Goal: Task Accomplishment & Management: Use online tool/utility

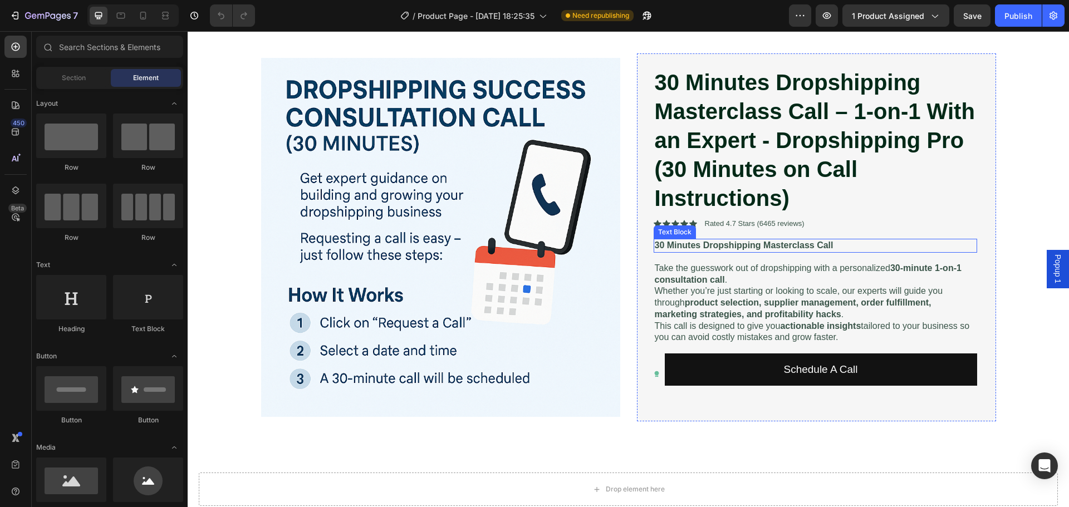
scroll to position [56, 0]
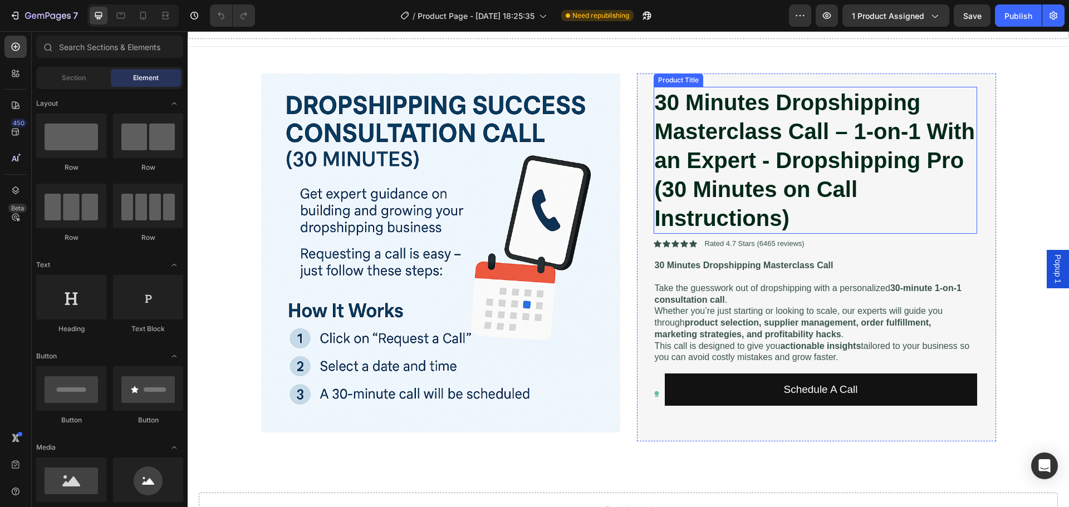
click at [860, 225] on h1 "30 Minutes Dropshipping Masterclass Call – 1-on-1 With an Expert - Dropshipping…" at bounding box center [815, 160] width 323 height 147
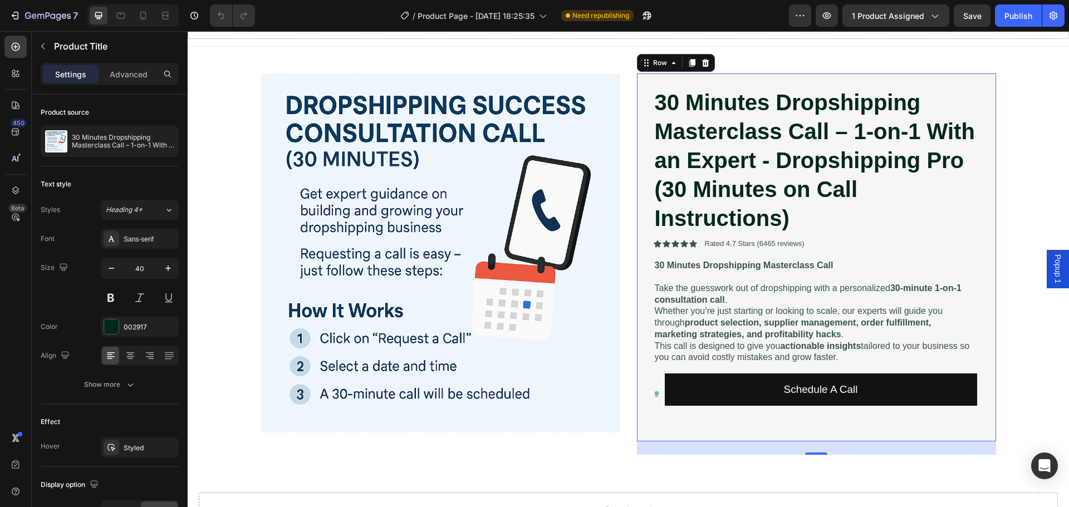
click at [976, 250] on div "30 Minutes Dropshipping Masterclass Call – 1-on-1 With an Expert - Dropshipping…" at bounding box center [816, 257] width 359 height 368
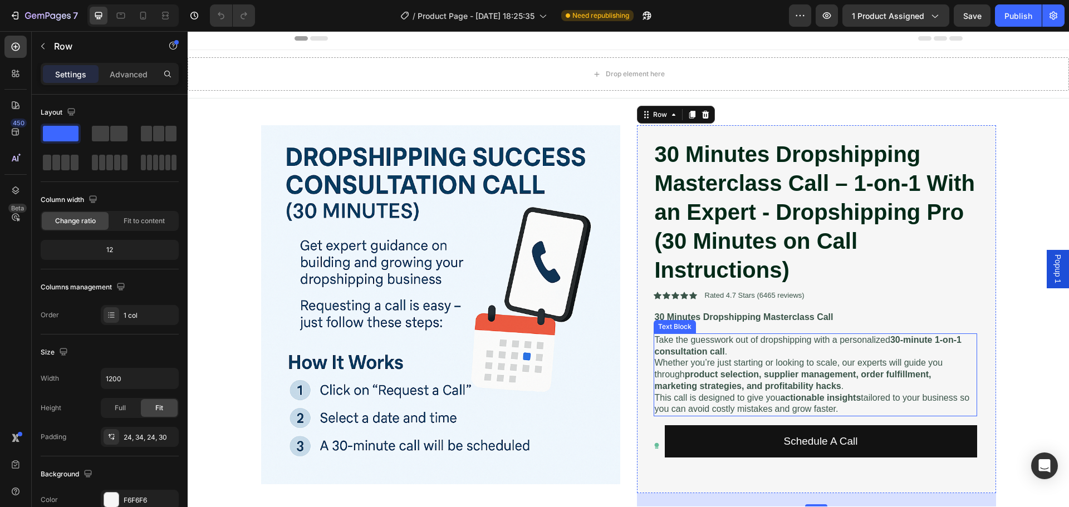
scroll to position [167, 0]
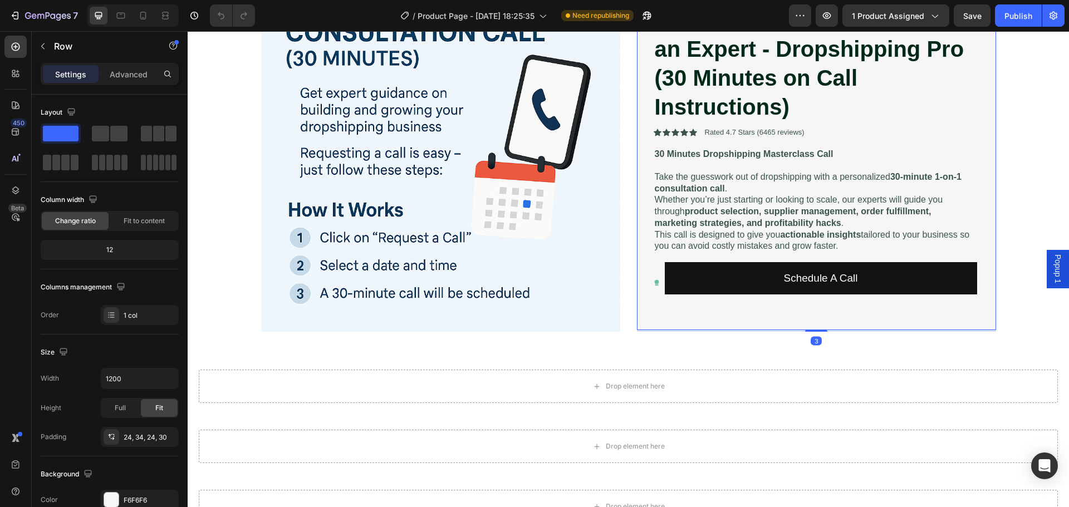
drag, startPoint x: 813, startPoint y: 340, endPoint x: 813, endPoint y: 328, distance: 11.7
click at [813, 330] on div at bounding box center [816, 331] width 22 height 2
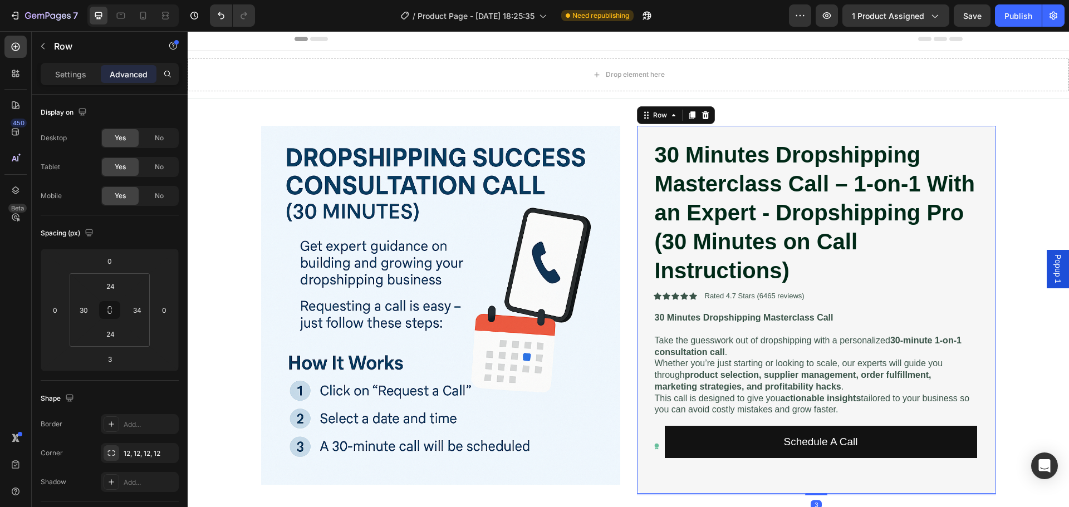
scroll to position [223, 0]
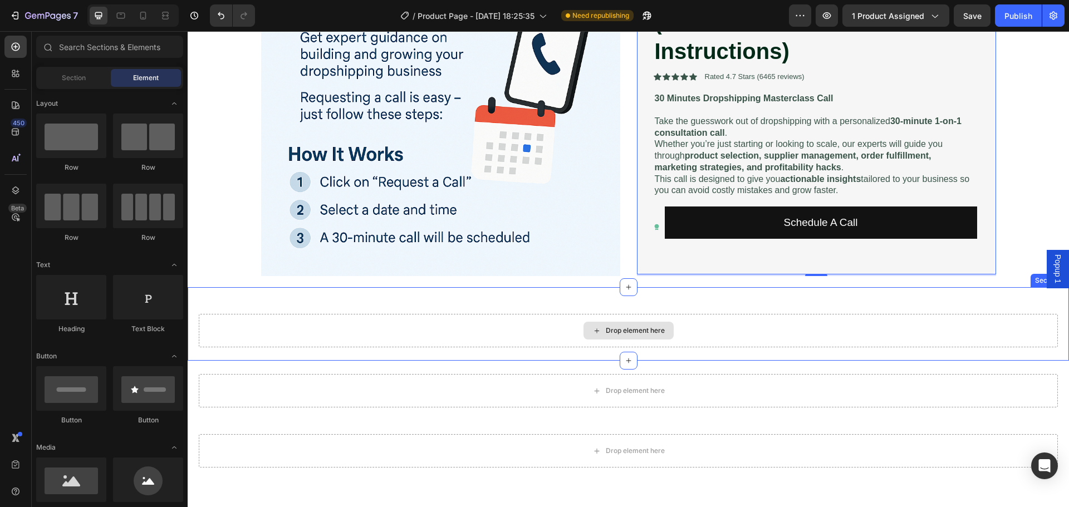
click at [627, 335] on div "Drop element here" at bounding box center [635, 330] width 59 height 9
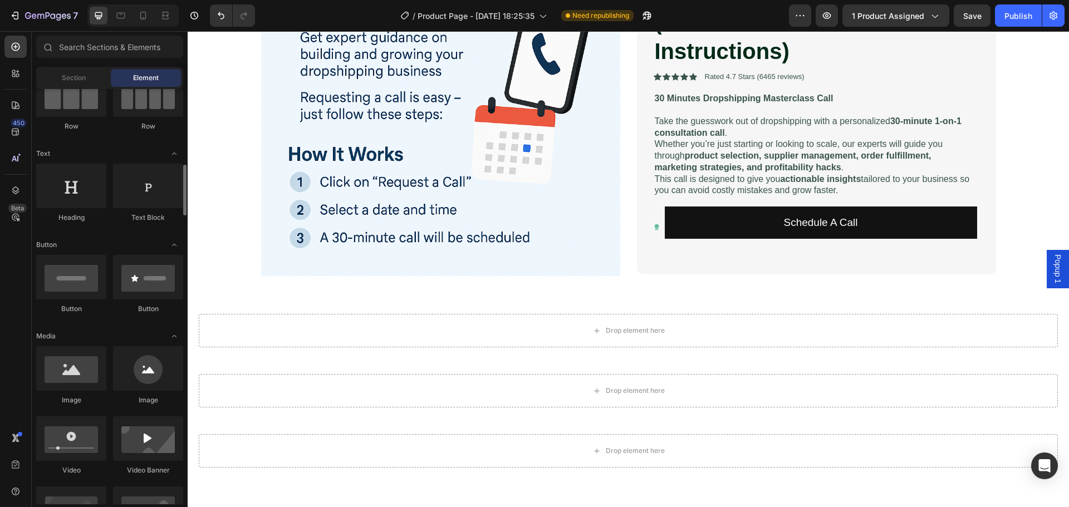
scroll to position [278, 0]
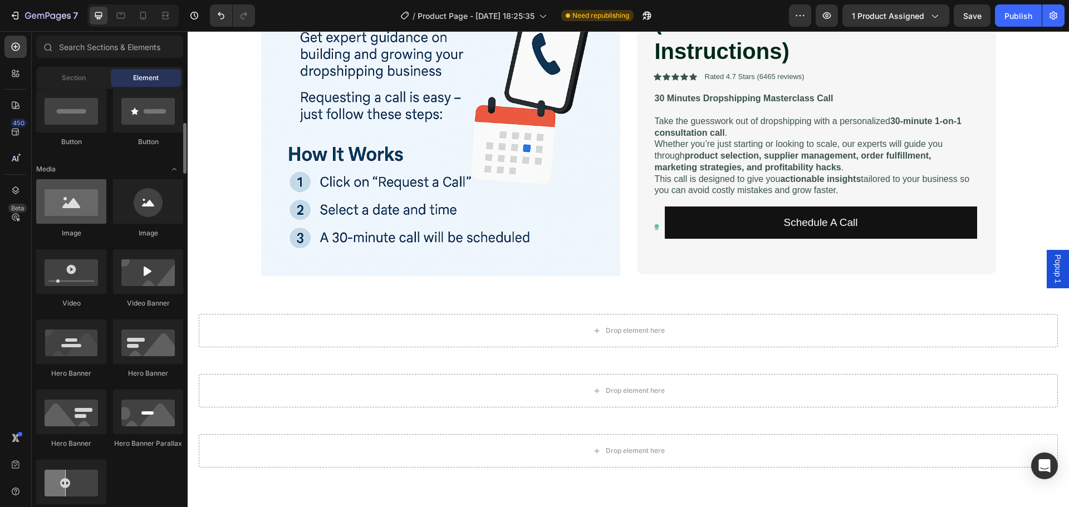
click at [72, 215] on div at bounding box center [71, 201] width 70 height 45
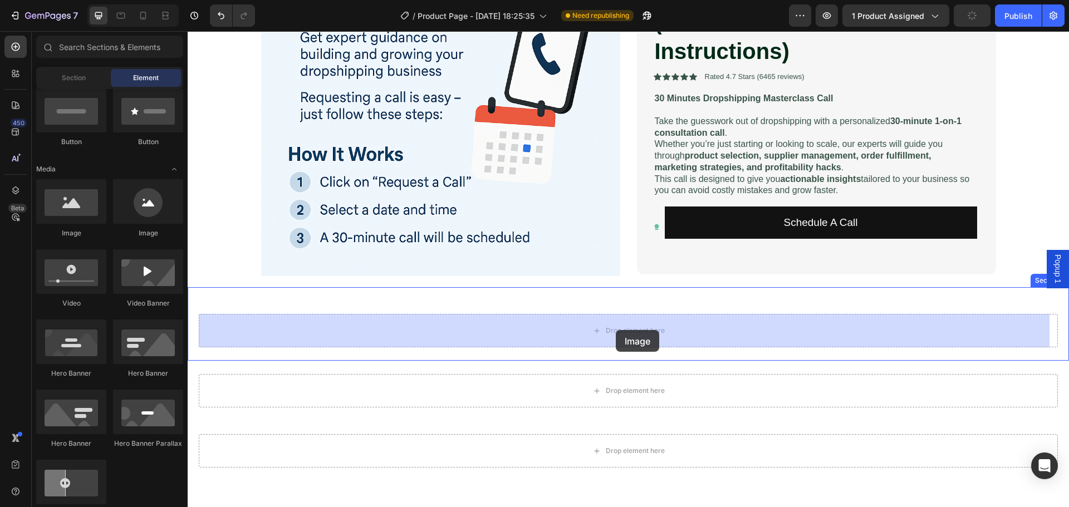
drag, startPoint x: 263, startPoint y: 240, endPoint x: 616, endPoint y: 330, distance: 363.6
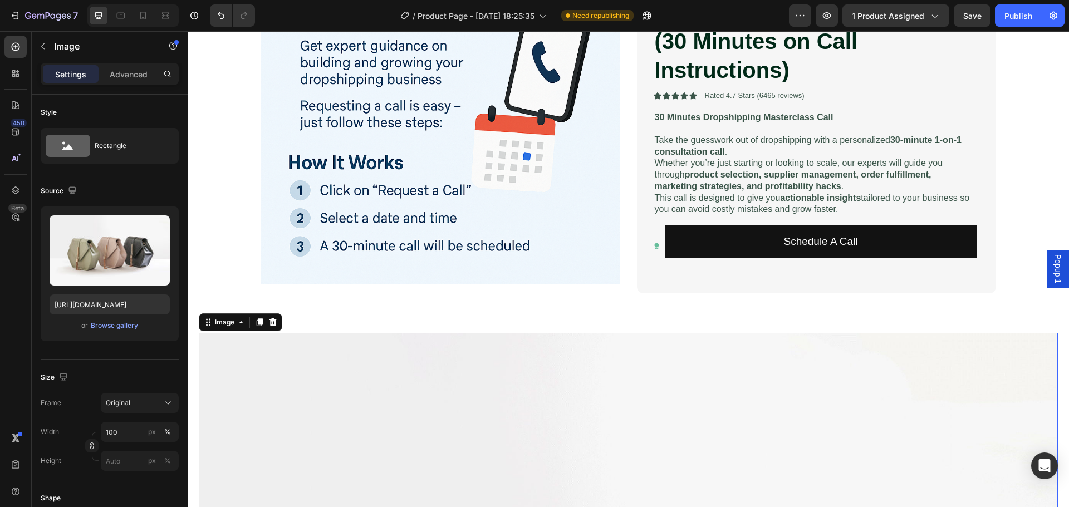
scroll to position [167, 0]
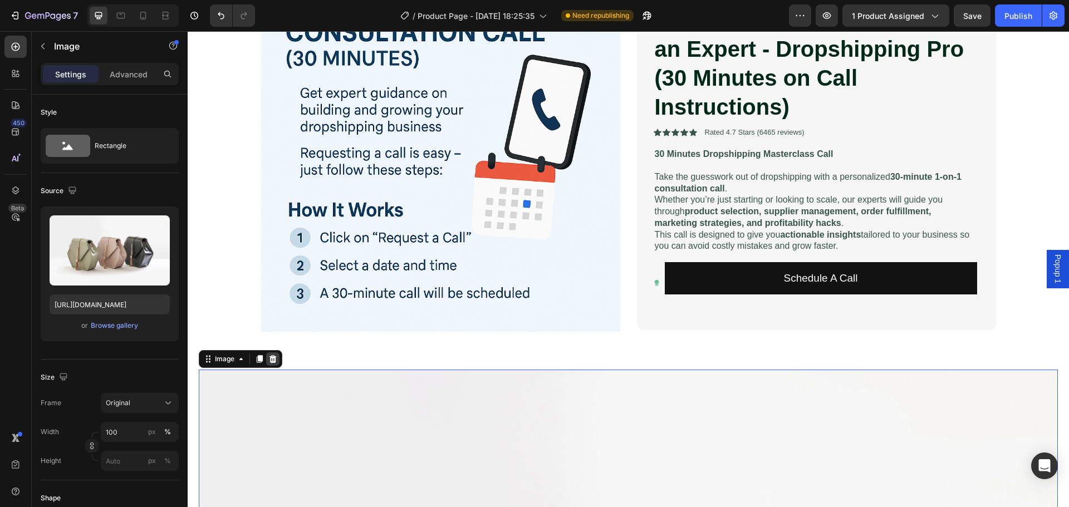
click at [272, 359] on icon at bounding box center [272, 359] width 9 height 9
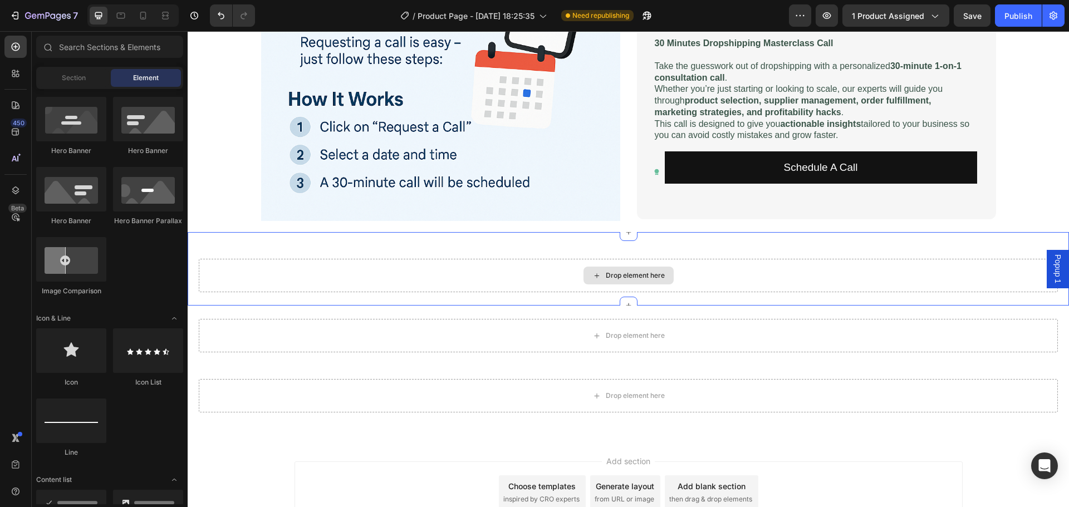
scroll to position [278, 0]
click at [628, 282] on div "Drop element here" at bounding box center [628, 275] width 90 height 18
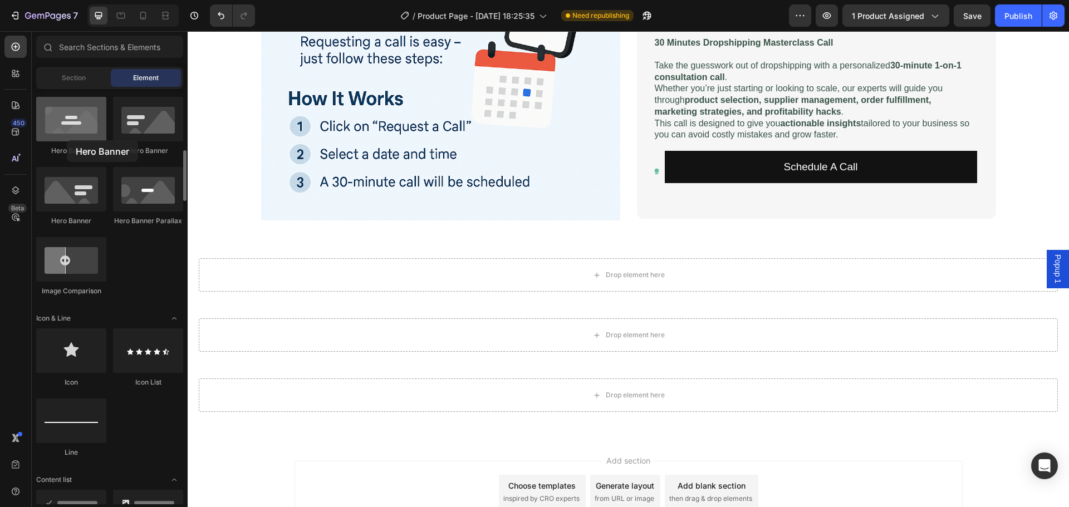
click at [67, 140] on div at bounding box center [71, 119] width 70 height 45
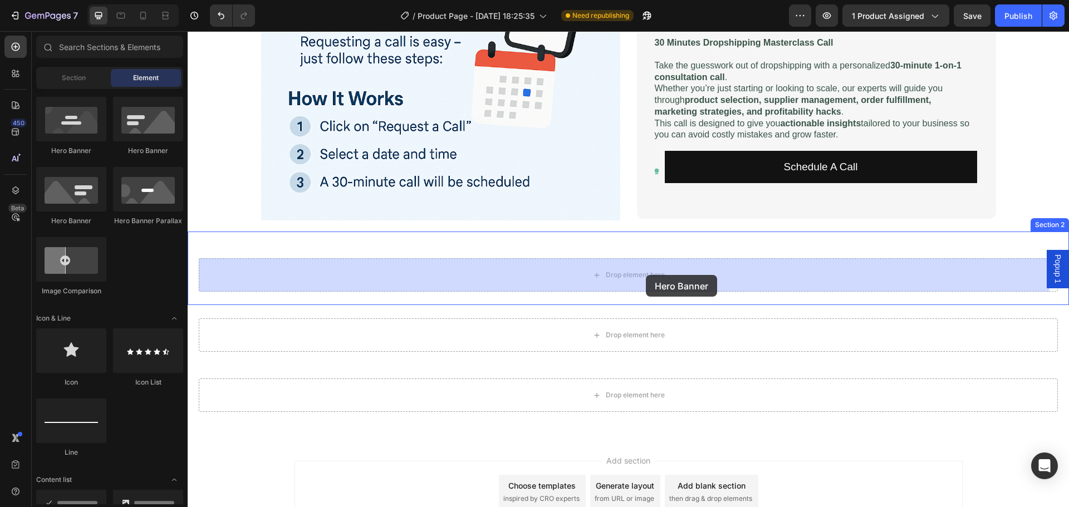
drag, startPoint x: 264, startPoint y: 163, endPoint x: 646, endPoint y: 275, distance: 397.9
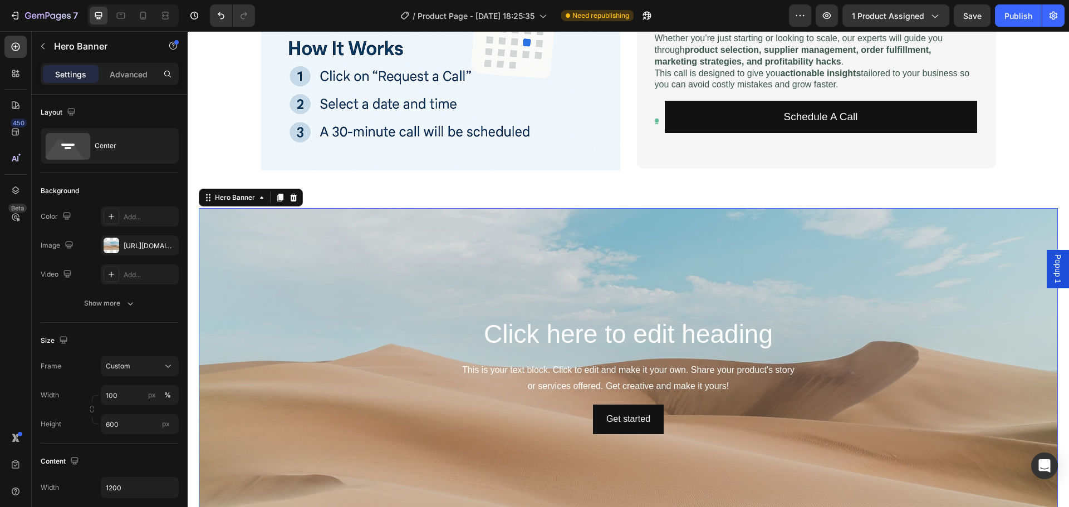
scroll to position [390, 0]
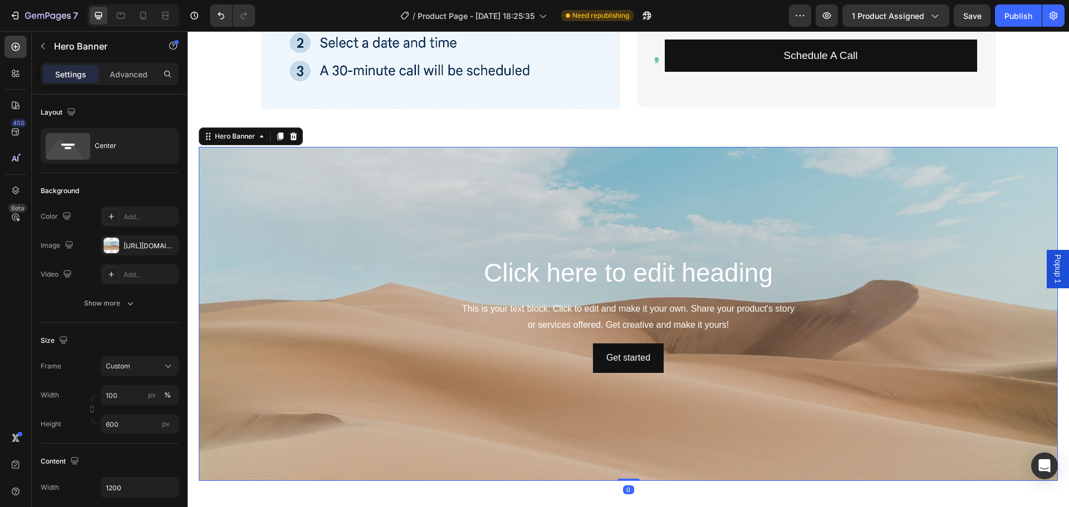
click at [881, 362] on div "Get started Button" at bounding box center [628, 358] width 650 height 30
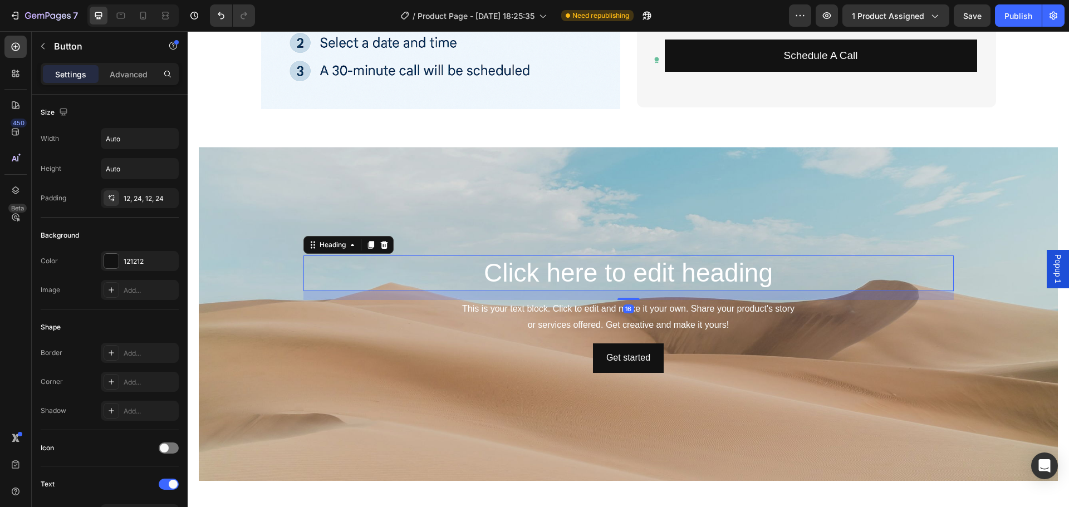
click at [715, 274] on h2 "Click here to edit heading" at bounding box center [628, 274] width 650 height 36
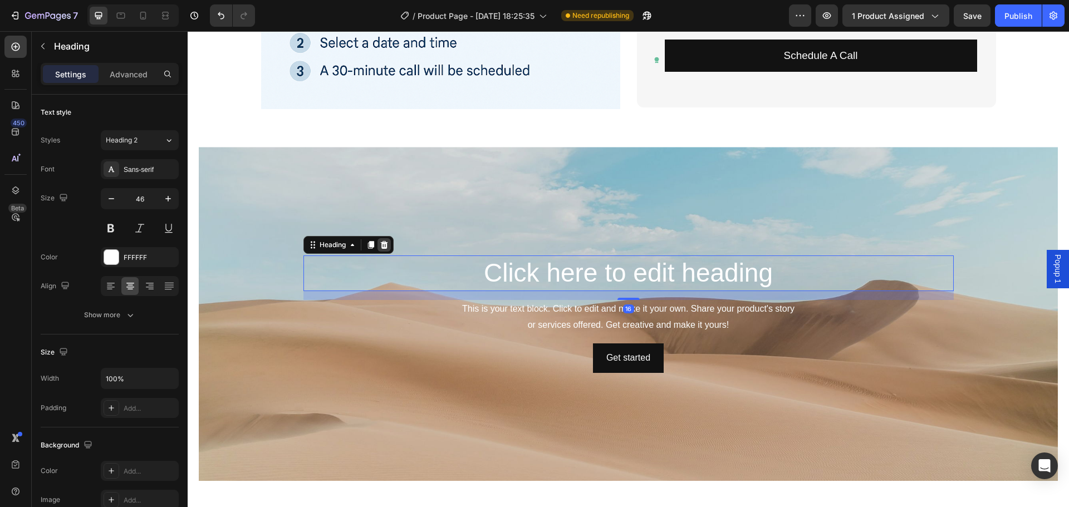
click at [383, 247] on icon at bounding box center [383, 245] width 7 height 8
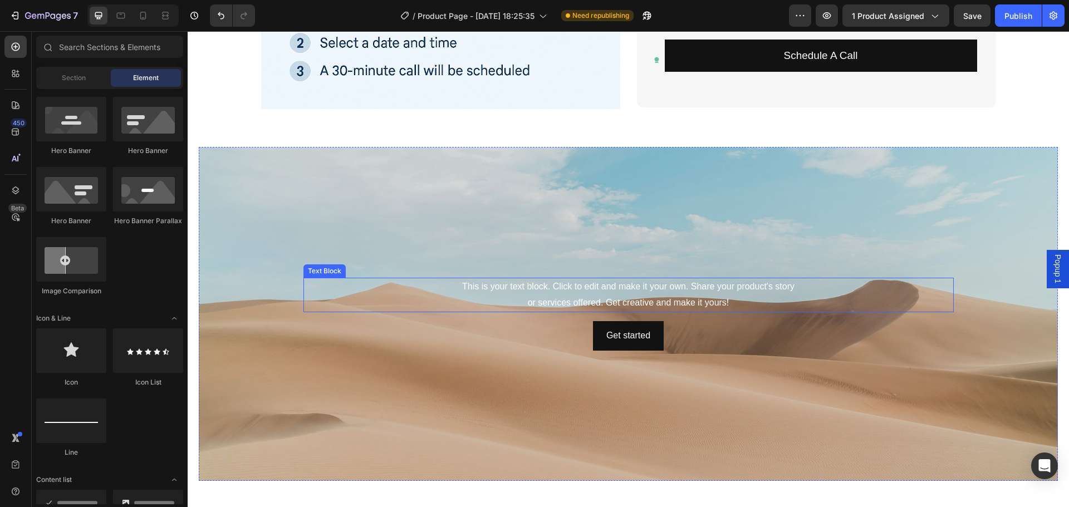
click at [655, 291] on div "This is your text block. Click to edit and make it your own. Share your product…" at bounding box center [628, 295] width 650 height 35
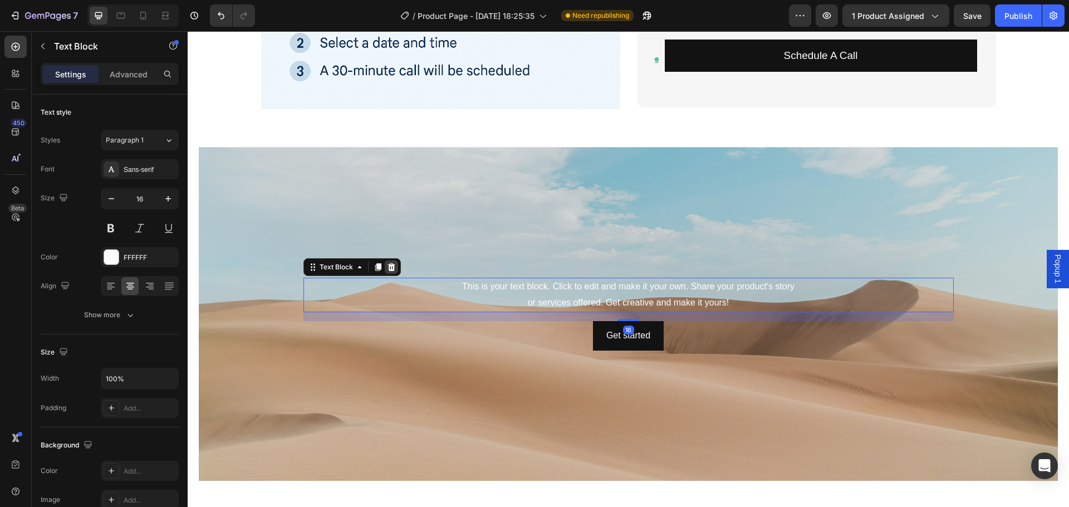
click at [388, 267] on icon at bounding box center [391, 267] width 9 height 9
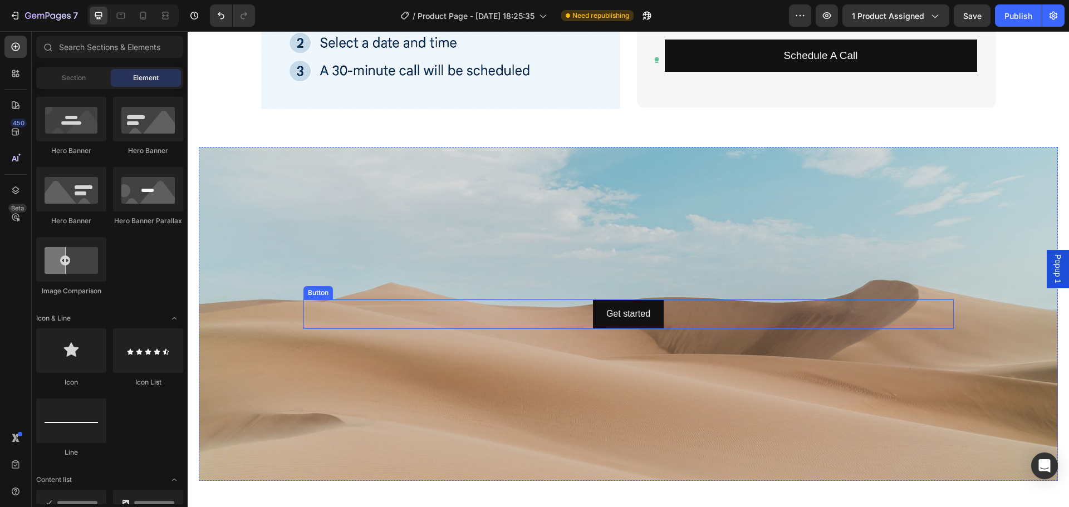
click at [675, 316] on div "Get started Button" at bounding box center [628, 314] width 650 height 30
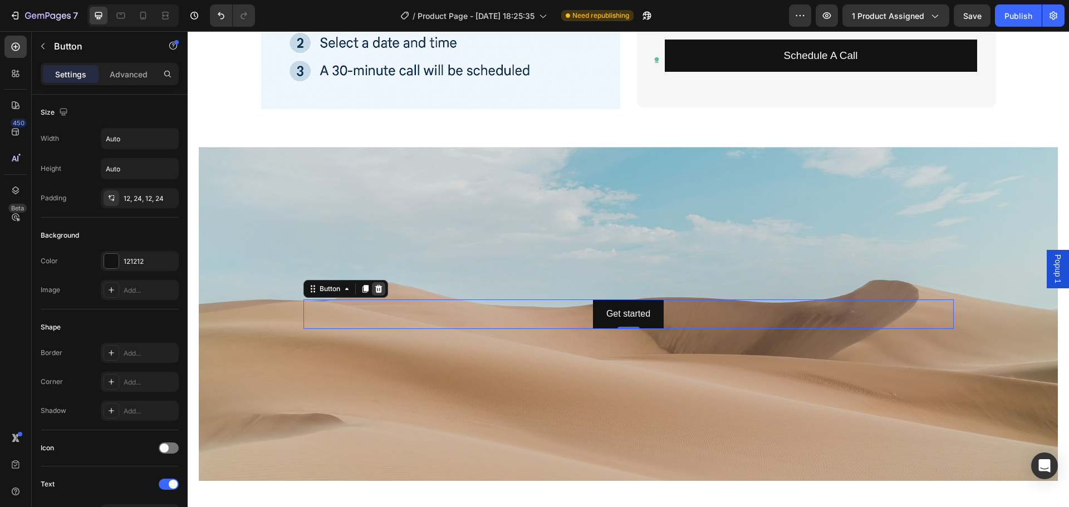
click at [375, 289] on icon at bounding box center [378, 289] width 7 height 8
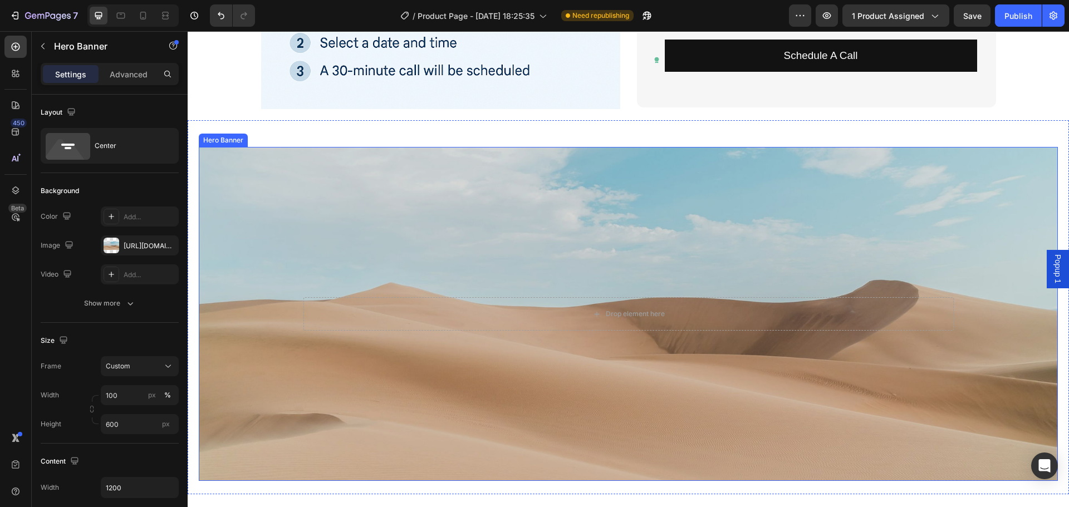
click at [436, 280] on div "Background Image" at bounding box center [628, 314] width 859 height 334
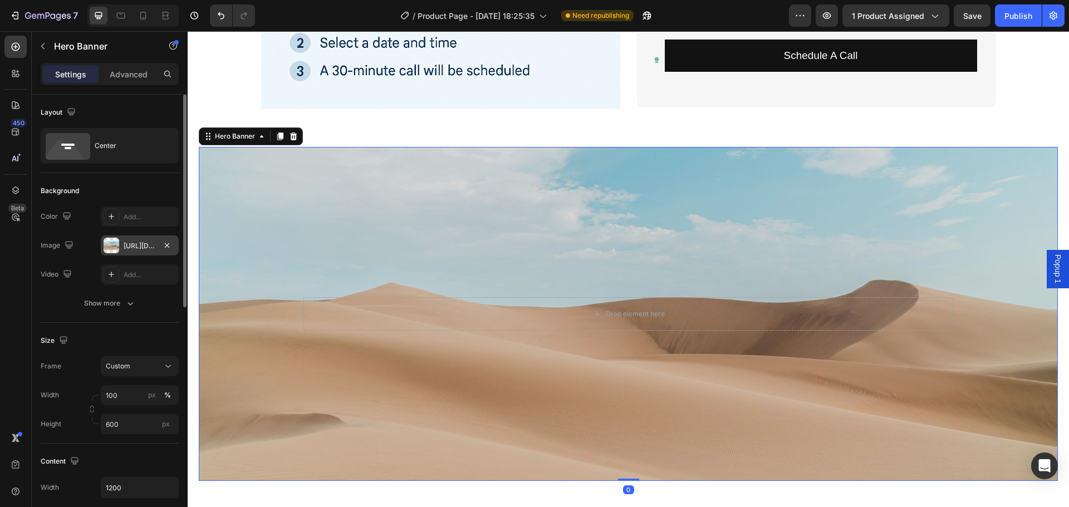
click at [142, 241] on div "https://cdn.shopify.com/s/files/1/2005/9307/files/background_settings.jpg" at bounding box center [140, 246] width 32 height 10
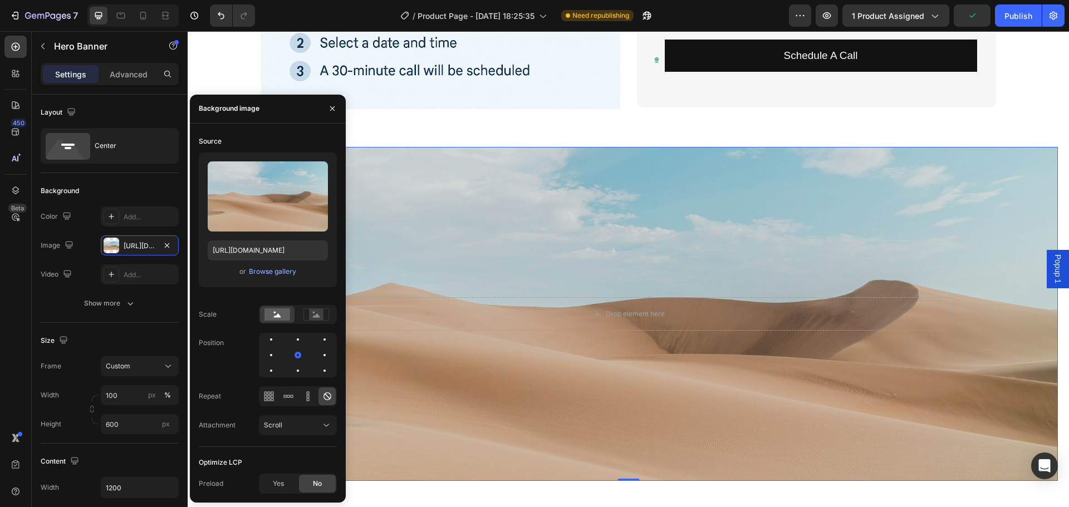
click at [276, 277] on div "or Browse gallery" at bounding box center [268, 271] width 120 height 13
click at [278, 273] on div "Browse gallery" at bounding box center [272, 272] width 47 height 10
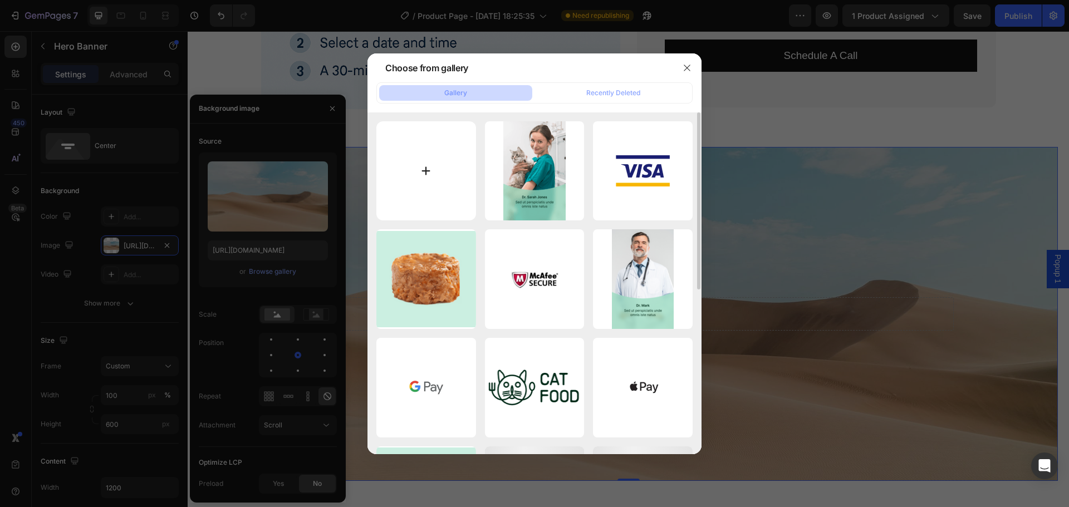
click at [446, 173] on input "file" at bounding box center [426, 171] width 100 height 100
type input "C:\fakepath\2.png"
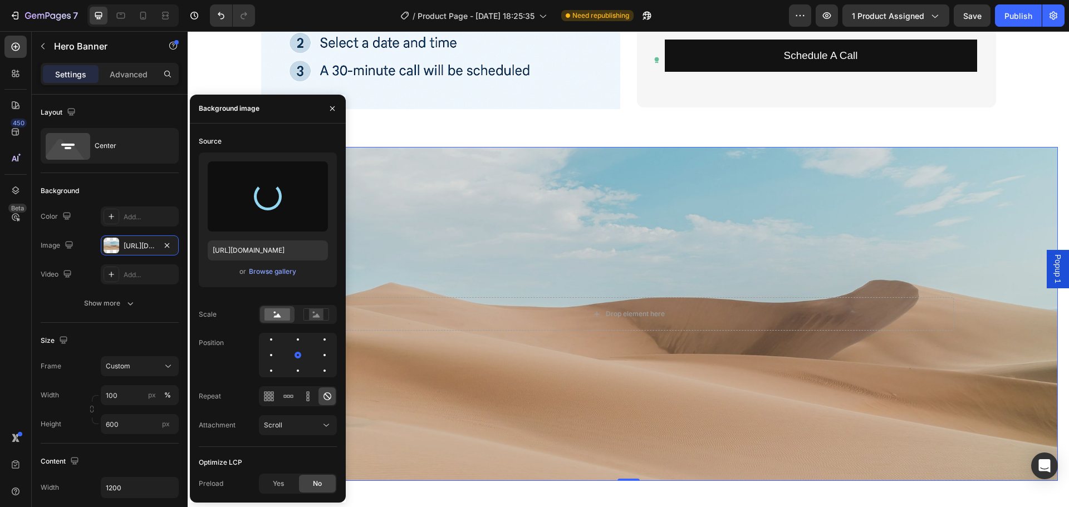
type input "https://cdn.shopify.com/s/files/1/0782/3284/6646/files/gempages_512777412770005…"
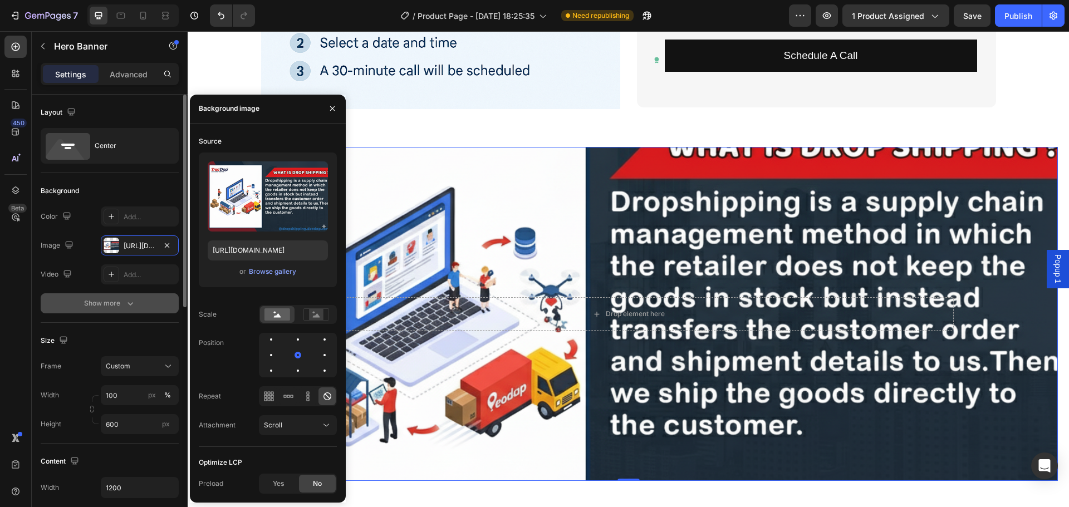
click at [103, 303] on div "Show more" at bounding box center [110, 303] width 52 height 11
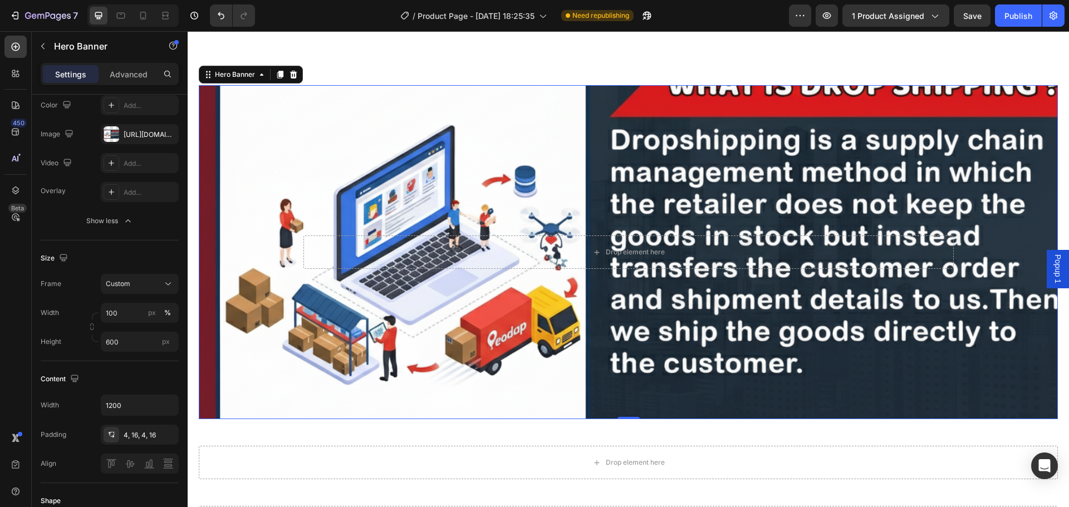
scroll to position [557, 0]
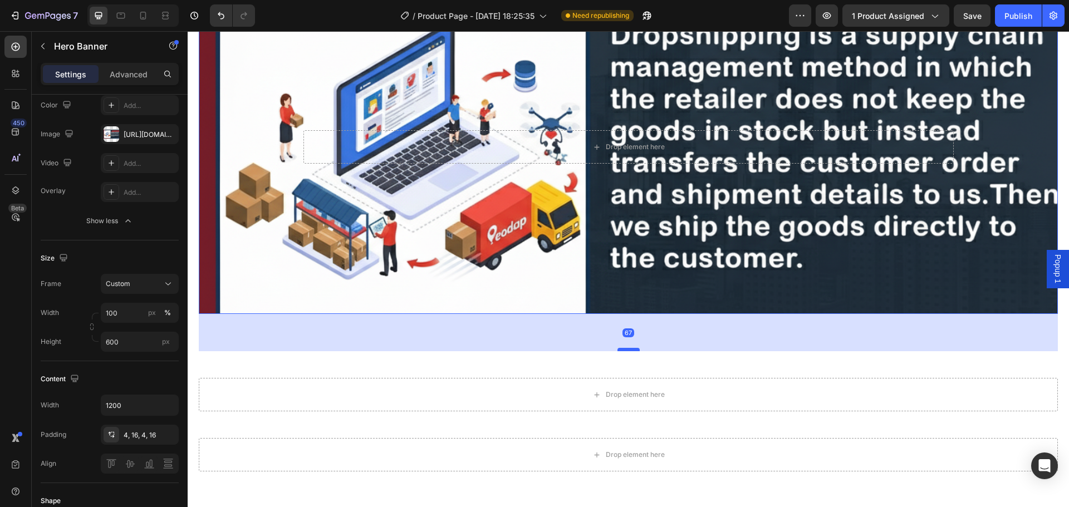
drag, startPoint x: 623, startPoint y: 311, endPoint x: 623, endPoint y: 348, distance: 37.3
click at [623, 348] on div at bounding box center [628, 349] width 22 height 3
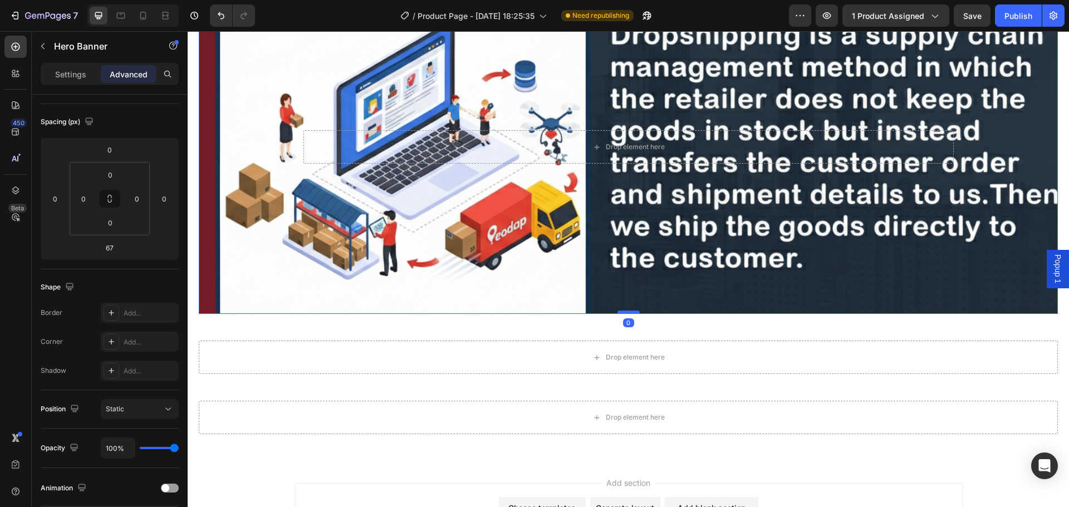
drag, startPoint x: 624, startPoint y: 351, endPoint x: 623, endPoint y: 314, distance: 37.3
click at [623, 314] on div at bounding box center [628, 312] width 22 height 3
type input "0"
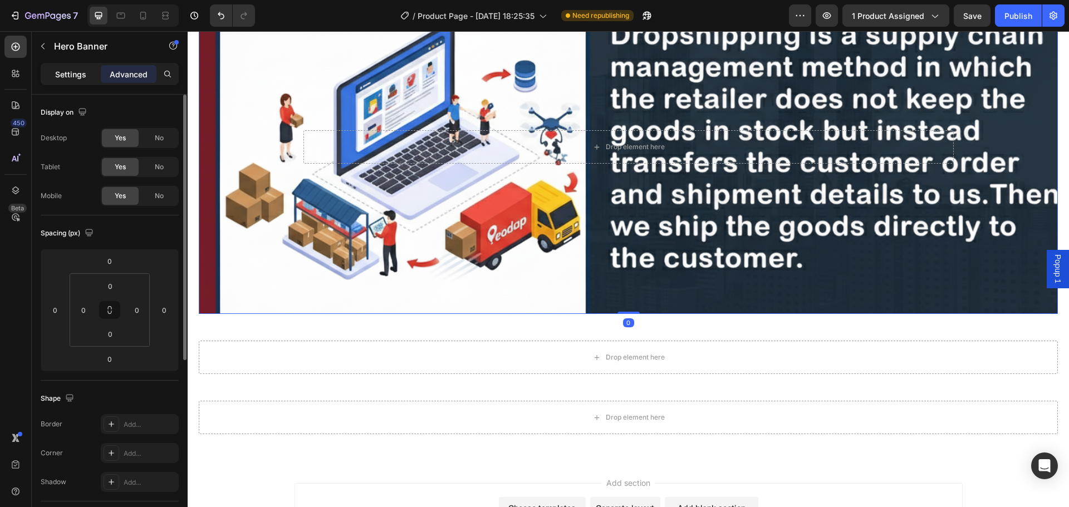
click at [69, 69] on p "Settings" at bounding box center [70, 74] width 31 height 12
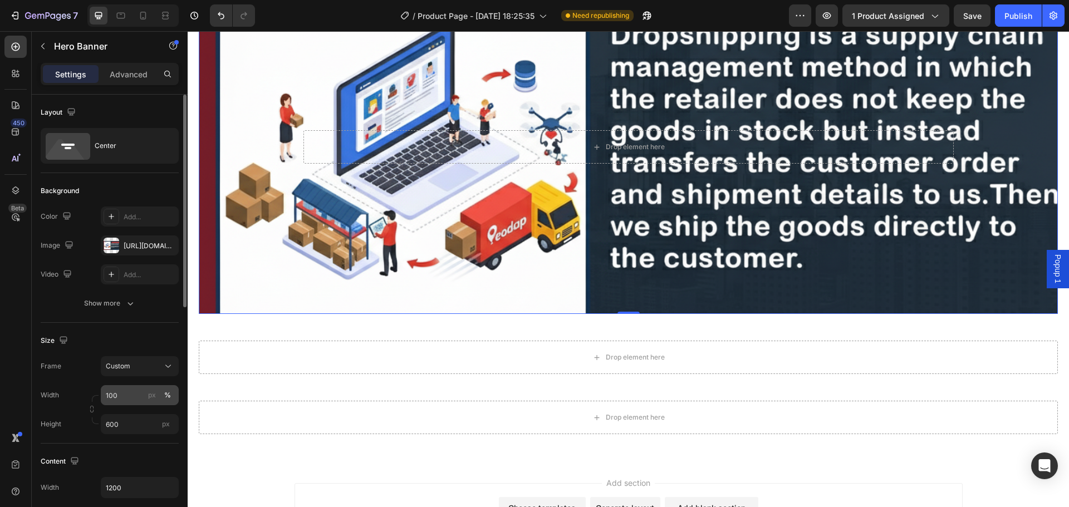
scroll to position [56, 0]
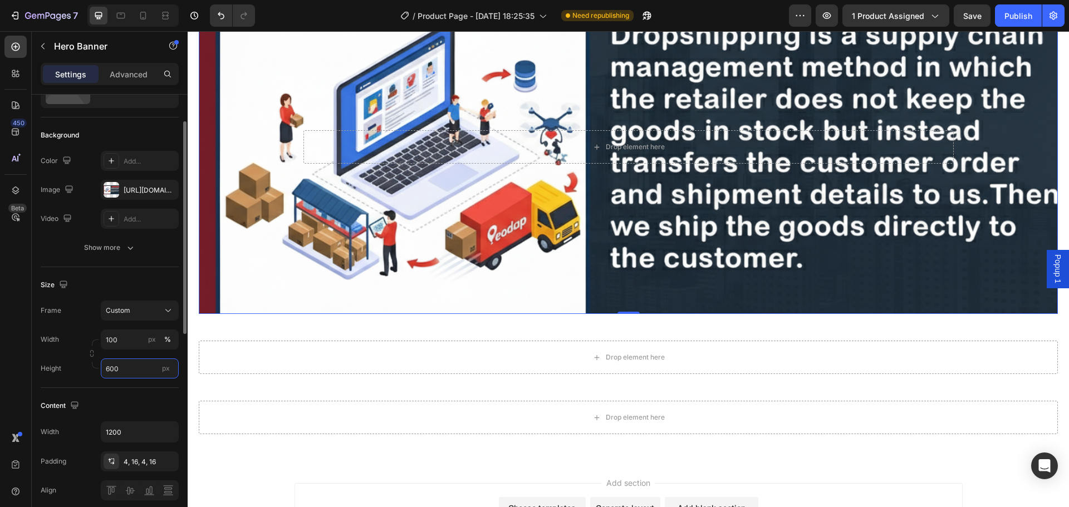
click at [124, 371] on input "600" at bounding box center [140, 369] width 78 height 20
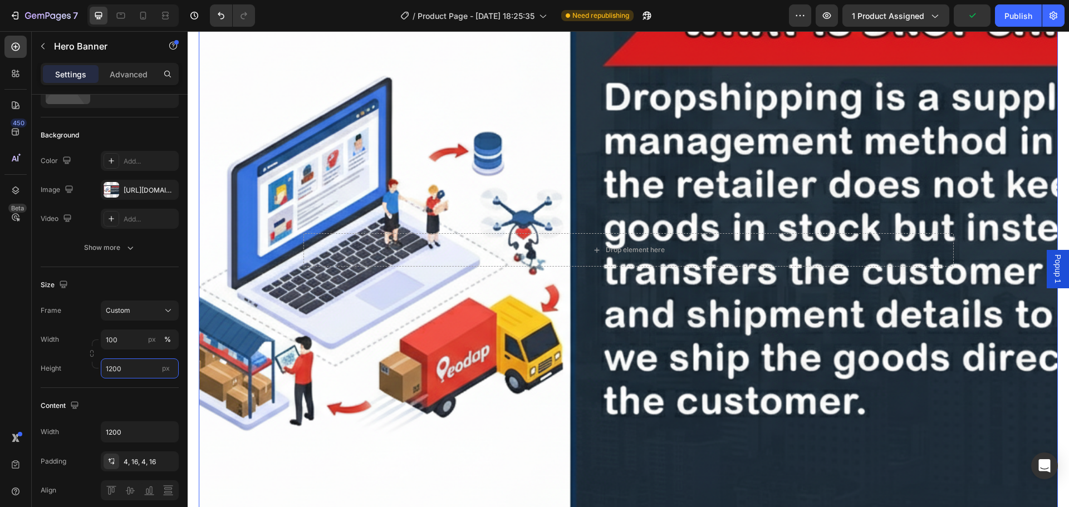
scroll to position [504, 0]
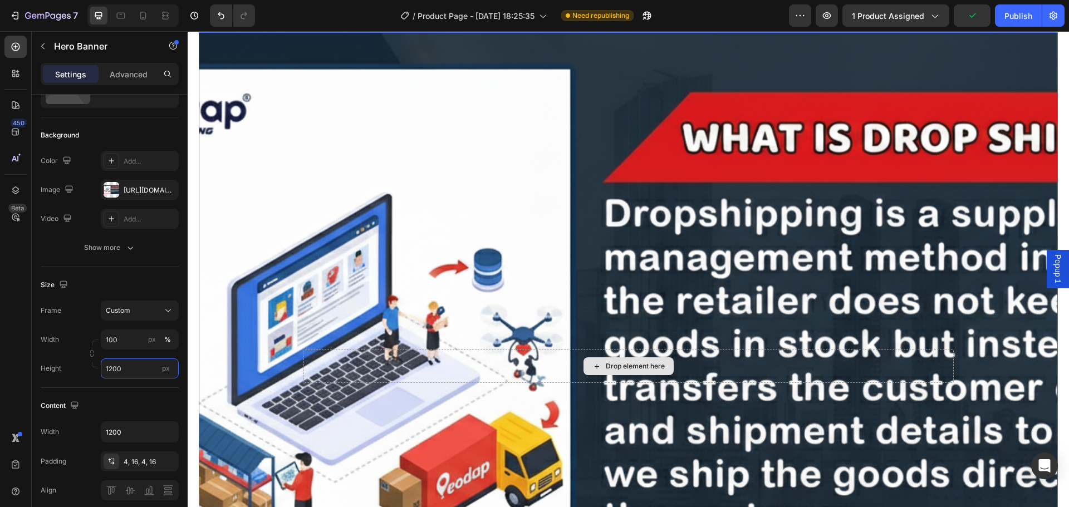
type input "600"
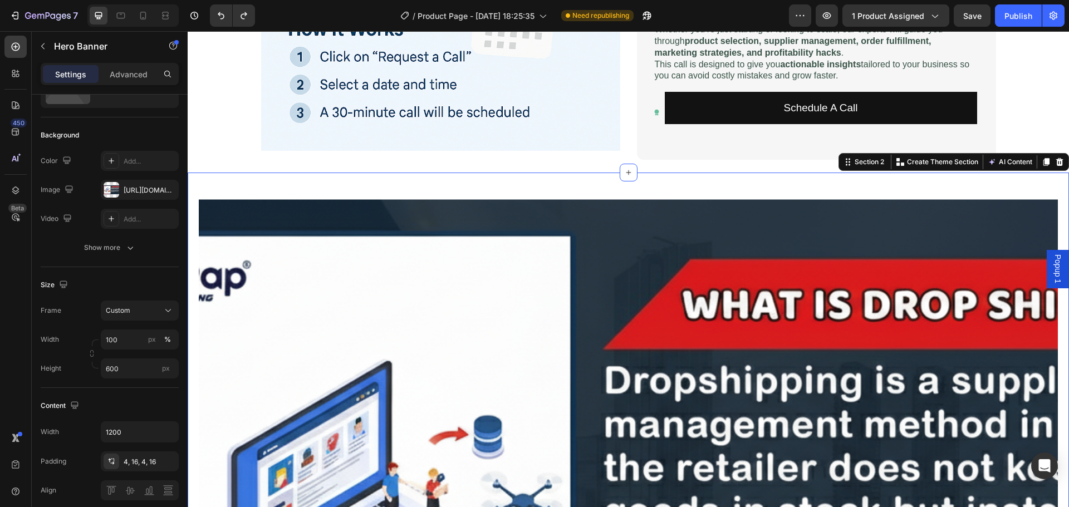
scroll to position [0, 0]
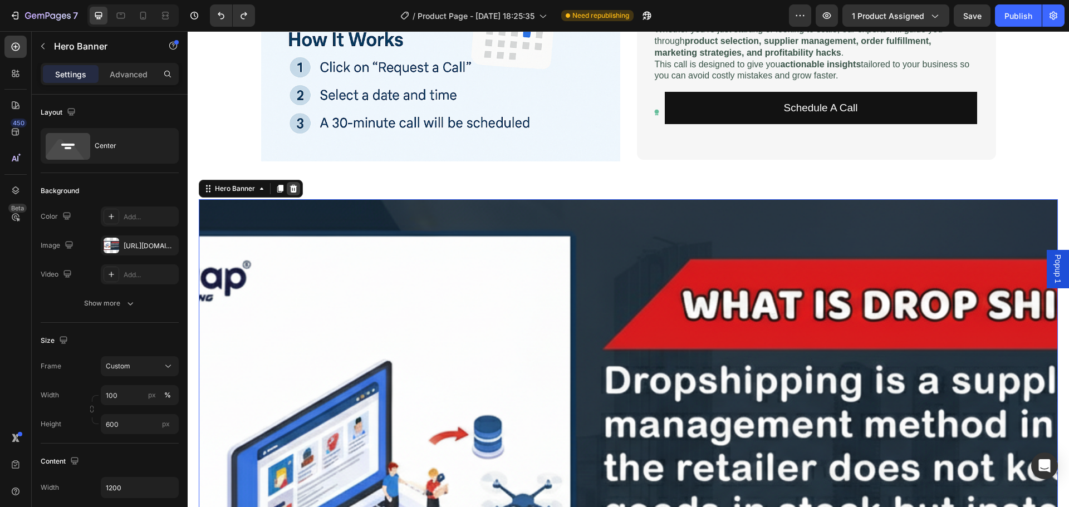
click at [294, 190] on icon at bounding box center [293, 188] width 9 height 9
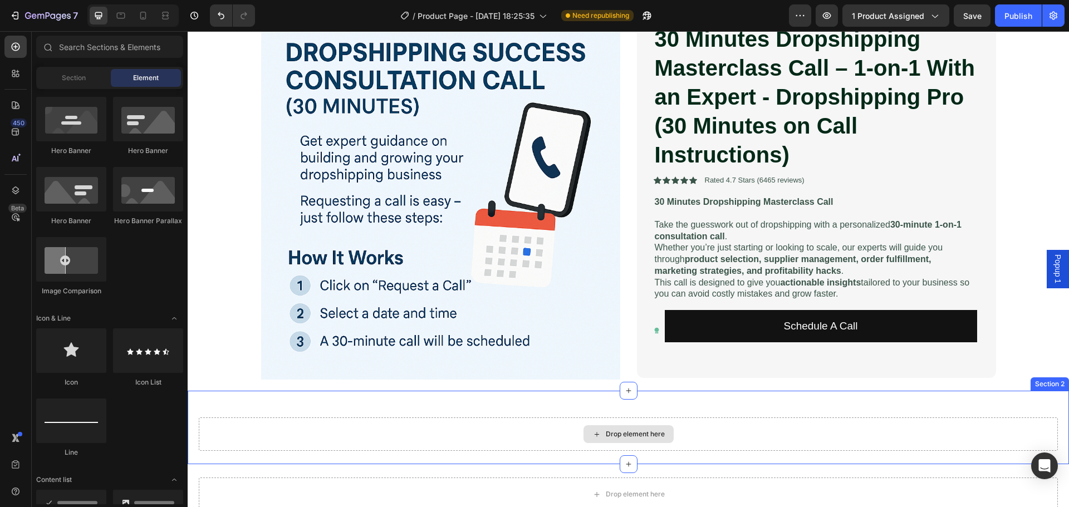
scroll to position [337, 0]
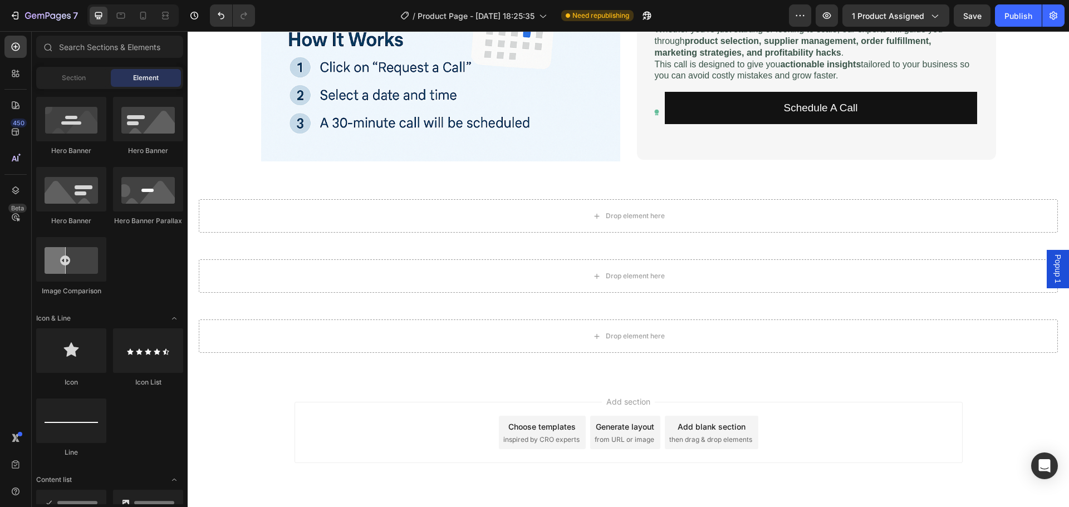
click at [631, 403] on span "Add section" at bounding box center [628, 402] width 53 height 12
click at [699, 429] on div "Add blank section" at bounding box center [711, 427] width 68 height 12
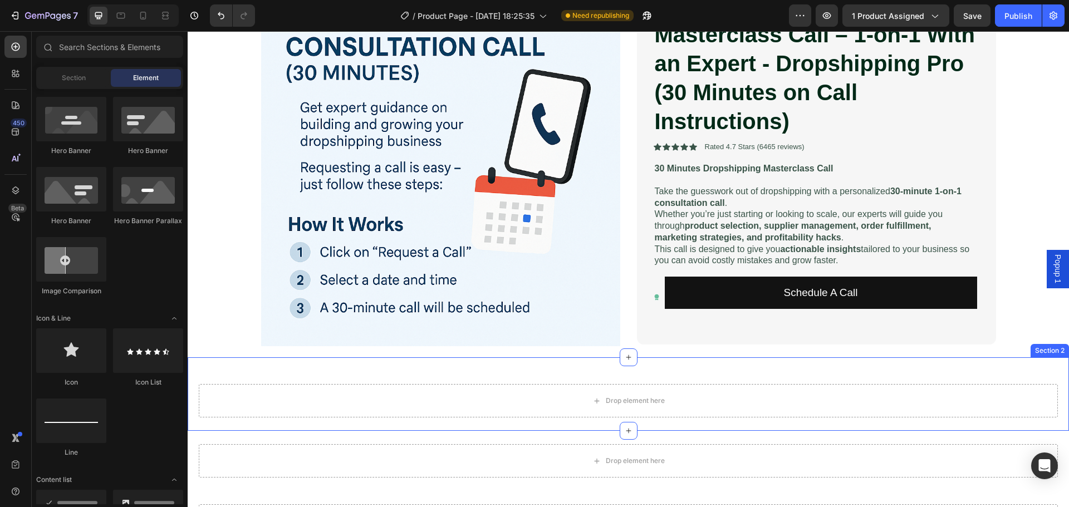
scroll to position [0, 0]
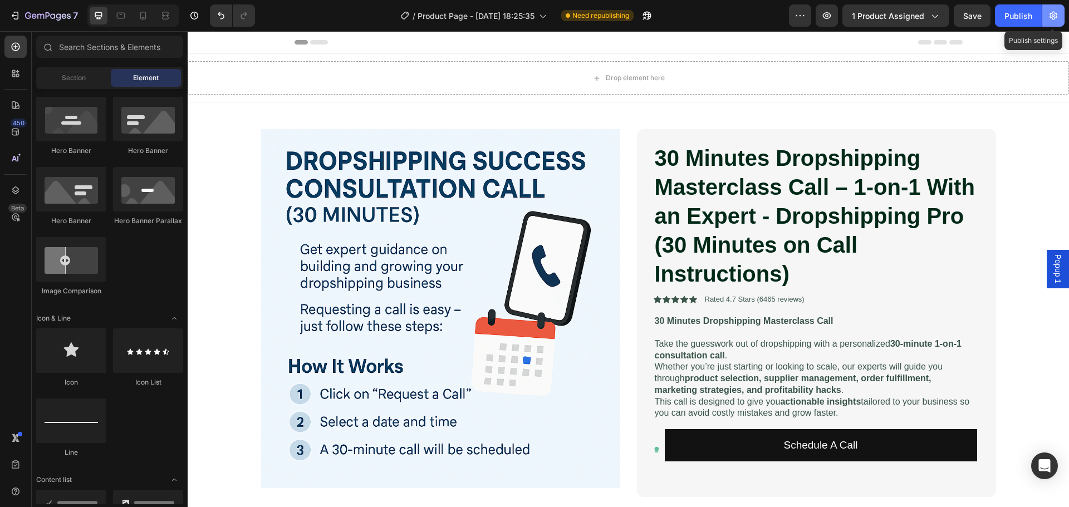
click at [1057, 10] on icon "button" at bounding box center [1053, 15] width 11 height 11
click at [16, 17] on icon "button" at bounding box center [14, 15] width 11 height 11
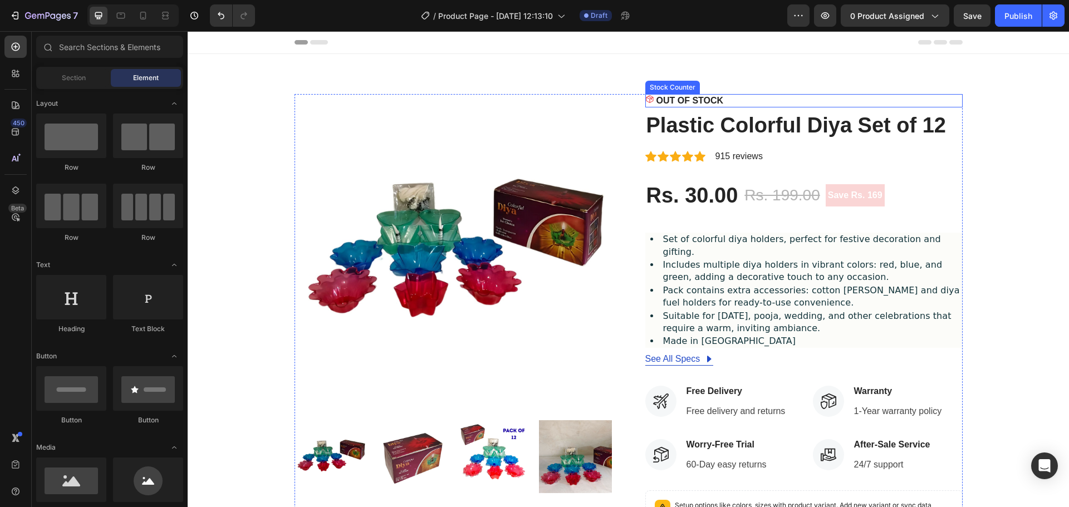
click at [680, 94] on p "OUT OF STOCK" at bounding box center [689, 100] width 67 height 13
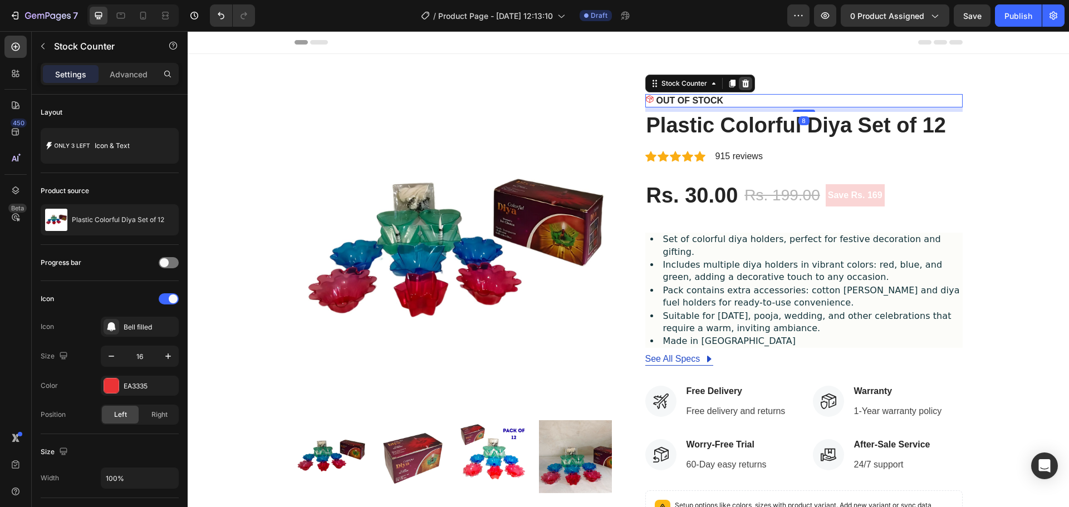
click at [742, 85] on icon at bounding box center [745, 84] width 7 height 8
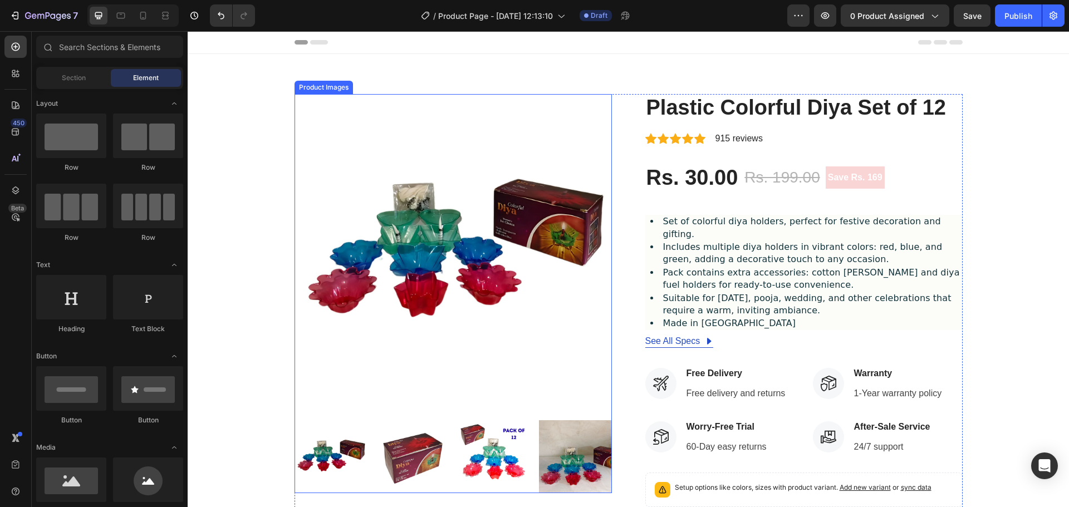
click at [493, 208] on img at bounding box center [452, 252] width 317 height 317
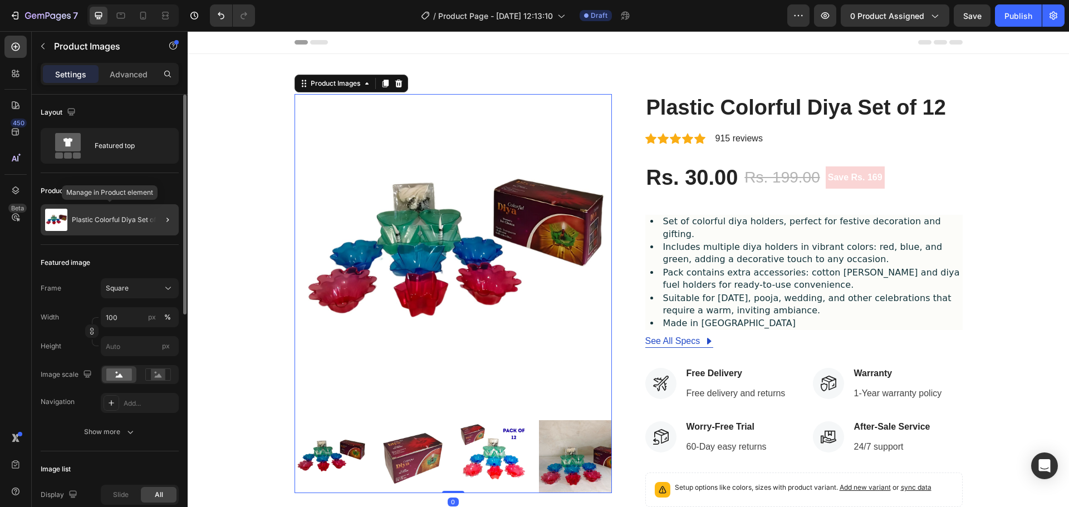
click at [121, 223] on p "Plastic Colorful Diya Set of 12" at bounding box center [118, 220] width 92 height 8
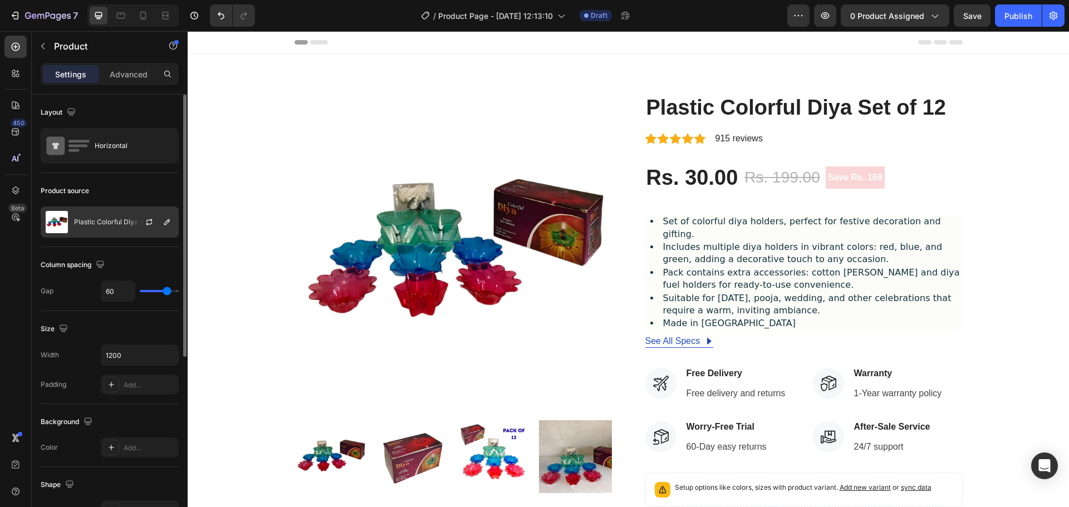
click at [124, 224] on p "Plastic Colorful Diya Set of 12" at bounding box center [120, 222] width 92 height 8
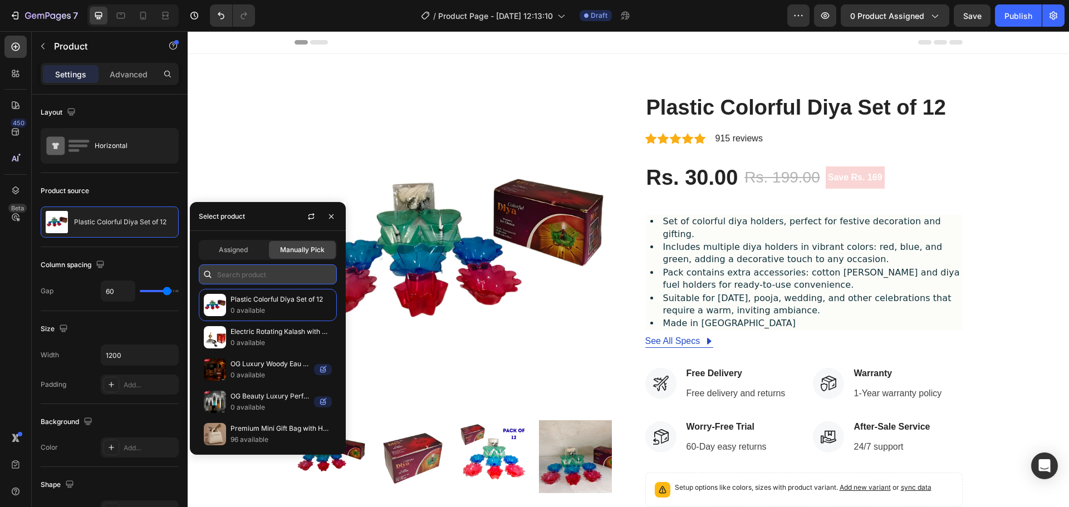
click at [252, 275] on input "text" at bounding box center [268, 274] width 138 height 20
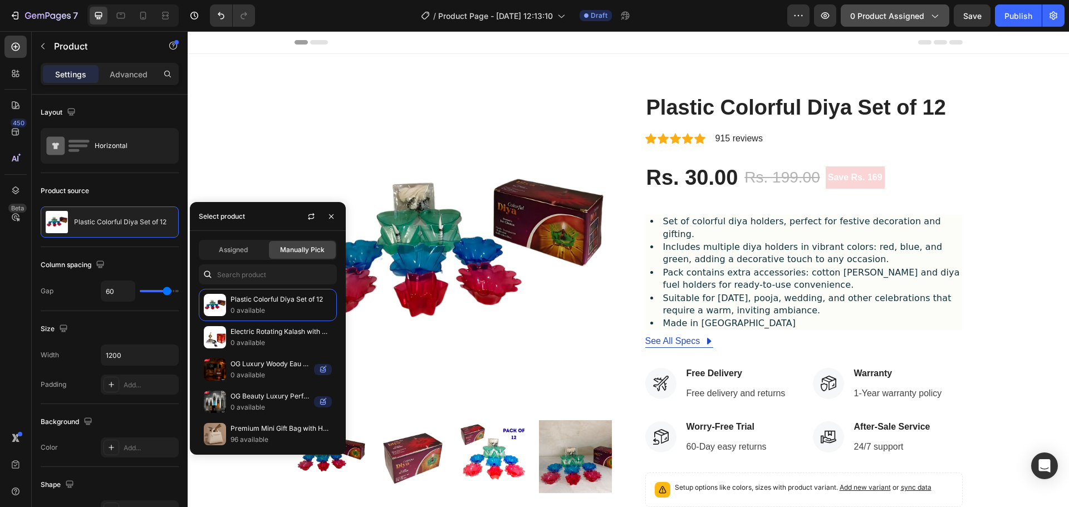
click at [884, 24] on button "0 product assigned" at bounding box center [895, 15] width 109 height 22
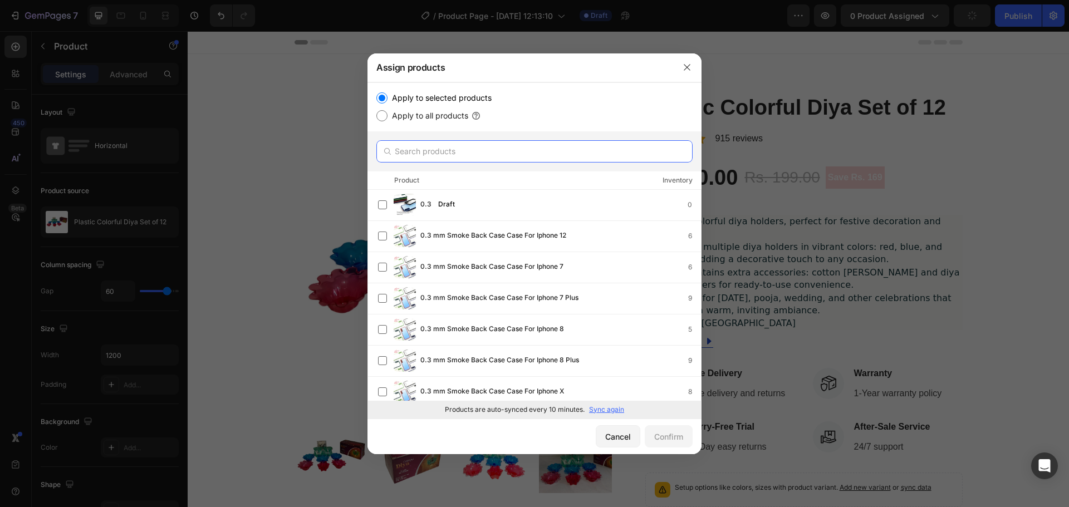
click at [484, 149] on input "text" at bounding box center [534, 151] width 316 height 22
paste input "30 Minutes Dropshipping Masterclass Call"
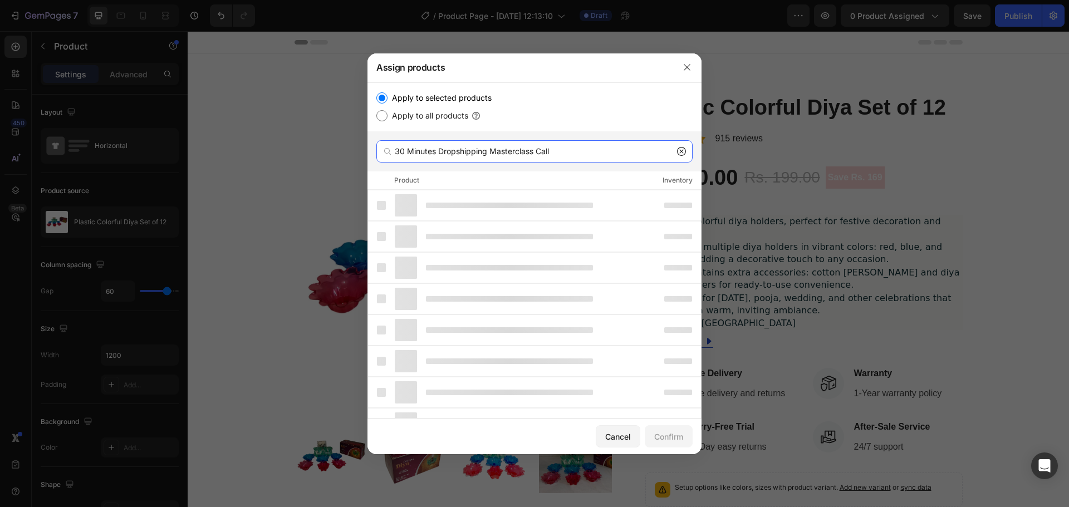
click at [577, 150] on input "30 Minutes Dropshipping Masterclass Call" at bounding box center [534, 151] width 316 height 22
type input "30 Minutes Dropshipping Masterclass Call"
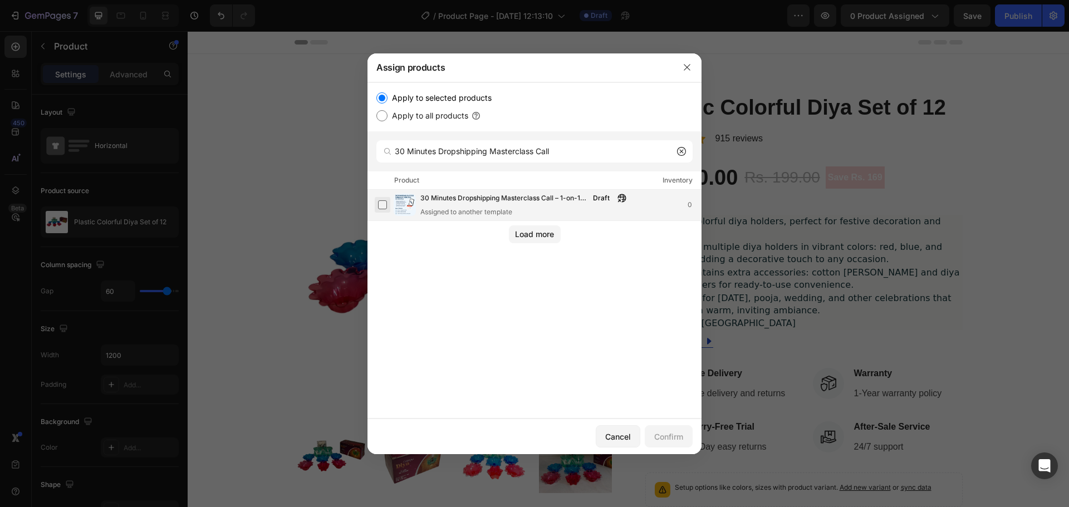
click at [381, 207] on label at bounding box center [382, 204] width 9 height 9
click at [686, 439] on button "Confirm" at bounding box center [669, 436] width 48 height 22
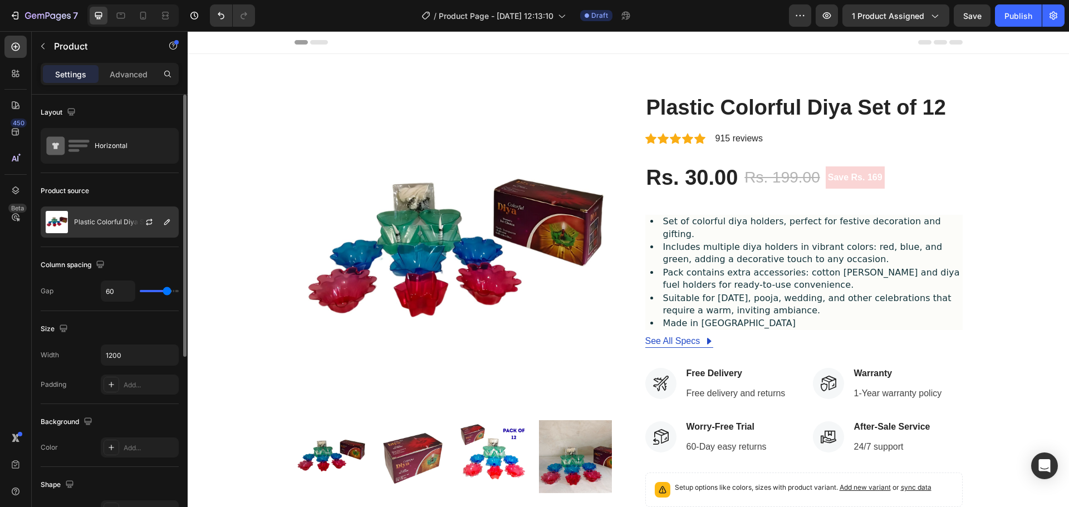
click at [92, 223] on p "Plastic Colorful Diya Set of 12" at bounding box center [120, 222] width 92 height 8
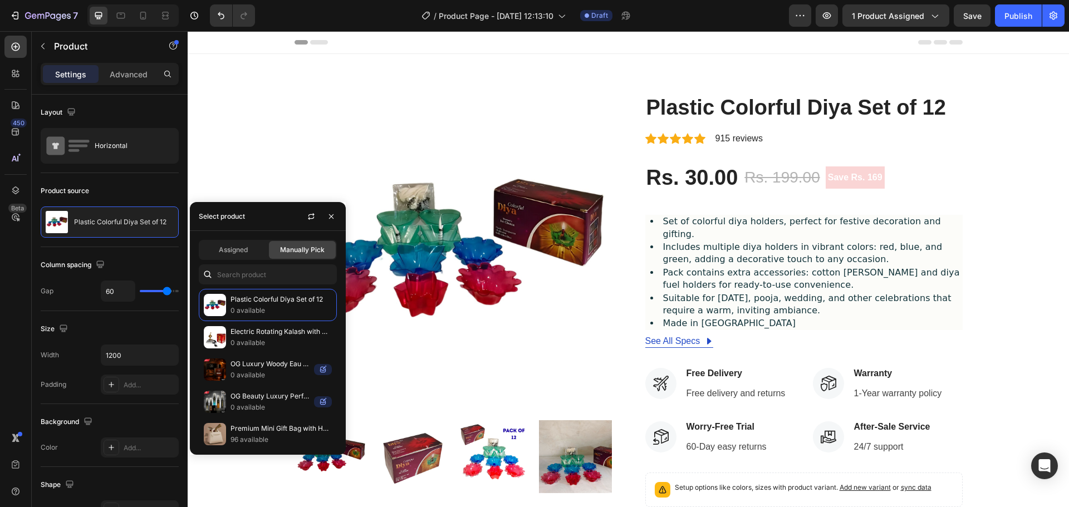
click at [199, 238] on div "Assigned Manually Pick Plastic Colorful Diya Set of 12 0 available Electric Rot…" at bounding box center [268, 343] width 156 height 224
click at [214, 245] on div "Assigned" at bounding box center [233, 250] width 67 height 18
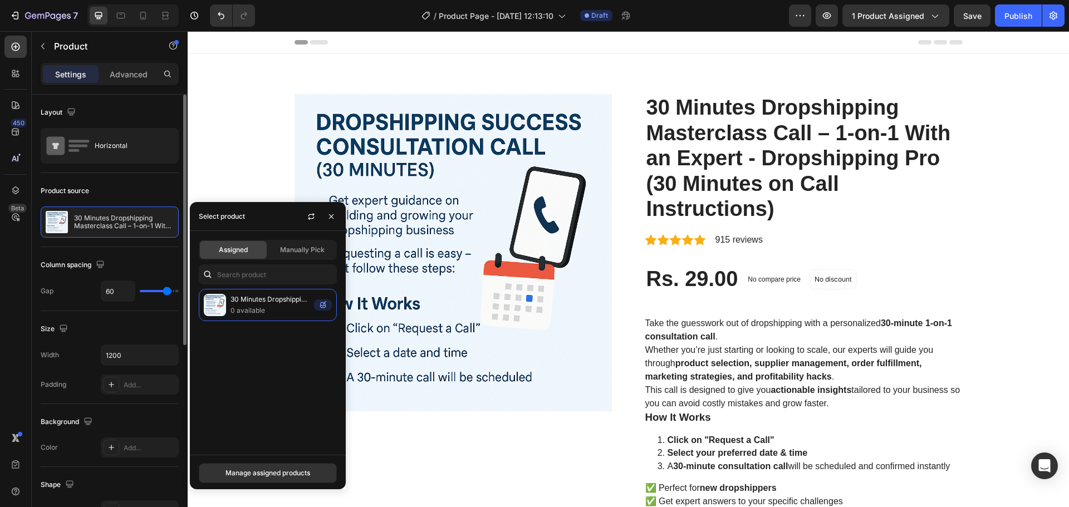
click at [121, 171] on div "Layout Horizontal" at bounding box center [110, 134] width 138 height 78
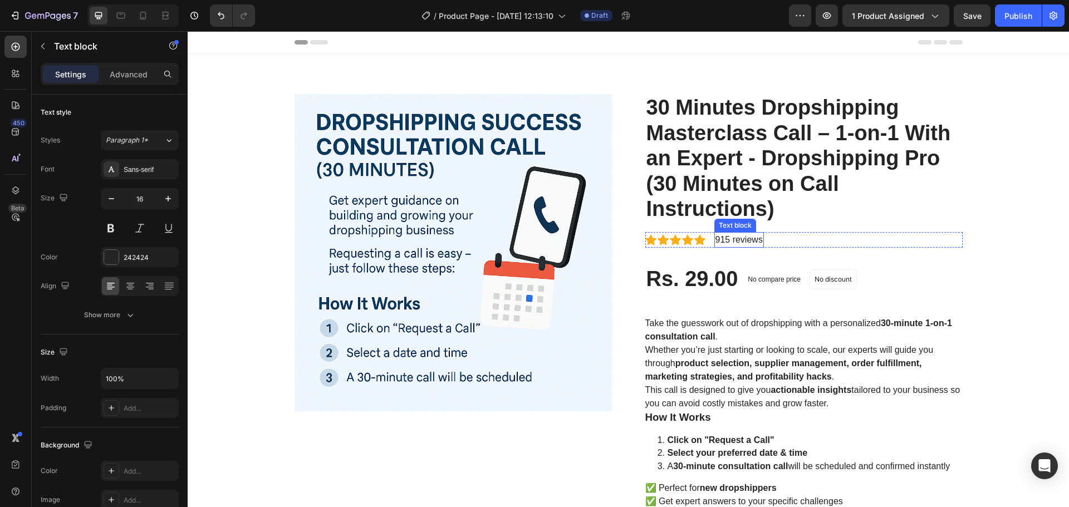
click at [728, 235] on p "915 reviews" at bounding box center [738, 239] width 47 height 13
click at [719, 239] on p "915 reviews" at bounding box center [738, 239] width 47 height 13
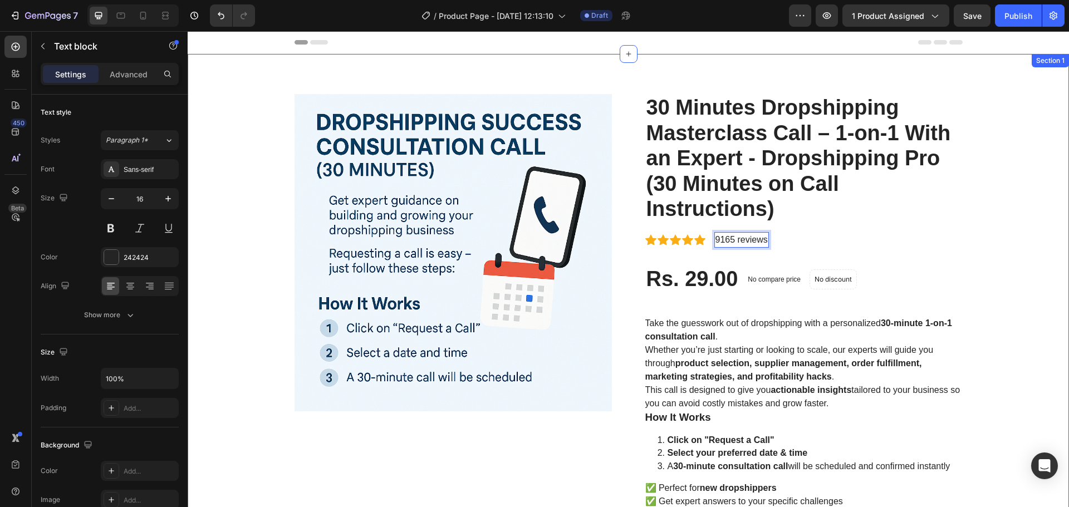
click at [974, 251] on div "Product Images 30 Minutes Dropshipping Masterclass Call – 1-on-1 With an Expert…" at bounding box center [628, 480] width 865 height 772
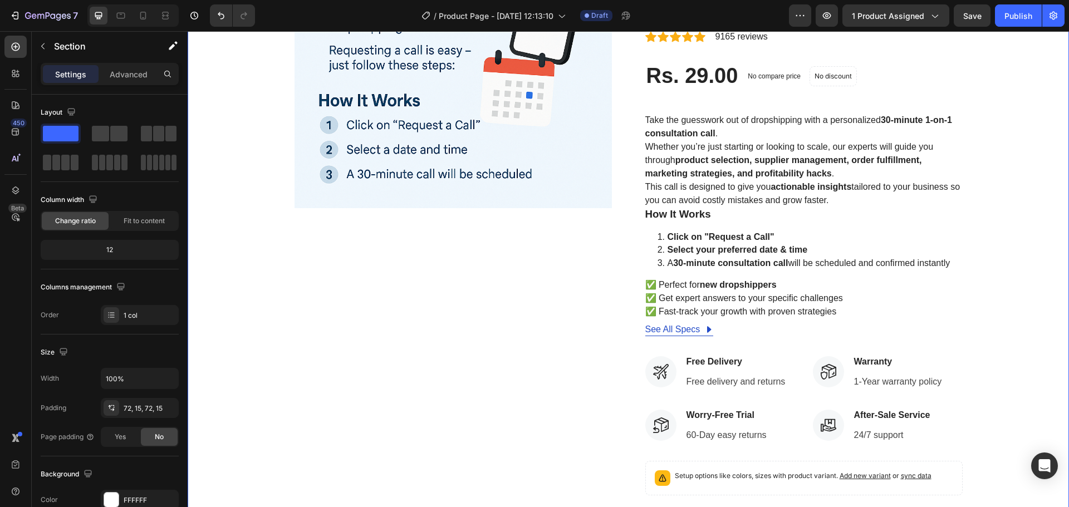
scroll to position [223, 0]
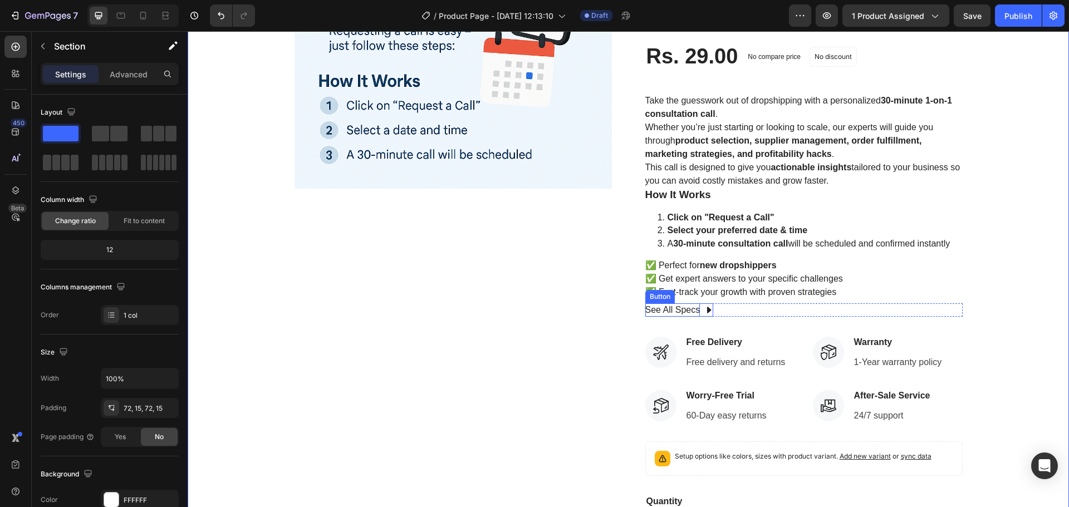
click at [695, 311] on div "See All Specs" at bounding box center [672, 309] width 55 height 13
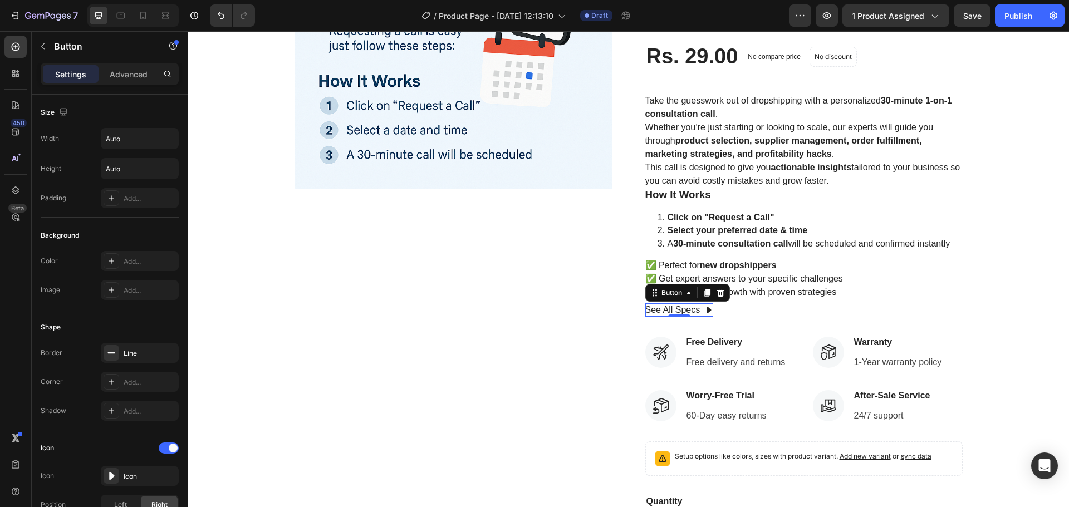
click at [707, 311] on icon at bounding box center [709, 310] width 4 height 7
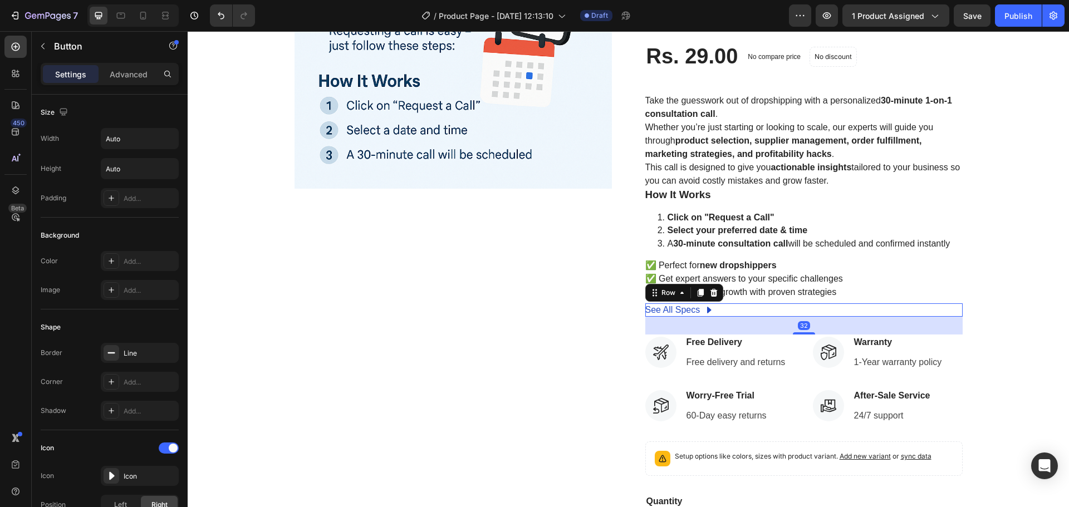
click at [741, 310] on div "See All Specs Button Row 32" at bounding box center [803, 309] width 317 height 13
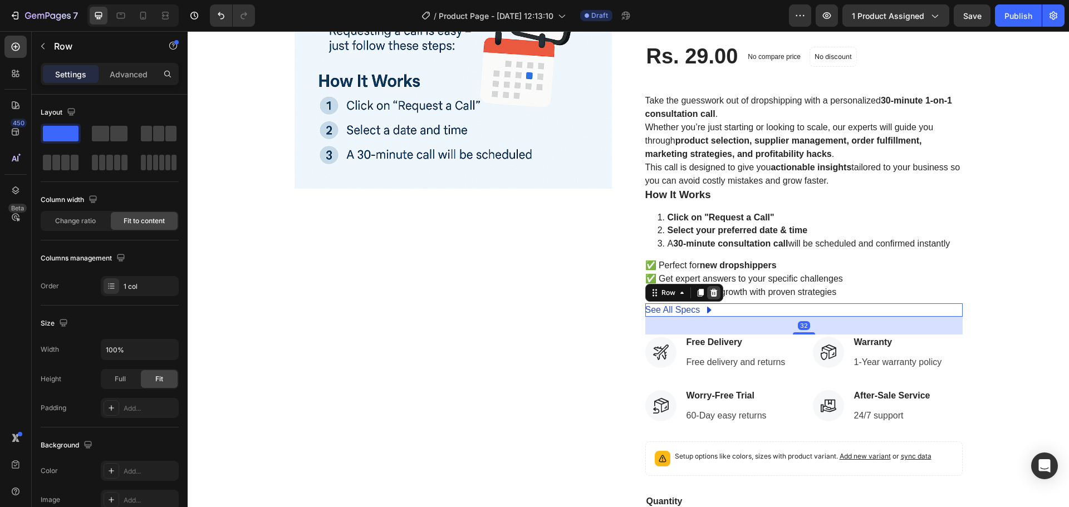
click at [713, 293] on icon at bounding box center [713, 292] width 9 height 9
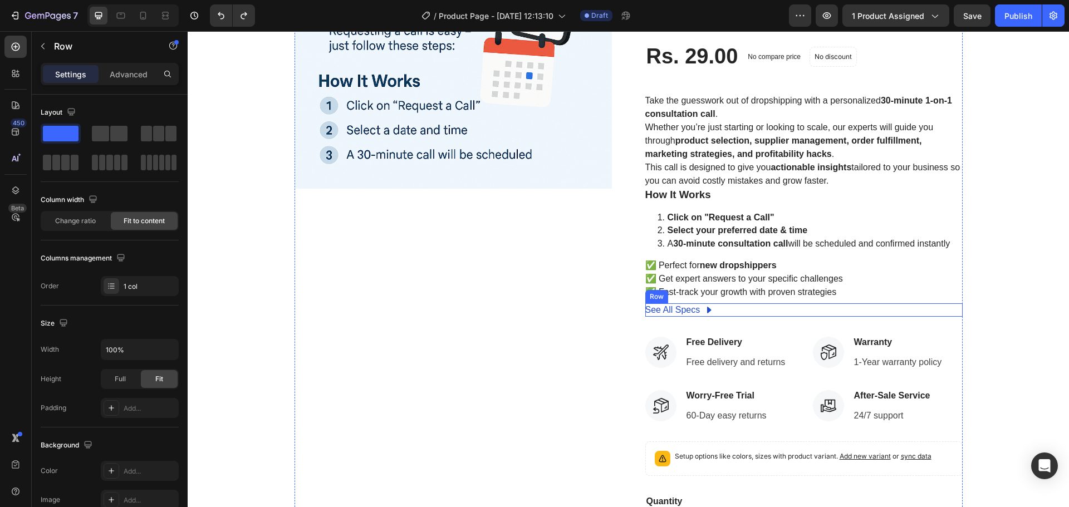
click at [716, 311] on div "See All Specs Button Row" at bounding box center [803, 309] width 317 height 13
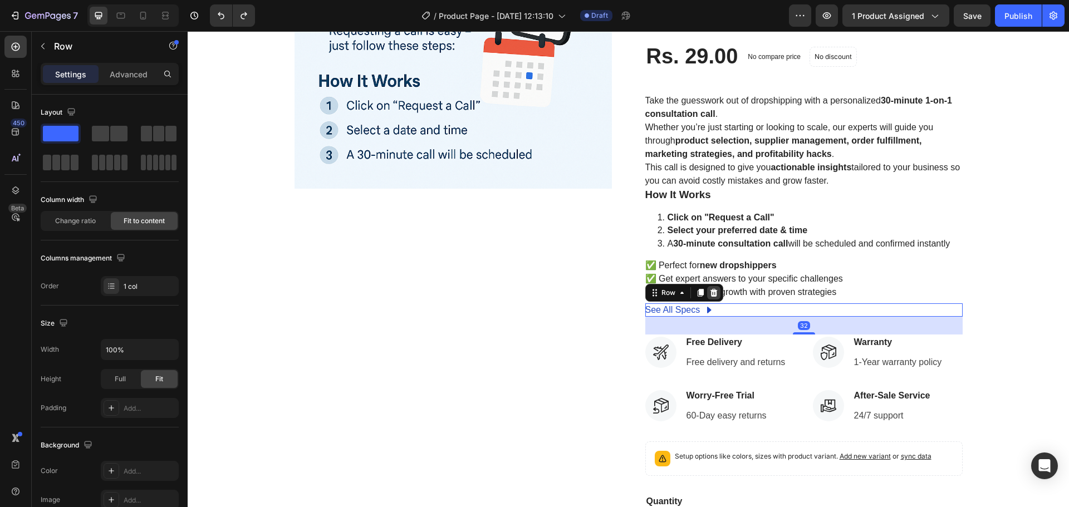
click at [710, 296] on icon at bounding box center [713, 293] width 7 height 8
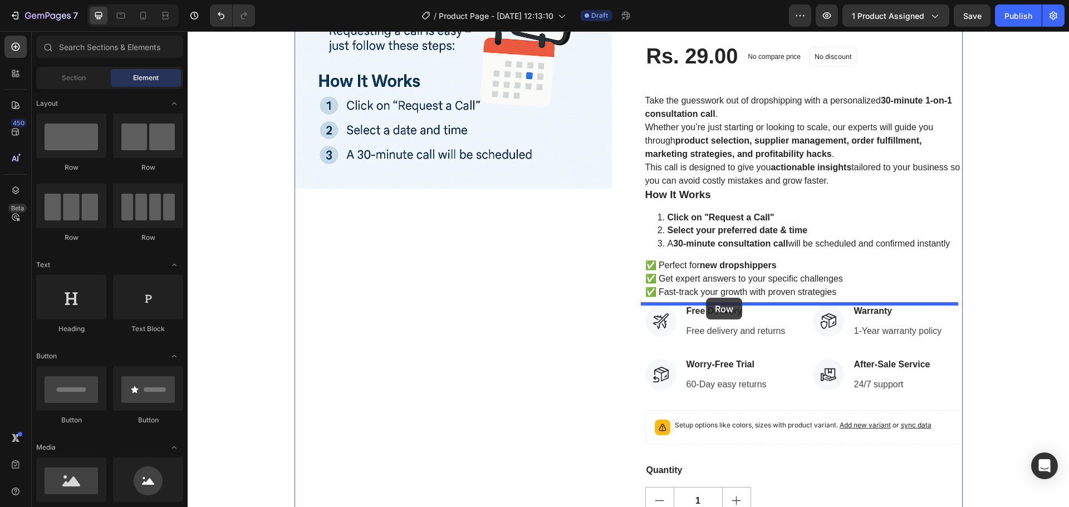
drag, startPoint x: 272, startPoint y: 188, endPoint x: 706, endPoint y: 298, distance: 447.9
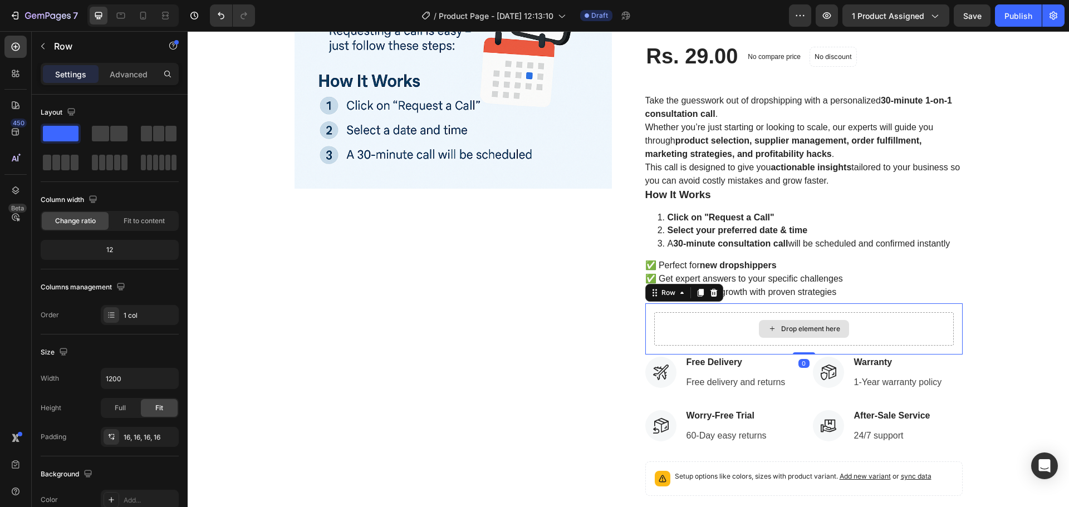
drag, startPoint x: 795, startPoint y: 357, endPoint x: 797, endPoint y: 330, distance: 27.9
click at [797, 330] on div "Drop element here Row 0" at bounding box center [803, 328] width 317 height 51
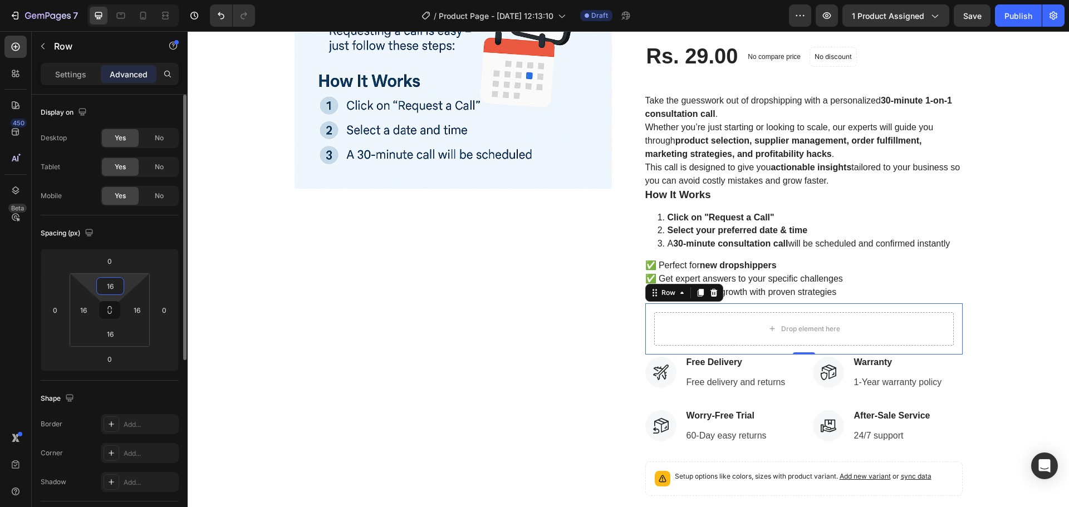
drag, startPoint x: 110, startPoint y: 281, endPoint x: 110, endPoint y: 292, distance: 11.1
click at [110, 292] on input "16" at bounding box center [110, 286] width 22 height 17
click at [125, 0] on html "7 Version history / Product Page - [DATE] 12:13:10 Draft Preview 1 product assi…" at bounding box center [534, 0] width 1069 height 0
type input "0"
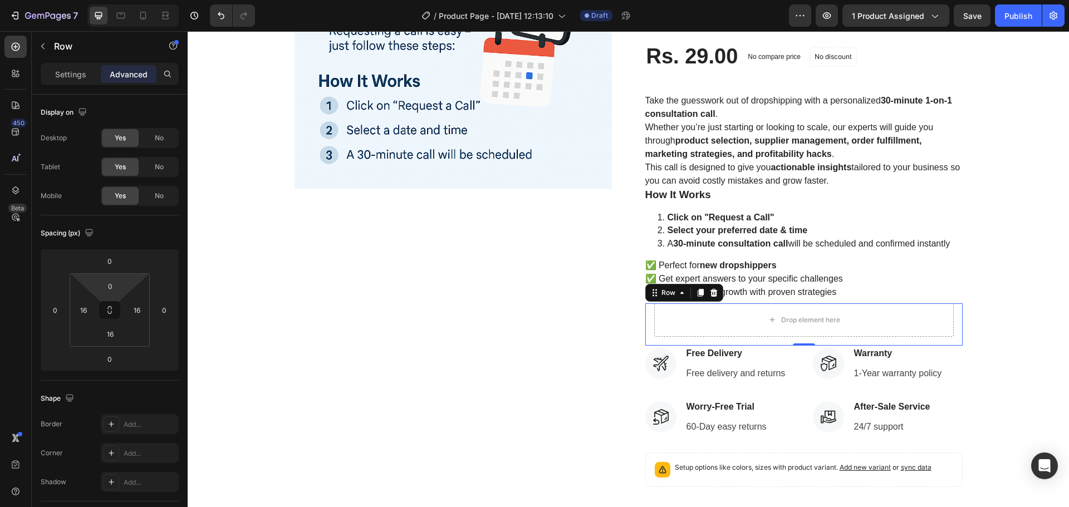
drag, startPoint x: 131, startPoint y: 281, endPoint x: 128, endPoint y: 309, distance: 28.0
click at [128, 0] on html "7 Version history / Product Page - [DATE] 12:13:10 Draft Preview 1 product assi…" at bounding box center [534, 0] width 1069 height 0
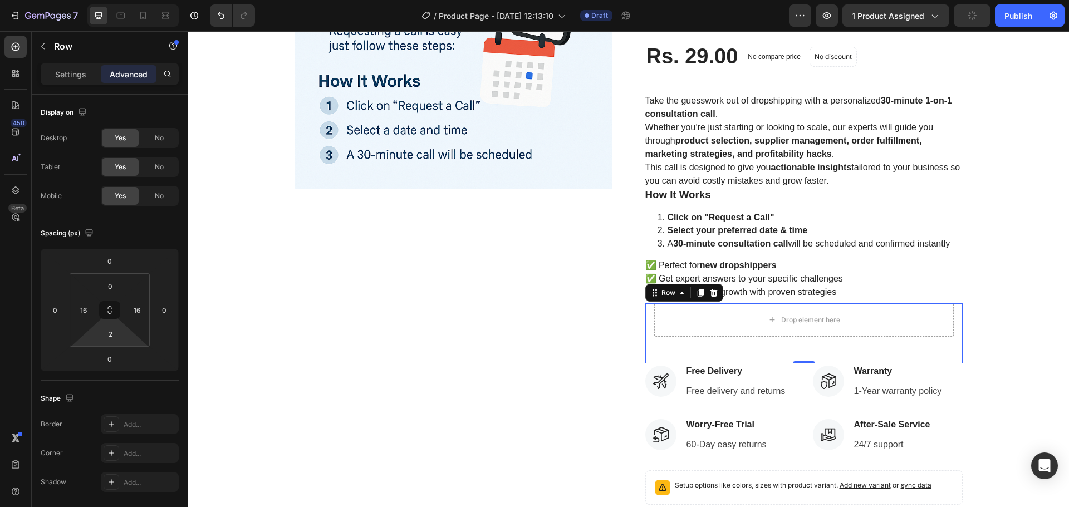
type input "0"
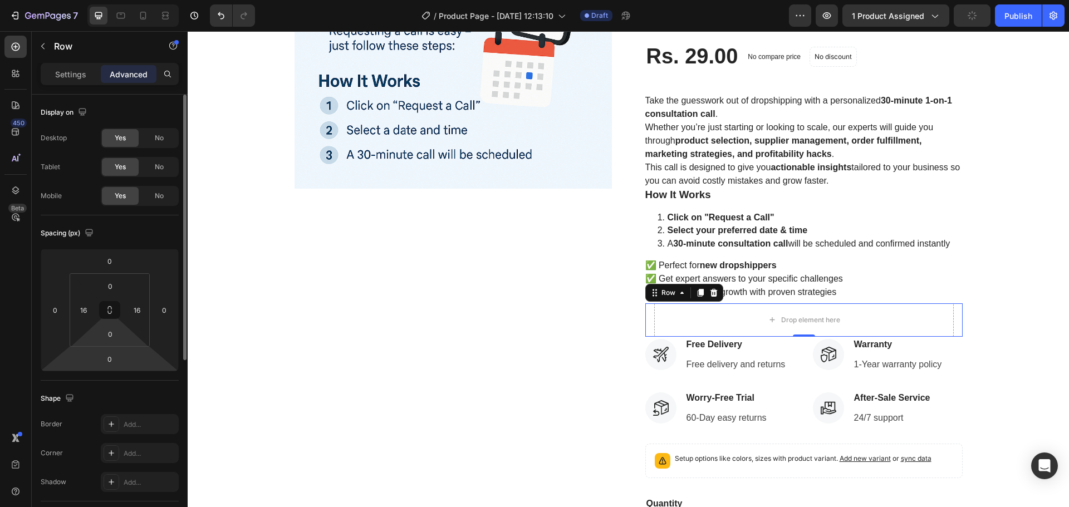
drag, startPoint x: 128, startPoint y: 337, endPoint x: 129, endPoint y: 365, distance: 28.4
click at [129, 0] on html "7 Version history / Product Page - [DATE] 12:13:10 Draft Preview 1 product assi…" at bounding box center [534, 0] width 1069 height 0
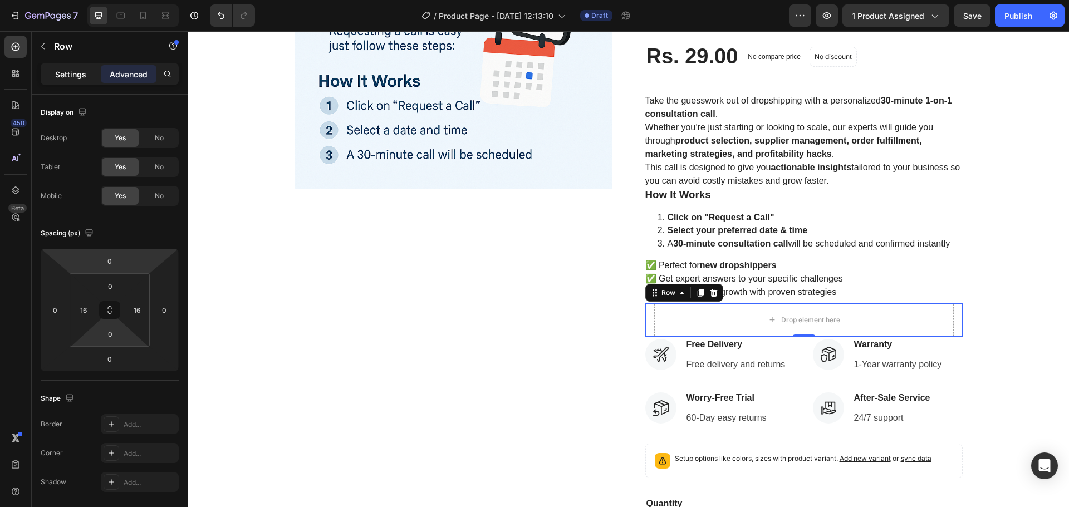
click at [73, 77] on p "Settings" at bounding box center [70, 74] width 31 height 12
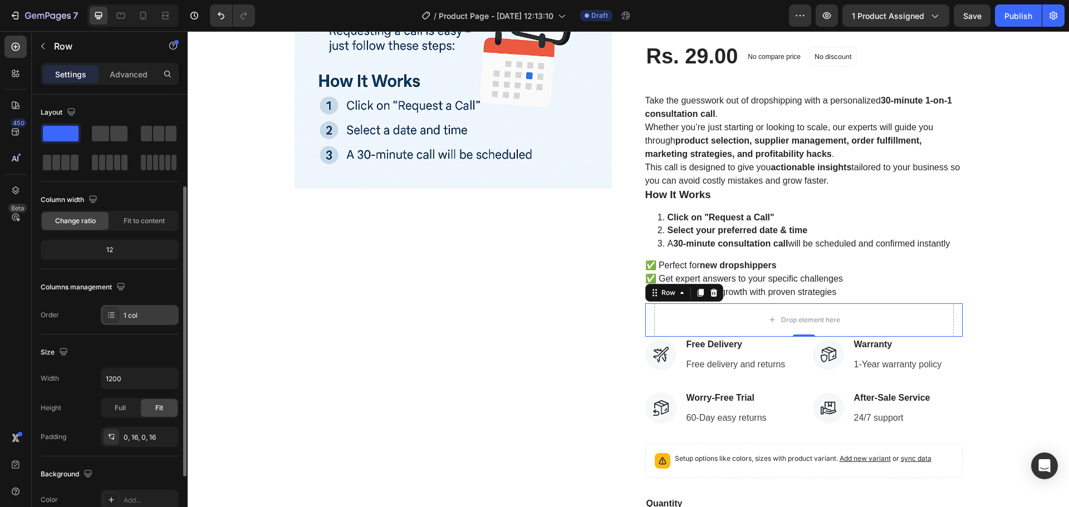
scroll to position [111, 0]
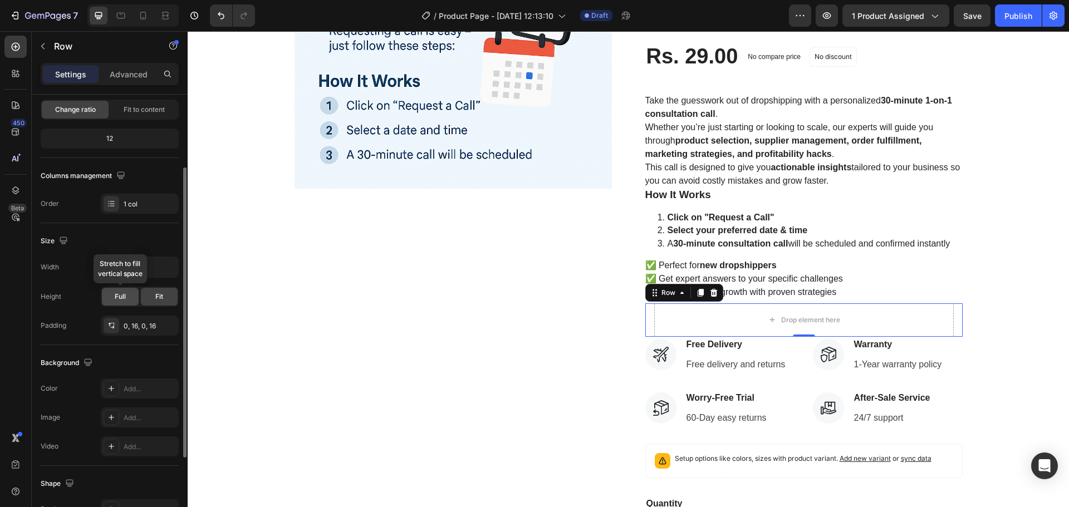
click at [125, 296] on span "Full" at bounding box center [120, 297] width 11 height 10
click at [157, 297] on span "Fit" at bounding box center [159, 297] width 8 height 10
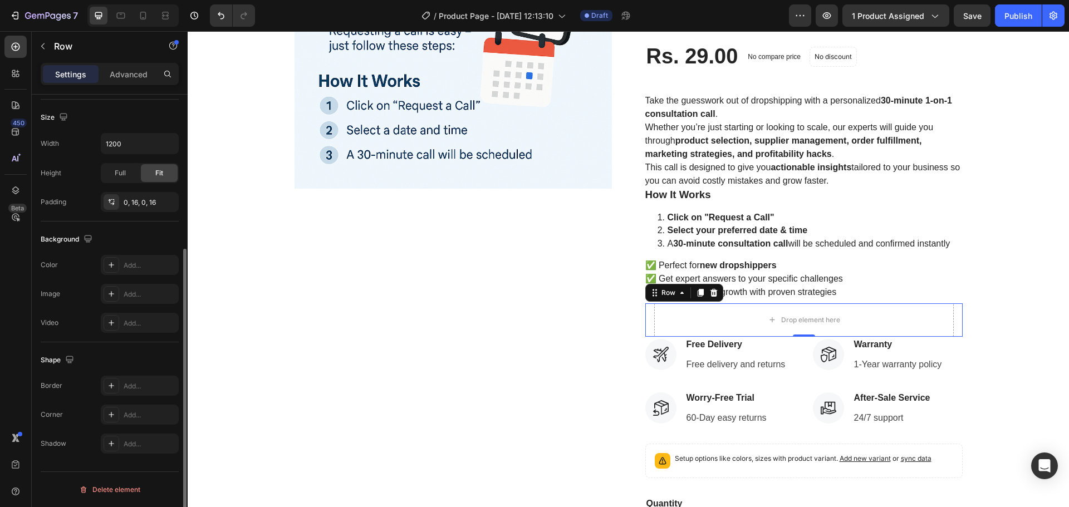
scroll to position [124, 0]
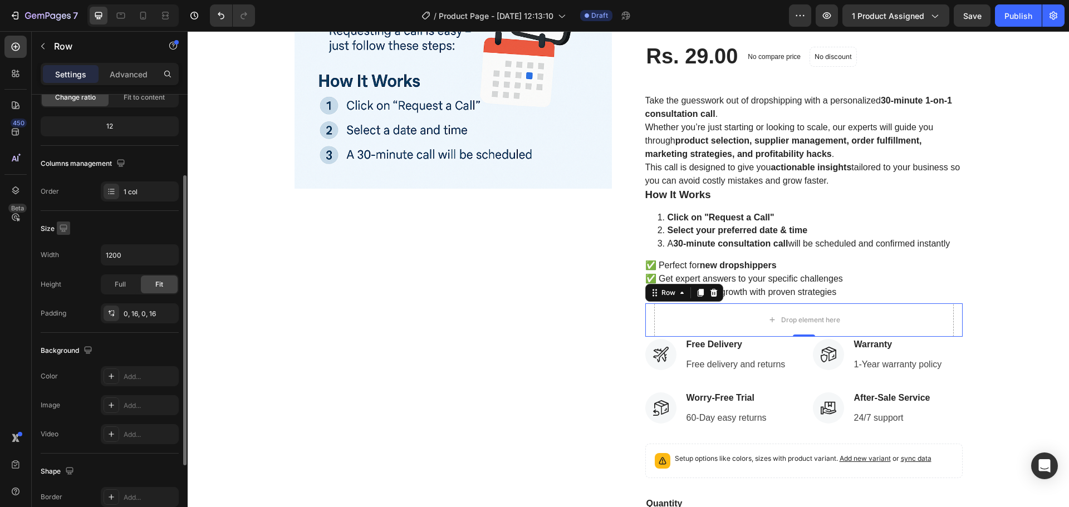
click at [60, 228] on icon "button" at bounding box center [63, 227] width 7 height 7
click at [64, 263] on icon "button" at bounding box center [66, 266] width 8 height 6
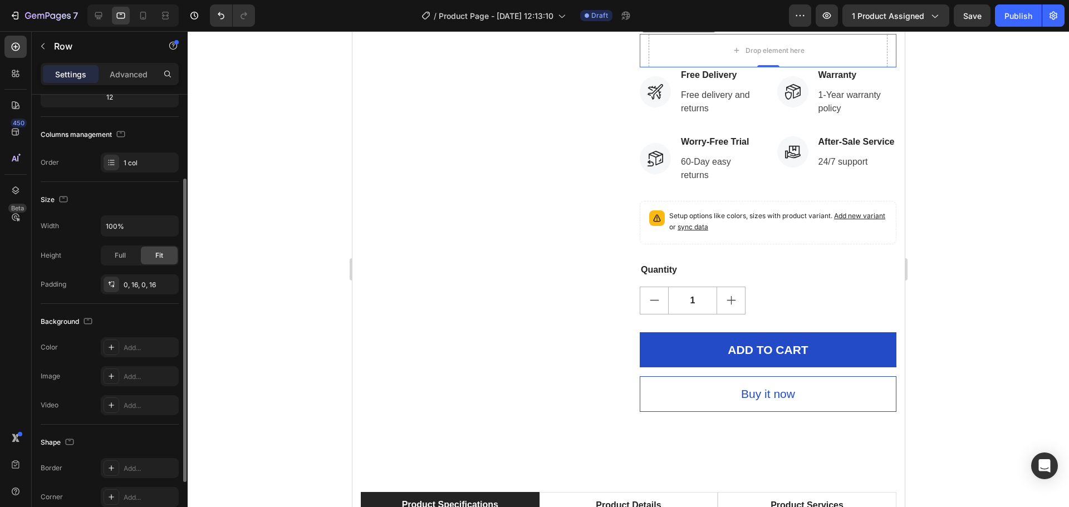
scroll to position [547, 0]
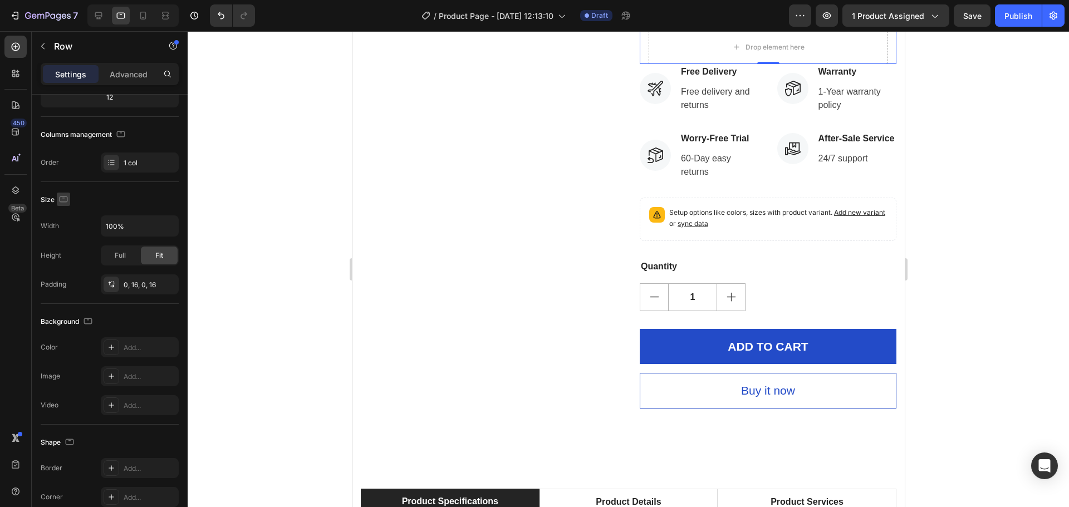
click at [62, 197] on icon "button" at bounding box center [64, 199] width 8 height 6
click at [70, 216] on icon "button" at bounding box center [65, 217] width 11 height 11
type input "1200"
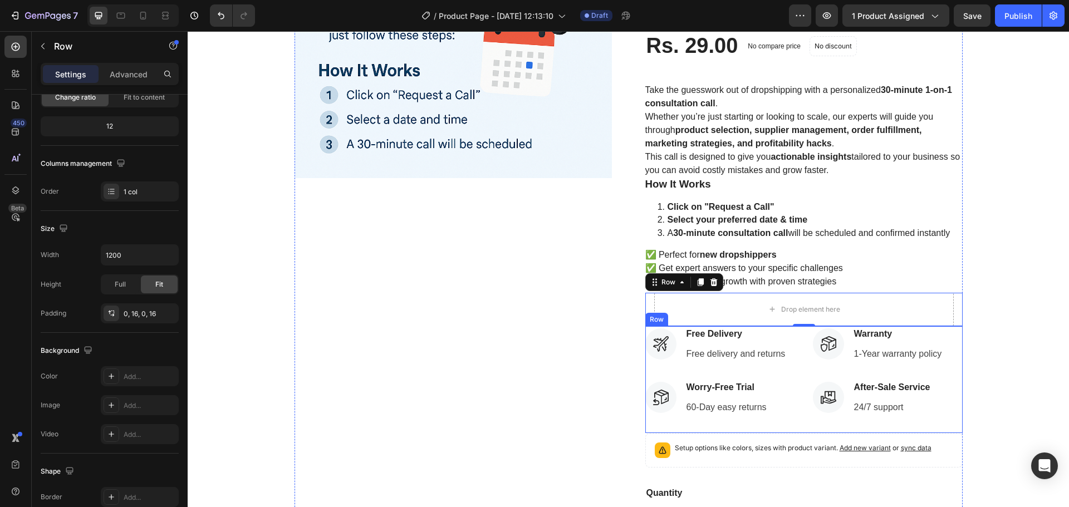
scroll to position [234, 0]
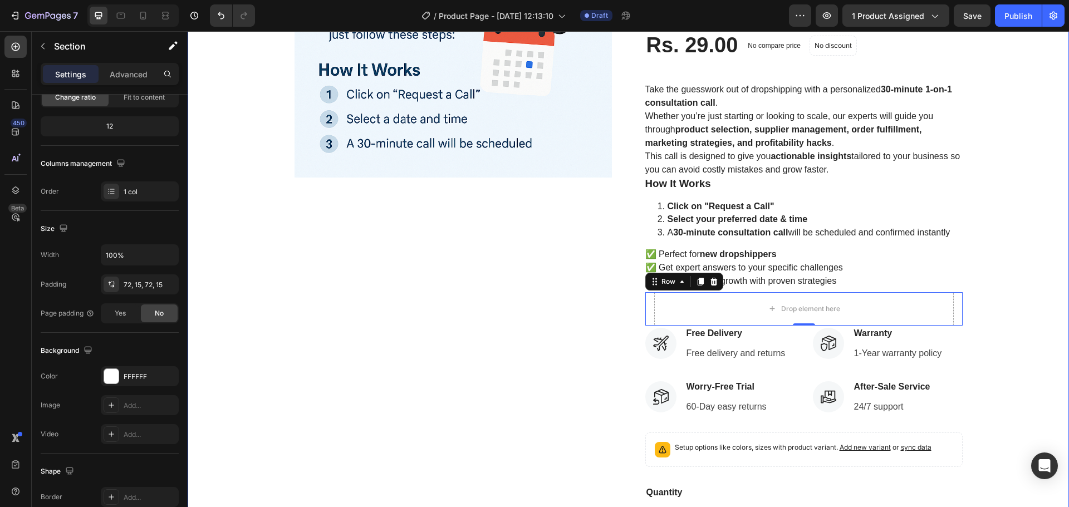
click at [1018, 325] on div "Product Images 30 Minutes Dropshipping Masterclass Call – 1-on-1 With an Expert…" at bounding box center [628, 247] width 865 height 774
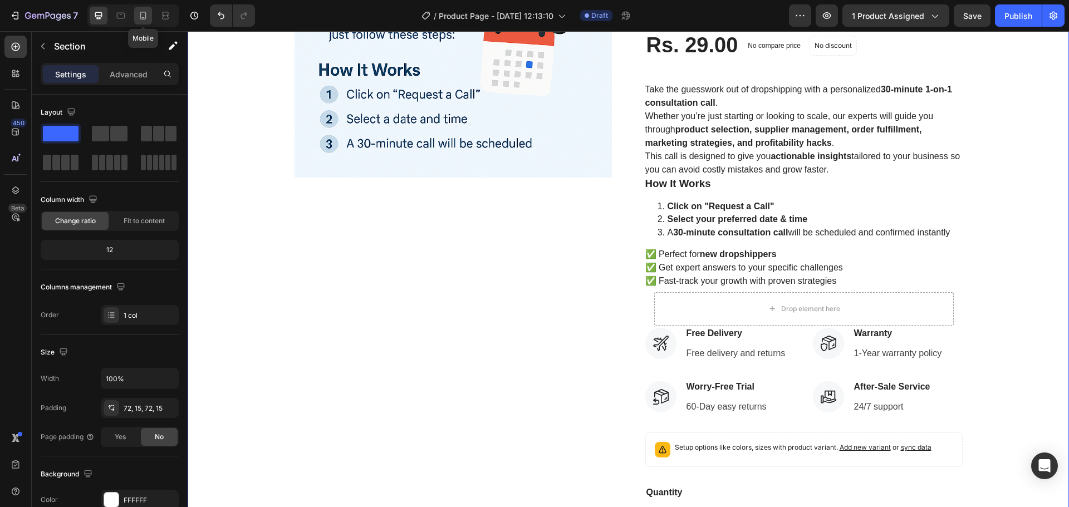
click at [135, 16] on div at bounding box center [143, 16] width 18 height 18
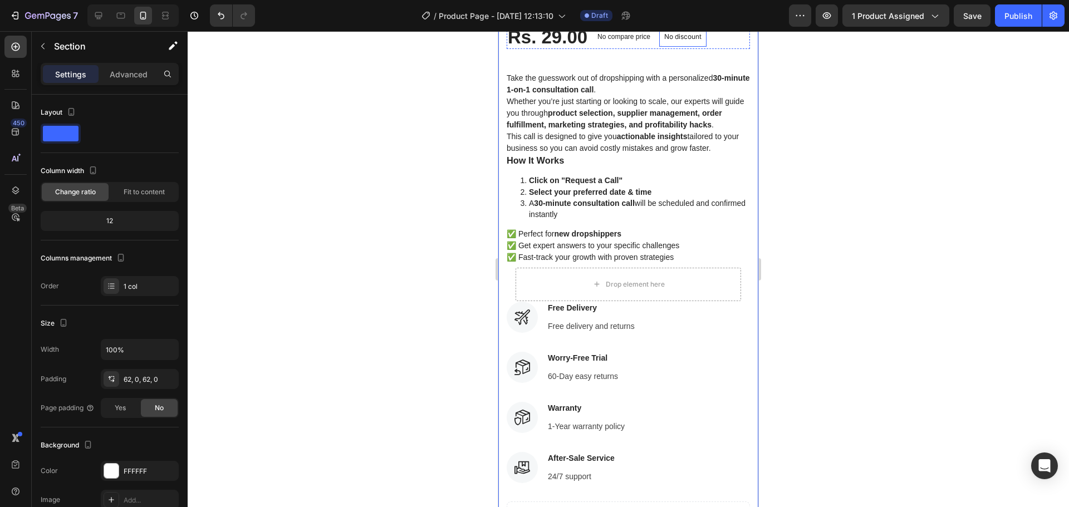
scroll to position [501, 0]
click at [97, 13] on icon at bounding box center [98, 15] width 11 height 11
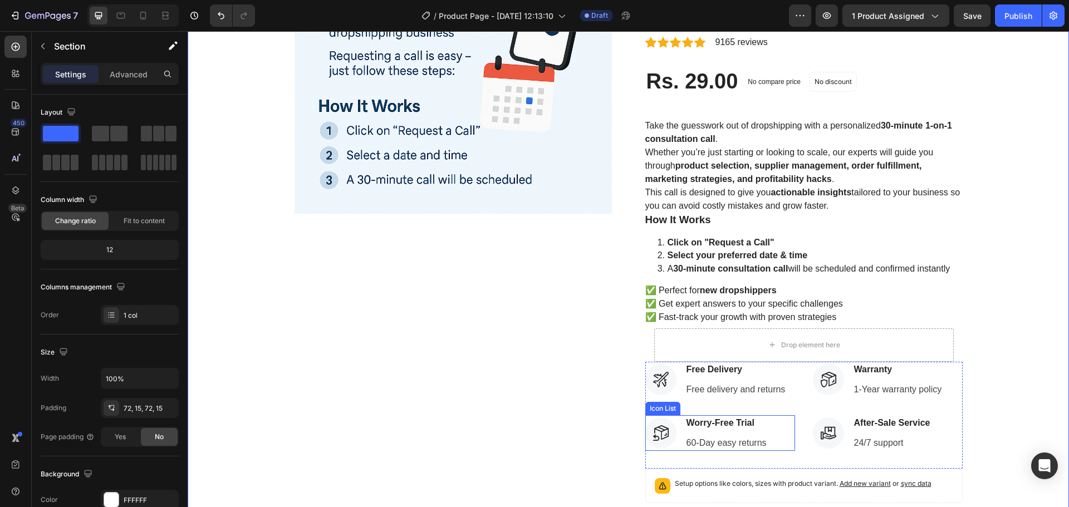
scroll to position [223, 0]
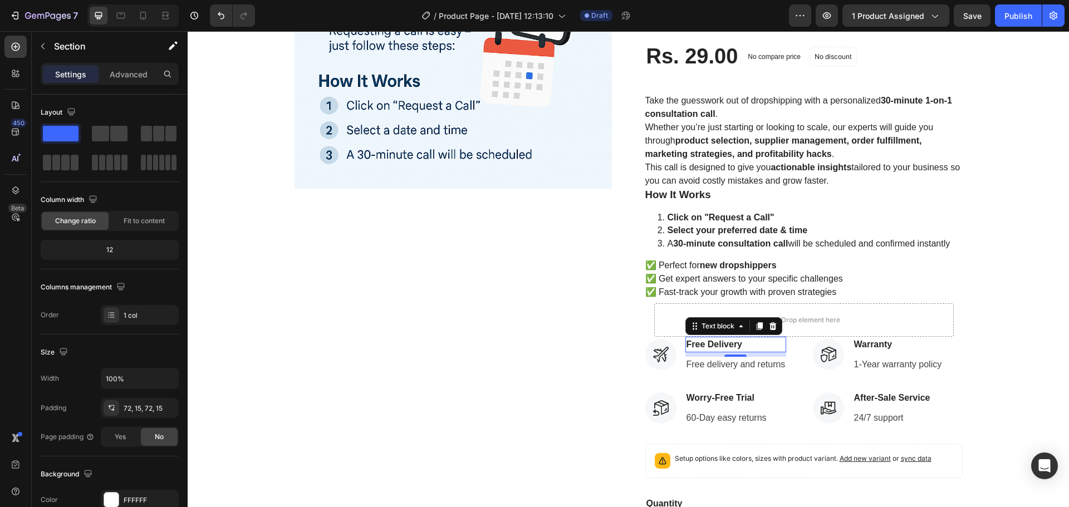
click at [708, 342] on p "Free Delivery" at bounding box center [735, 344] width 99 height 13
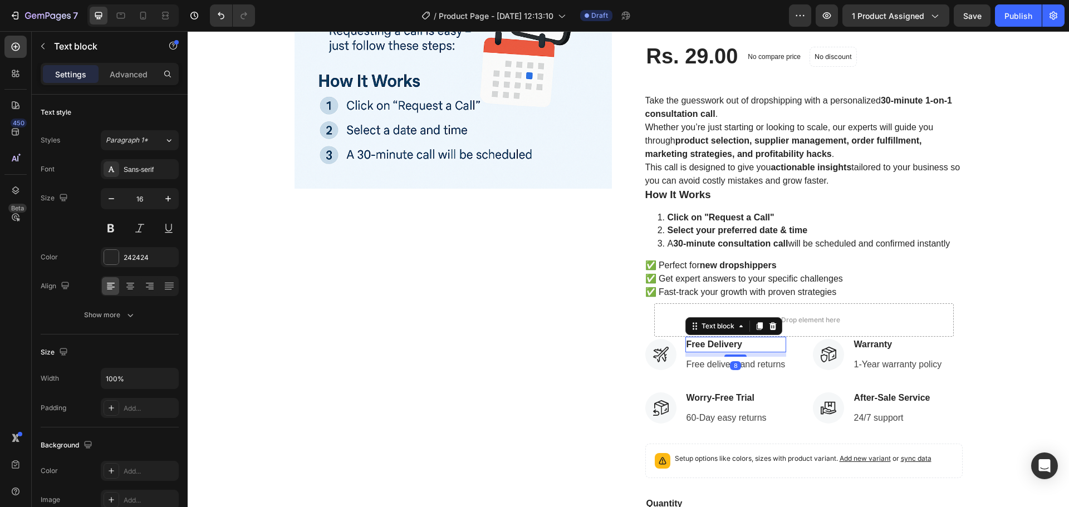
click at [729, 343] on p "Free Delivery" at bounding box center [735, 344] width 99 height 13
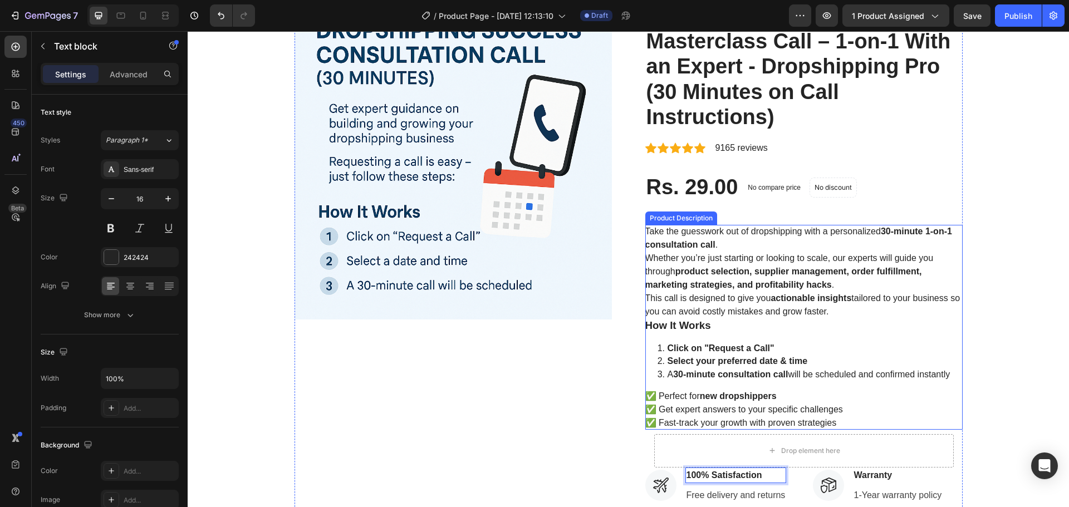
scroll to position [111, 0]
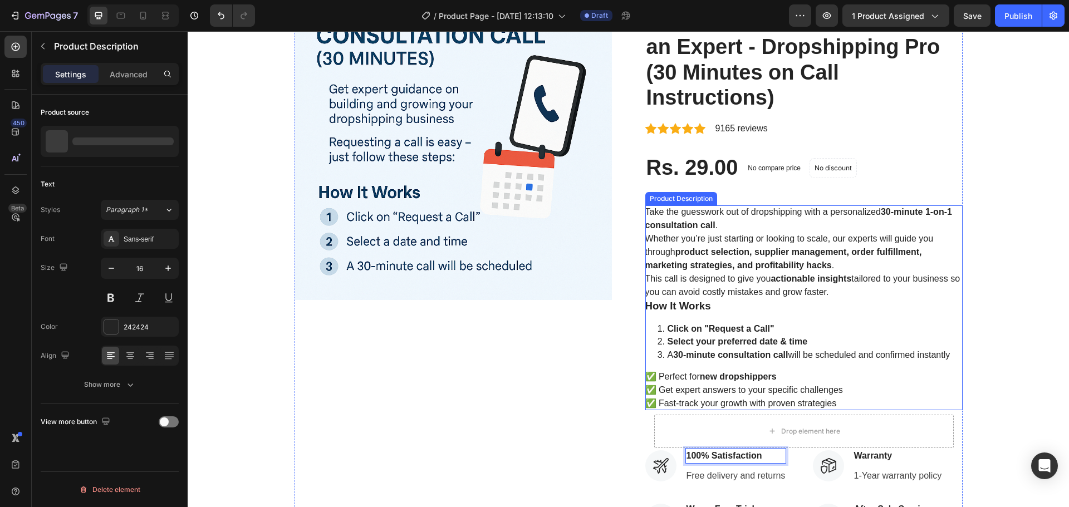
click at [755, 321] on div "Take the guesswork out of dropshipping with a personalized 30-minute 1-on-1 con…" at bounding box center [803, 307] width 317 height 205
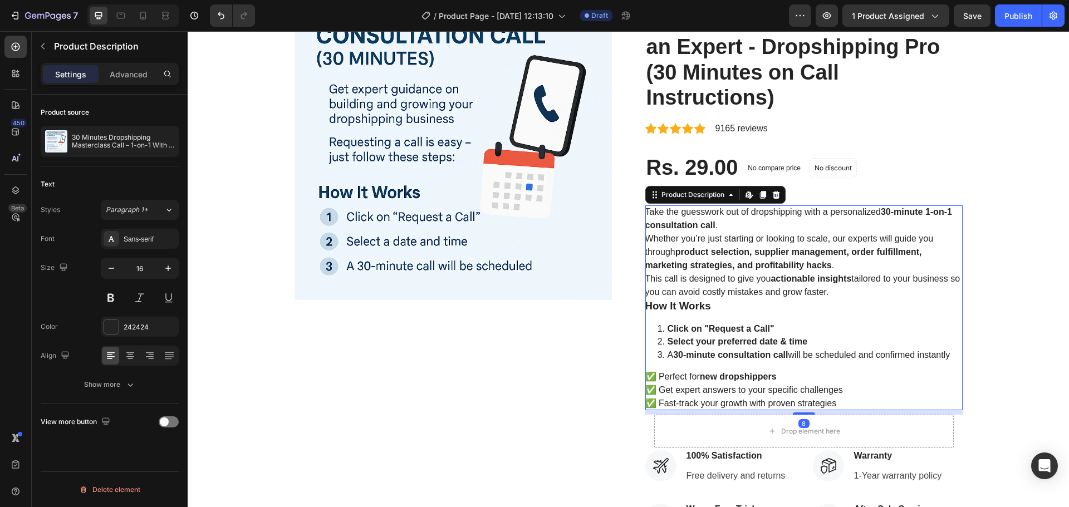
click at [755, 321] on div "Take the guesswork out of dropshipping with a personalized 30-minute 1-on-1 con…" at bounding box center [803, 307] width 317 height 205
click at [771, 333] on p "Click on "Request a Call"" at bounding box center [814, 329] width 295 height 12
click at [763, 344] on strong "Select your preferred date & time" at bounding box center [737, 341] width 140 height 9
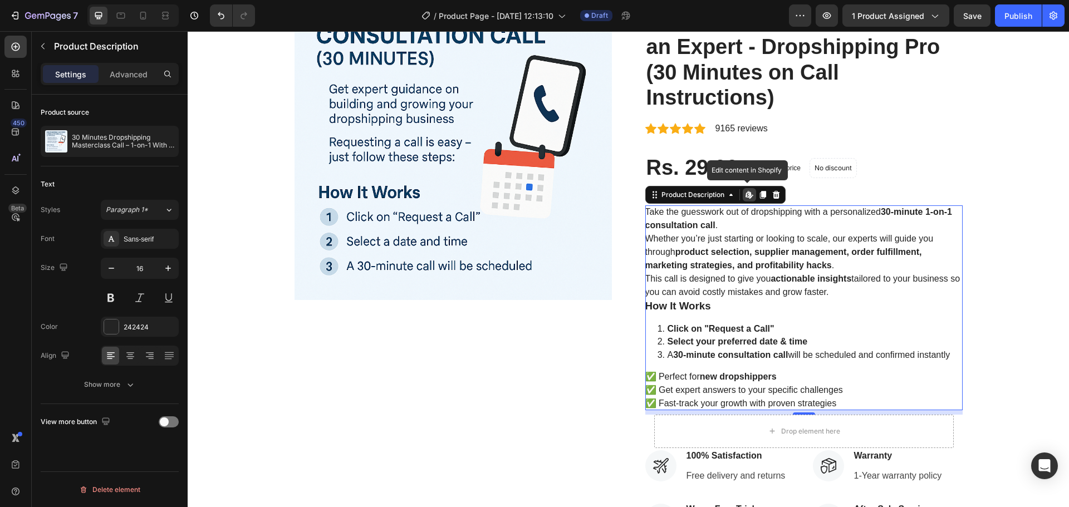
click at [763, 344] on strong "Select your preferred date & time" at bounding box center [737, 341] width 140 height 9
click at [809, 344] on p "Select your preferred date & time" at bounding box center [814, 342] width 295 height 12
click at [992, 329] on div "Product Images 30 Minutes Dropshipping Masterclass Call – 1-on-1 With an Expert…" at bounding box center [628, 370] width 865 height 774
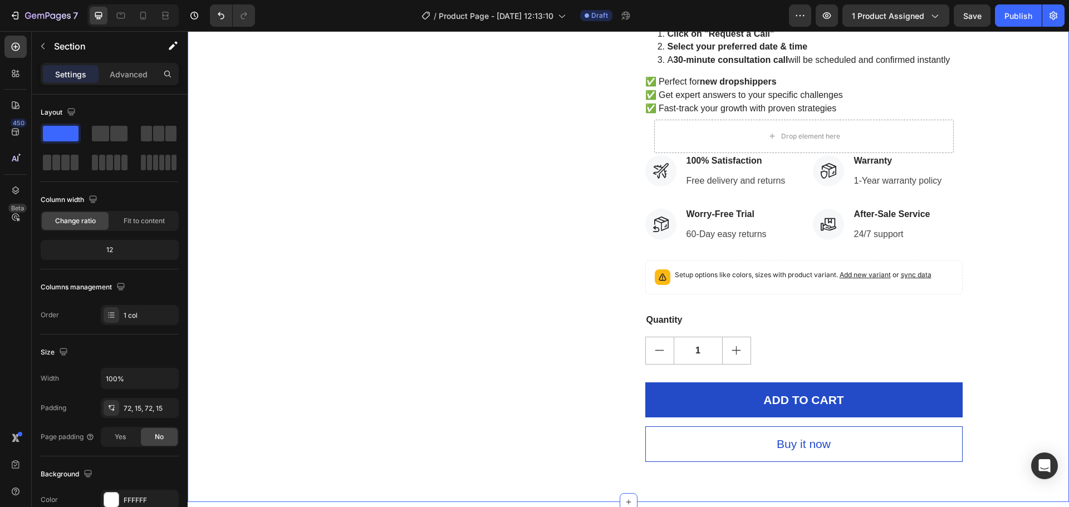
scroll to position [445, 0]
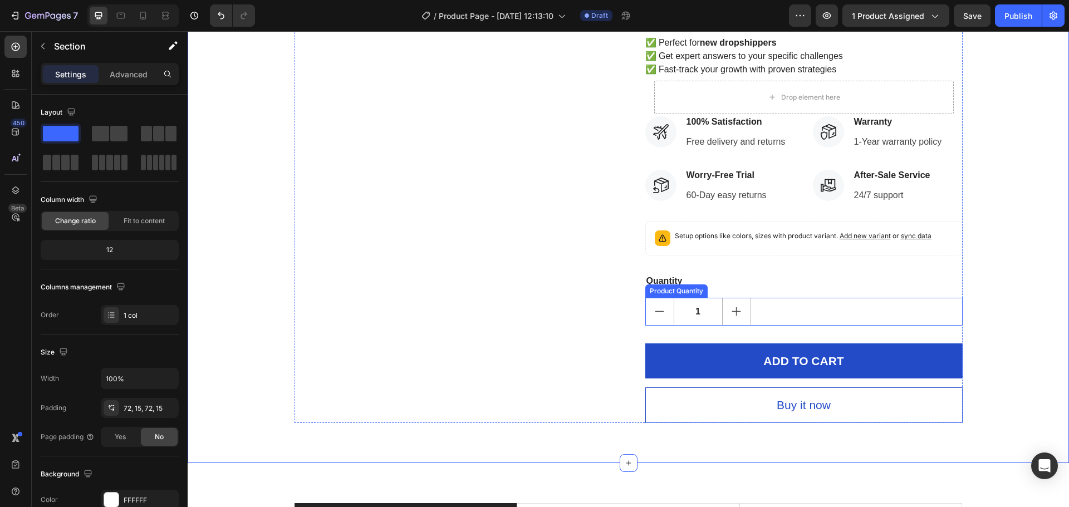
click at [783, 308] on div "1" at bounding box center [803, 312] width 317 height 28
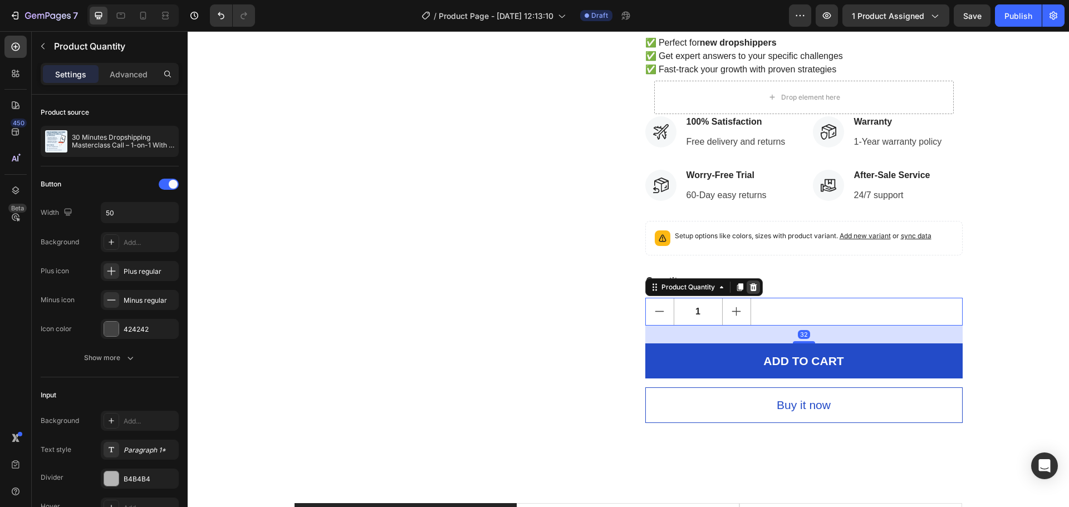
click at [753, 285] on icon at bounding box center [752, 287] width 7 height 8
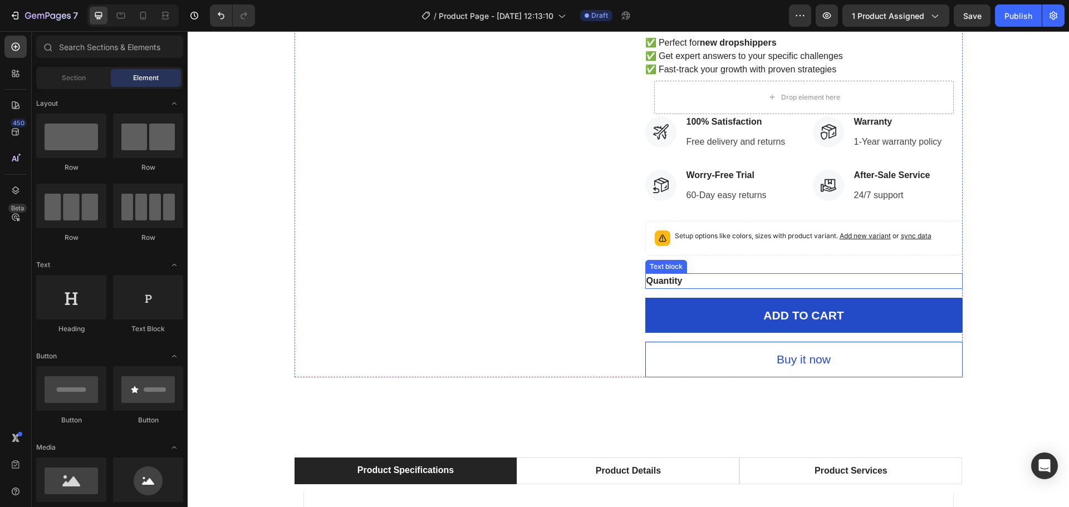
click at [666, 283] on div "Quantity" at bounding box center [803, 281] width 317 height 16
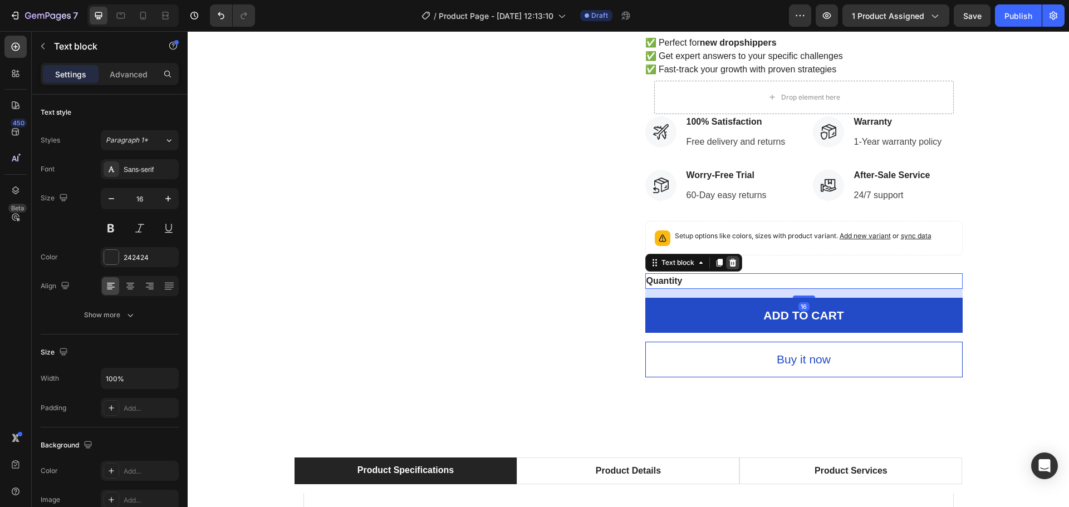
click at [728, 265] on icon at bounding box center [732, 262] width 9 height 9
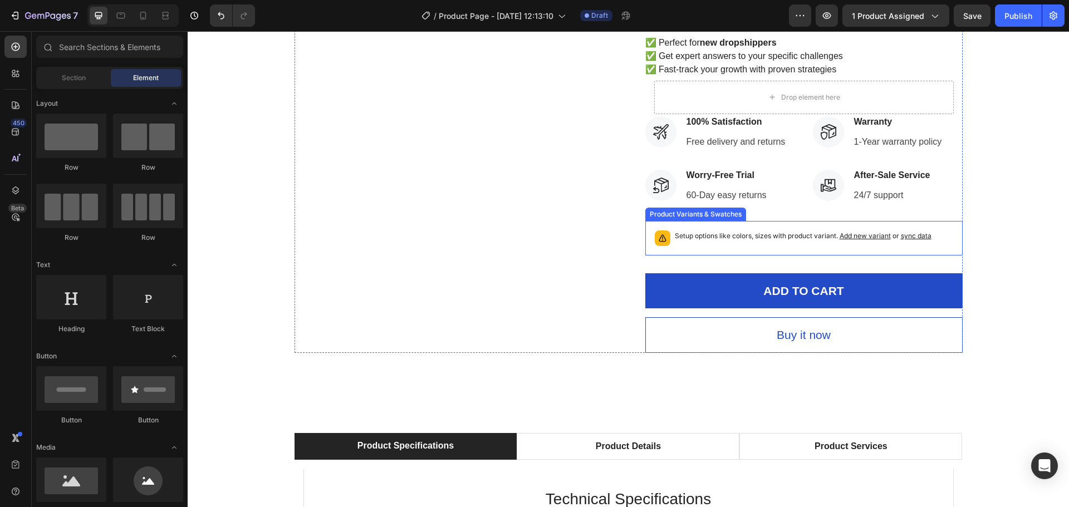
click at [735, 245] on div "Setup options like colors, sizes with product variant. Add new variant or sync …" at bounding box center [803, 238] width 257 height 16
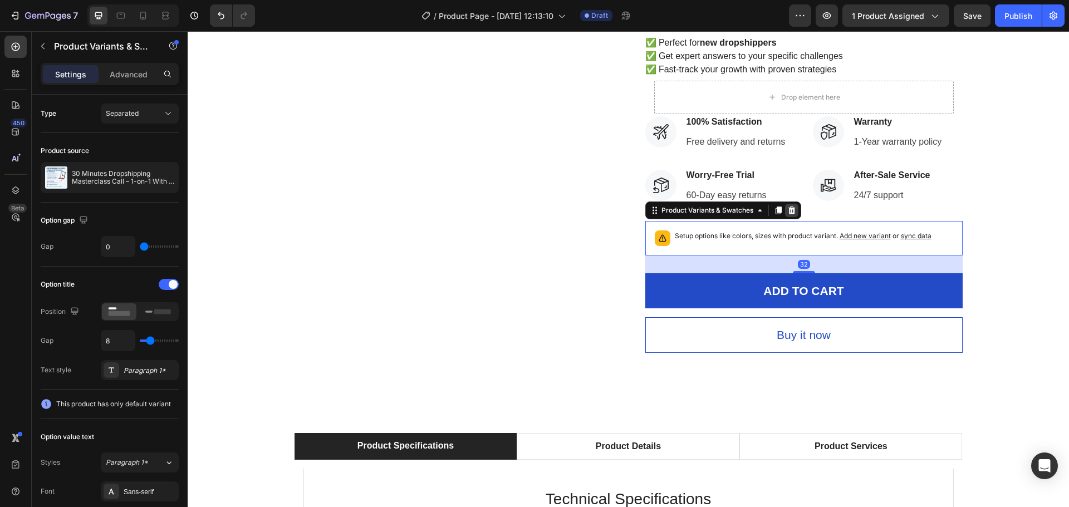
click at [790, 214] on icon at bounding box center [791, 210] width 9 height 9
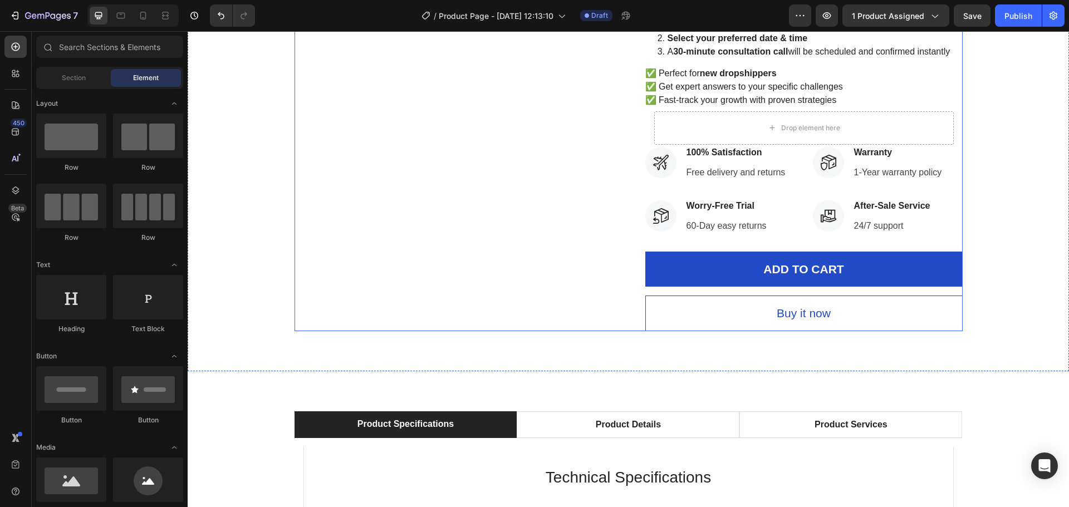
scroll to position [390, 0]
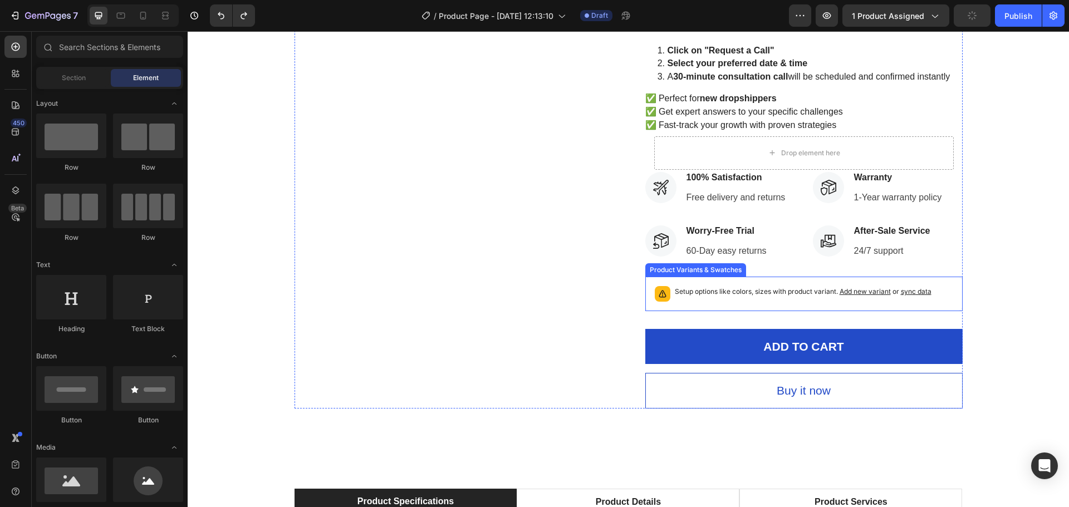
click at [911, 307] on div "Setup options like colors, sizes with product variant. Add new variant or sync …" at bounding box center [803, 294] width 317 height 35
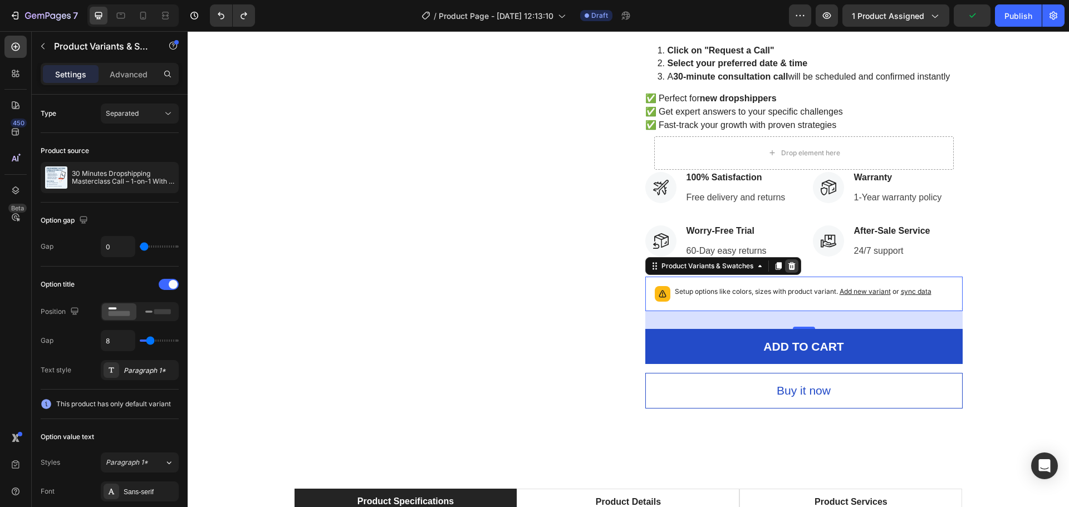
click at [789, 268] on icon at bounding box center [791, 266] width 7 height 8
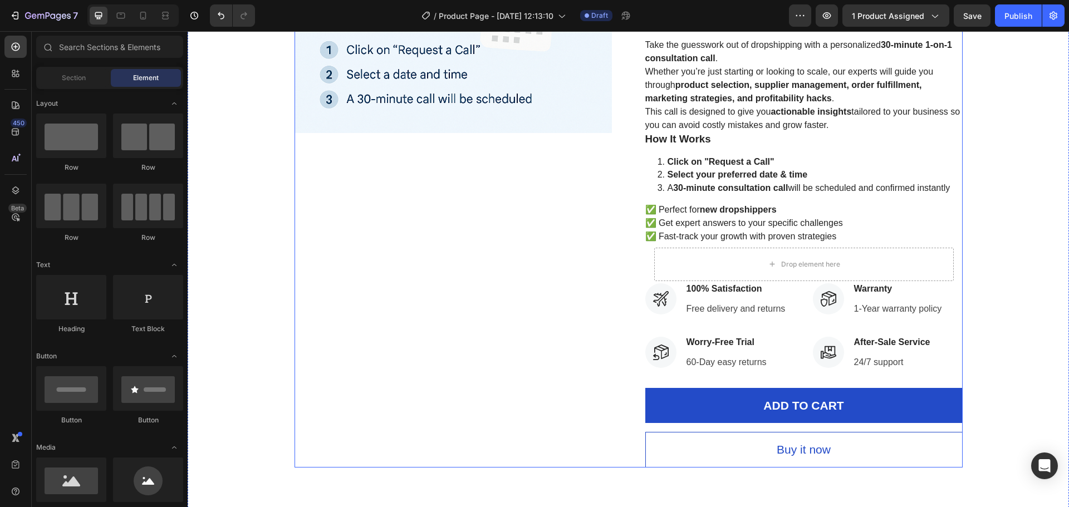
scroll to position [334, 0]
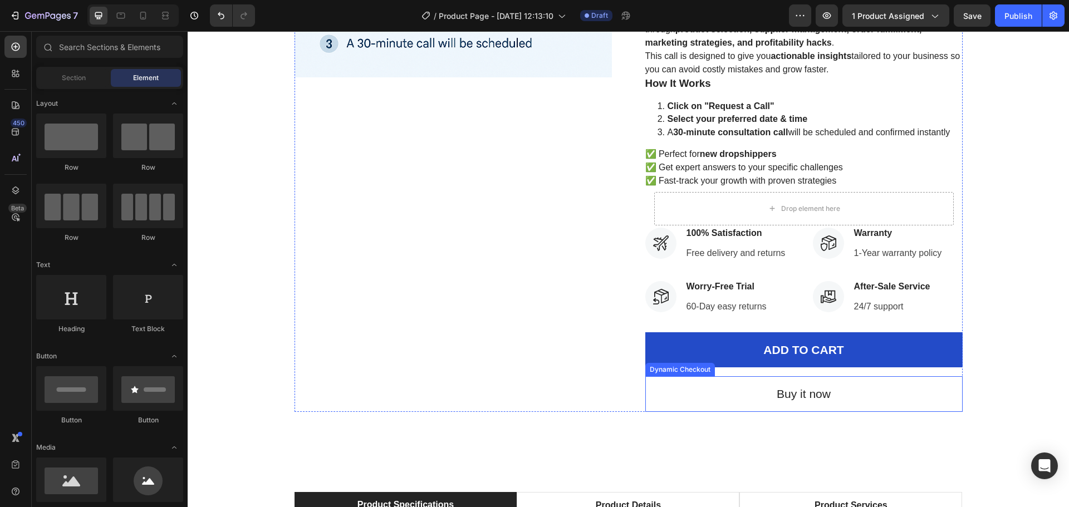
click at [862, 406] on button "Buy it now" at bounding box center [803, 394] width 317 height 36
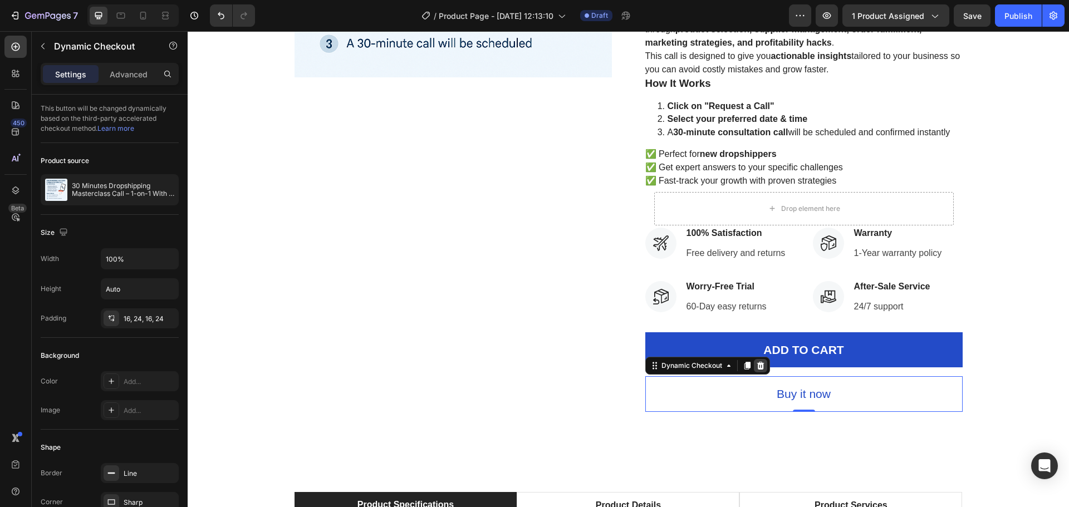
click at [761, 368] on div at bounding box center [760, 365] width 13 height 13
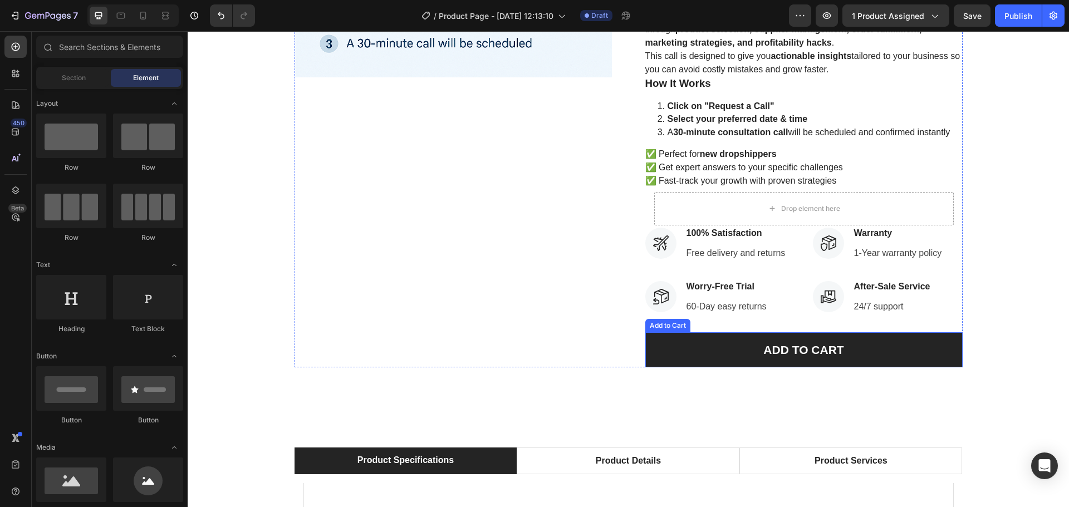
click at [869, 359] on button "ADD TO CART" at bounding box center [803, 350] width 317 height 36
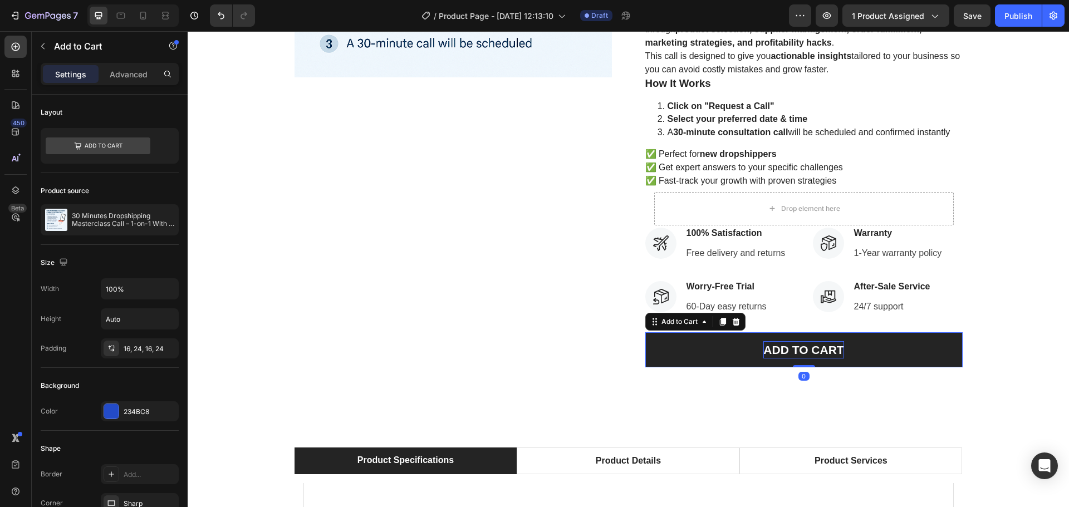
click at [796, 348] on div "ADD TO CART" at bounding box center [803, 350] width 80 height 18
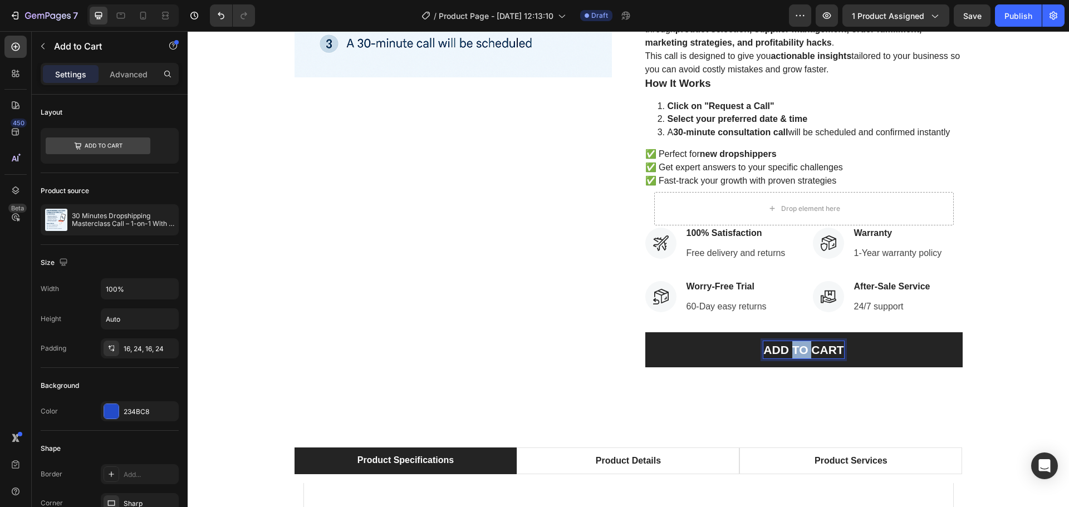
click at [796, 348] on p "ADD TO CART" at bounding box center [803, 350] width 80 height 18
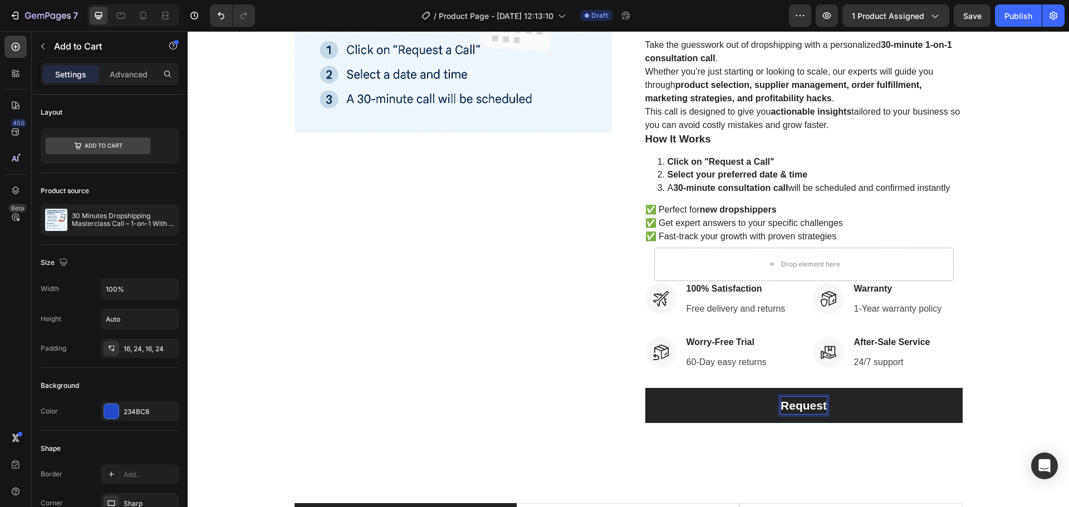
click at [645, 388] on button "Request" at bounding box center [803, 406] width 317 height 36
click at [645, 388] on button "Request a" at bounding box center [803, 406] width 317 height 36
click at [645, 388] on button "Book" at bounding box center [803, 406] width 317 height 36
click at [645, 388] on button "Book A" at bounding box center [803, 406] width 317 height 36
click at [729, 157] on strong "Click on "Request a Call"" at bounding box center [720, 161] width 107 height 9
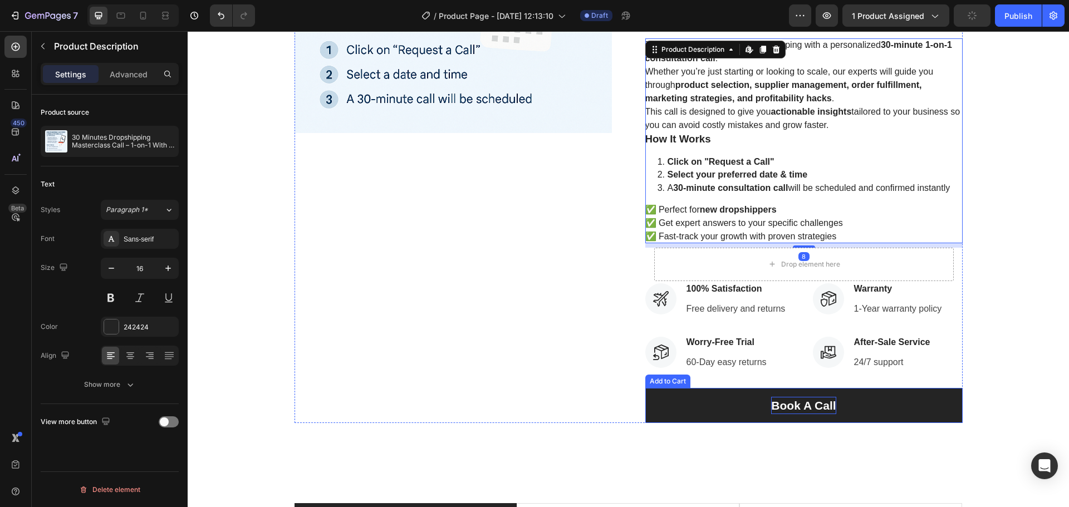
click at [801, 404] on p "Book A Call" at bounding box center [803, 406] width 65 height 18
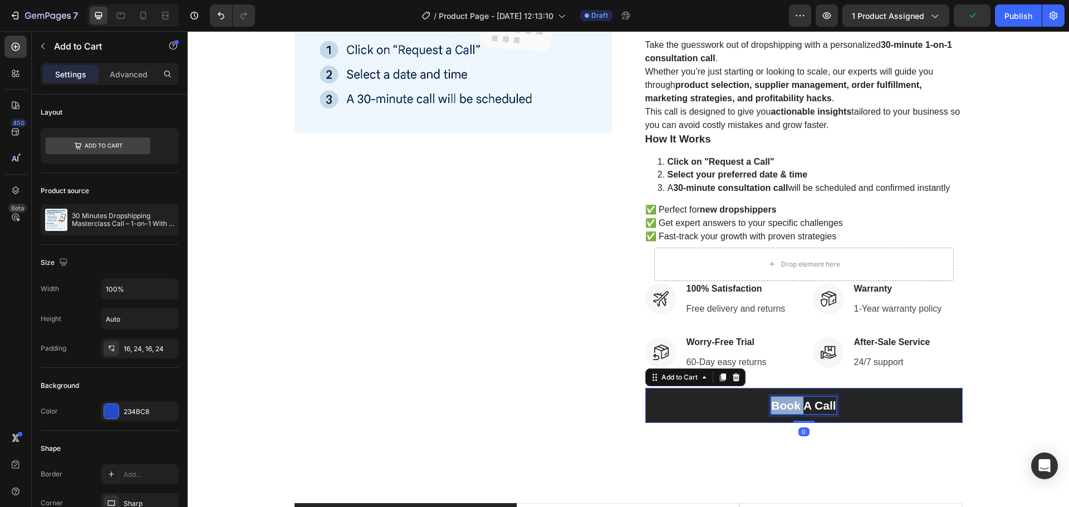
click at [772, 405] on p "Book A Call" at bounding box center [803, 406] width 65 height 18
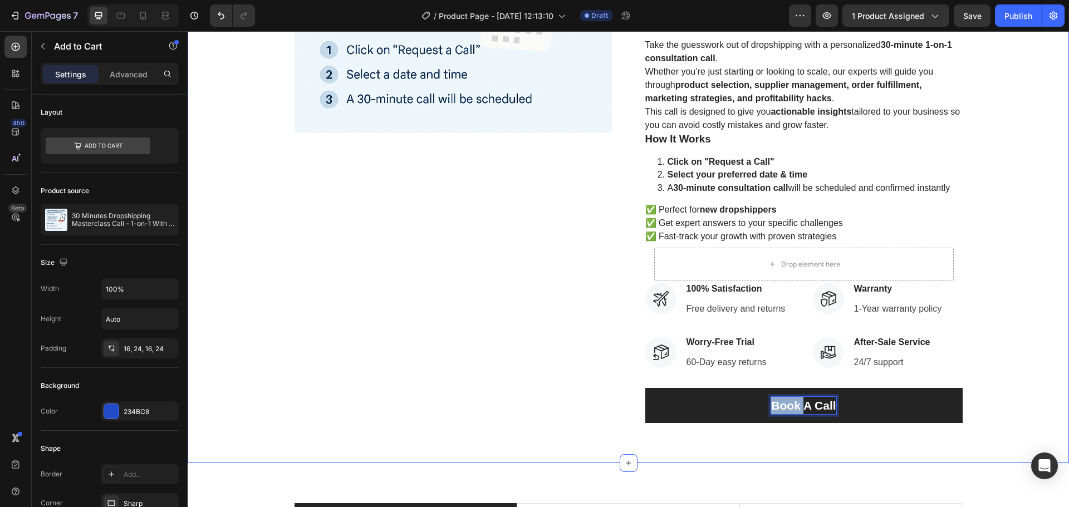
click at [1033, 394] on div "Product Images 30 Minutes Dropshipping Masterclass Call – 1-on-1 With an Expert…" at bounding box center [628, 119] width 865 height 607
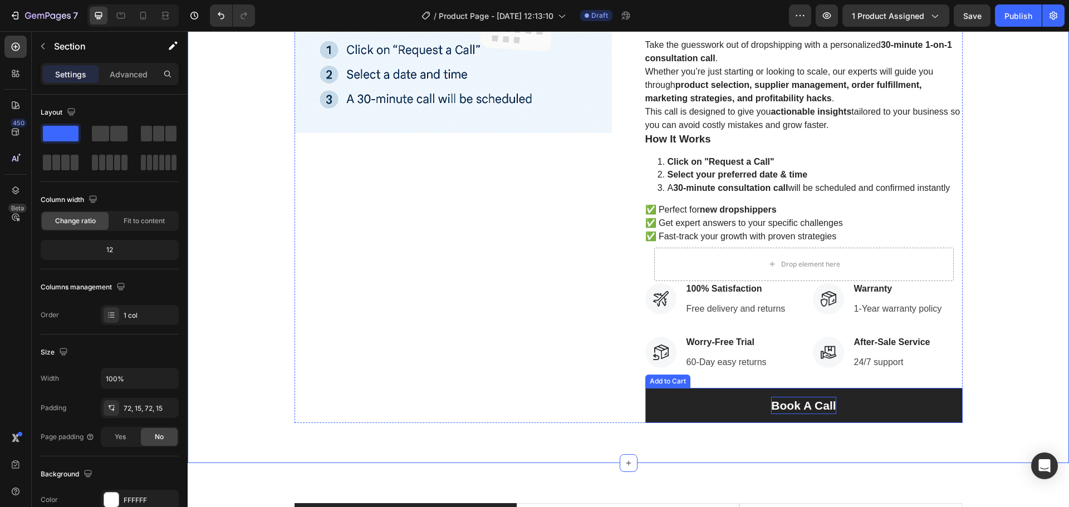
click at [863, 409] on button "Book A Call" at bounding box center [803, 406] width 317 height 36
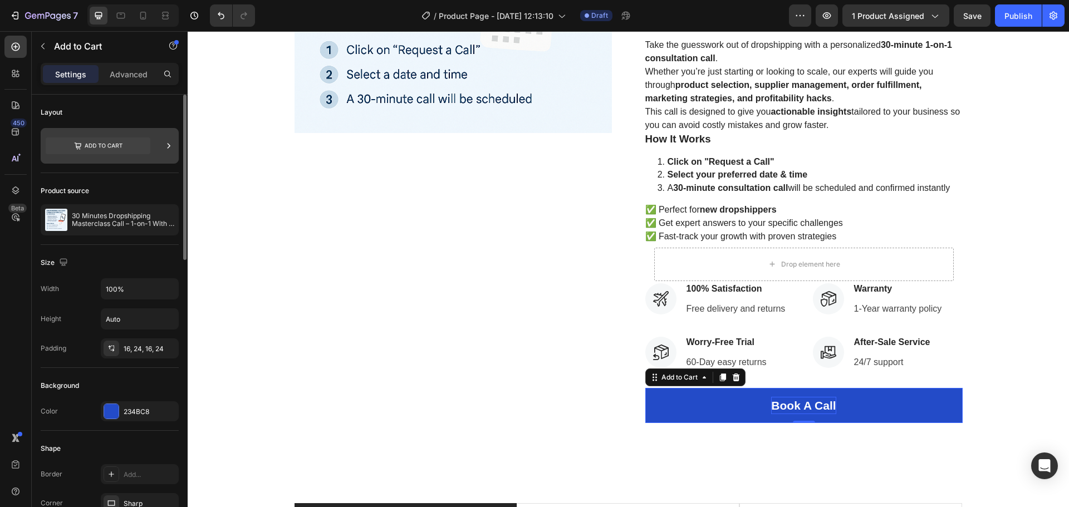
click at [110, 145] on icon at bounding box center [98, 146] width 105 height 17
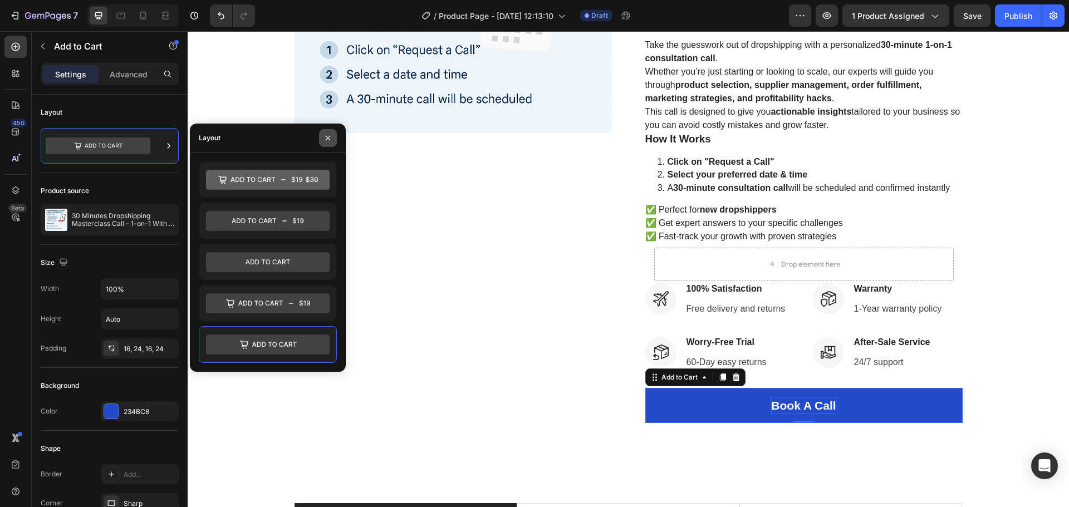
click at [326, 136] on icon "button" at bounding box center [328, 137] width 4 height 4
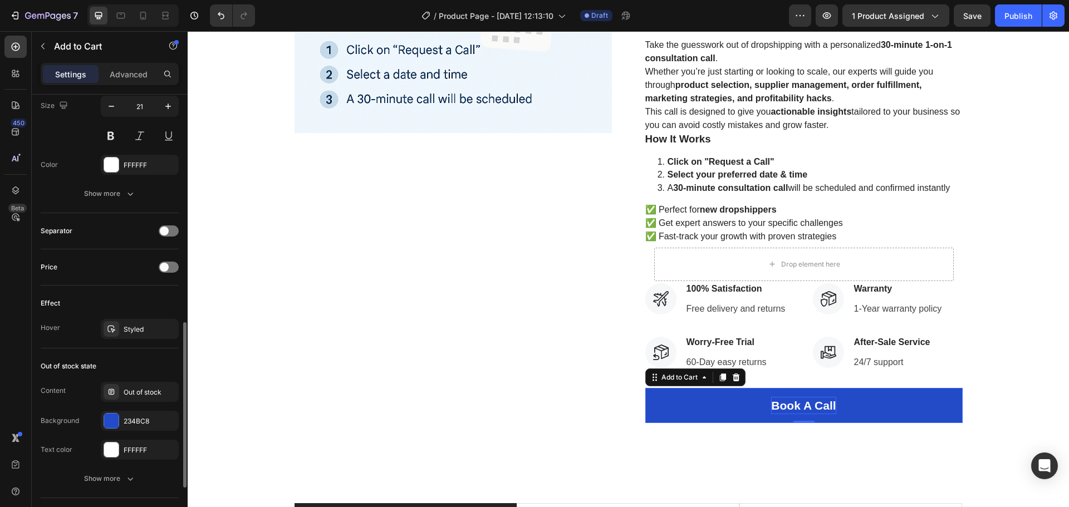
scroll to position [749, 0]
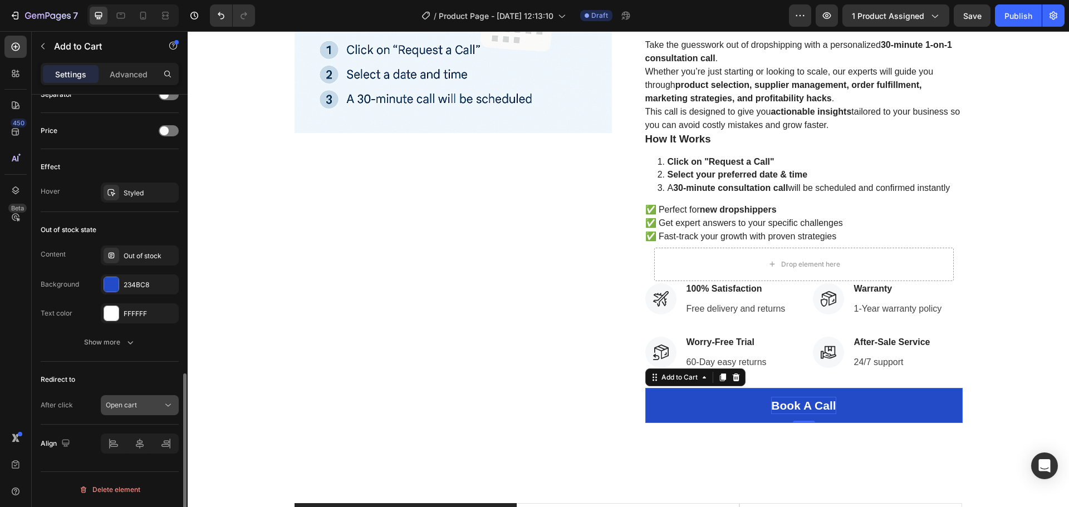
click at [139, 405] on div "Open cart" at bounding box center [134, 405] width 57 height 10
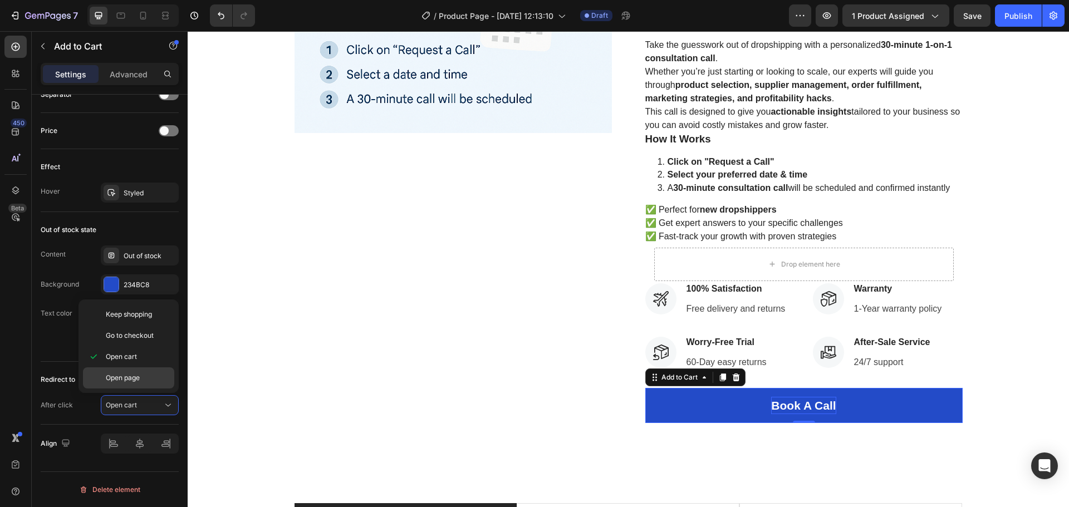
click at [120, 374] on span "Open page" at bounding box center [123, 378] width 34 height 10
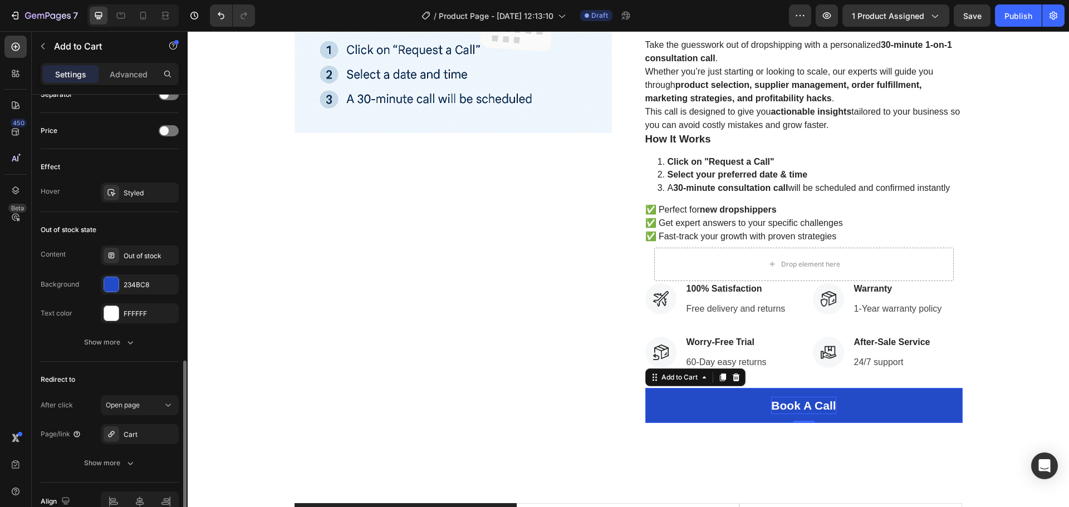
scroll to position [807, 0]
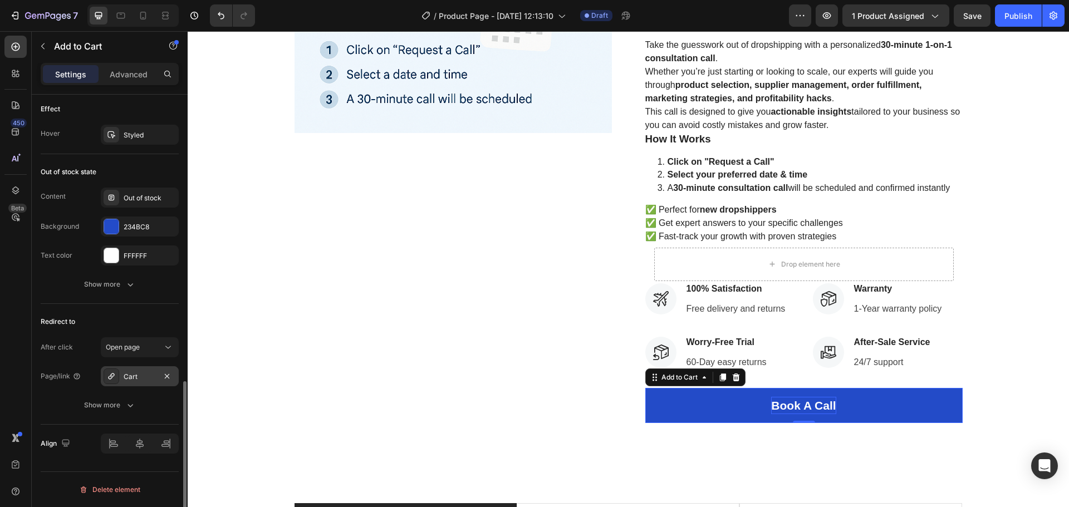
click at [132, 379] on div "Cart" at bounding box center [140, 377] width 32 height 10
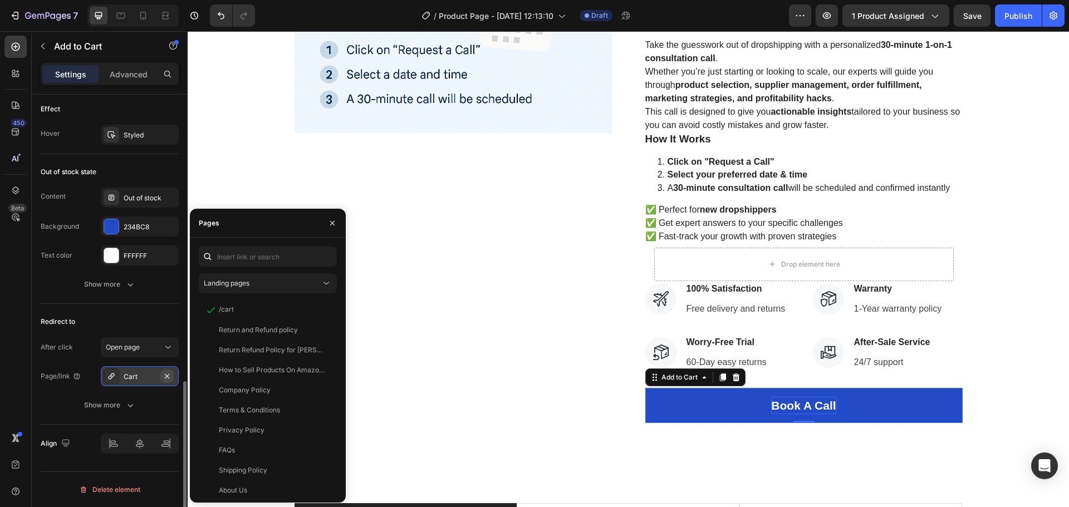
click at [166, 374] on icon "button" at bounding box center [167, 376] width 9 height 9
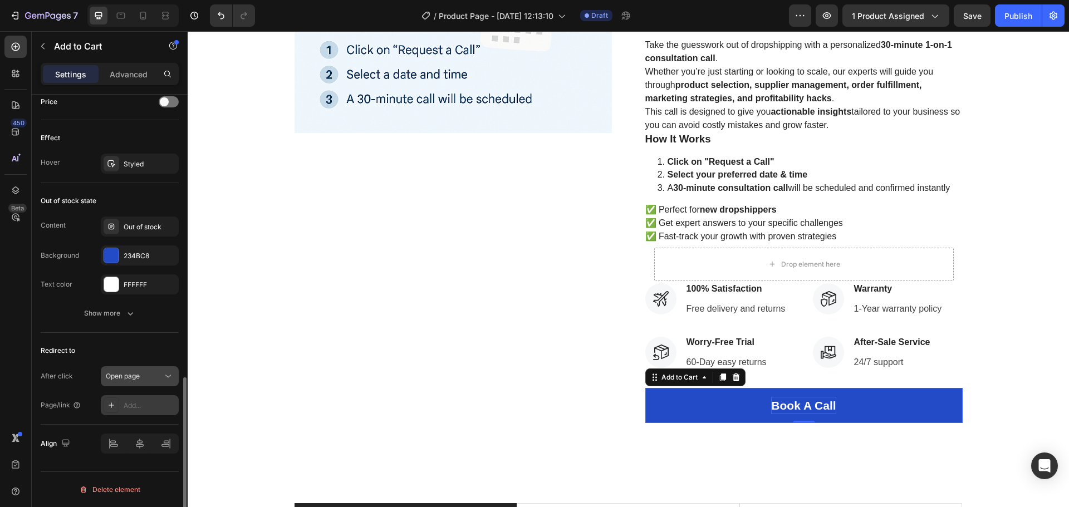
scroll to position [778, 0]
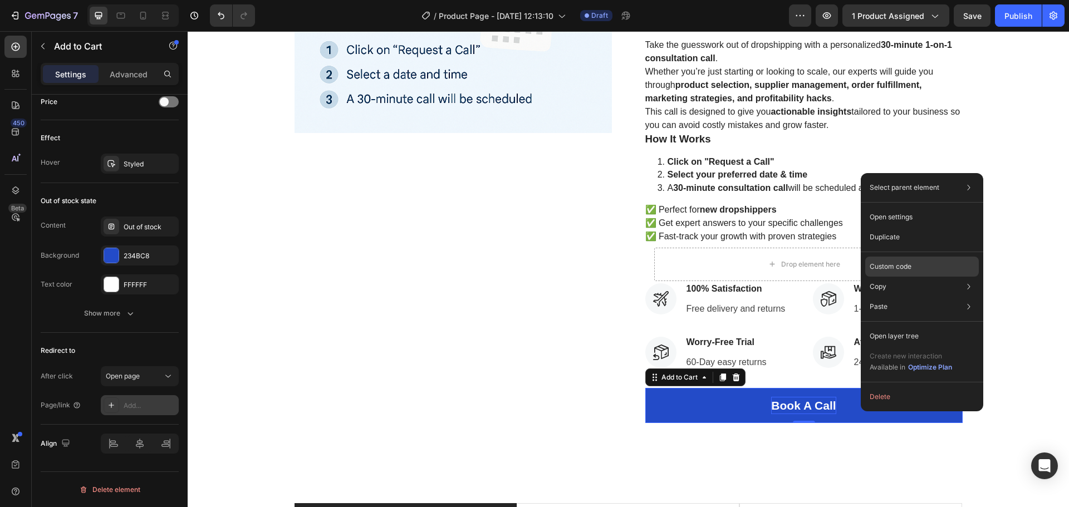
click at [929, 264] on div "Custom code" at bounding box center [922, 267] width 114 height 20
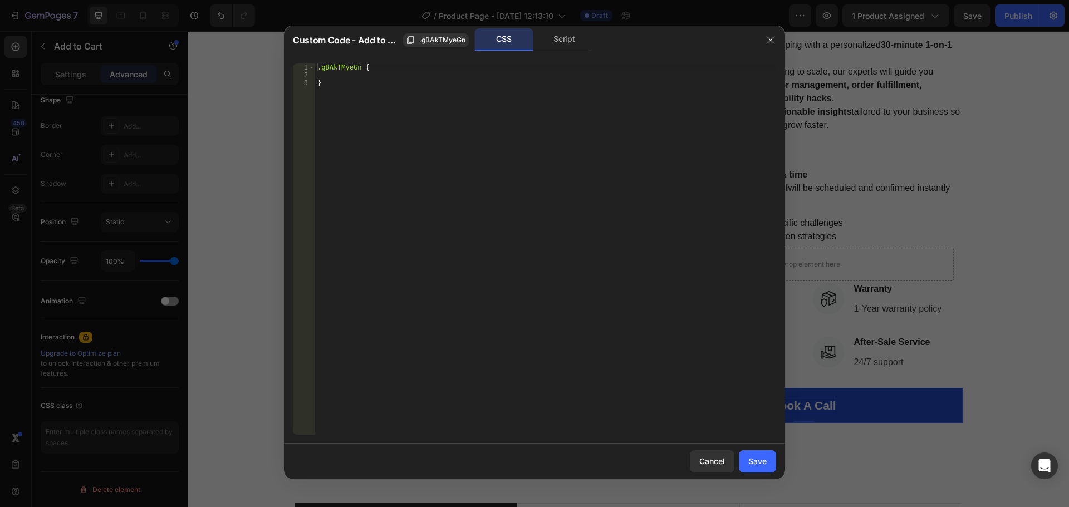
click at [436, 145] on div ".gBAkTMyeGn { }" at bounding box center [545, 256] width 461 height 387
type textarea "}"
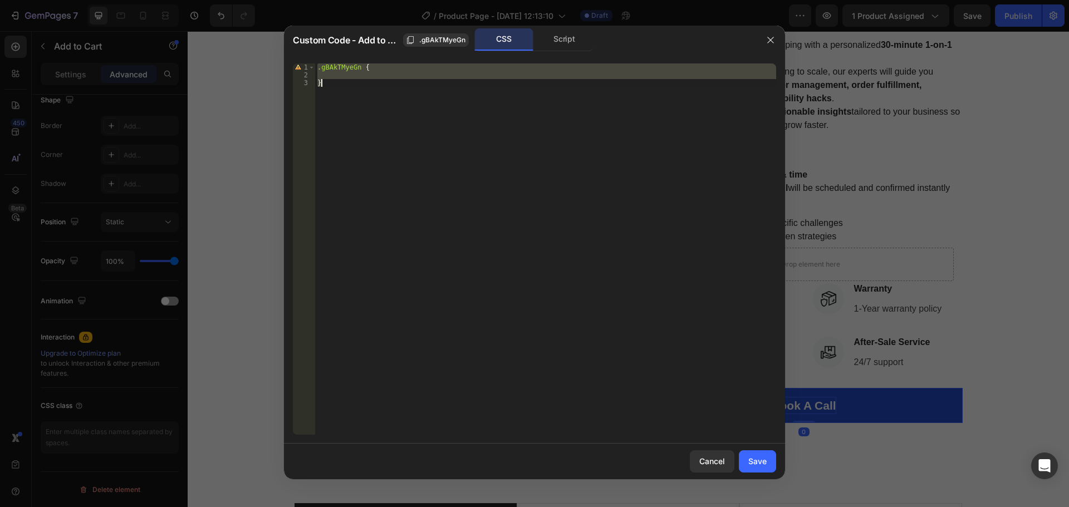
paste textarea
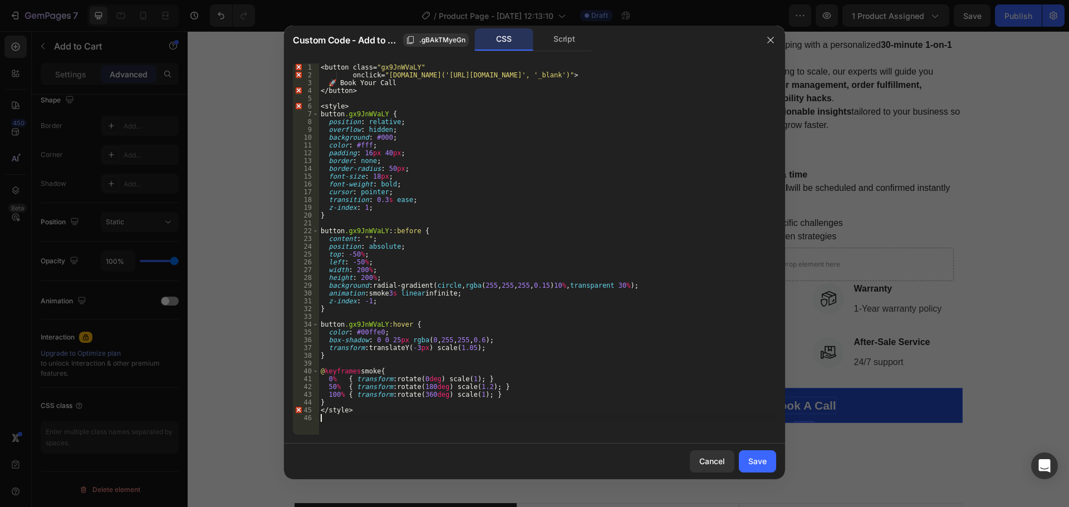
click at [728, 74] on div "< button class = " gx9JnWVaLY " onclick = " [DOMAIN_NAME]('[URL][DOMAIN_NAME]',…" at bounding box center [547, 256] width 458 height 387
paste textarea "product&bookeasy-id=53046659940662&redirect-to=cart"
type textarea "onclick="[DOMAIN_NAME]('[URL][DOMAIN_NAME]', '_blank')">"
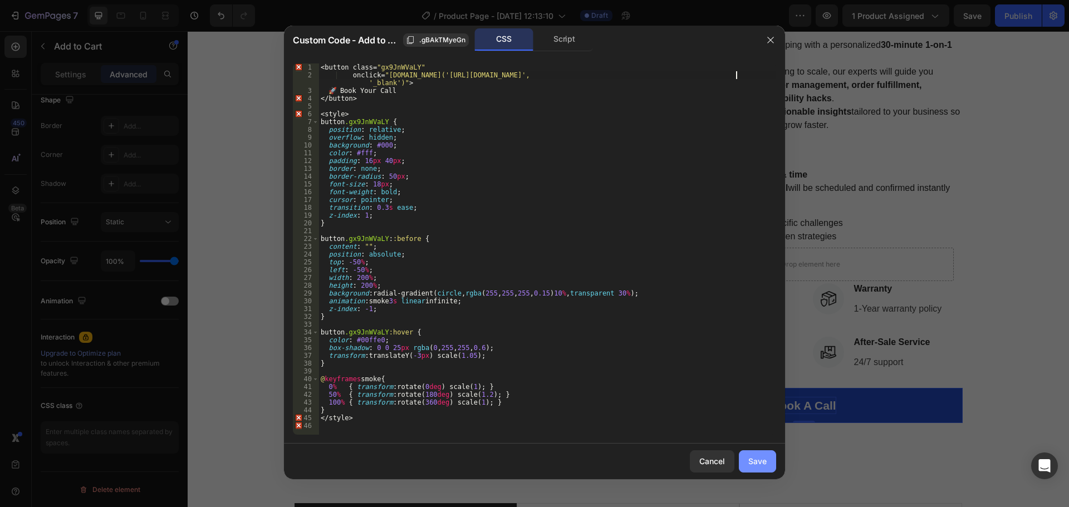
click at [758, 466] on div "Save" at bounding box center [757, 461] width 18 height 12
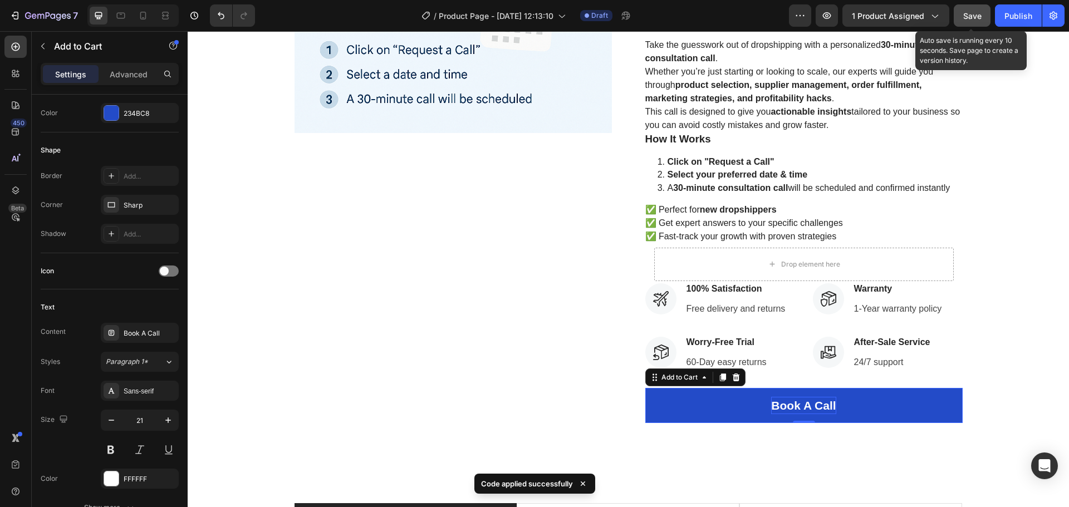
click at [984, 22] on button "Save" at bounding box center [972, 15] width 37 height 22
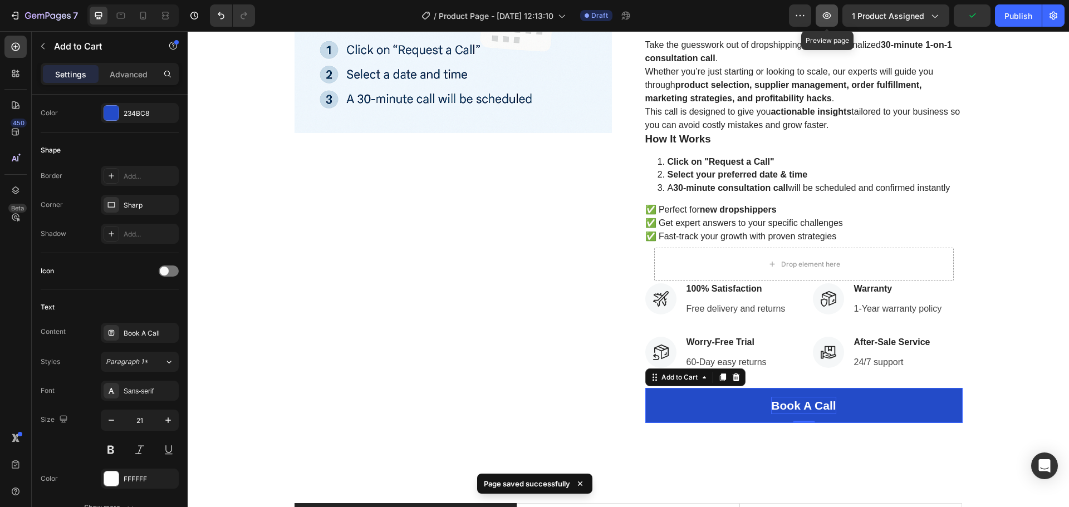
click at [827, 18] on icon "button" at bounding box center [826, 15] width 11 height 11
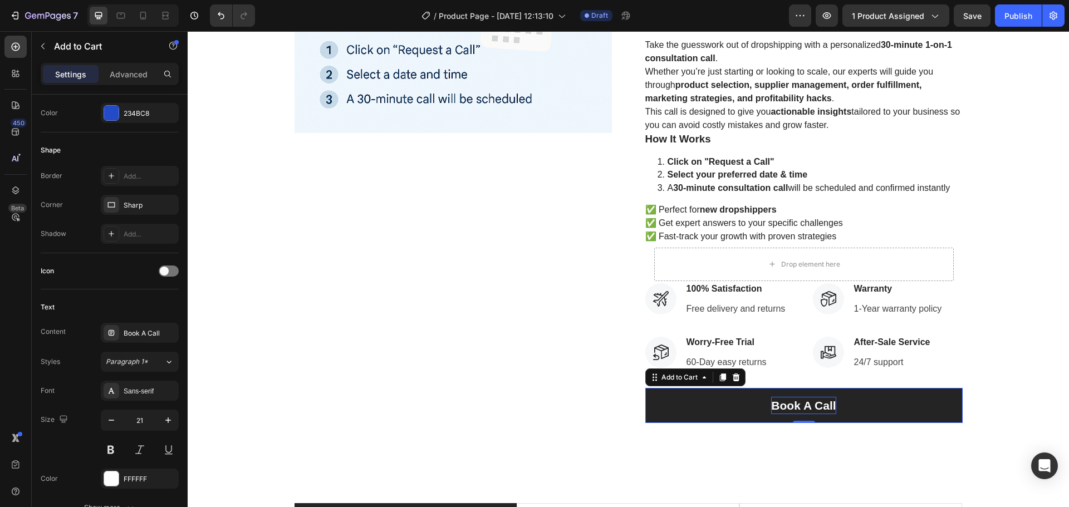
click at [927, 406] on button "Book A Call" at bounding box center [803, 406] width 317 height 36
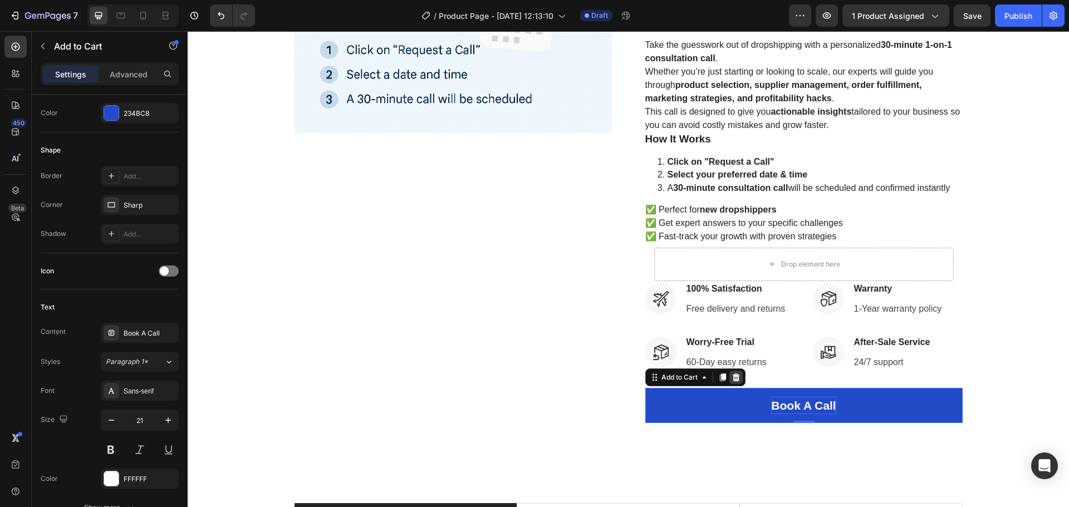
click at [733, 379] on icon at bounding box center [735, 378] width 7 height 8
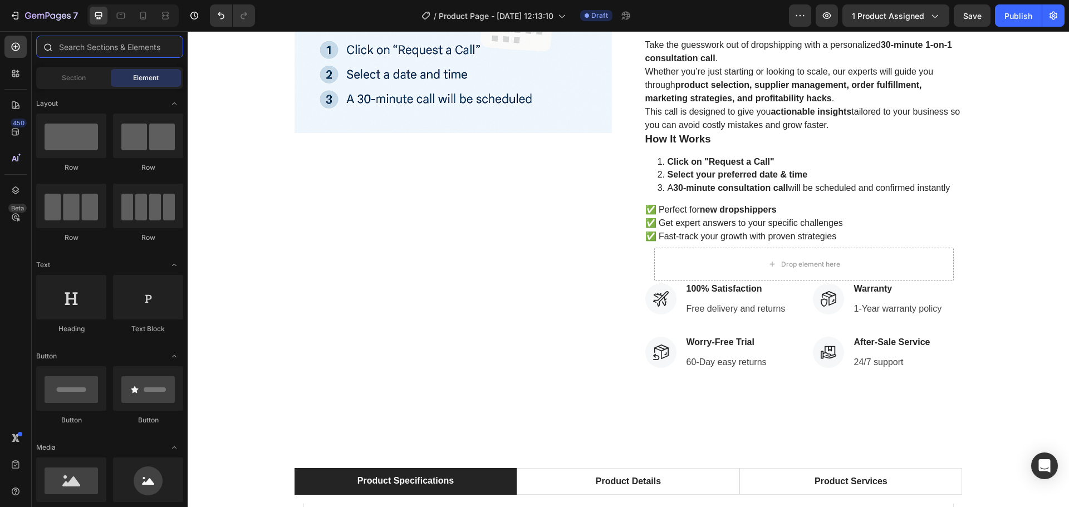
click at [98, 45] on input "text" at bounding box center [109, 47] width 147 height 22
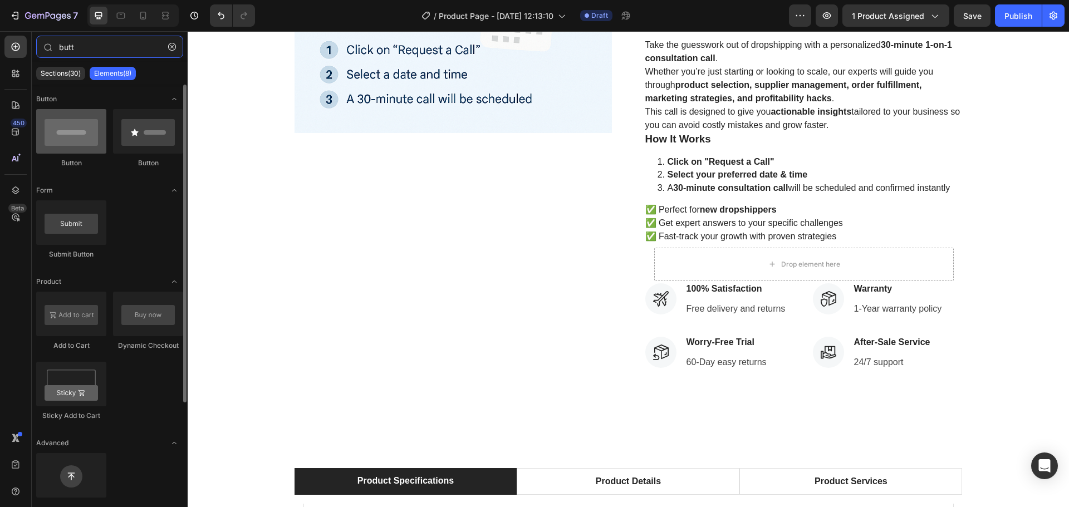
type input "butt"
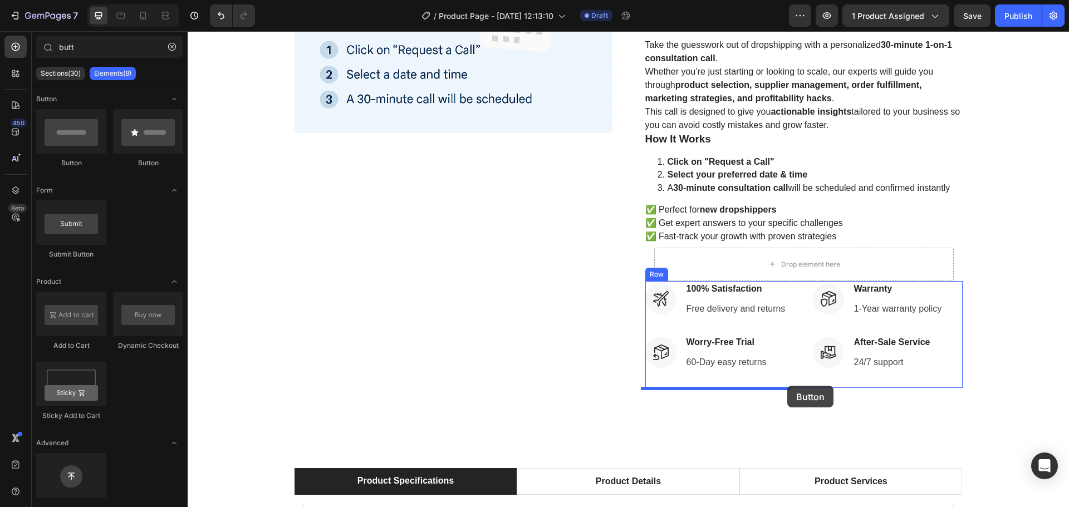
drag, startPoint x: 277, startPoint y: 171, endPoint x: 787, endPoint y: 386, distance: 553.6
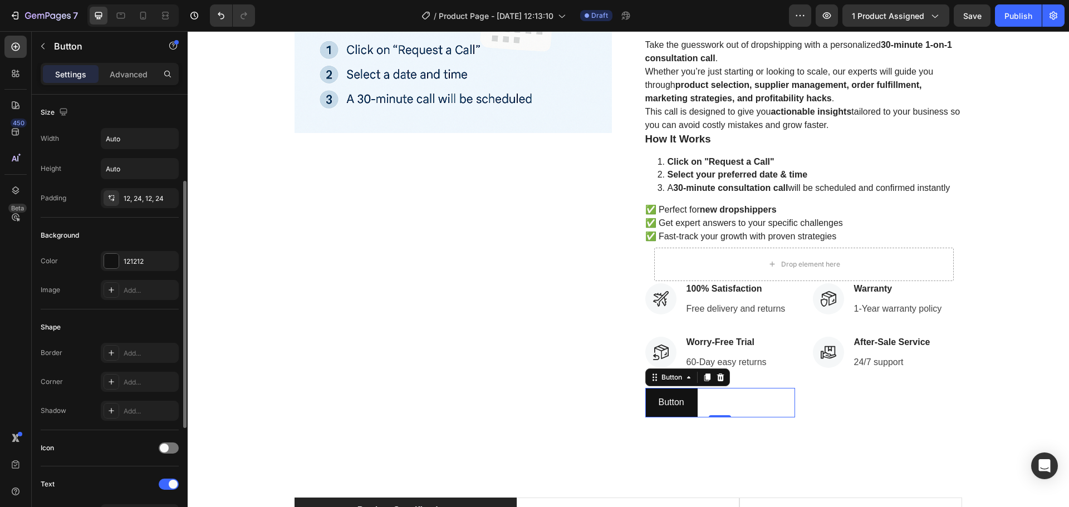
scroll to position [167, 0]
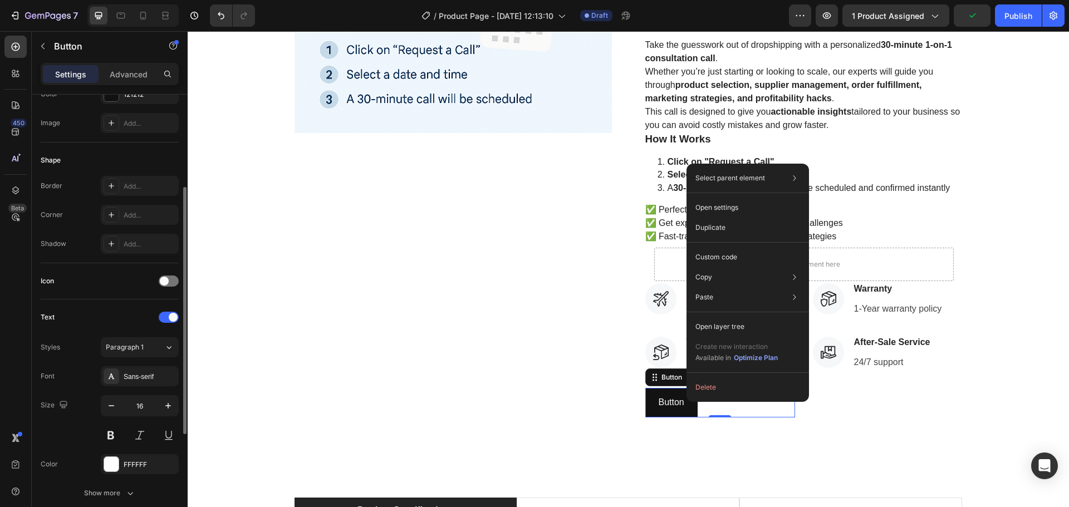
click at [71, 439] on div "Size 16" at bounding box center [110, 420] width 138 height 50
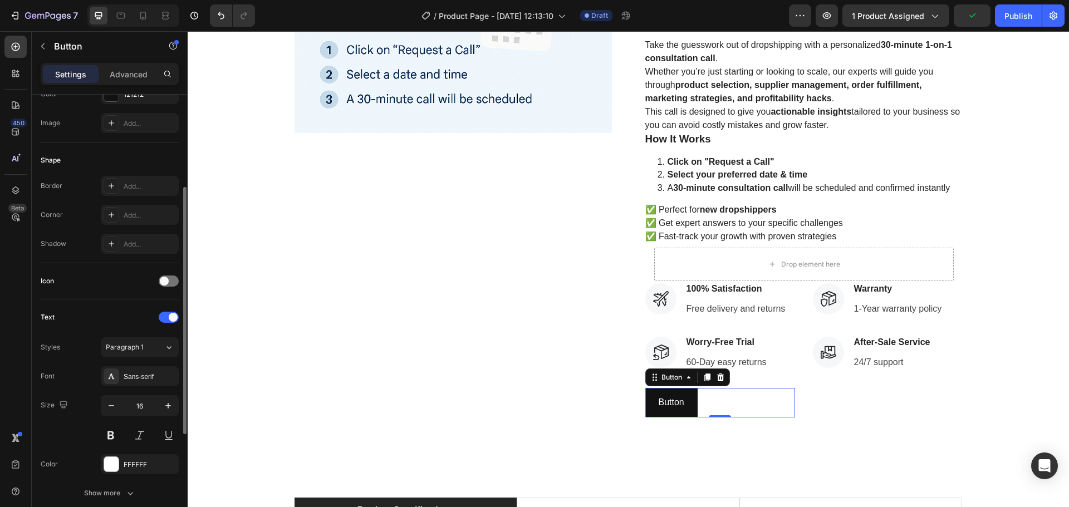
scroll to position [354, 0]
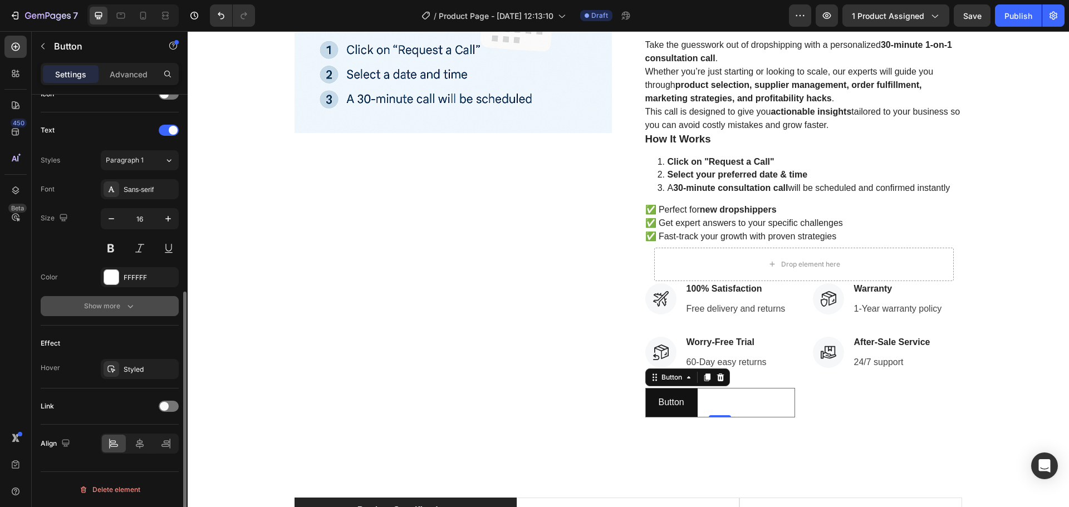
click at [106, 307] on div "Show more" at bounding box center [110, 306] width 52 height 11
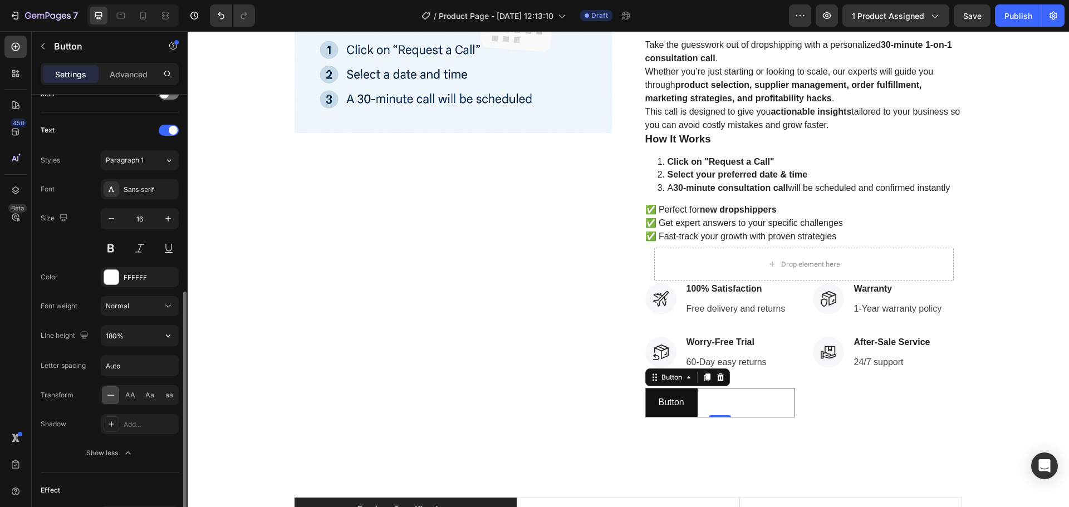
scroll to position [501, 0]
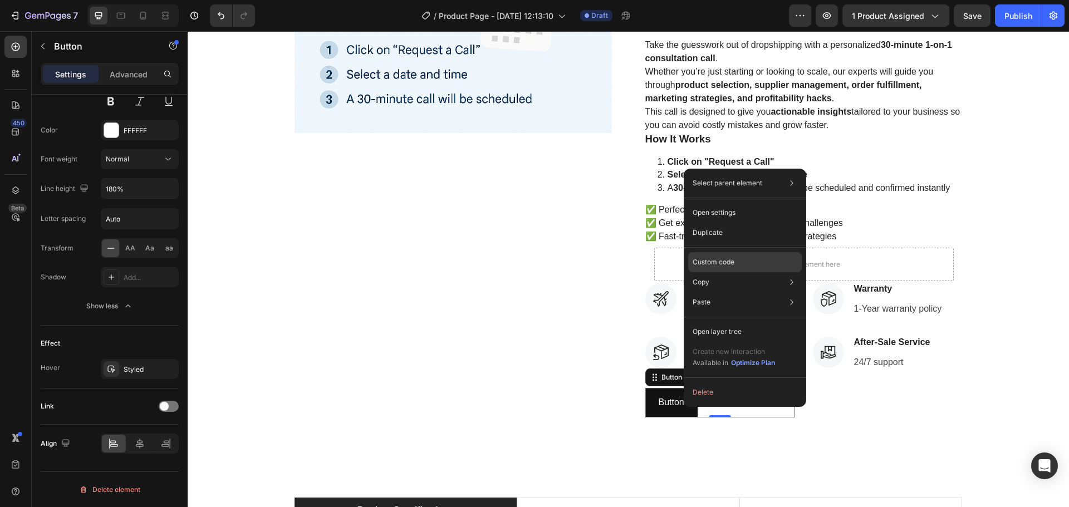
click at [742, 261] on div "Custom code" at bounding box center [745, 262] width 114 height 20
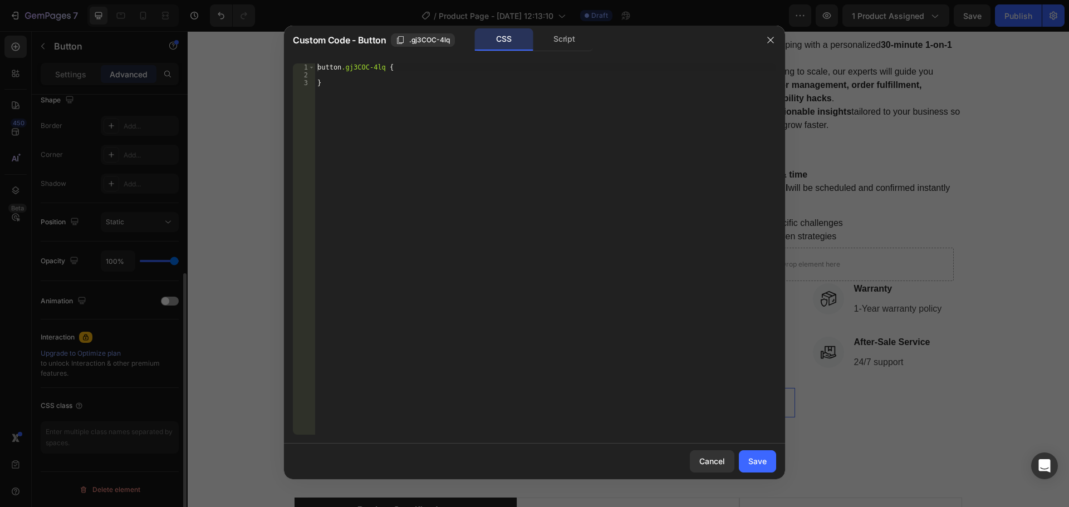
click at [444, 176] on div "button .gj3COC-4lq { }" at bounding box center [545, 256] width 461 height 387
type textarea "}"
paste textarea "[URL][DOMAIN_NAME]"
type textarea "[URL][DOMAIN_NAME]"
click at [413, 114] on div "Insert the CSS code to style your content here." at bounding box center [545, 256] width 461 height 387
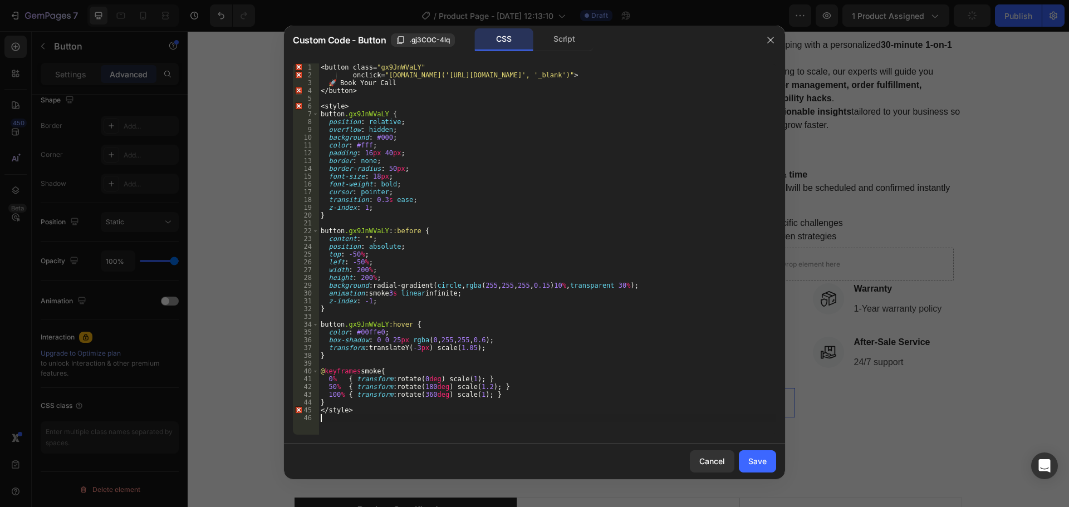
click at [692, 76] on div "< button class = " gx9JnWVaLY " onclick = " [DOMAIN_NAME]('[URL][DOMAIN_NAME]',…" at bounding box center [547, 256] width 458 height 387
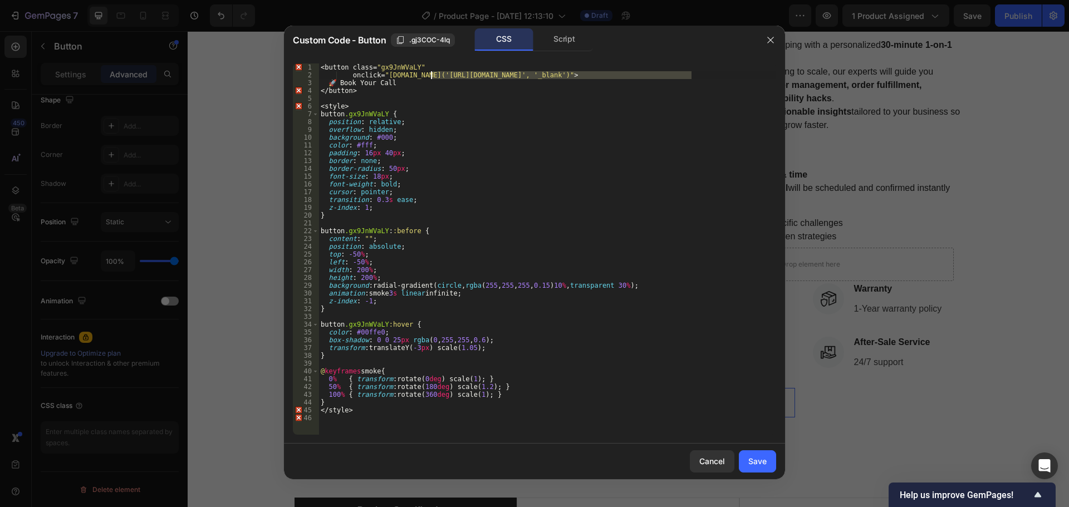
paste textarea "product&bookeasy-id=53046659940662&redirect-to=cart"
type textarea "onclick="[DOMAIN_NAME]('[URL][DOMAIN_NAME]', '_blank')">"
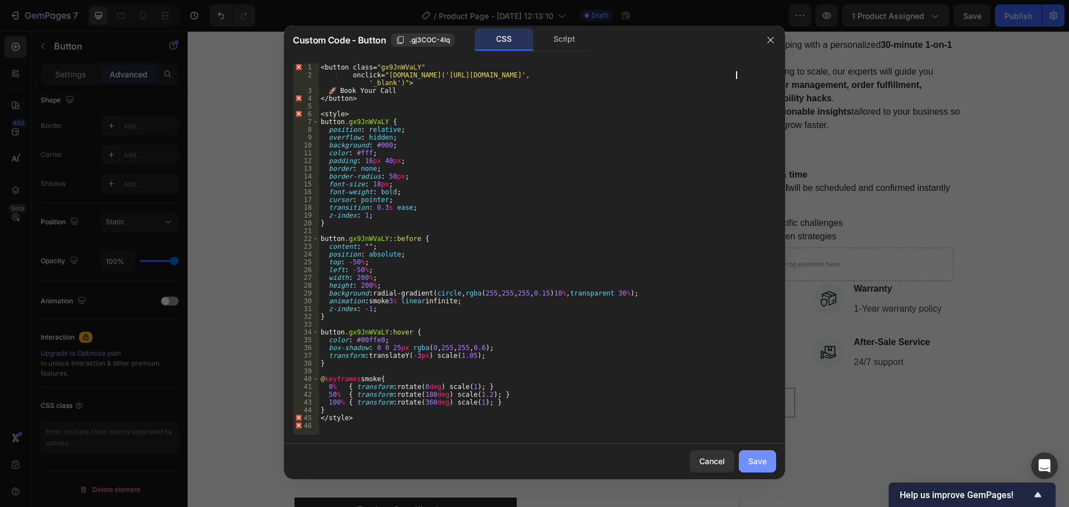
click at [754, 458] on div "Save" at bounding box center [757, 461] width 18 height 12
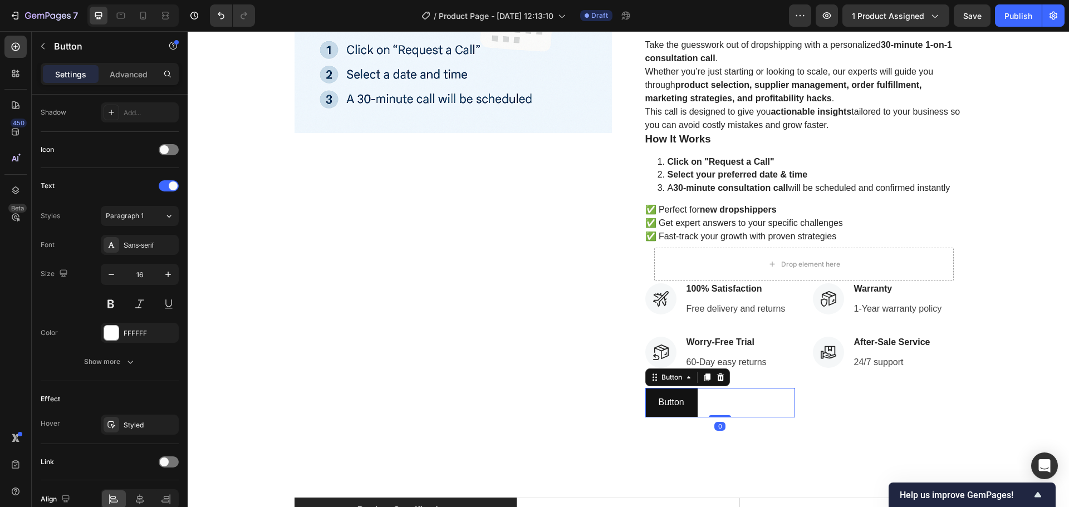
drag, startPoint x: 712, startPoint y: 418, endPoint x: 716, endPoint y: 411, distance: 7.6
click at [716, 411] on div "Button Button 0" at bounding box center [720, 403] width 150 height 30
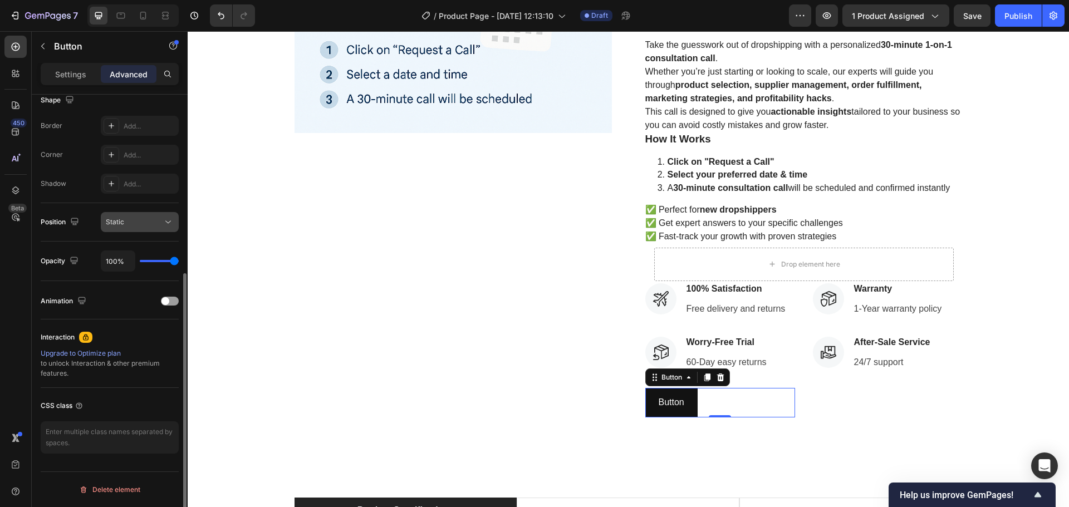
click at [136, 215] on button "Static" at bounding box center [140, 222] width 78 height 20
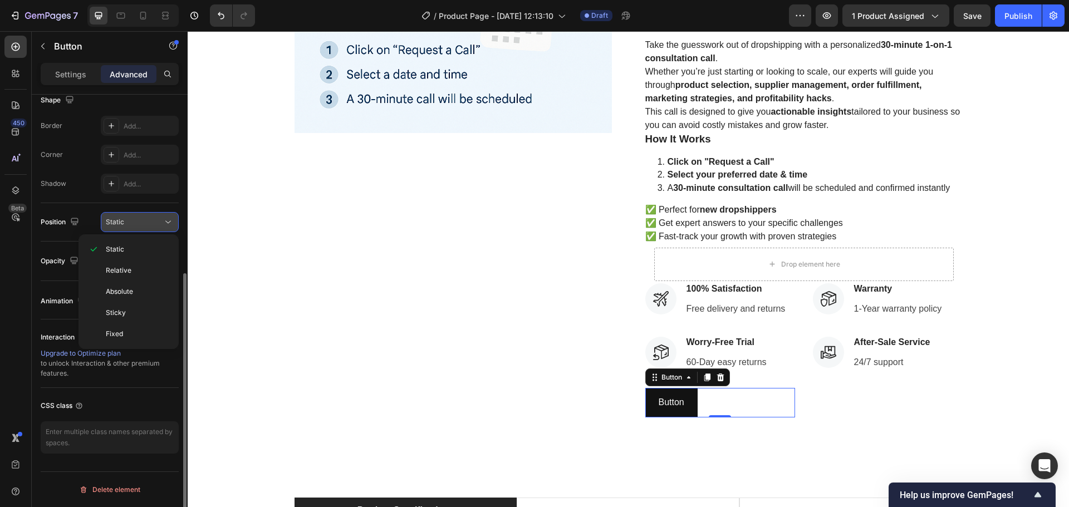
click at [138, 215] on button "Static" at bounding box center [140, 222] width 78 height 20
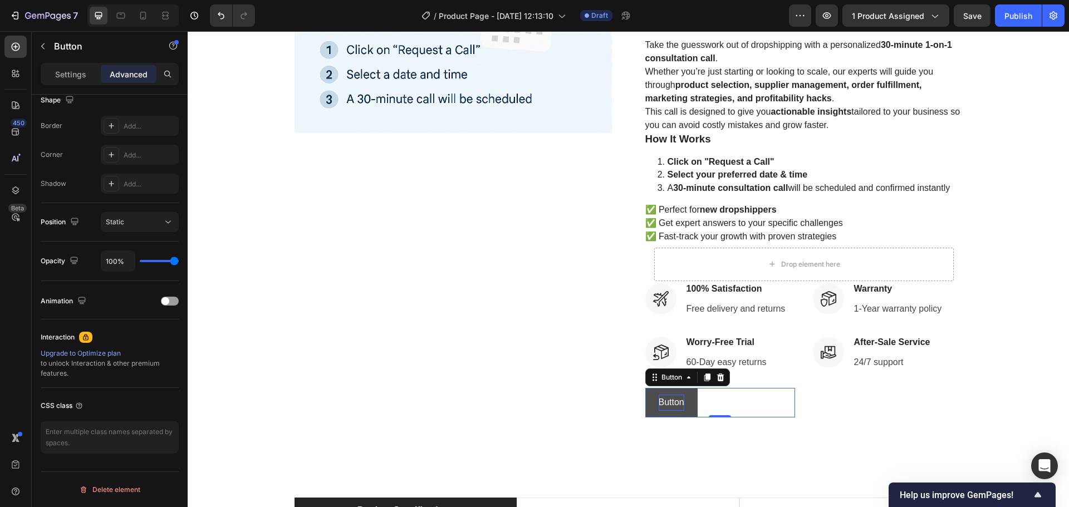
click at [672, 400] on p "Button" at bounding box center [672, 403] width 26 height 16
click at [720, 402] on div "Button Button 0" at bounding box center [720, 403] width 150 height 30
click at [671, 402] on p "Button" at bounding box center [672, 403] width 26 height 16
click at [645, 388] on button "Book" at bounding box center [668, 403] width 47 height 30
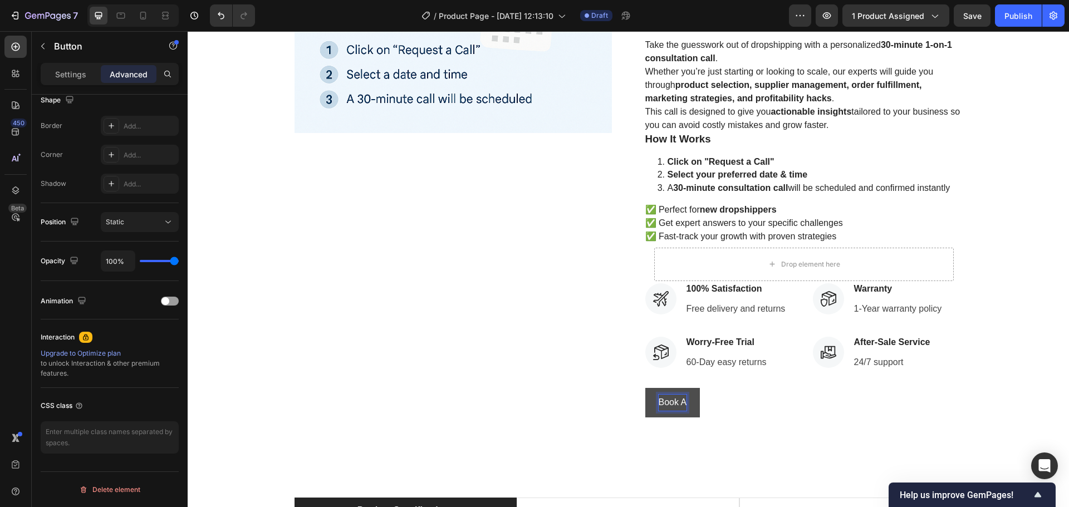
click at [645, 388] on button "Book A" at bounding box center [672, 403] width 55 height 30
click at [645, 388] on button "Book A Call" at bounding box center [681, 403] width 72 height 30
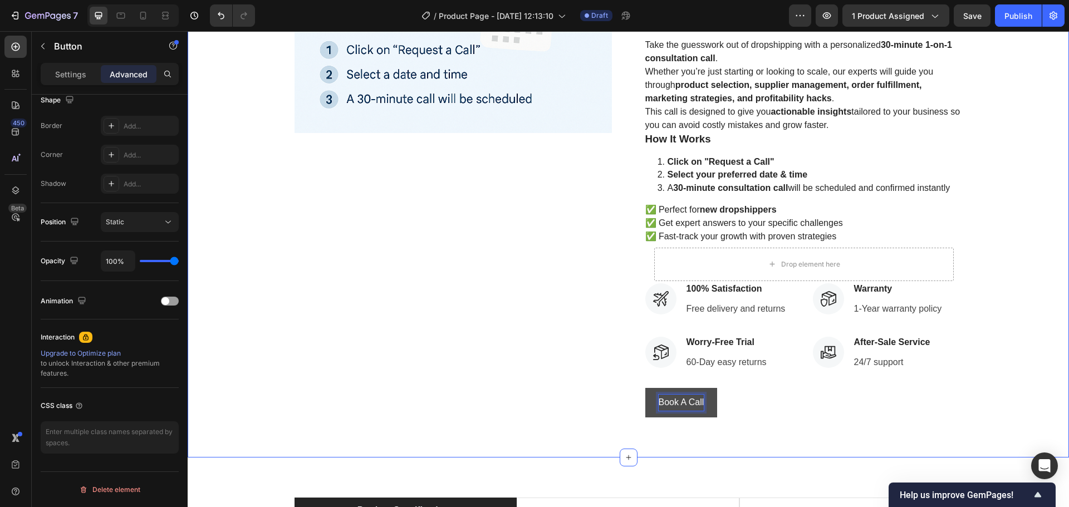
click at [983, 375] on div "Product Images 30 Minutes Dropshipping Masterclass Call – 1-on-1 With an Expert…" at bounding box center [628, 117] width 865 height 602
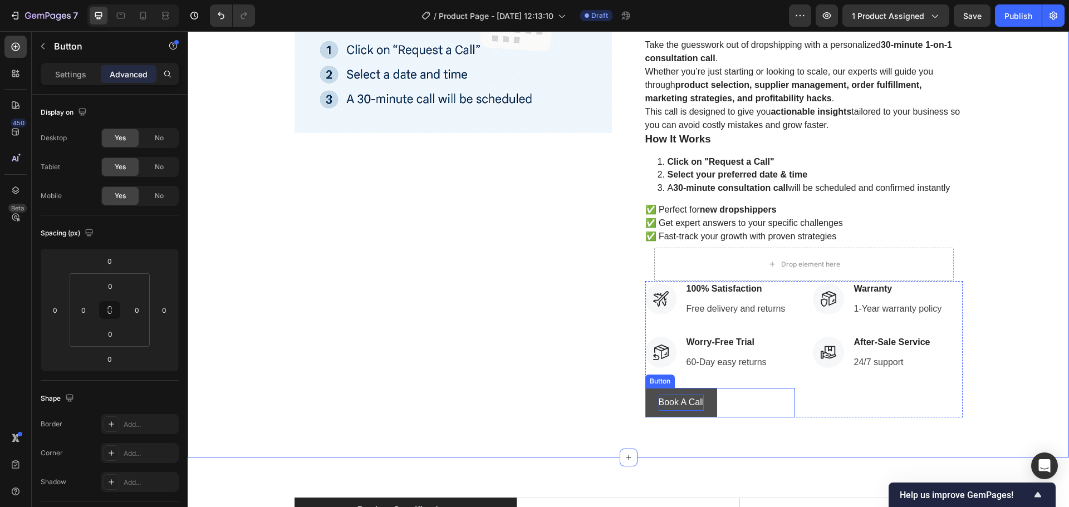
click at [688, 410] on p "Book A Call" at bounding box center [682, 403] width 46 height 16
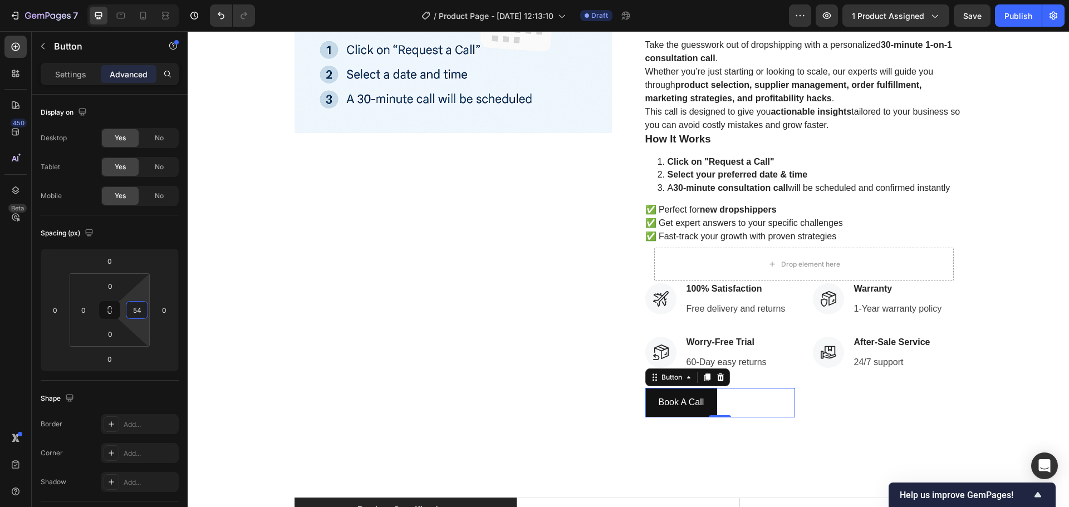
drag, startPoint x: 138, startPoint y: 322, endPoint x: 139, endPoint y: 307, distance: 15.1
click at [139, 0] on html "7 Version history / Product Page - [DATE] 12:13:10 Draft Preview 1 product assi…" at bounding box center [534, 0] width 1069 height 0
type input "0"
drag, startPoint x: 143, startPoint y: 332, endPoint x: 144, endPoint y: 351, distance: 18.4
click at [144, 0] on html "7 Version history / Product Page - [DATE] 12:13:10 Draft Preview 1 product assi…" at bounding box center [534, 0] width 1069 height 0
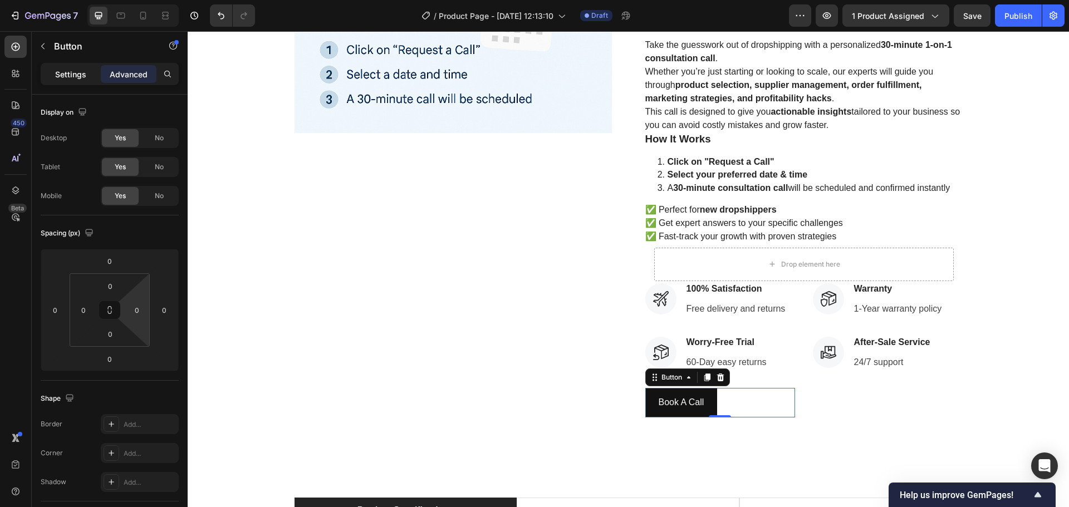
click at [76, 68] on p "Settings" at bounding box center [70, 74] width 31 height 12
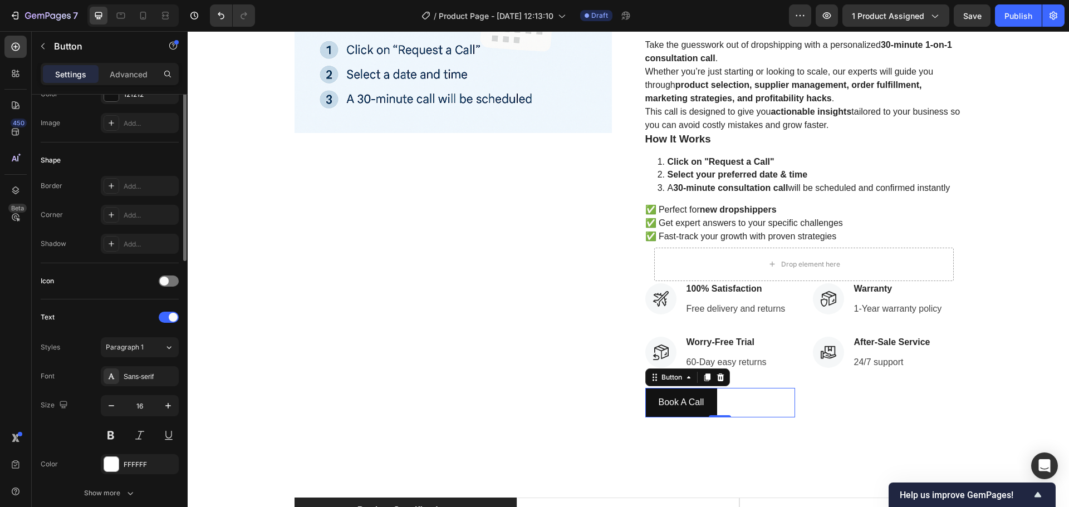
scroll to position [223, 0]
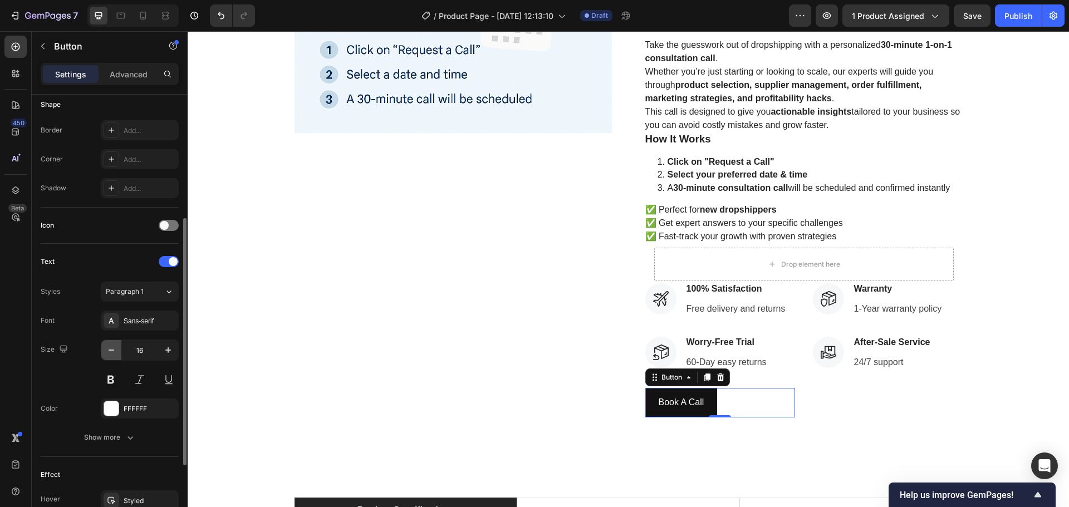
click at [119, 354] on button "button" at bounding box center [111, 350] width 20 height 20
click at [167, 353] on icon "button" at bounding box center [168, 350] width 11 height 11
type input "16"
click at [141, 321] on div "Sans-serif" at bounding box center [150, 321] width 52 height 10
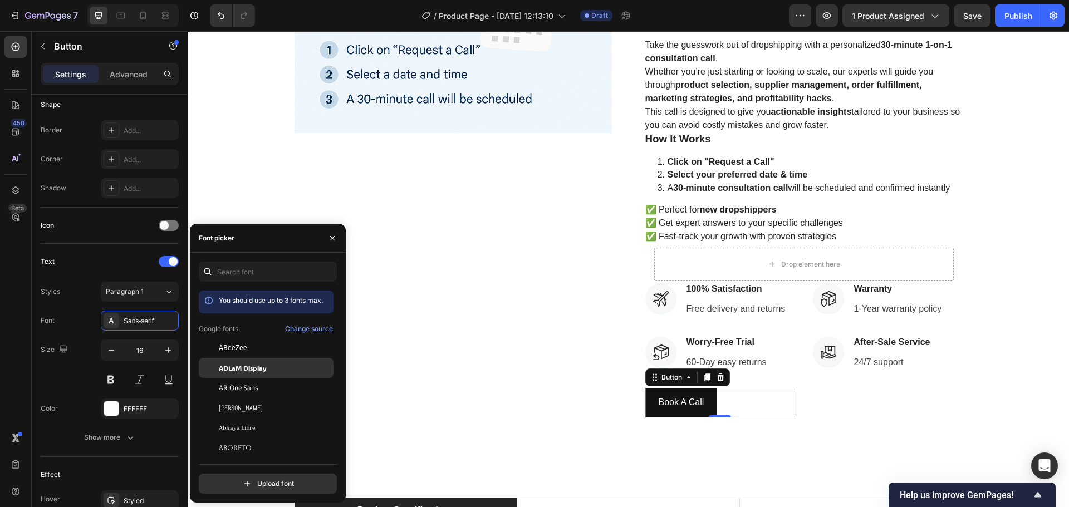
click at [262, 372] on span "ADLaM Display" at bounding box center [243, 368] width 48 height 10
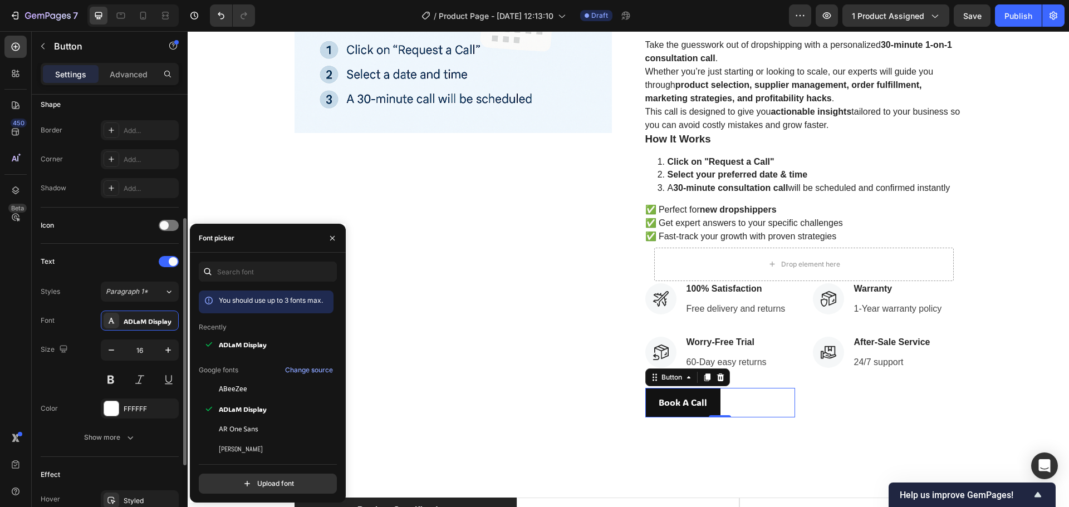
scroll to position [334, 0]
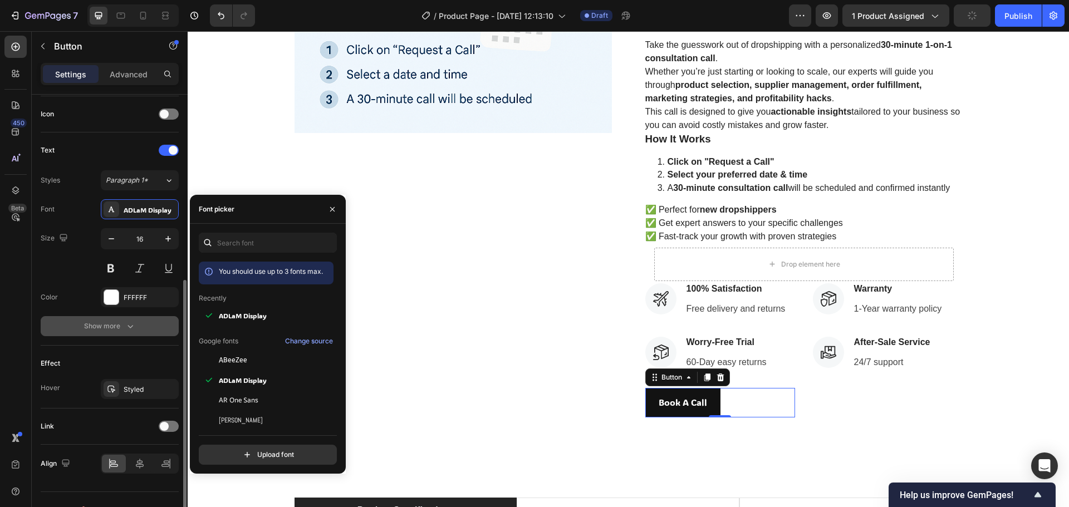
click at [90, 330] on div "Show more" at bounding box center [110, 326] width 52 height 11
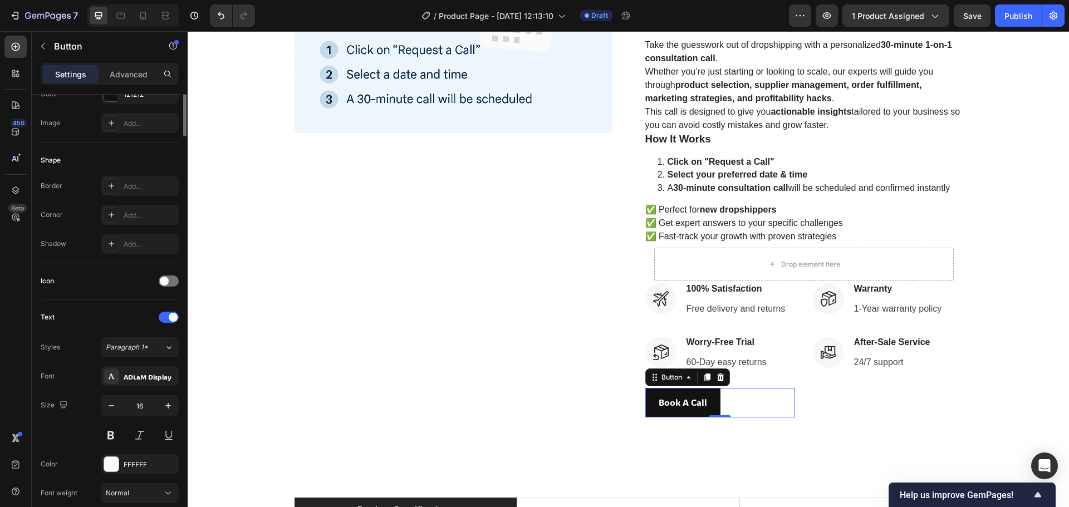
scroll to position [0, 0]
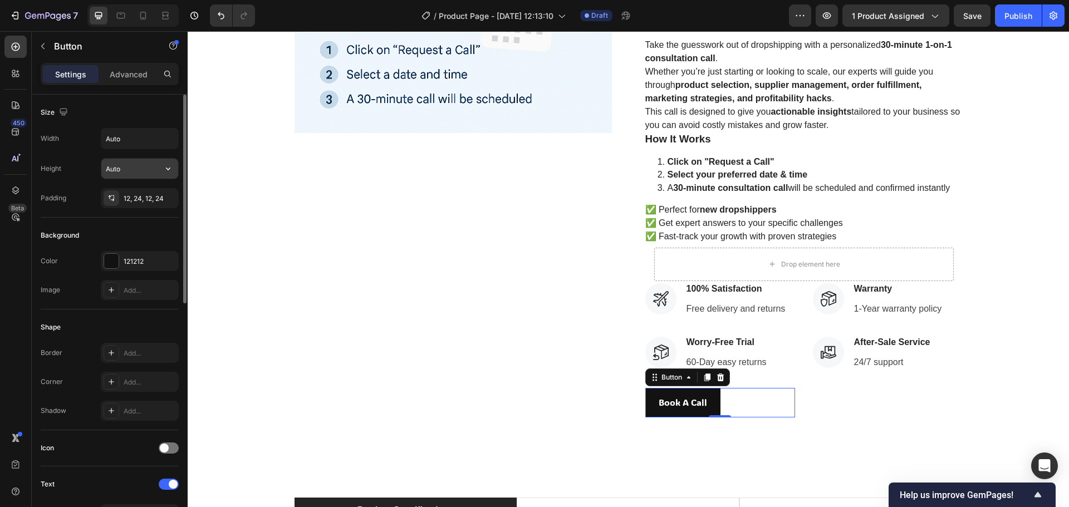
click at [135, 172] on input "Auto" at bounding box center [139, 169] width 77 height 20
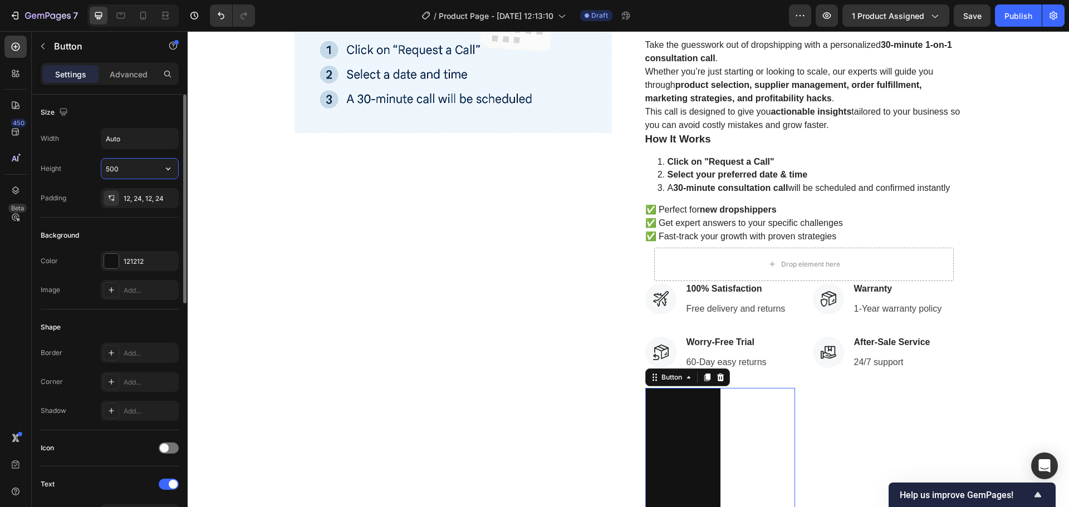
type input "Auto"
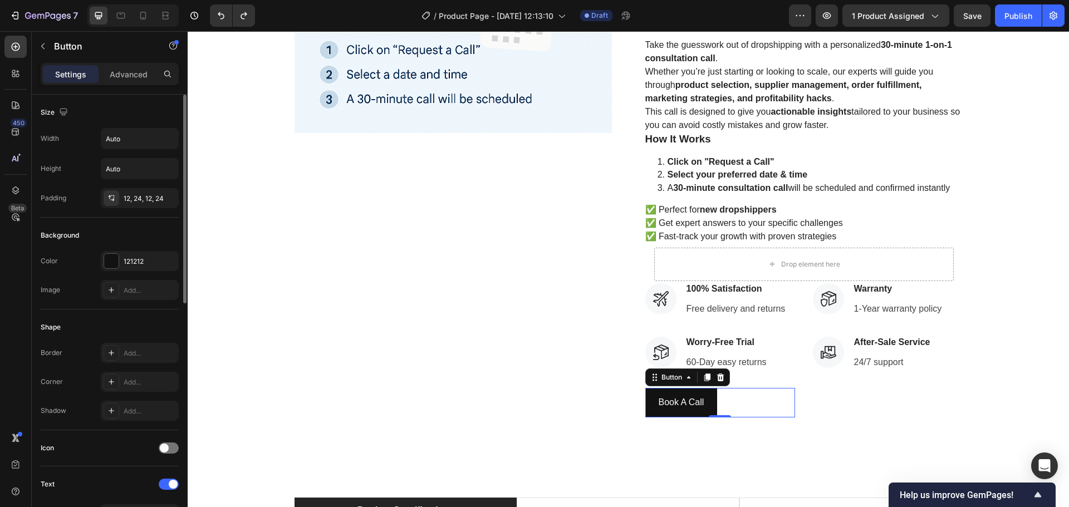
click at [81, 169] on div "Height Auto" at bounding box center [110, 168] width 138 height 21
click at [120, 149] on div "Auto" at bounding box center [140, 138] width 78 height 21
click at [122, 140] on input "Auto" at bounding box center [139, 139] width 77 height 20
click at [82, 158] on div "Height Auto" at bounding box center [110, 168] width 138 height 21
click at [134, 140] on input "5000" at bounding box center [139, 139] width 77 height 20
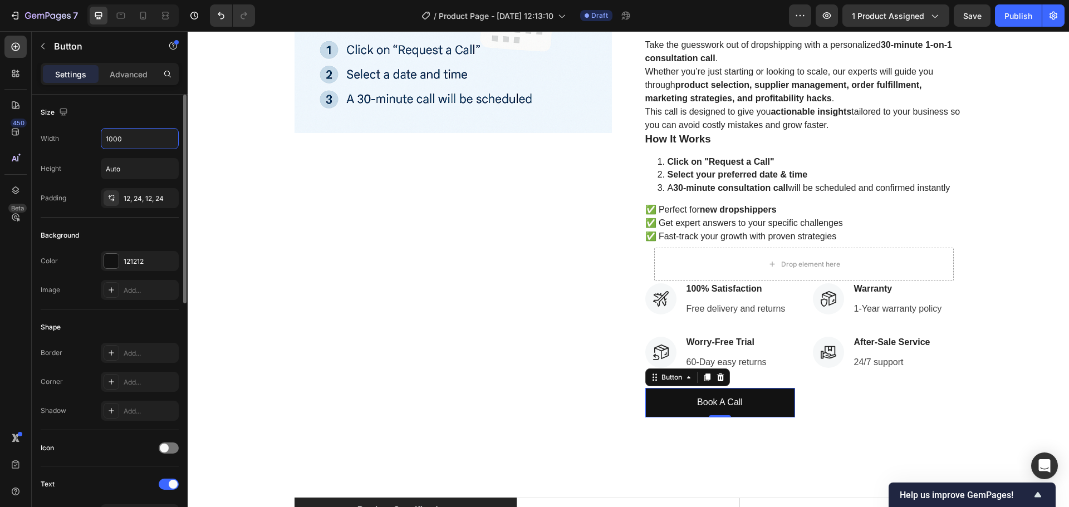
type input "1000"
click at [75, 158] on div "Width 1000 Height Auto Padding 12, 24, 12, 24" at bounding box center [110, 168] width 138 height 80
click at [144, 204] on div "12, 24, 12, 24" at bounding box center [140, 198] width 78 height 20
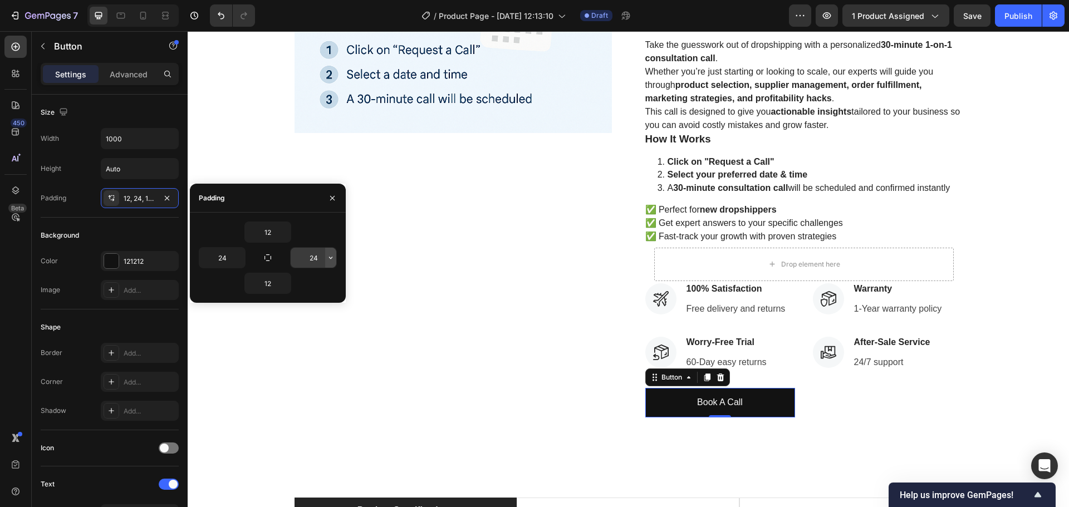
click at [332, 261] on icon "button" at bounding box center [330, 257] width 9 height 9
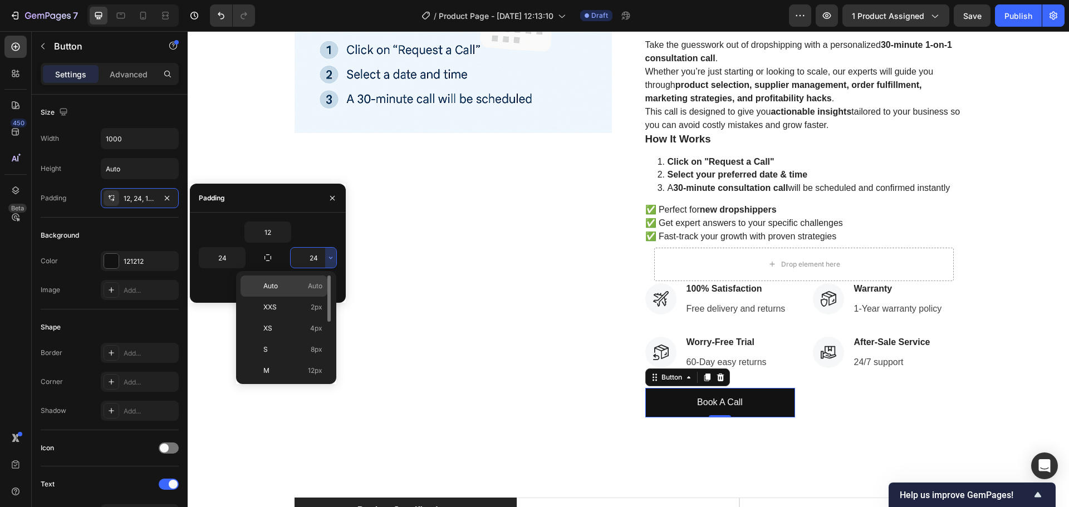
click at [284, 292] on div "Auto Auto" at bounding box center [283, 286] width 87 height 21
type input "Auto"
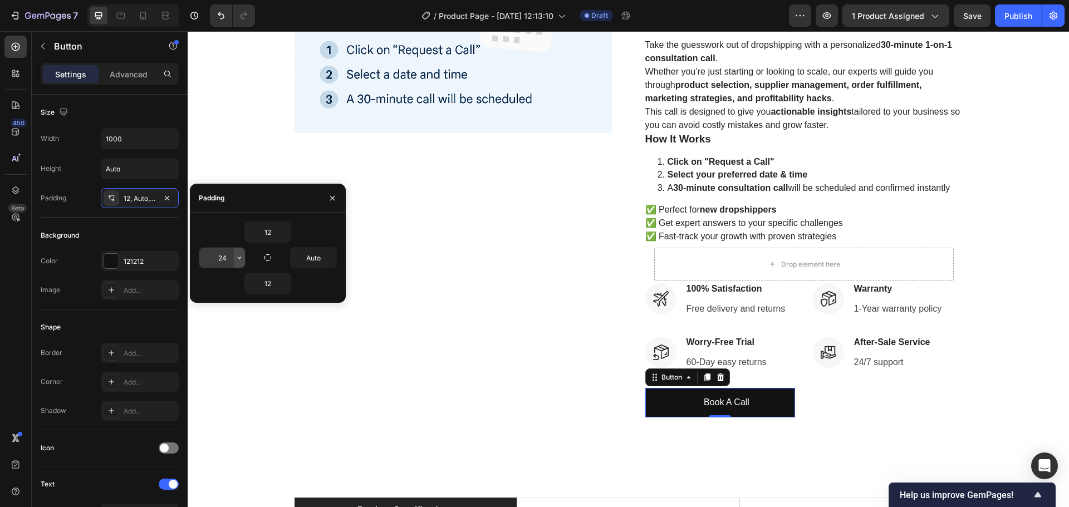
click at [239, 260] on icon "button" at bounding box center [239, 257] width 9 height 9
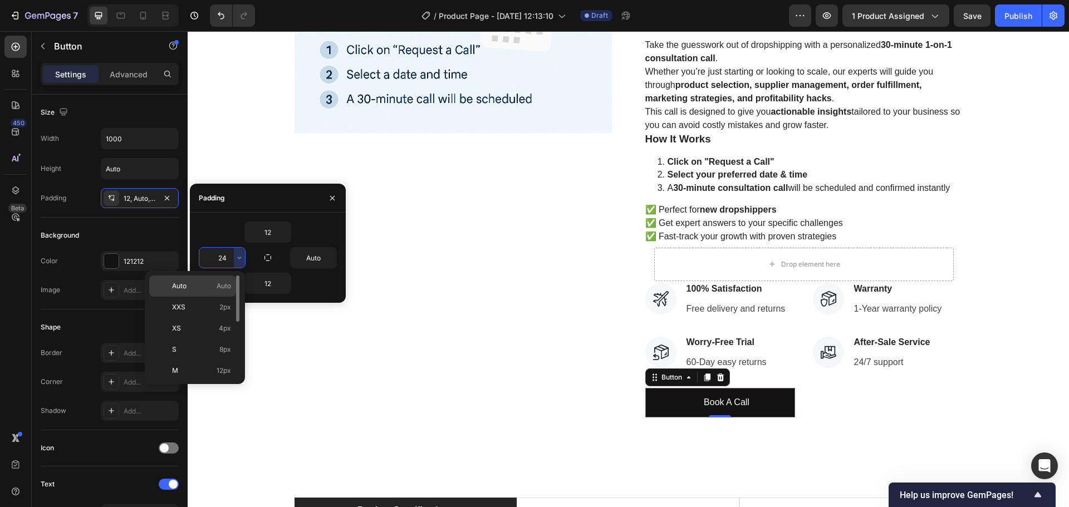
click at [230, 282] on span "Auto" at bounding box center [224, 286] width 14 height 10
type input "Auto"
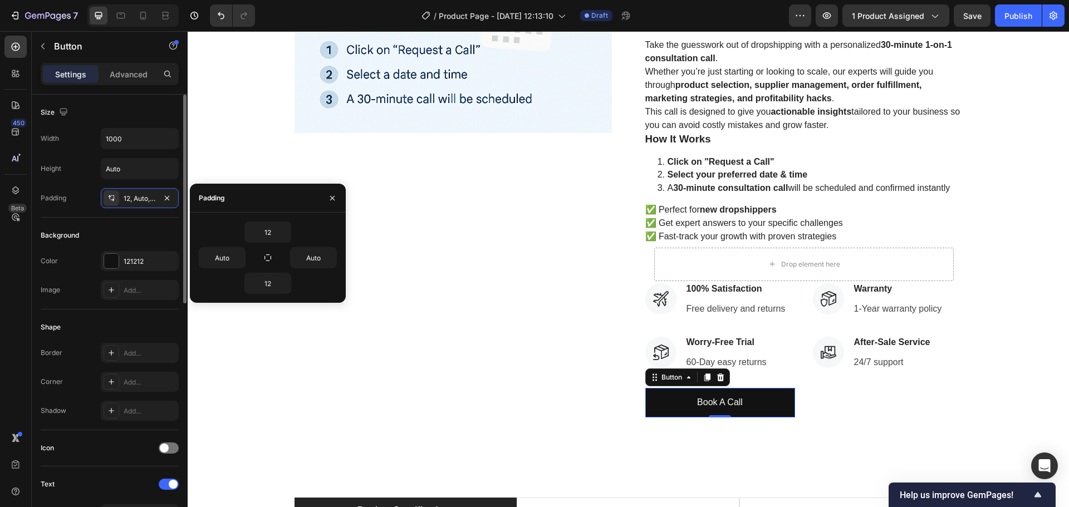
click at [118, 229] on div "Background" at bounding box center [110, 236] width 138 height 18
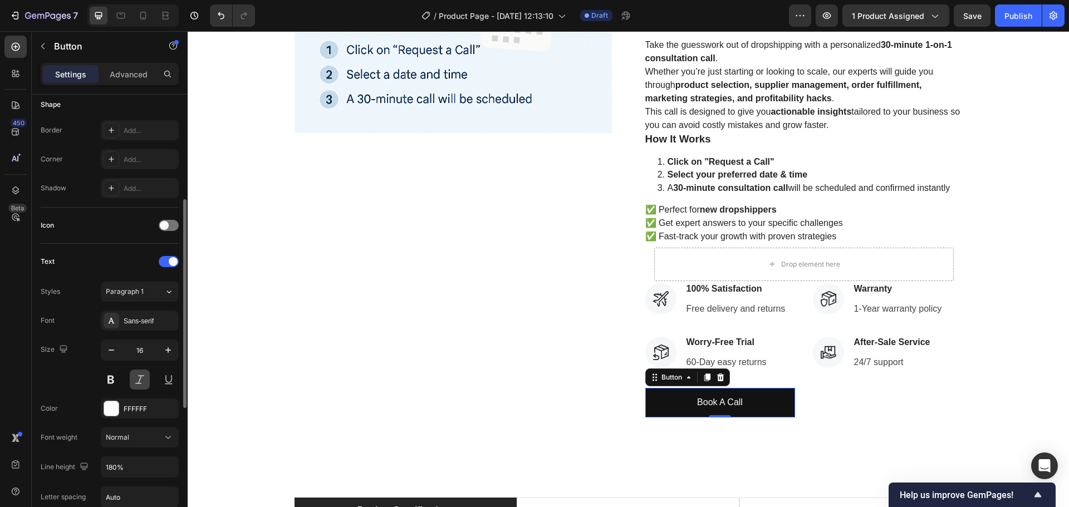
scroll to position [334, 0]
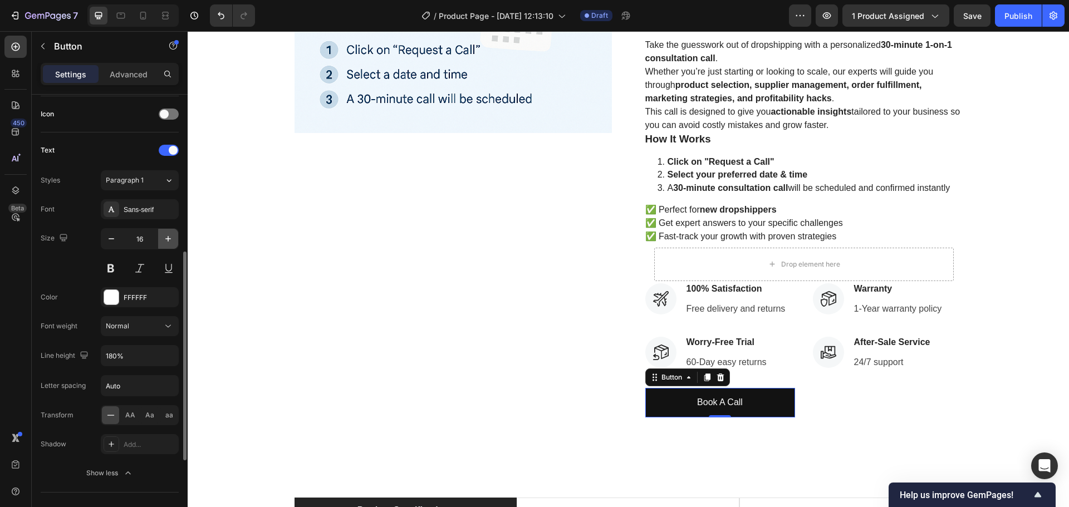
click at [167, 240] on icon "button" at bounding box center [168, 238] width 11 height 11
click at [112, 241] on icon "button" at bounding box center [111, 238] width 11 height 11
type input "16"
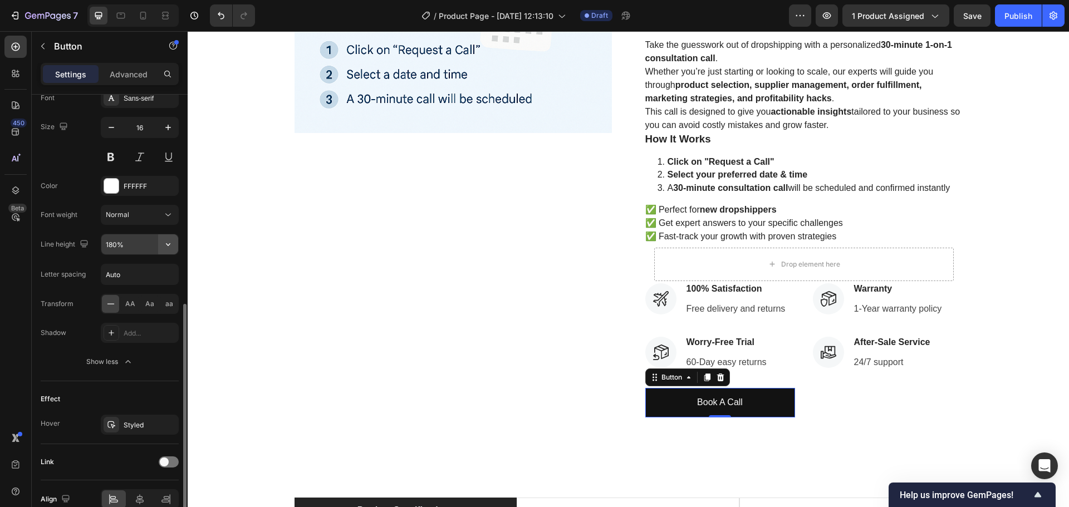
click at [170, 247] on icon "button" at bounding box center [168, 244] width 11 height 11
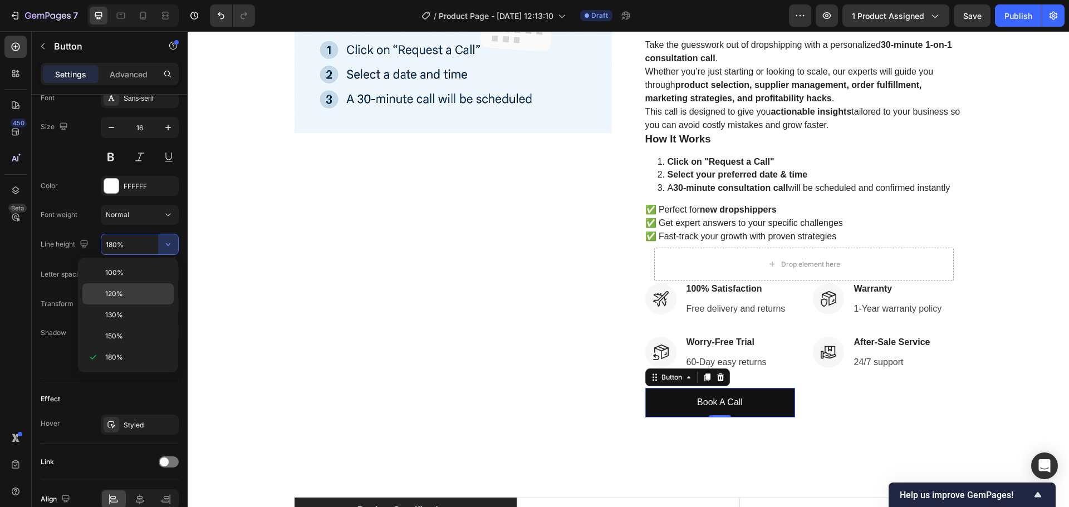
click at [144, 291] on p "120%" at bounding box center [136, 294] width 63 height 10
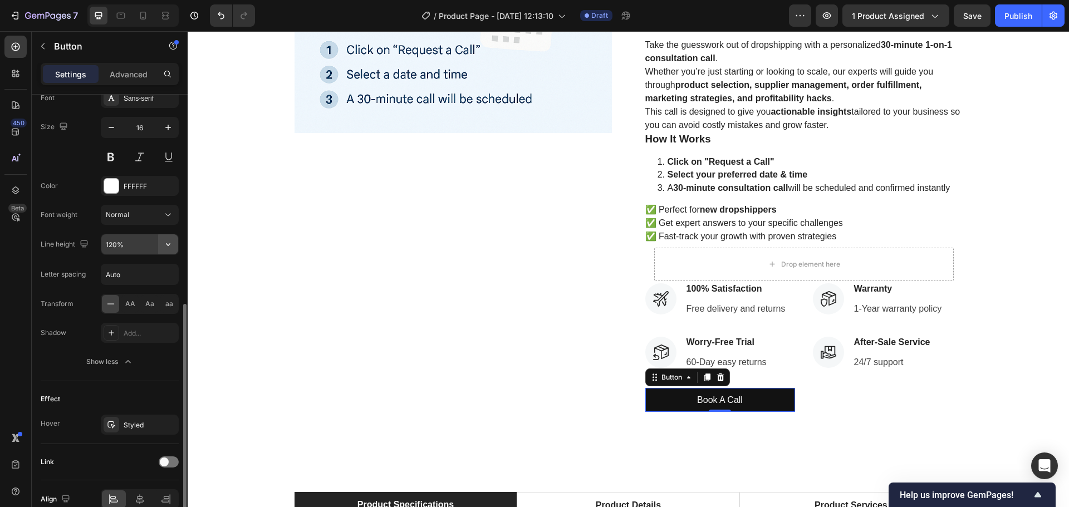
click at [168, 245] on icon "button" at bounding box center [168, 244] width 4 height 3
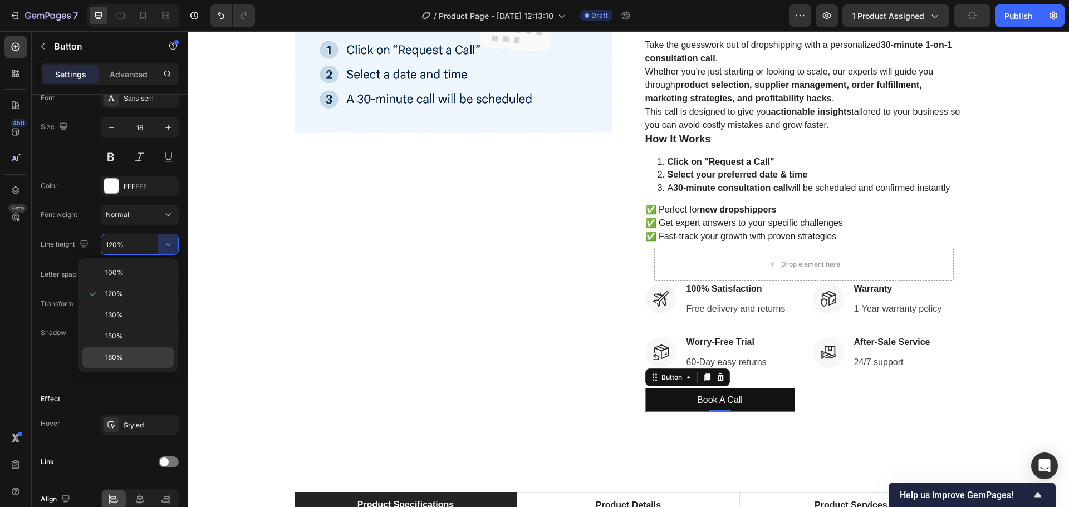
click at [138, 359] on p "180%" at bounding box center [136, 357] width 63 height 10
type input "180%"
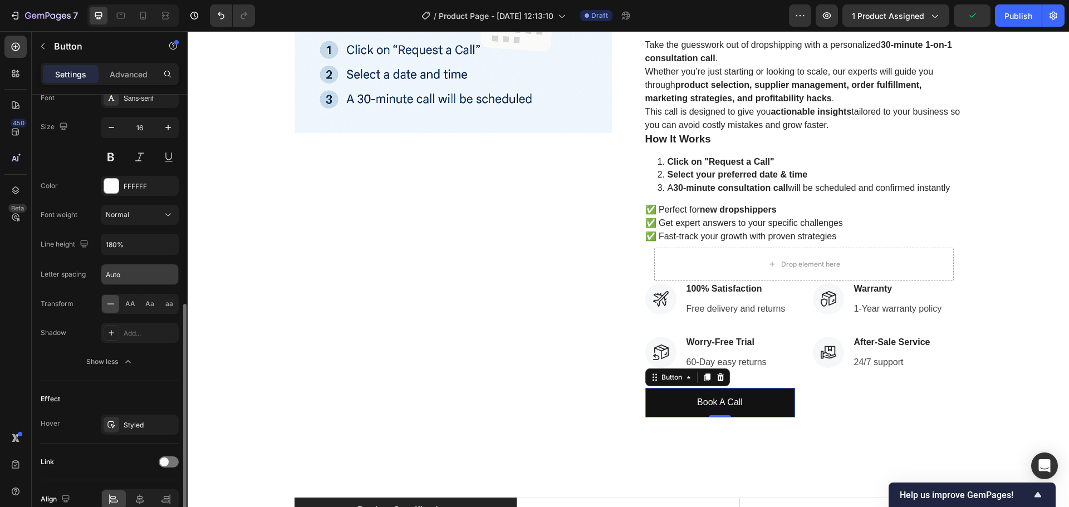
click at [141, 278] on input "Auto" at bounding box center [139, 274] width 77 height 20
click at [70, 364] on button "Show less" at bounding box center [110, 362] width 138 height 20
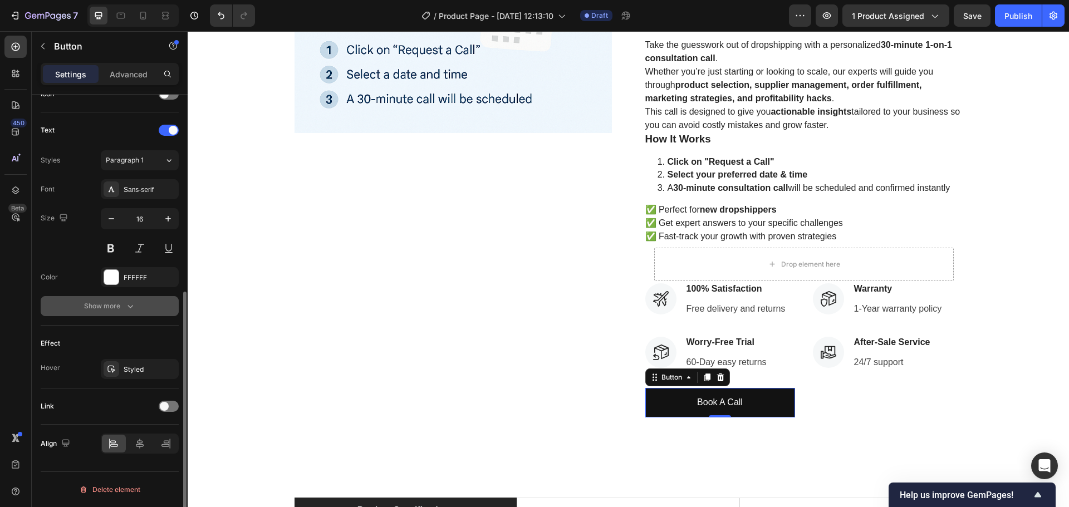
click at [95, 313] on button "Show more" at bounding box center [110, 306] width 138 height 20
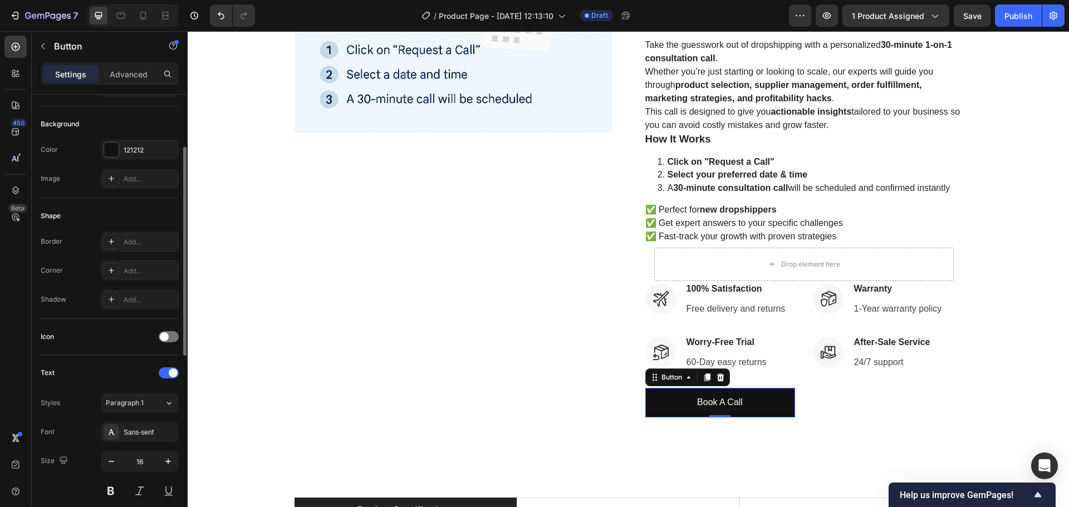
scroll to position [0, 0]
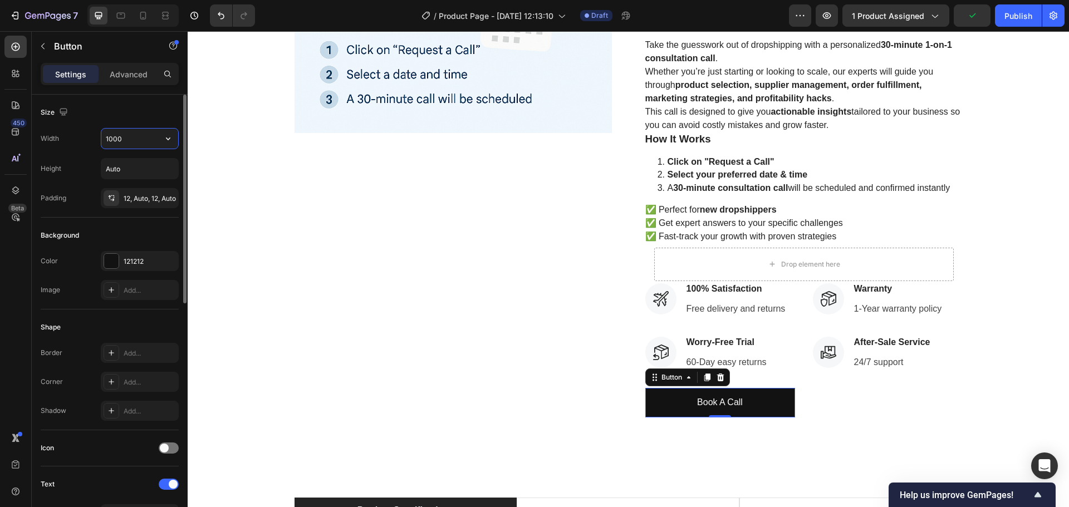
click at [135, 143] on input "1000" at bounding box center [139, 139] width 77 height 20
type input "1000"
click at [134, 116] on div "Size" at bounding box center [110, 113] width 138 height 18
click at [126, 78] on p "Advanced" at bounding box center [129, 74] width 38 height 12
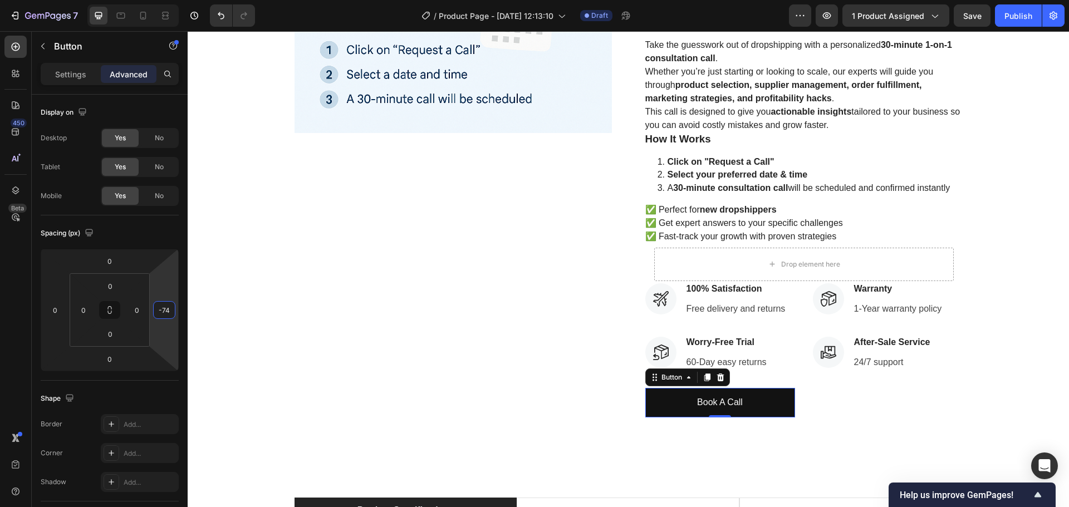
drag, startPoint x: 161, startPoint y: 326, endPoint x: 167, endPoint y: 346, distance: 21.3
click at [167, 0] on html "7 Version history / Product Page - [DATE] 12:13:10 Draft Preview 1 product assi…" at bounding box center [534, 0] width 1069 height 0
type input "0"
drag, startPoint x: 167, startPoint y: 346, endPoint x: 170, endPoint y: 326, distance: 20.8
click at [170, 0] on html "7 Version history / Product Page - [DATE] 12:13:10 Draft Preview 1 product assi…" at bounding box center [534, 0] width 1069 height 0
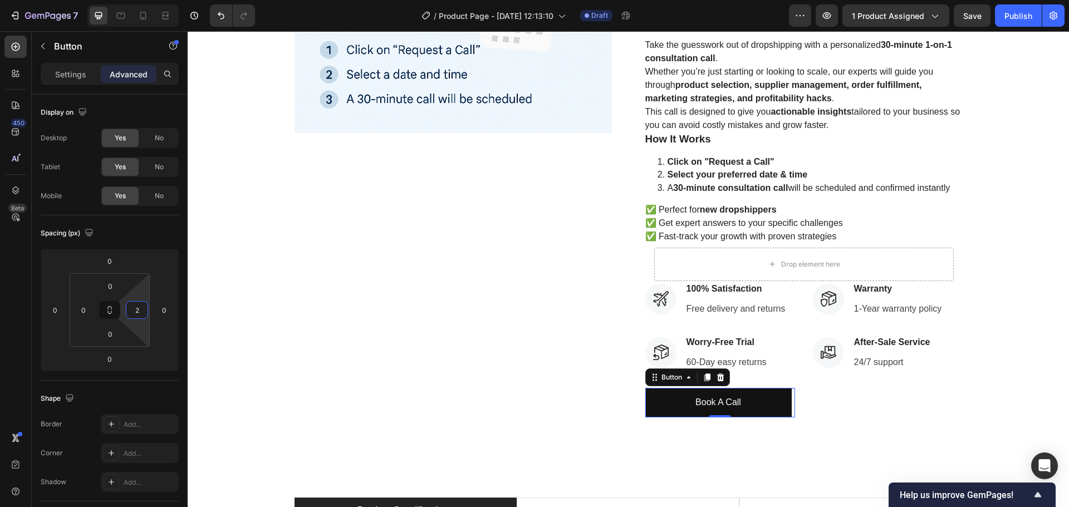
type input "0"
click at [134, 0] on html "7 Version history / Product Page - [DATE] 12:13:10 Draft Preview 1 product assi…" at bounding box center [534, 0] width 1069 height 0
click at [51, 0] on html "7 Version history / Product Page - [DATE] 12:13:10 Draft Preview 1 product assi…" at bounding box center [534, 0] width 1069 height 0
type input "0"
click at [0, 333] on div "450 Beta" at bounding box center [16, 269] width 32 height 476
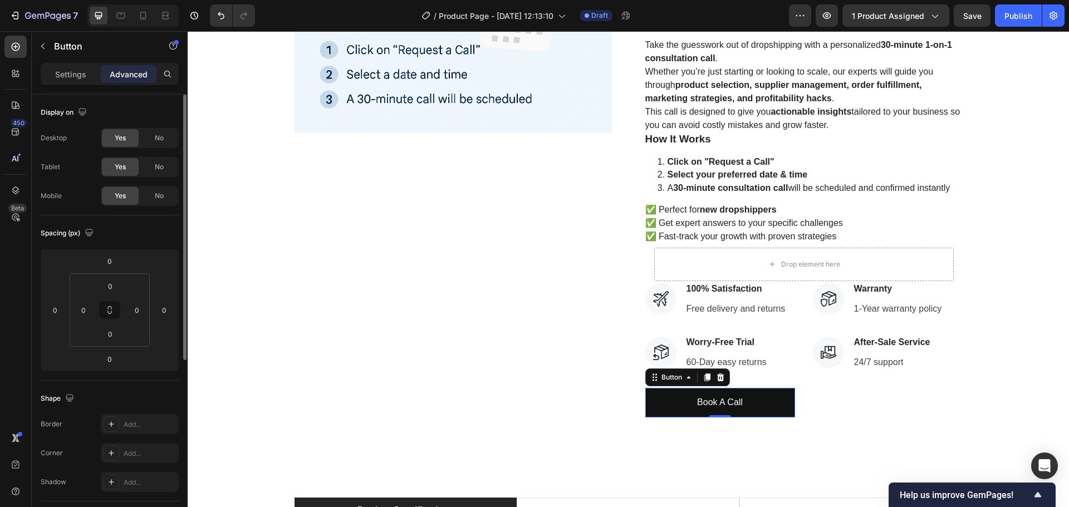
scroll to position [223, 0]
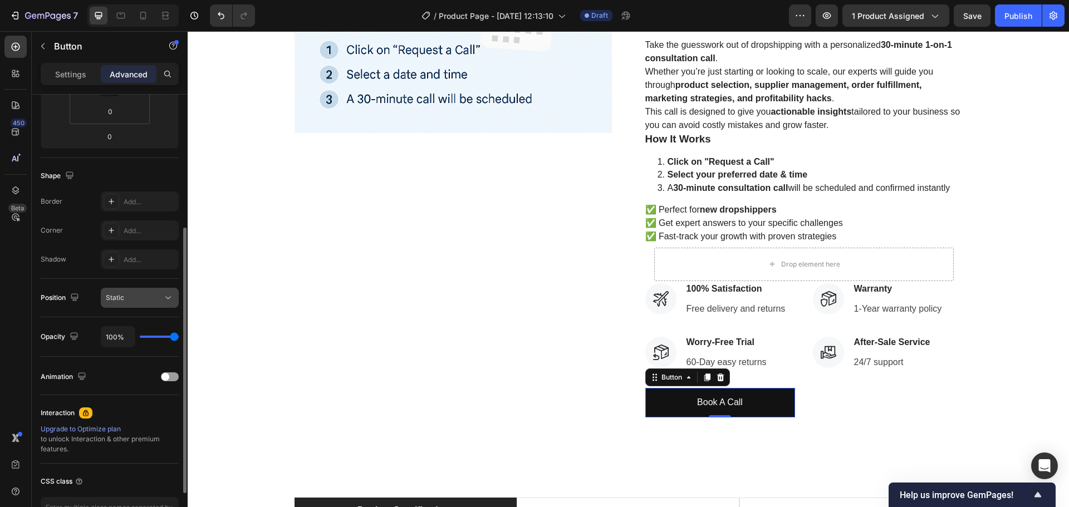
click at [169, 299] on icon at bounding box center [168, 297] width 11 height 11
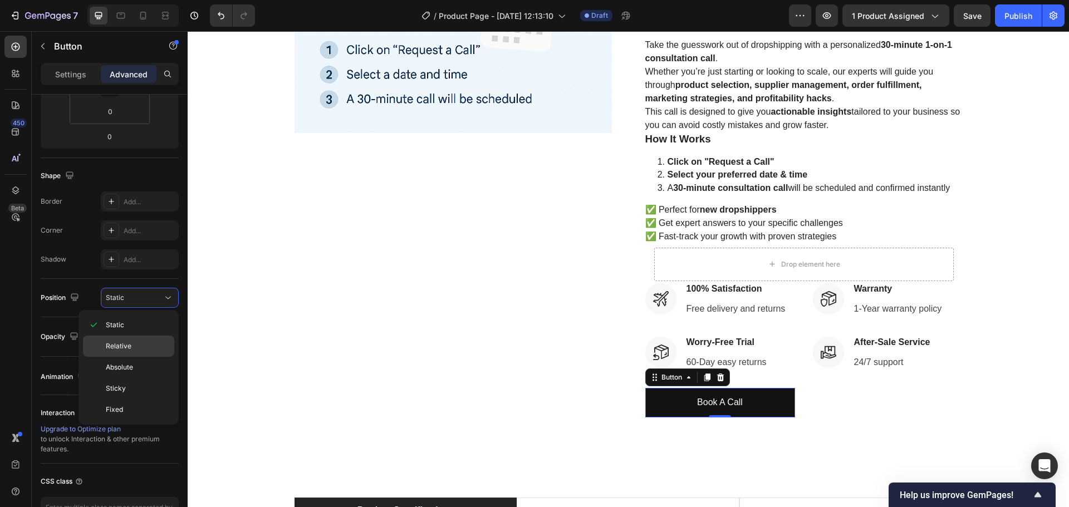
click at [140, 340] on div "Relative" at bounding box center [128, 346] width 91 height 21
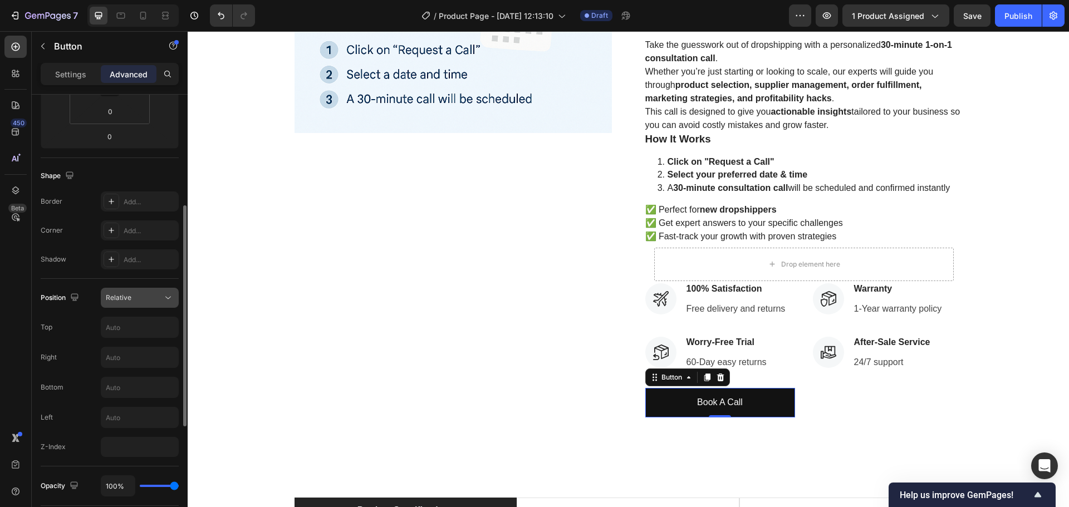
click at [161, 300] on div "Relative" at bounding box center [134, 298] width 57 height 10
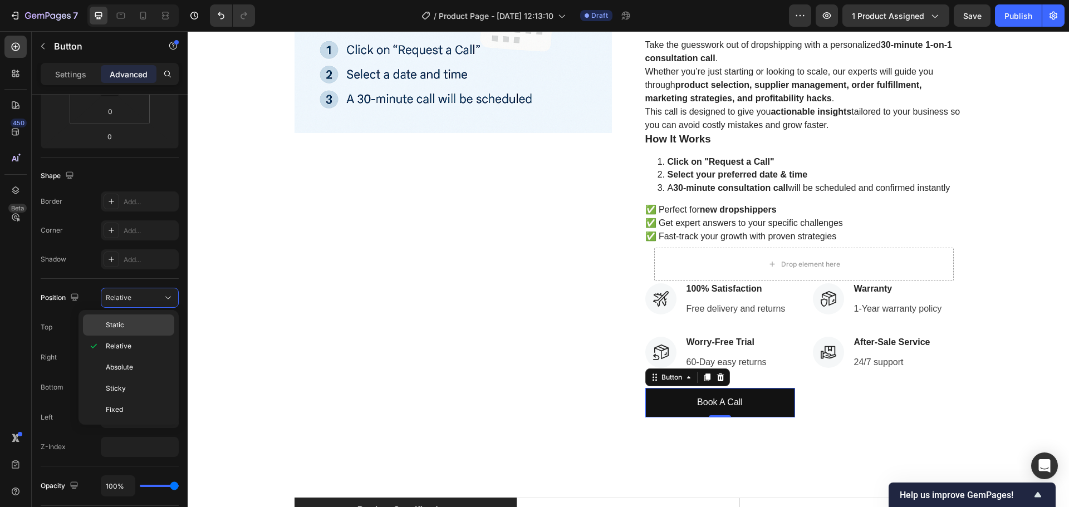
click at [126, 326] on p "Static" at bounding box center [137, 325] width 63 height 10
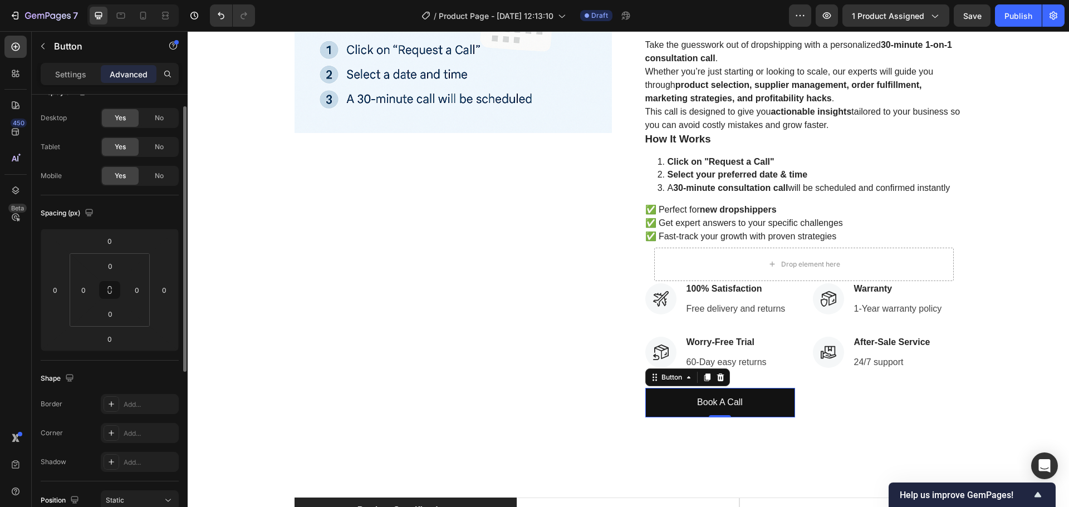
scroll to position [0, 0]
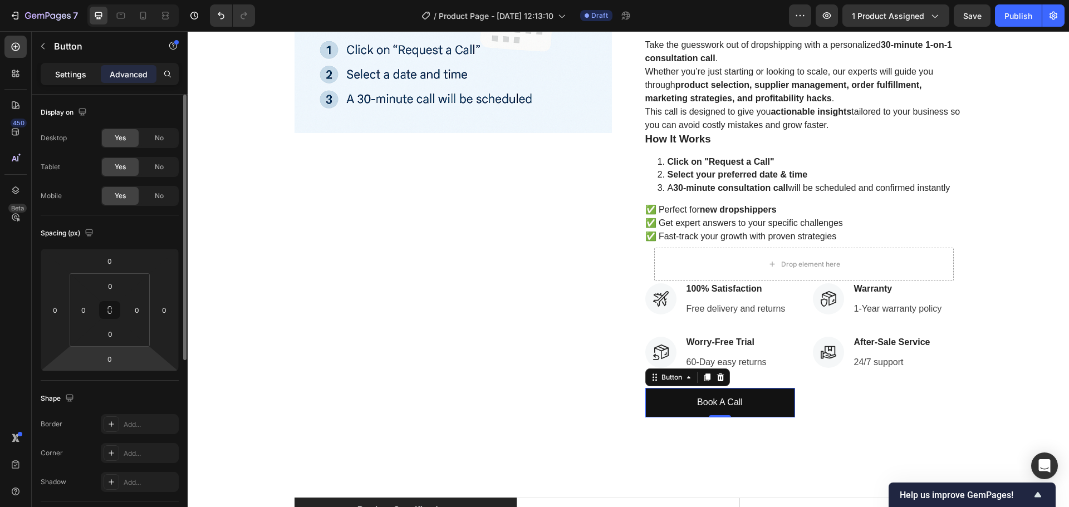
click at [70, 78] on p "Settings" at bounding box center [70, 74] width 31 height 12
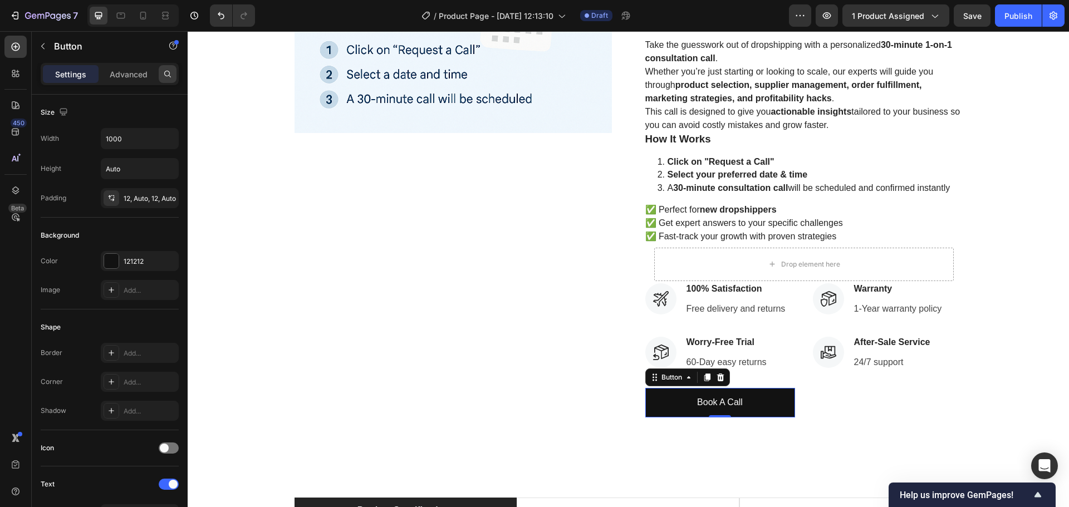
click at [166, 73] on icon at bounding box center [167, 74] width 9 height 9
click at [95, 104] on div "Size" at bounding box center [110, 113] width 138 height 18
click at [70, 71] on p "Settings" at bounding box center [70, 74] width 31 height 12
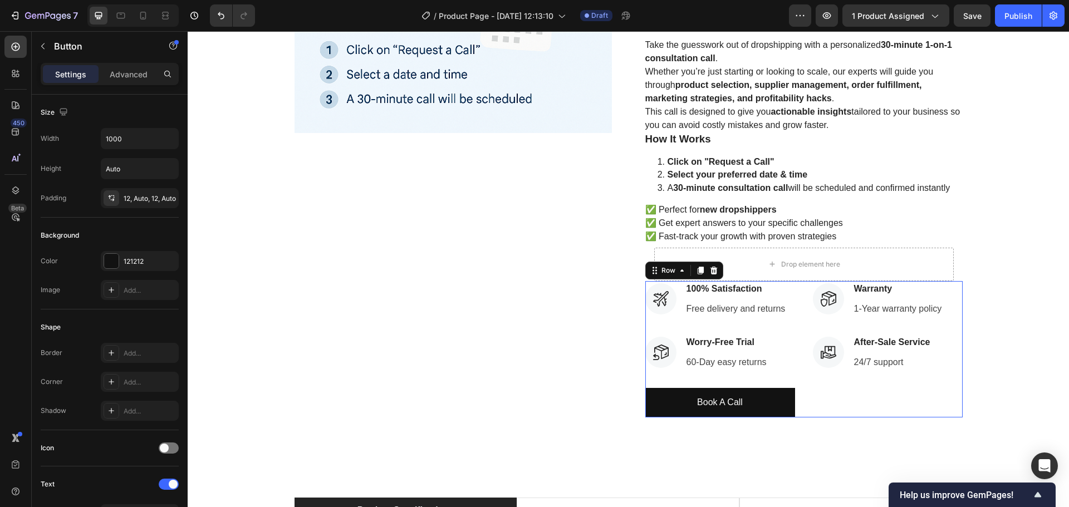
click at [792, 400] on div "Icon 100% Satisfaction Text block Free delivery and returns Text block Icon Lis…" at bounding box center [803, 349] width 317 height 136
click at [783, 402] on button "Book A Call" at bounding box center [720, 403] width 150 height 30
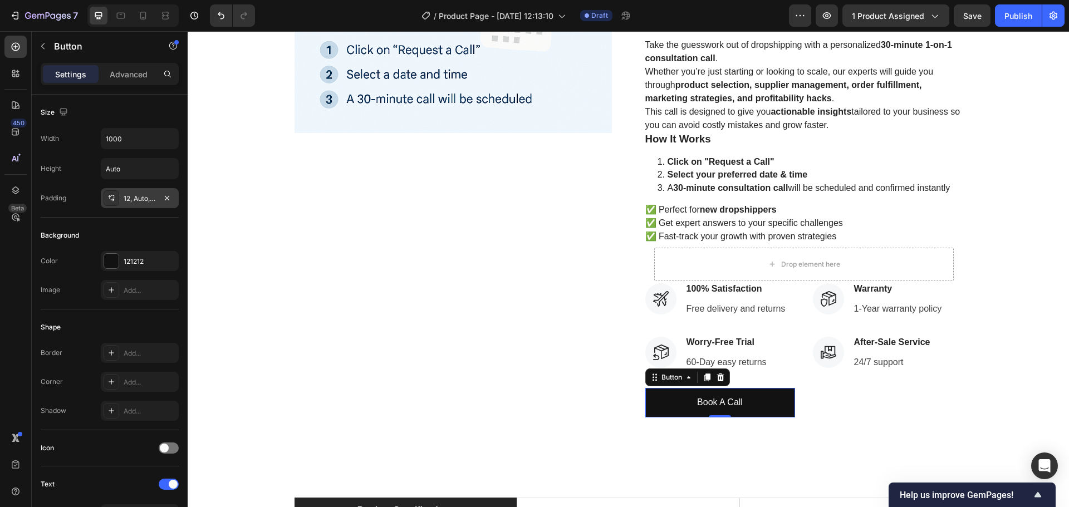
click at [131, 205] on div "12, Auto, 12, Auto" at bounding box center [140, 198] width 78 height 20
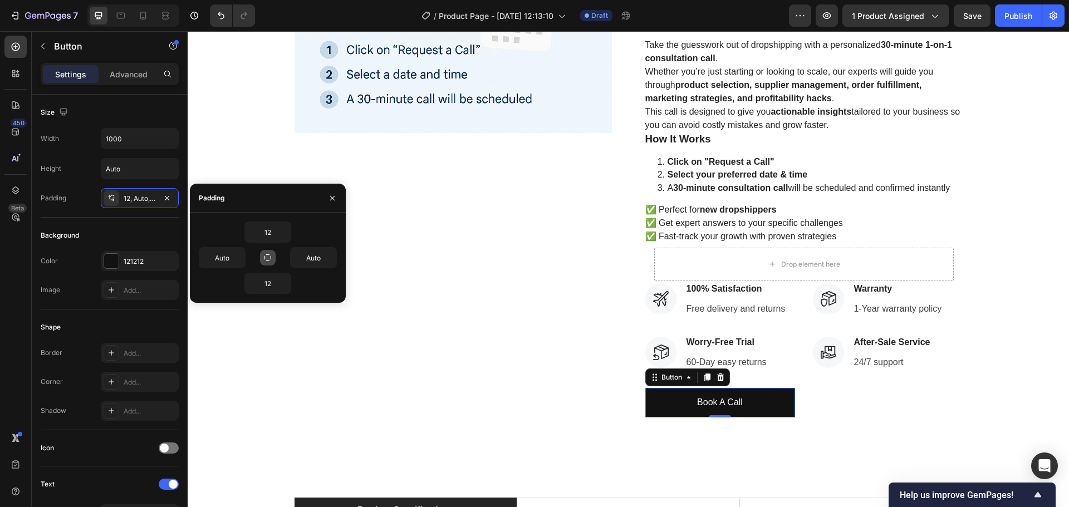
click at [268, 261] on icon "button" at bounding box center [267, 257] width 7 height 7
type input "12"
click at [268, 261] on icon "button" at bounding box center [267, 257] width 6 height 6
click at [306, 259] on input "12" at bounding box center [314, 258] width 46 height 20
click at [327, 259] on icon "button" at bounding box center [330, 257] width 9 height 9
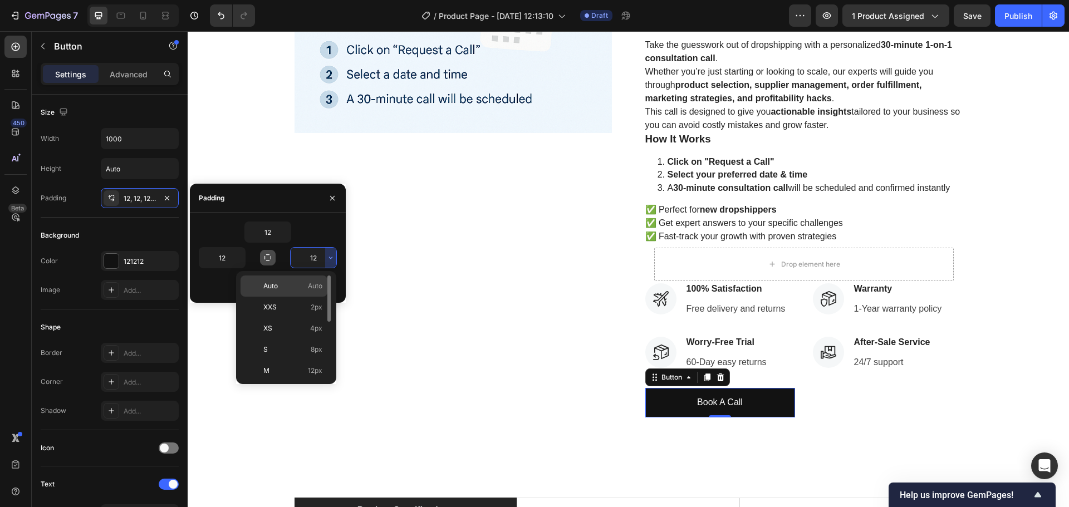
click at [293, 281] on div "Auto Auto" at bounding box center [283, 286] width 87 height 21
type input "Auto"
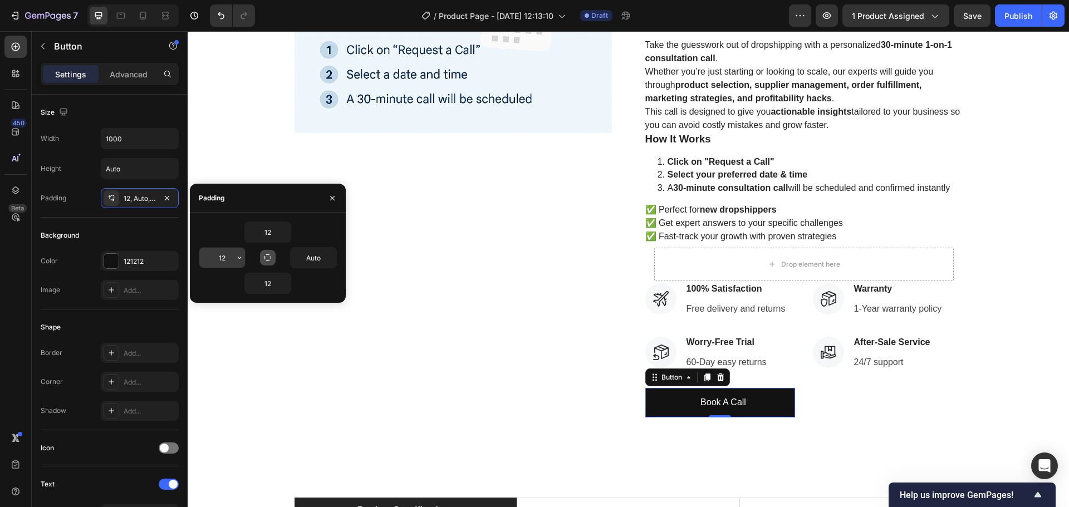
click at [240, 253] on button "button" at bounding box center [239, 258] width 11 height 20
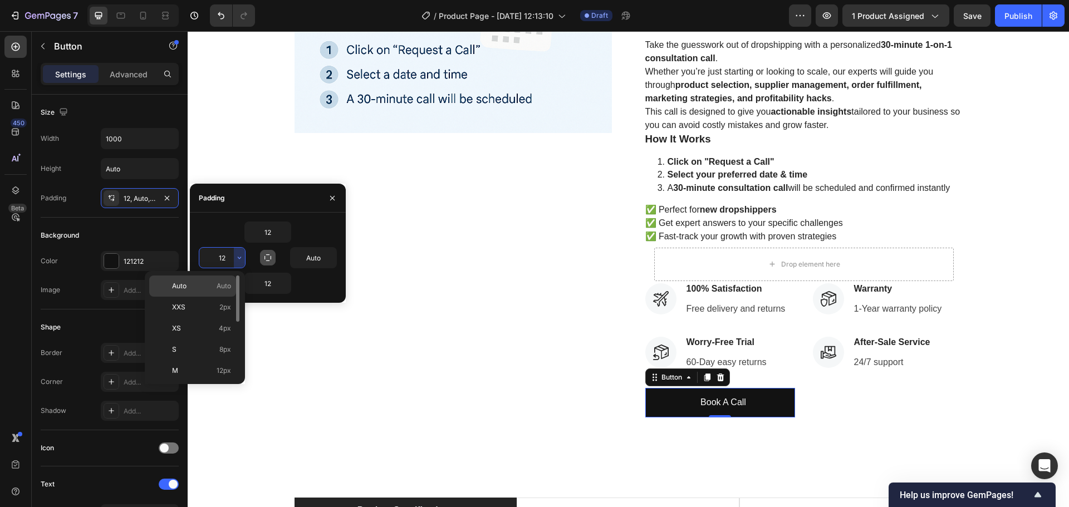
click at [227, 280] on div "Auto Auto" at bounding box center [192, 286] width 87 height 21
type input "Auto"
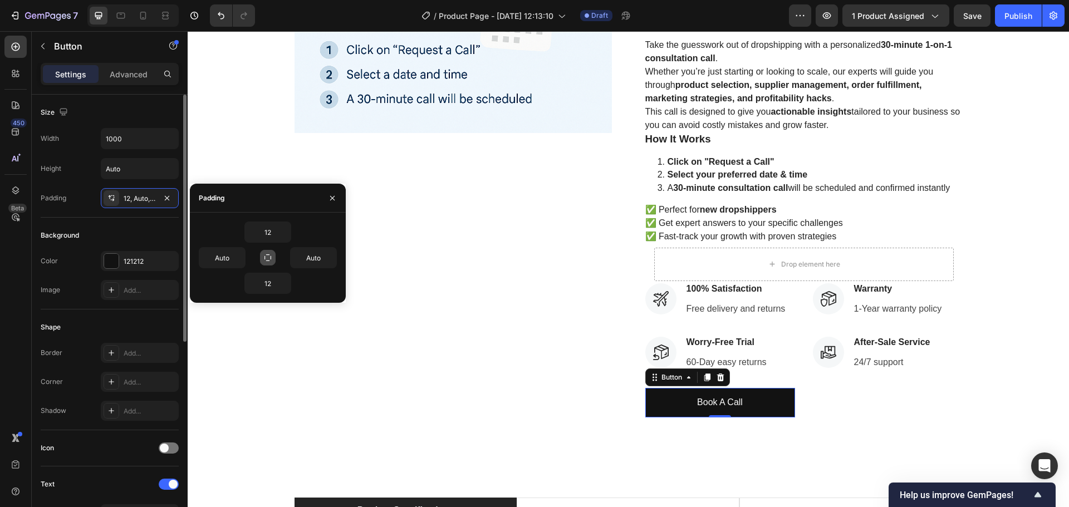
click at [132, 233] on div "Background" at bounding box center [110, 236] width 138 height 18
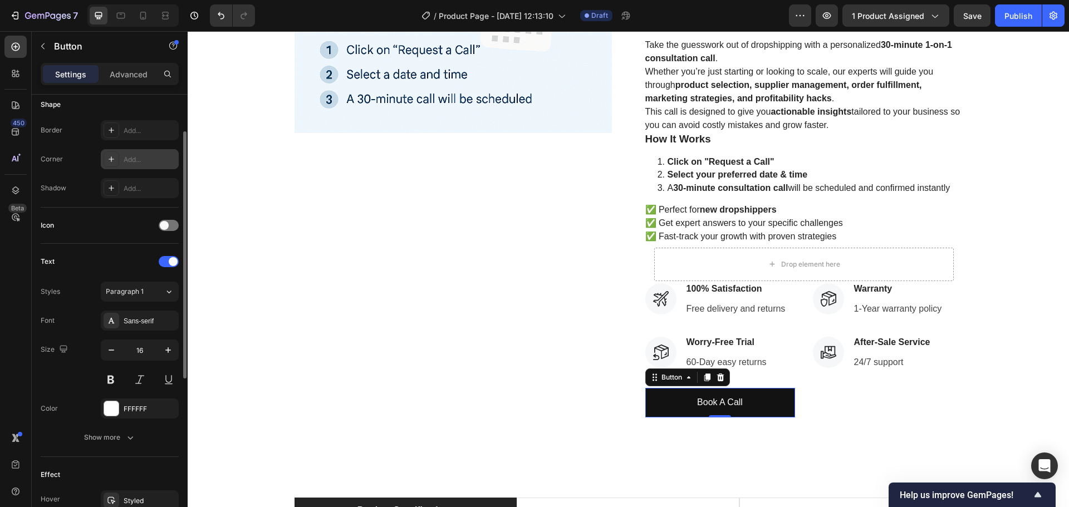
scroll to position [167, 0]
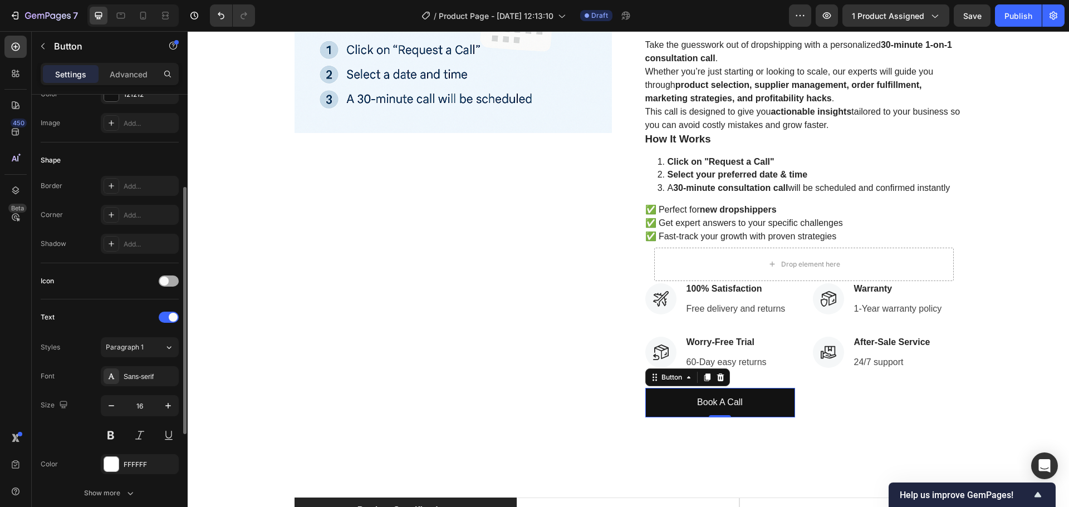
click at [169, 283] on div at bounding box center [169, 281] width 20 height 11
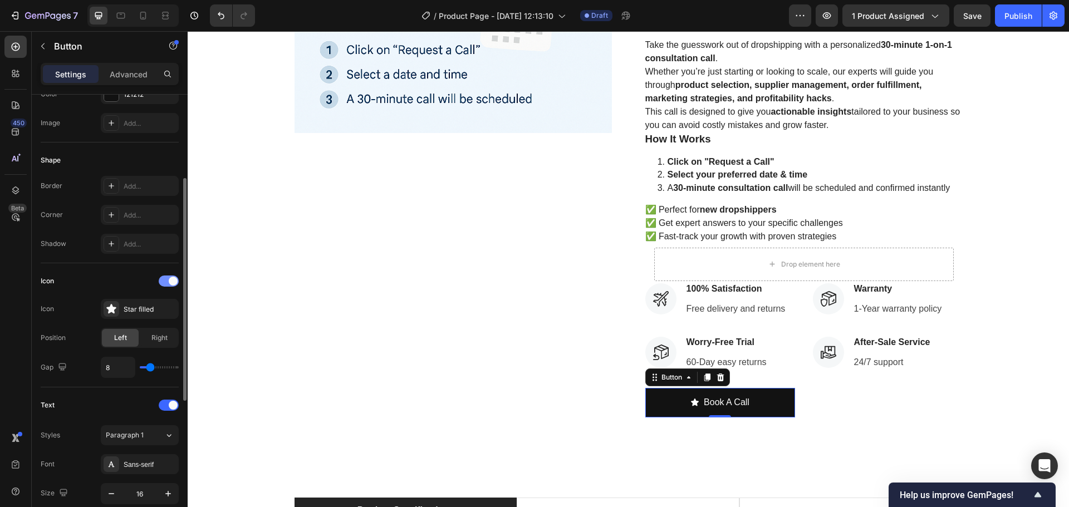
click at [169, 283] on span at bounding box center [173, 281] width 9 height 9
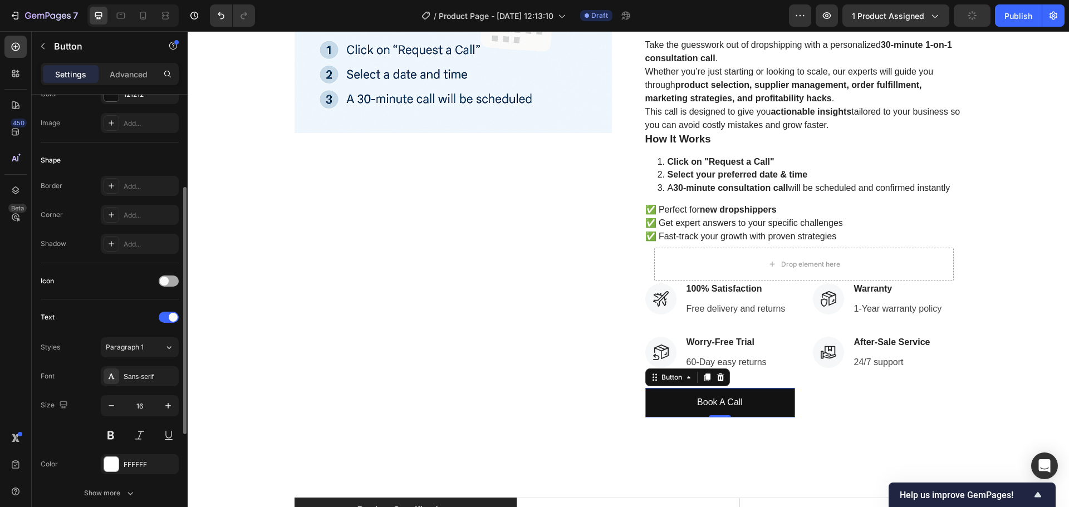
click at [169, 283] on div at bounding box center [169, 281] width 20 height 11
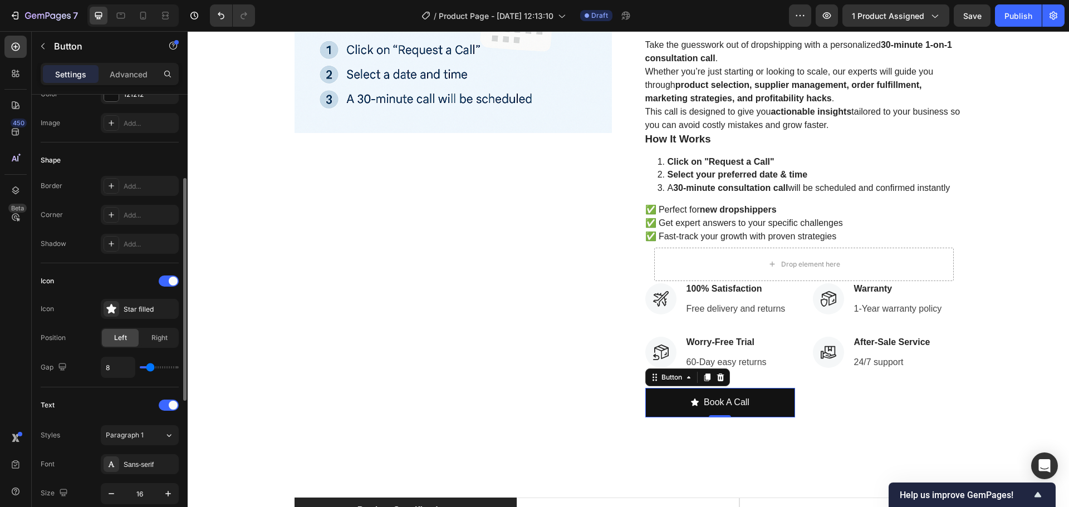
click at [100, 289] on div "Icon" at bounding box center [110, 281] width 138 height 18
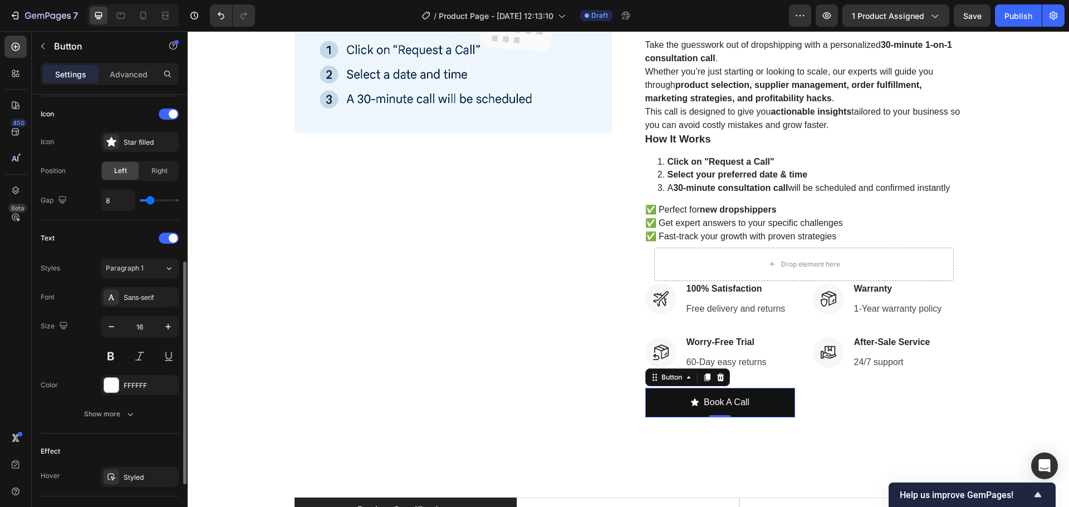
scroll to position [442, 0]
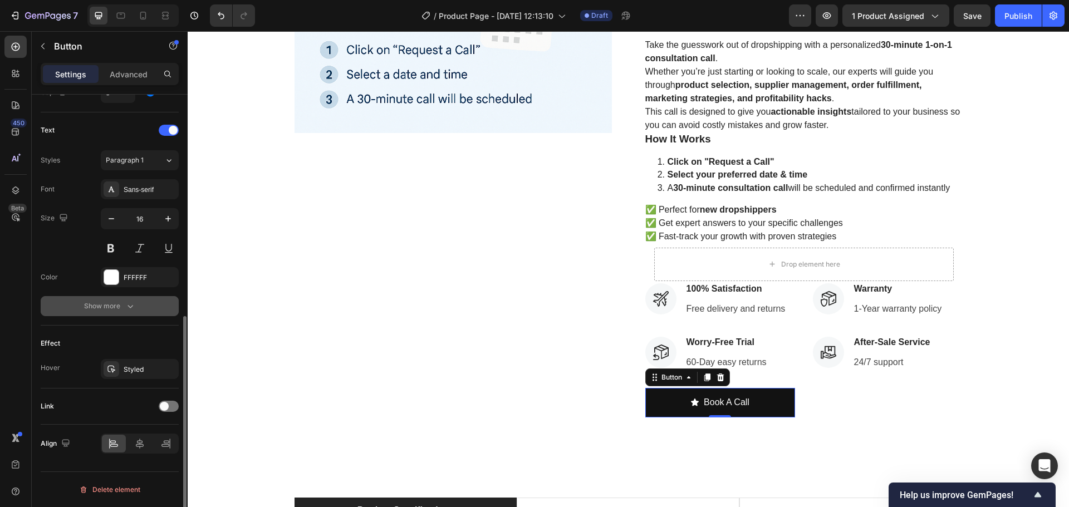
click at [120, 311] on div "Show more" at bounding box center [110, 306] width 52 height 11
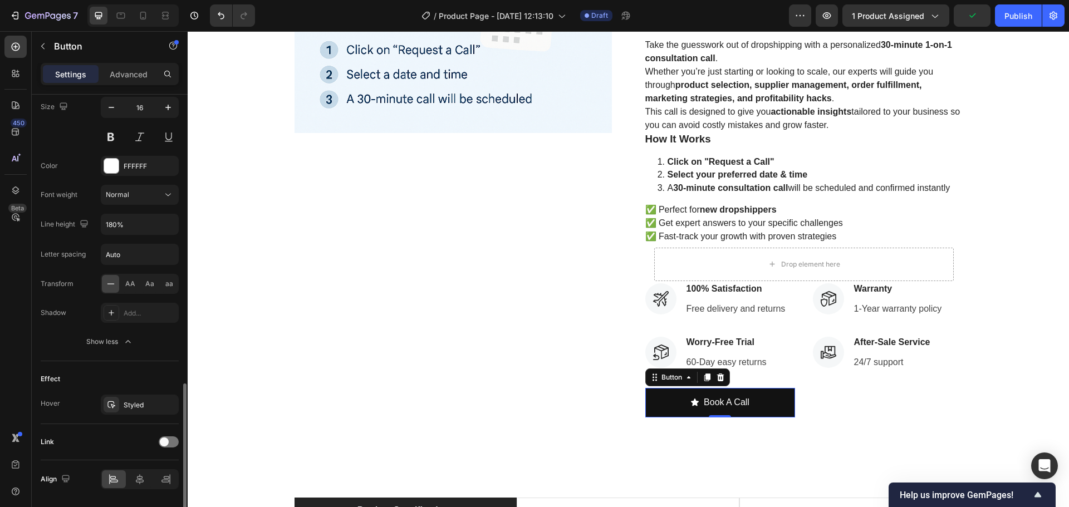
scroll to position [589, 0]
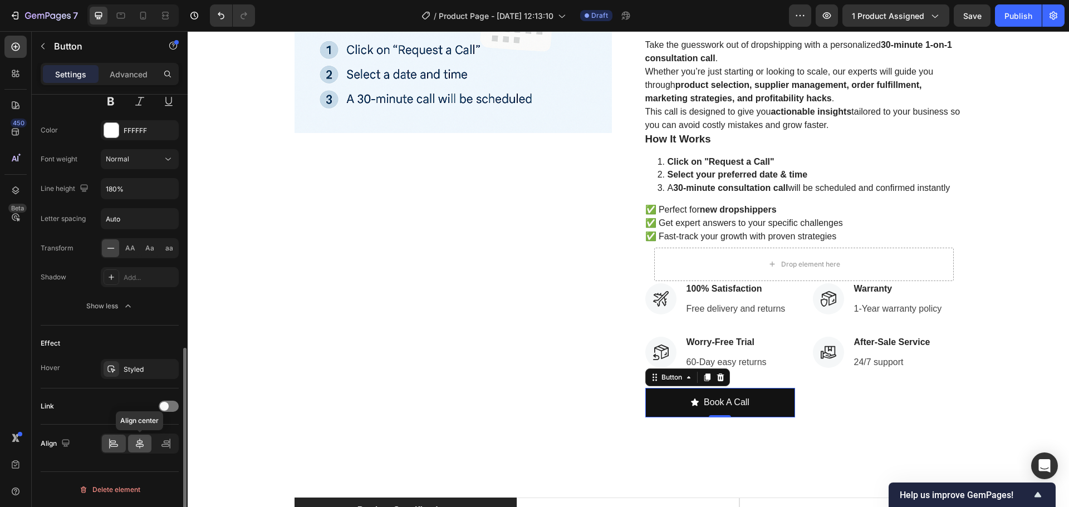
click at [135, 448] on icon at bounding box center [139, 443] width 11 height 11
click at [117, 450] on div at bounding box center [114, 444] width 24 height 18
click at [135, 372] on div "Styled" at bounding box center [140, 370] width 32 height 10
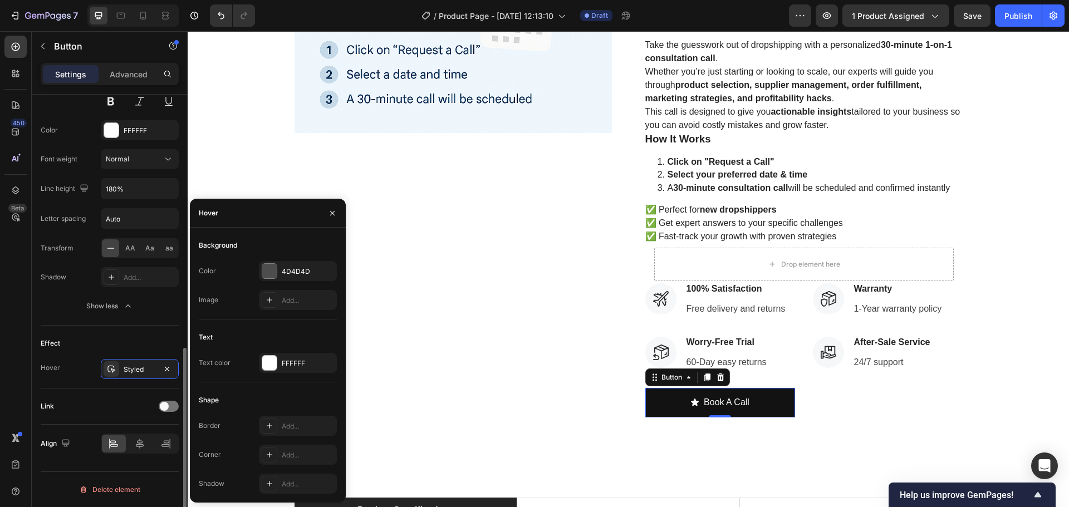
click at [77, 338] on div "Effect" at bounding box center [110, 344] width 138 height 18
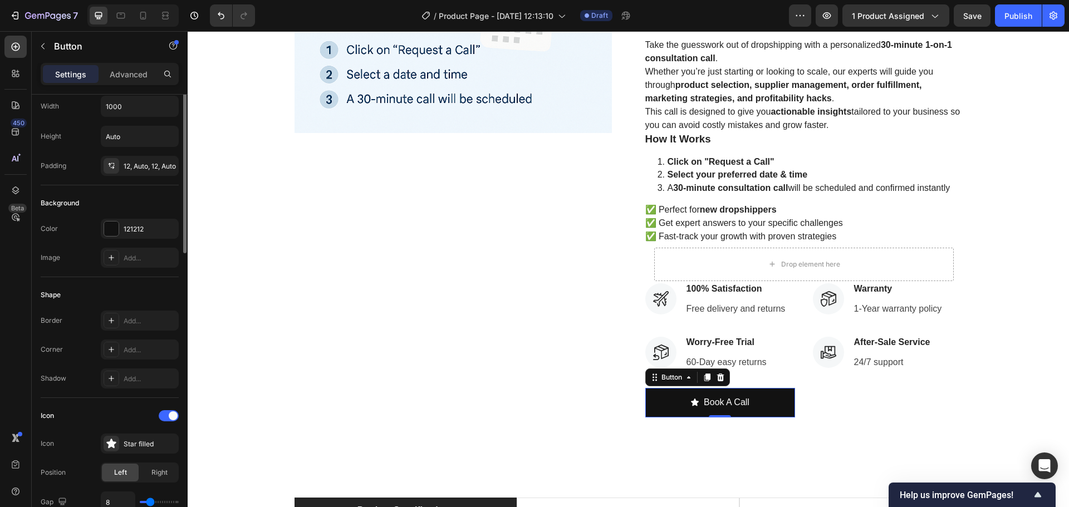
scroll to position [0, 0]
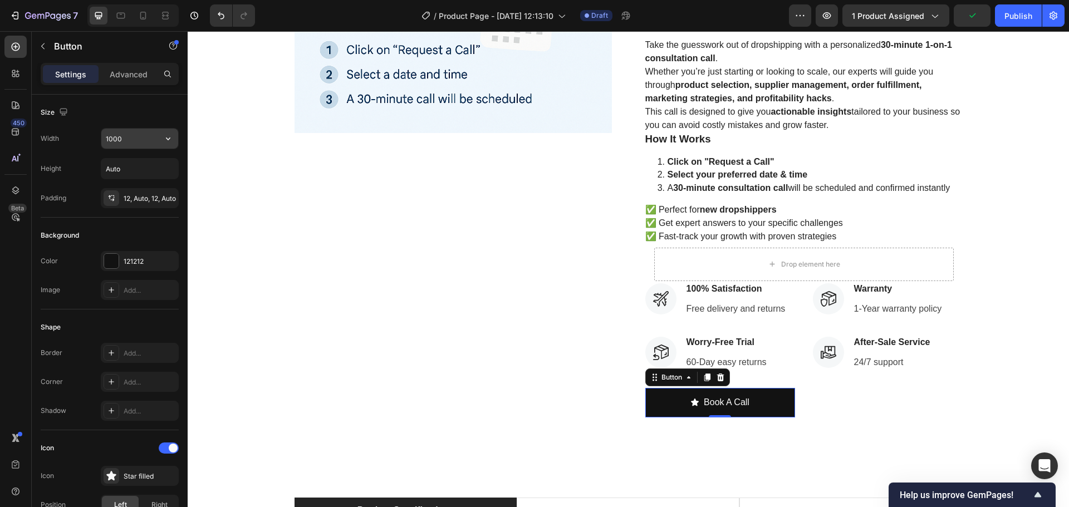
click at [129, 143] on input "1000" at bounding box center [139, 139] width 77 height 20
click at [62, 111] on icon "button" at bounding box center [63, 111] width 11 height 11
click at [69, 174] on icon "button" at bounding box center [65, 169] width 11 height 11
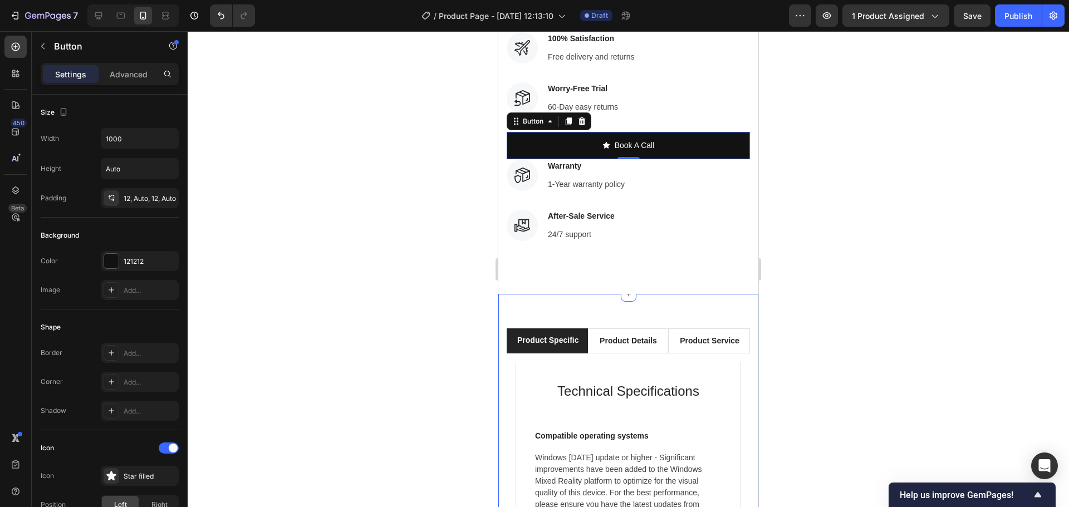
scroll to position [711, 0]
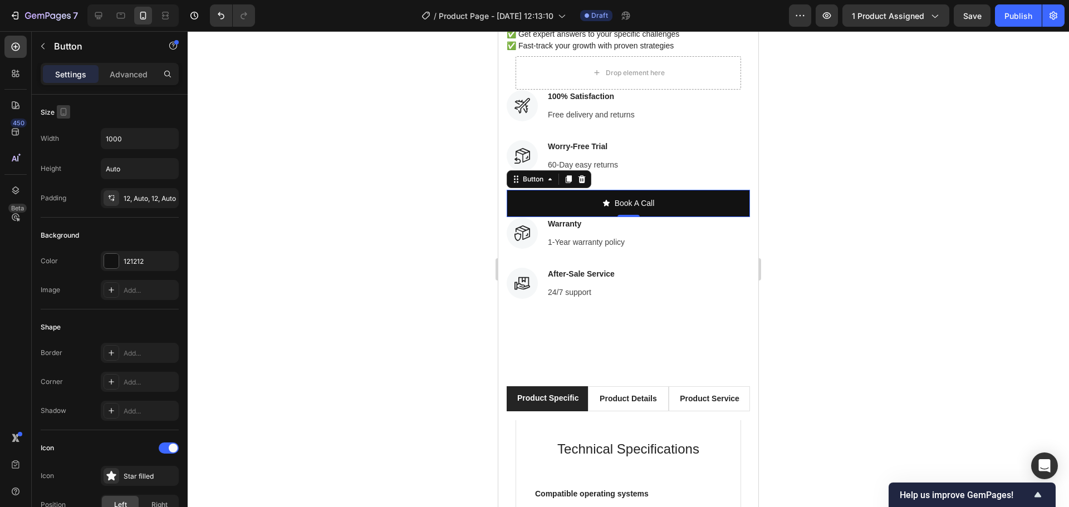
click at [65, 112] on icon "button" at bounding box center [63, 111] width 11 height 11
click at [62, 132] on icon "button" at bounding box center [65, 129] width 11 height 11
type input "16"
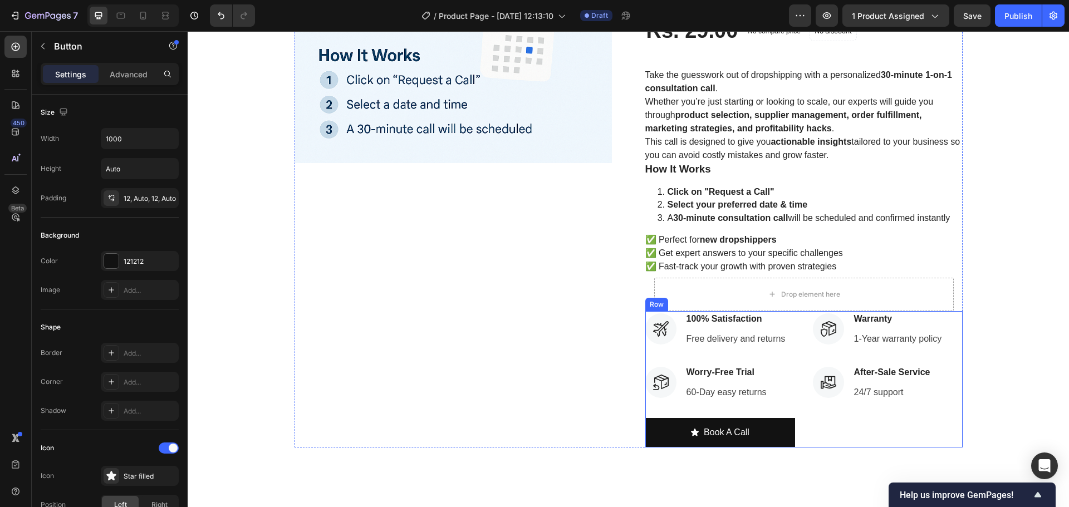
scroll to position [389, 0]
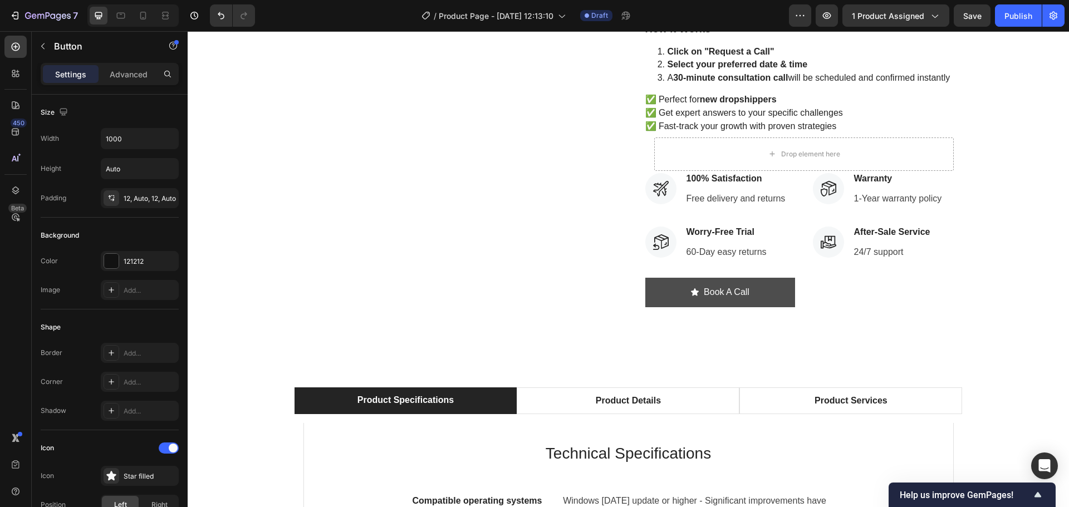
click at [782, 301] on button "Book A Call" at bounding box center [720, 293] width 150 height 30
click at [127, 72] on p "Advanced" at bounding box center [129, 74] width 38 height 12
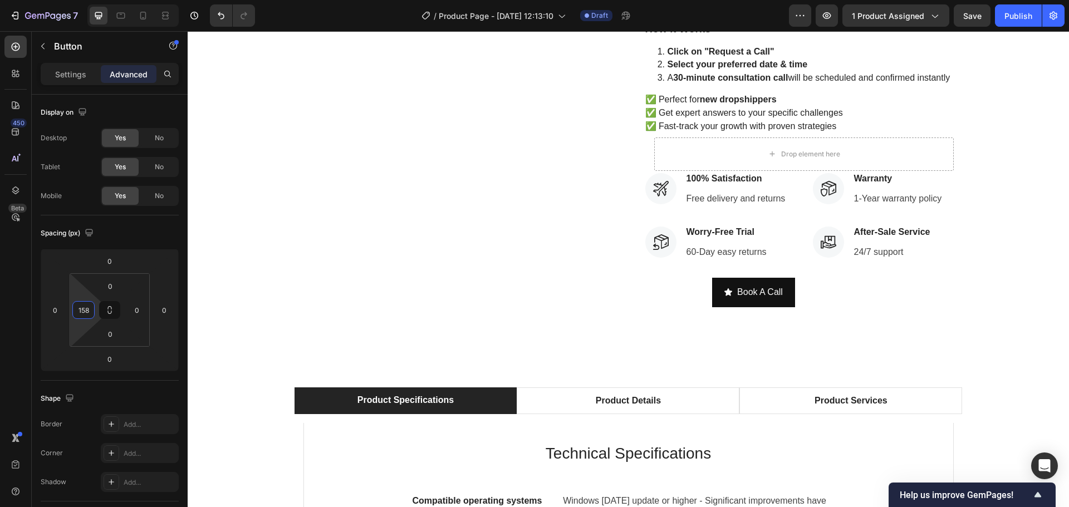
type input "160"
drag, startPoint x: 85, startPoint y: 299, endPoint x: 87, endPoint y: 254, distance: 44.6
click at [87, 0] on html "7 Version history / Product Page - [DATE] 12:13:10 Draft Preview 1 product assi…" at bounding box center [534, 0] width 1069 height 0
type input "-46"
drag, startPoint x: 170, startPoint y: 297, endPoint x: 179, endPoint y: 305, distance: 11.0
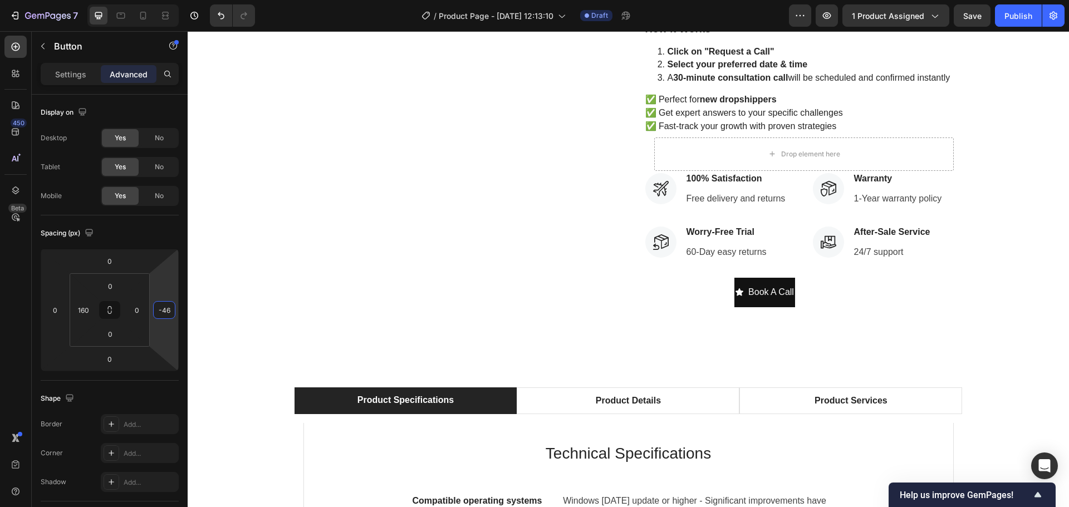
click at [179, 0] on html "7 Version history / Product Page - [DATE] 12:13:10 Draft Preview 1 product assi…" at bounding box center [534, 0] width 1069 height 0
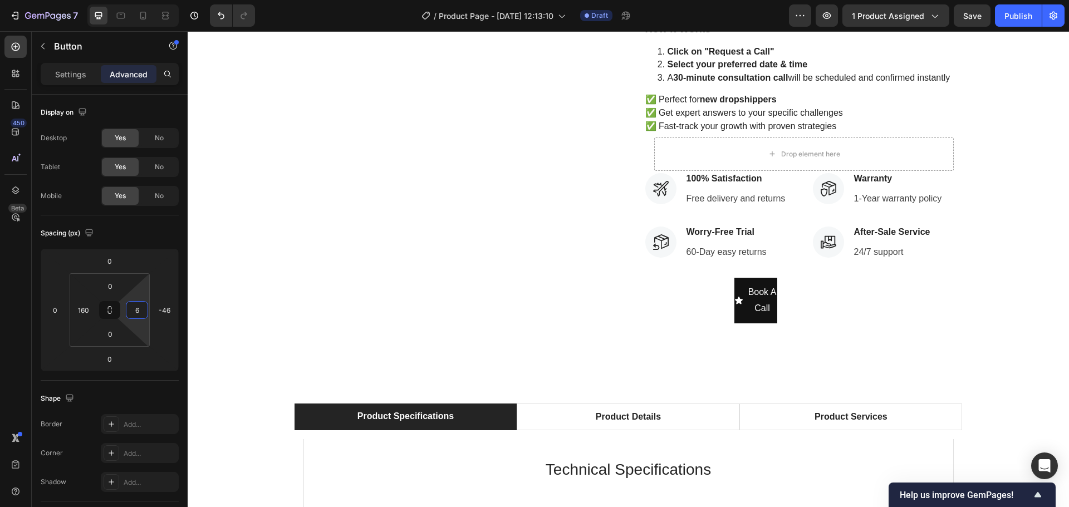
type input "0"
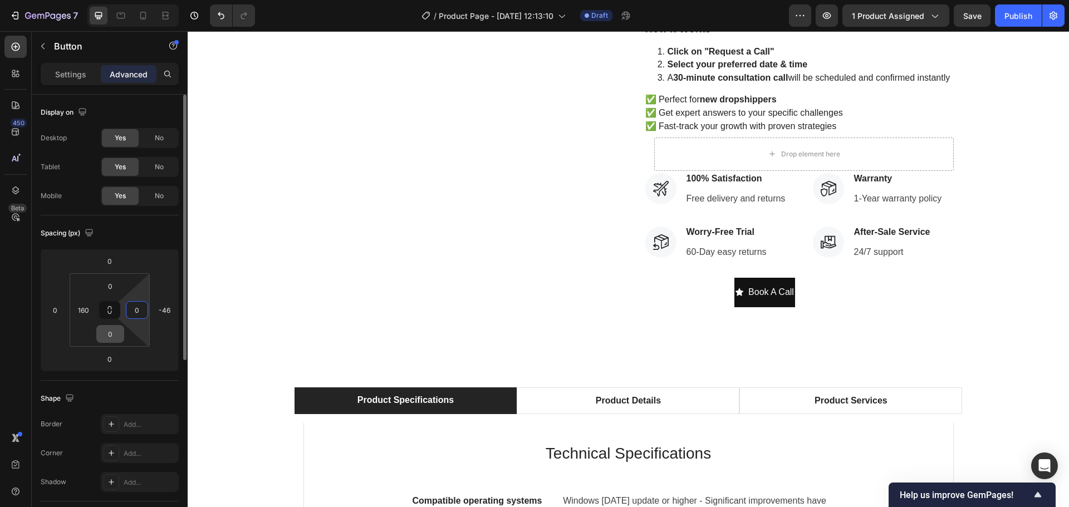
drag, startPoint x: 141, startPoint y: 322, endPoint x: 118, endPoint y: 330, distance: 24.5
click at [141, 0] on html "7 Version history / Product Page - [DATE] 12:13:10 Draft Preview 1 product assi…" at bounding box center [534, 0] width 1069 height 0
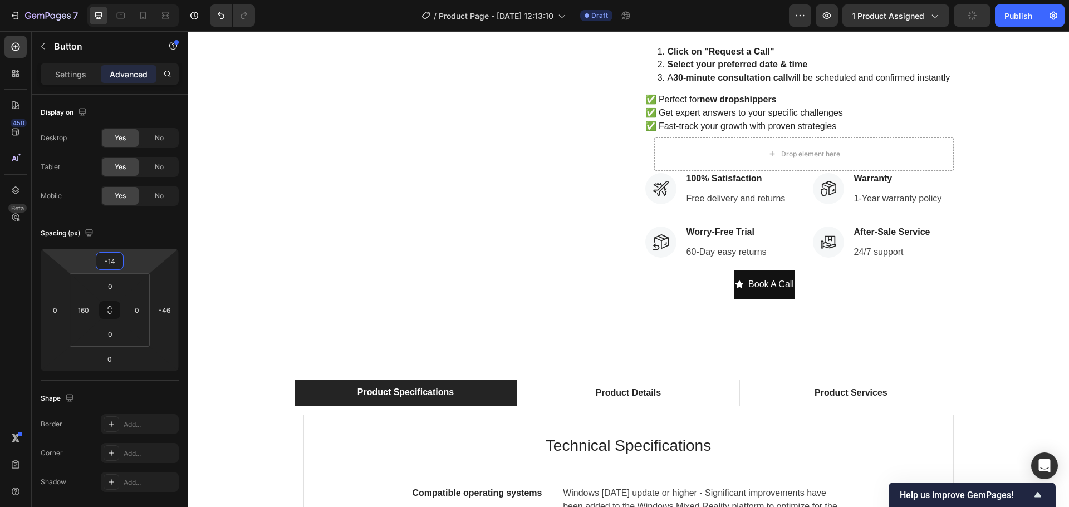
click at [120, 0] on html "7 Version history / Product Page - [DATE] 12:13:10 Draft Preview 1 product assi…" at bounding box center [534, 0] width 1069 height 0
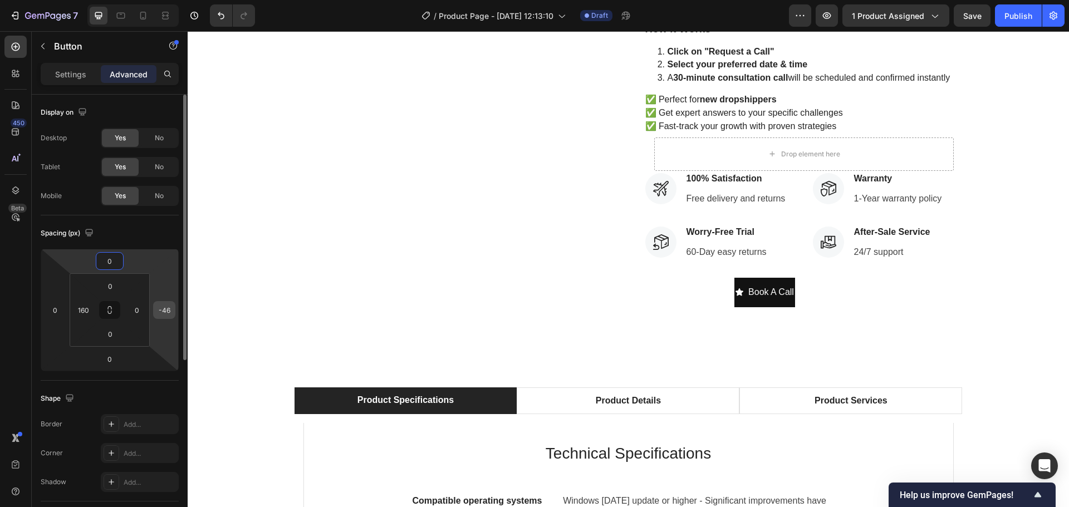
type input "0"
click at [165, 310] on input "-46" at bounding box center [164, 310] width 17 height 17
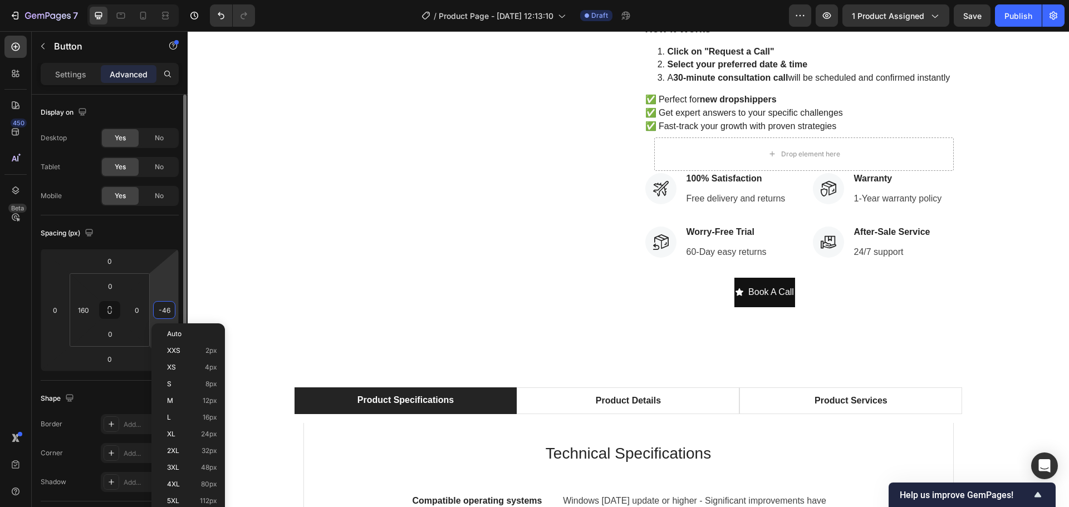
click at [165, 310] on input "-46" at bounding box center [164, 310] width 17 height 17
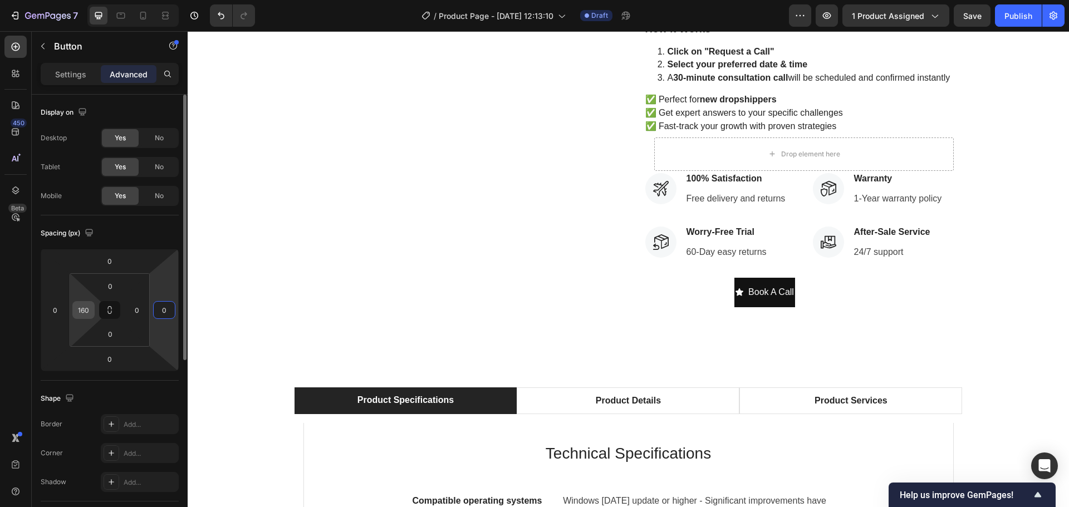
type input "0"
click at [86, 313] on input "160" at bounding box center [83, 310] width 17 height 17
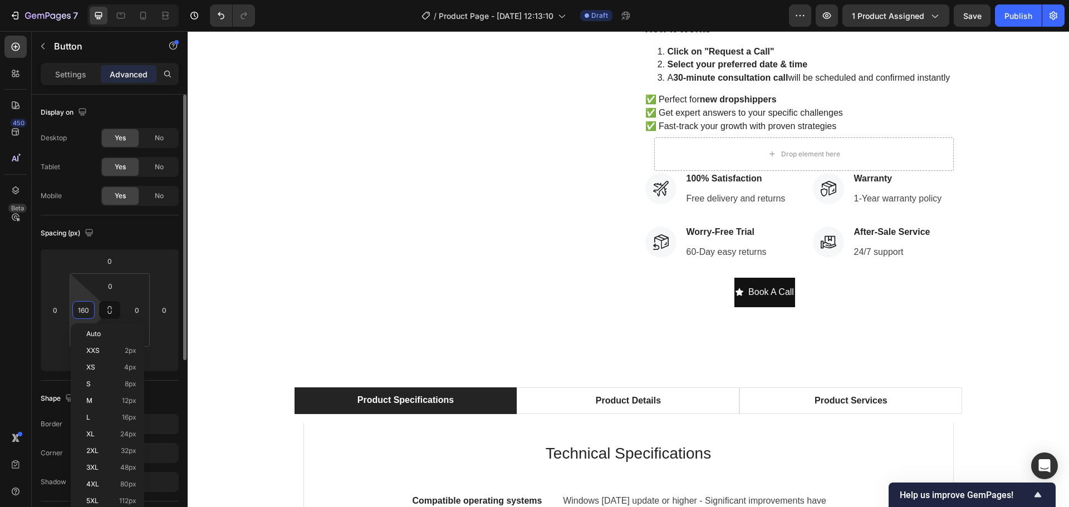
click at [86, 313] on input "160" at bounding box center [83, 310] width 17 height 17
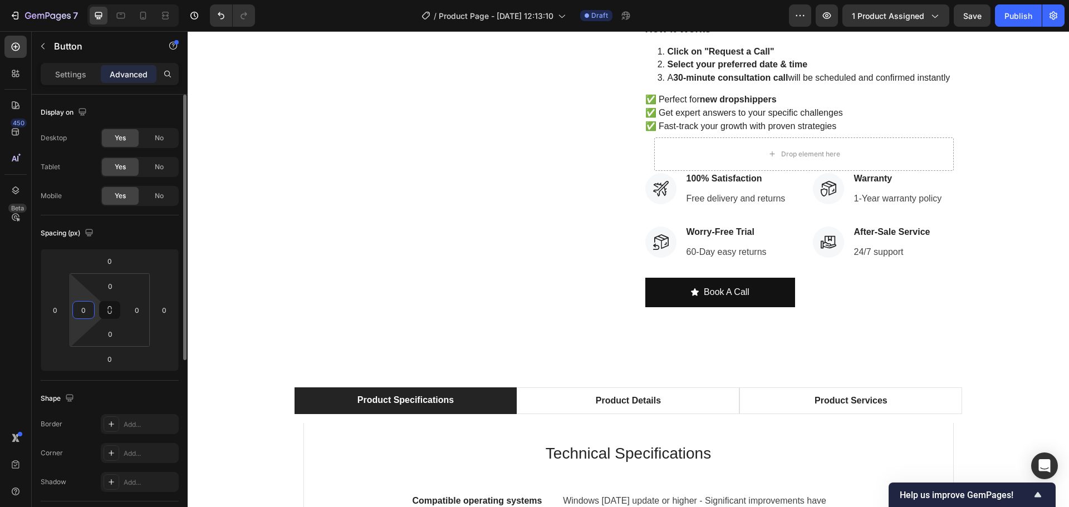
type input "0"
click at [146, 385] on div "Shape Border Add... Corner Add... Shadow Add..." at bounding box center [110, 441] width 138 height 121
click at [76, 70] on p "Settings" at bounding box center [70, 74] width 31 height 12
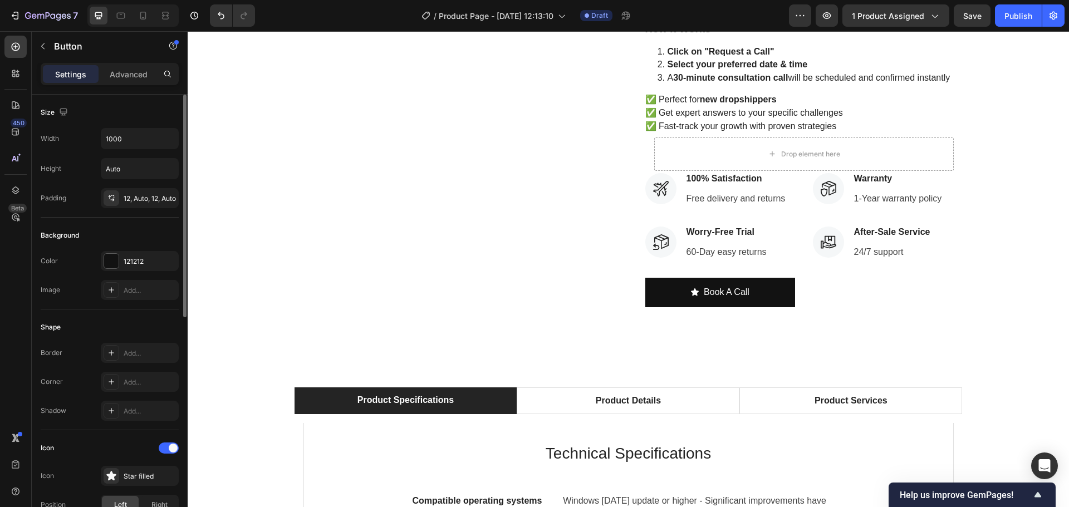
click at [134, 150] on div "Width 1000 Height Auto Padding 12, Auto, 12, Auto" at bounding box center [110, 168] width 138 height 80
click at [135, 139] on input "1000" at bounding box center [139, 139] width 77 height 20
click at [100, 114] on div "Size" at bounding box center [110, 113] width 138 height 18
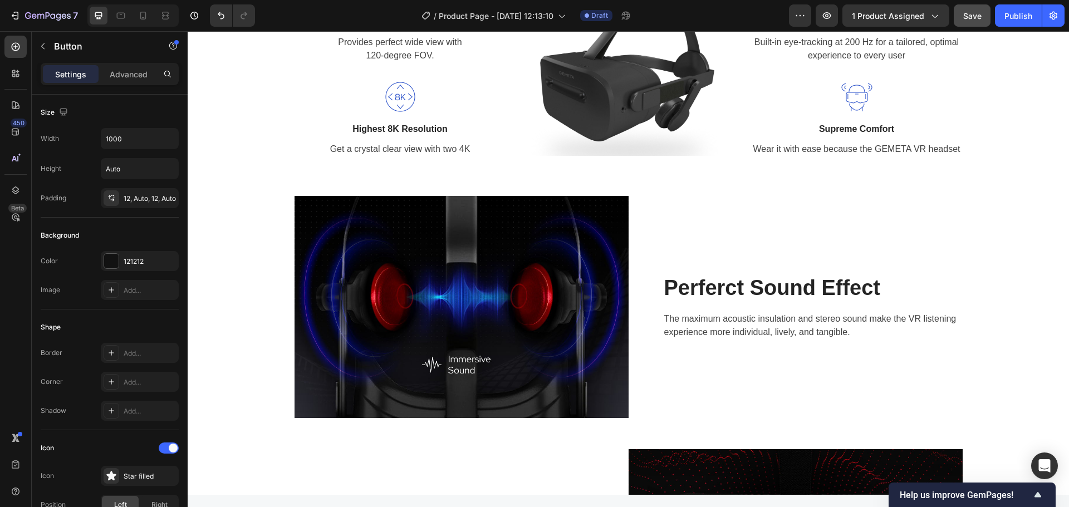
scroll to position [1391, 0]
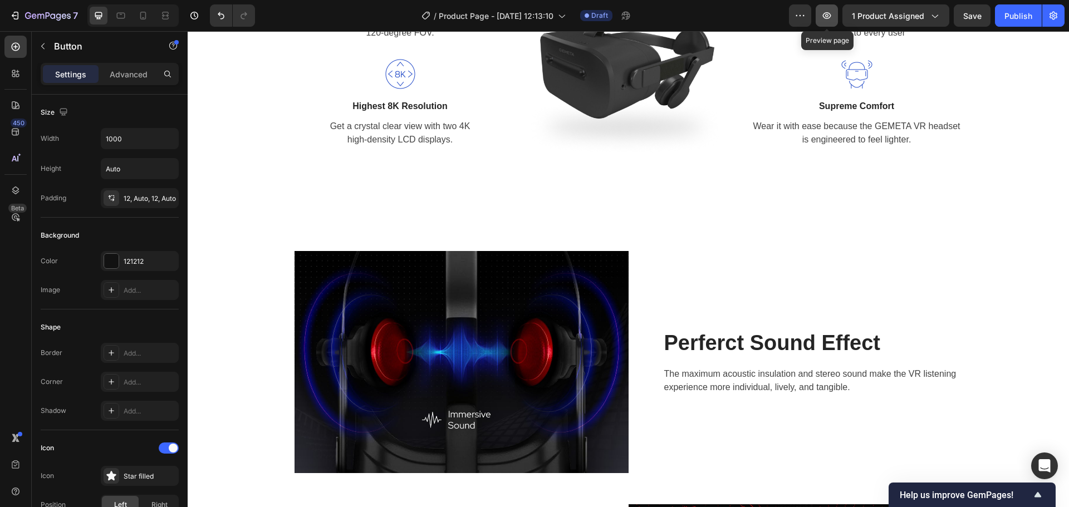
click at [827, 18] on icon "button" at bounding box center [826, 15] width 11 height 11
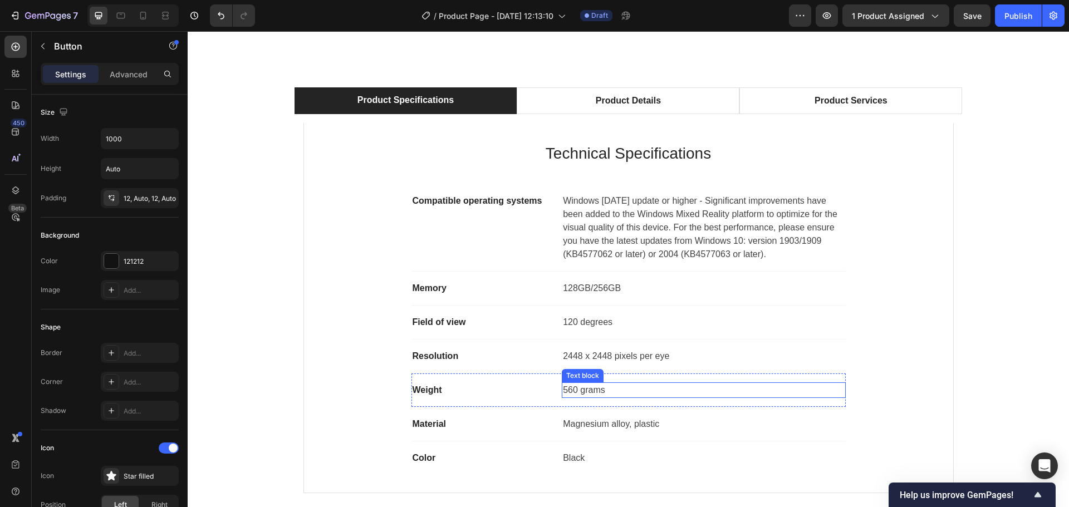
scroll to position [611, 0]
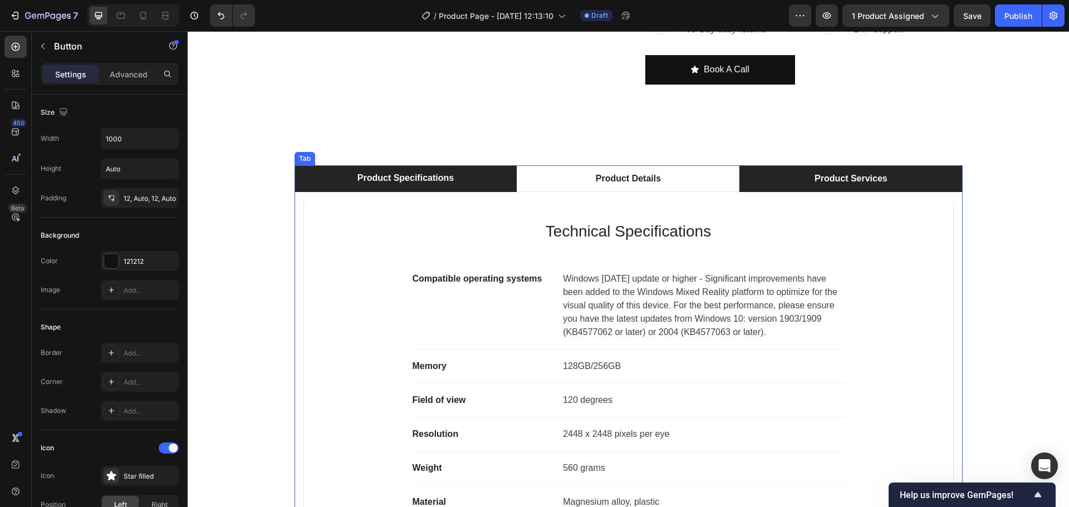
click at [839, 166] on li "Product Services" at bounding box center [850, 178] width 223 height 27
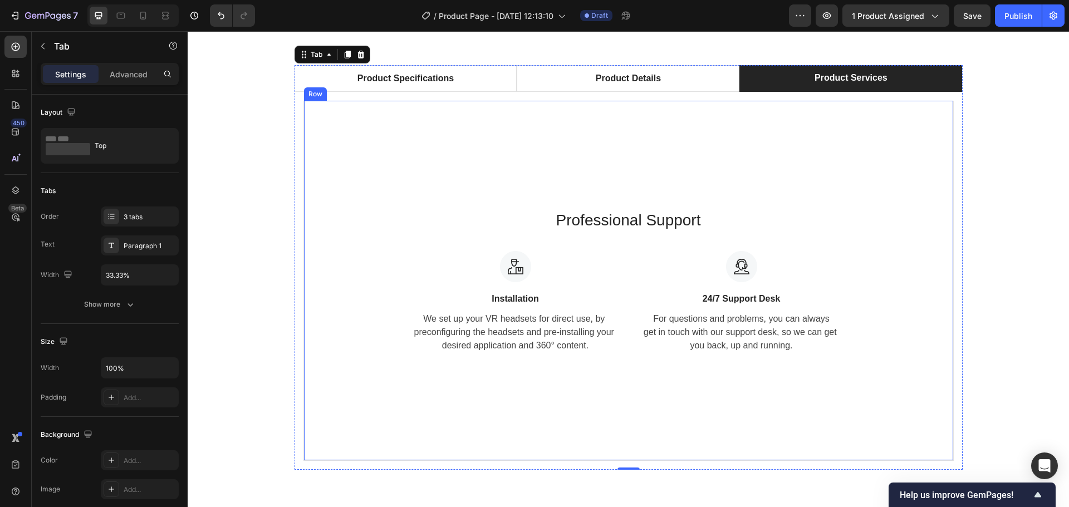
scroll to position [723, 0]
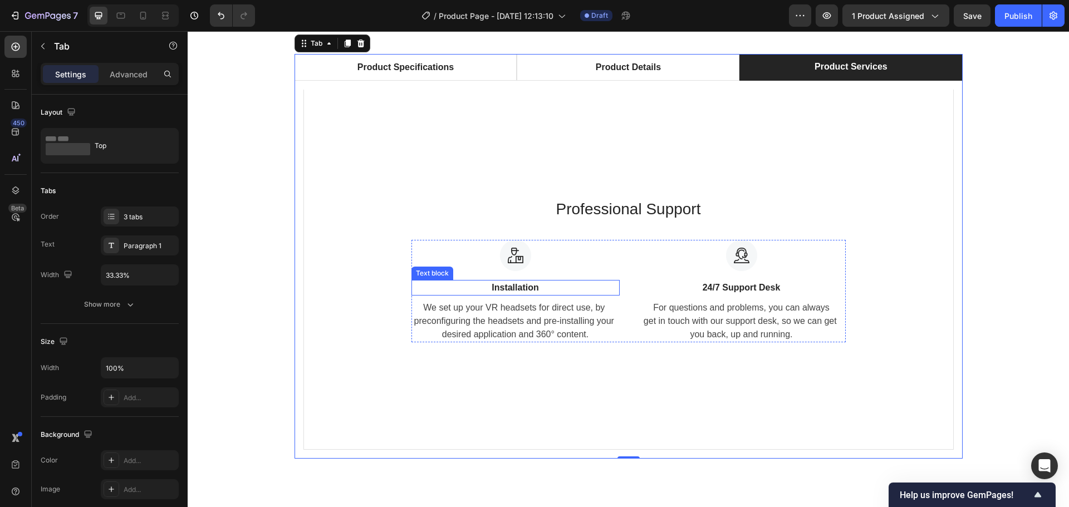
click at [517, 288] on p "Installation" at bounding box center [516, 287] width 206 height 13
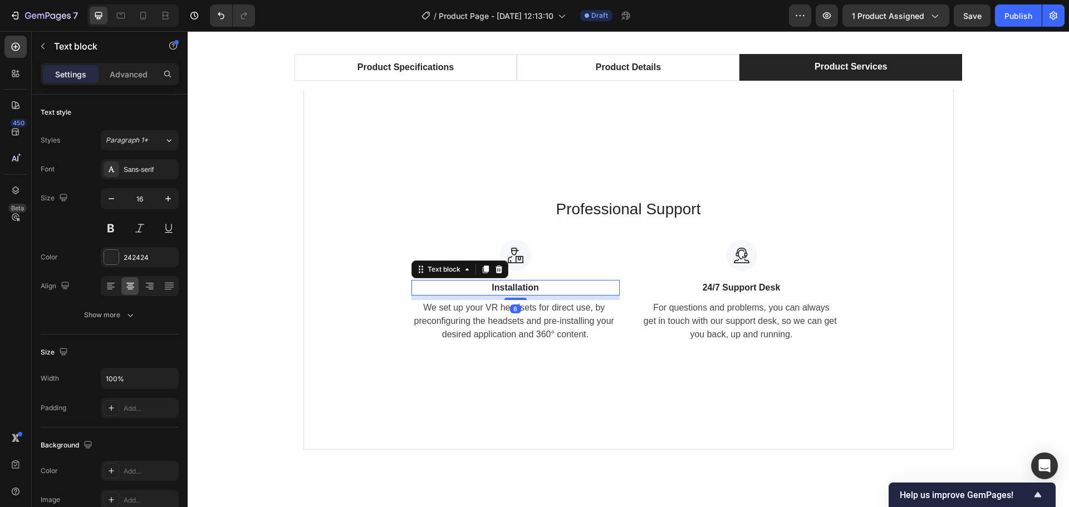
click at [529, 286] on p "Installation" at bounding box center [516, 287] width 206 height 13
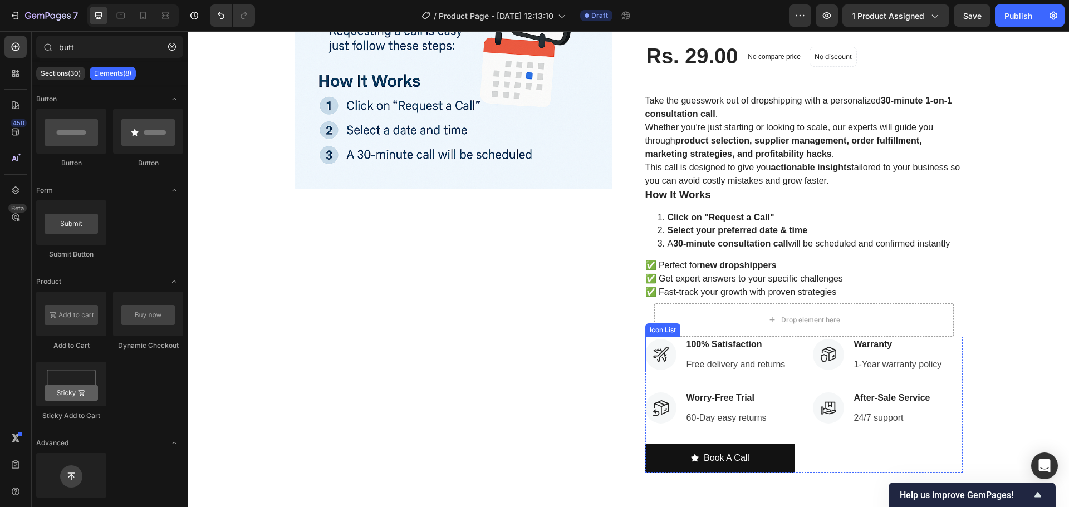
scroll to position [334, 0]
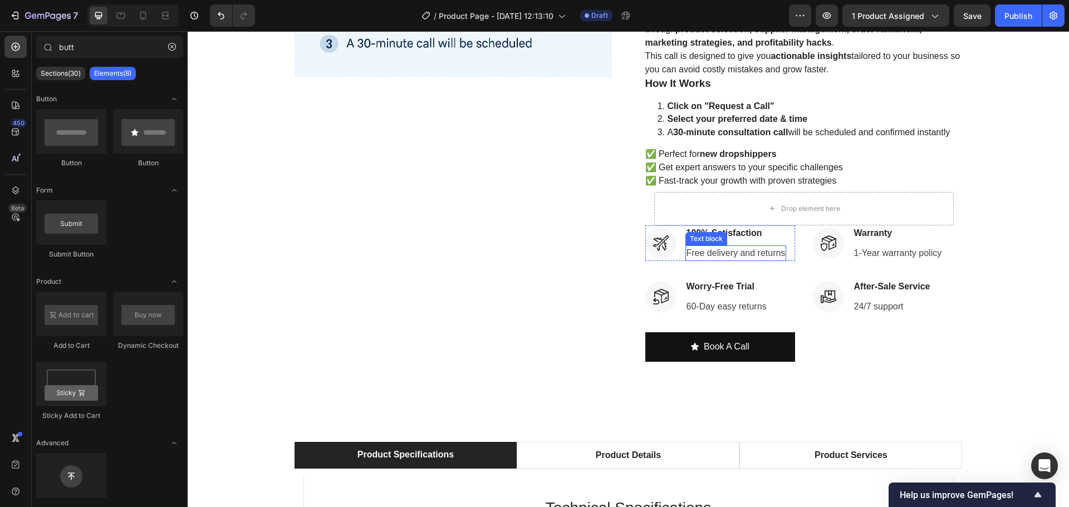
click at [741, 251] on p "Free delivery and returns" at bounding box center [735, 253] width 99 height 13
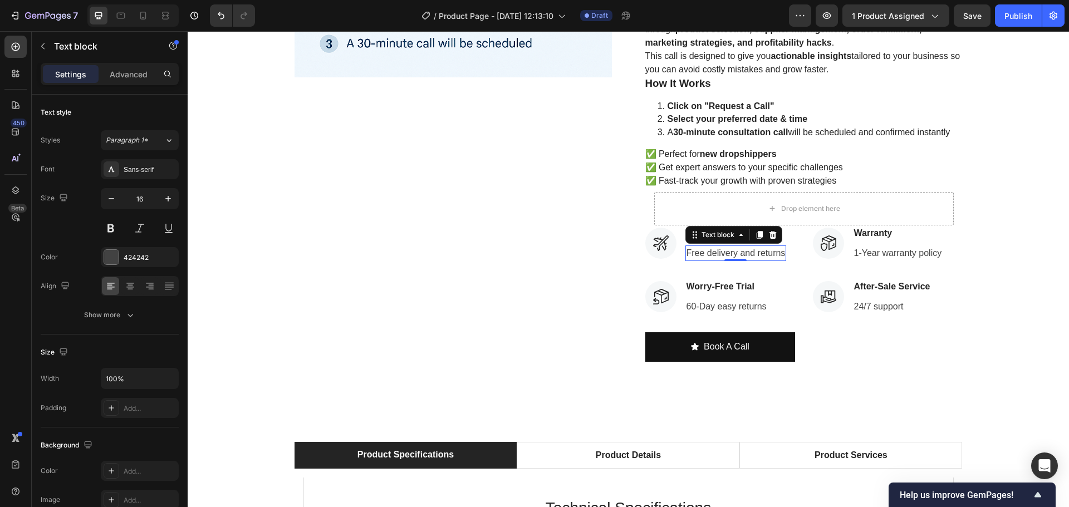
click at [741, 251] on p "Free delivery and returns" at bounding box center [735, 253] width 99 height 13
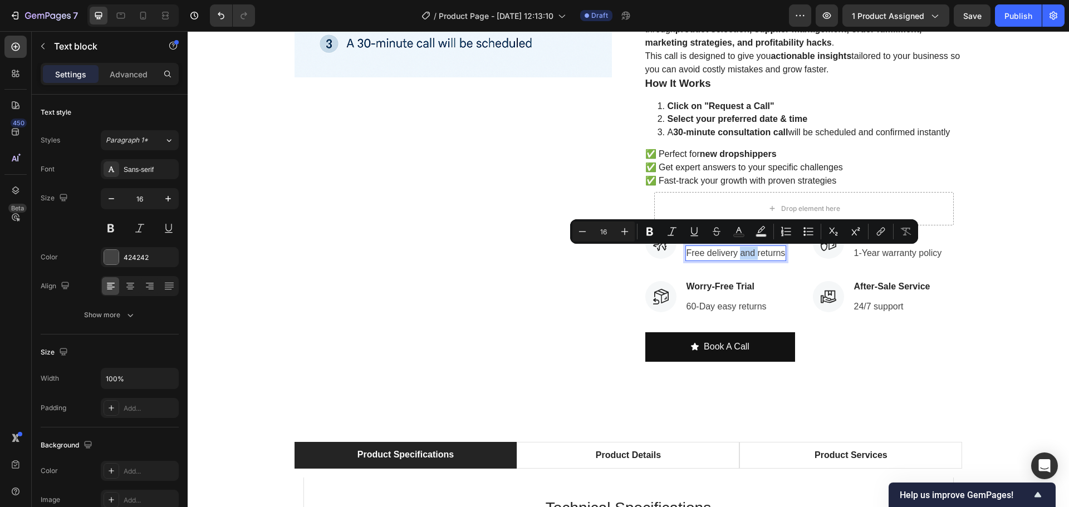
click at [749, 251] on p "Free delivery and returns" at bounding box center [735, 253] width 99 height 13
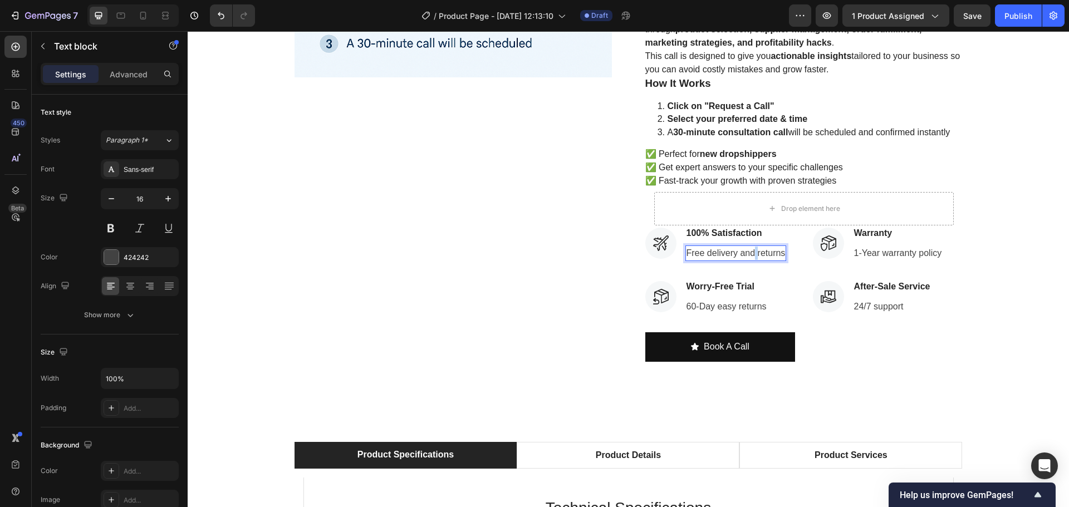
click at [749, 251] on p "Free delivery and returns" at bounding box center [735, 253] width 99 height 13
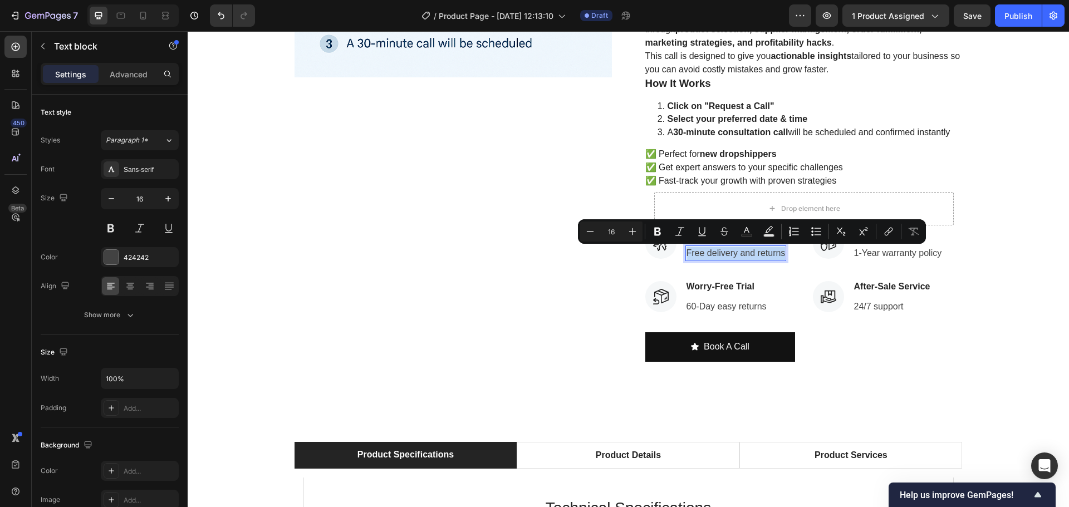
click at [749, 251] on p "Free delivery and returns" at bounding box center [735, 253] width 99 height 13
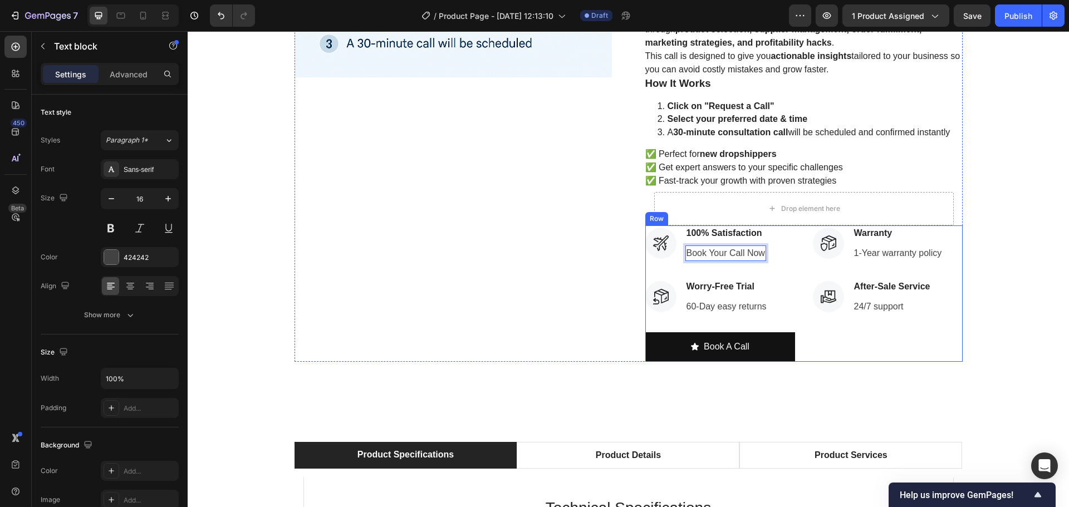
click at [787, 268] on div "Icon 100% Satisfaction Text block Book Your Call Now Text block 0 Icon List Ico…" at bounding box center [720, 293] width 150 height 136
click at [880, 232] on p "Warranty" at bounding box center [898, 233] width 88 height 13
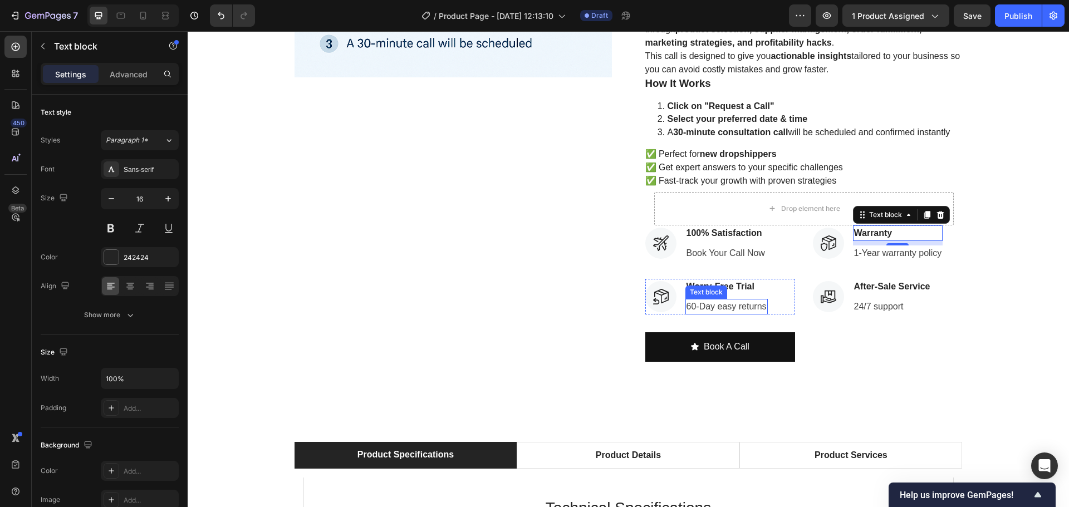
click at [730, 306] on p "60-Day easy returns" at bounding box center [726, 306] width 80 height 13
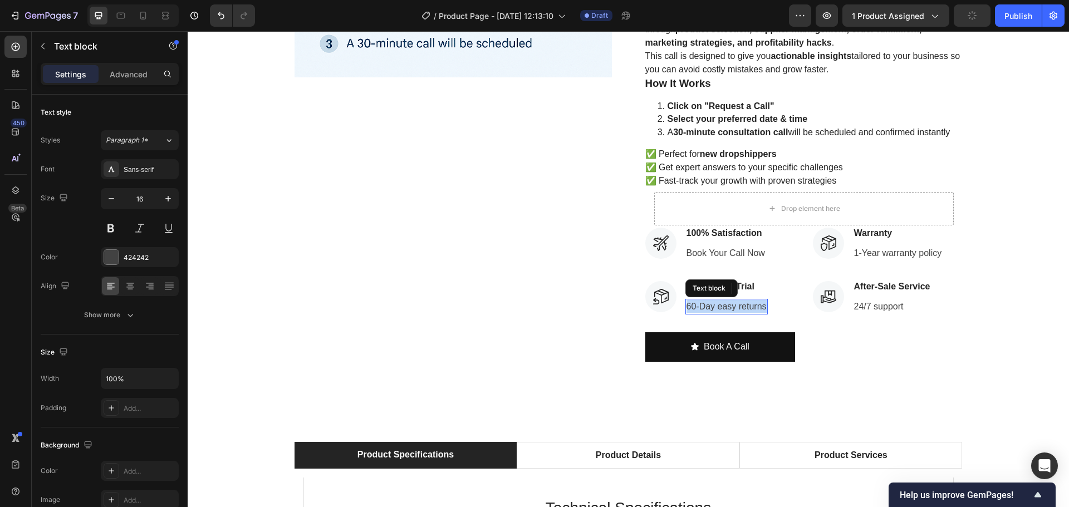
click at [730, 306] on p "60-Day easy returns" at bounding box center [726, 306] width 80 height 13
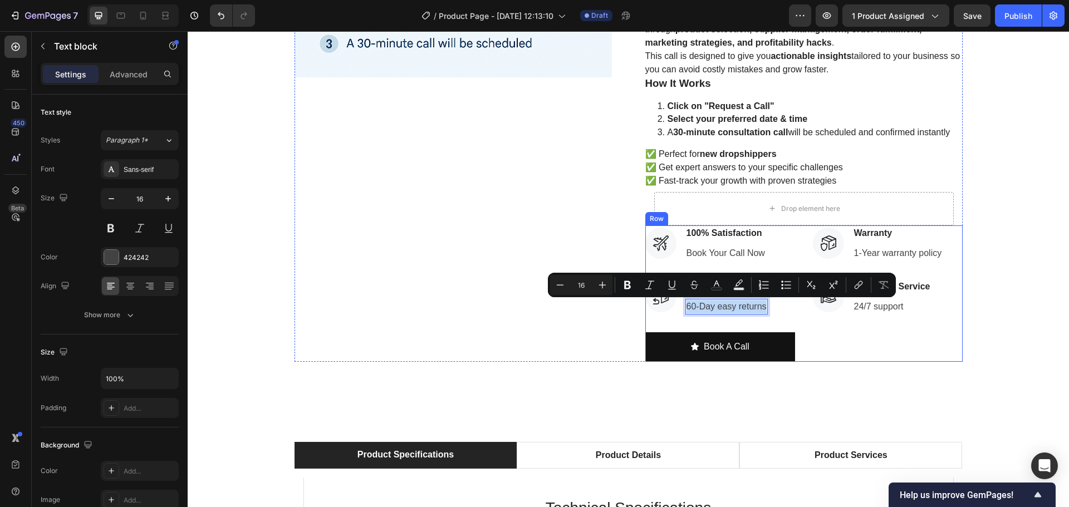
click at [844, 330] on div "Icon Warranty Text block 1-Year warranty policy Text block Icon List Icon After…" at bounding box center [888, 293] width 150 height 136
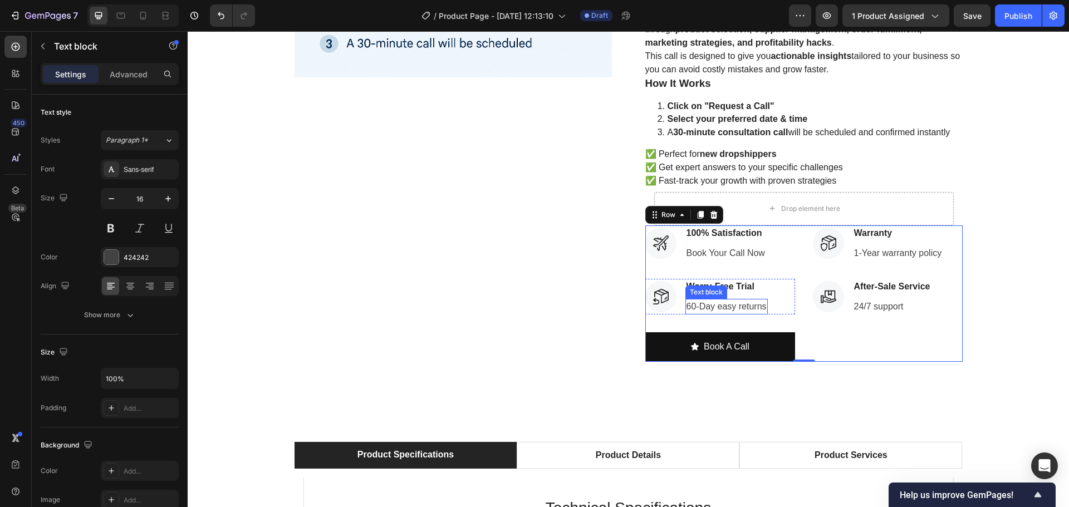
click at [724, 307] on p "60-Day easy returns" at bounding box center [726, 306] width 80 height 13
click at [708, 307] on p "Your store, niche" at bounding box center [720, 306] width 68 height 13
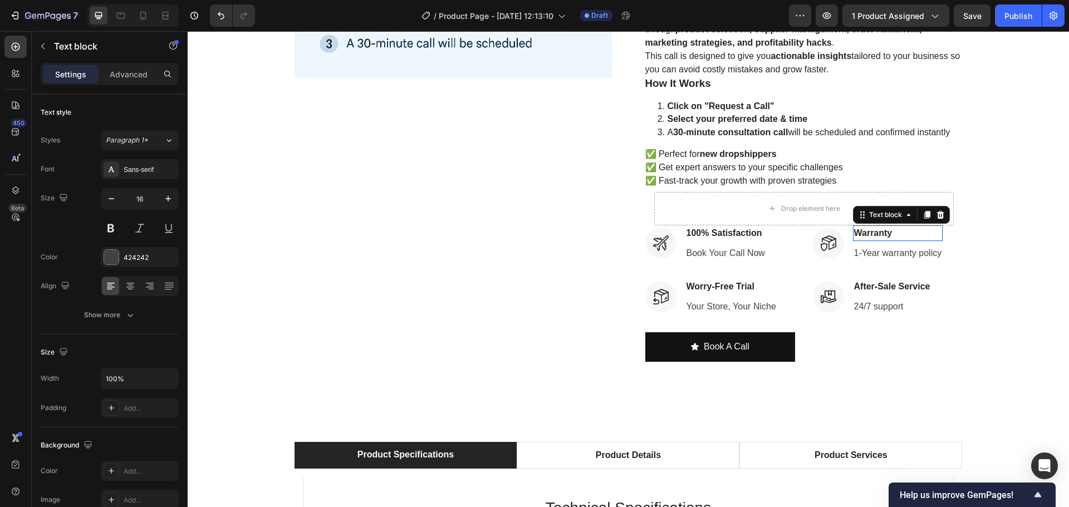
click at [883, 232] on p "Warranty" at bounding box center [898, 233] width 88 height 13
click at [871, 234] on p "Warranty" at bounding box center [898, 233] width 88 height 13
click at [868, 234] on p "Warranty" at bounding box center [898, 233] width 88 height 13
click at [868, 248] on p "1-Year warranty policy" at bounding box center [898, 253] width 88 height 13
click at [905, 253] on p "1-Year warranty policy" at bounding box center [898, 253] width 88 height 13
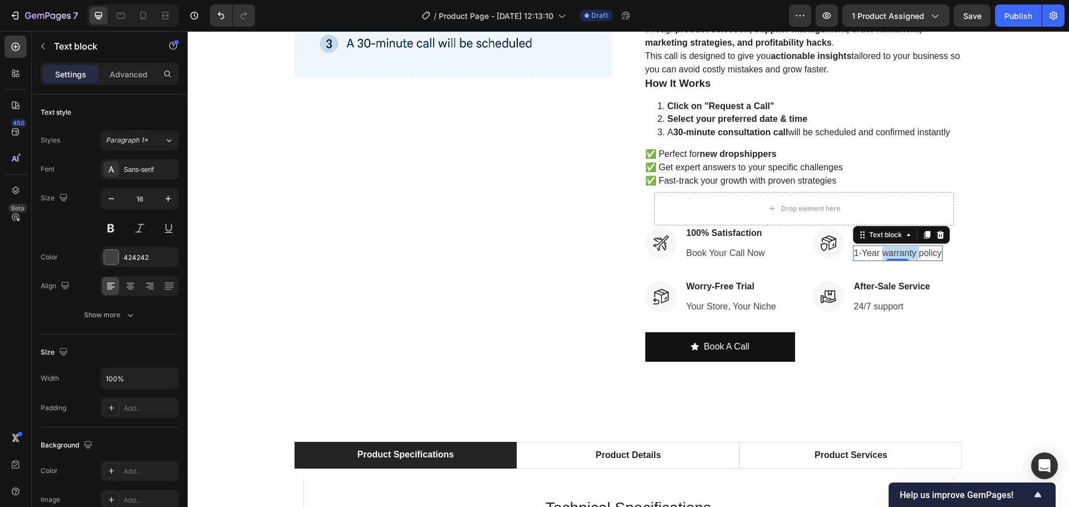
click at [905, 253] on p "1-Year warranty policy" at bounding box center [898, 253] width 88 height 13
click at [904, 286] on p "After-Sale Service" at bounding box center [892, 286] width 76 height 13
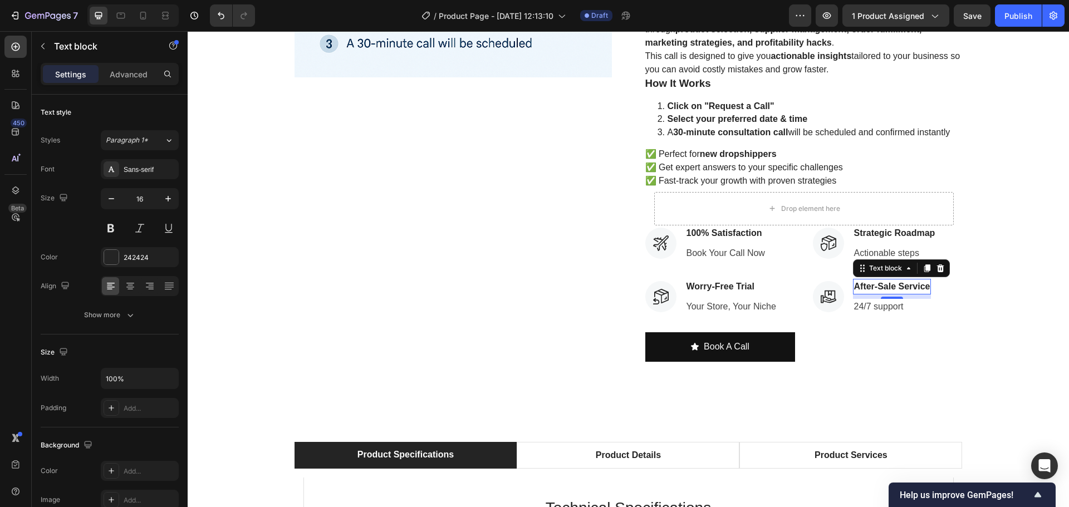
click at [887, 307] on div "8" at bounding box center [891, 307] width 11 height 9
click at [854, 307] on p "24/7 support" at bounding box center [892, 306] width 76 height 13
click at [925, 285] on p "After-Sale Service" at bounding box center [892, 286] width 76 height 13
click at [912, 287] on p "After-Sale Service" at bounding box center [892, 286] width 76 height 13
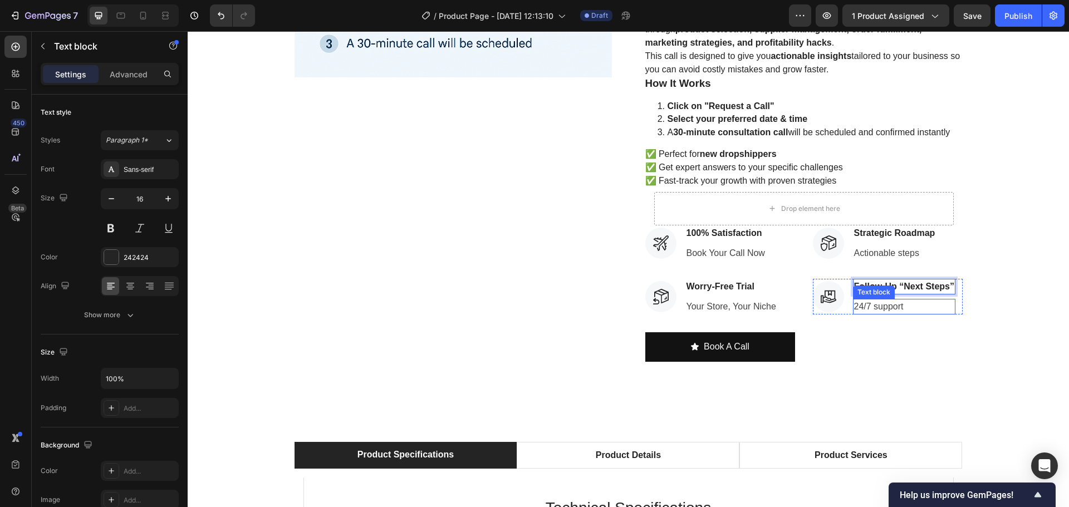
click at [880, 310] on p "24/7 support" at bounding box center [904, 306] width 100 height 13
click at [897, 305] on p "24/7 support" at bounding box center [904, 306] width 100 height 13
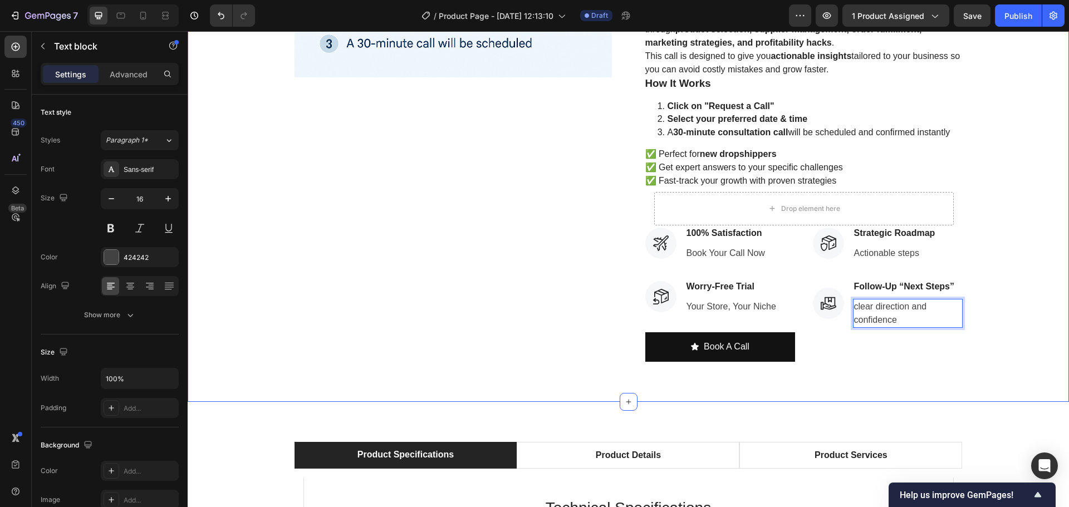
click at [1018, 346] on div "Product Images 30 Minutes Dropshipping Masterclass Call – 1-on-1 With an Expert…" at bounding box center [628, 61] width 865 height 602
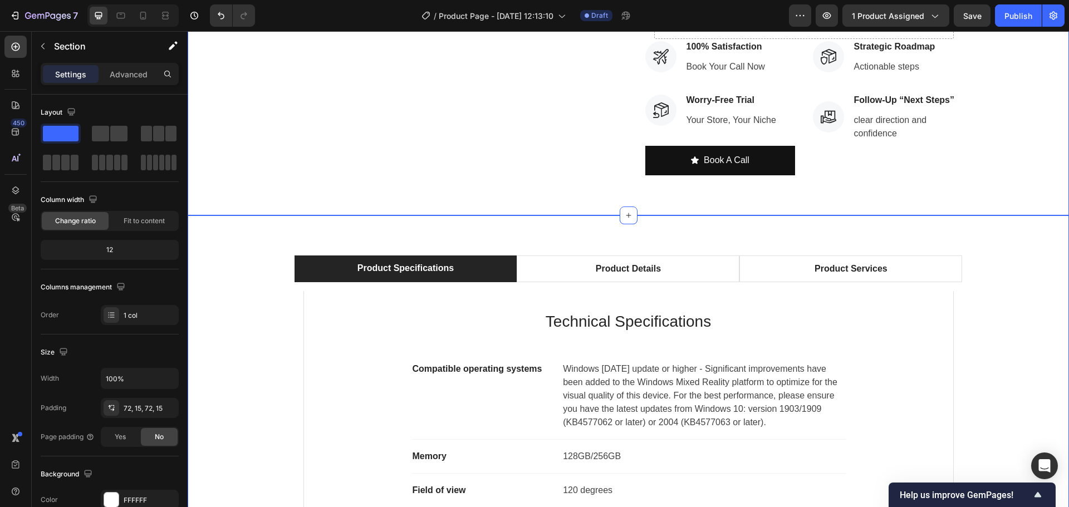
scroll to position [612, 0]
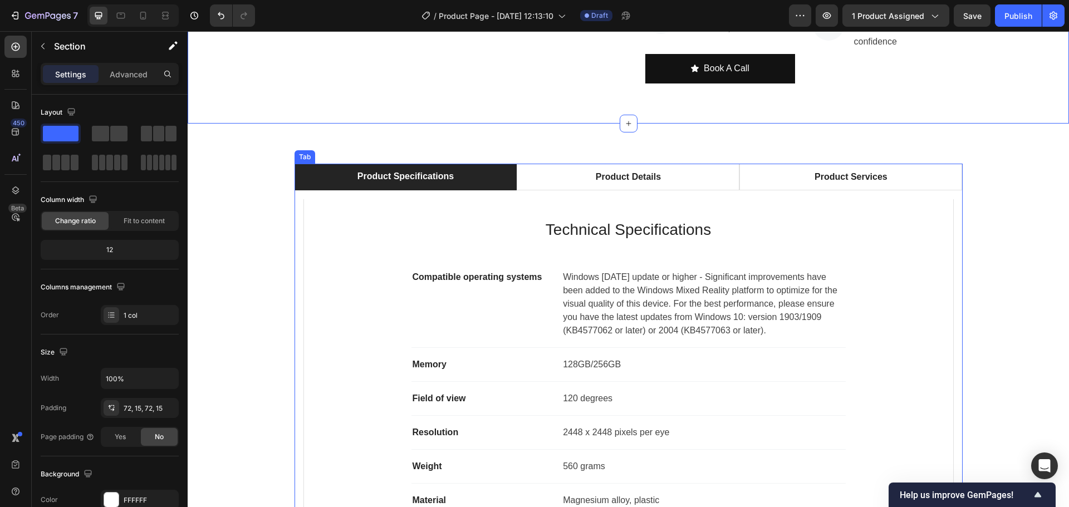
click at [401, 181] on div "Product Specifications" at bounding box center [406, 176] width 100 height 17
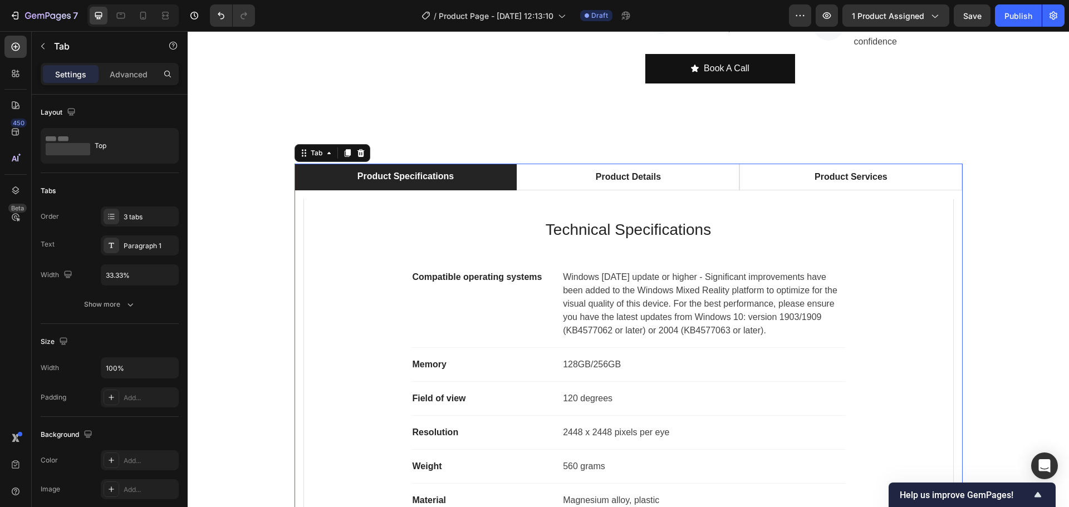
click at [401, 181] on div "Product Specifications" at bounding box center [406, 176] width 100 height 17
click at [567, 240] on p "Technical Specifications" at bounding box center [628, 229] width 611 height 23
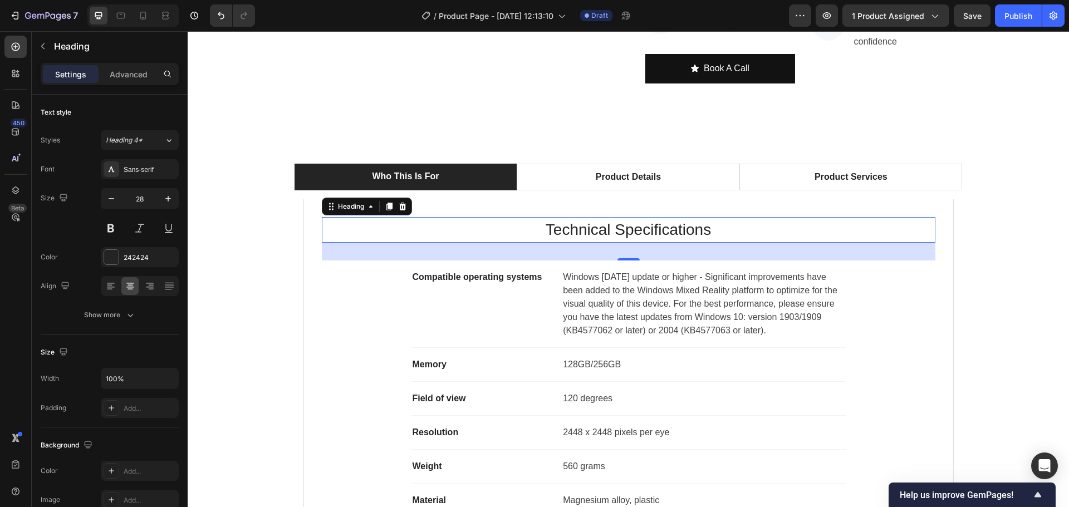
click at [613, 233] on p "Technical Specifications" at bounding box center [628, 229] width 611 height 23
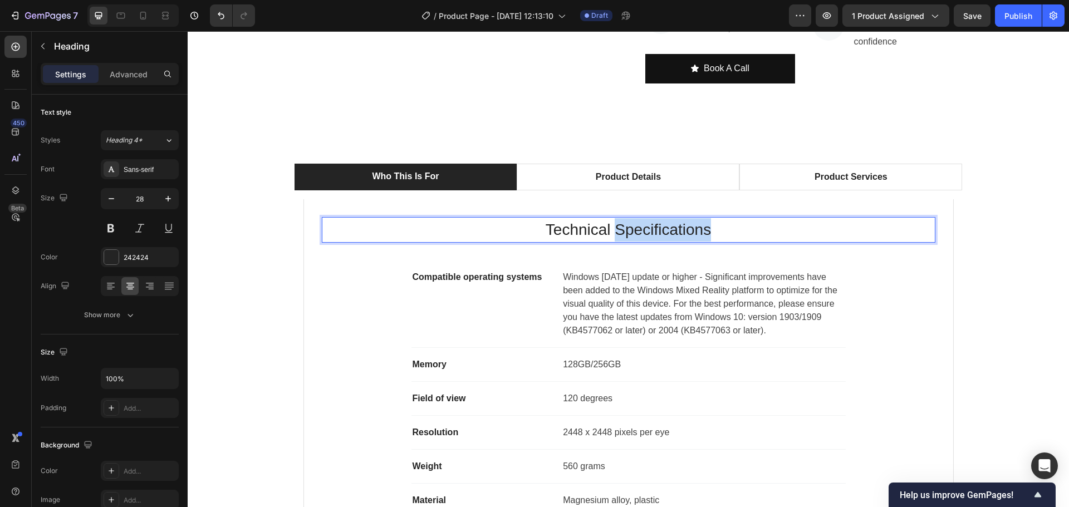
click at [613, 233] on p "Technical Specifications" at bounding box center [628, 229] width 611 height 23
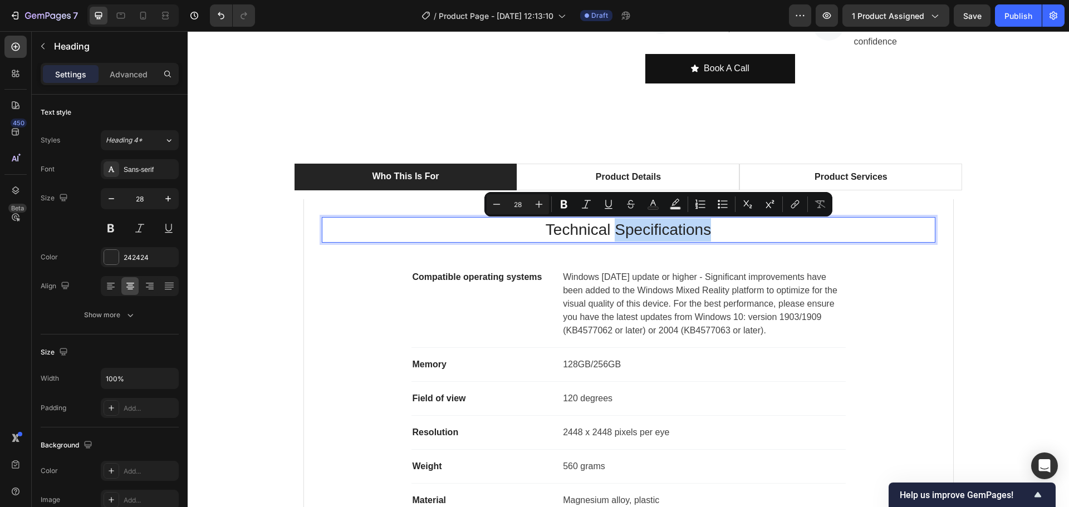
click at [613, 233] on p "Technical Specifications" at bounding box center [628, 229] width 611 height 23
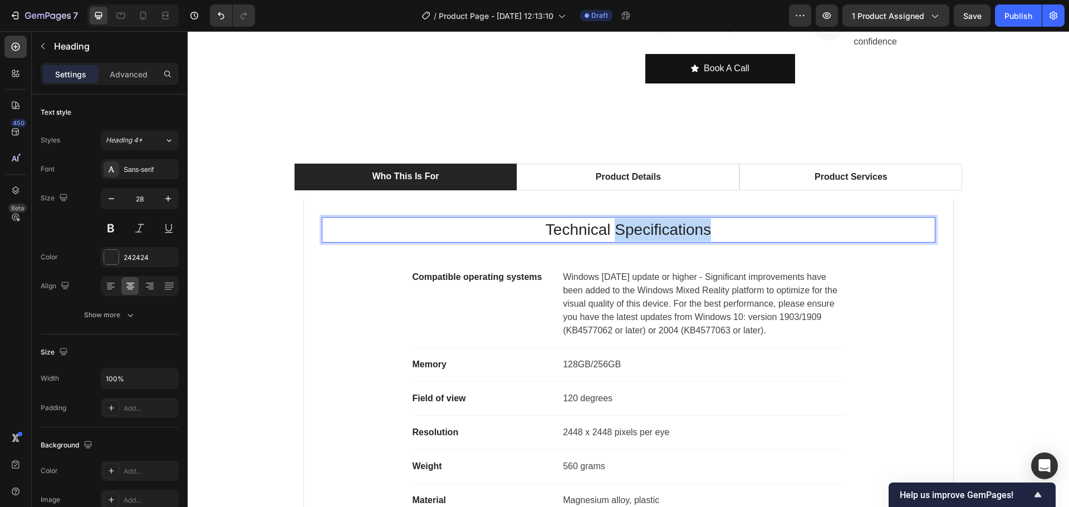
click at [613, 233] on p "Technical Specifications" at bounding box center [628, 229] width 611 height 23
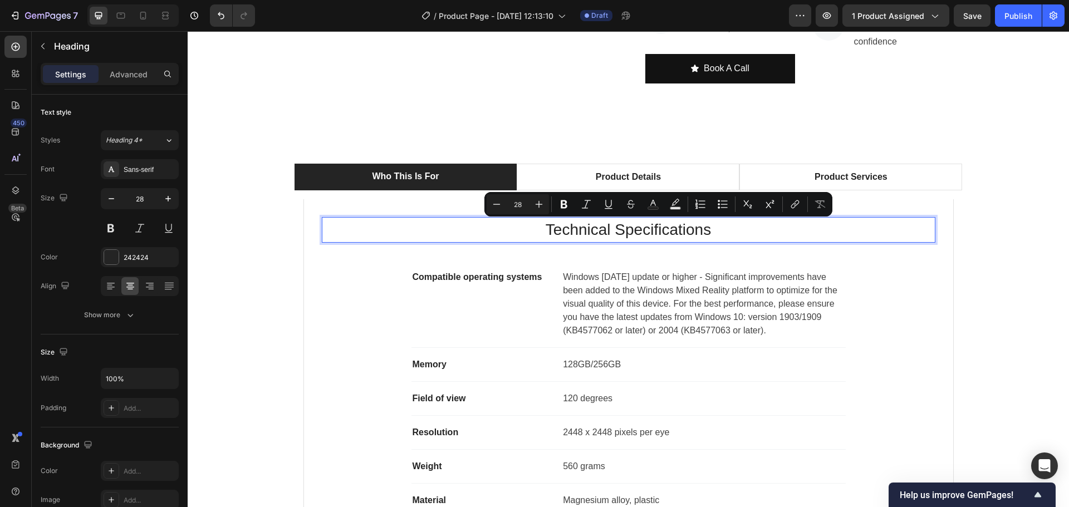
click at [582, 232] on p "Technical Specifications" at bounding box center [628, 229] width 611 height 23
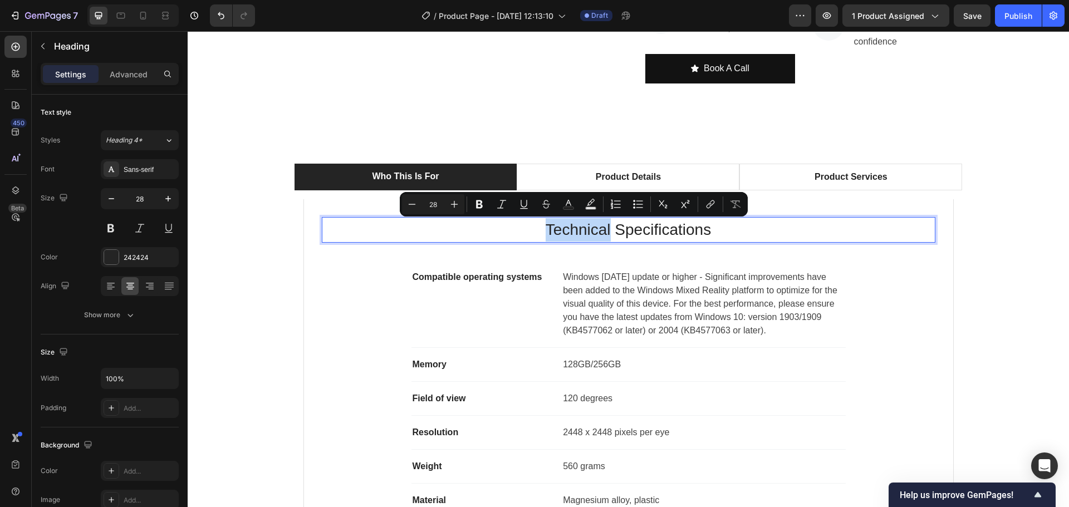
drag, startPoint x: 582, startPoint y: 232, endPoint x: 570, endPoint y: 232, distance: 11.7
click at [570, 232] on p "Technical Specifications" at bounding box center [628, 229] width 611 height 23
click at [666, 237] on p "Technical Specifications" at bounding box center [628, 229] width 611 height 23
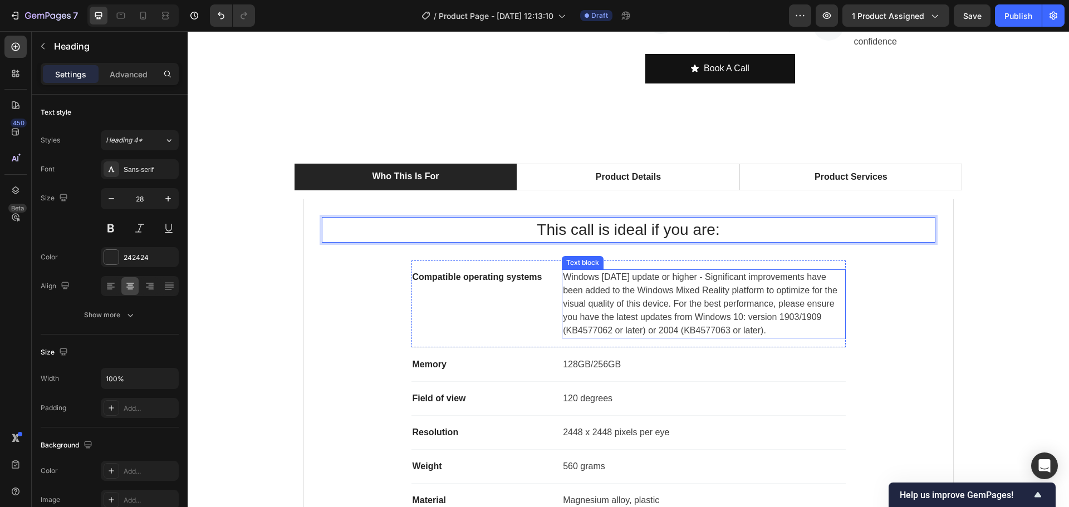
click at [654, 277] on p "Windows [DATE] update or higher - Significant improvements have been added to t…" at bounding box center [703, 304] width 281 height 67
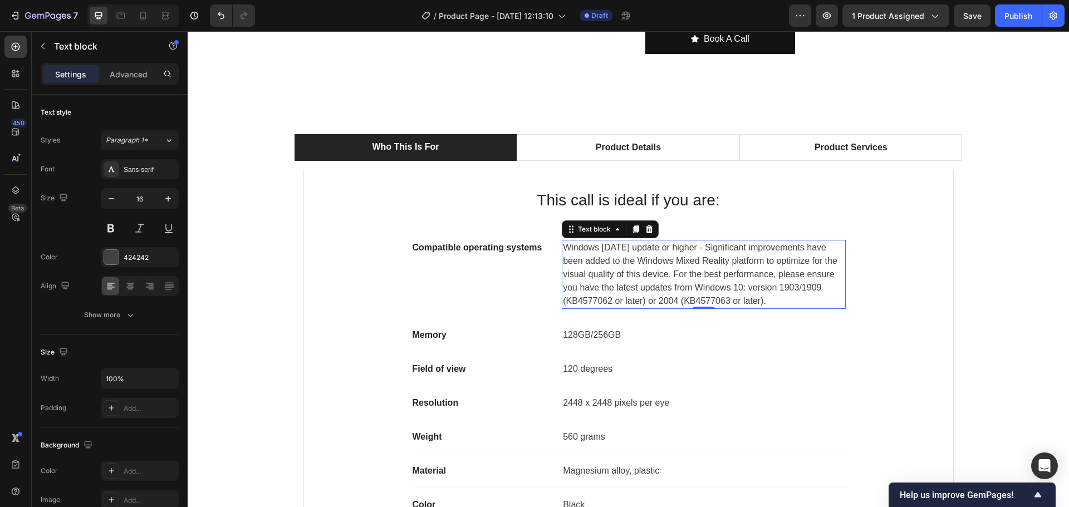
scroll to position [668, 0]
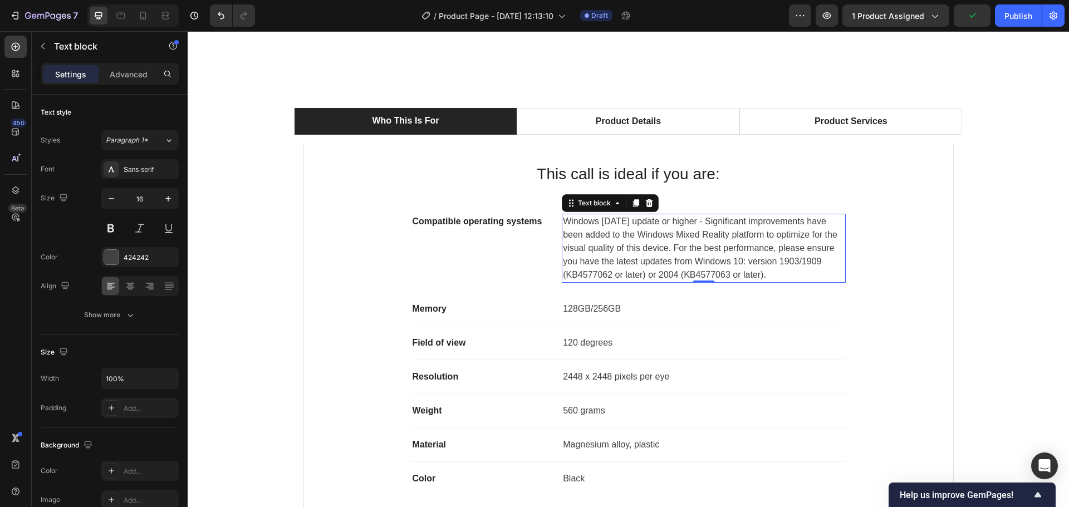
click at [644, 263] on p "Windows [DATE] update or higher - Significant improvements have been added to t…" at bounding box center [703, 248] width 281 height 67
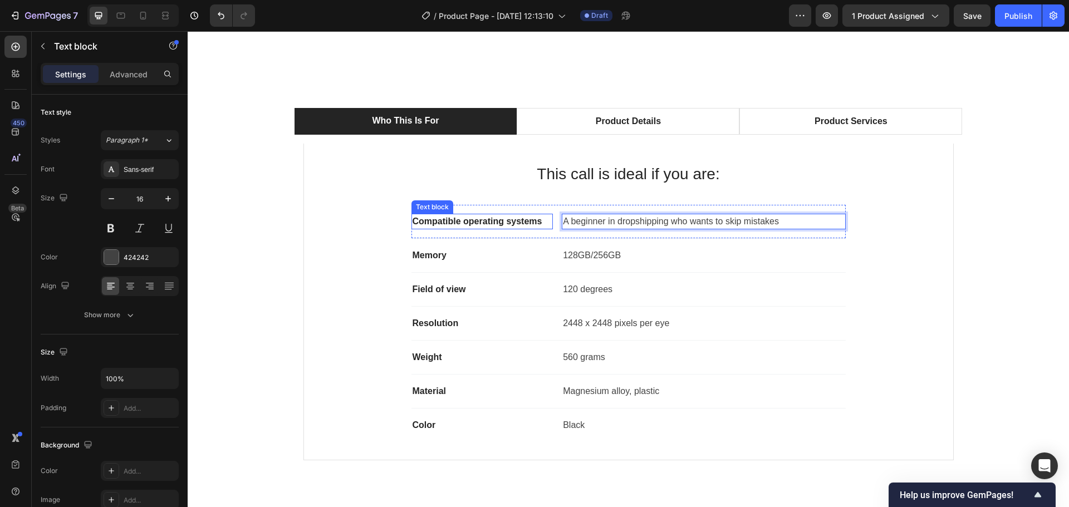
click at [518, 222] on p "Compatible operating systems" at bounding box center [483, 221] width 140 height 13
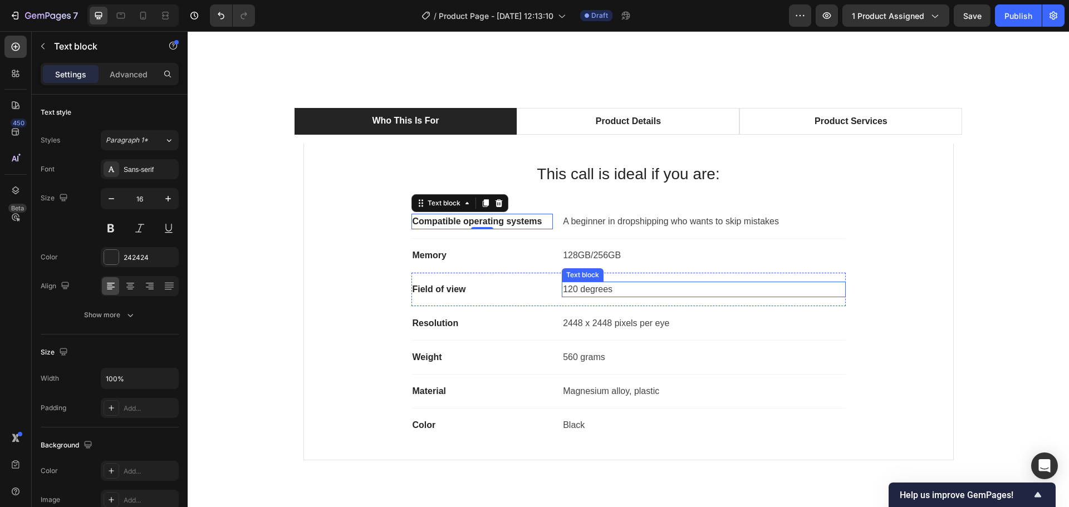
click at [572, 264] on div "Memory Text block 128GB/256GB Text block Row" at bounding box center [628, 256] width 434 height 34
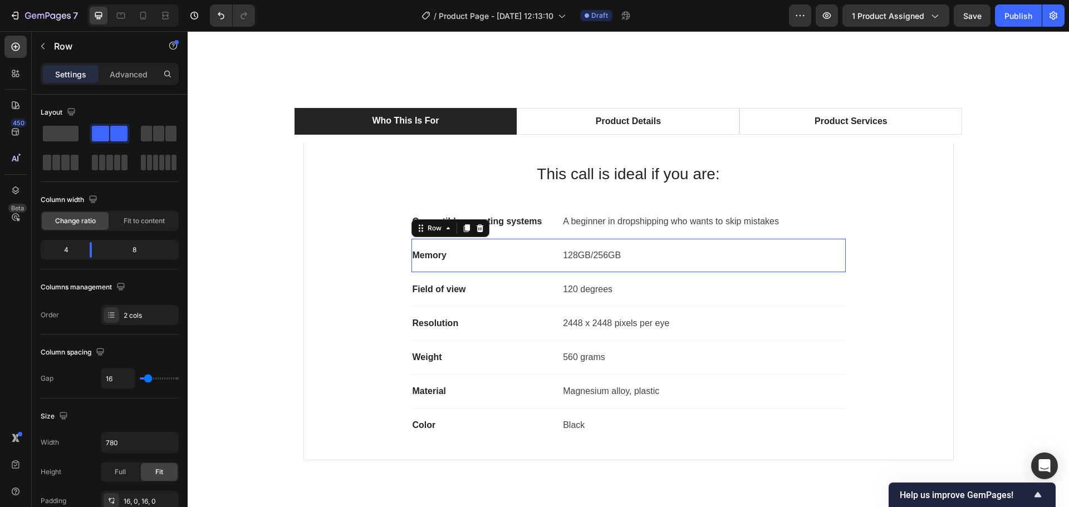
click at [582, 259] on p "128GB/256GB" at bounding box center [703, 255] width 281 height 13
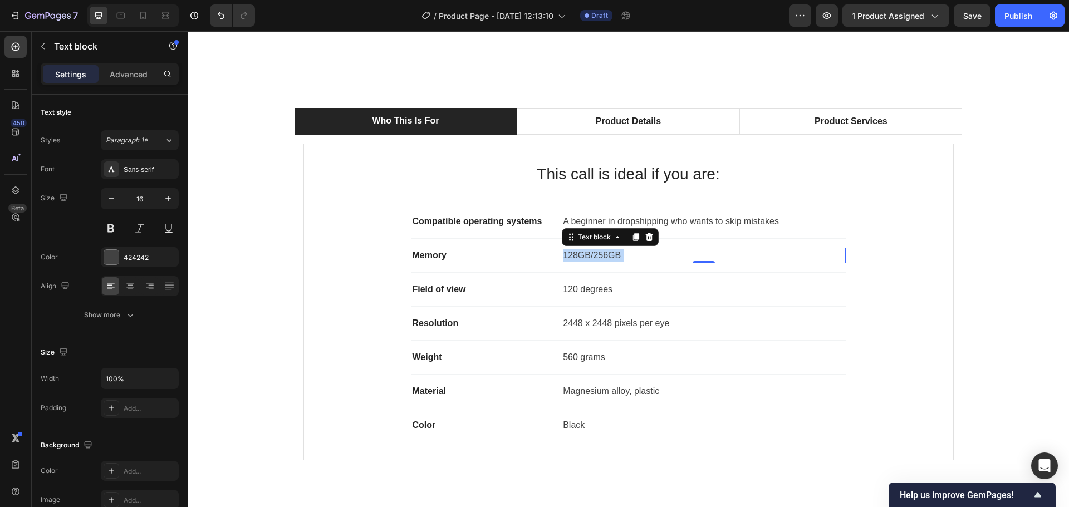
click at [595, 256] on p "128GB/256GB" at bounding box center [703, 255] width 281 height 13
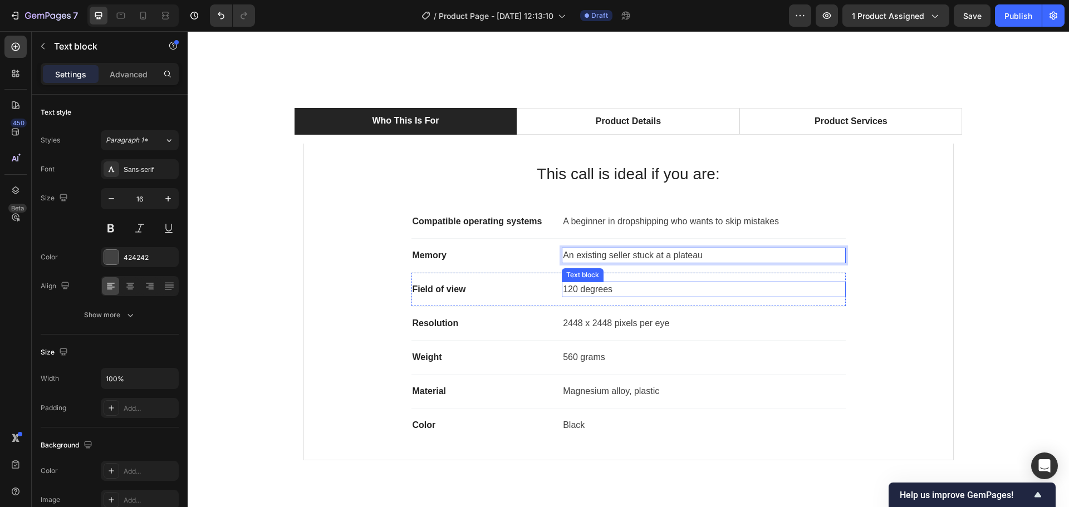
click at [586, 289] on p "120 degrees" at bounding box center [703, 289] width 281 height 13
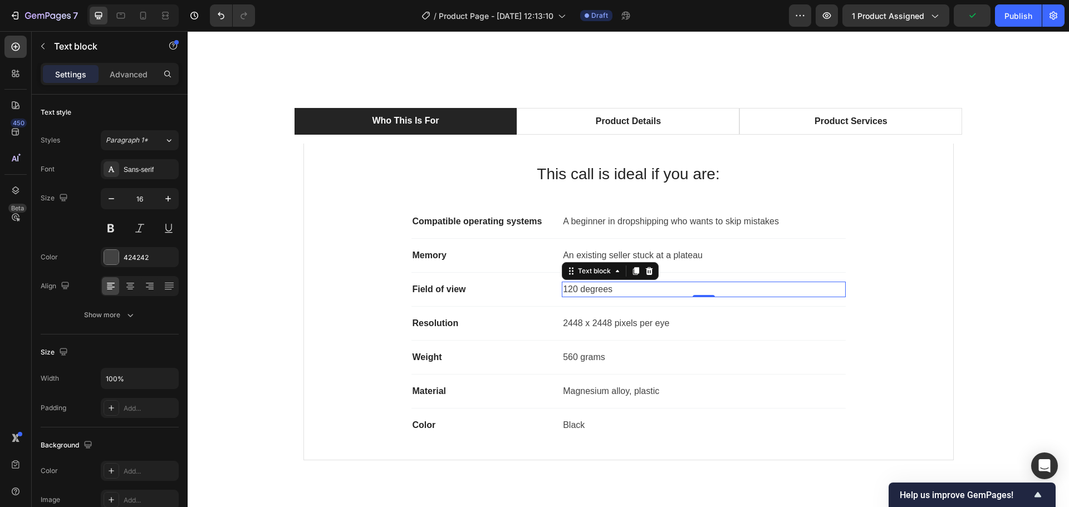
click at [588, 287] on p "120 degrees" at bounding box center [703, 289] width 281 height 13
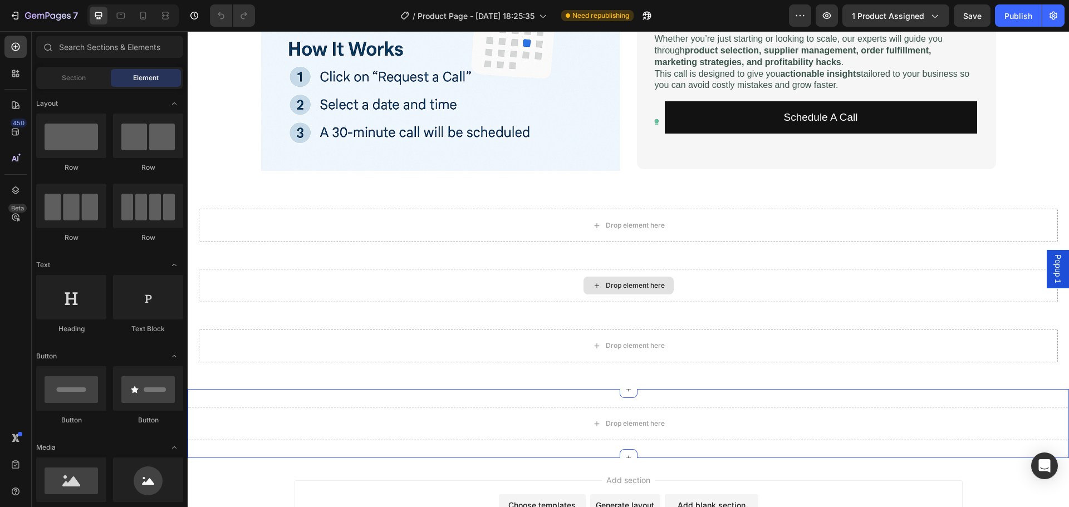
scroll to position [217, 0]
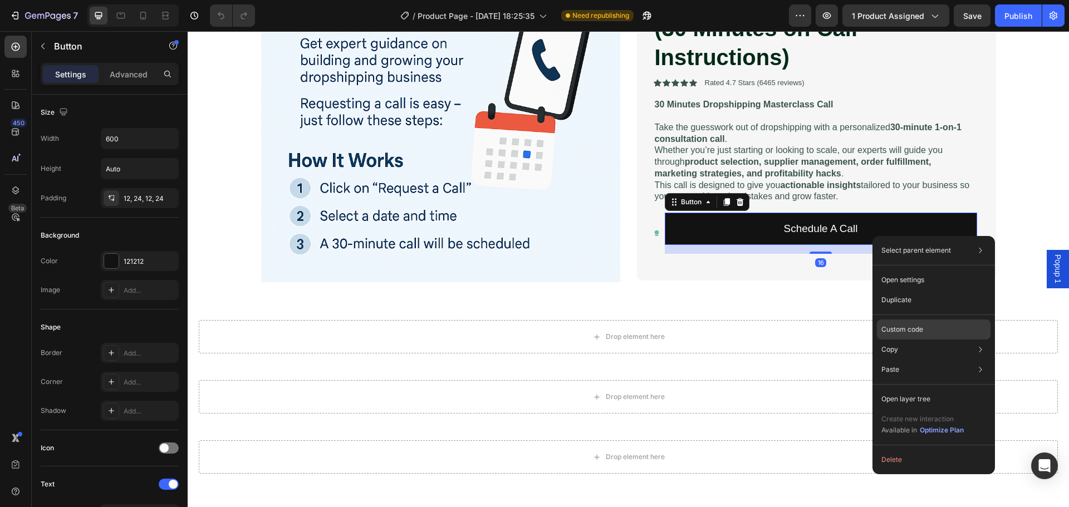
click at [911, 332] on p "Custom code" at bounding box center [902, 330] width 42 height 10
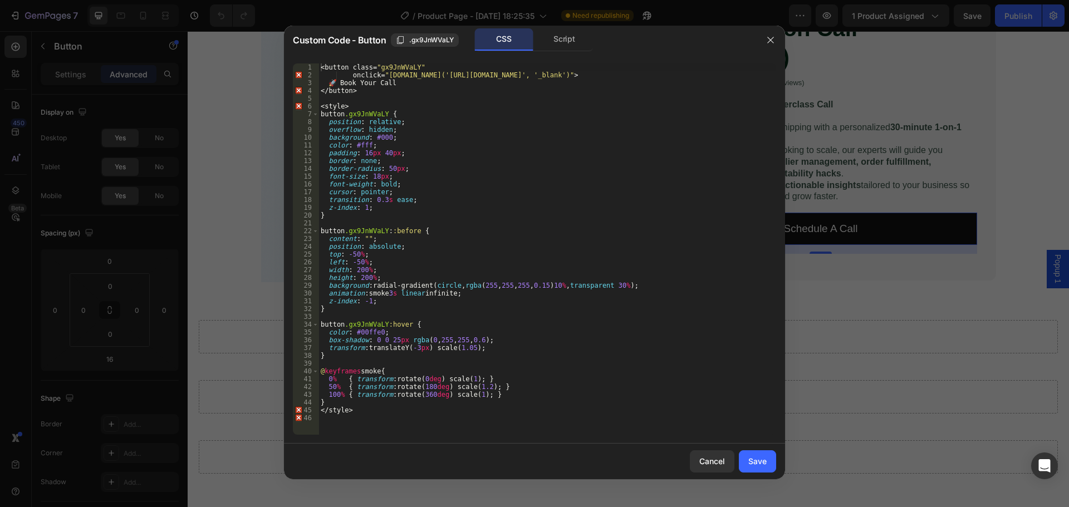
click at [601, 220] on div "< button class = " gx9JnWVaLY " onclick = " window.open('https://deodap.in?book…" at bounding box center [547, 256] width 458 height 387
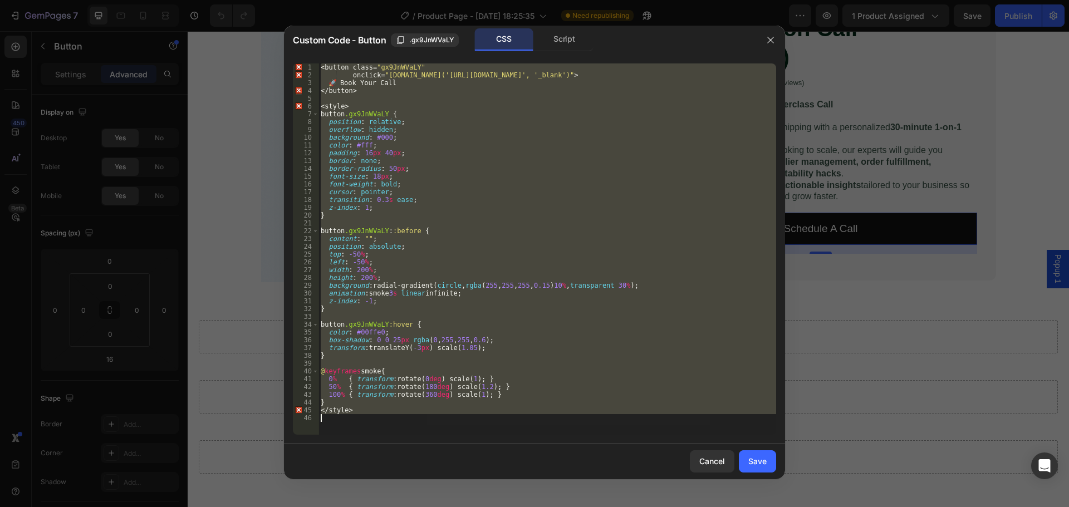
click at [495, 189] on div "< button class = " gx9JnWVaLY " onclick = " window.open('https://deodap.in?book…" at bounding box center [547, 248] width 458 height 371
click at [517, 180] on div "< button class = " gx9JnWVaLY " onclick = " [DOMAIN_NAME]('[URL][DOMAIN_NAME]',…" at bounding box center [547, 248] width 458 height 371
click at [532, 197] on div "< button class = " gx9JnWVaLY " onclick = " [DOMAIN_NAME]('[URL][DOMAIN_NAME]',…" at bounding box center [547, 248] width 458 height 371
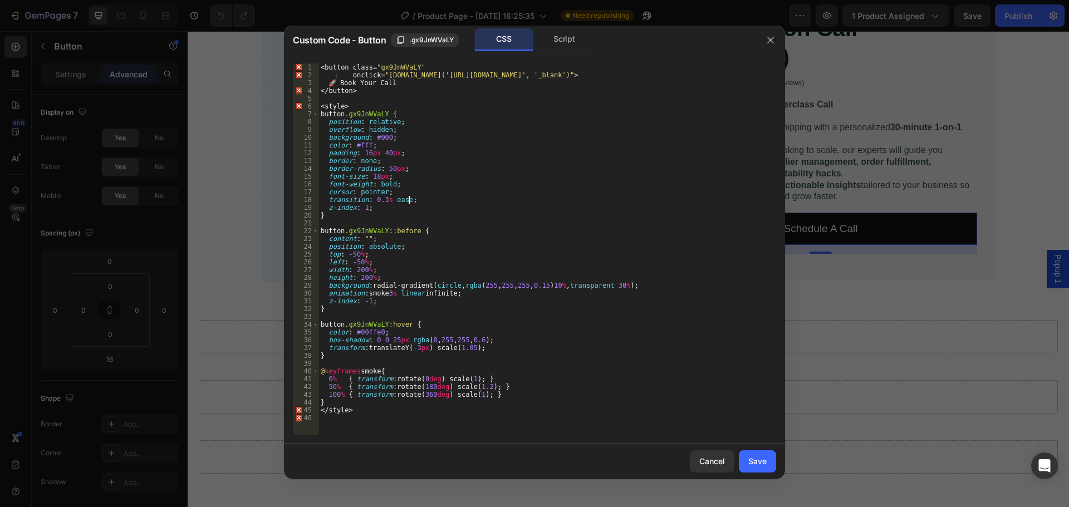
type textarea "</style>"
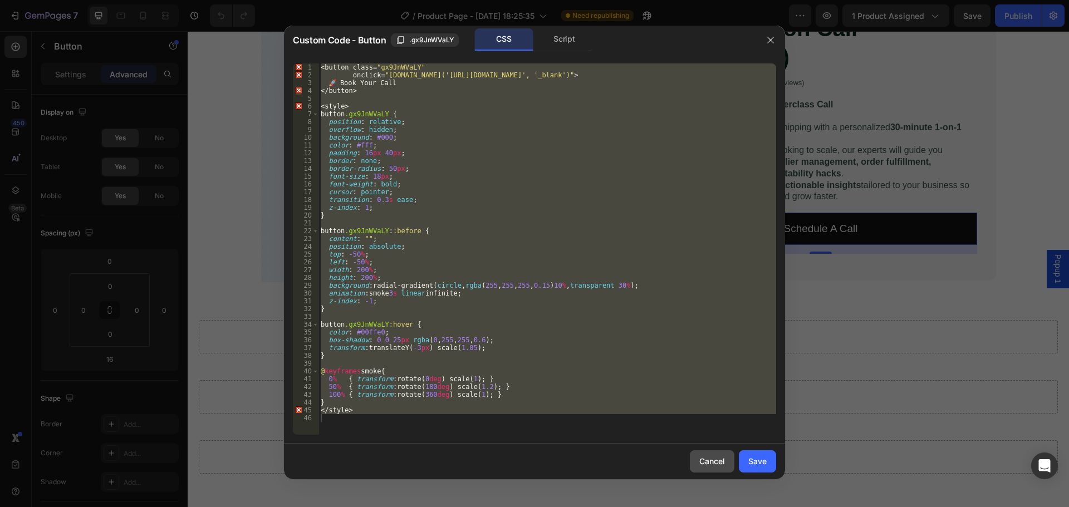
click at [711, 461] on div "Cancel" at bounding box center [712, 461] width 26 height 12
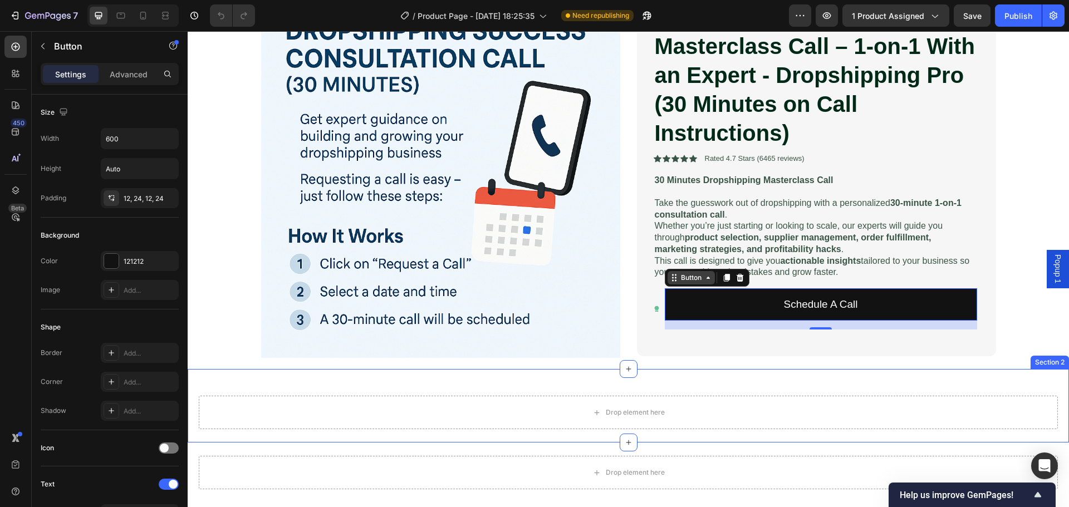
scroll to position [105, 0]
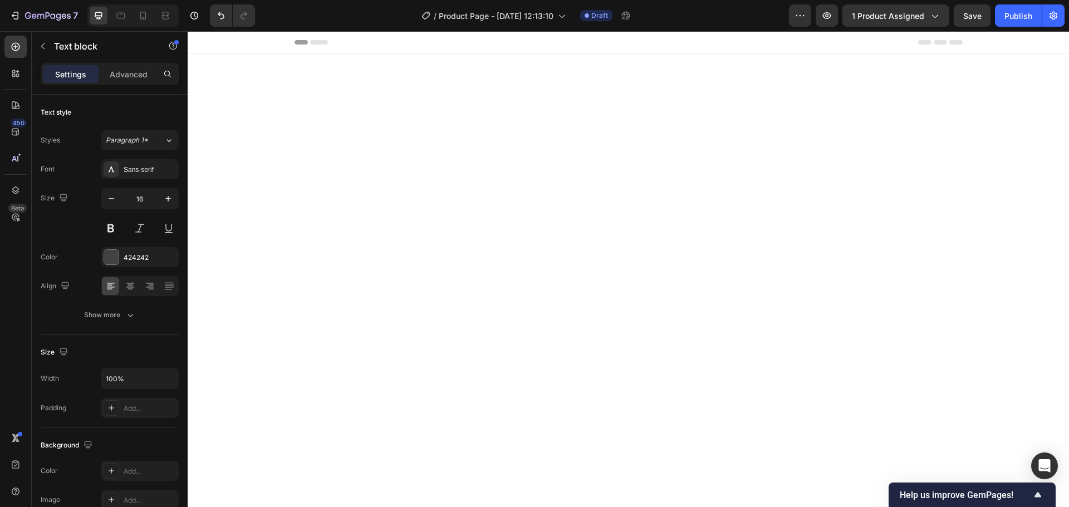
scroll to position [724, 0]
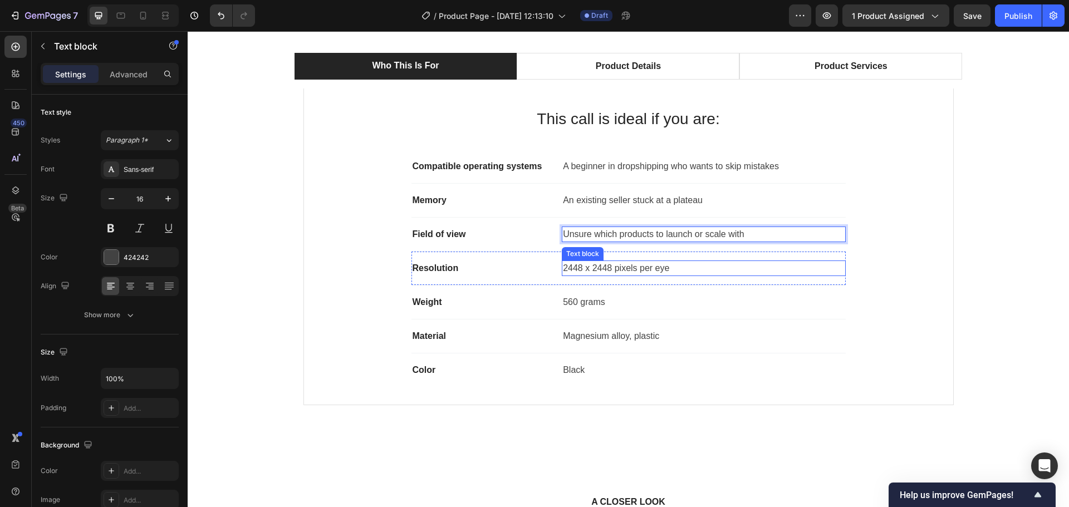
click at [592, 266] on p "2448 x 2448 pixels per eye" at bounding box center [703, 268] width 281 height 13
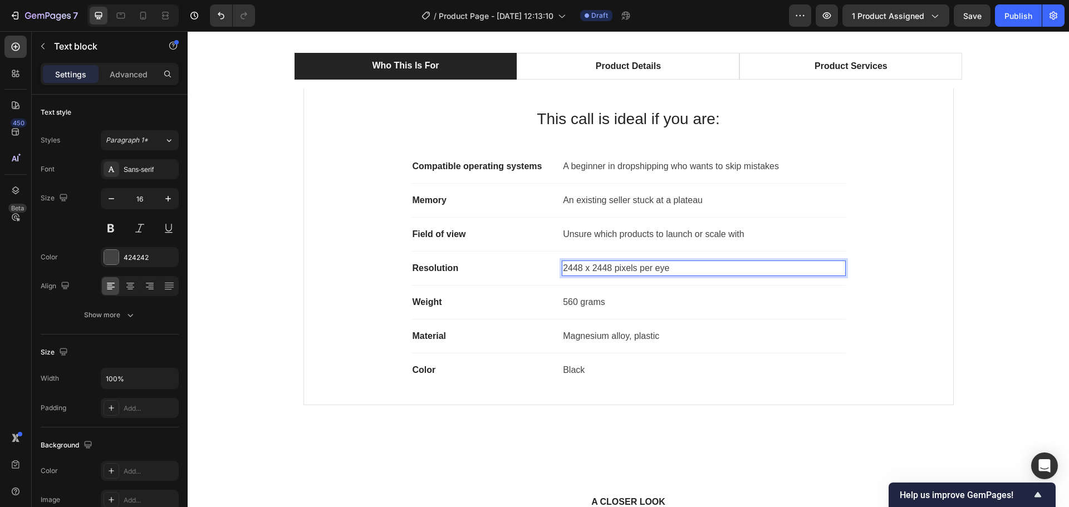
click at [633, 264] on p "2448 x 2448 pixels per eye" at bounding box center [703, 268] width 281 height 13
click at [608, 291] on div "Weight Text block 560 grams Text block Row" at bounding box center [628, 303] width 434 height 34
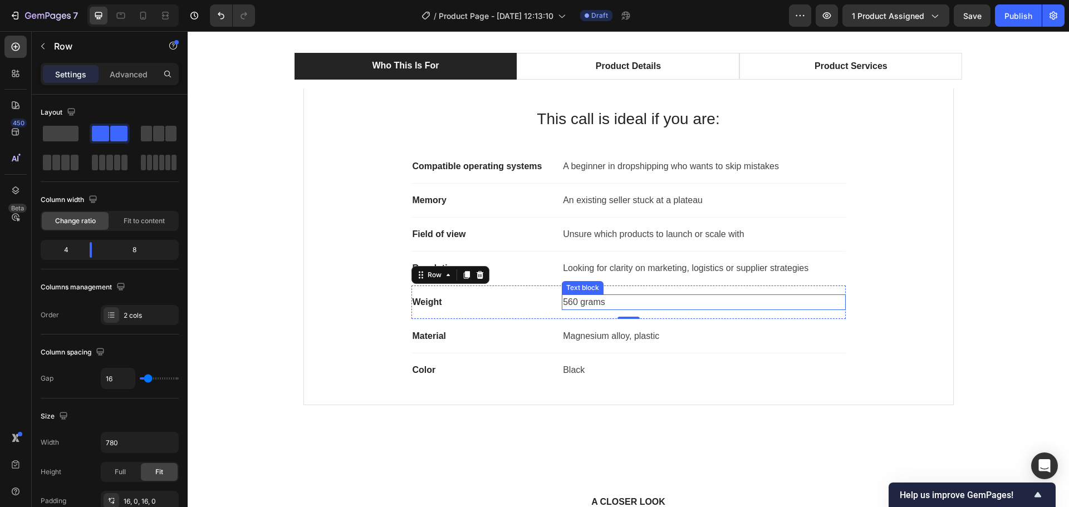
click at [618, 302] on p "560 grams" at bounding box center [703, 302] width 281 height 13
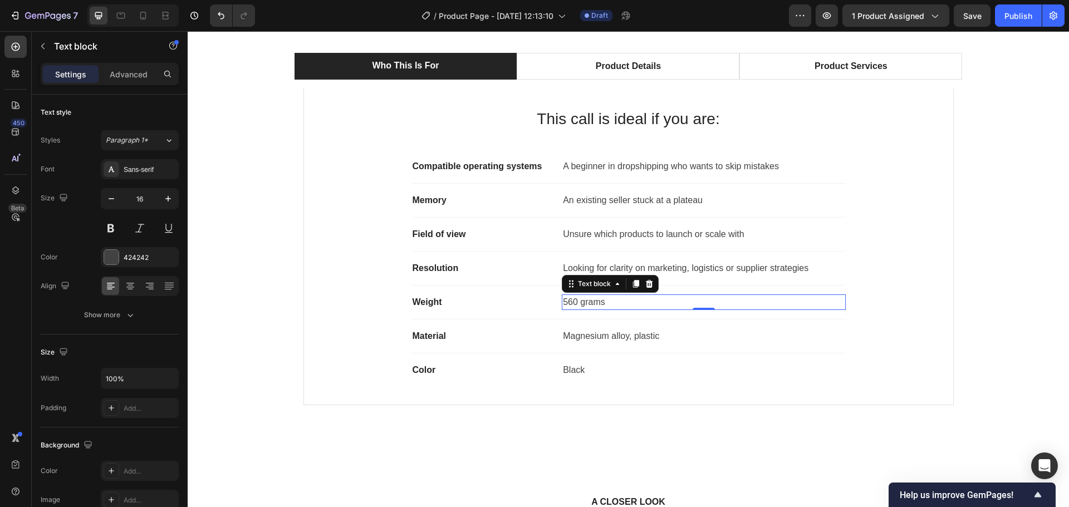
click at [590, 303] on p "560 grams" at bounding box center [703, 302] width 281 height 13
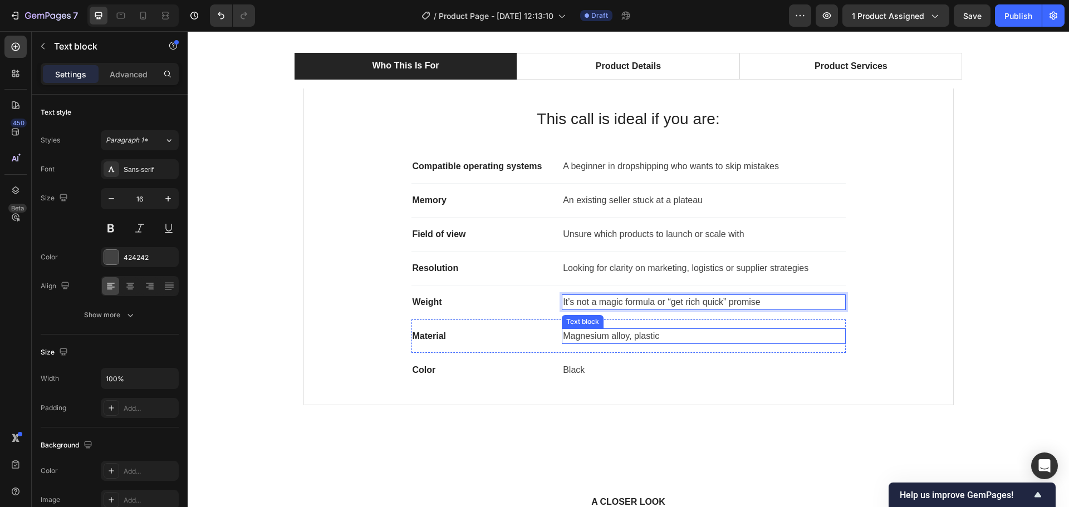
click at [621, 335] on p "Magnesium alloy, plastic" at bounding box center [703, 336] width 281 height 13
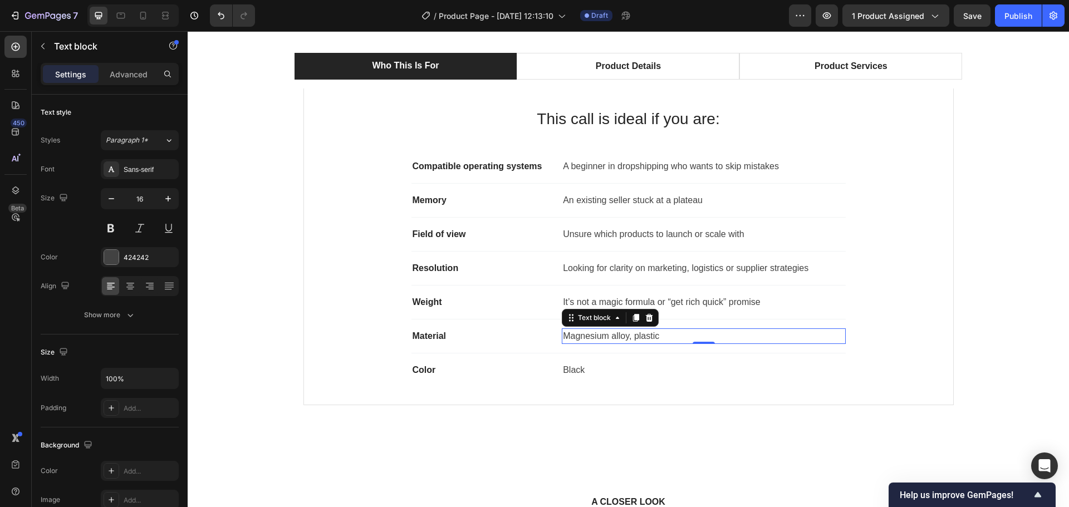
click at [581, 336] on p "Magnesium alloy, plastic" at bounding box center [703, 336] width 281 height 13
click at [591, 336] on p "Magnesium alloy, plastic" at bounding box center [703, 336] width 281 height 13
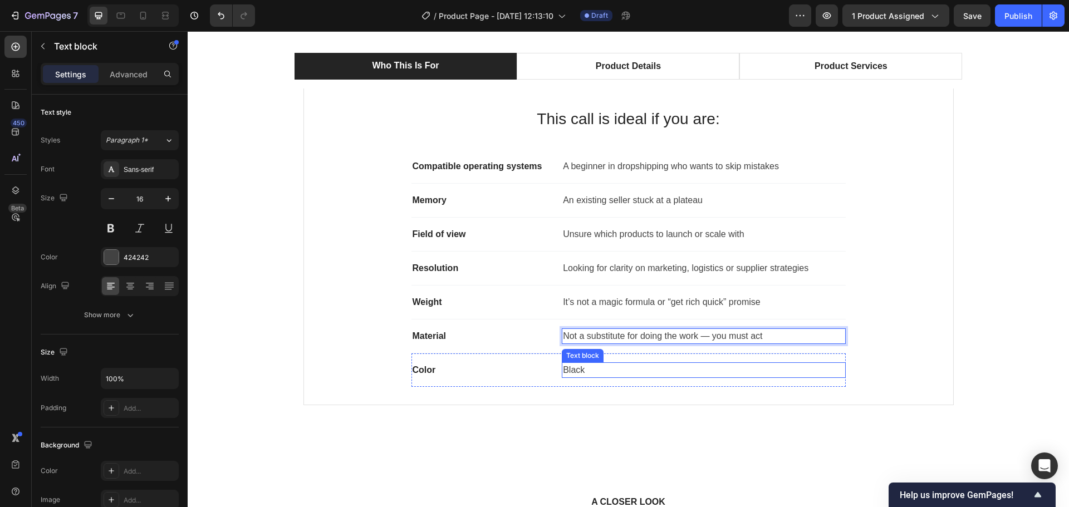
click at [581, 368] on p "Black" at bounding box center [703, 370] width 281 height 13
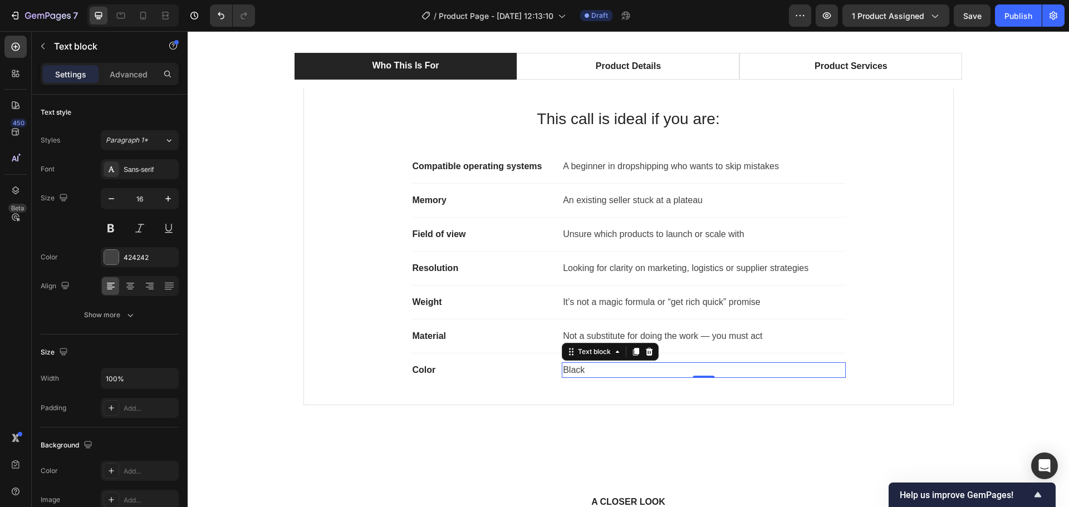
click at [572, 368] on p "Black" at bounding box center [703, 370] width 281 height 13
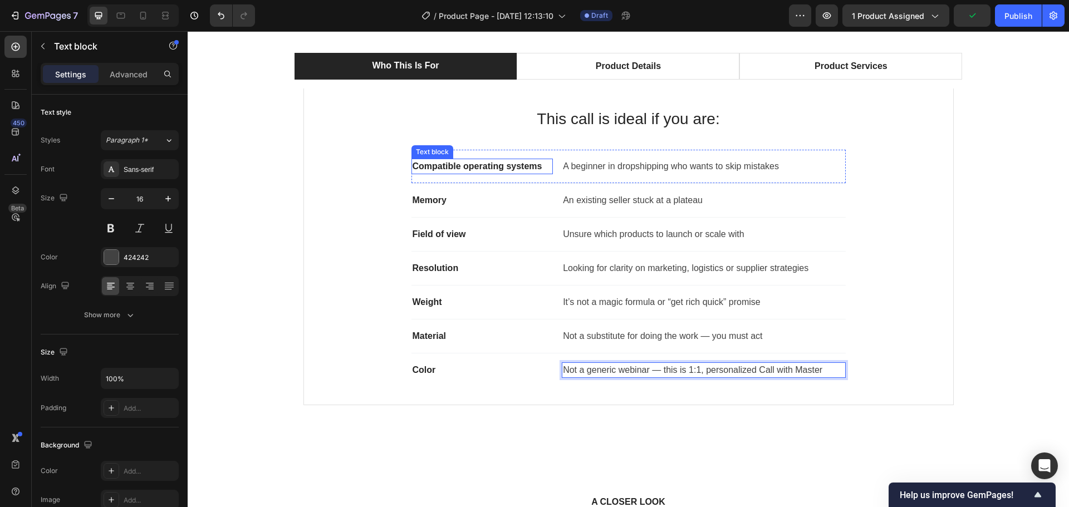
click at [463, 165] on p "Compatible operating systems" at bounding box center [483, 166] width 140 height 13
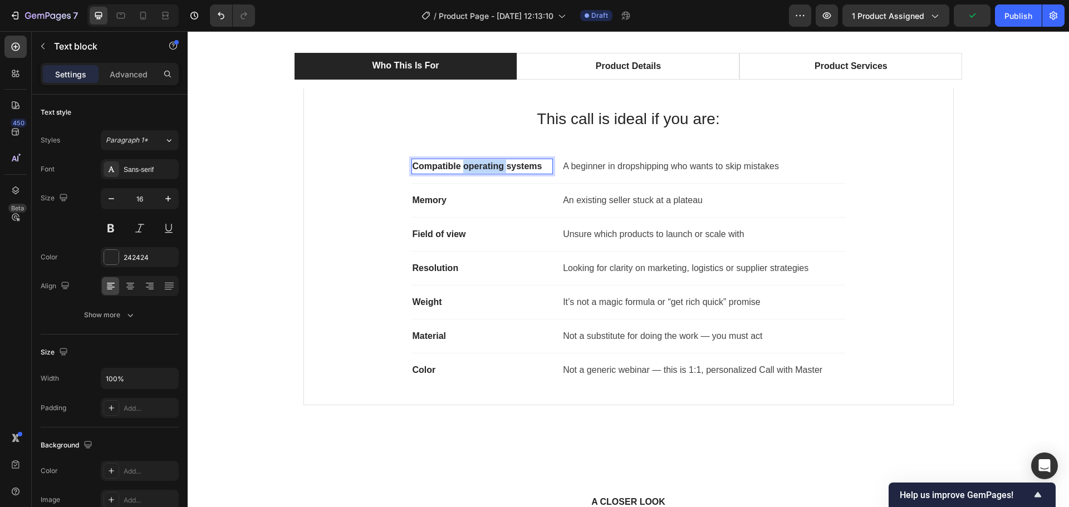
click at [463, 165] on p "Compatible operating systems" at bounding box center [483, 166] width 140 height 13
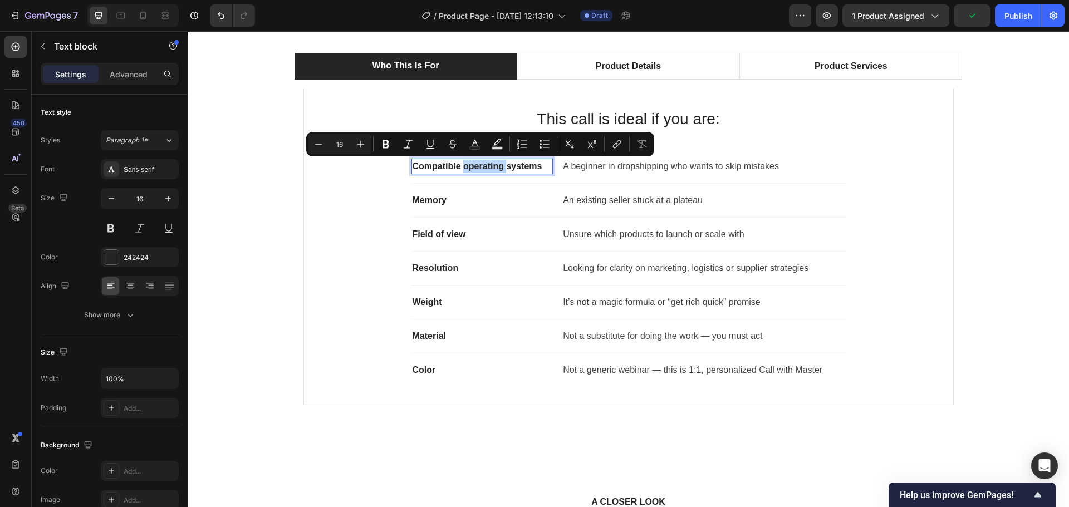
click at [463, 165] on p "Compatible operating systems" at bounding box center [483, 166] width 140 height 13
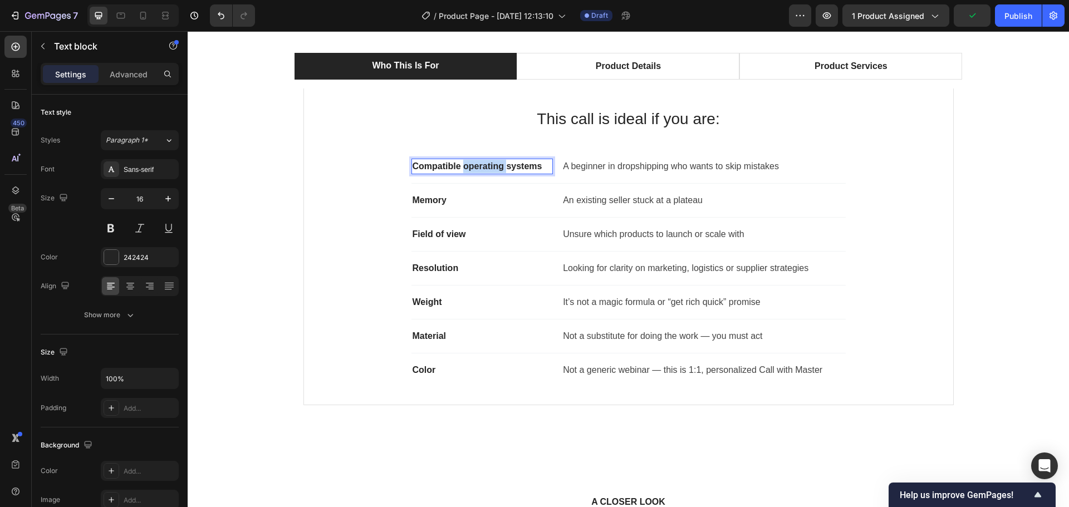
click at [463, 165] on p "Compatible operating systems" at bounding box center [483, 166] width 140 height 13
click at [492, 198] on p "Memory" at bounding box center [483, 200] width 140 height 13
click at [510, 163] on p "Compatible operating systems" at bounding box center [483, 166] width 140 height 13
click at [495, 146] on icon at bounding box center [498, 148] width 7 height 8
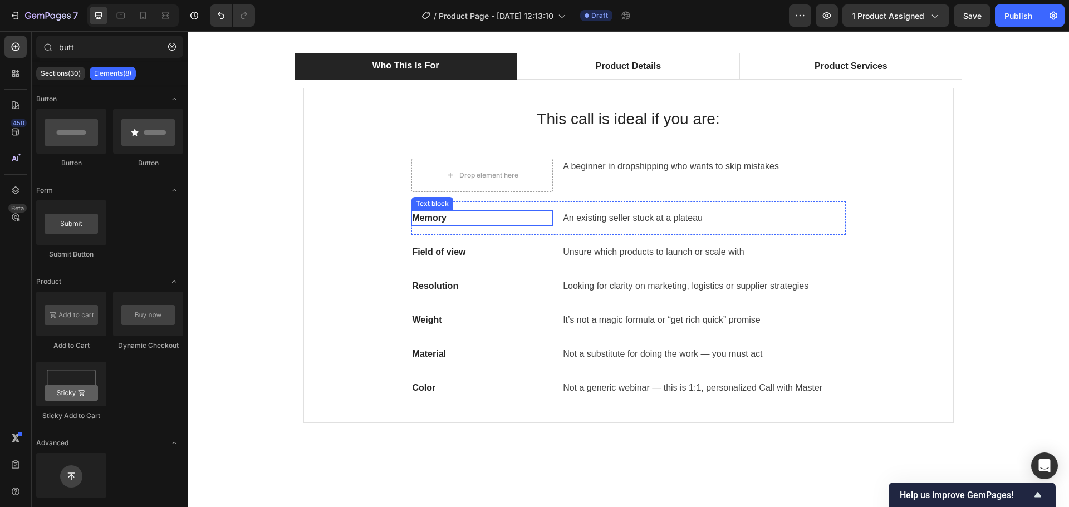
click at [440, 213] on p "Memory" at bounding box center [483, 218] width 140 height 13
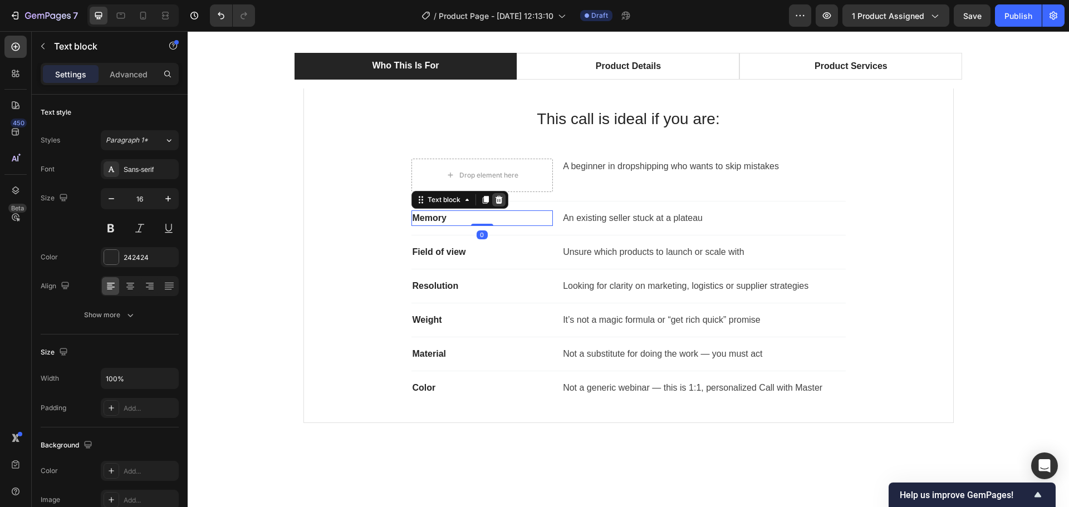
click at [494, 197] on icon at bounding box center [498, 199] width 9 height 9
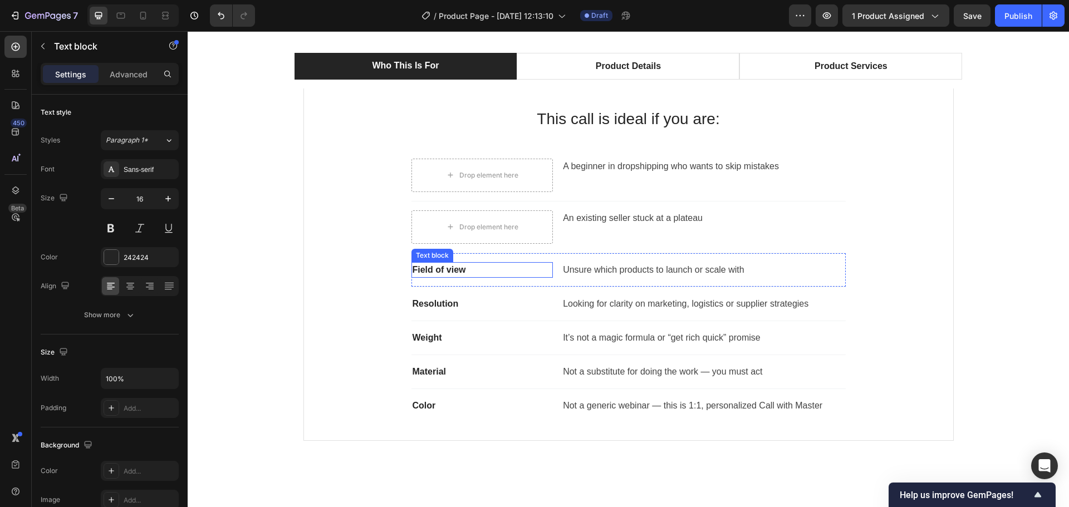
click at [459, 264] on p "Field of view" at bounding box center [483, 269] width 140 height 13
click at [495, 247] on icon at bounding box center [498, 251] width 9 height 9
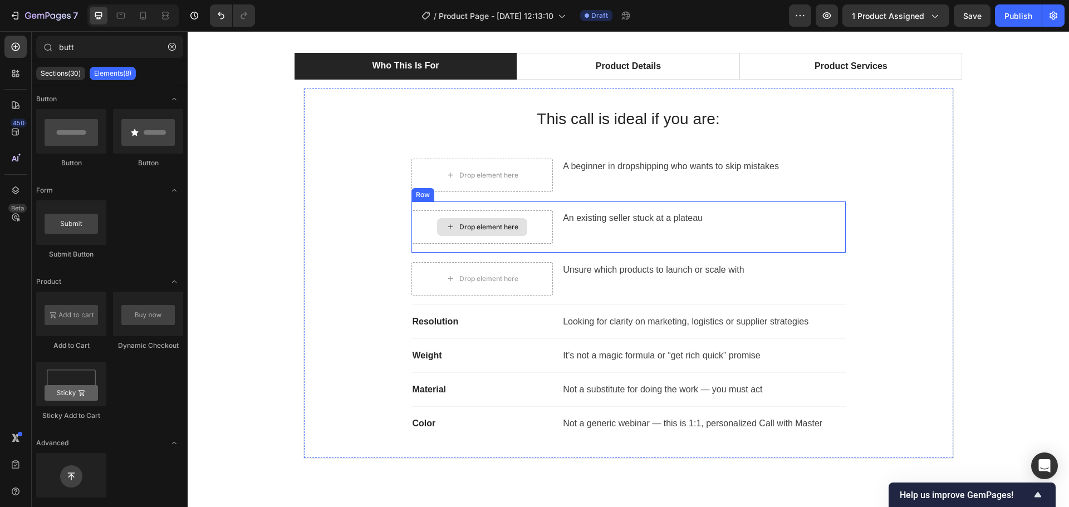
click at [500, 235] on div "Drop element here" at bounding box center [482, 227] width 90 height 18
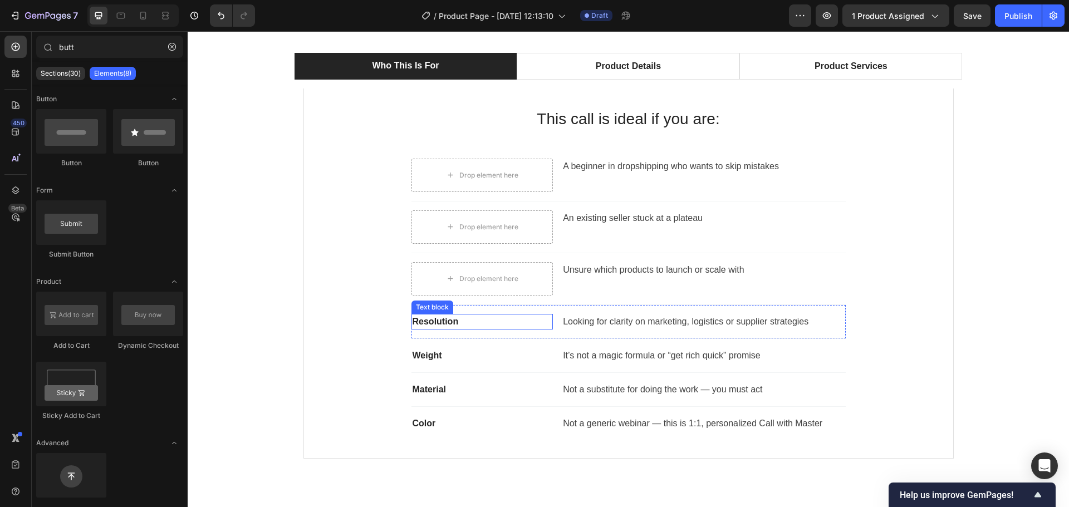
click at [437, 323] on p "Resolution" at bounding box center [483, 321] width 140 height 13
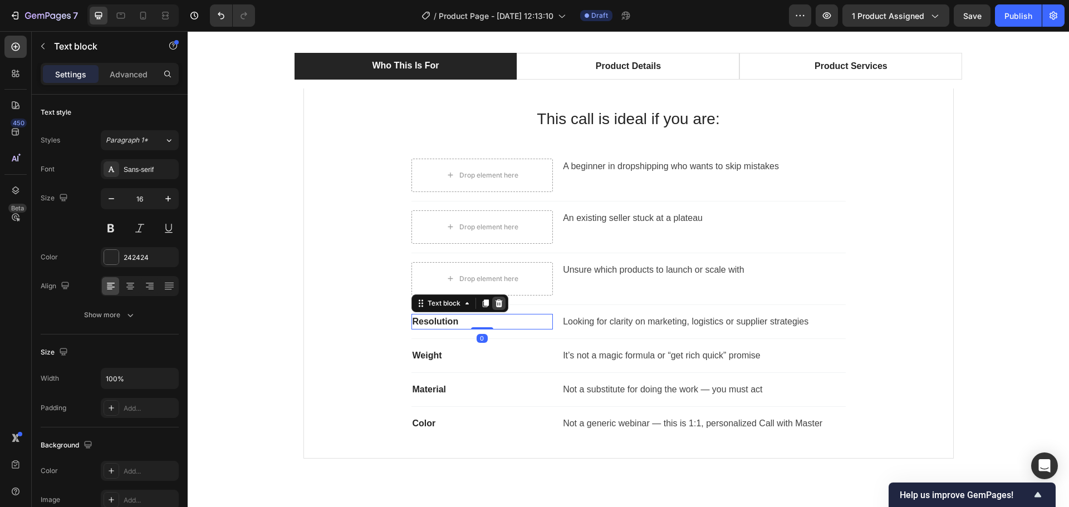
click at [495, 303] on icon at bounding box center [498, 303] width 9 height 9
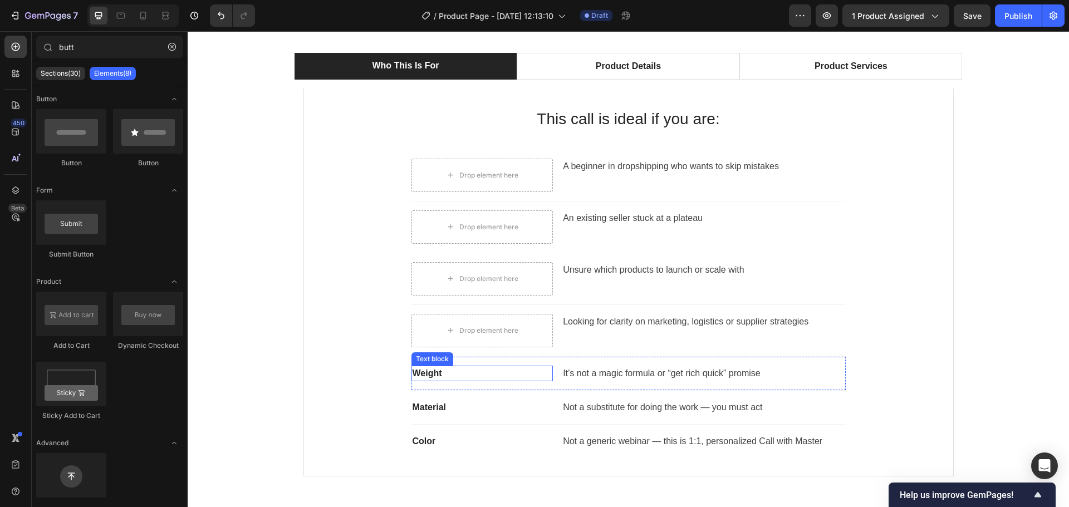
drag, startPoint x: 429, startPoint y: 376, endPoint x: 459, endPoint y: 374, distance: 30.1
click at [429, 376] on p "Weight" at bounding box center [483, 373] width 140 height 13
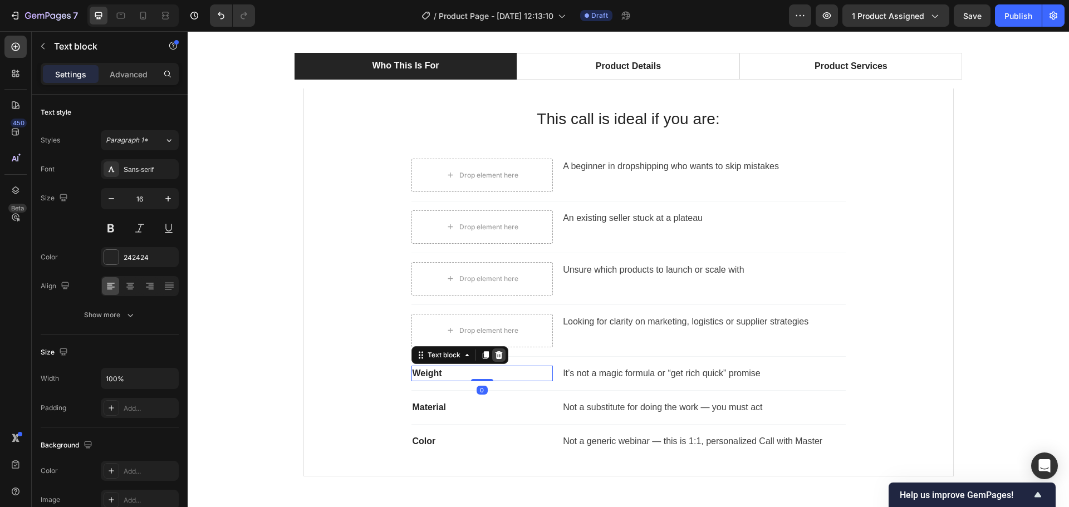
click at [492, 349] on div at bounding box center [498, 354] width 13 height 13
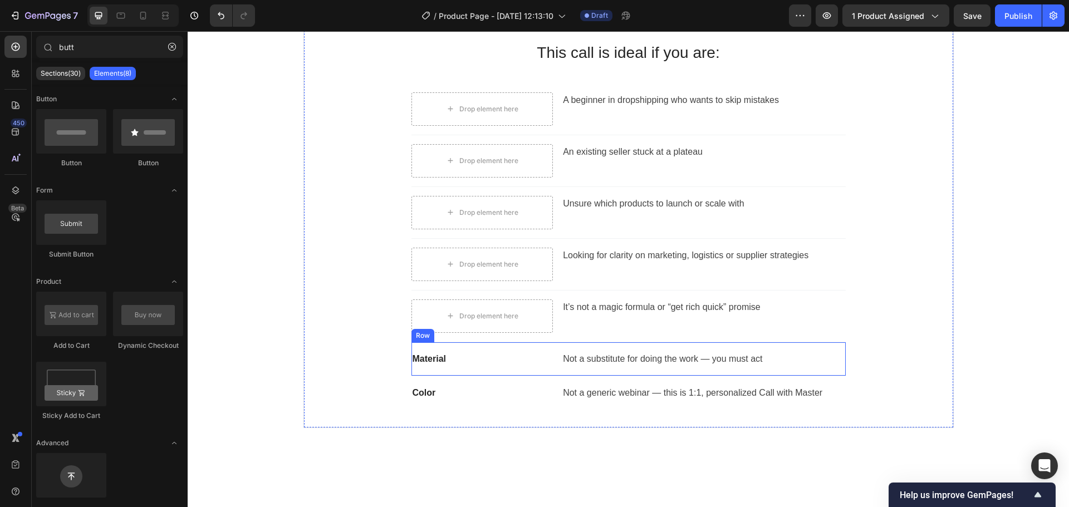
scroll to position [835, 0]
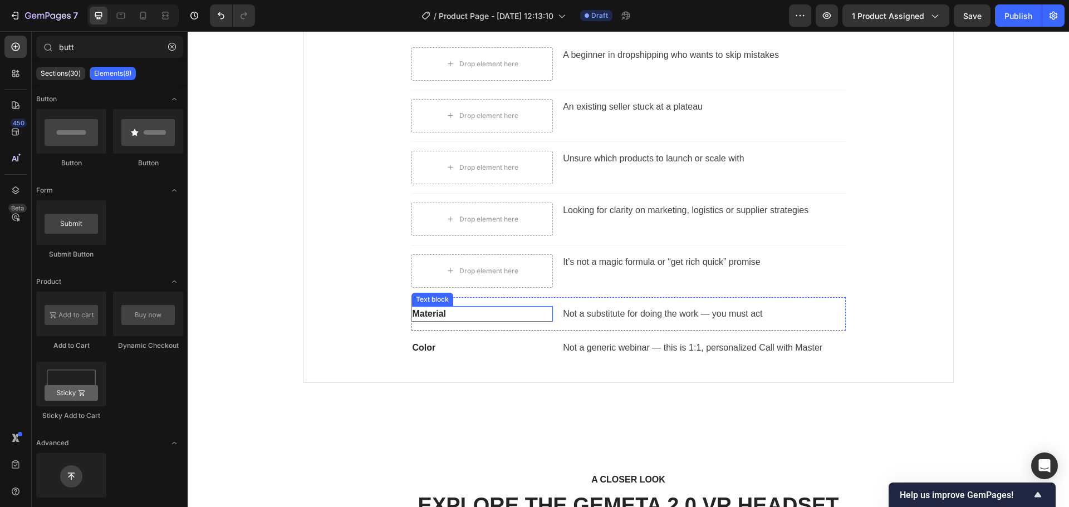
click at [441, 313] on p "Material" at bounding box center [483, 313] width 140 height 13
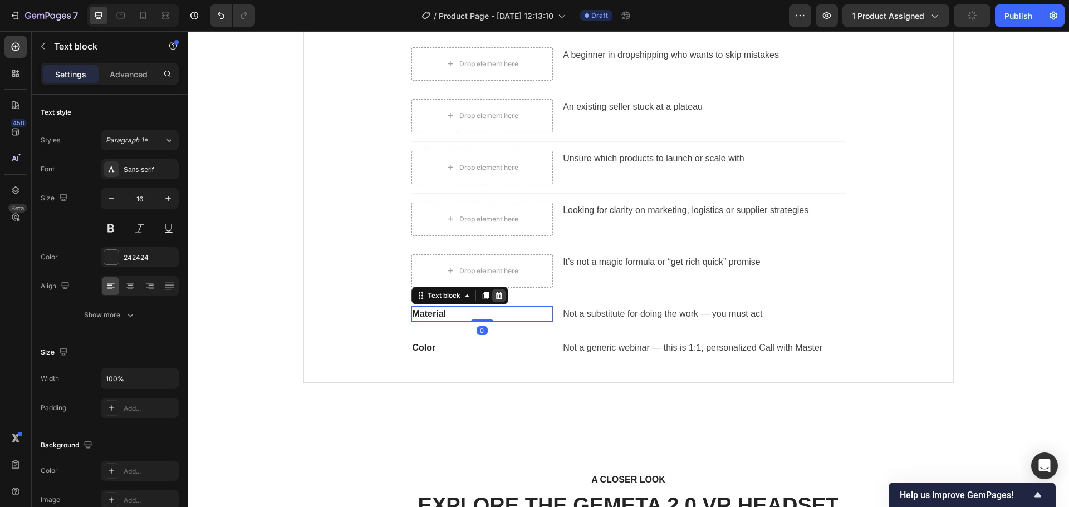
click at [495, 293] on icon at bounding box center [498, 296] width 7 height 8
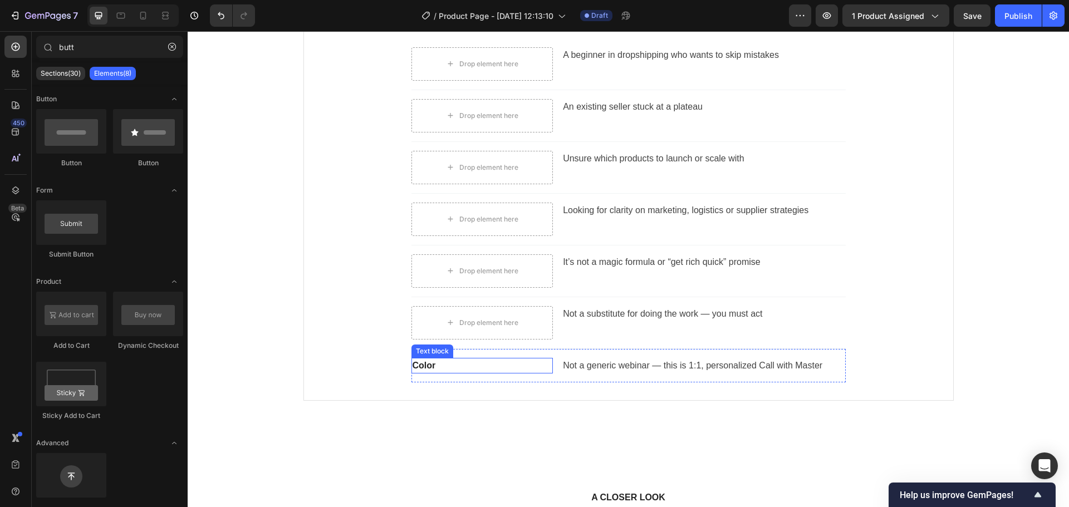
click at [426, 364] on p "Color" at bounding box center [483, 365] width 140 height 13
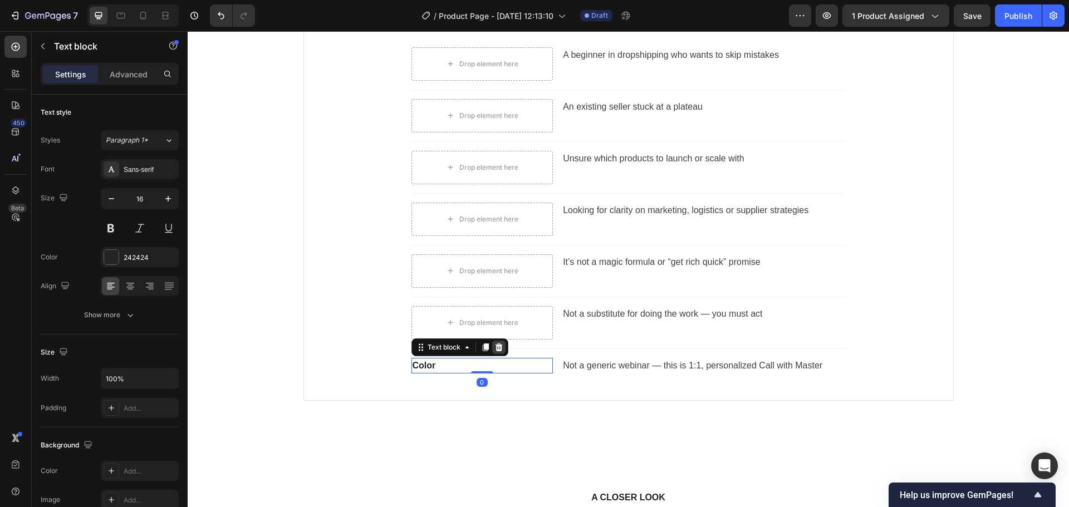
click at [495, 347] on icon at bounding box center [498, 347] width 7 height 8
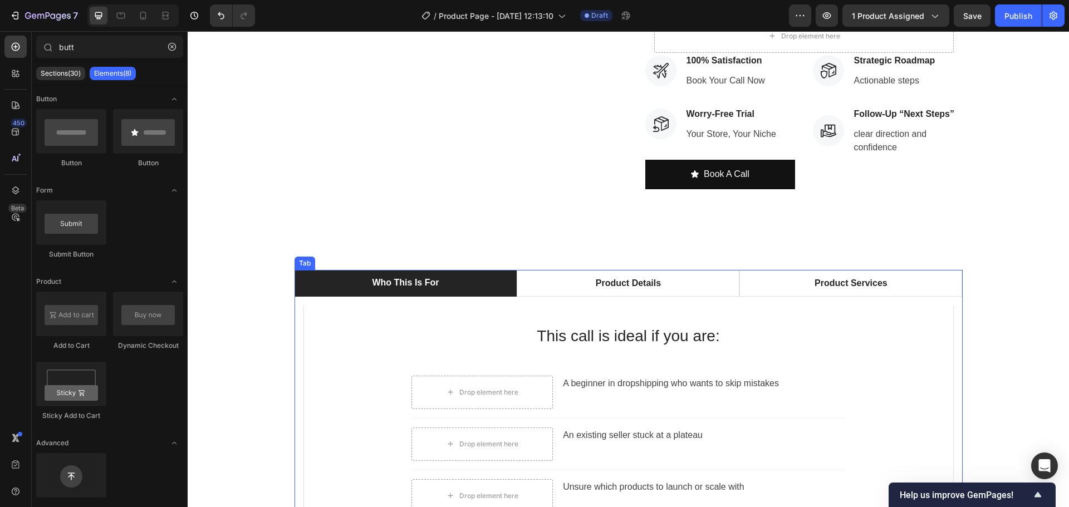
scroll to position [501, 0]
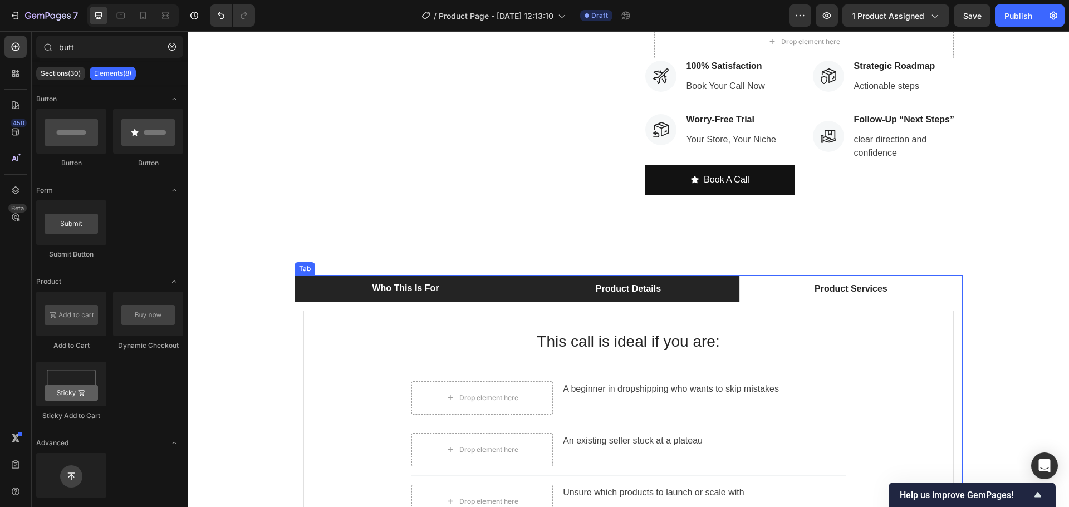
click at [605, 286] on p "Product Details" at bounding box center [628, 288] width 65 height 13
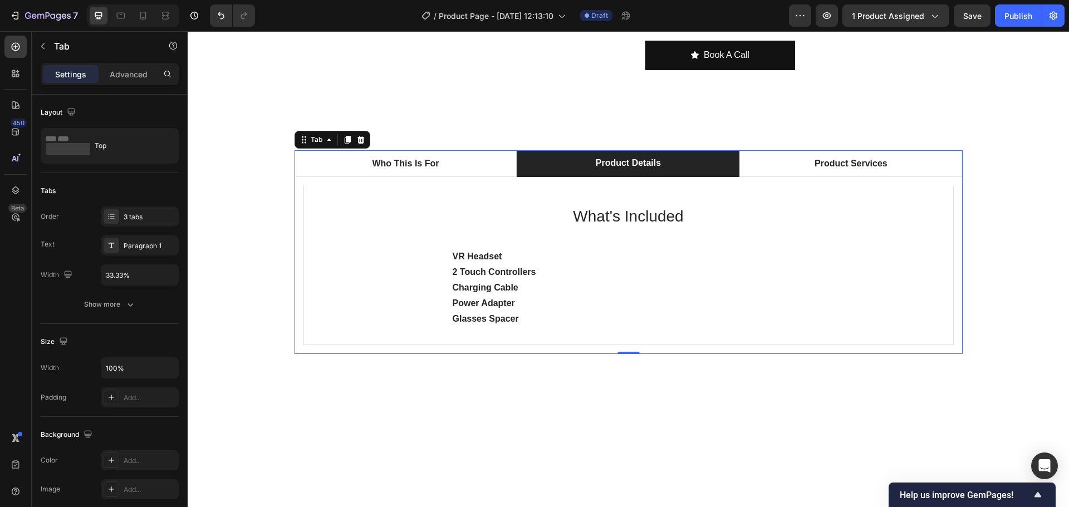
scroll to position [724, 0]
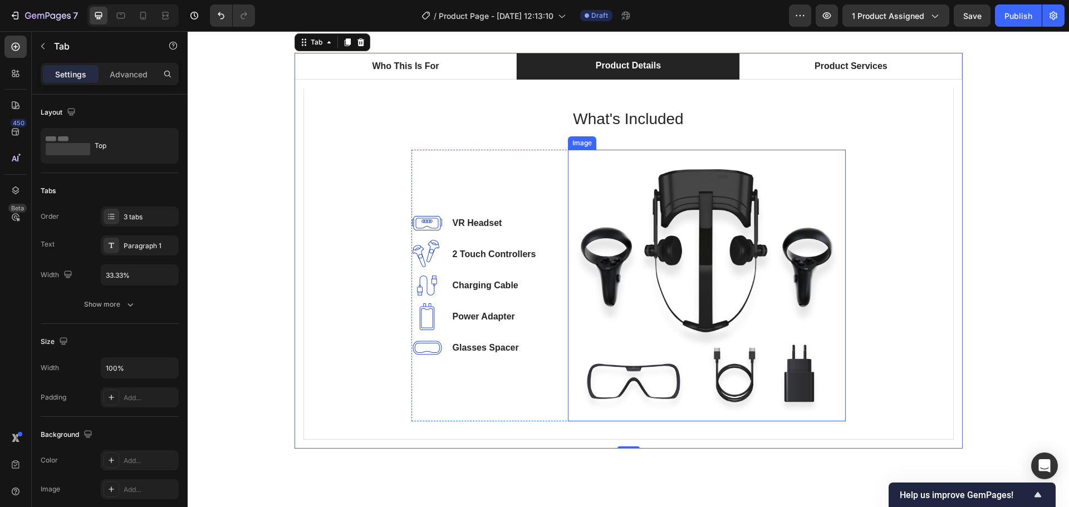
click at [694, 240] on img at bounding box center [707, 286] width 278 height 272
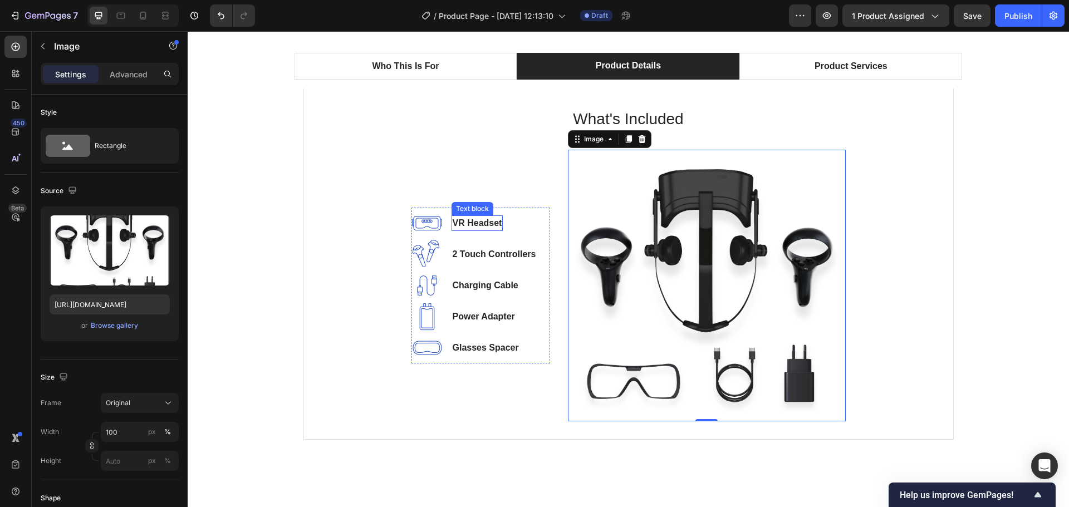
click at [480, 227] on p "VR Headset" at bounding box center [478, 223] width 50 height 13
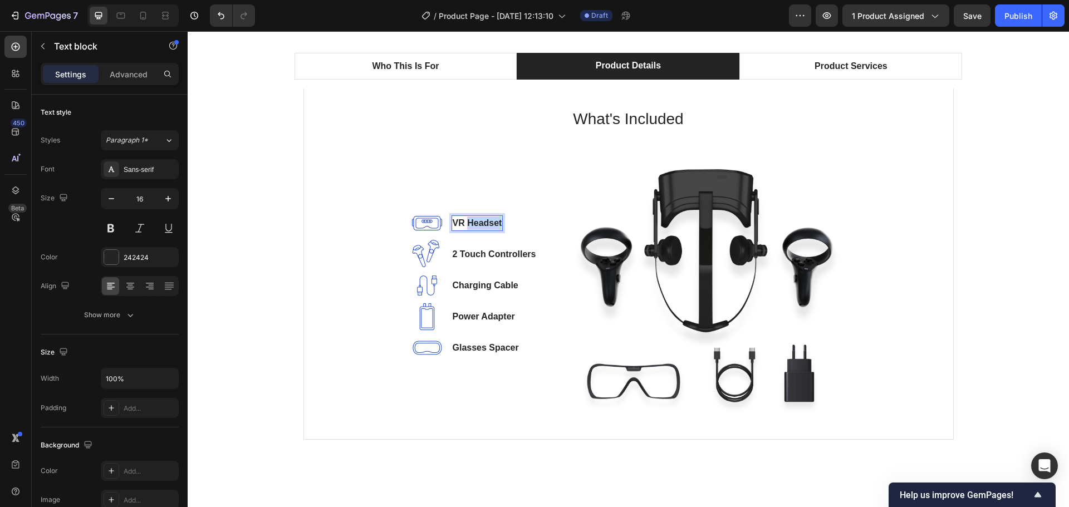
click at [480, 227] on p "VR Headset" at bounding box center [478, 223] width 50 height 13
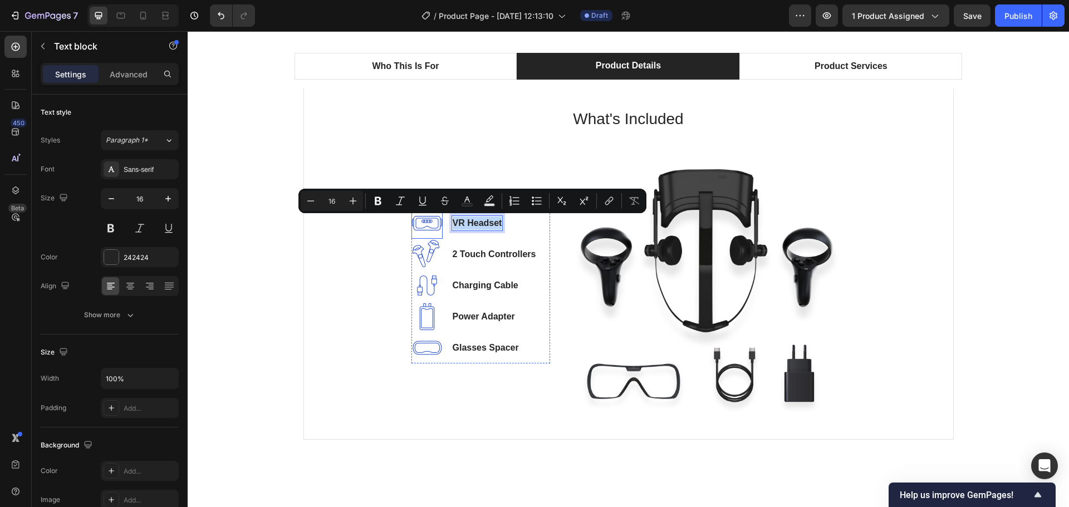
click at [426, 225] on img at bounding box center [426, 223] width 31 height 31
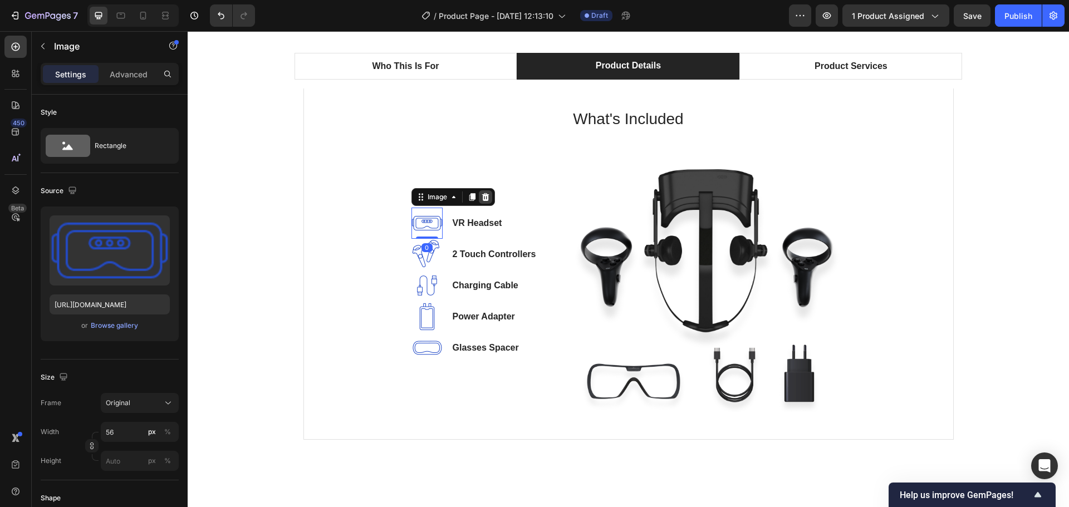
click at [482, 196] on icon at bounding box center [485, 197] width 7 height 8
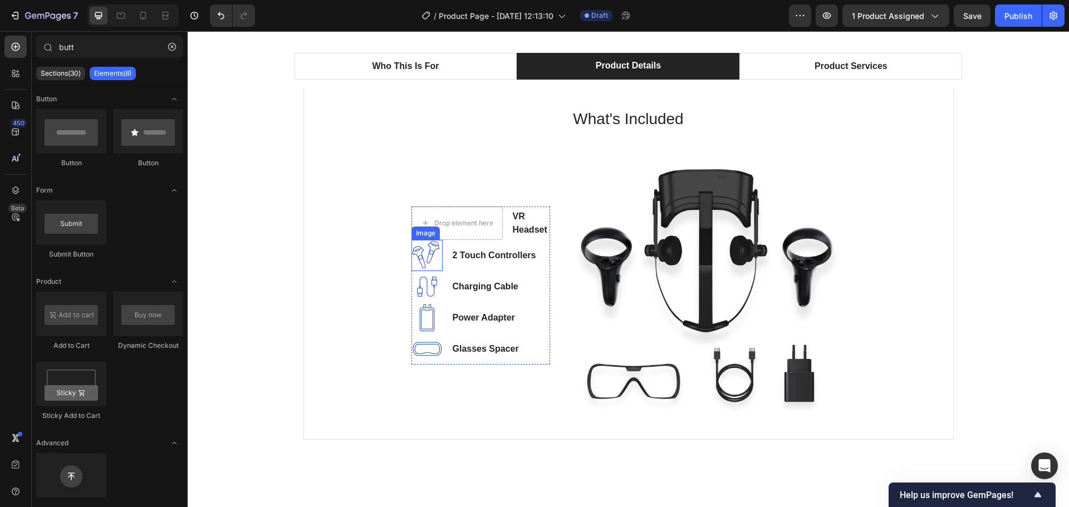
click at [423, 249] on img at bounding box center [426, 255] width 31 height 31
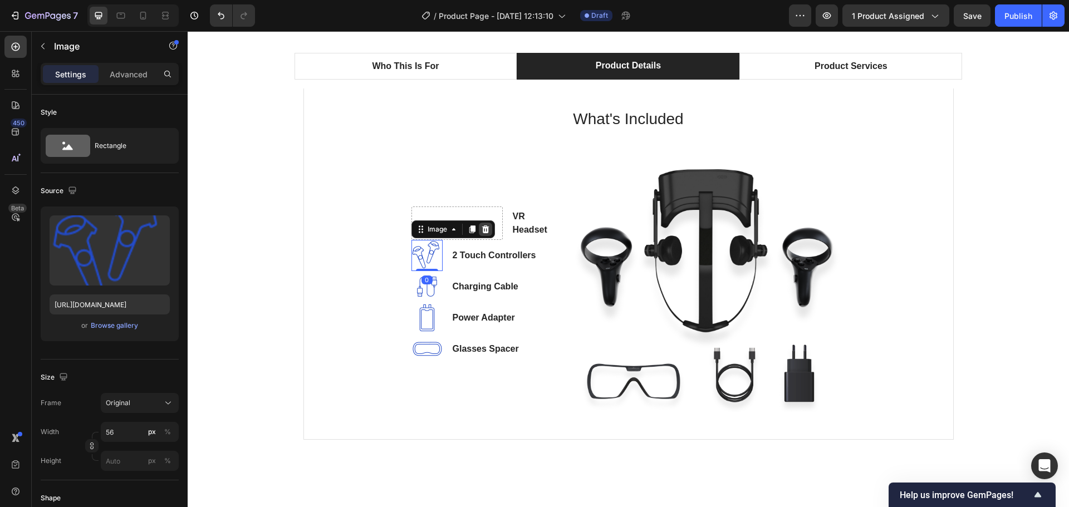
click at [483, 229] on icon at bounding box center [485, 229] width 7 height 8
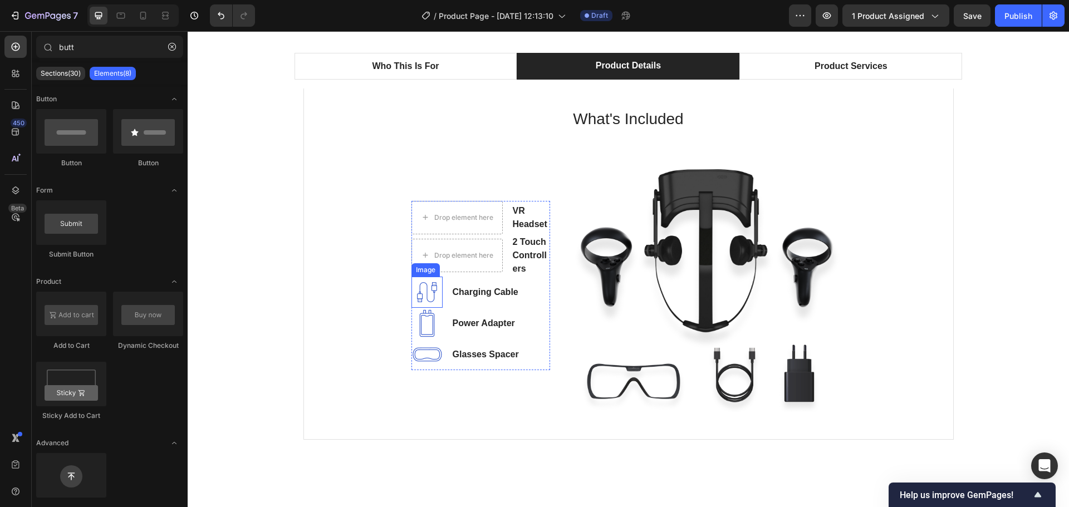
click at [424, 292] on img at bounding box center [426, 292] width 31 height 31
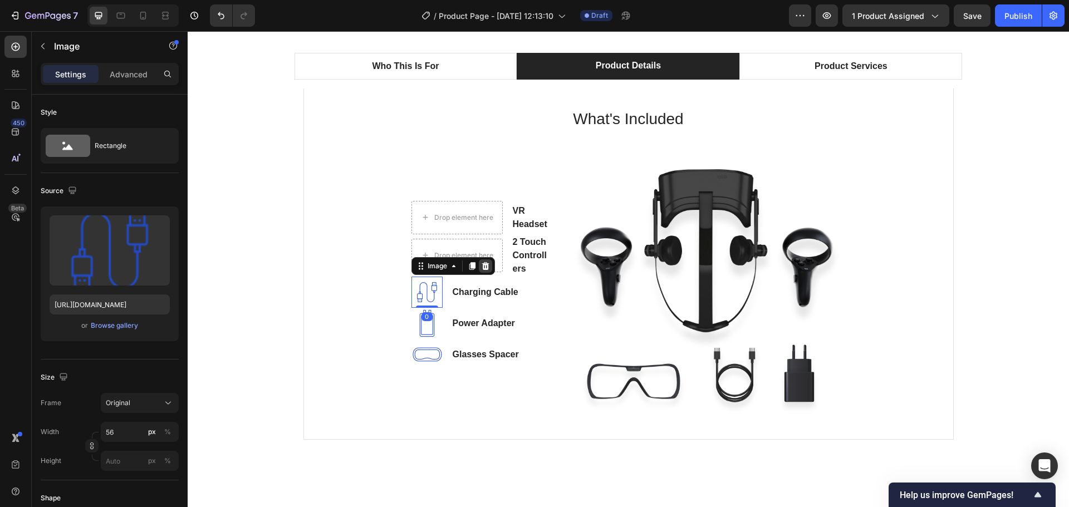
click at [481, 267] on icon at bounding box center [485, 266] width 9 height 9
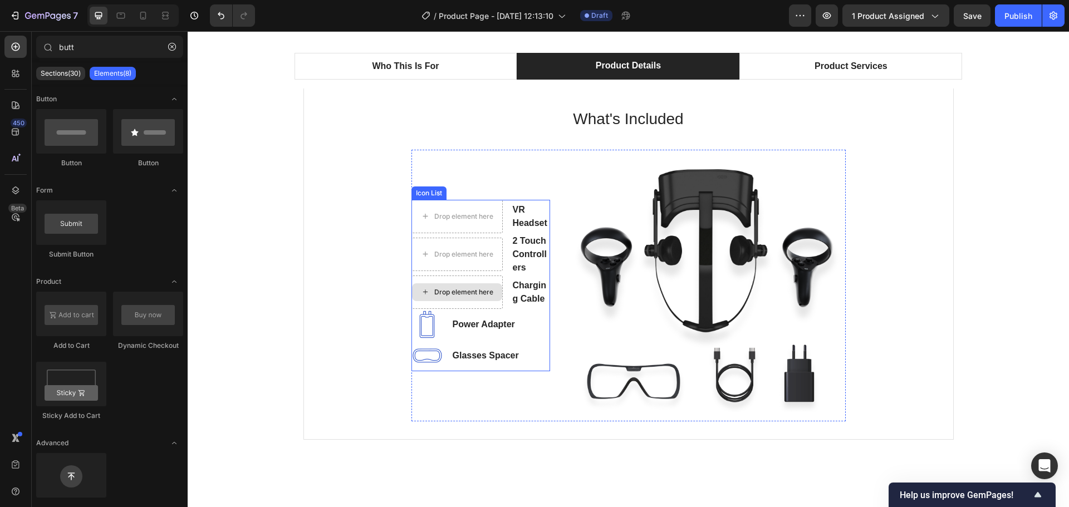
click at [474, 278] on div "Drop element here" at bounding box center [456, 292] width 91 height 33
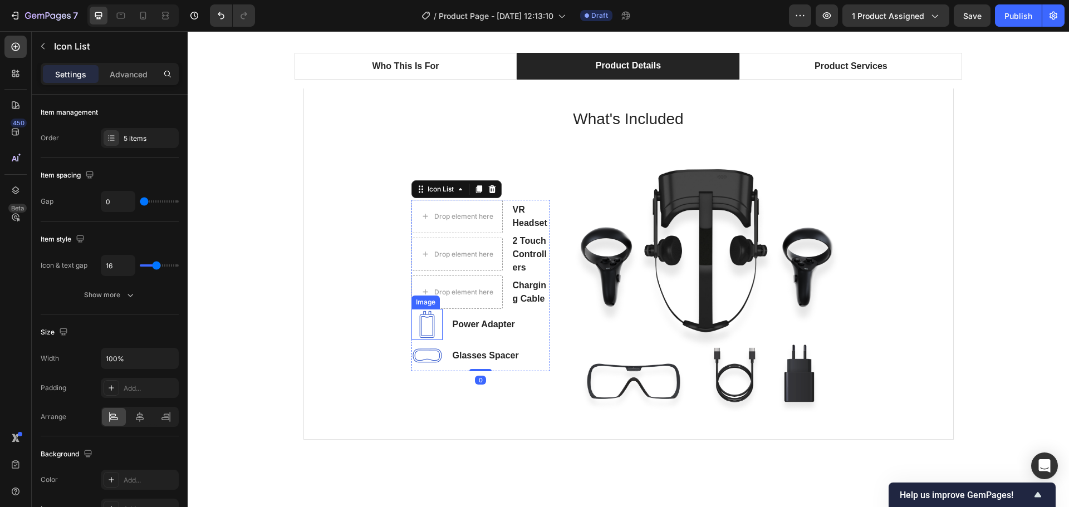
click at [424, 321] on img at bounding box center [426, 324] width 31 height 31
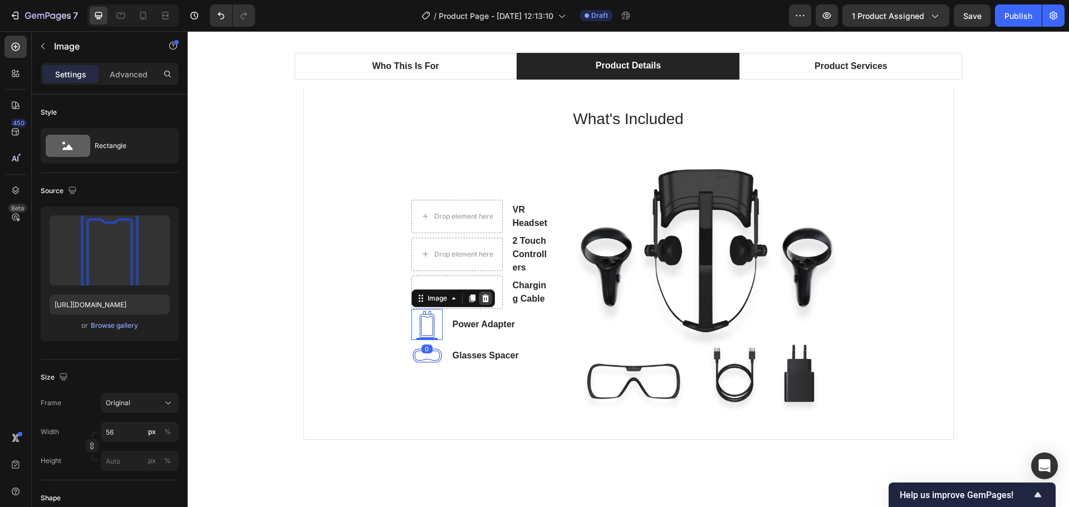
click at [481, 302] on icon at bounding box center [485, 298] width 9 height 9
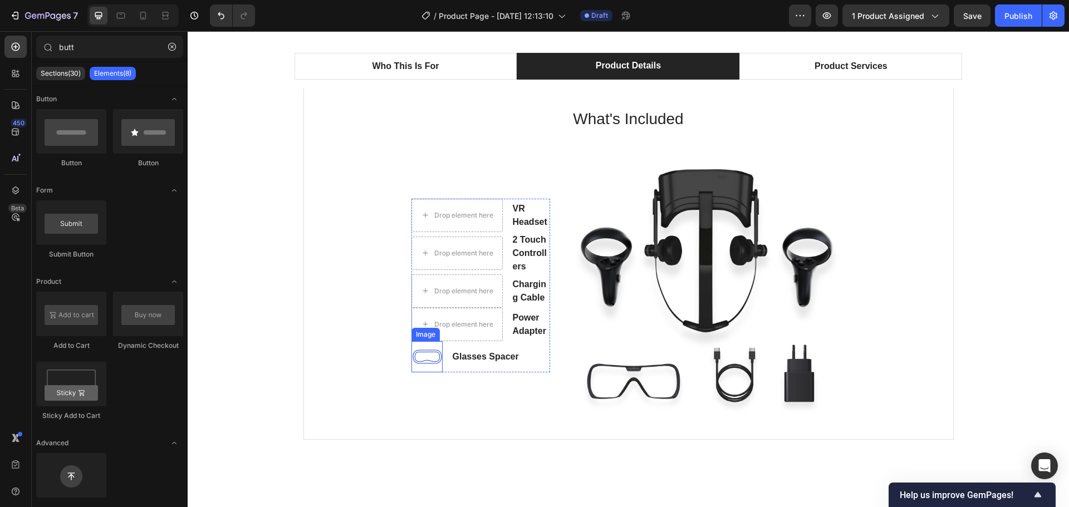
click at [418, 353] on img at bounding box center [426, 356] width 31 height 31
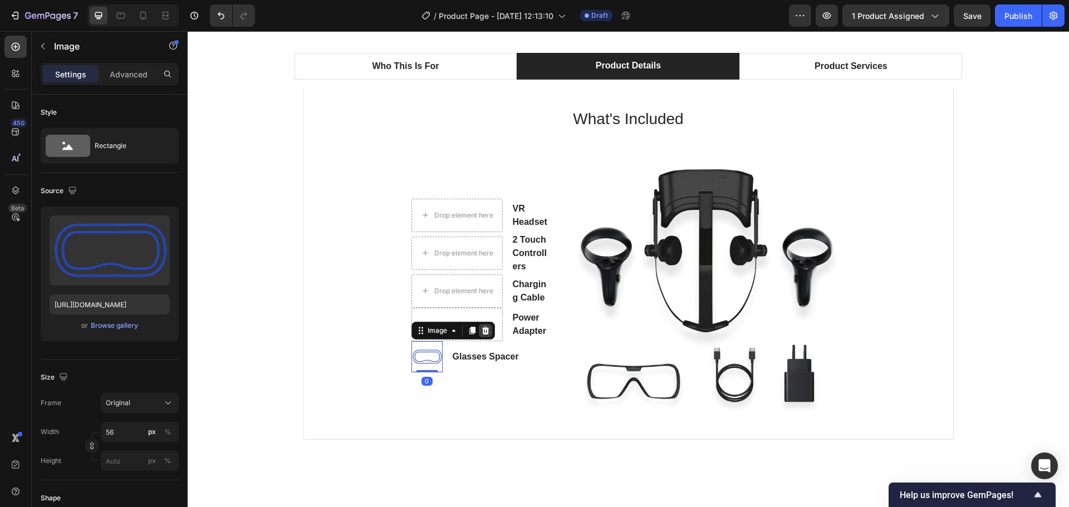
click at [483, 333] on icon at bounding box center [485, 331] width 7 height 8
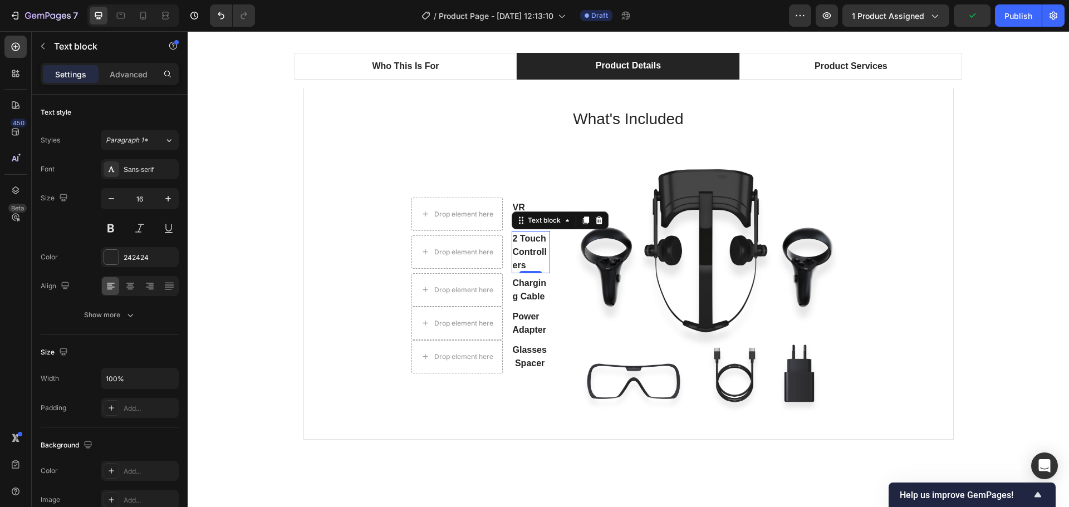
click at [513, 218] on div "Text block" at bounding box center [560, 221] width 97 height 18
click at [518, 205] on p "VR Headset" at bounding box center [531, 214] width 36 height 27
click at [524, 228] on div at bounding box center [530, 226] width 22 height 3
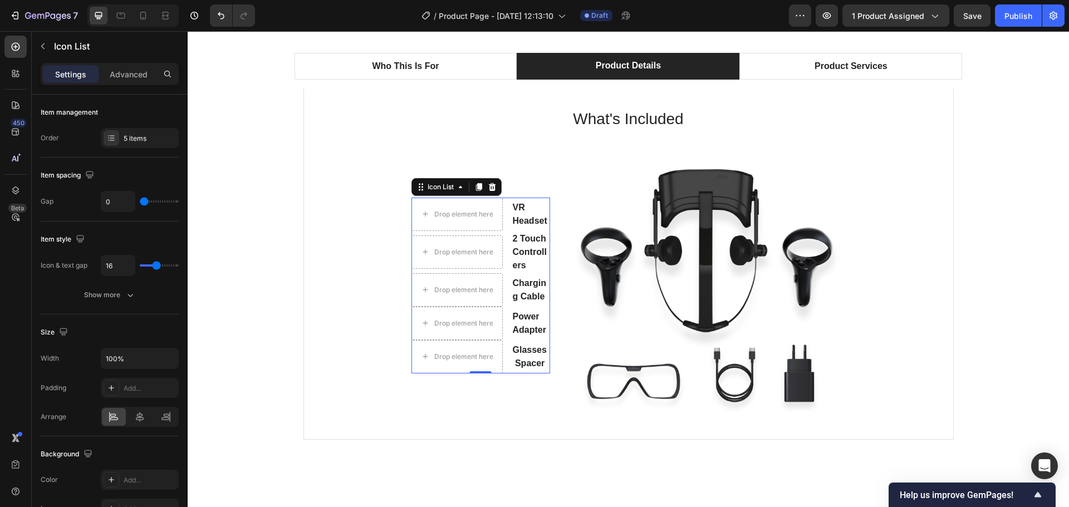
click at [499, 227] on li "Drop element here VR Headset Text block" at bounding box center [480, 214] width 139 height 33
click at [458, 186] on icon at bounding box center [460, 187] width 9 height 9
click at [458, 186] on icon at bounding box center [459, 187] width 3 height 2
click at [456, 190] on icon at bounding box center [460, 187] width 9 height 9
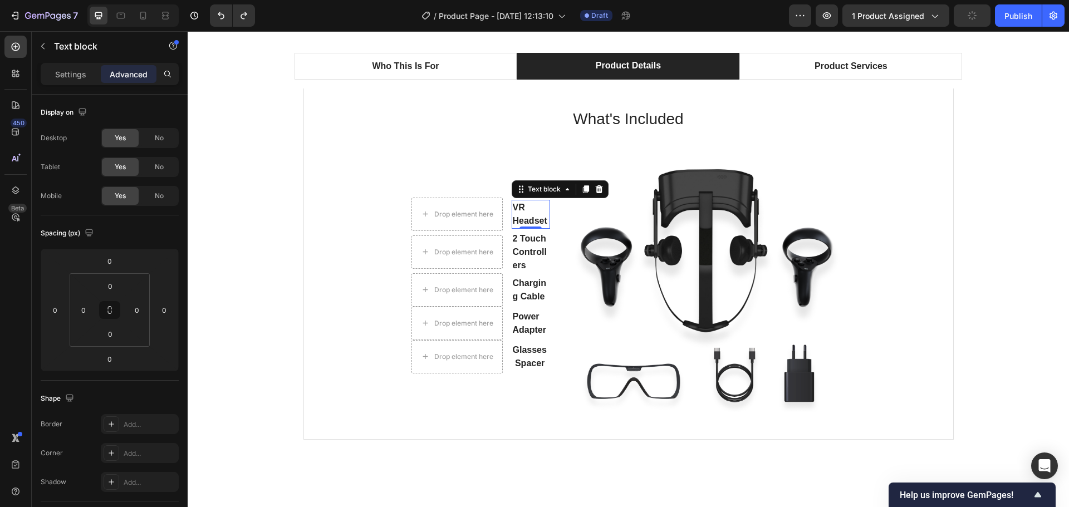
click at [517, 216] on p "VR Headset" at bounding box center [531, 214] width 36 height 27
click at [518, 215] on p "VR Headset" at bounding box center [531, 214] width 36 height 27
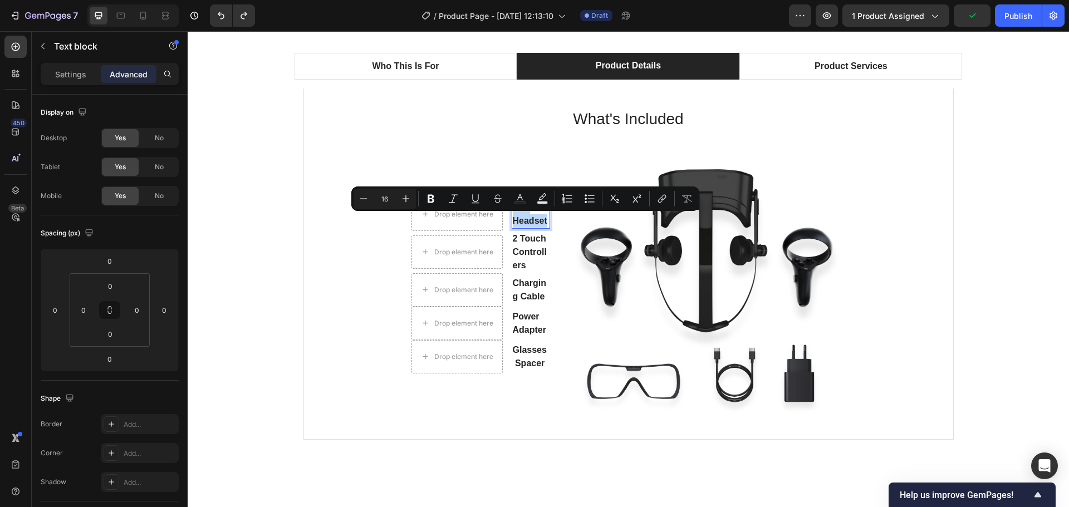
click at [518, 215] on p "VR Headset" at bounding box center [531, 214] width 36 height 27
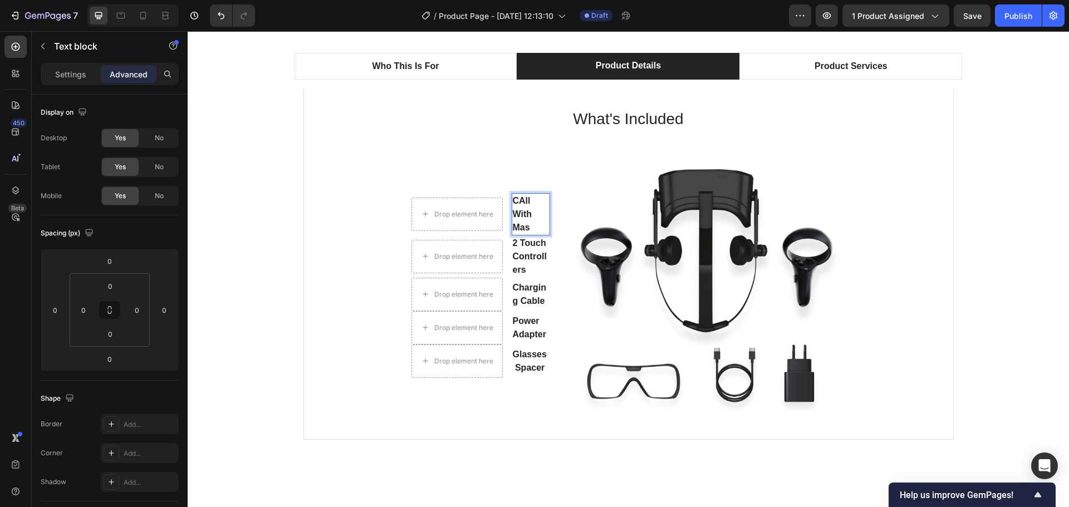
scroll to position [717, 0]
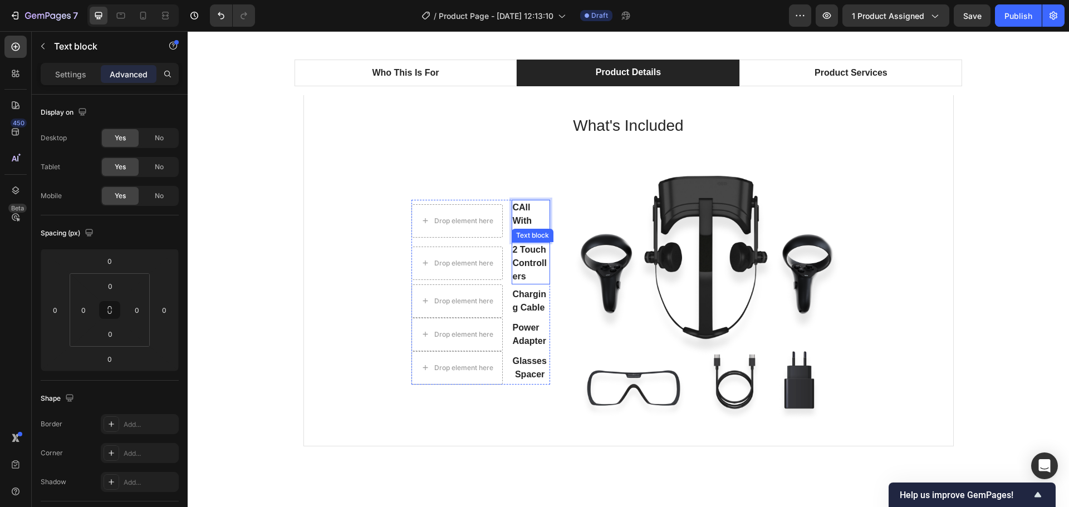
click at [524, 260] on p "2 Touch Controllers" at bounding box center [531, 263] width 36 height 40
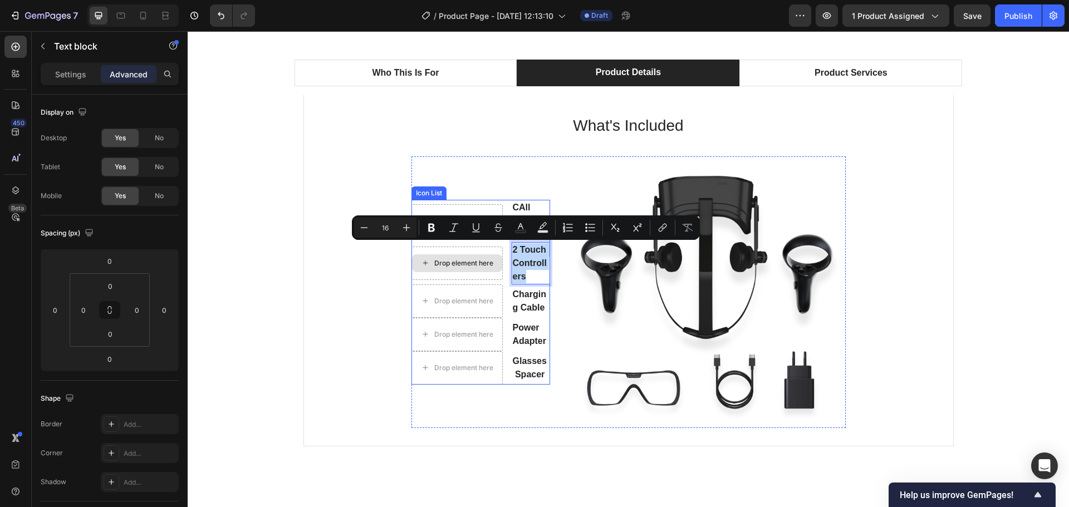
click at [457, 261] on div "Drop element here" at bounding box center [463, 263] width 59 height 9
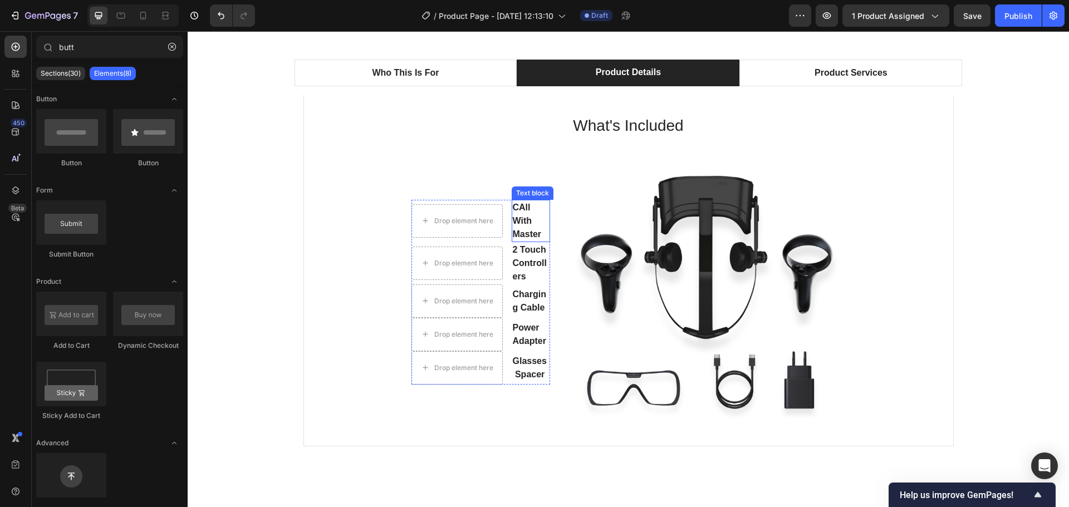
click at [544, 201] on p "CAll With Master" at bounding box center [531, 221] width 36 height 40
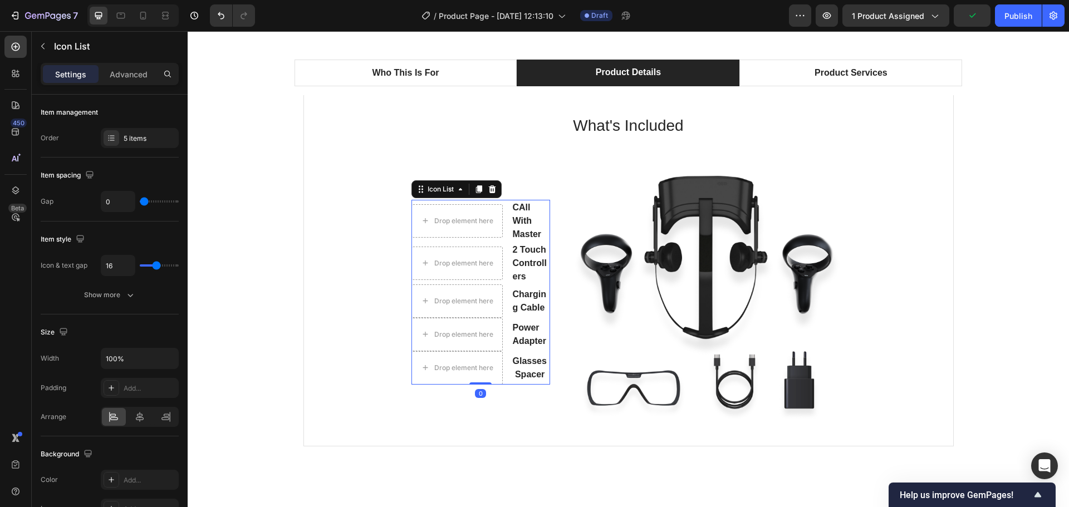
click at [493, 200] on li "Drop element here CAll With Master Text block" at bounding box center [480, 221] width 139 height 42
click at [492, 191] on icon at bounding box center [492, 189] width 9 height 9
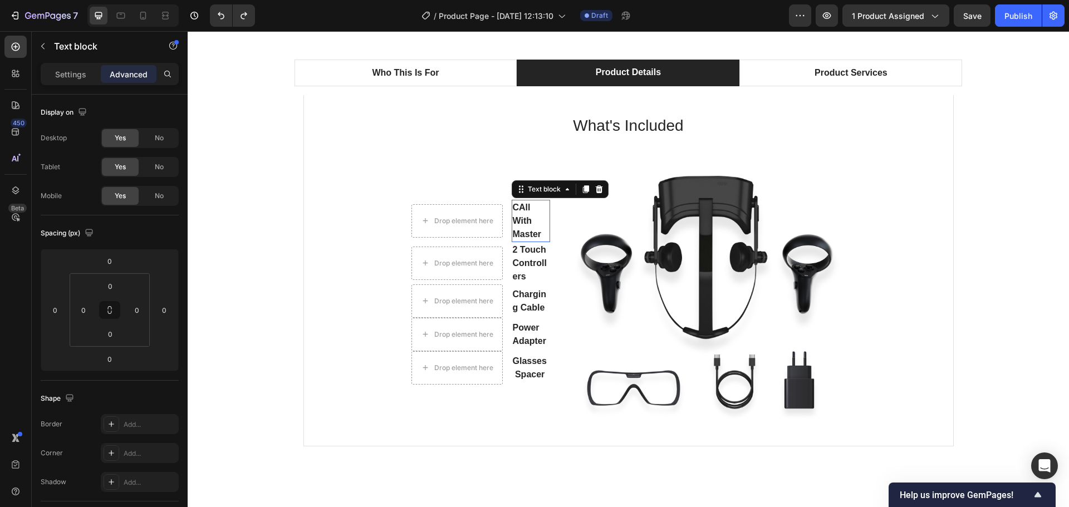
click at [519, 218] on p "CAll With Master" at bounding box center [531, 221] width 36 height 40
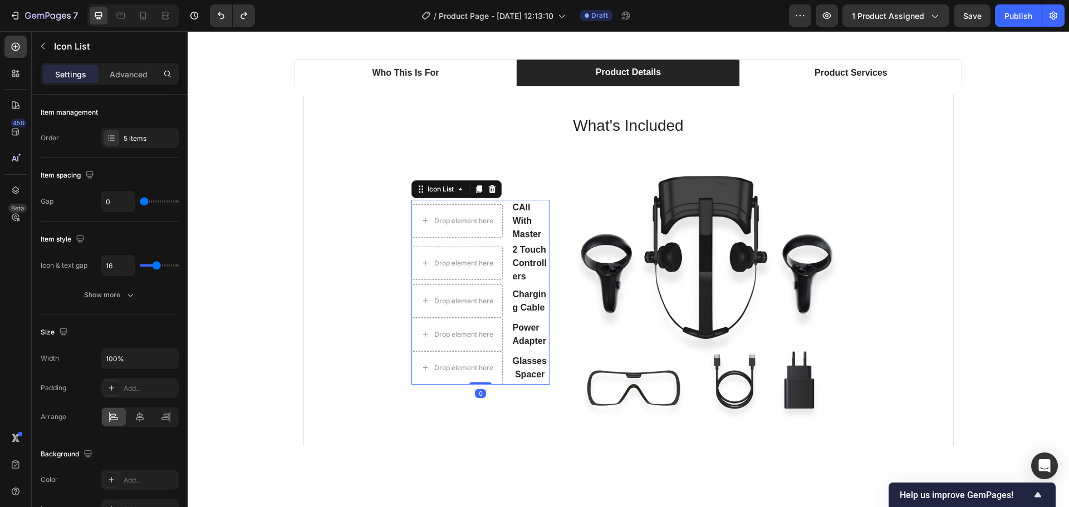
click at [489, 202] on li "Drop element here CAll With Master Text block" at bounding box center [480, 221] width 139 height 42
type input "14"
type input "13"
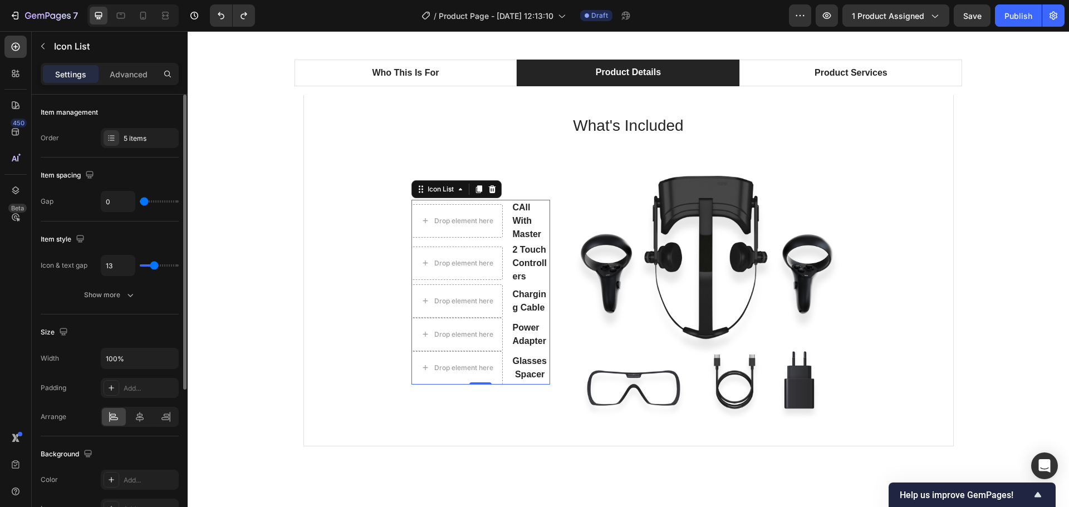
type input "12"
type input "11"
type input "10"
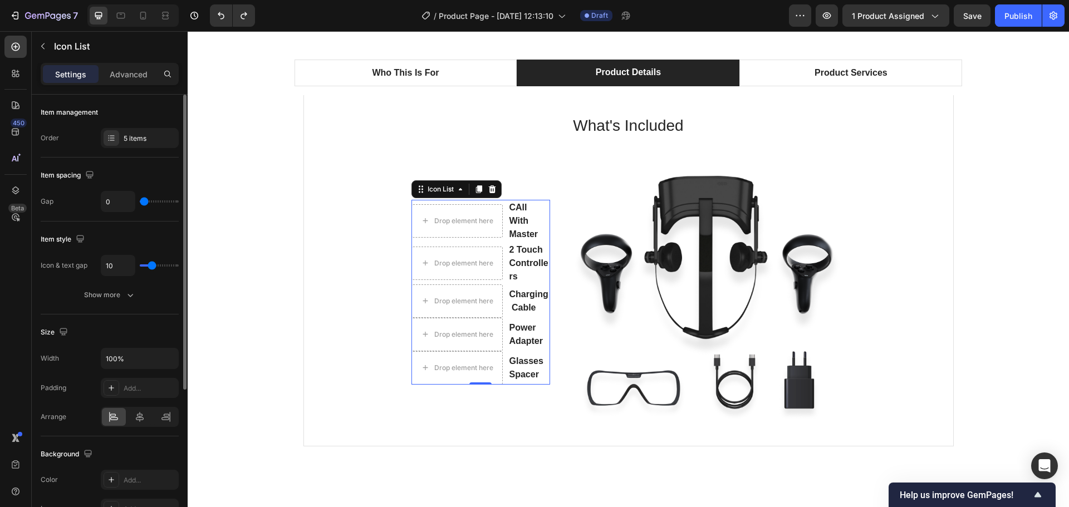
type input "10"
click at [152, 266] on input "range" at bounding box center [159, 265] width 39 height 2
type input "9"
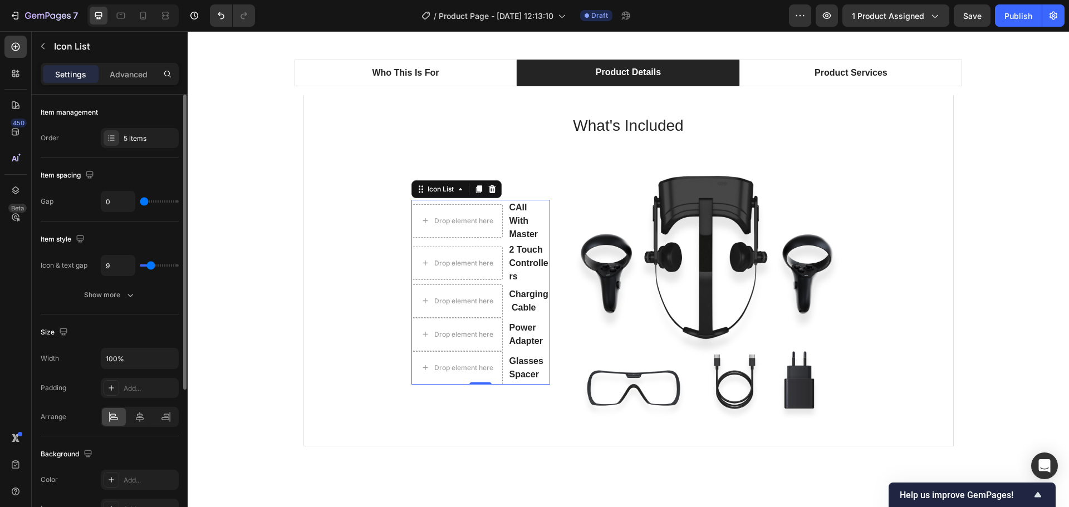
type input "8"
type input "7"
type input "5"
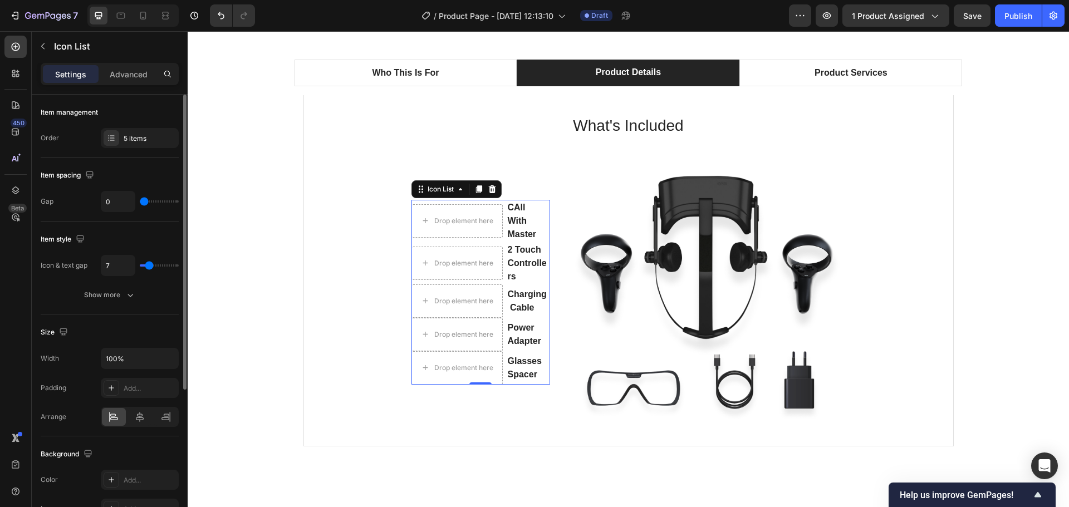
type input "5"
type input "4"
type input "2"
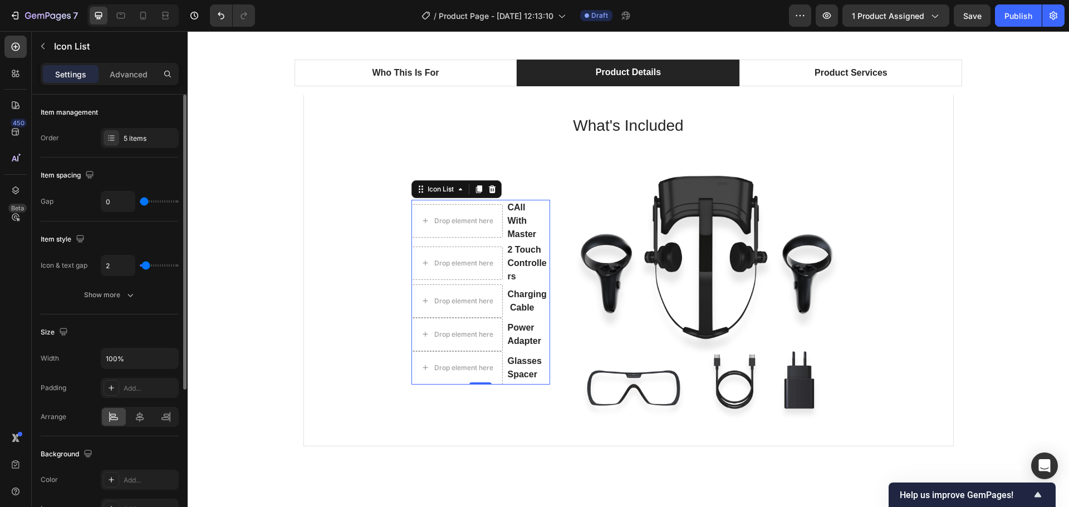
type input "1"
type input "0"
drag, startPoint x: 152, startPoint y: 266, endPoint x: 124, endPoint y: 270, distance: 28.2
type input "0"
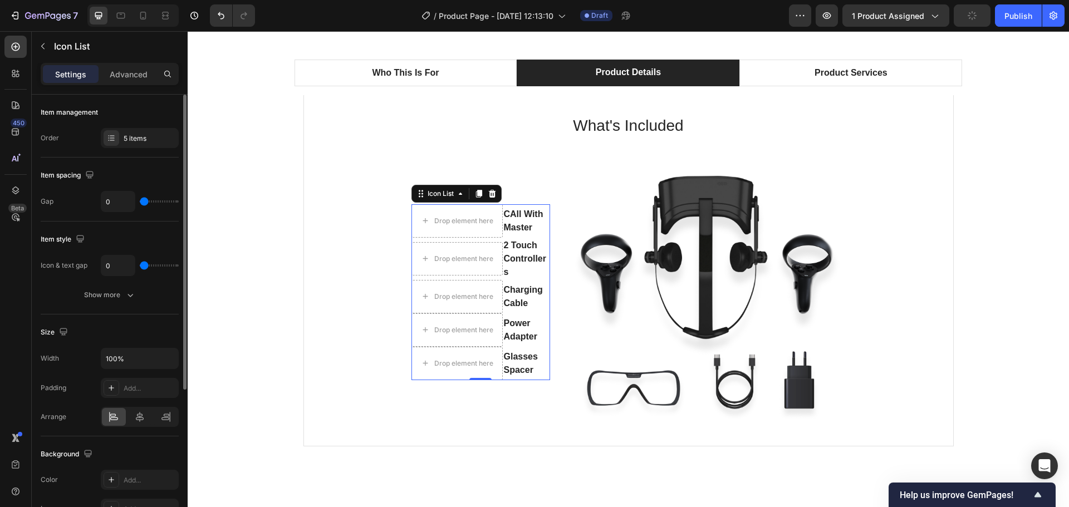
click at [140, 267] on input "range" at bounding box center [159, 265] width 39 height 2
click at [127, 292] on icon "button" at bounding box center [130, 294] width 11 height 11
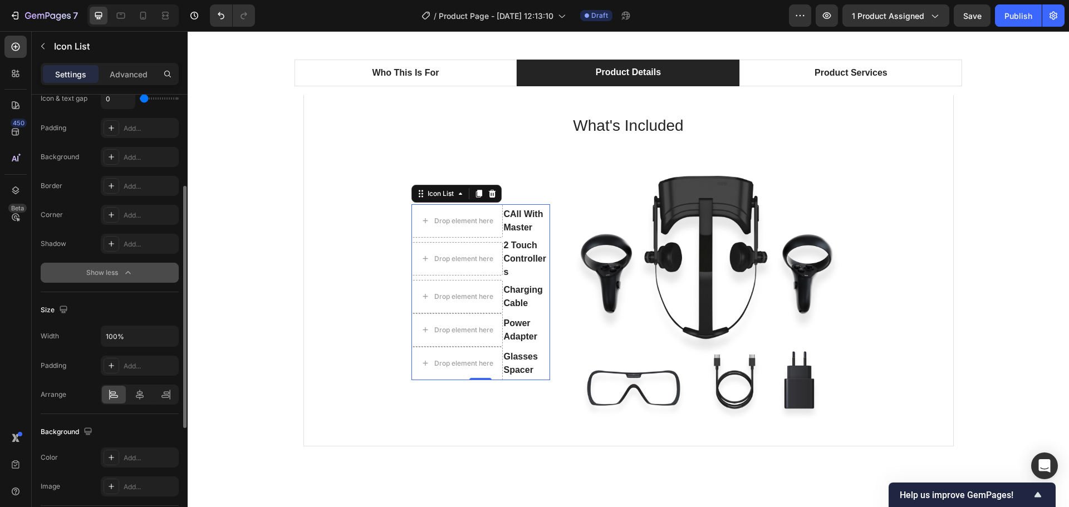
scroll to position [223, 0]
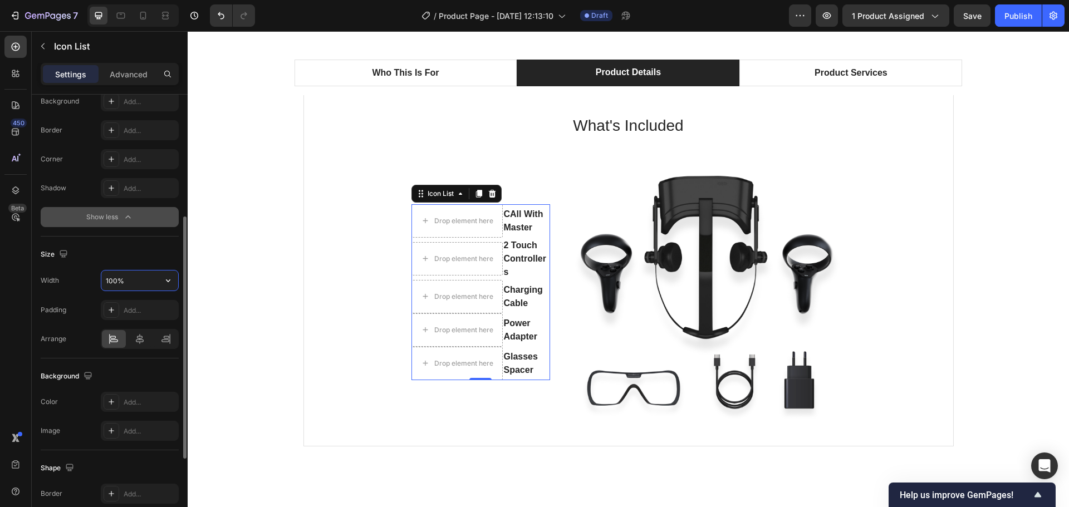
click at [124, 281] on input "100%" at bounding box center [139, 281] width 77 height 20
type input "0%"
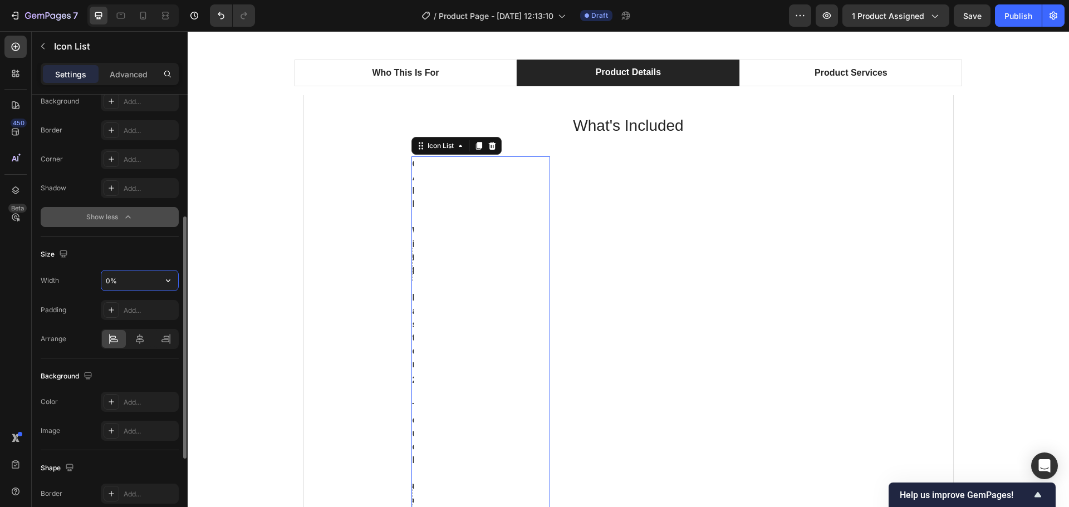
type input "10"
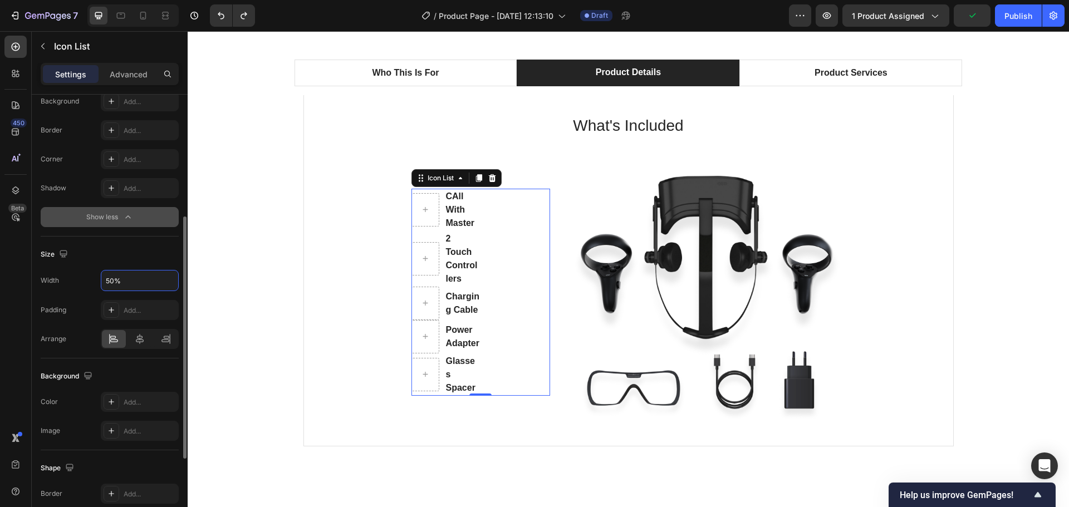
type input "50%"
click at [160, 254] on div "Size" at bounding box center [110, 254] width 138 height 18
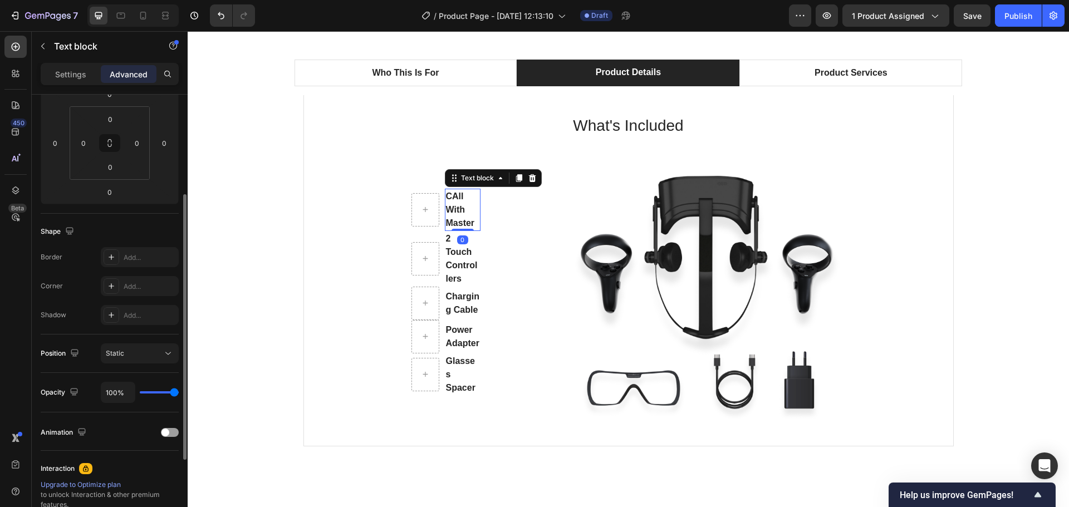
click at [462, 205] on p "CAll With Master" at bounding box center [463, 210] width 34 height 40
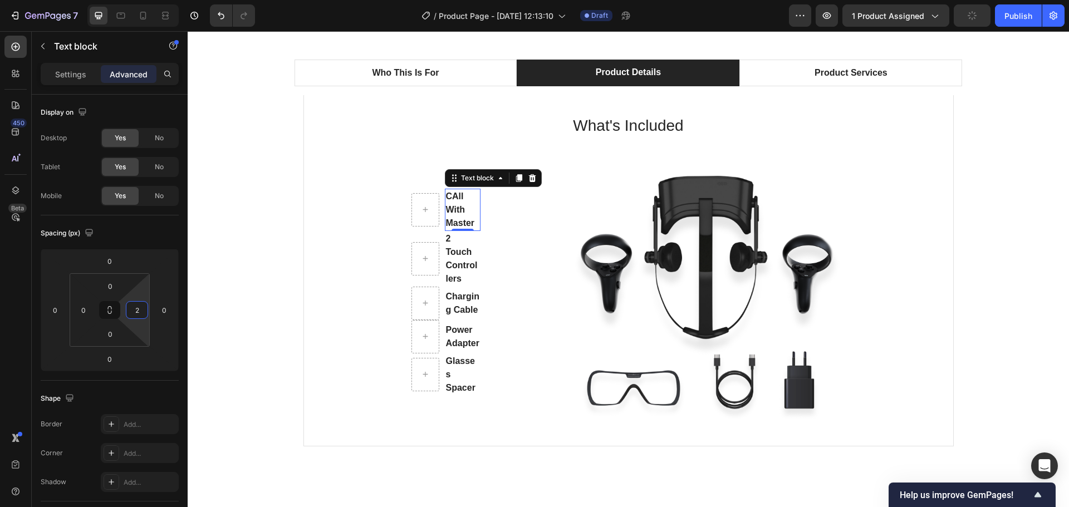
type input "0"
drag, startPoint x: 135, startPoint y: 324, endPoint x: 155, endPoint y: 324, distance: 19.5
click at [137, 0] on html "7 Version history / Product Page - Sep 29, 12:13:10 Draft Preview 1 product ass…" at bounding box center [534, 0] width 1069 height 0
click at [173, 0] on html "7 Version history / Product Page - Sep 29, 12:13:10 Draft Preview 1 product ass…" at bounding box center [534, 0] width 1069 height 0
type input "0"
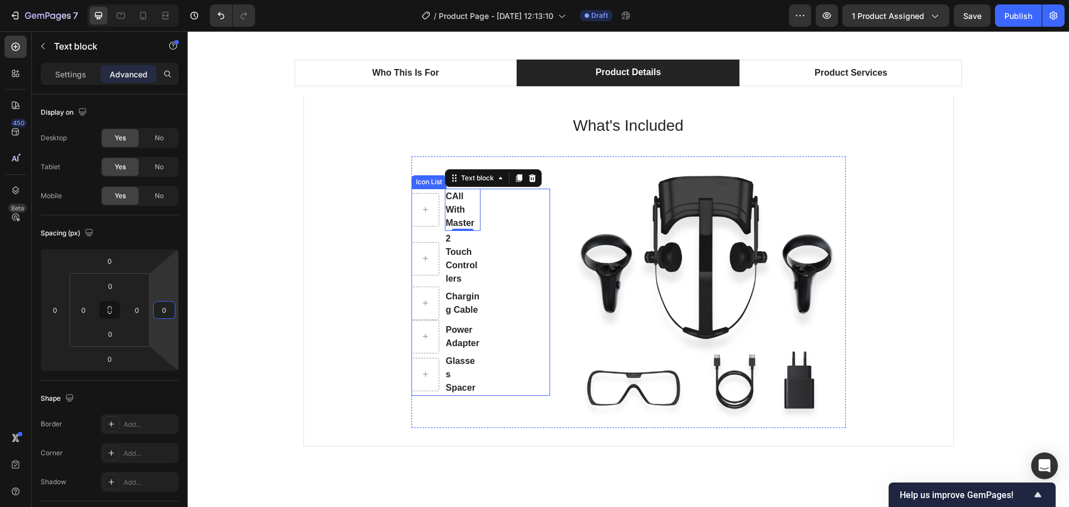
click at [436, 199] on li "CAll With Master Text block 0" at bounding box center [446, 210] width 70 height 42
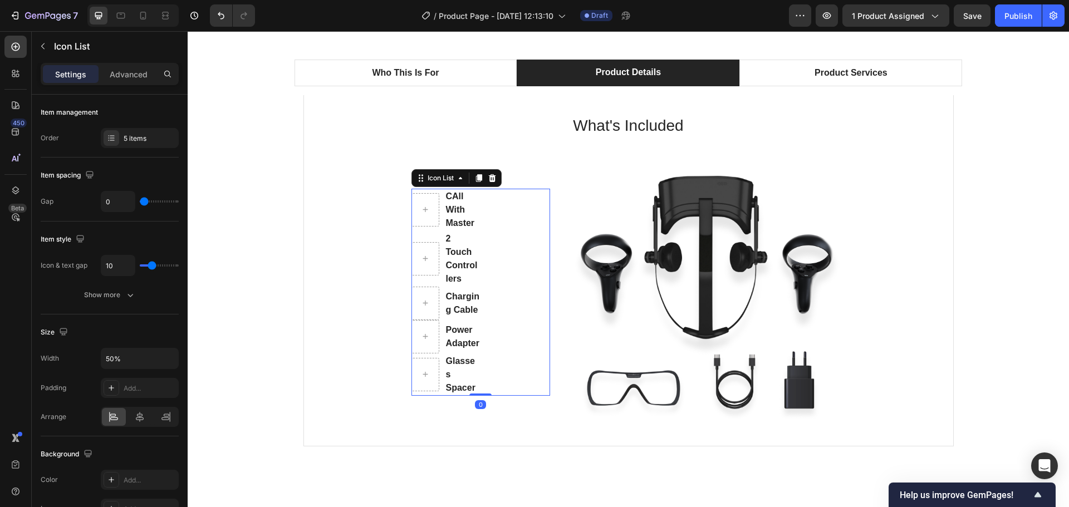
type input "12"
type input "11"
type input "10"
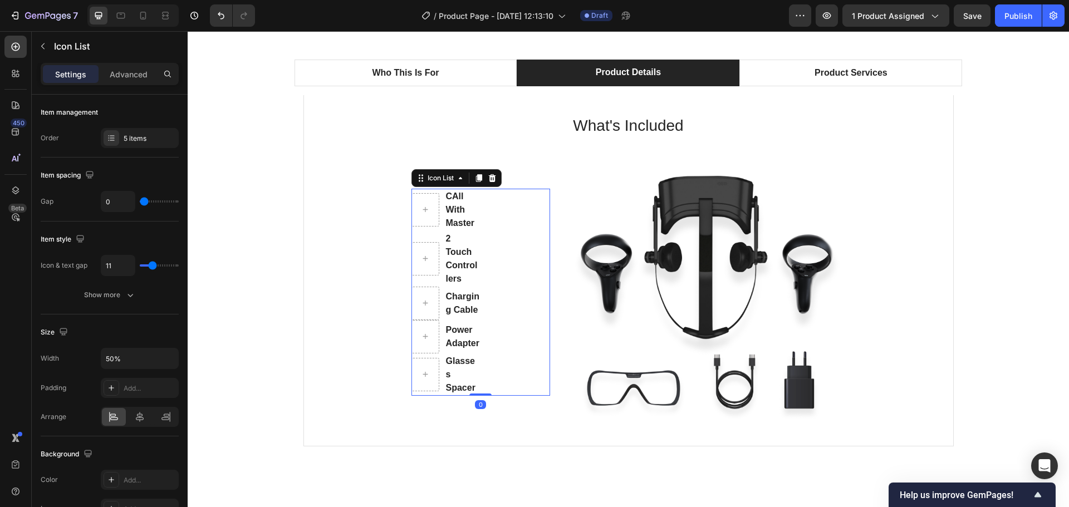
type input "10"
type input "9"
type input "7"
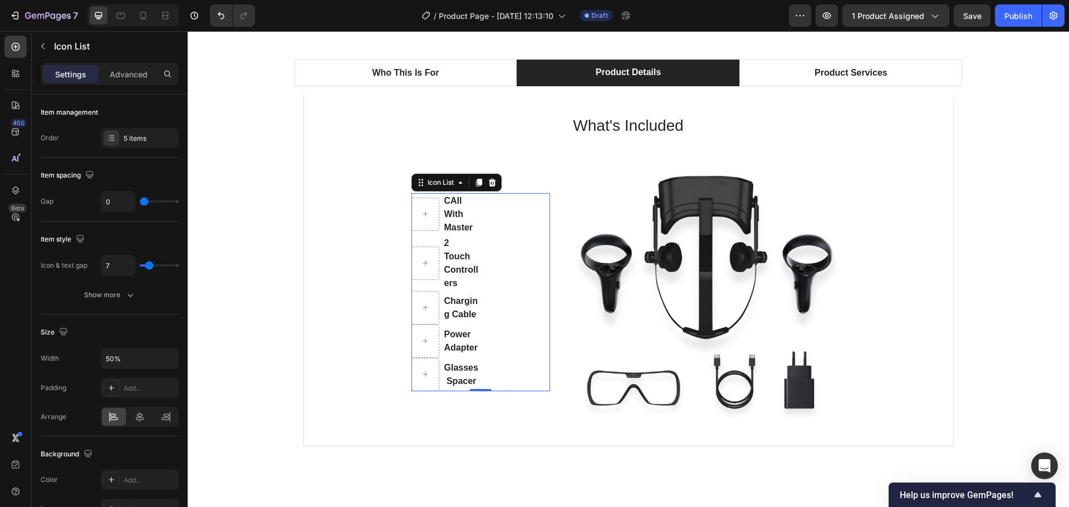
type input "5"
type input "4"
type input "3"
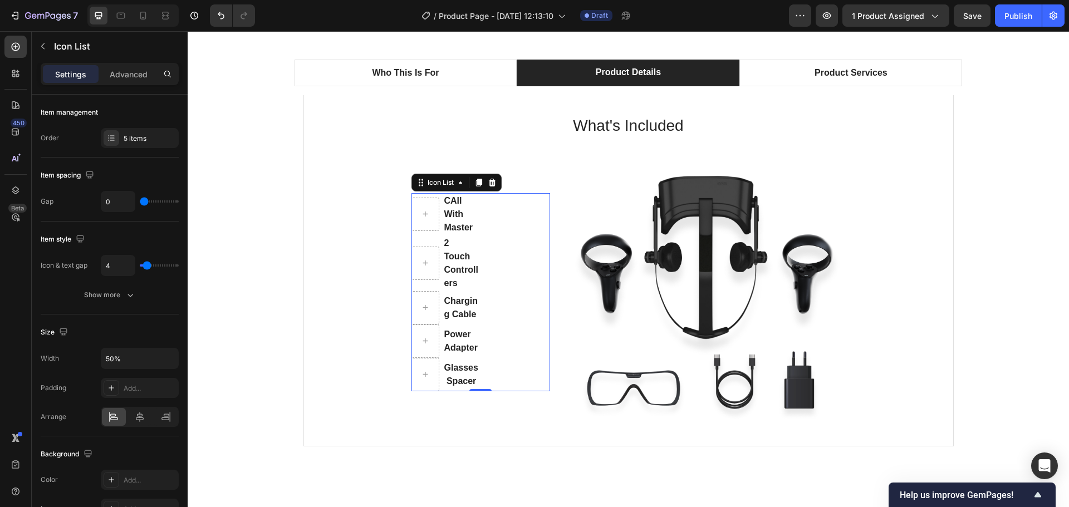
type input "3"
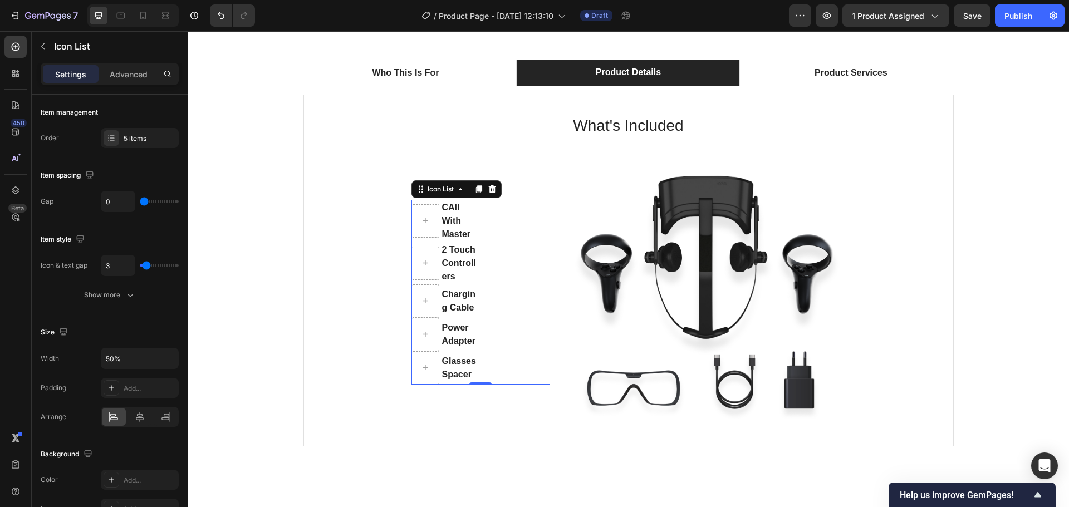
type input "2"
type input "1"
type input "0"
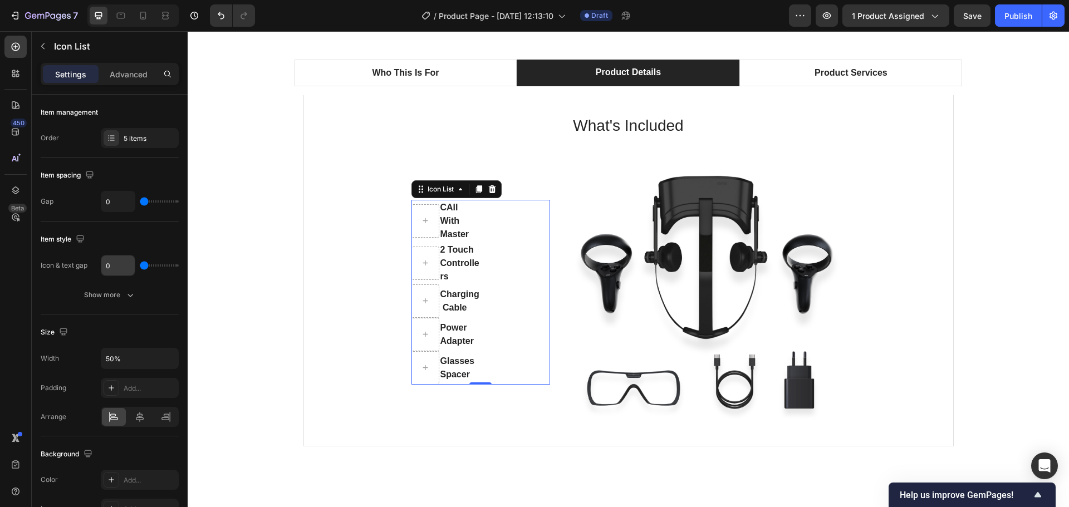
drag, startPoint x: 154, startPoint y: 263, endPoint x: 127, endPoint y: 262, distance: 26.2
type input "0"
click at [140, 265] on input "range" at bounding box center [159, 265] width 39 height 2
click at [130, 142] on div "5 items" at bounding box center [150, 139] width 52 height 10
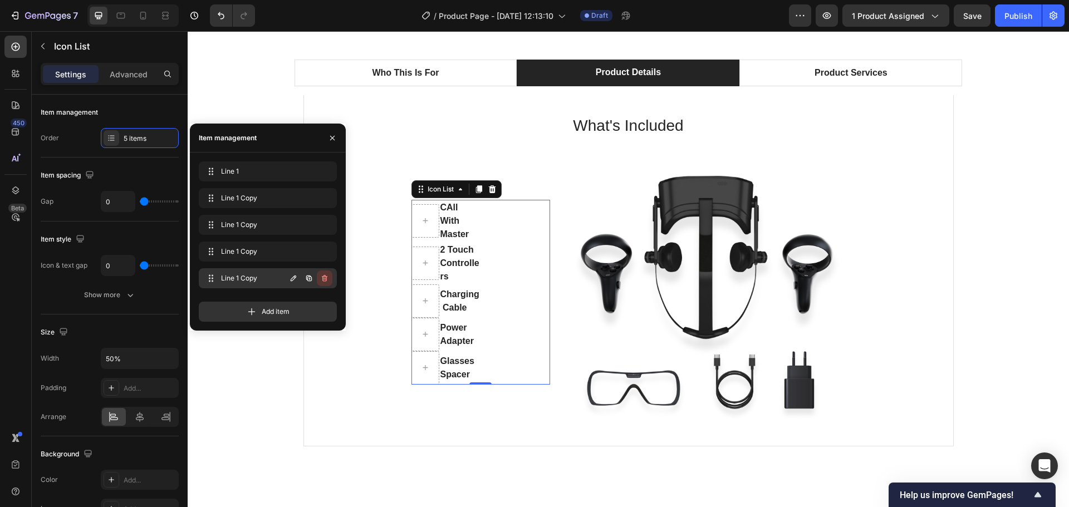
click at [326, 278] on icon "button" at bounding box center [325, 278] width 6 height 7
click at [326, 278] on div "Delete" at bounding box center [317, 278] width 21 height 10
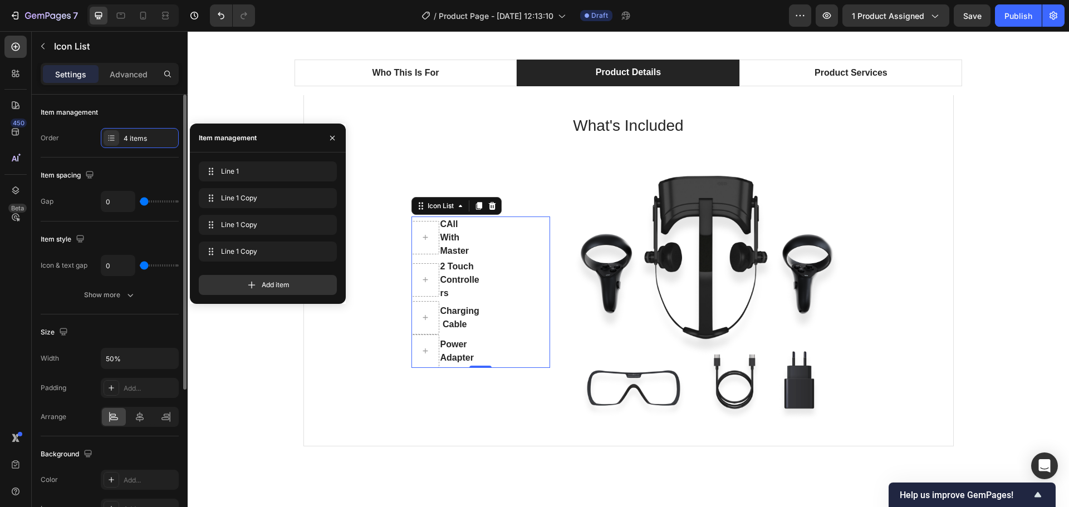
click at [134, 170] on div "Item spacing" at bounding box center [110, 175] width 138 height 18
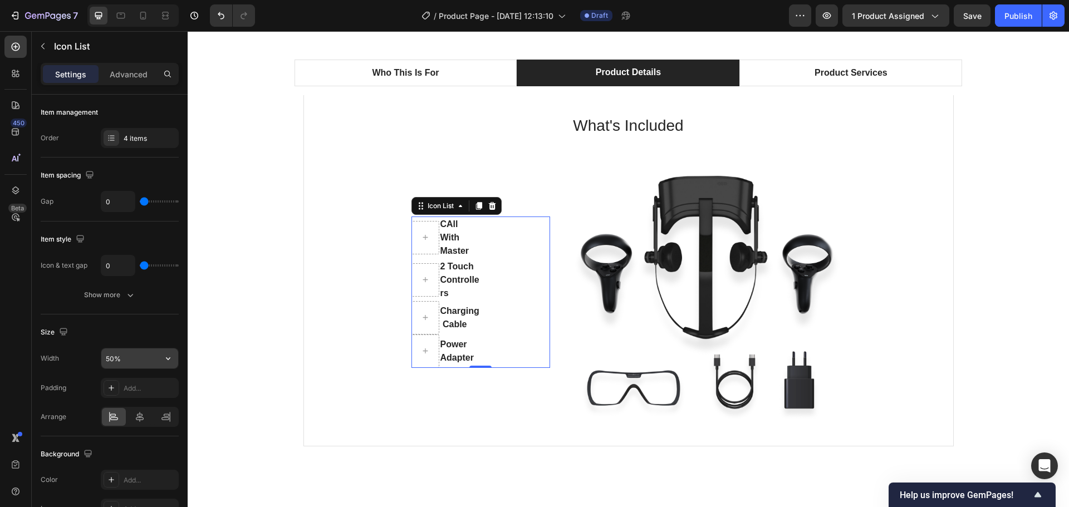
scroll to position [56, 0]
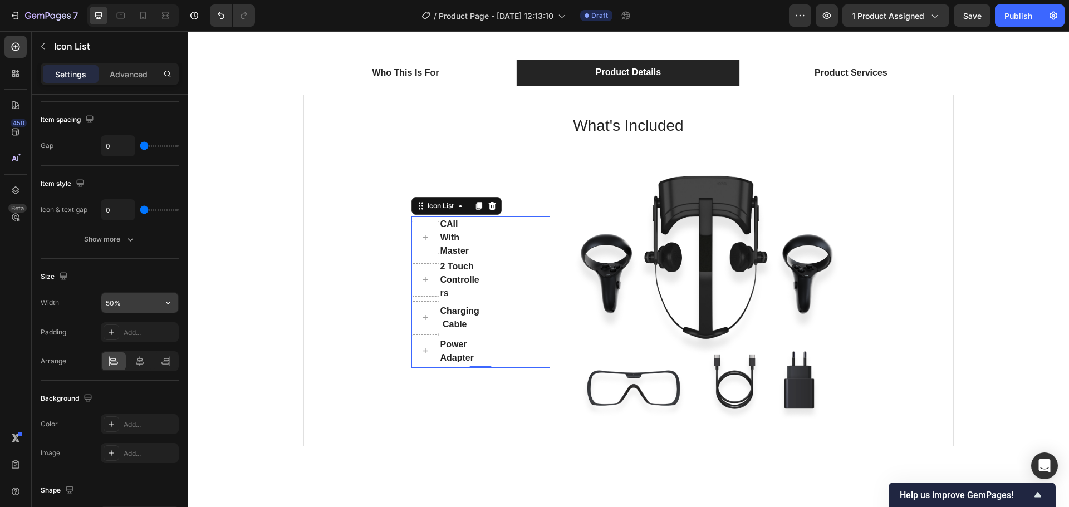
click at [115, 303] on input "50%" at bounding box center [139, 303] width 77 height 20
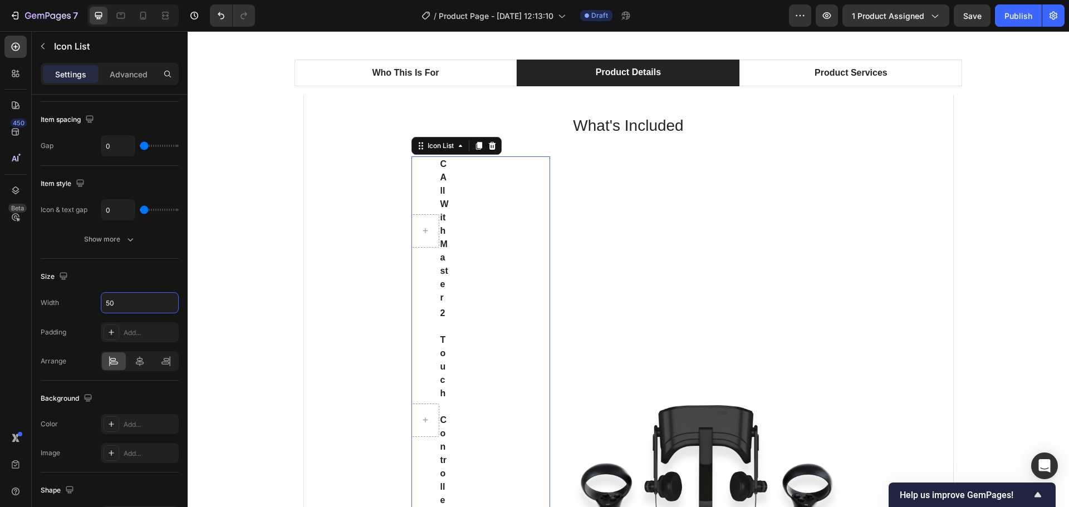
click at [144, 276] on div "Size" at bounding box center [110, 277] width 138 height 18
click at [138, 304] on input "50" at bounding box center [139, 303] width 77 height 20
click at [149, 303] on input "50" at bounding box center [139, 303] width 77 height 20
click at [170, 302] on icon "button" at bounding box center [168, 302] width 11 height 11
click at [137, 350] on p "Full 100%" at bounding box center [136, 352] width 63 height 10
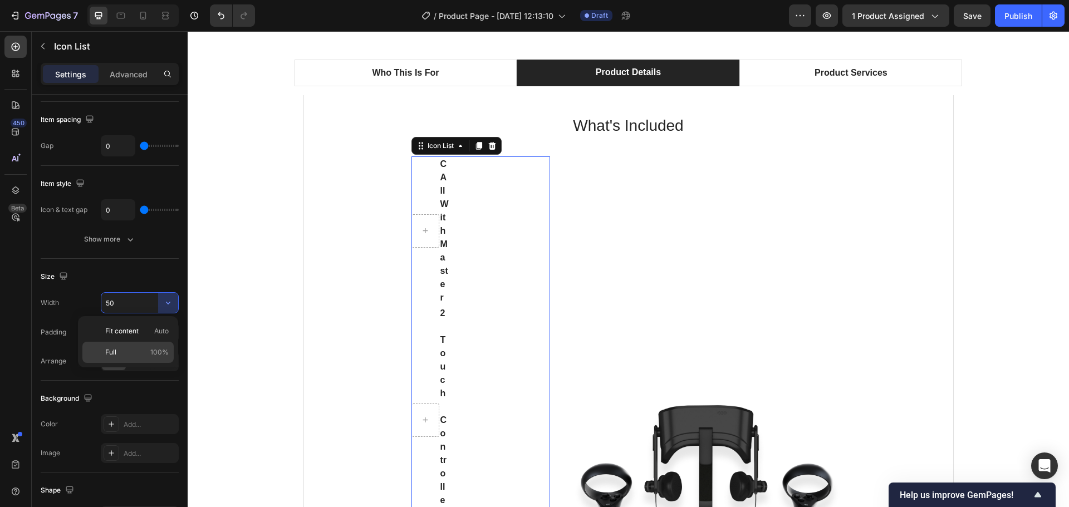
type input "100%"
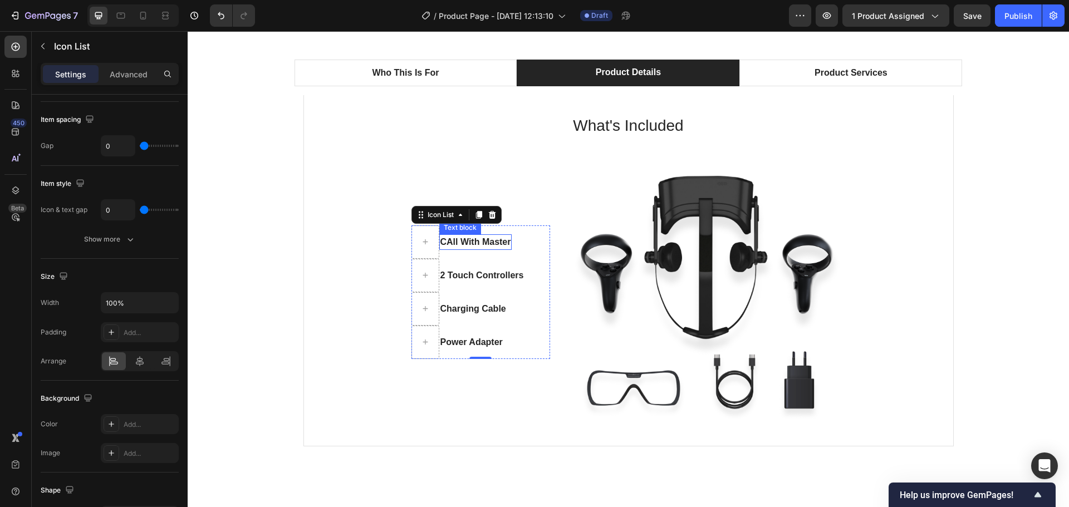
click at [479, 240] on p "CAll With Master" at bounding box center [475, 241] width 71 height 13
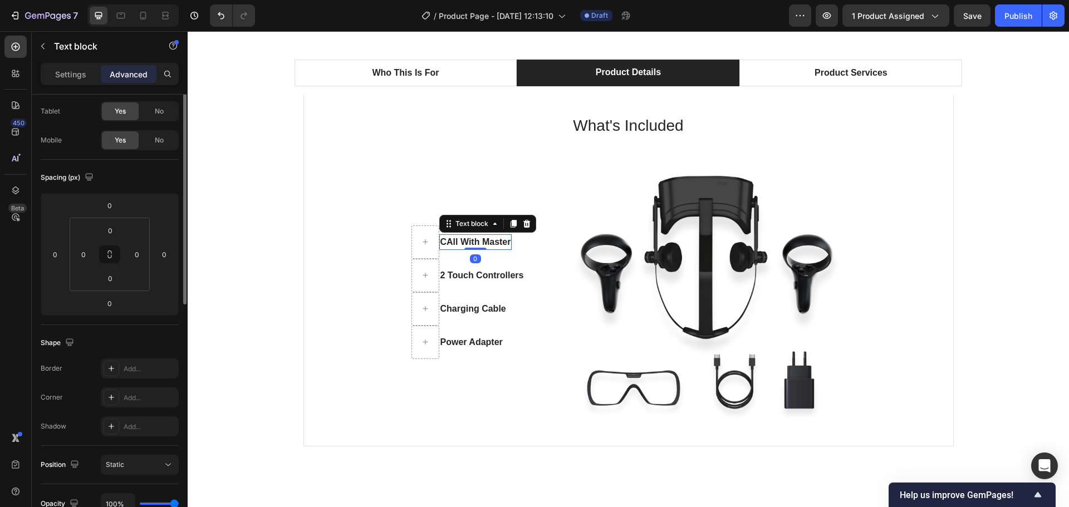
scroll to position [0, 0]
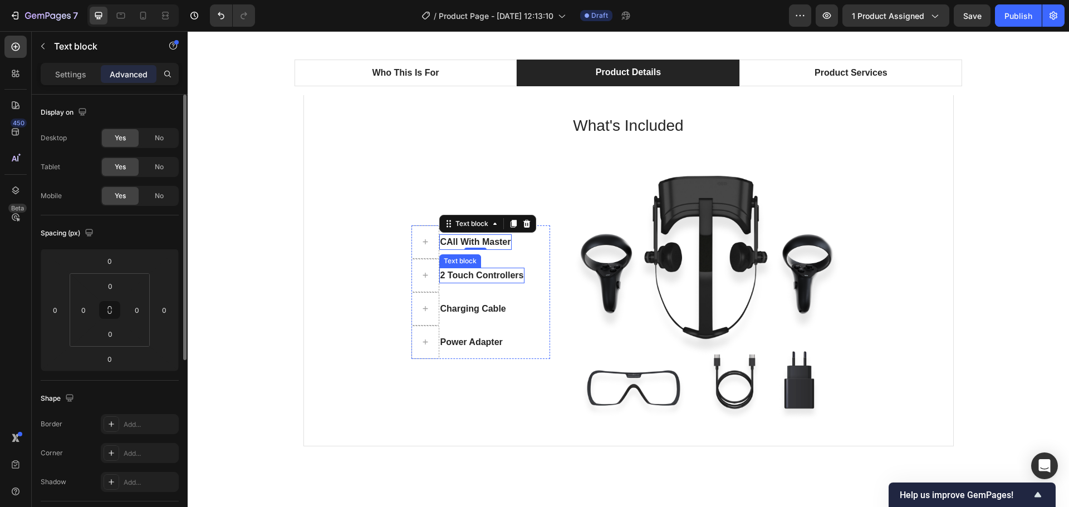
click at [465, 274] on p "2 Touch Controllers" at bounding box center [482, 275] width 84 height 13
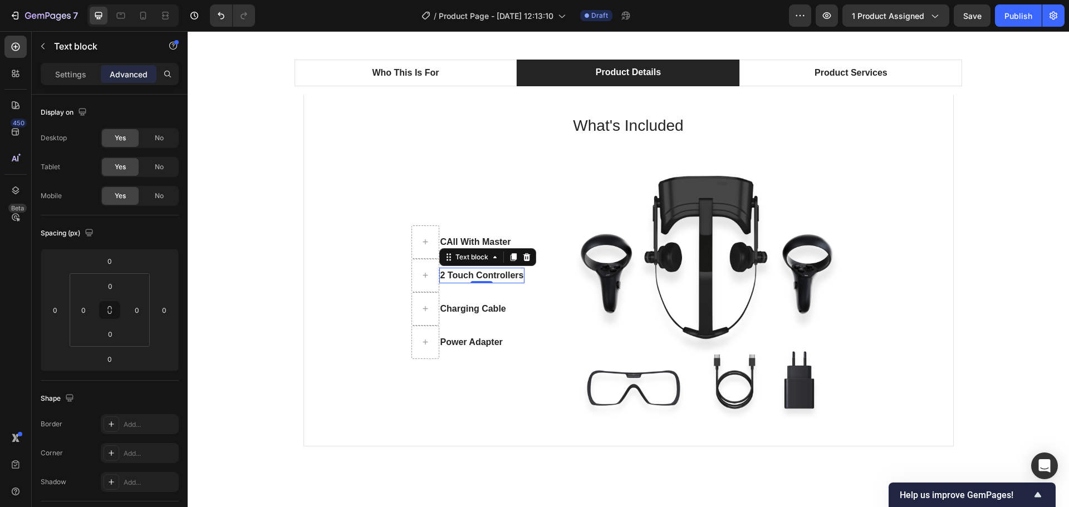
click at [465, 274] on p "2 Touch Controllers" at bounding box center [482, 275] width 84 height 13
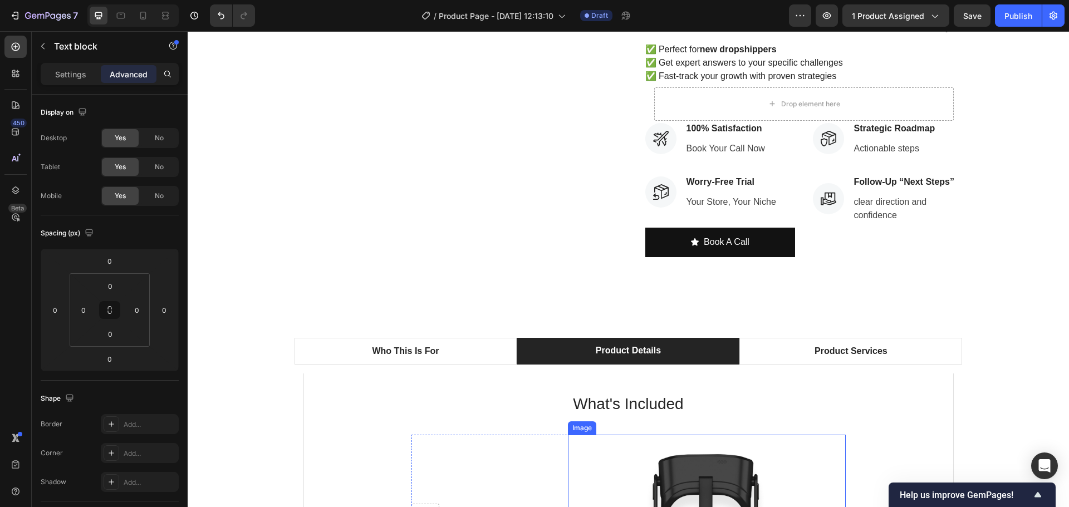
scroll to position [717, 0]
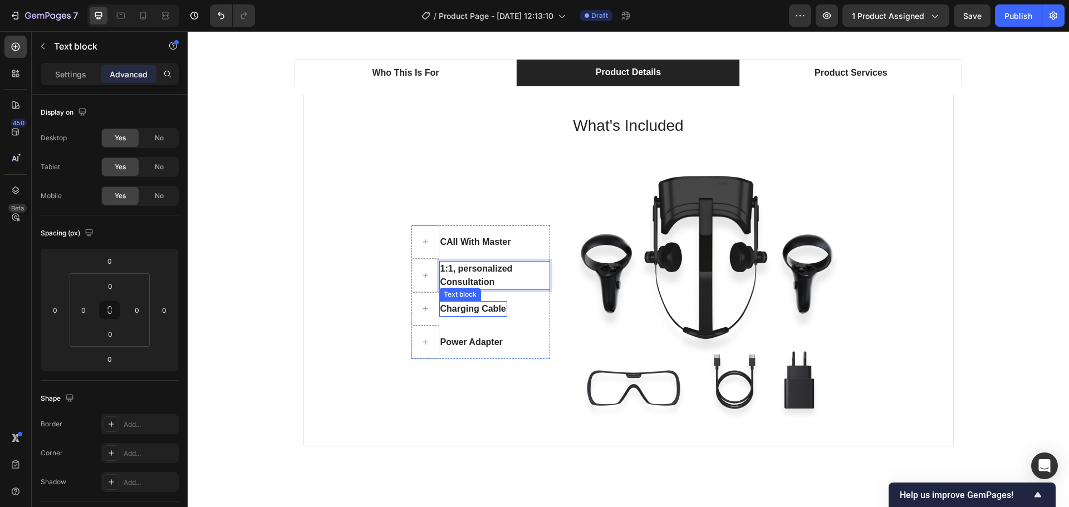
click at [473, 306] on p "Charging Cable" at bounding box center [473, 308] width 66 height 13
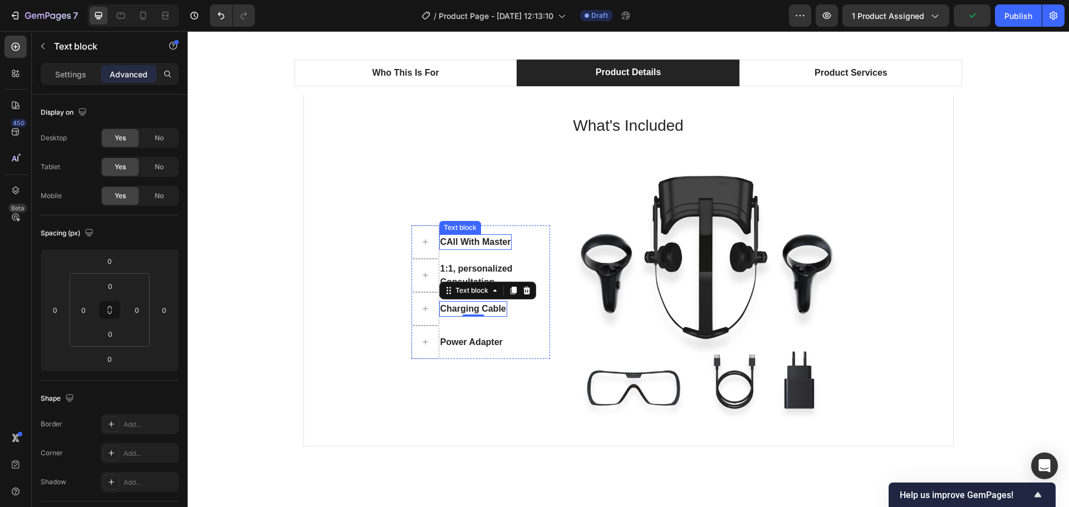
click at [451, 240] on p "CAll With Master" at bounding box center [475, 241] width 71 height 13
click at [482, 265] on p "1:1, personalized Consultation" at bounding box center [494, 275] width 109 height 27
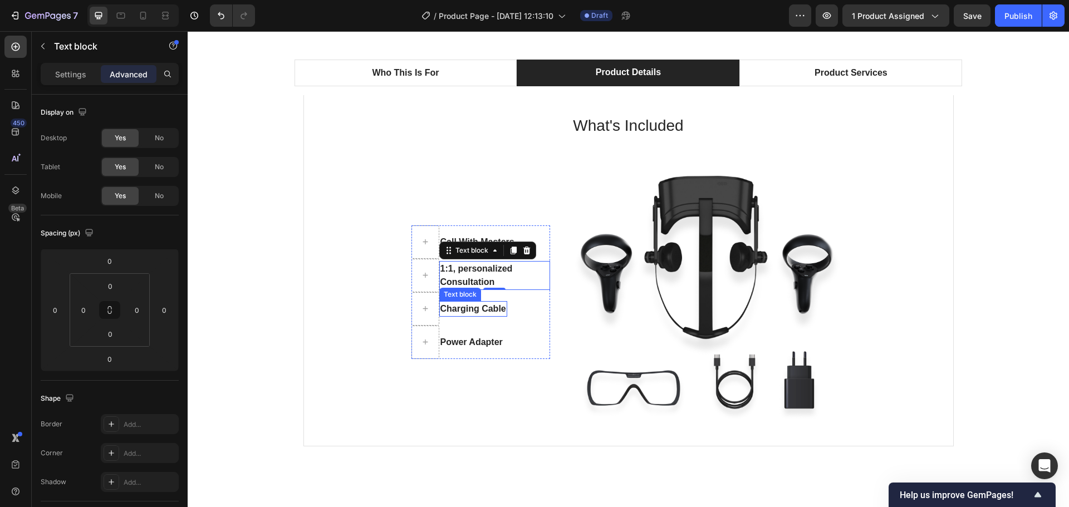
click at [463, 308] on p "Charging Cable" at bounding box center [473, 308] width 66 height 13
click at [472, 307] on p "Charging Cable" at bounding box center [473, 308] width 66 height 13
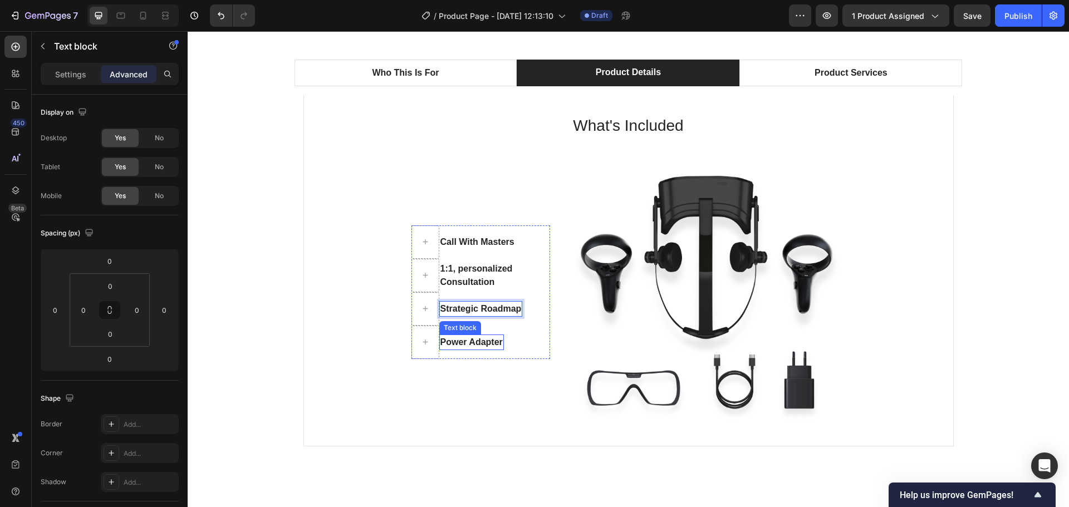
click at [463, 341] on p "Power Adapter" at bounding box center [471, 342] width 62 height 13
click at [458, 338] on p "Power Adapter" at bounding box center [471, 342] width 62 height 13
click at [469, 338] on p "Power Adapter" at bounding box center [471, 342] width 62 height 13
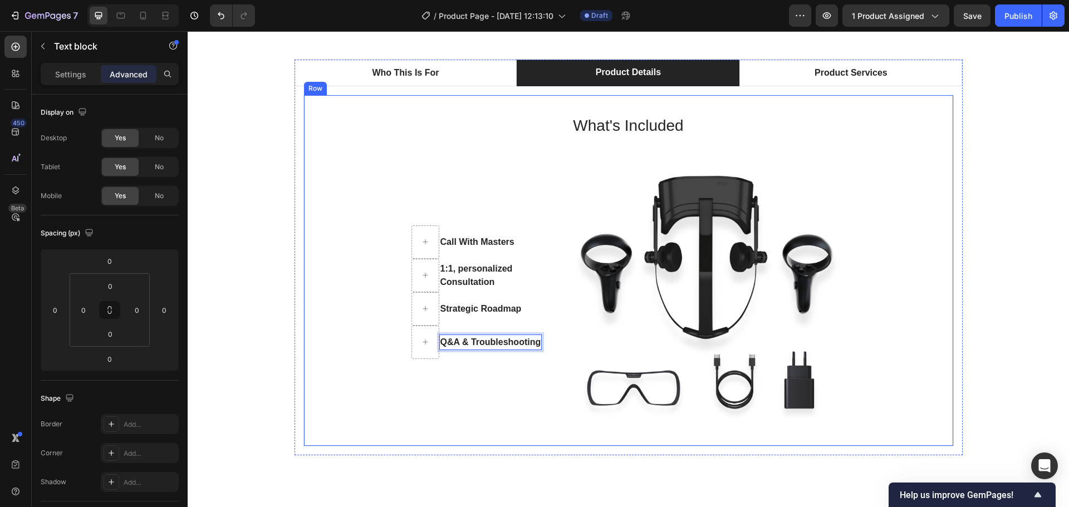
click at [338, 333] on div "What's Included Heading Call With Masters Text block 1:1, personalized Consulta…" at bounding box center [628, 270] width 613 height 315
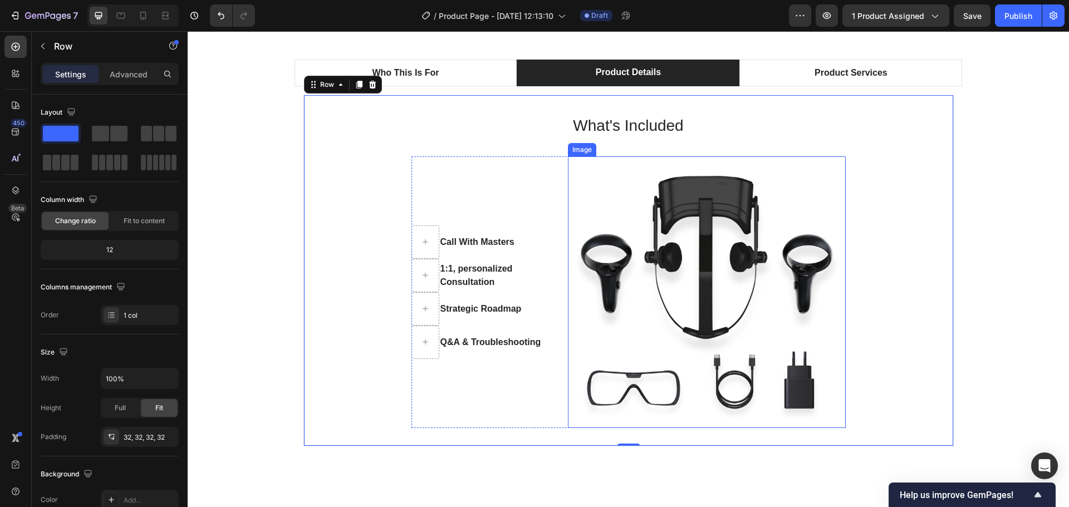
click at [765, 234] on img at bounding box center [707, 292] width 278 height 272
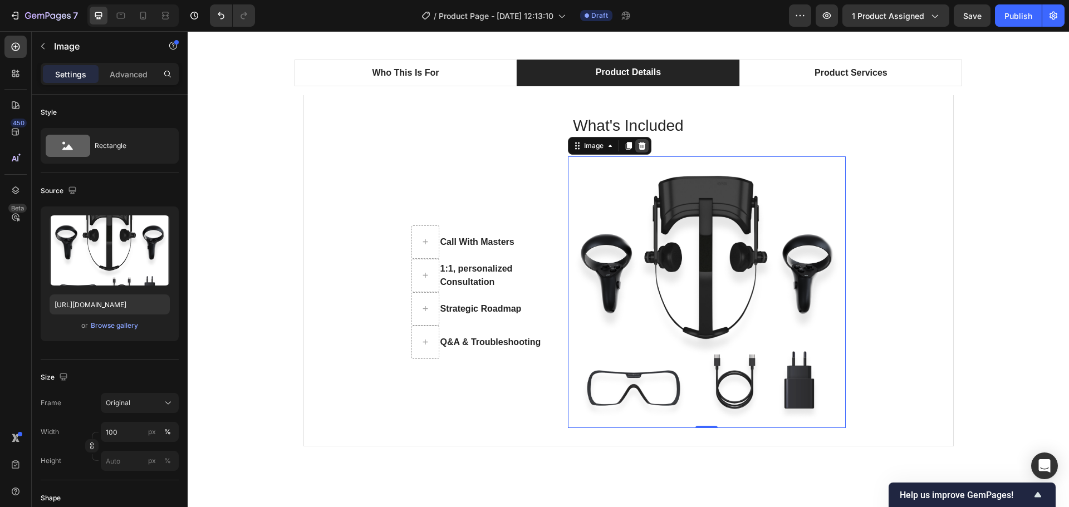
click at [638, 145] on icon at bounding box center [641, 146] width 7 height 8
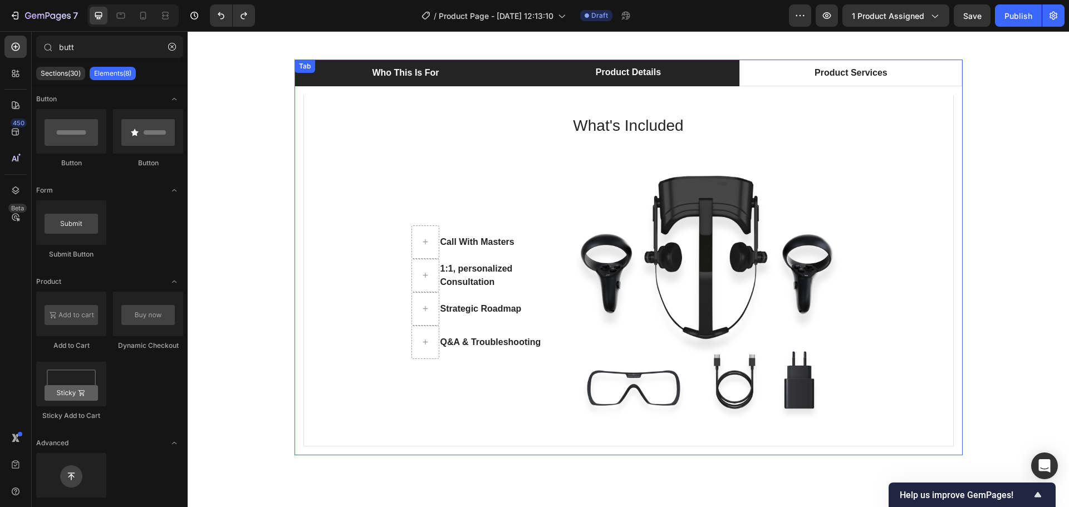
click at [400, 67] on p "Who This Is For" at bounding box center [405, 72] width 67 height 13
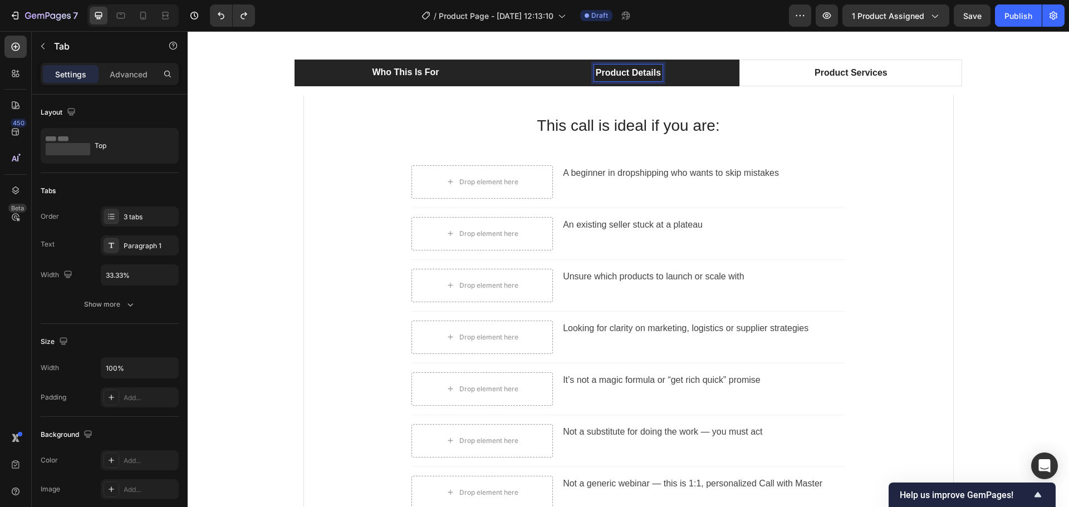
click at [700, 76] on li "Product Details" at bounding box center [628, 73] width 223 height 27
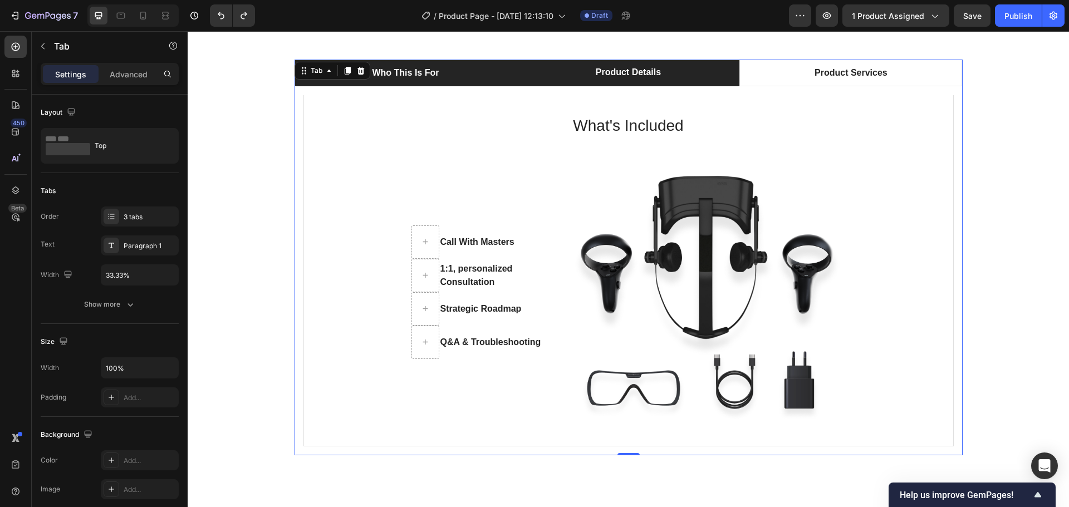
click at [480, 72] on li "Who This Is For" at bounding box center [405, 73] width 223 height 27
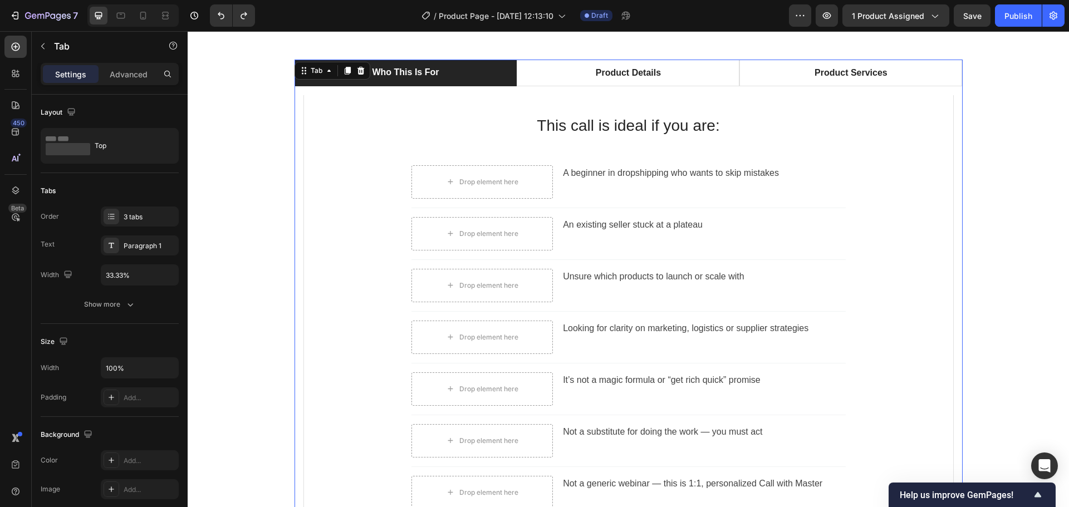
click at [632, 73] on p "Product Details" at bounding box center [628, 72] width 65 height 13
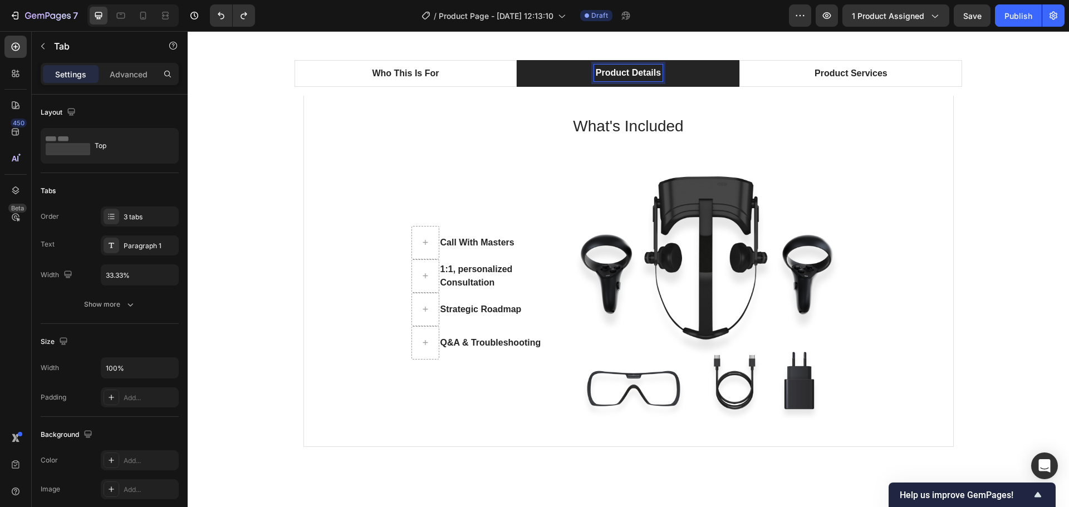
click at [613, 74] on p "Product Details" at bounding box center [628, 72] width 65 height 13
click at [624, 71] on p "Product Details" at bounding box center [628, 72] width 65 height 13
click at [680, 71] on li "Details" at bounding box center [628, 73] width 223 height 27
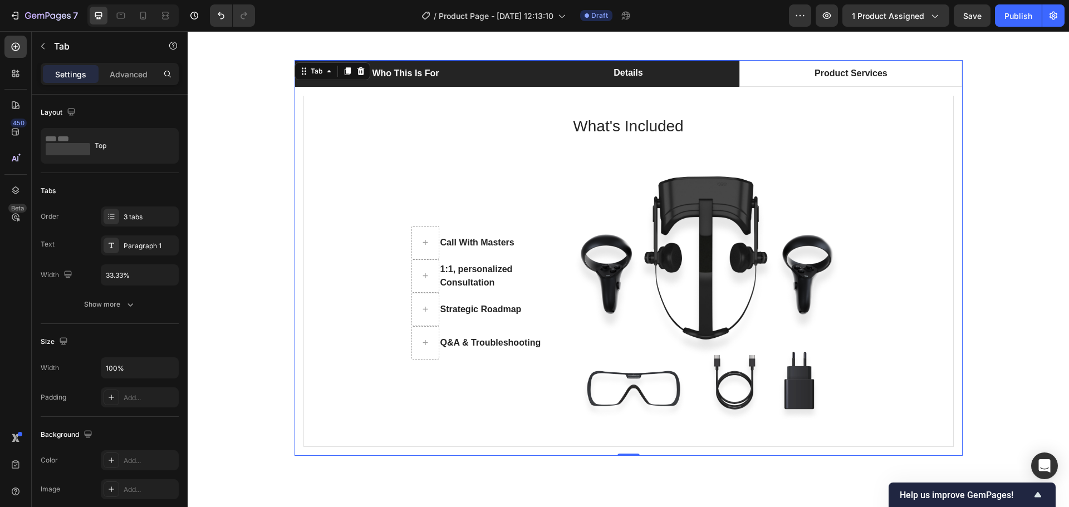
click at [467, 79] on li "Who This Is For" at bounding box center [405, 73] width 223 height 27
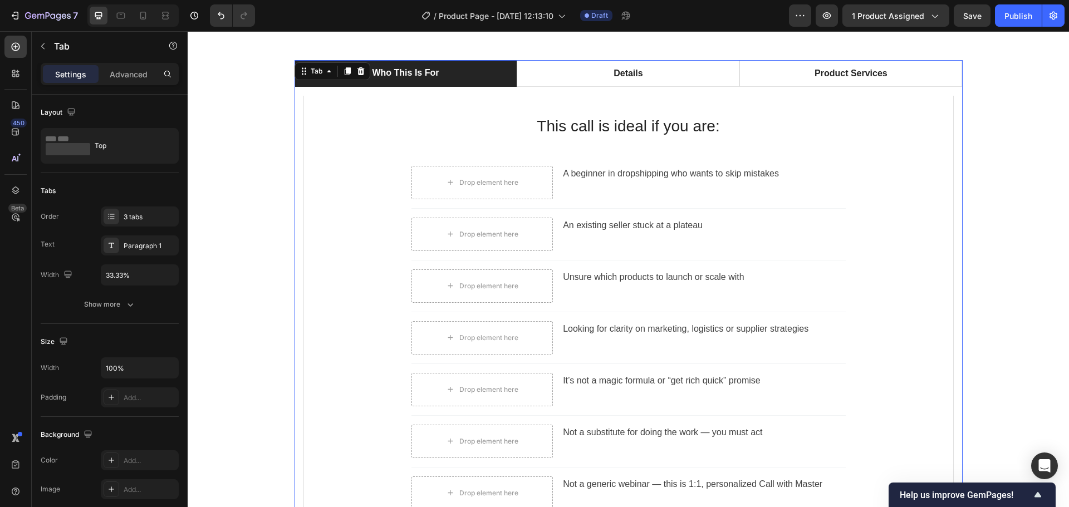
click at [637, 71] on p "Details" at bounding box center [627, 73] width 29 height 13
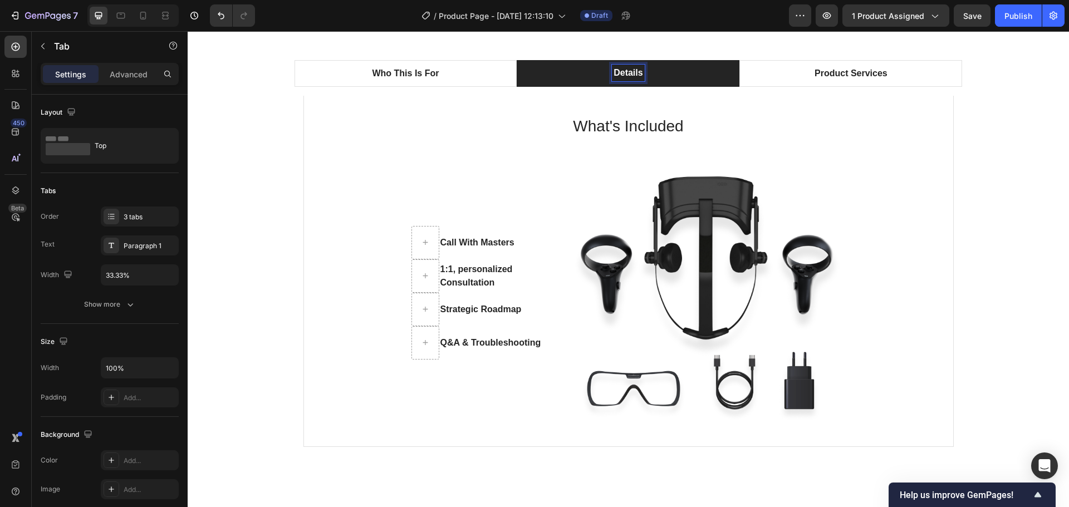
scroll to position [716, 0]
click at [630, 71] on p "Details" at bounding box center [627, 73] width 29 height 13
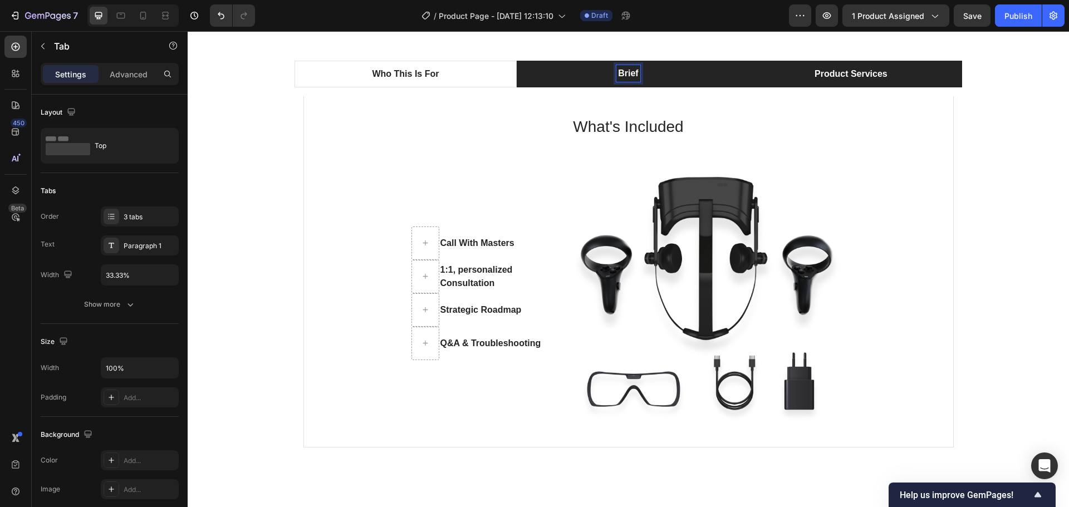
click at [785, 78] on li "Product Services" at bounding box center [850, 74] width 223 height 27
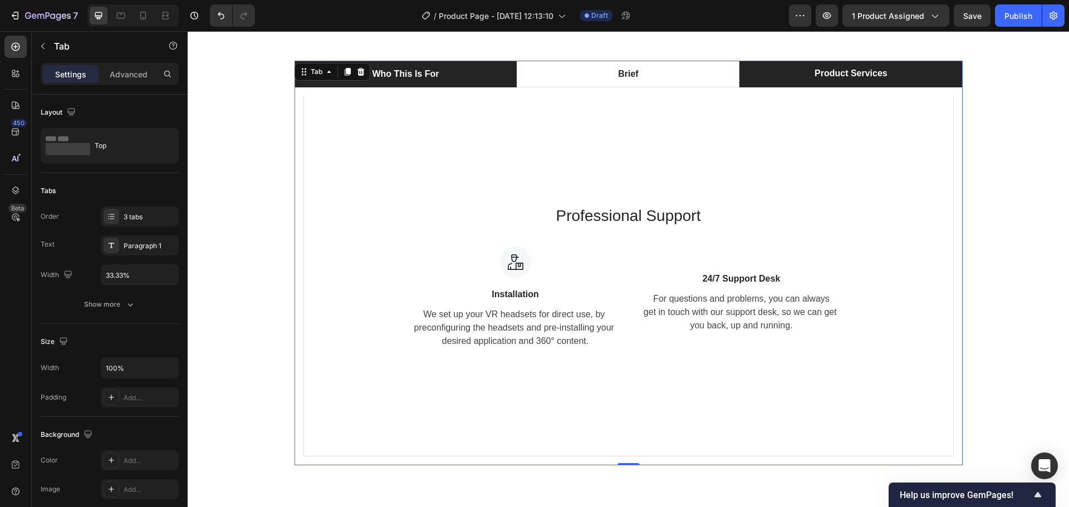
click at [441, 76] on li "Who This Is For" at bounding box center [405, 74] width 223 height 27
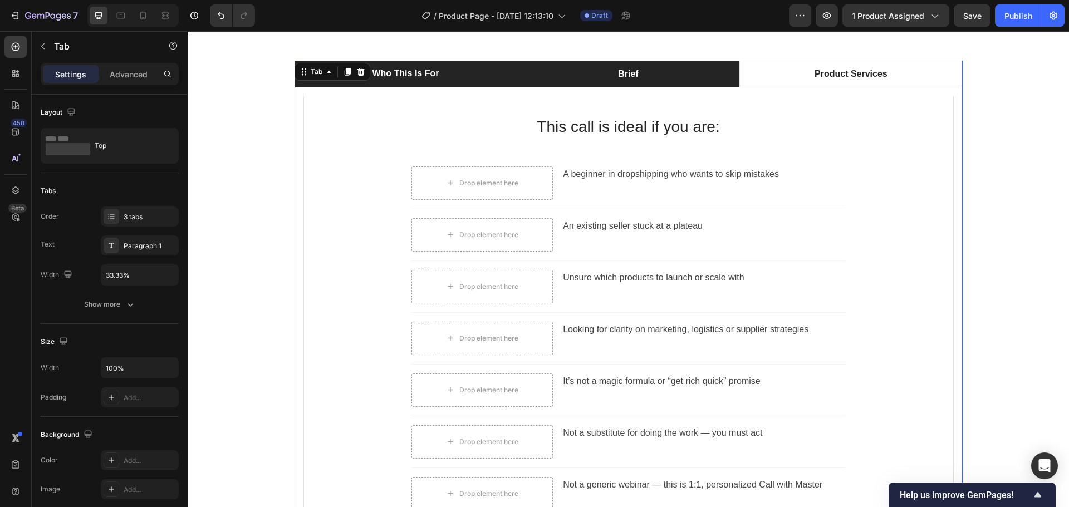
click at [663, 72] on li "Brief" at bounding box center [628, 74] width 223 height 27
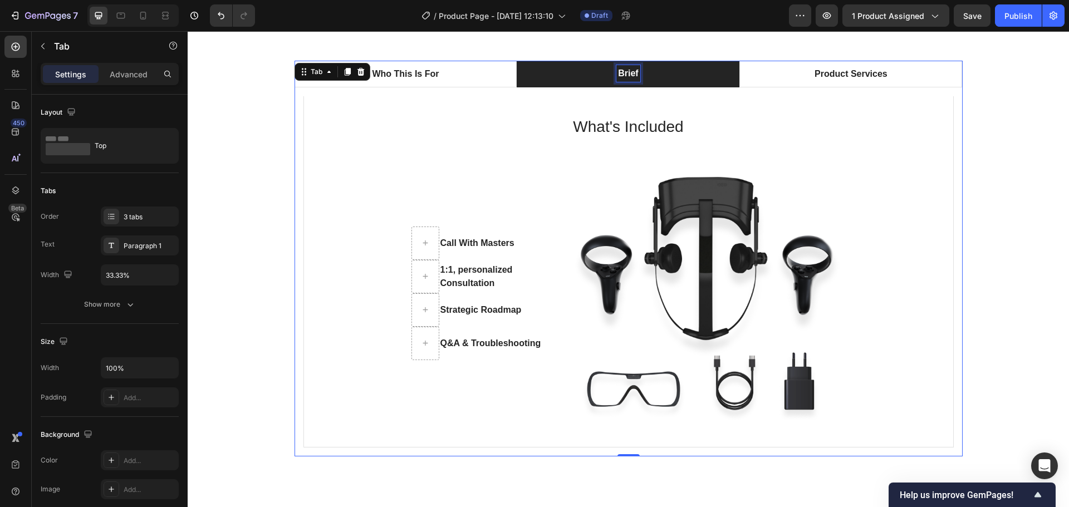
click at [628, 73] on p "Brief" at bounding box center [628, 73] width 20 height 13
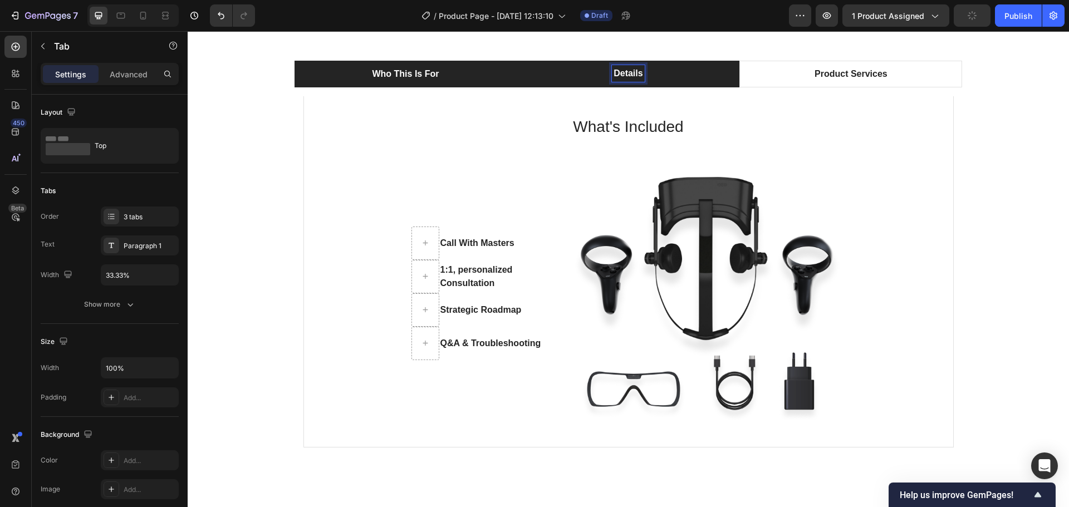
click at [453, 68] on li "Who This Is For" at bounding box center [405, 74] width 223 height 27
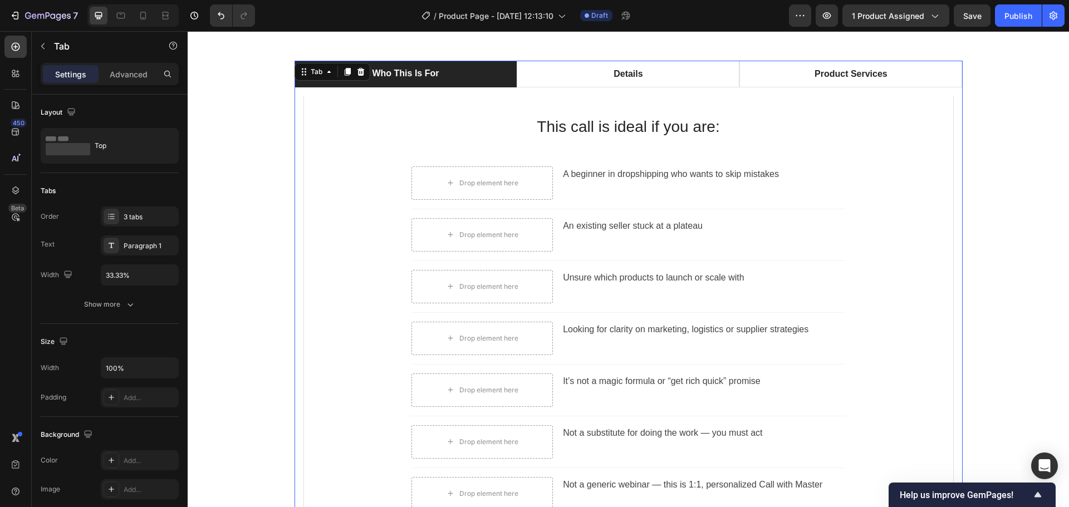
click at [434, 75] on p "Who This Is For" at bounding box center [405, 73] width 67 height 13
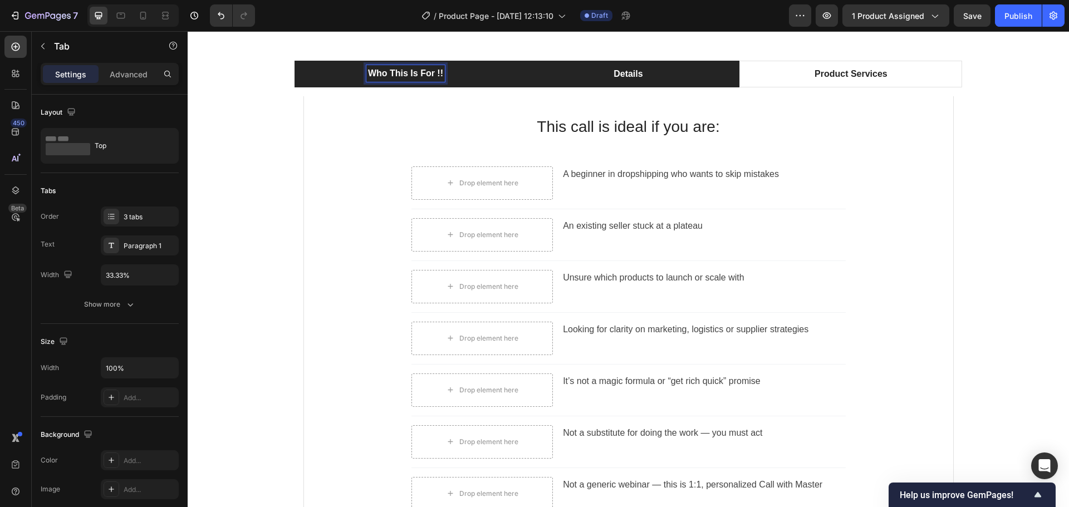
click at [572, 82] on li "Details" at bounding box center [628, 74] width 223 height 27
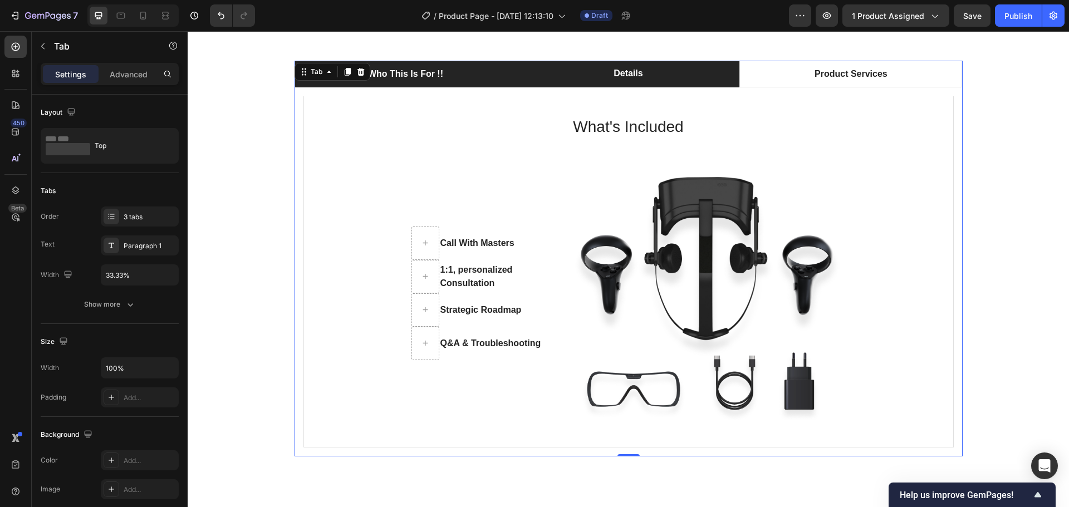
click at [458, 80] on li "Who This Is For !!" at bounding box center [405, 74] width 223 height 27
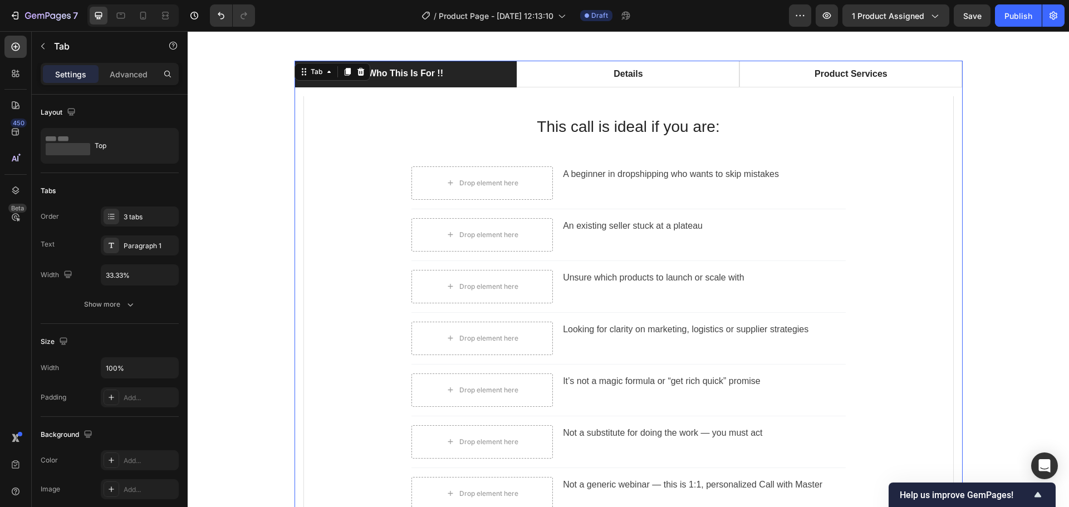
click at [439, 73] on div "Who This Is For !!" at bounding box center [405, 73] width 78 height 17
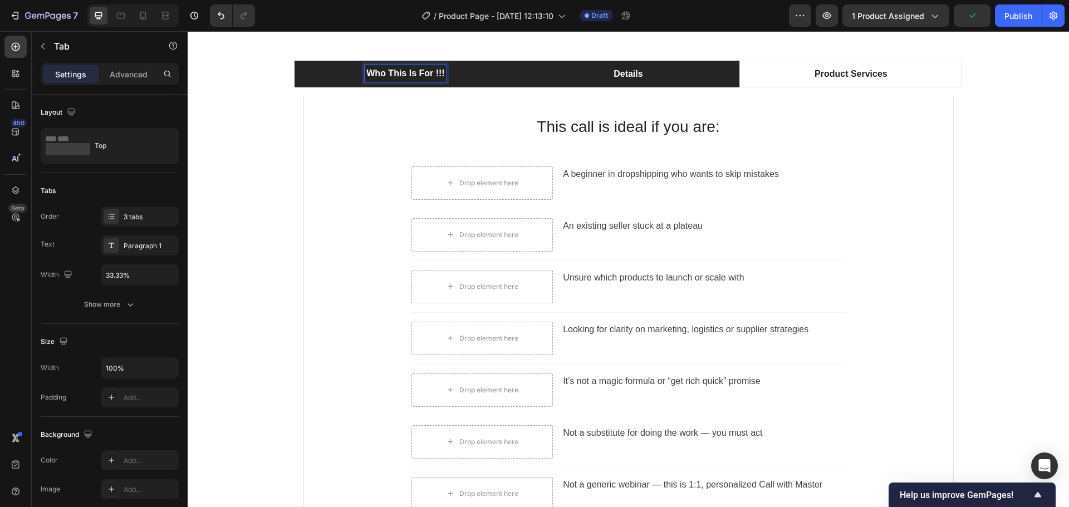
click at [580, 76] on li "Details" at bounding box center [628, 74] width 223 height 27
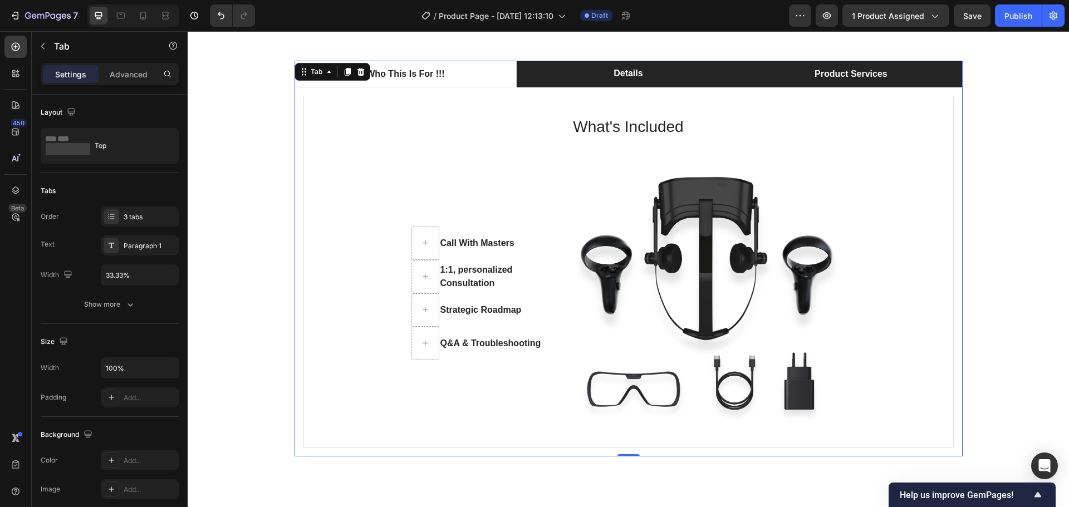
click at [915, 78] on li "Product Services" at bounding box center [850, 74] width 223 height 27
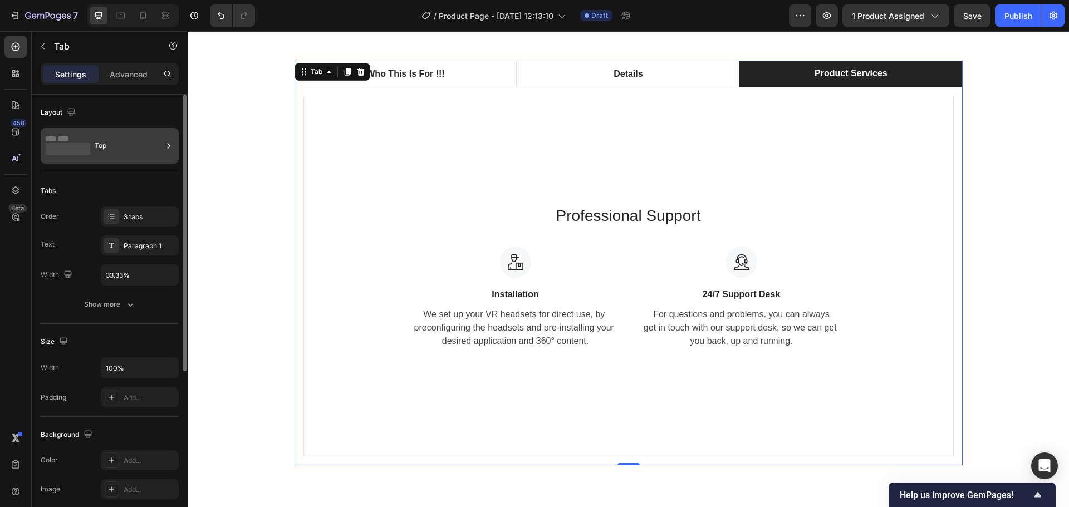
click at [169, 148] on icon at bounding box center [169, 145] width 3 height 5
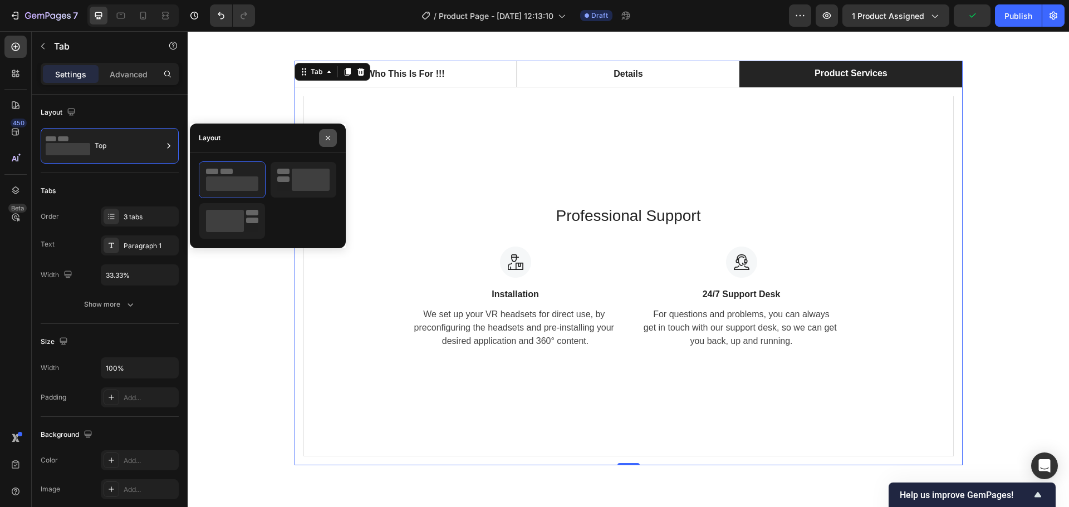
click at [327, 138] on icon "button" at bounding box center [328, 137] width 4 height 4
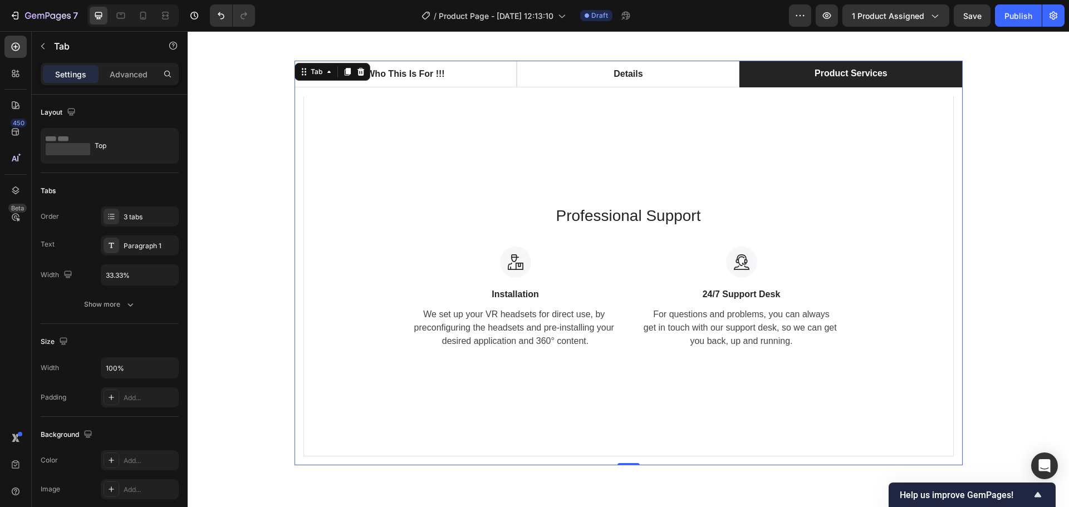
click at [932, 72] on li "Product Services" at bounding box center [850, 74] width 223 height 27
click at [161, 215] on div "3 tabs" at bounding box center [150, 217] width 52 height 10
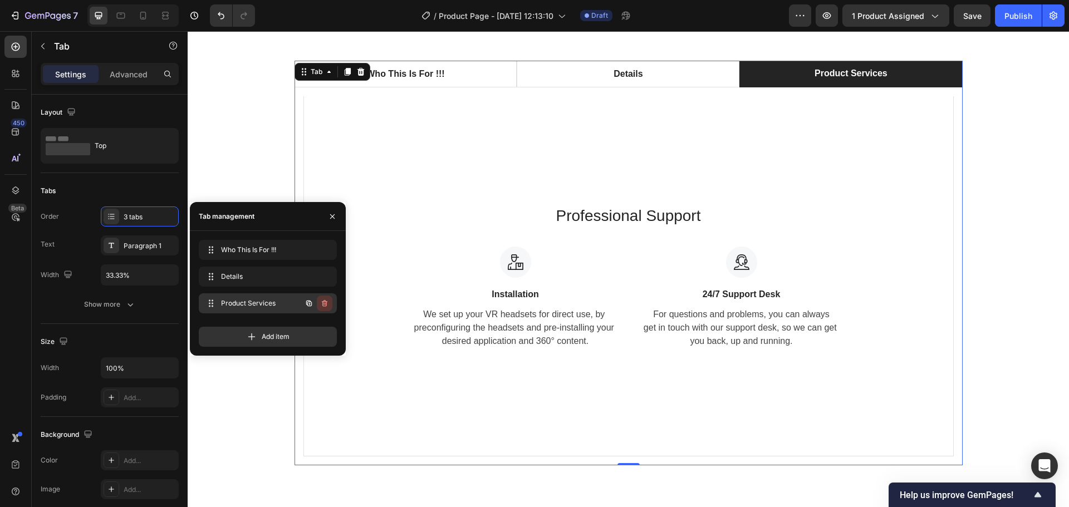
click at [325, 301] on icon "button" at bounding box center [325, 303] width 6 height 7
click at [325, 302] on div "Delete" at bounding box center [317, 303] width 21 height 10
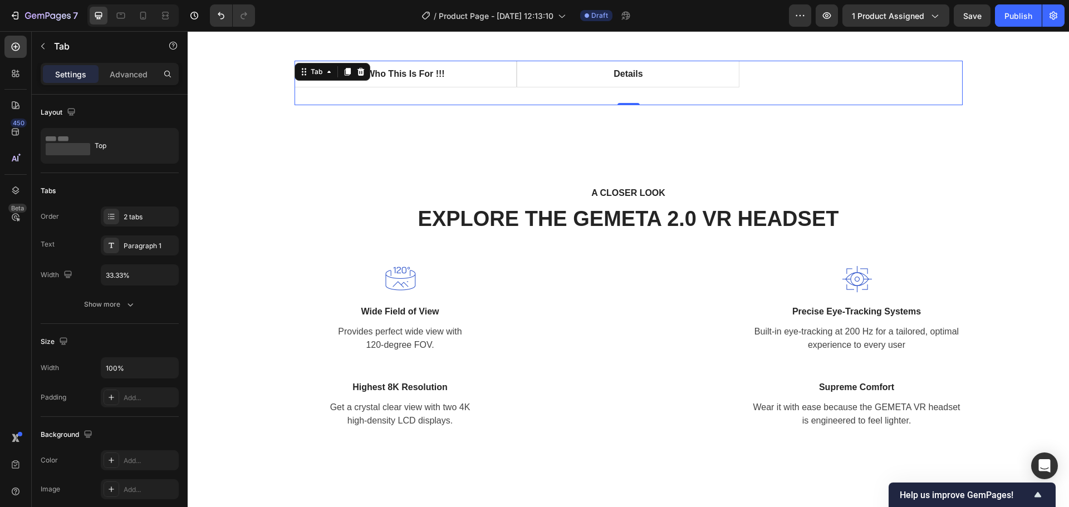
click at [781, 85] on ul "Who This Is For !!! Details" at bounding box center [628, 74] width 668 height 27
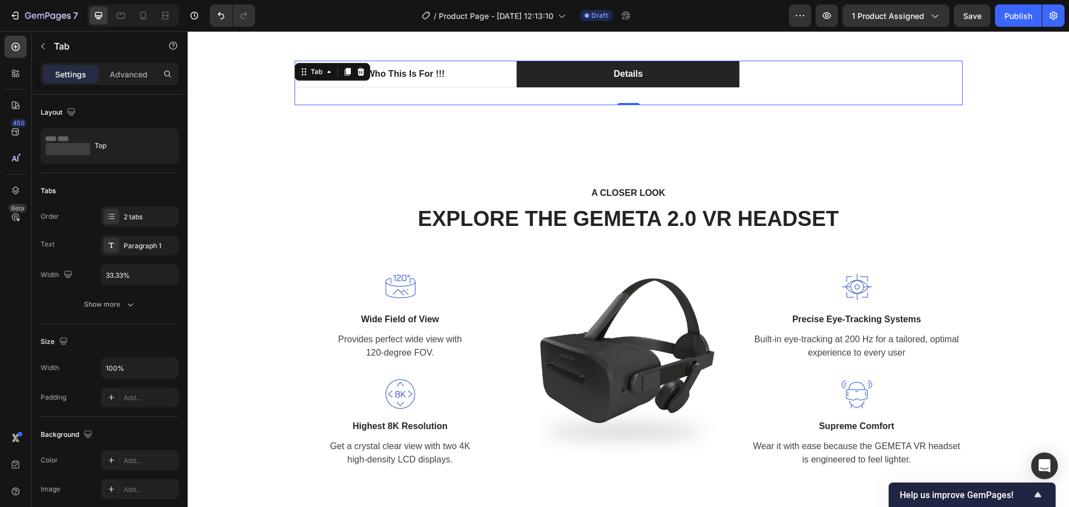
click at [696, 76] on li "Details" at bounding box center [628, 74] width 223 height 27
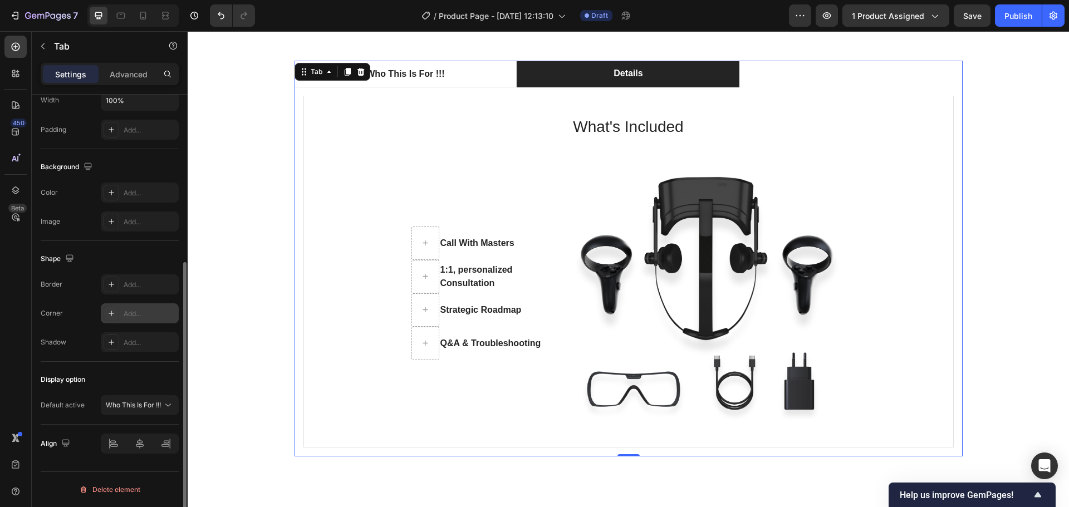
scroll to position [0, 0]
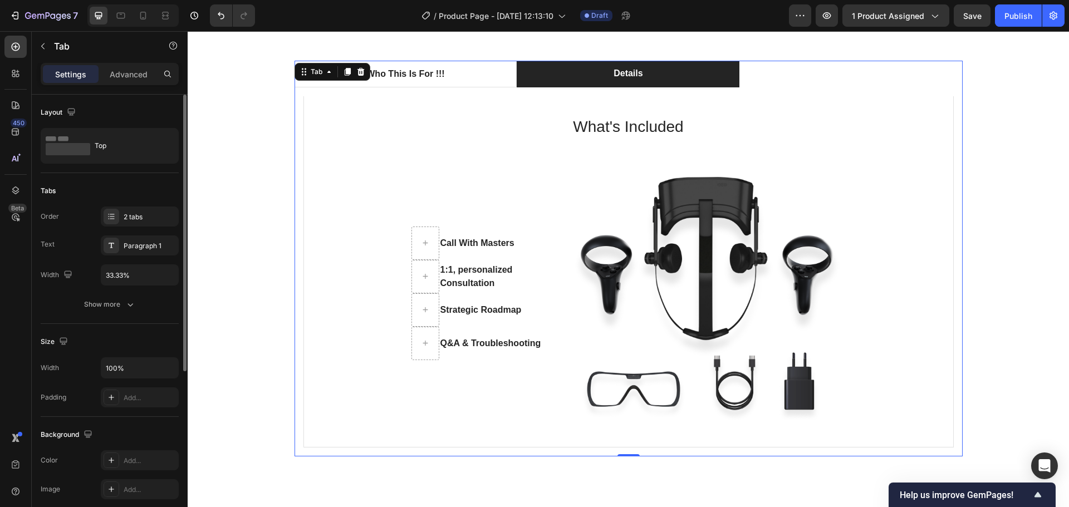
click at [836, 77] on ul "Who This Is For !!! Details" at bounding box center [628, 74] width 668 height 27
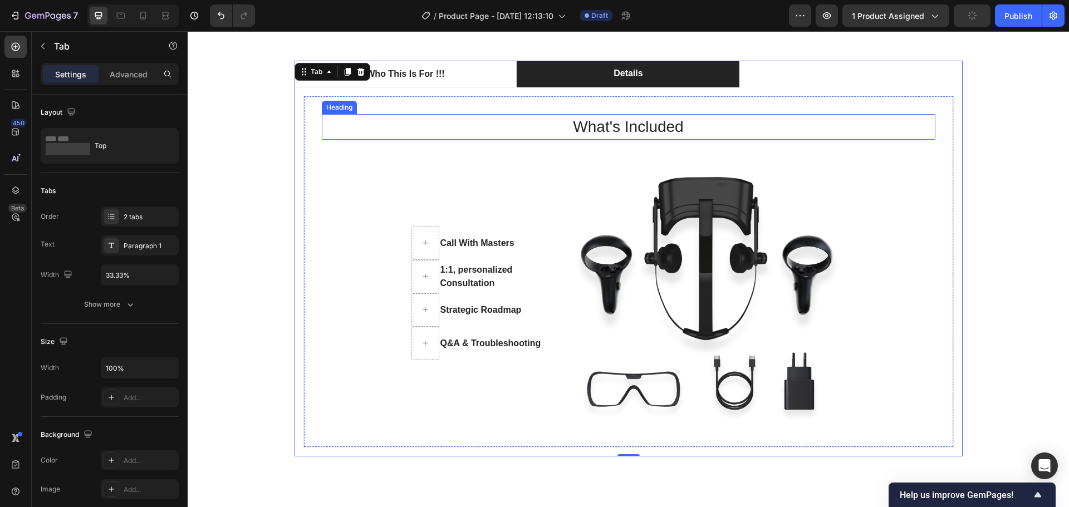
click at [861, 126] on p "What's Included" at bounding box center [628, 126] width 611 height 23
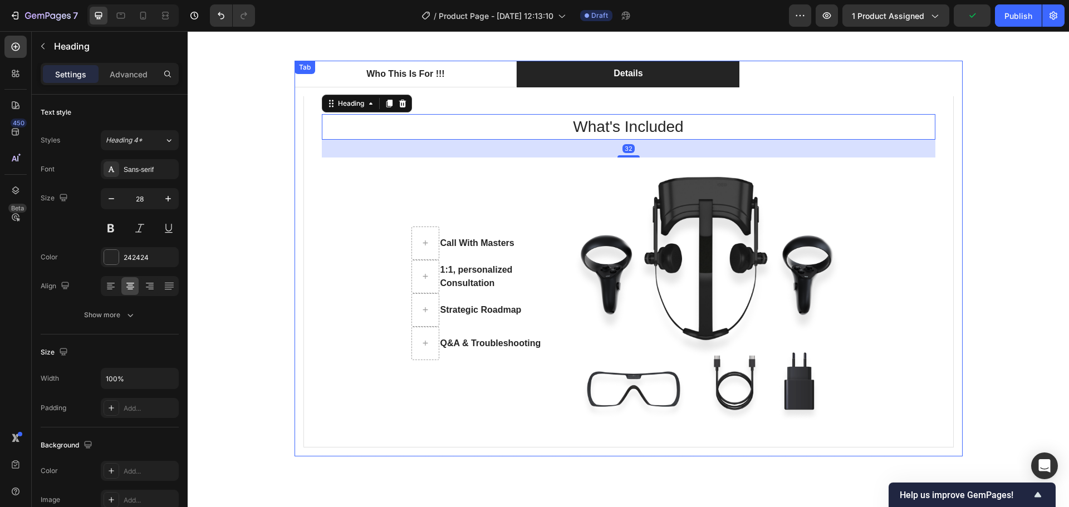
click at [887, 69] on ul "Who This Is For !!! Details" at bounding box center [628, 74] width 668 height 27
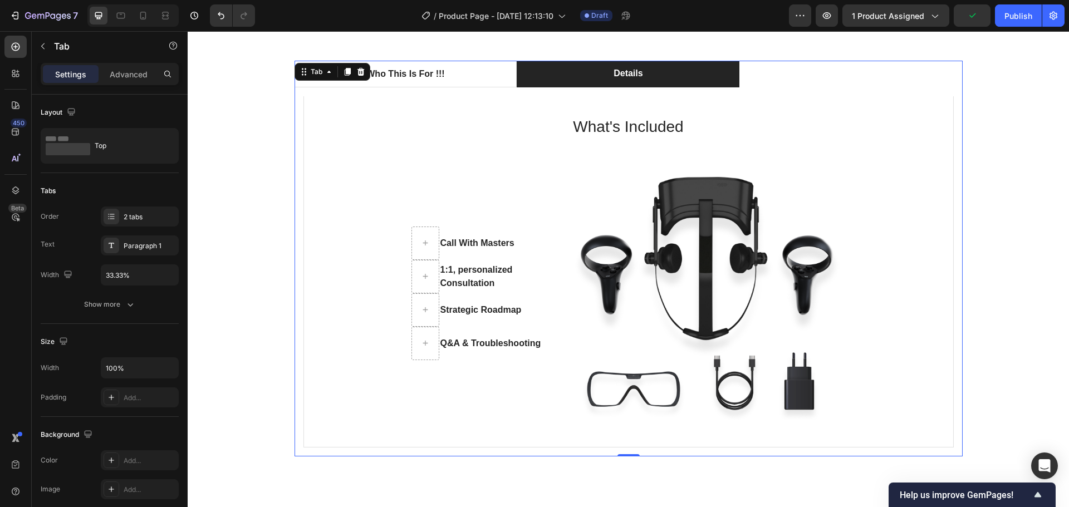
click at [902, 61] on ul "Who This Is For !!! Details" at bounding box center [628, 74] width 668 height 27
click at [125, 308] on icon "button" at bounding box center [130, 304] width 11 height 11
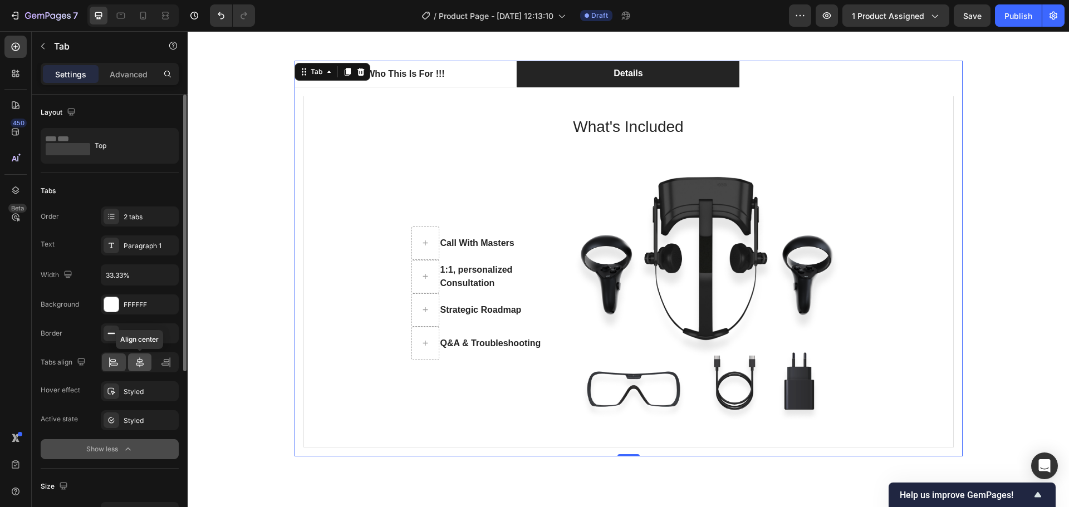
click at [138, 366] on icon at bounding box center [139, 362] width 11 height 11
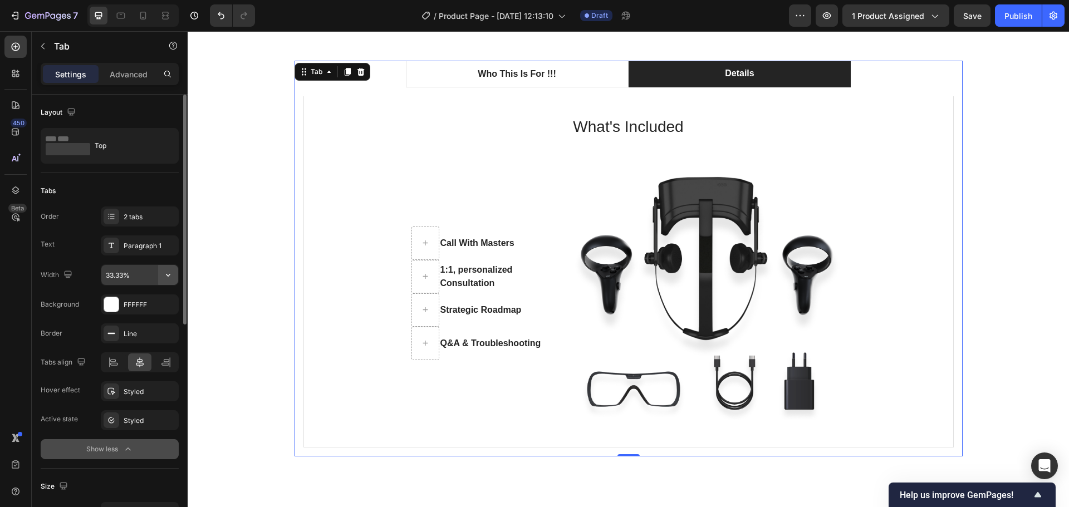
click at [169, 274] on icon "button" at bounding box center [168, 274] width 11 height 11
click at [144, 327] on p "Full 100%" at bounding box center [136, 325] width 63 height 10
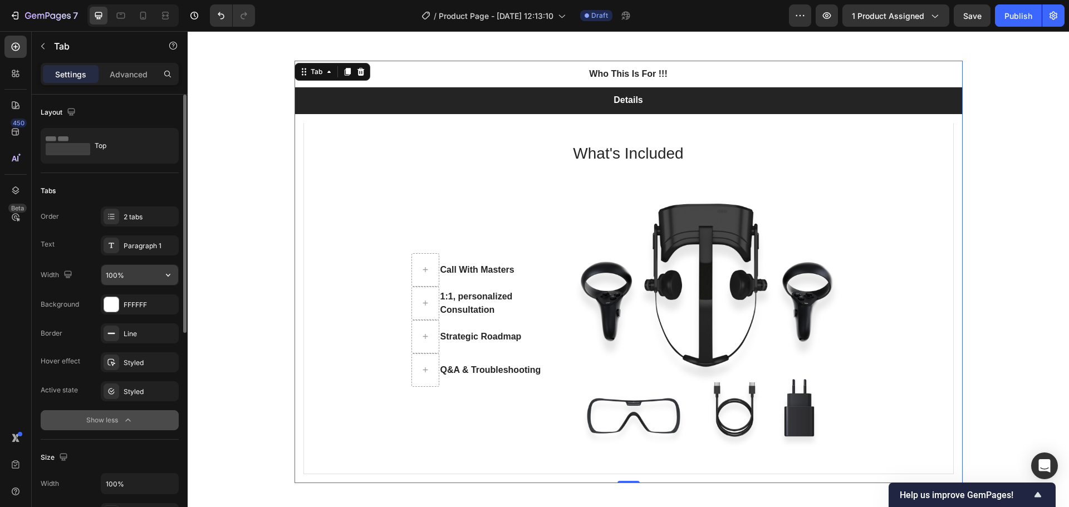
click at [160, 272] on button "button" at bounding box center [168, 275] width 20 height 20
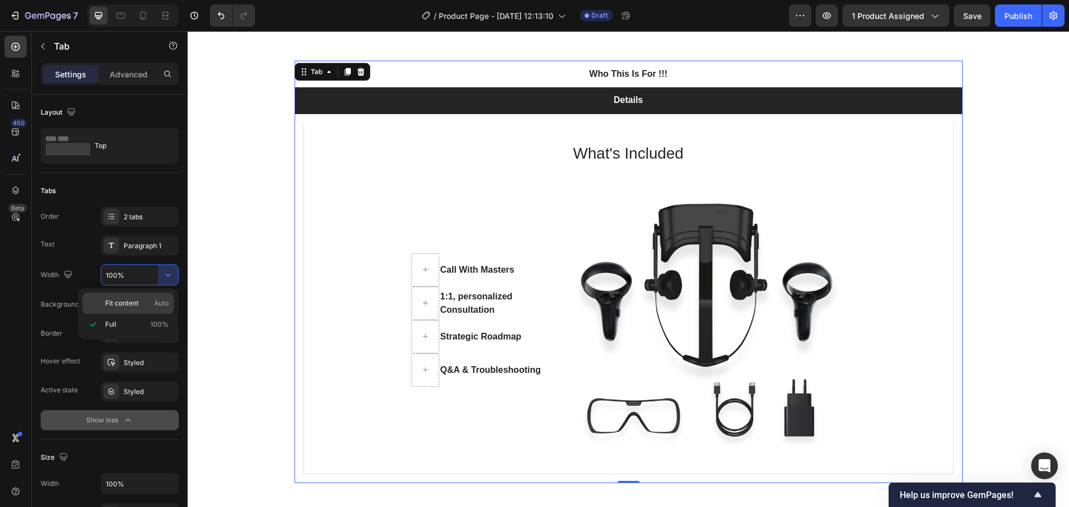
click at [144, 304] on p "Fit content Auto" at bounding box center [136, 303] width 63 height 10
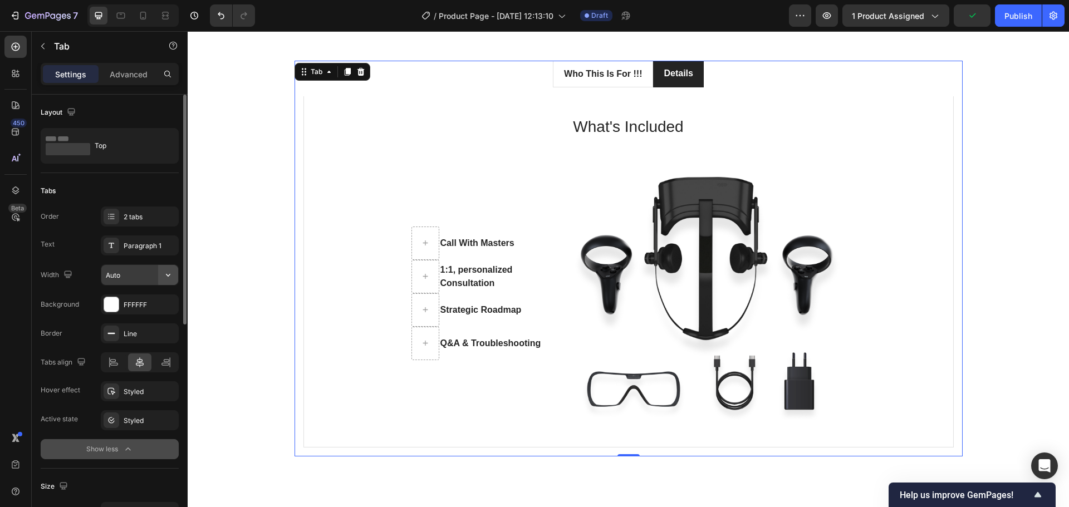
click at [164, 273] on icon "button" at bounding box center [168, 274] width 11 height 11
click at [141, 276] on input "Auto" at bounding box center [139, 275] width 77 height 20
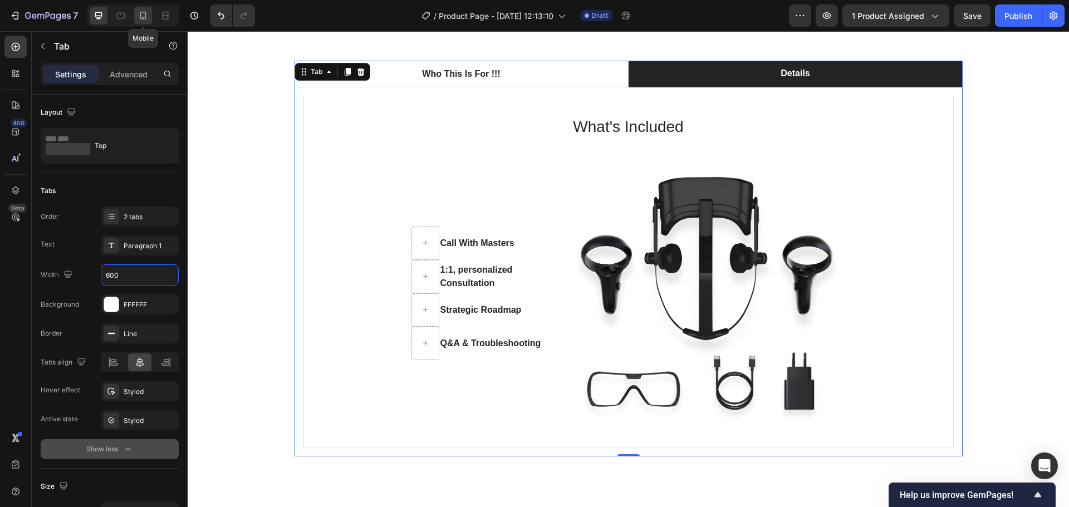
click at [142, 15] on icon at bounding box center [143, 15] width 11 height 11
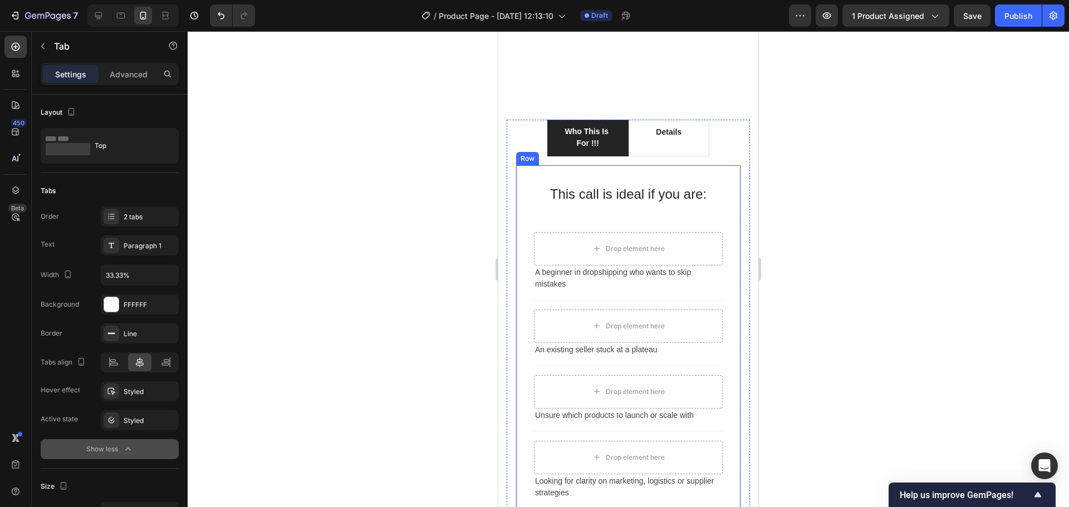
scroll to position [979, 0]
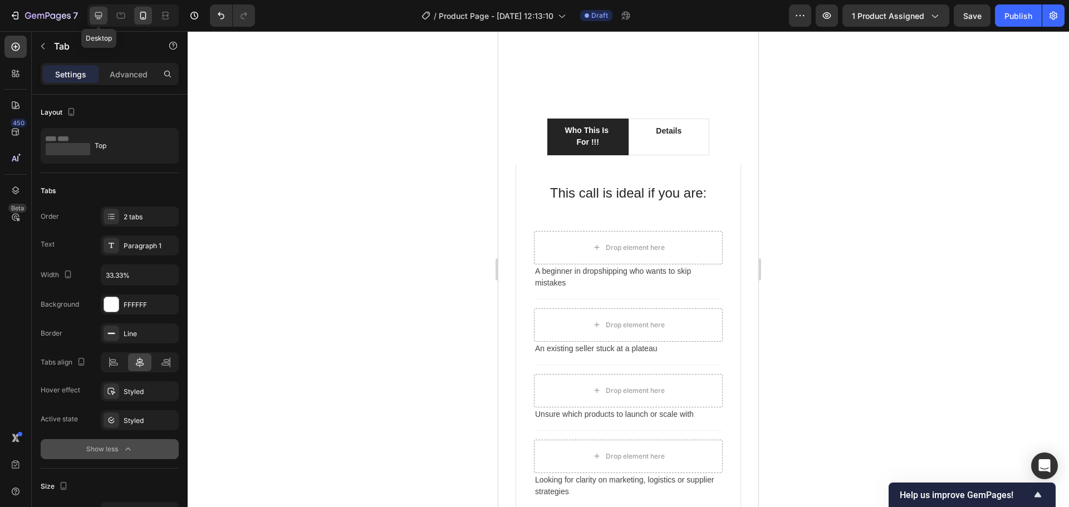
click at [97, 14] on icon at bounding box center [98, 15] width 11 height 11
type input "600"
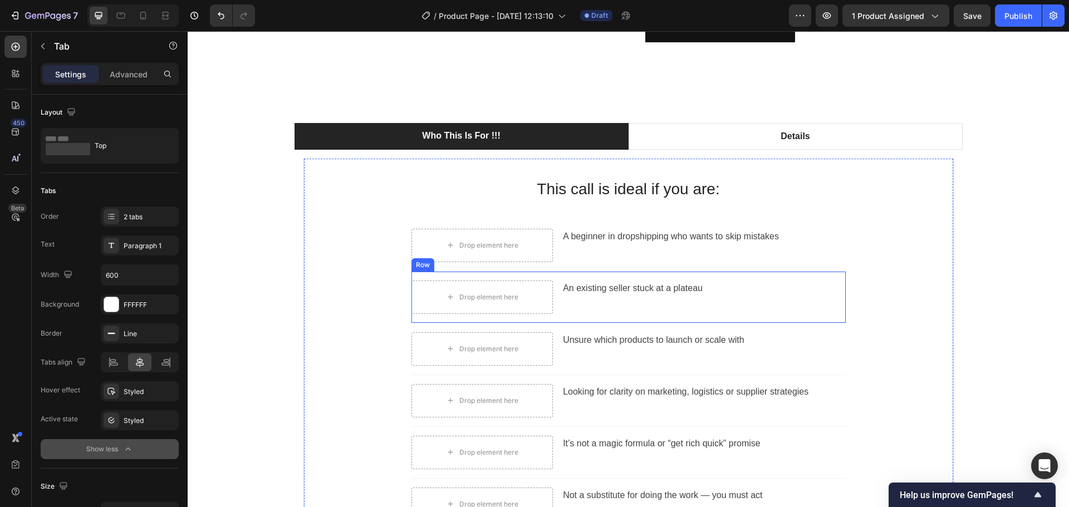
scroll to position [651, 0]
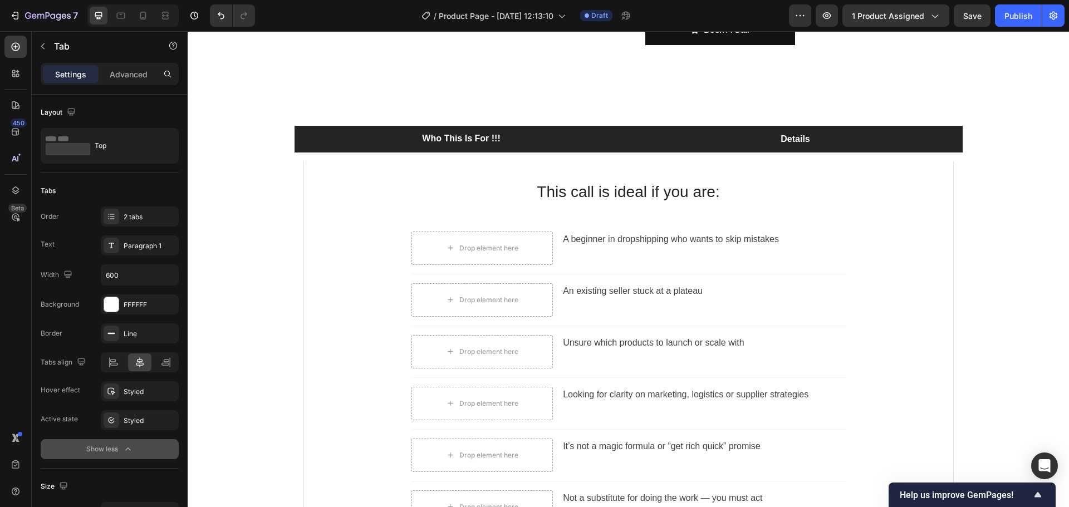
click at [851, 134] on li "Details" at bounding box center [795, 139] width 334 height 27
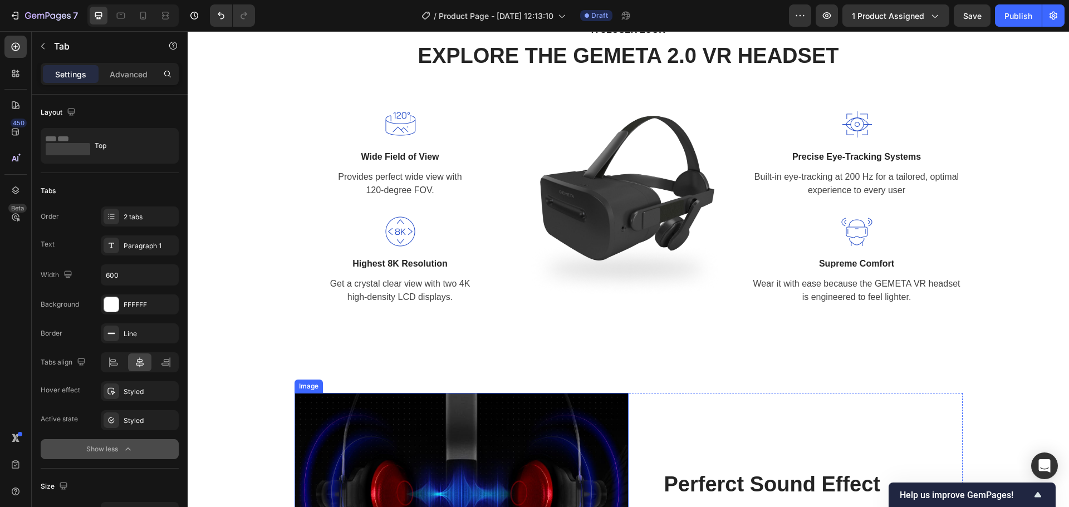
scroll to position [1207, 0]
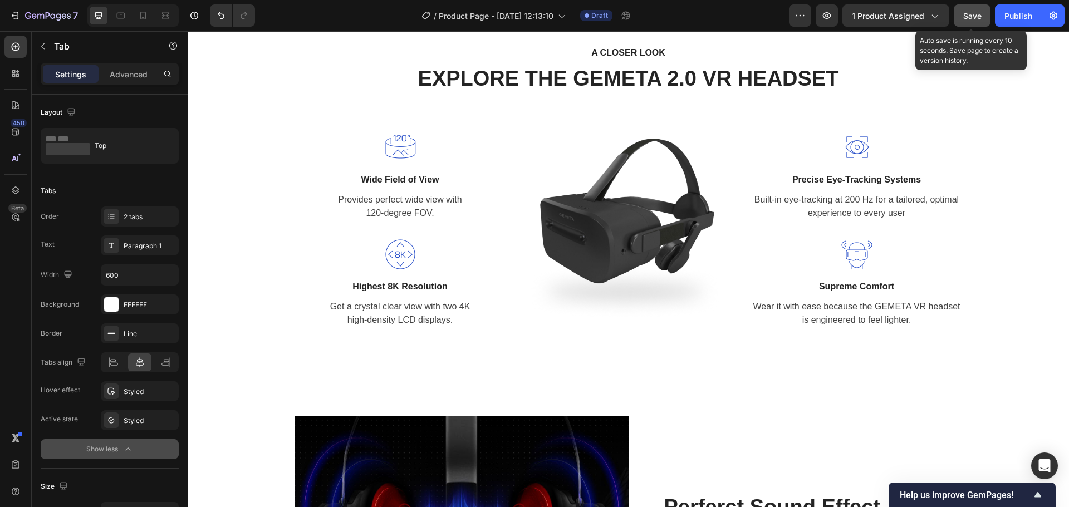
click at [975, 22] on button "Save" at bounding box center [972, 15] width 37 height 22
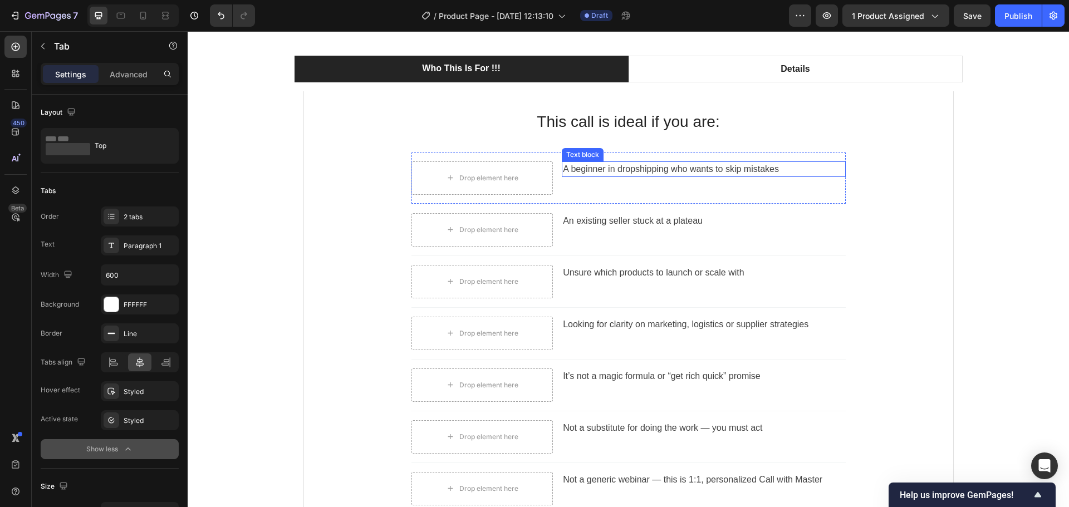
scroll to position [651, 0]
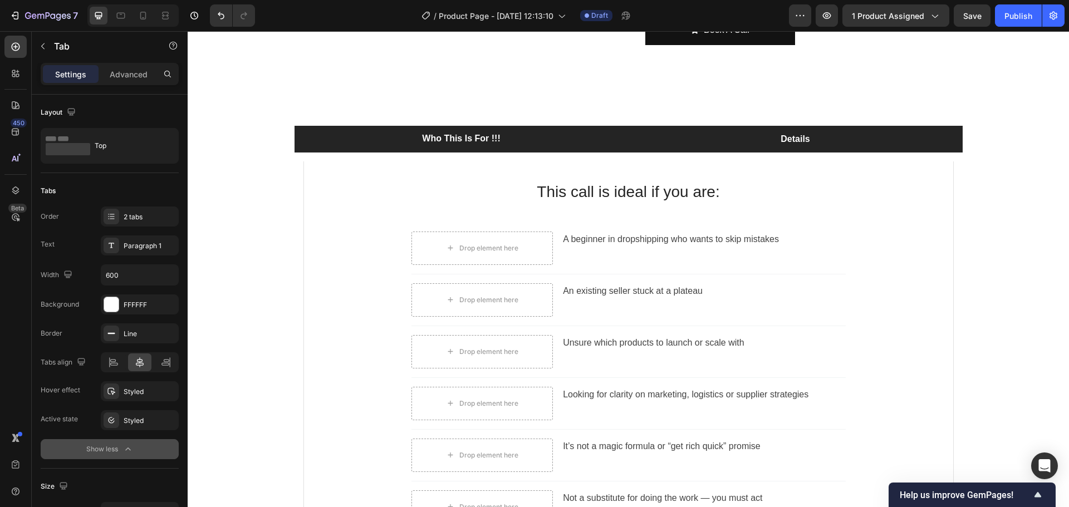
click at [736, 144] on li "Details" at bounding box center [795, 139] width 334 height 27
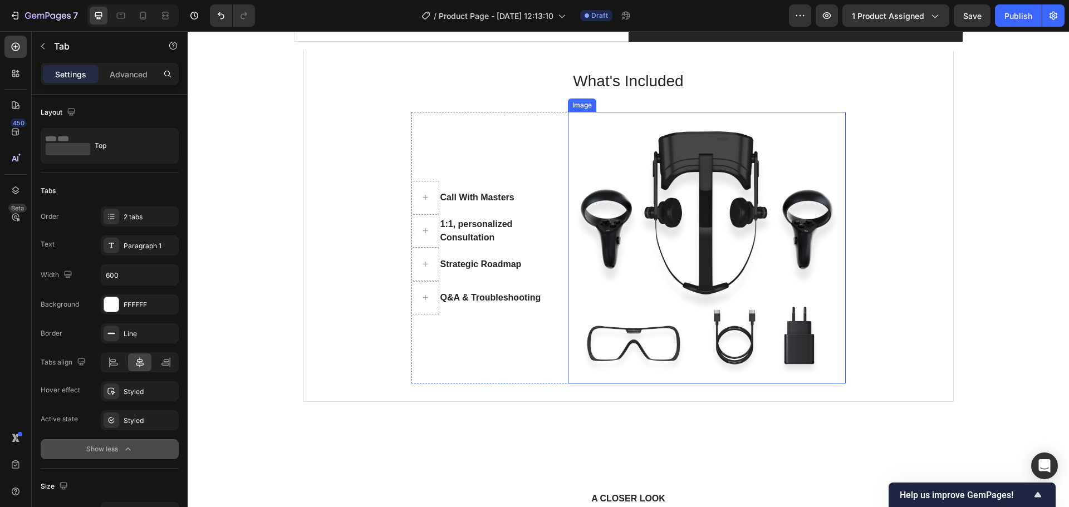
scroll to position [762, 0]
click at [724, 229] on img at bounding box center [707, 247] width 278 height 272
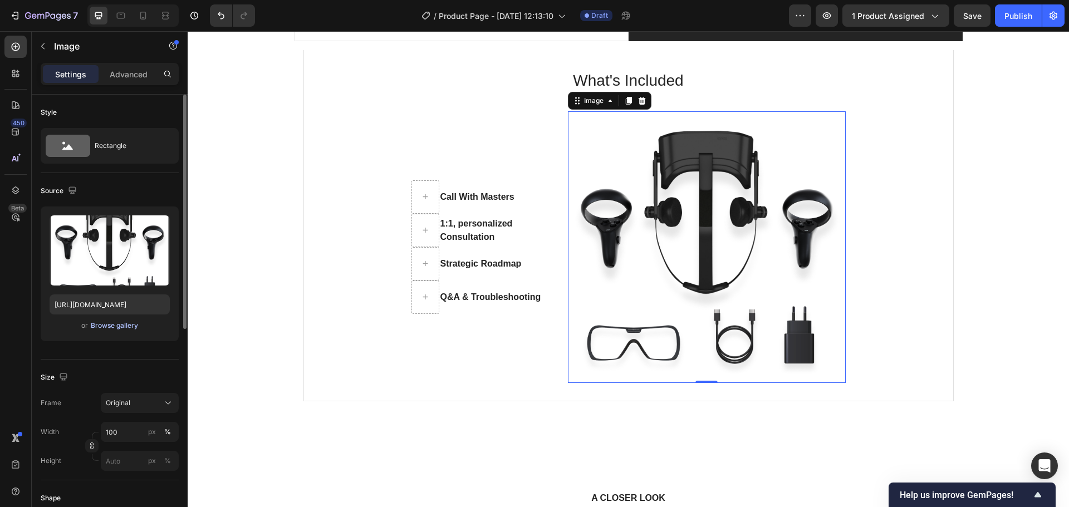
click at [105, 326] on div "Browse gallery" at bounding box center [114, 326] width 47 height 10
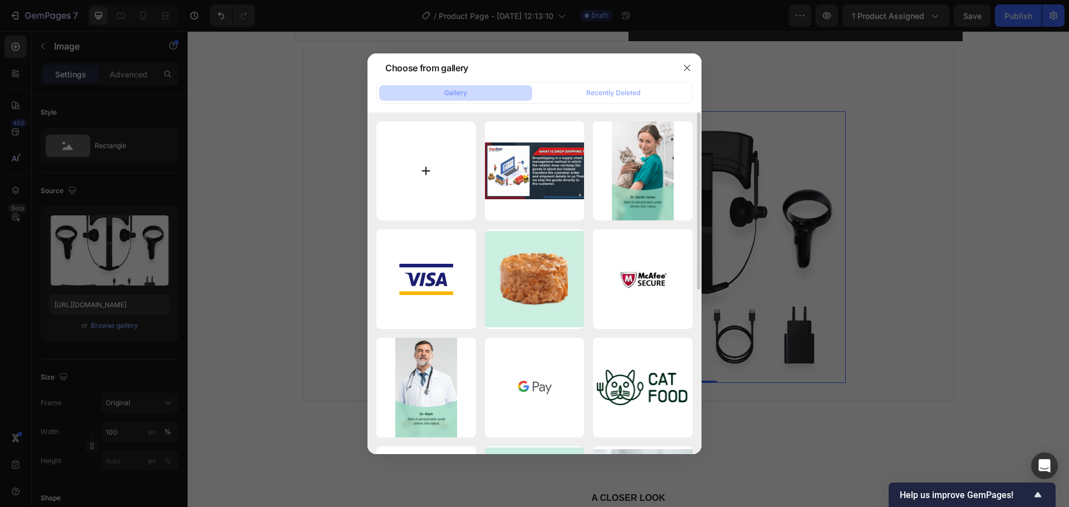
click at [425, 148] on input "file" at bounding box center [426, 171] width 100 height 100
type input "C:\fakepath\ChatGPT Image Sep 29, 2025, 12_47_10 PM.png"
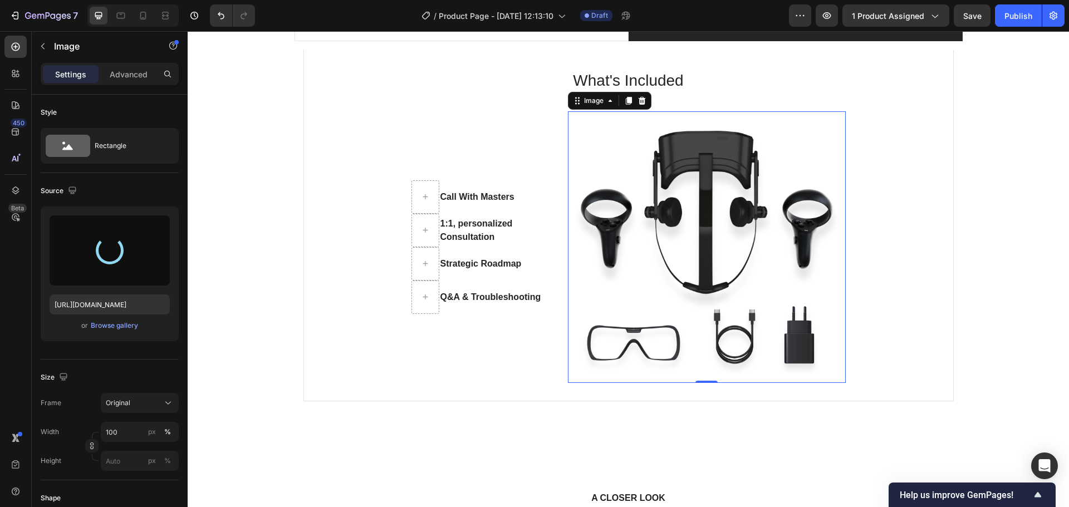
type input "https://cdn.shopify.com/s/files/1/0782/3284/6646/files/gempages_512777412770005…"
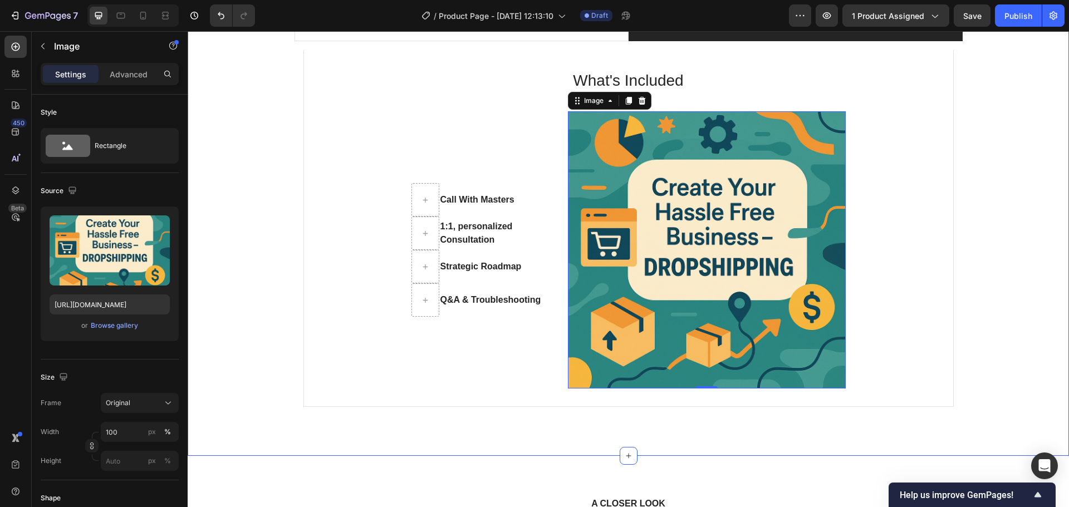
click at [996, 279] on div "Who This Is For !!! Details This call is ideal if you are: Heading A beginner i…" at bounding box center [628, 215] width 865 height 402
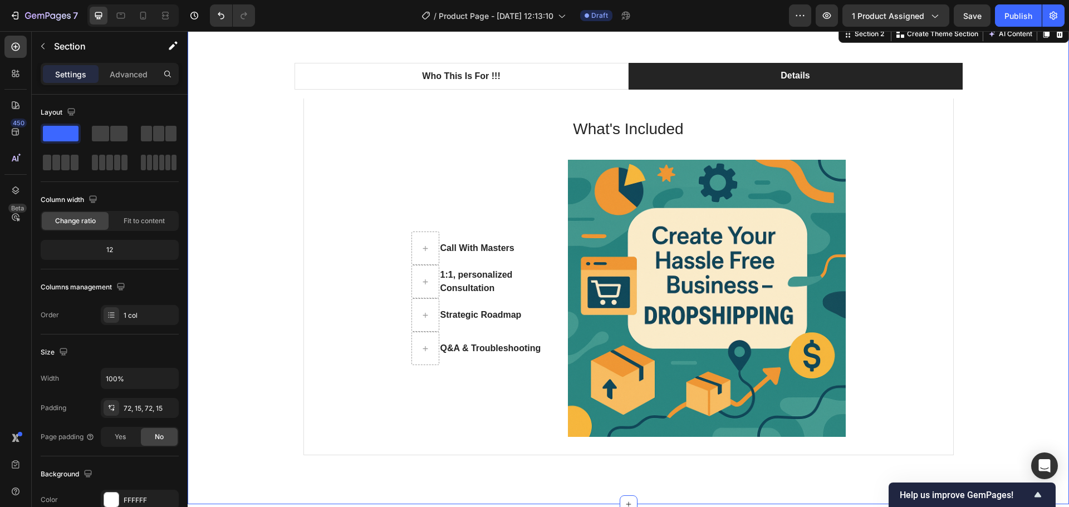
scroll to position [595, 0]
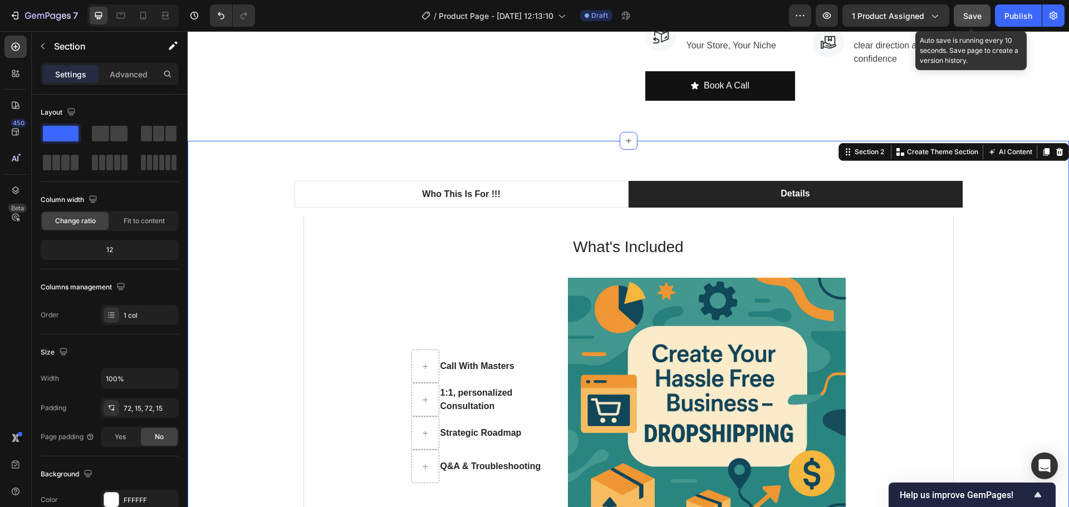
click at [967, 13] on span "Save" at bounding box center [972, 15] width 18 height 9
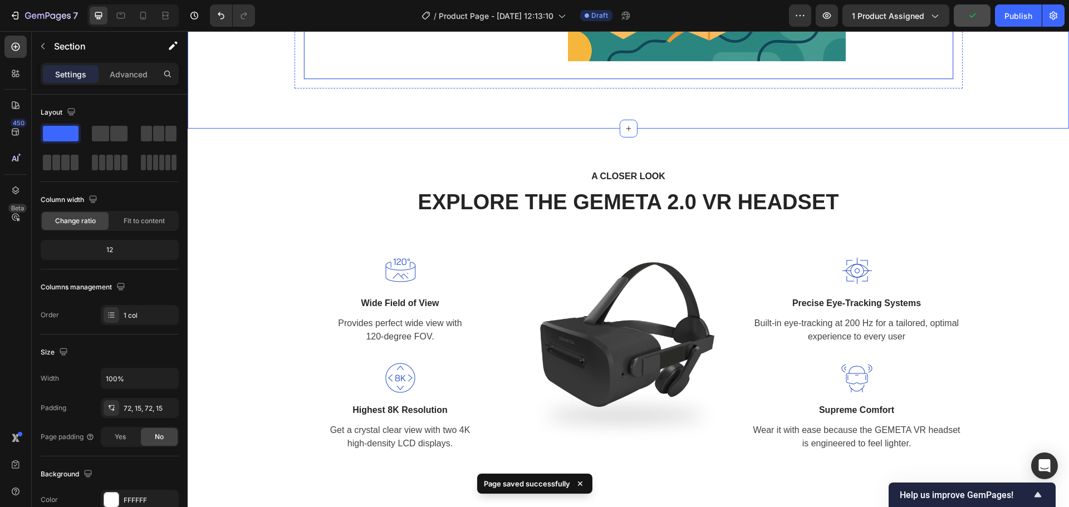
scroll to position [1096, 0]
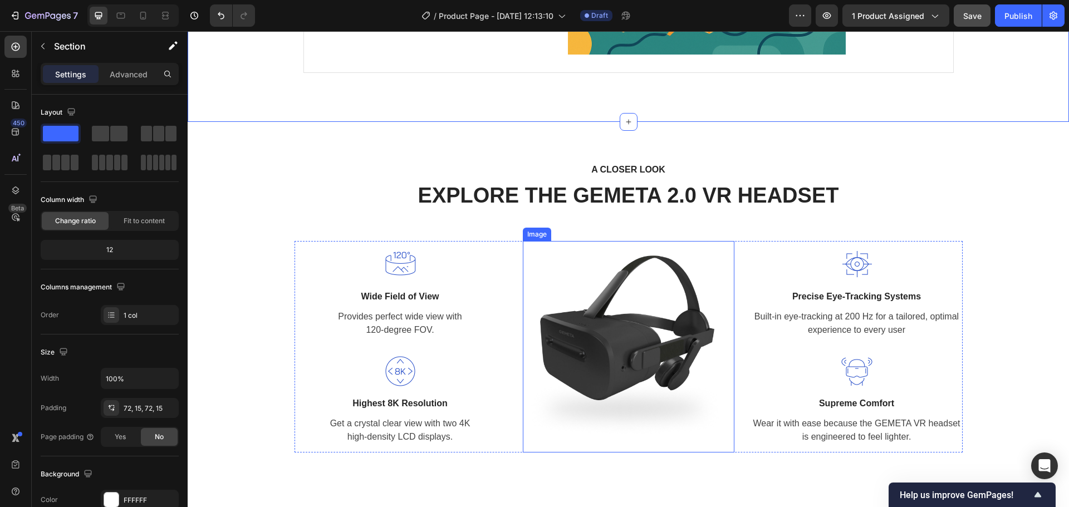
click at [635, 361] on img at bounding box center [629, 347] width 212 height 212
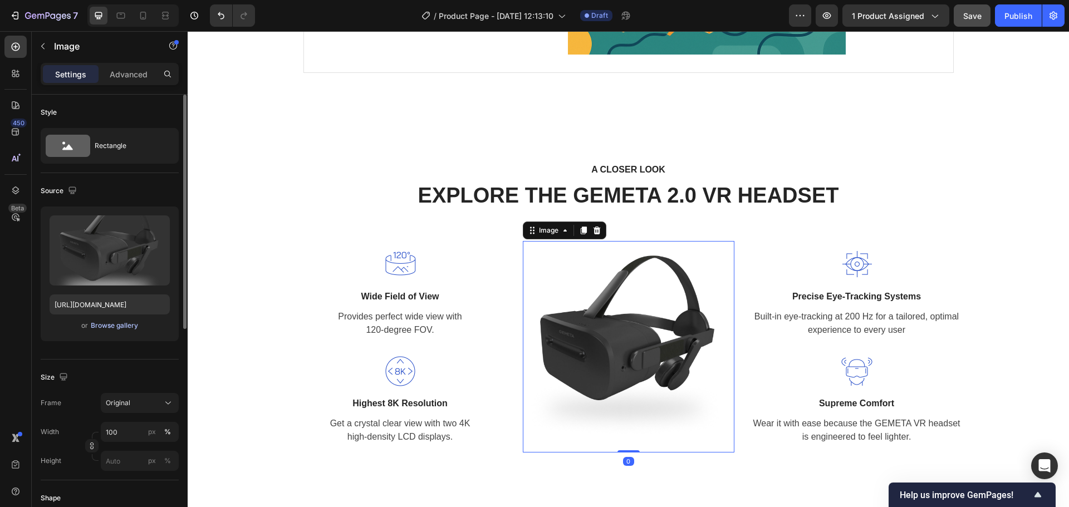
click at [114, 330] on div "Browse gallery" at bounding box center [114, 326] width 47 height 10
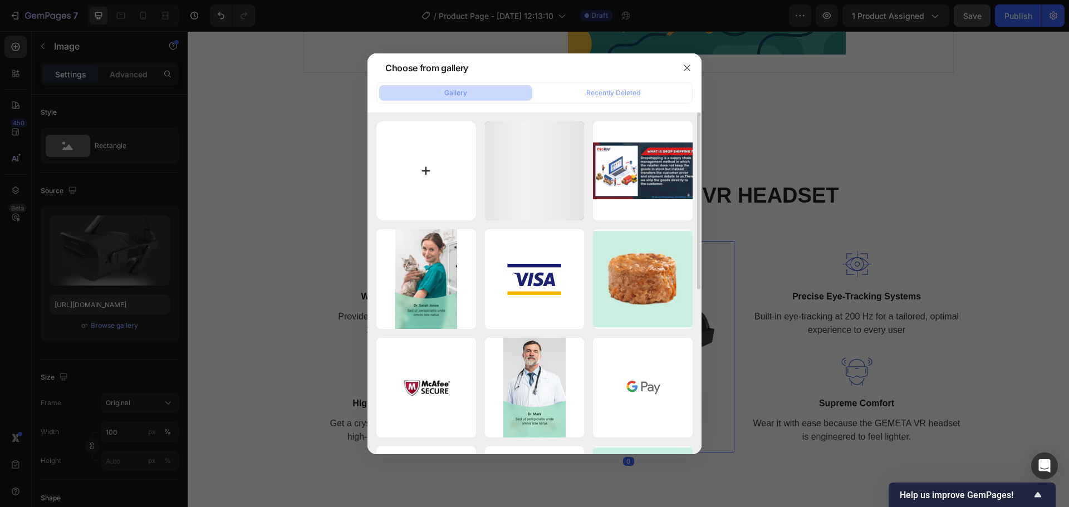
click at [425, 171] on input "file" at bounding box center [426, 171] width 100 height 100
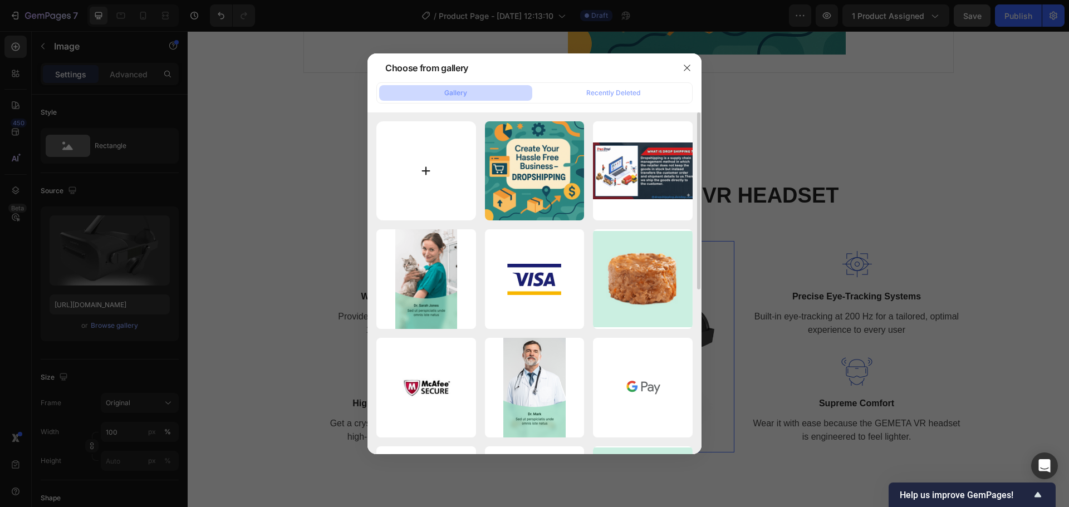
type input "C:\fakepath\ChatGPT Image Sep 29, 2025, 12_51_35 PM.png"
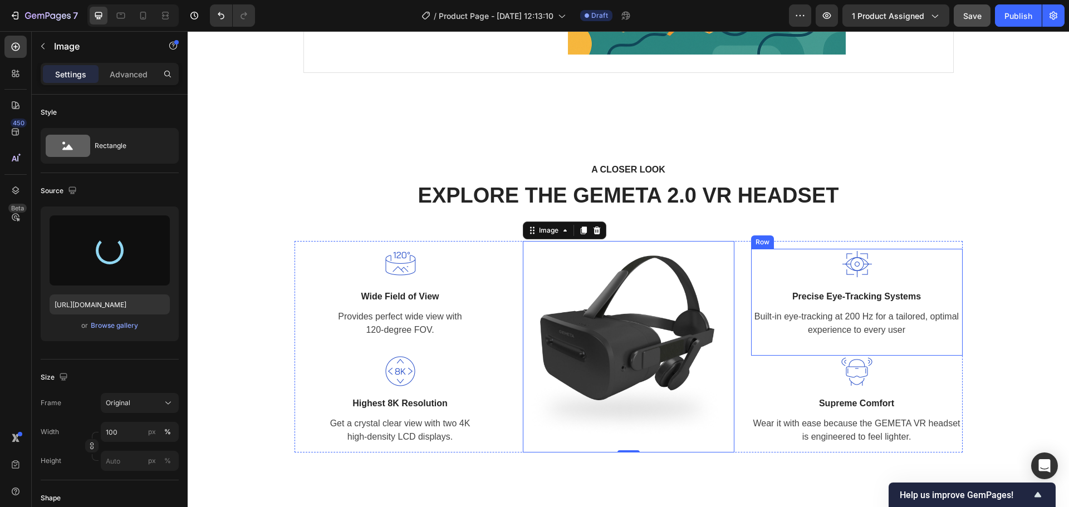
type input "https://cdn.shopify.com/s/files/1/0782/3284/6646/files/gempages_512777412770005…"
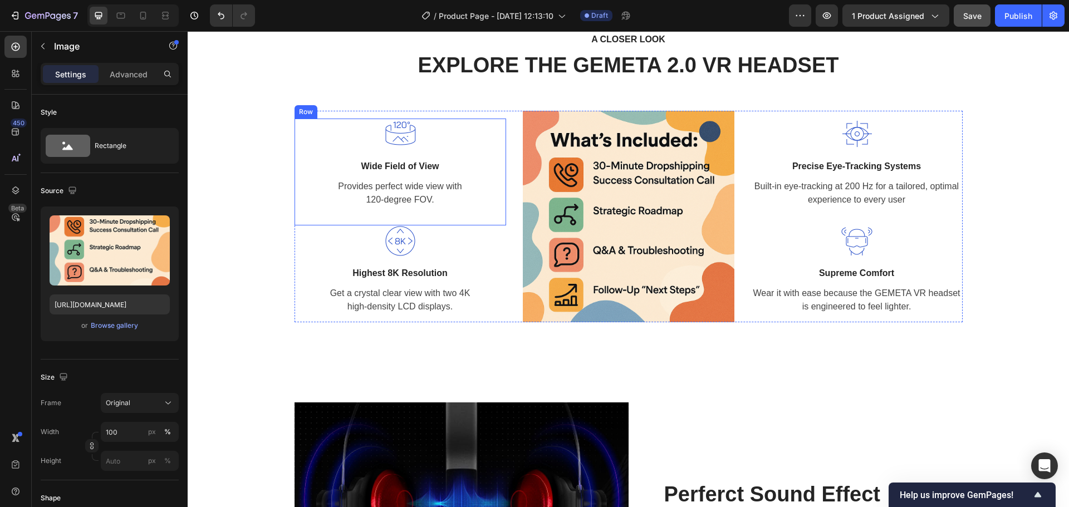
scroll to position [1207, 0]
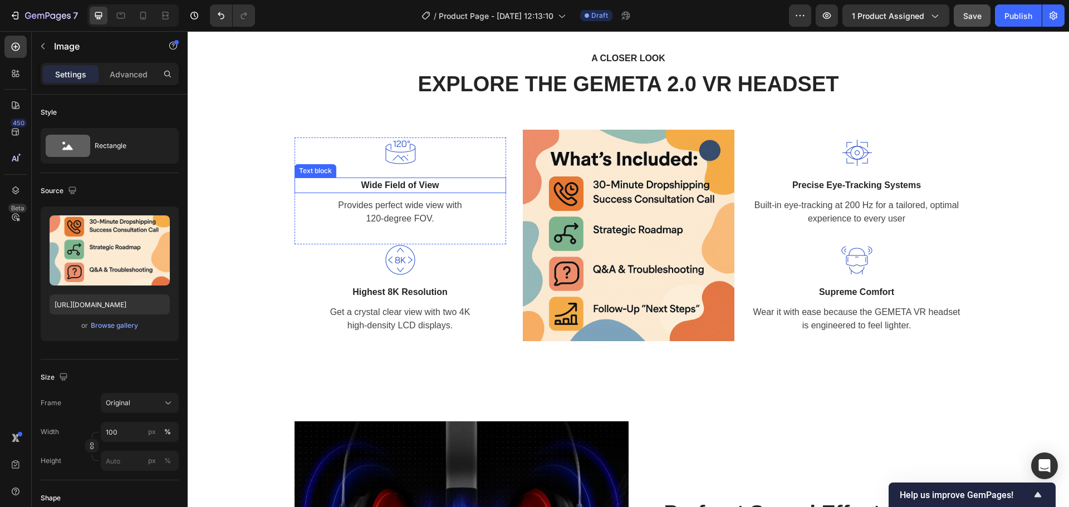
click at [387, 186] on p "Wide Field of View" at bounding box center [400, 185] width 209 height 13
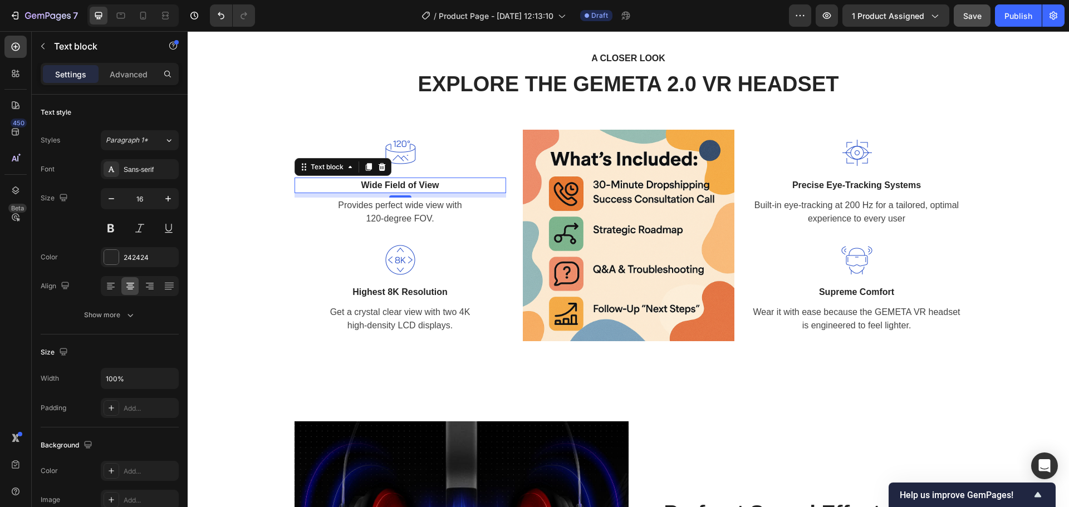
click at [387, 186] on p "Wide Field of View" at bounding box center [400, 185] width 209 height 13
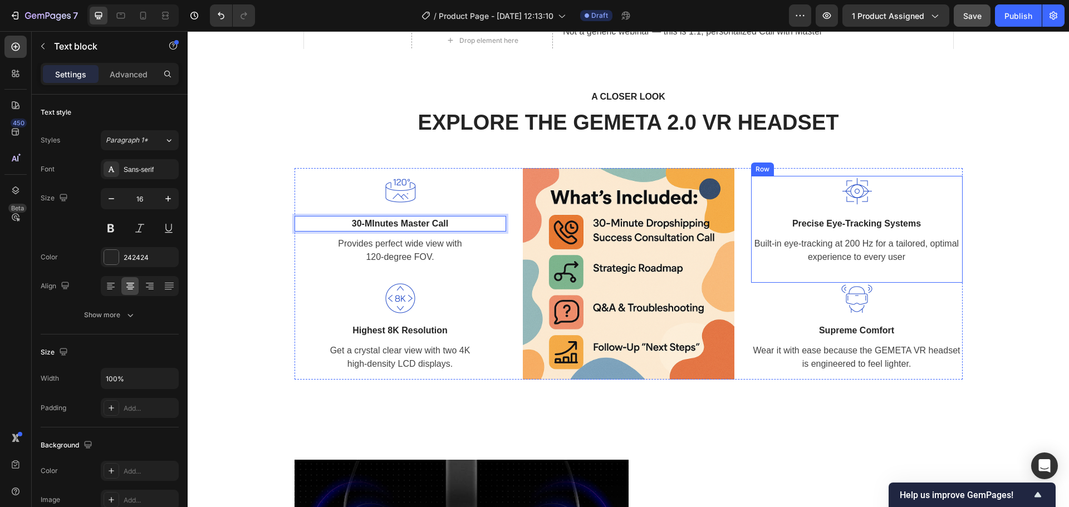
scroll to position [1096, 0]
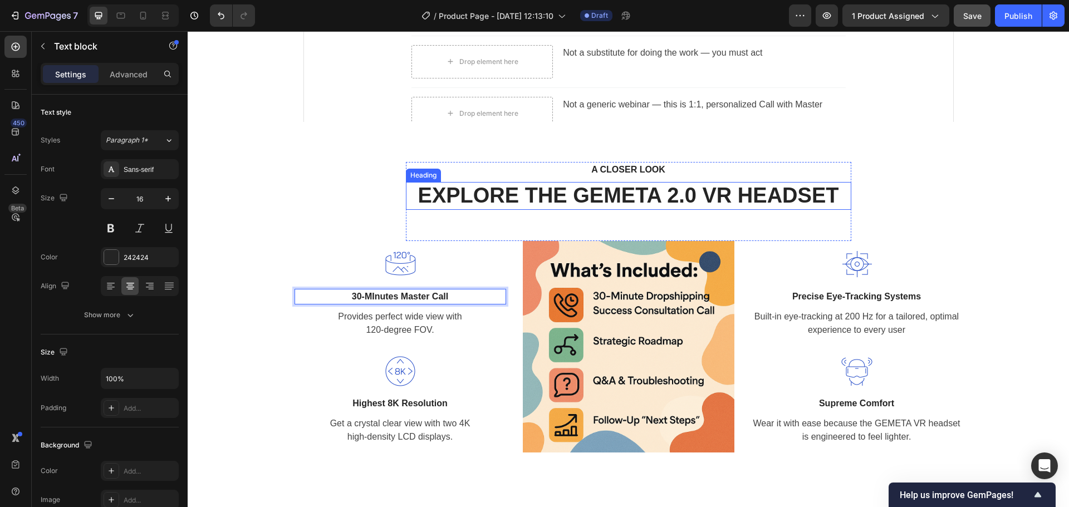
click at [650, 193] on p "EXPLORE THE GEMETA 2.0 VR HEADSET" at bounding box center [628, 196] width 443 height 26
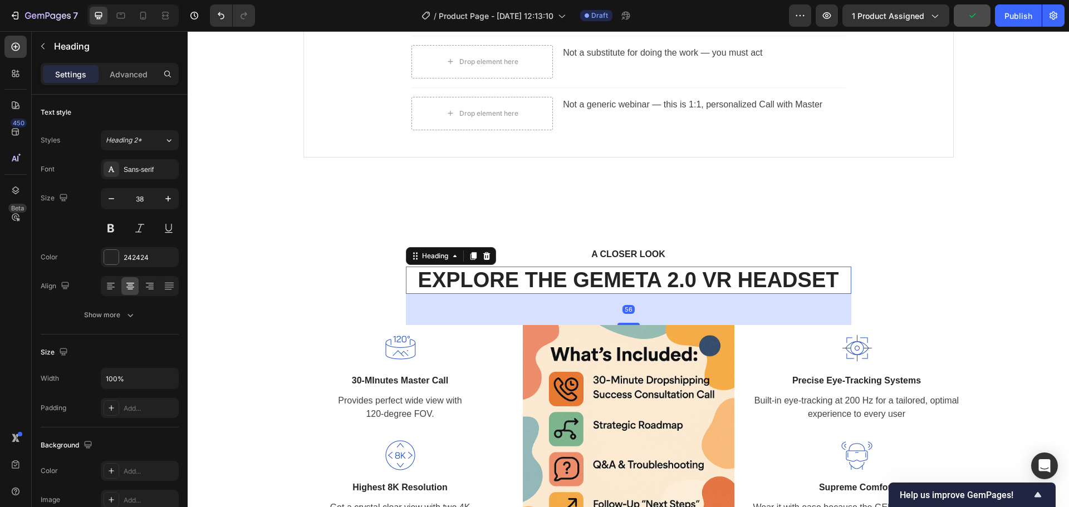
click at [582, 276] on p "EXPLORE THE GEMETA 2.0 VR HEADSET" at bounding box center [628, 281] width 443 height 26
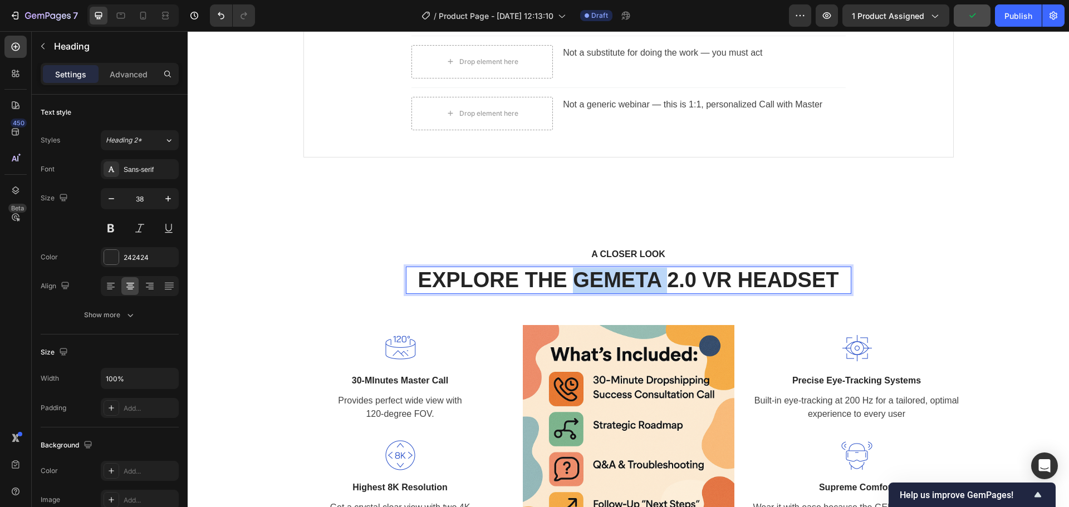
click at [582, 276] on p "EXPLORE THE GEMETA 2.0 VR HEADSET" at bounding box center [628, 281] width 443 height 26
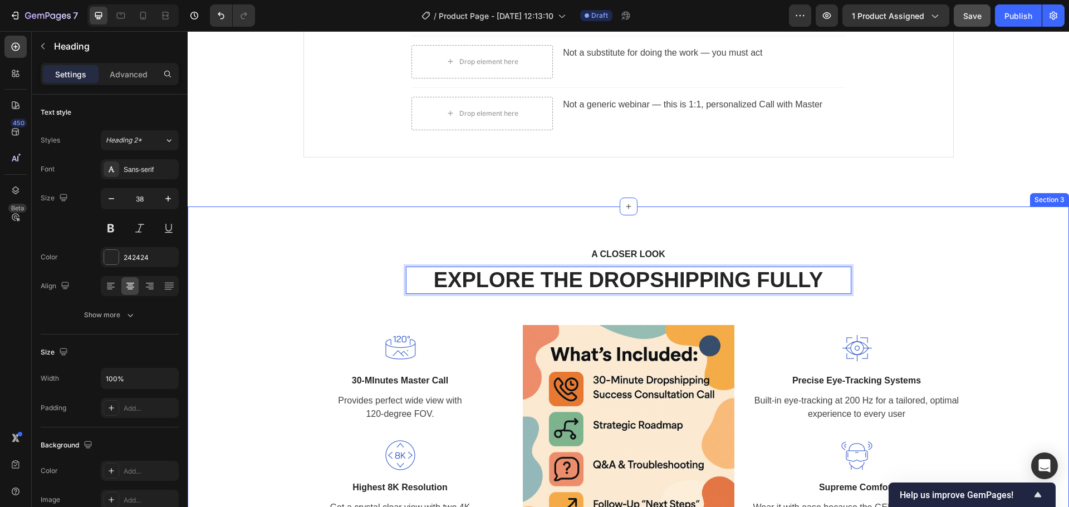
click at [934, 298] on div "A CLOSER LOOK Text block EXPLORE THE DROPSHIPPING FULLY Heading 56 Row Image 30…" at bounding box center [628, 392] width 865 height 291
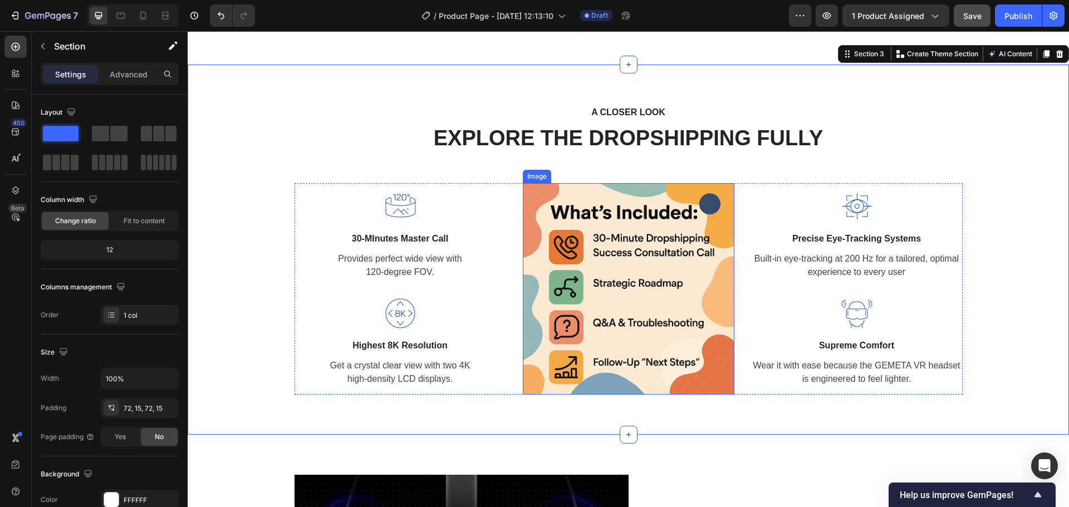
scroll to position [1263, 0]
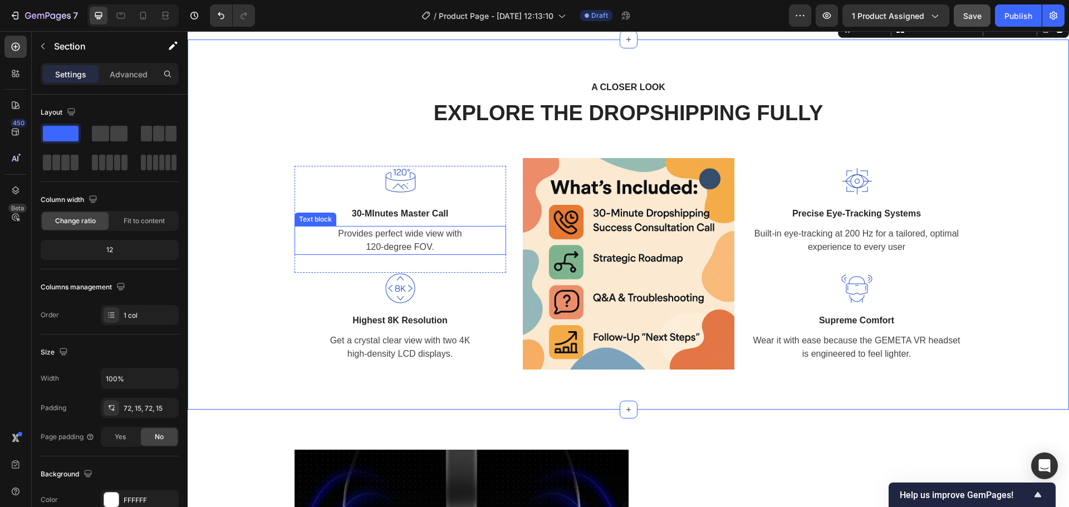
click at [397, 234] on p "Provides perfect wide view with 120-degree FOV." at bounding box center [400, 240] width 209 height 27
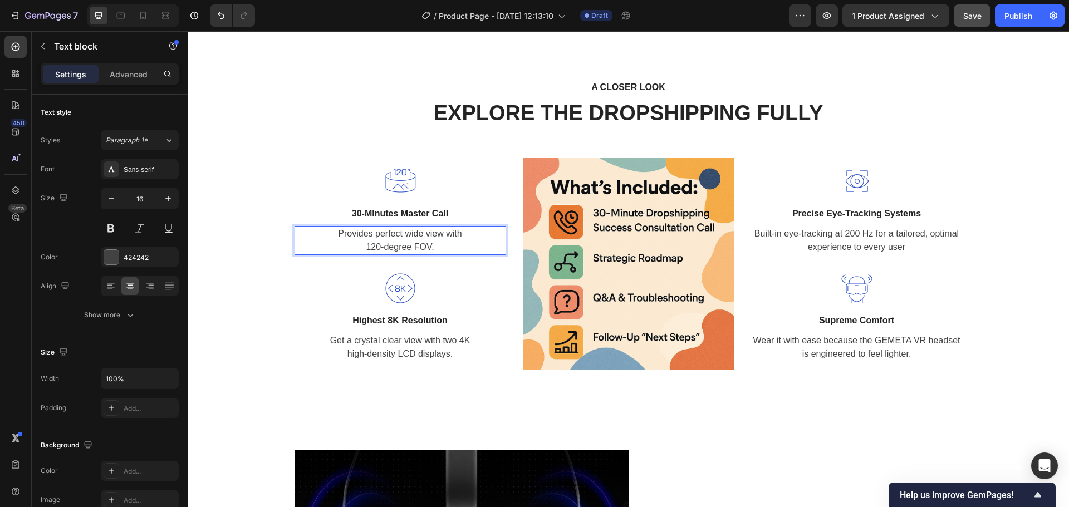
click at [425, 237] on p "Provides perfect wide view with 120-degree FOV." at bounding box center [400, 240] width 209 height 27
click at [423, 244] on p "Provides perfect wide view with 120-degree FOV." at bounding box center [400, 240] width 209 height 27
click at [874, 216] on p "Precise Eye-Tracking Systems" at bounding box center [856, 213] width 209 height 13
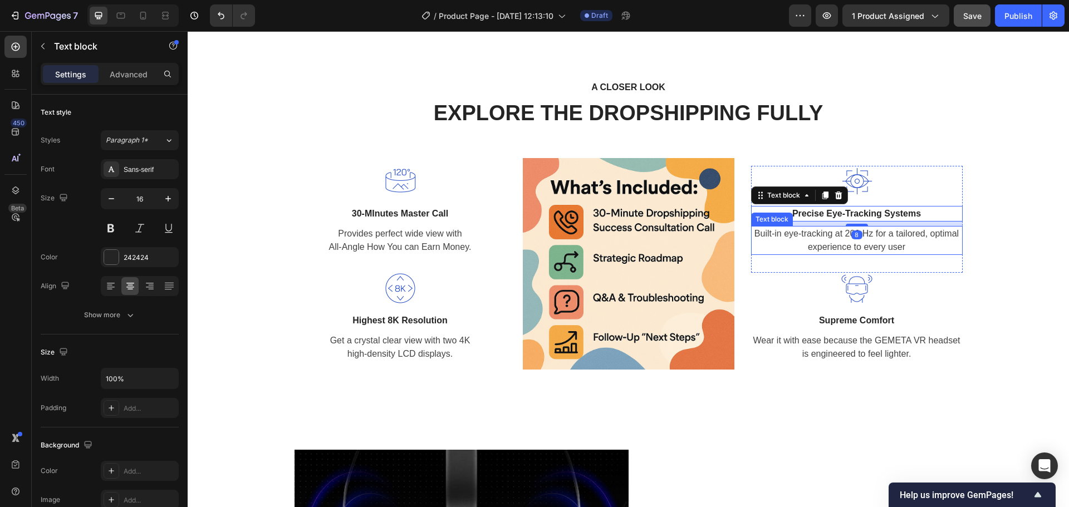
click at [860, 243] on p "Built-in eye-tracking at 200 Hz for a tailored, optimal experience to every user" at bounding box center [856, 240] width 209 height 27
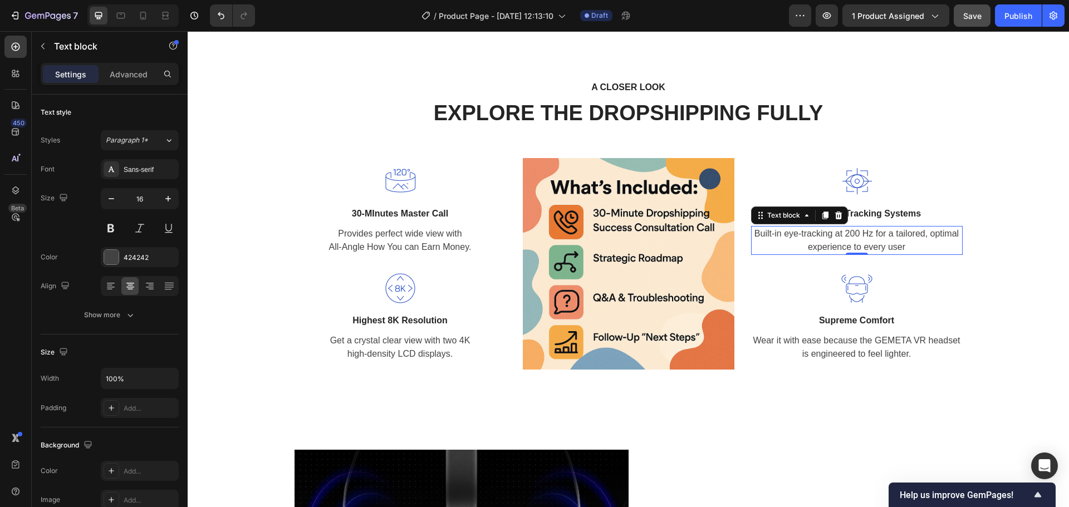
click at [860, 243] on p "Built-in eye-tracking at 200 Hz for a tailored, optimal experience to every user" at bounding box center [856, 240] width 209 height 27
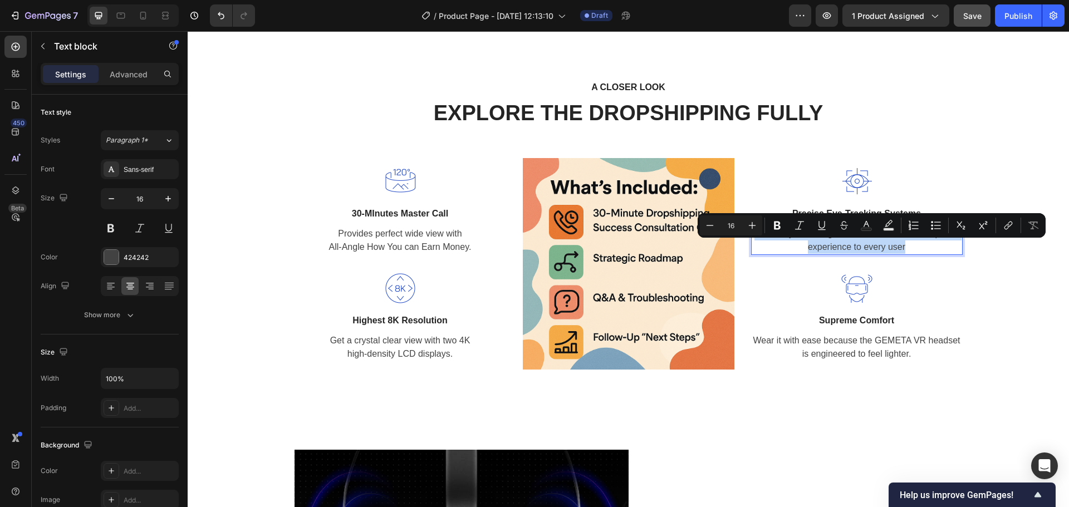
click at [860, 243] on p "Built-in eye-tracking at 200 Hz for a tailored, optimal experience to every user" at bounding box center [856, 240] width 209 height 27
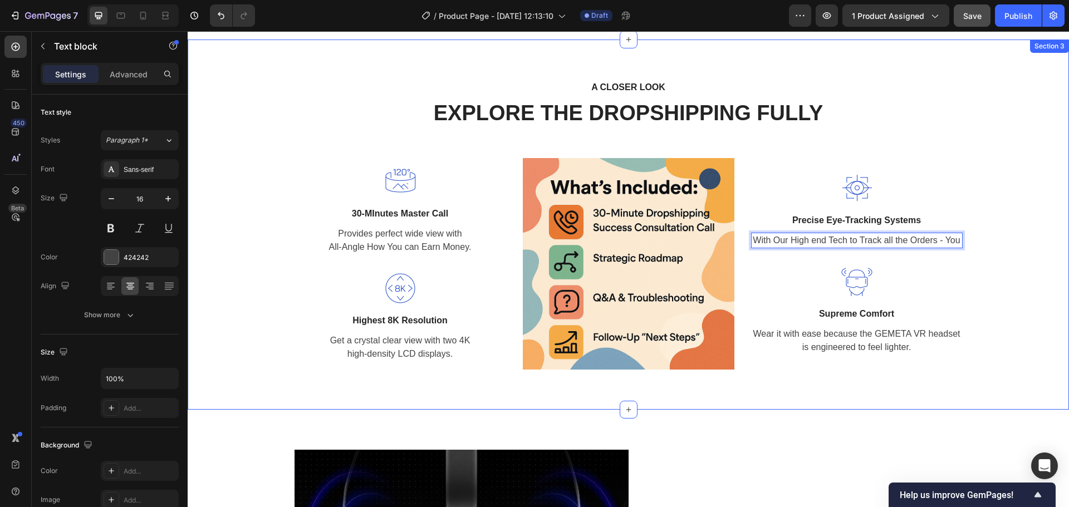
scroll to position [1270, 0]
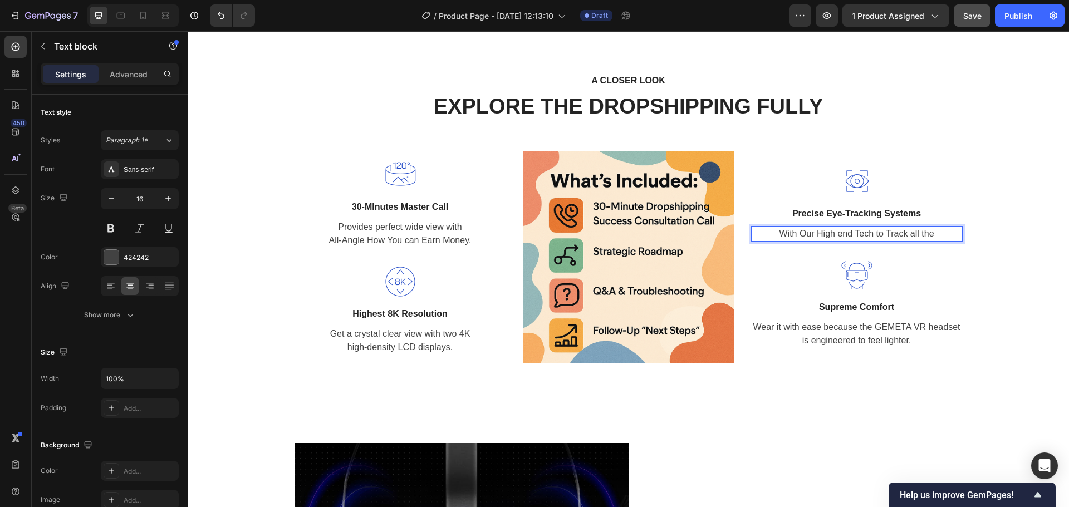
click at [834, 234] on p "With Our High end Tech to Track all the" at bounding box center [856, 233] width 209 height 13
click at [927, 233] on p "With Our High End Tech to Track all the" at bounding box center [856, 233] width 209 height 13
click at [848, 308] on p "Supreme Comfort" at bounding box center [856, 307] width 209 height 13
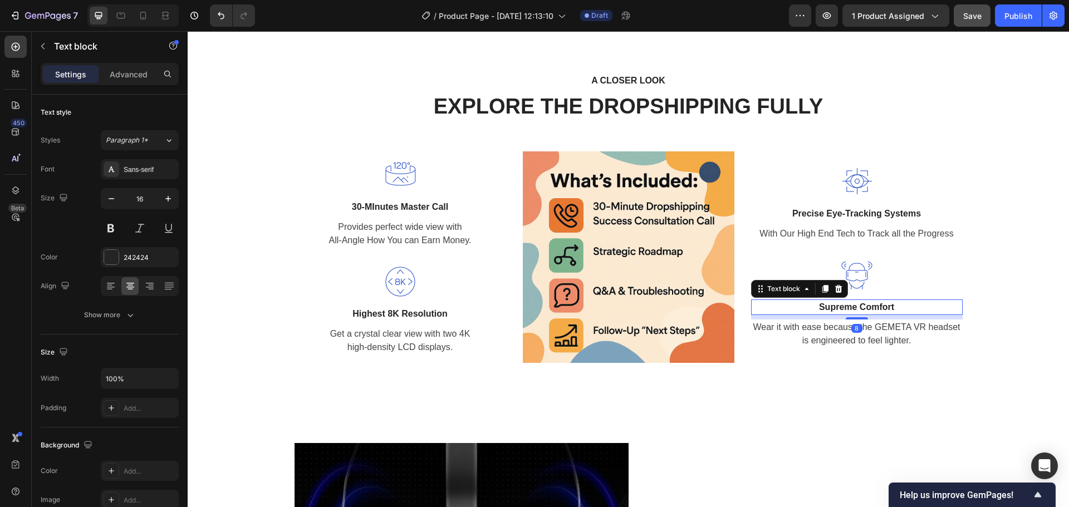
click at [870, 308] on p "Supreme Comfort" at bounding box center [856, 307] width 209 height 13
drag, startPoint x: 870, startPoint y: 308, endPoint x: 876, endPoint y: 308, distance: 6.1
click at [876, 308] on p "Supreme Comfort" at bounding box center [856, 307] width 209 height 13
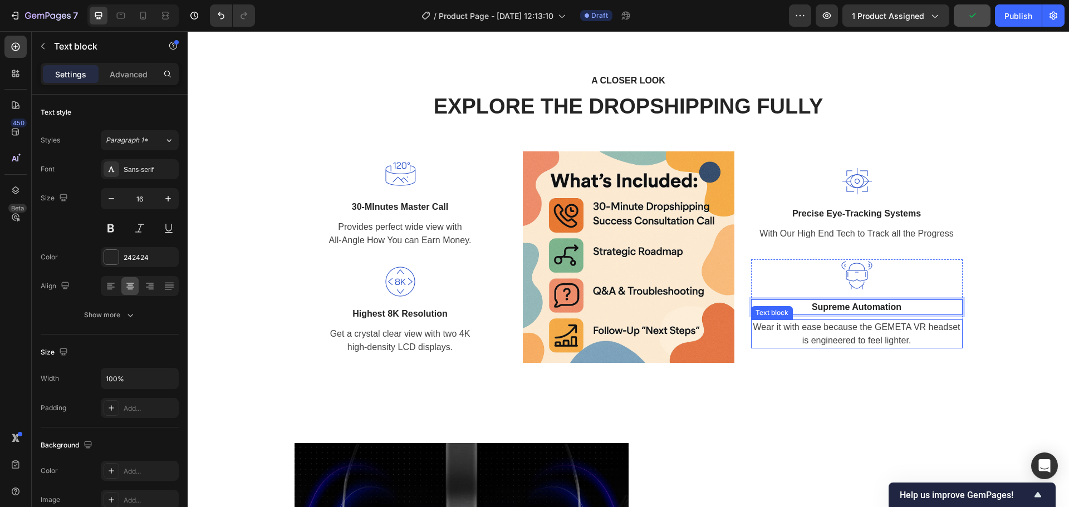
click at [861, 331] on p "Wear it with ease because the GEMETA VR headset is engineered to feel lighter." at bounding box center [856, 334] width 209 height 27
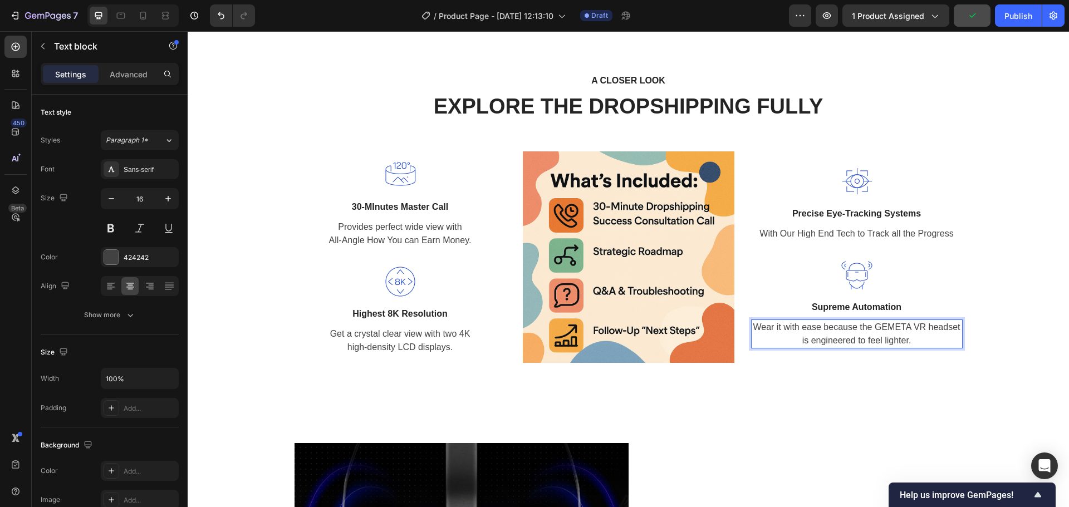
click at [873, 328] on p "Wear it with ease because the GEMETA VR headset is engineered to feel lighter." at bounding box center [856, 334] width 209 height 27
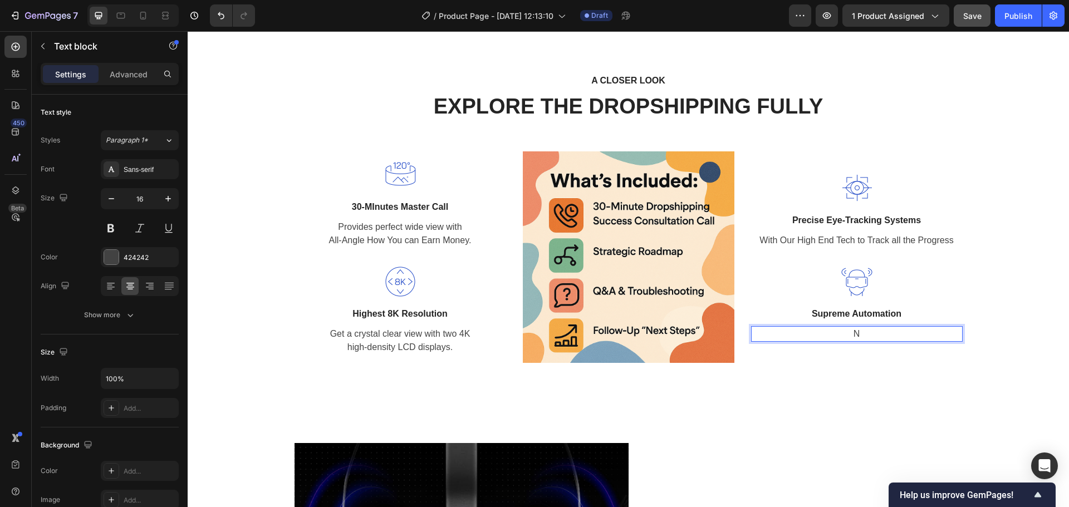
scroll to position [1276, 0]
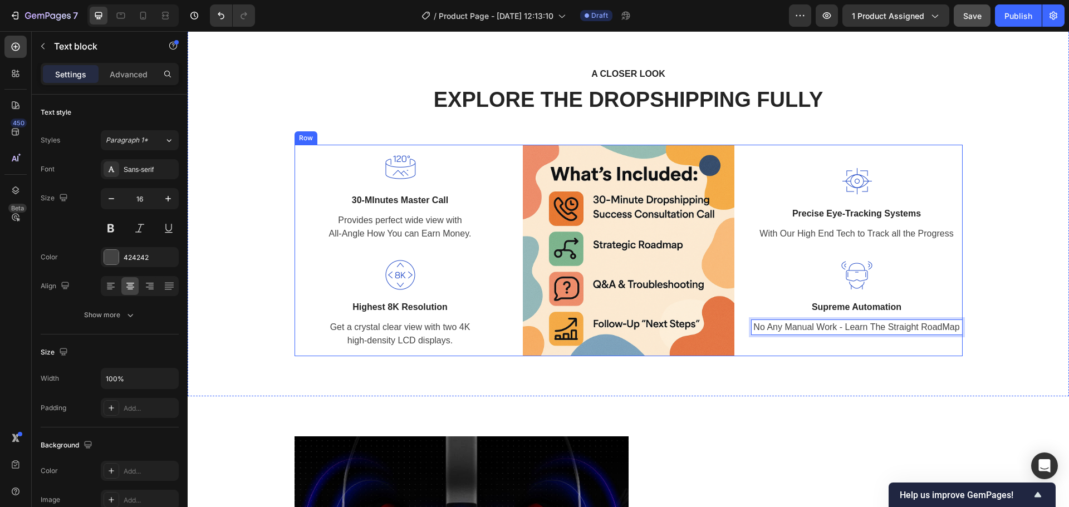
click at [897, 370] on div "A CLOSER LOOK Text block EXPLORE THE DROPSHIPPING FULLY Heading Row Image 30-MI…" at bounding box center [628, 211] width 881 height 371
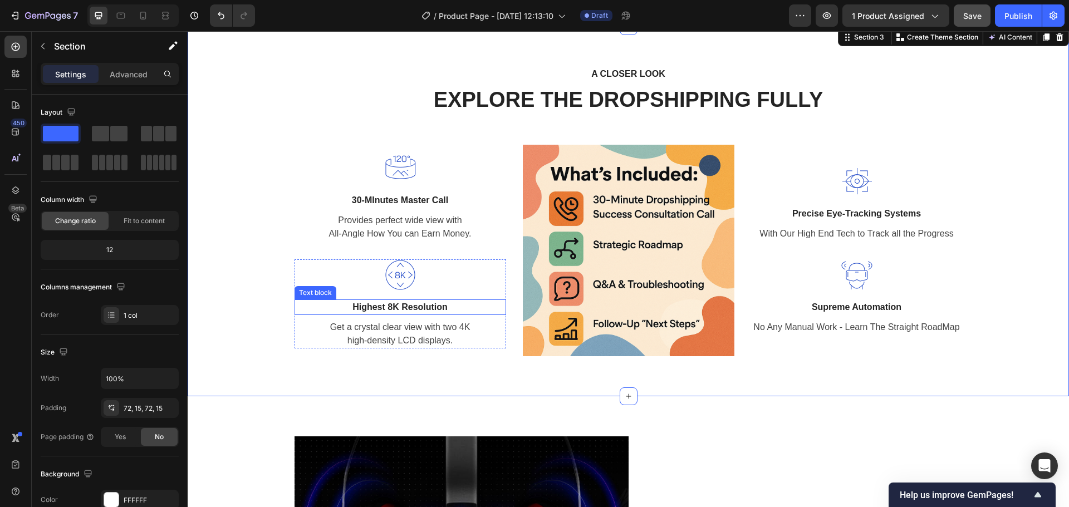
click at [390, 304] on p "Highest 8K Resolution" at bounding box center [400, 307] width 209 height 13
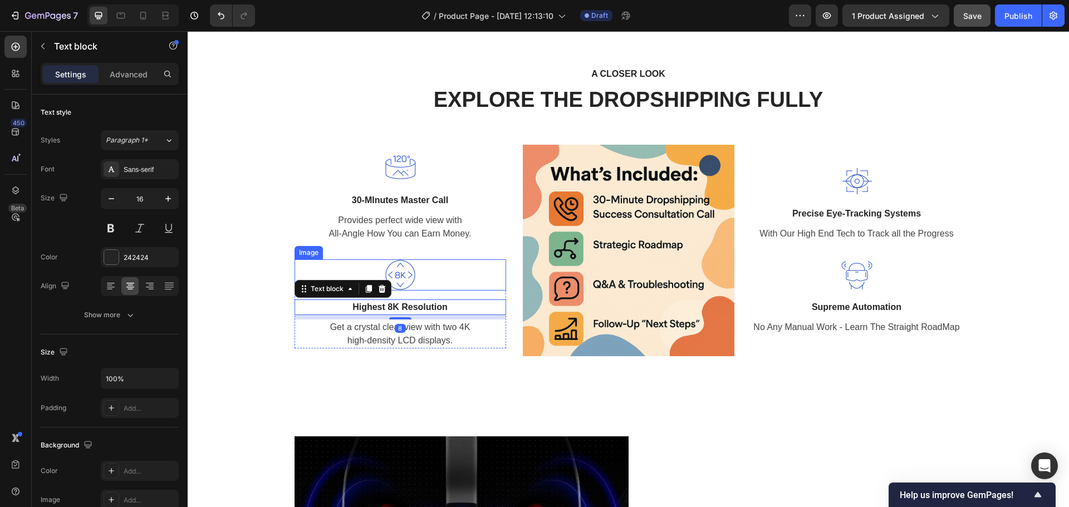
click at [397, 276] on img at bounding box center [400, 274] width 31 height 31
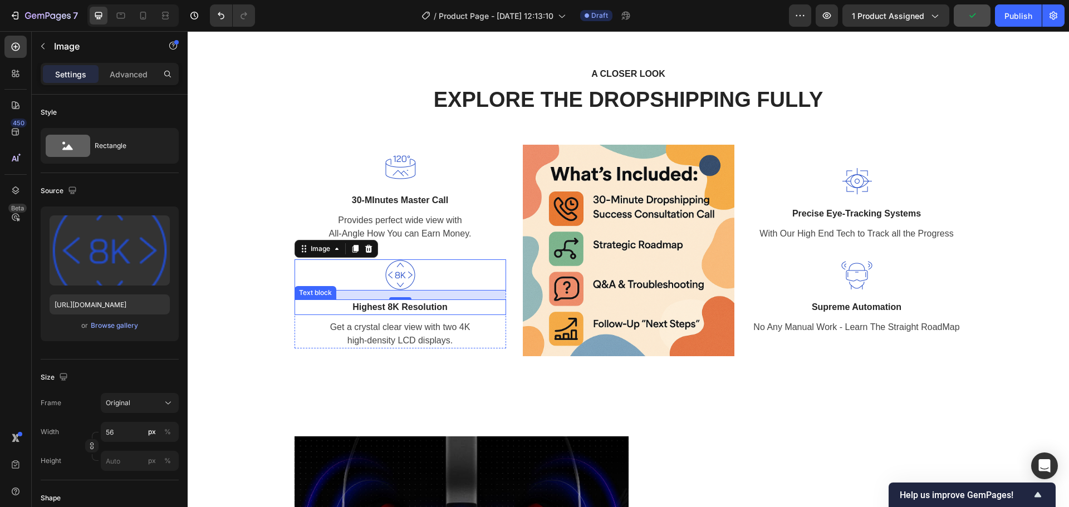
click at [406, 305] on p "Highest 8K Resolution" at bounding box center [400, 307] width 209 height 13
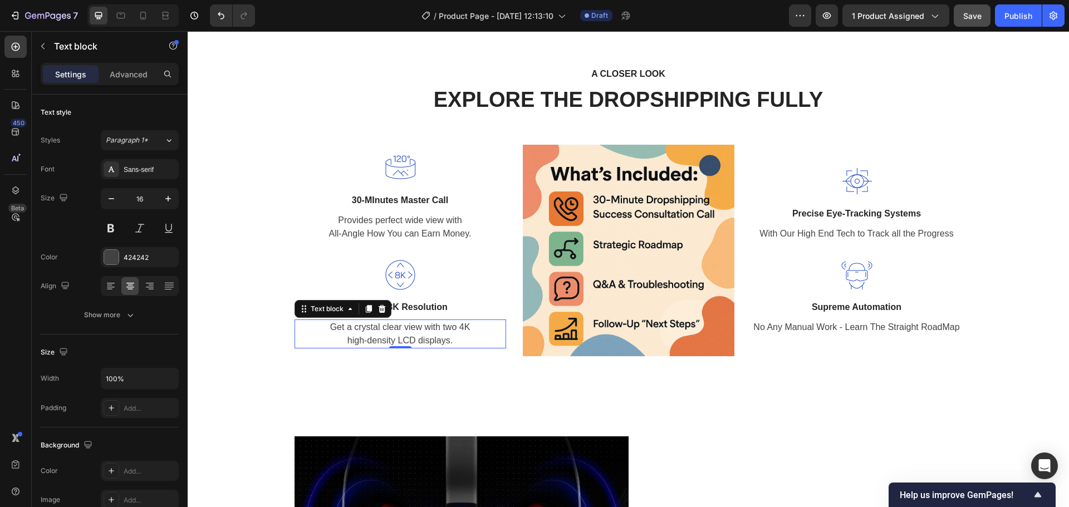
click at [450, 327] on p "Get a crystal clear view with two 4K high-density LCD displays." at bounding box center [400, 334] width 209 height 27
click at [447, 327] on p "Get a crystal clear view with two 4K high-density LCD displays." at bounding box center [400, 334] width 209 height 27
click at [425, 327] on p "Get a crystal clear view with two 4K high-density LCD displays." at bounding box center [400, 334] width 209 height 27
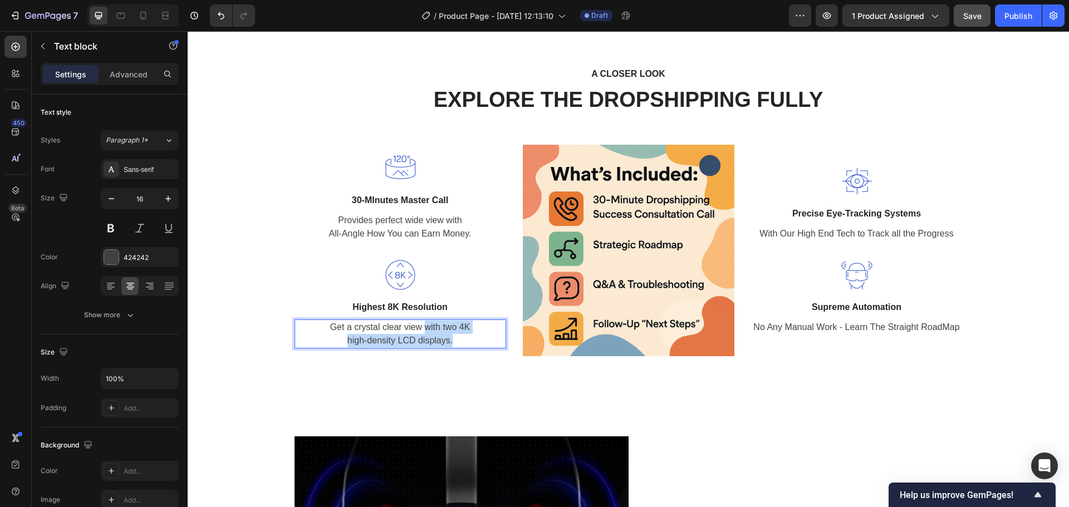
drag, startPoint x: 421, startPoint y: 325, endPoint x: 537, endPoint y: 322, distance: 115.8
click at [454, 341] on p "Get a crystal clear view with two 4K high-density LCD displays." at bounding box center [400, 334] width 209 height 27
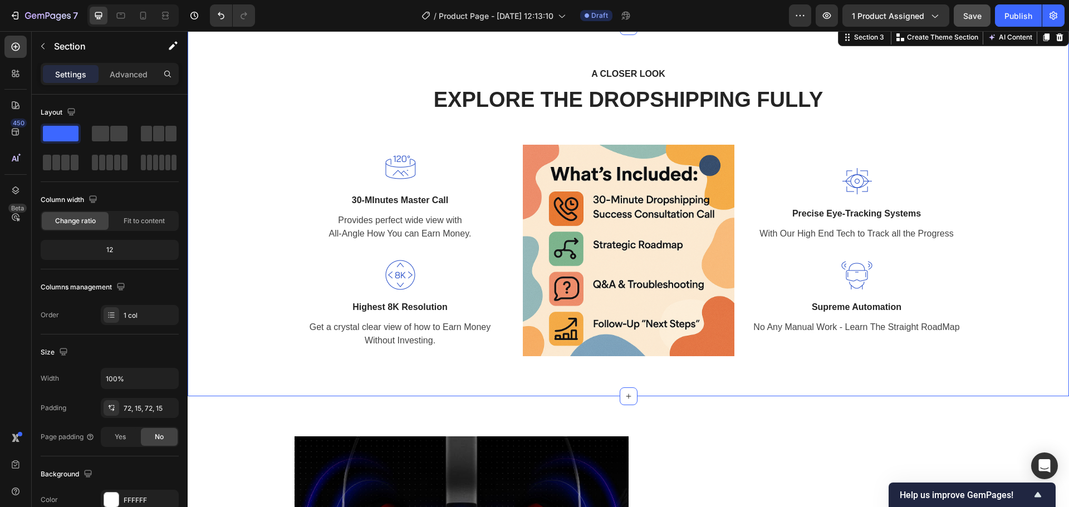
click at [248, 315] on div "A CLOSER LOOK Text block EXPLORE THE DROPSHIPPING FULLY Heading Row Image 30-MI…" at bounding box center [628, 211] width 865 height 291
click at [421, 341] on p "Get a crystal clear view of how to Earn Money Without Investing." at bounding box center [400, 334] width 209 height 27
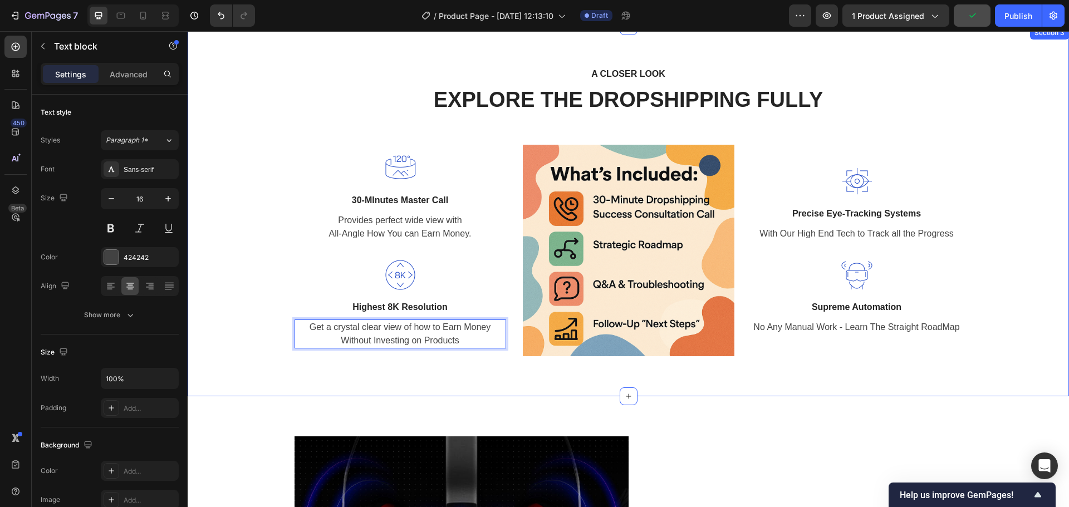
click at [247, 304] on div "A CLOSER LOOK Text block EXPLORE THE DROPSHIPPING FULLY Heading Row Image 30-MI…" at bounding box center [628, 211] width 865 height 291
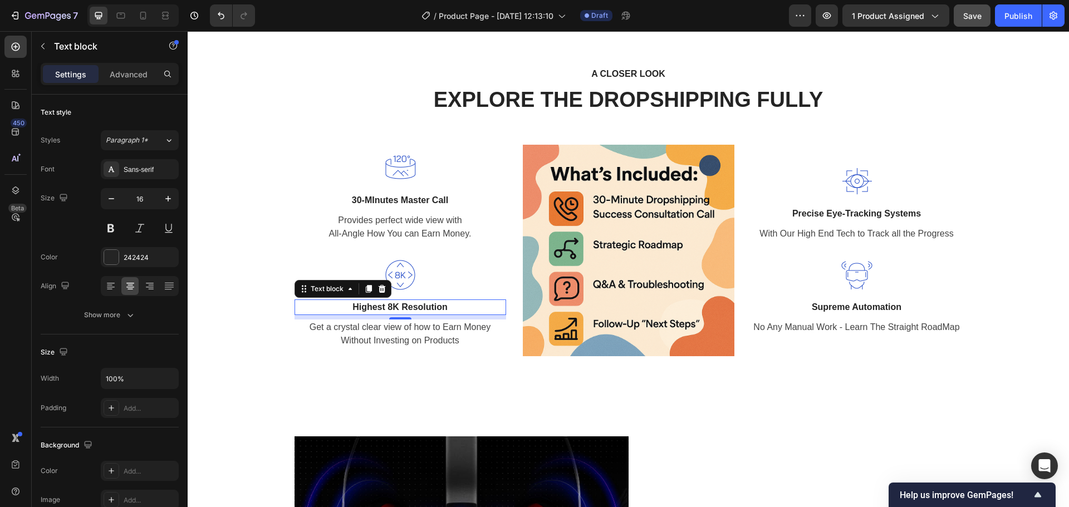
click at [387, 308] on p "Highest 8K Resolution" at bounding box center [400, 307] width 209 height 13
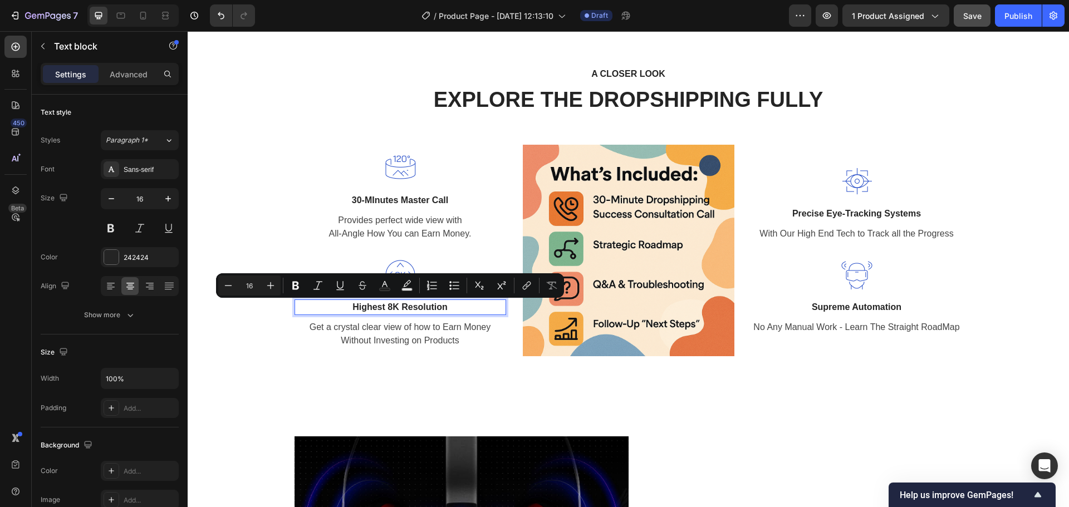
click at [420, 308] on p "Highest 8K Resolution" at bounding box center [400, 307] width 209 height 13
drag, startPoint x: 420, startPoint y: 308, endPoint x: 387, endPoint y: 308, distance: 32.8
click at [387, 308] on p "Highest 8K Resolution" at bounding box center [400, 307] width 209 height 13
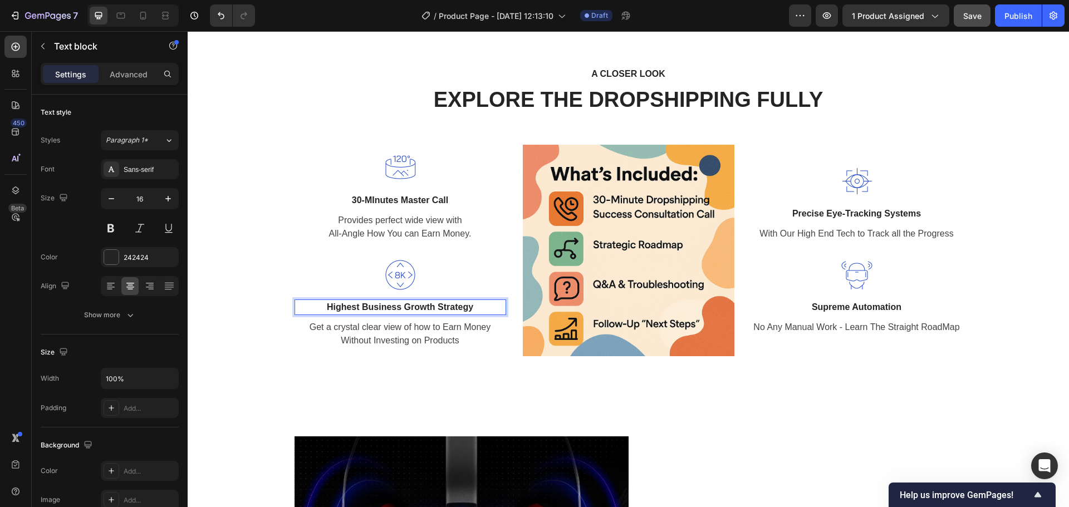
click at [440, 307] on p "Highest Business Growth Strategy" at bounding box center [400, 307] width 209 height 13
click at [443, 307] on p "Highest Business Growth Strategy" at bounding box center [400, 307] width 209 height 13
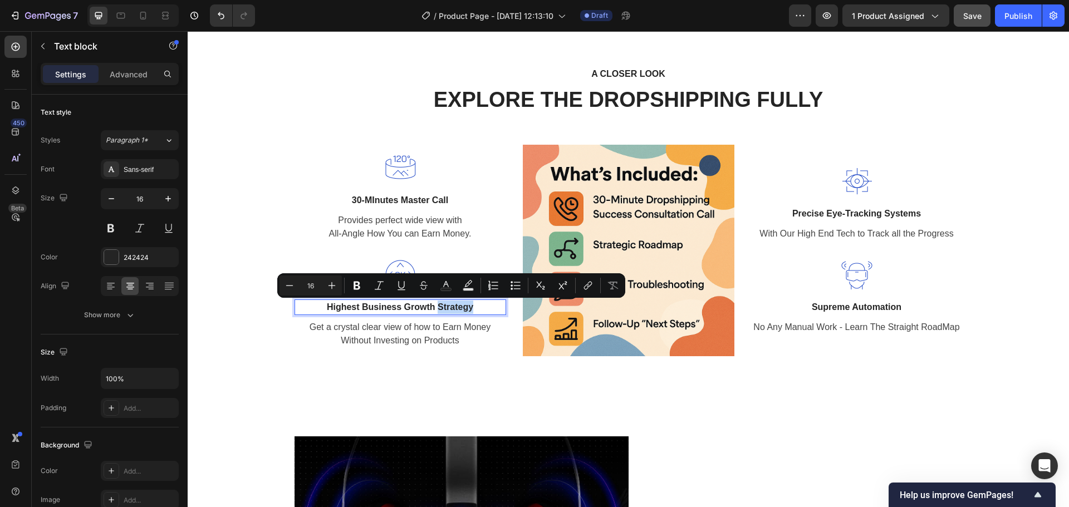
copy p "Strategy"
click at [241, 337] on div "A CLOSER LOOK Text block EXPLORE THE DROPSHIPPING FULLY Heading Row Image 30-MI…" at bounding box center [628, 211] width 865 height 291
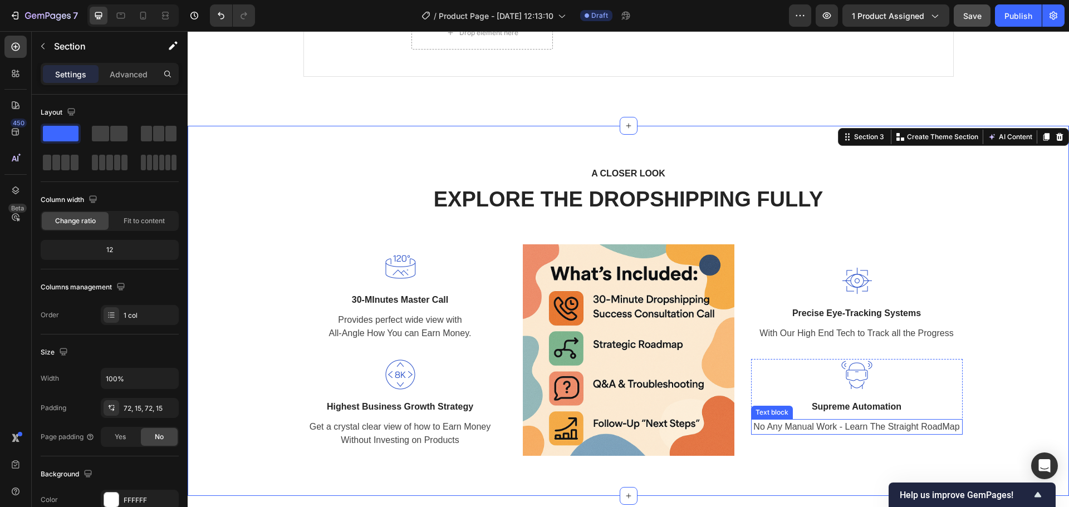
scroll to position [1332, 0]
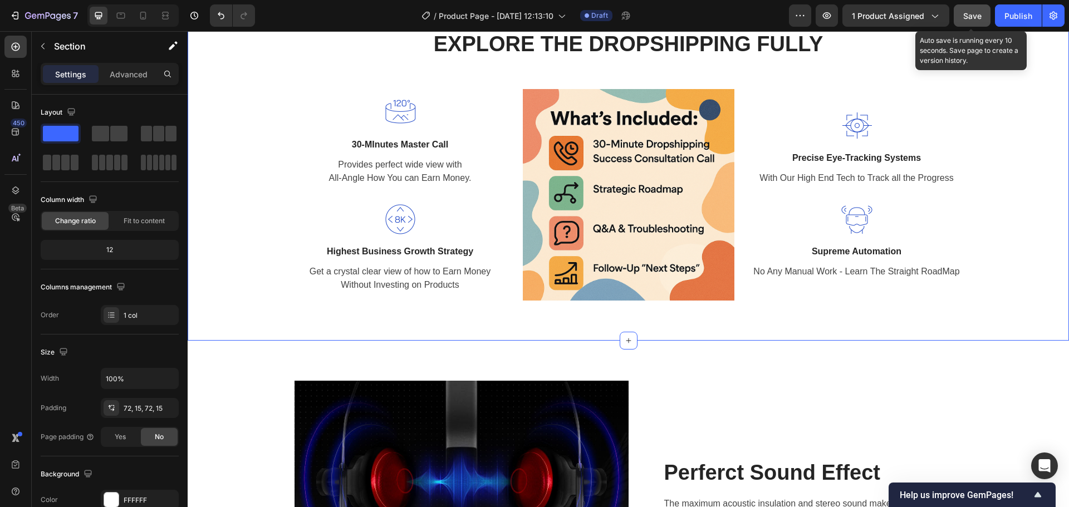
click at [972, 21] on div "Save" at bounding box center [972, 16] width 18 height 12
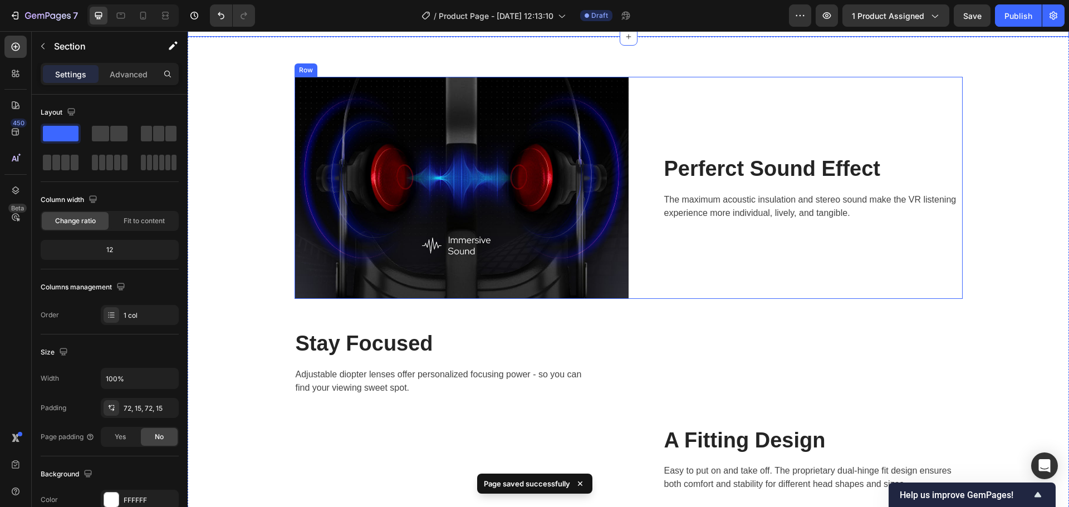
scroll to position [1666, 0]
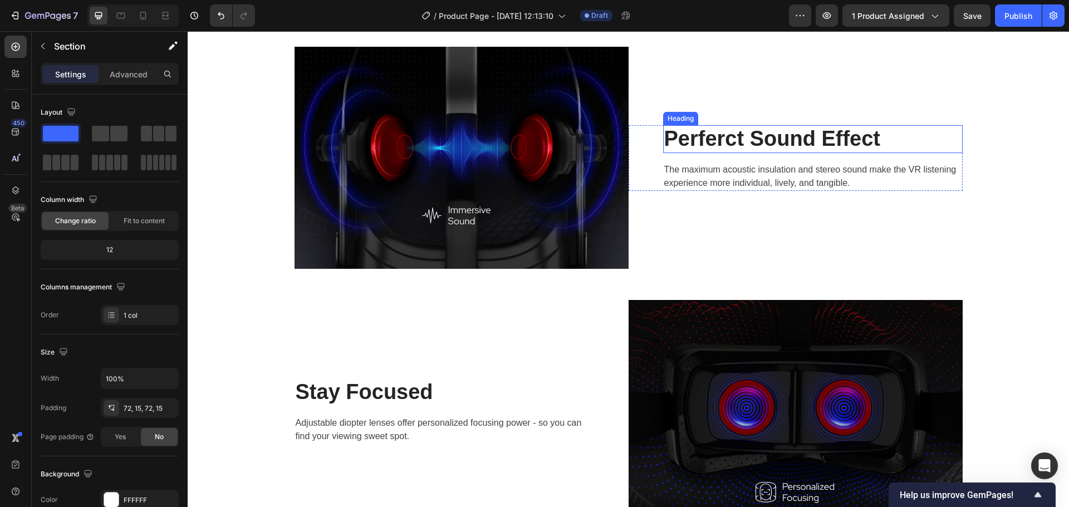
click at [747, 141] on p "Perferct Sound Effect" at bounding box center [812, 139] width 297 height 26
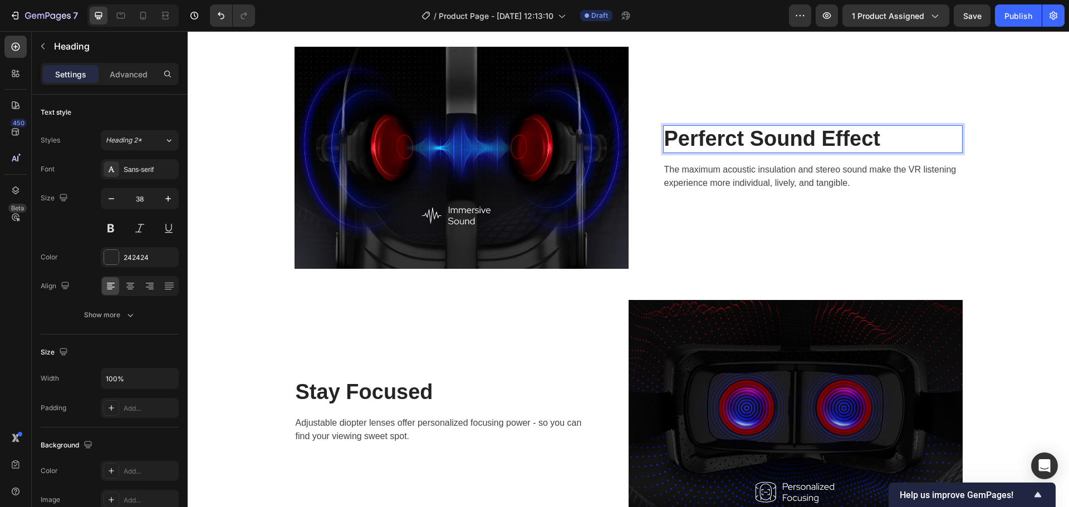
click at [787, 142] on p "Perferct Sound Effect" at bounding box center [812, 139] width 297 height 26
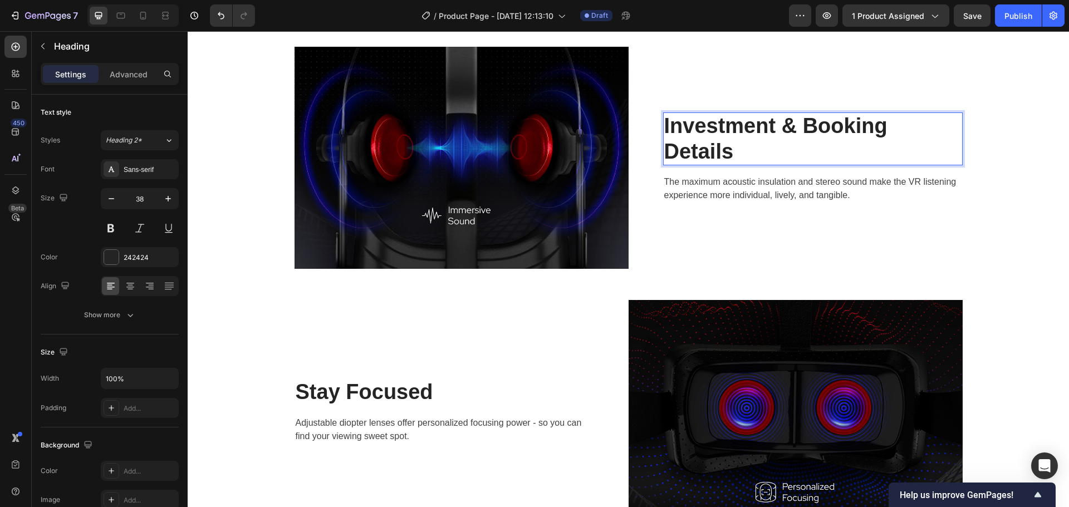
scroll to position [1653, 0]
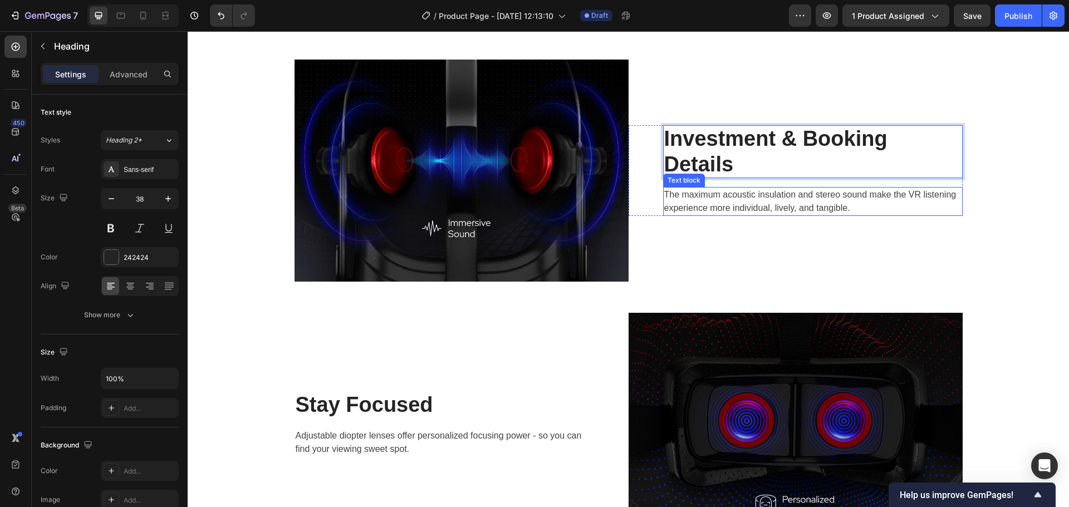
click at [737, 203] on p "The maximum acoustic insulation and stereo sound make the VR listening experien…" at bounding box center [812, 201] width 297 height 27
click at [786, 147] on p "Investment & Booking Details" at bounding box center [812, 151] width 297 height 51
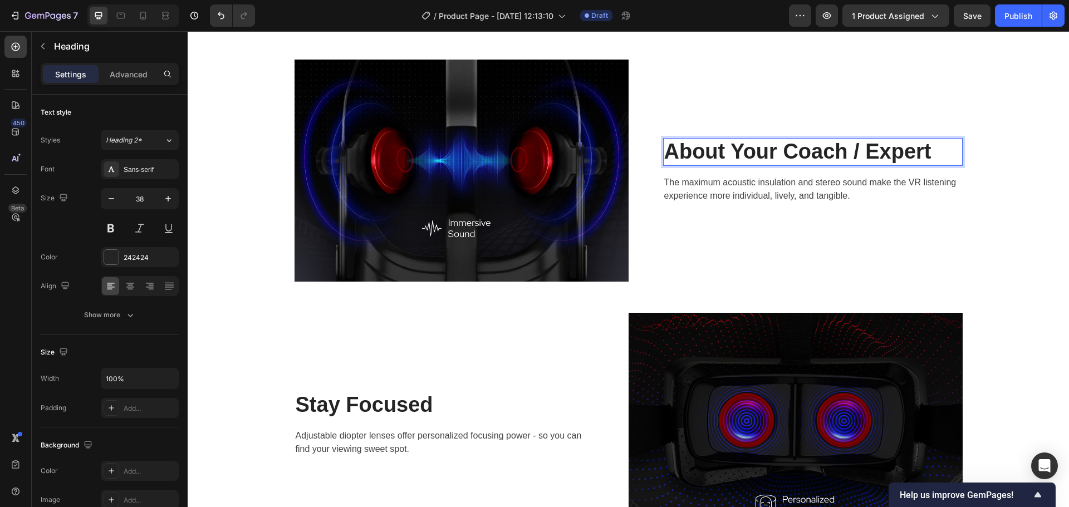
scroll to position [1666, 0]
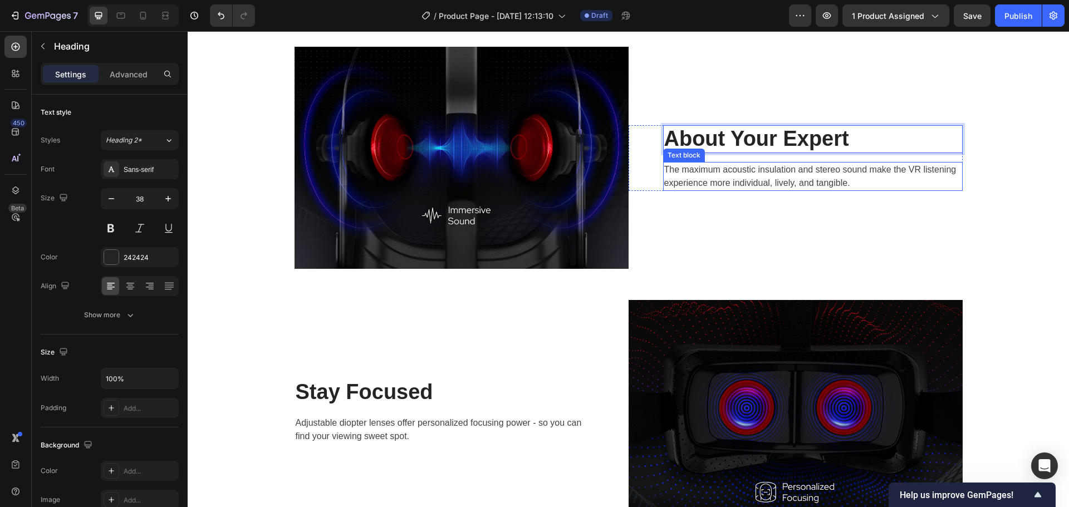
click at [718, 162] on div "The maximum acoustic insulation and stereo sound make the VR listening experien…" at bounding box center [812, 176] width 299 height 29
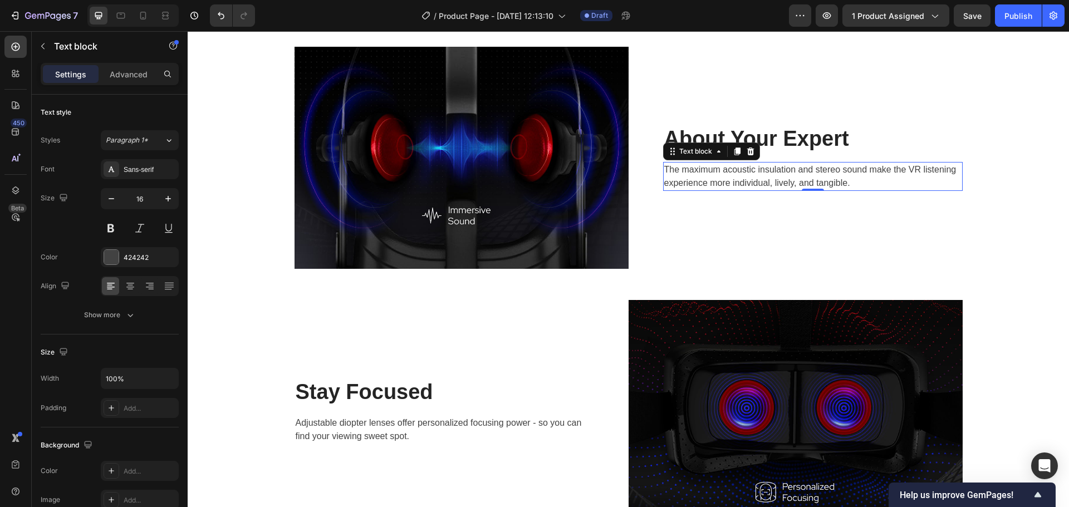
click at [718, 162] on div "The maximum acoustic insulation and stereo sound make the VR listening experien…" at bounding box center [812, 176] width 299 height 29
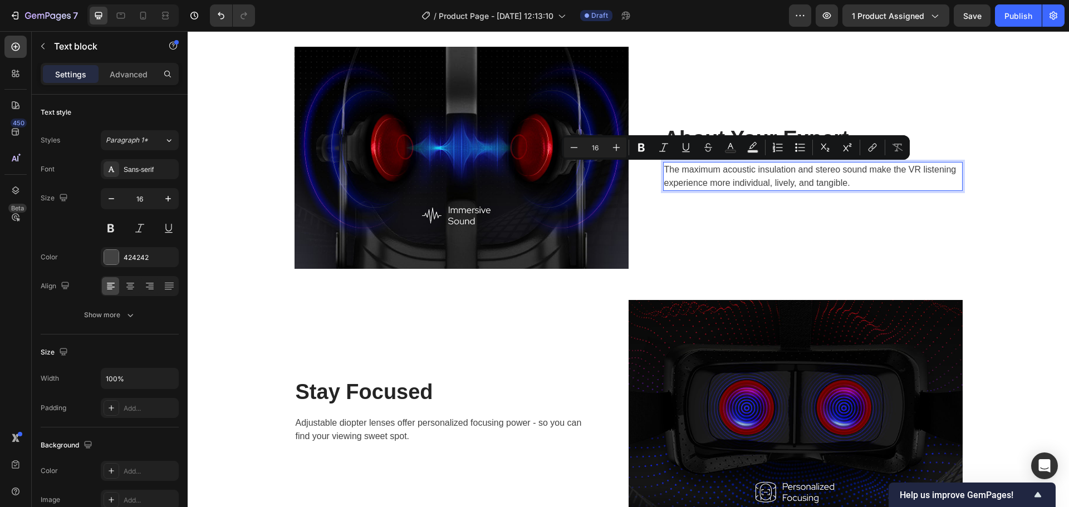
click at [713, 173] on p "The maximum acoustic insulation and stereo sound make the VR listening experien…" at bounding box center [812, 176] width 297 height 27
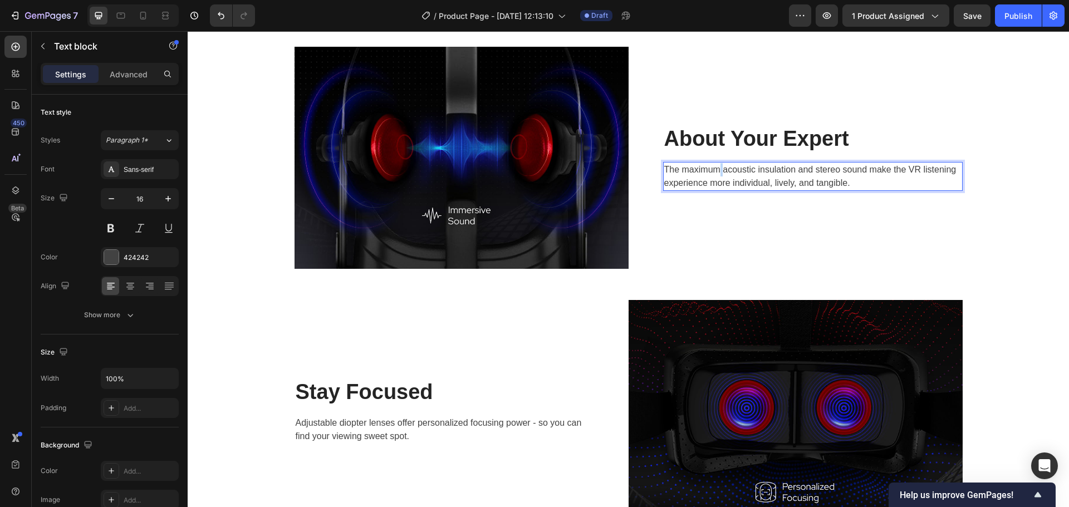
click at [713, 173] on p "The maximum acoustic insulation and stereo sound make the VR listening experien…" at bounding box center [812, 176] width 297 height 27
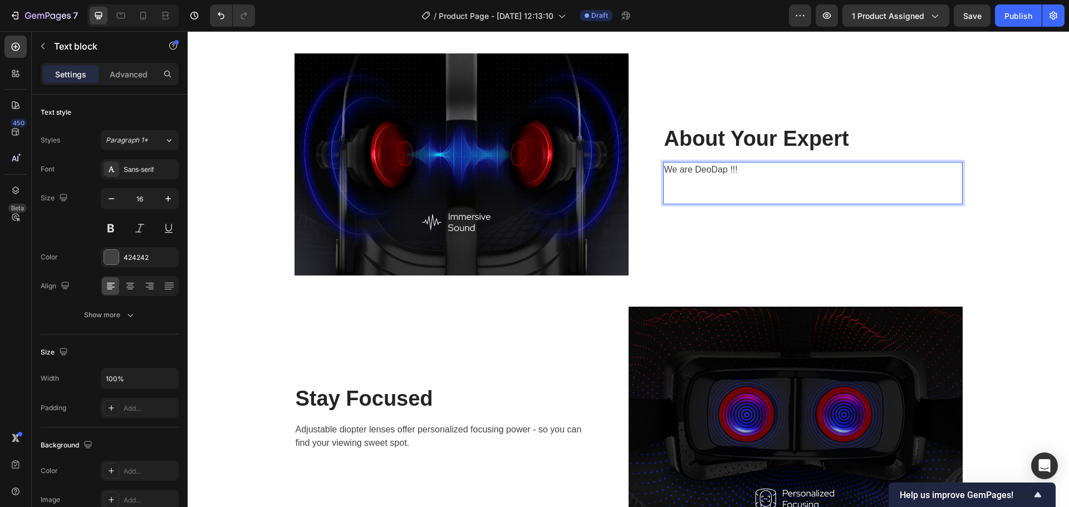
scroll to position [1639, 0]
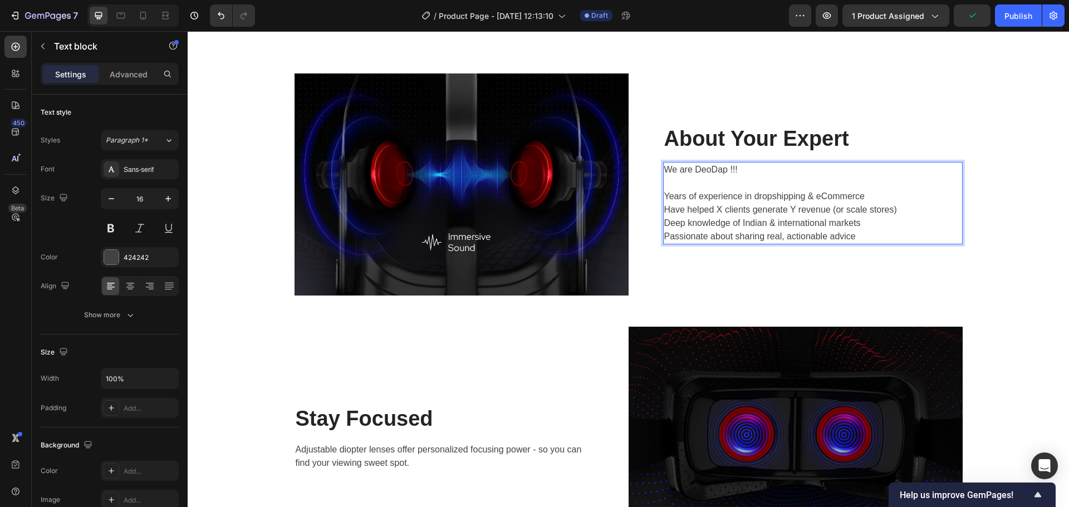
click at [673, 186] on p "We are DeoDap !!! Years of experience in dropshipping & eCommerce" at bounding box center [812, 183] width 297 height 40
click at [716, 210] on p "Have helped X clients generate Y revenue (or scale stores)" at bounding box center [812, 209] width 297 height 13
click at [817, 209] on p "Have helped 11,000 + clients generate Y revenue (or scale stores)" at bounding box center [812, 209] width 297 height 13
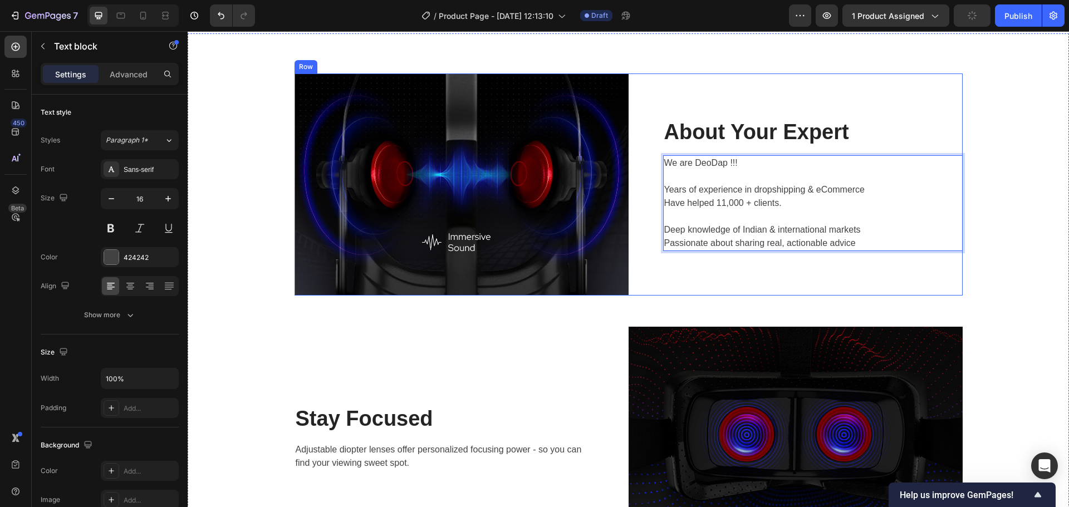
scroll to position [1633, 0]
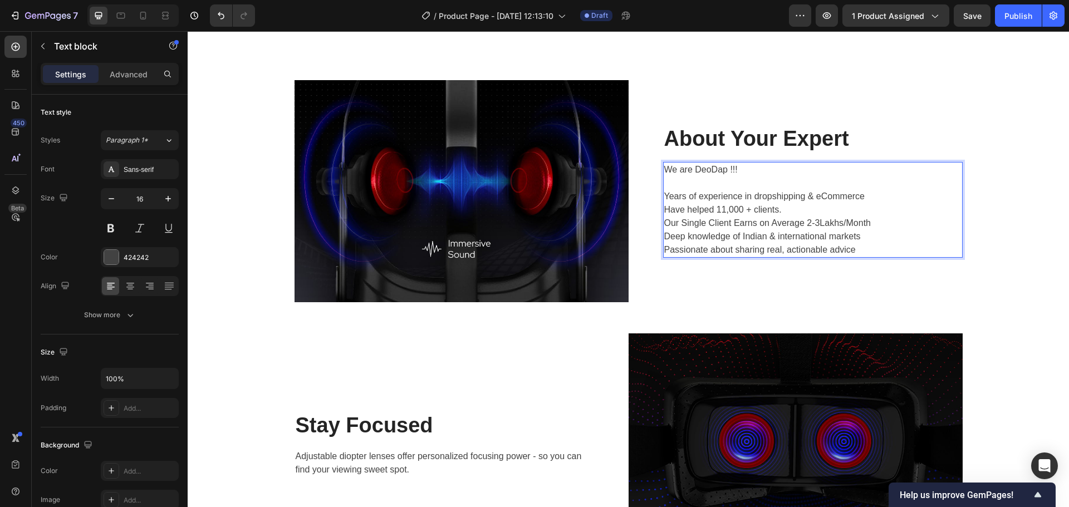
click at [881, 198] on p "We are DeoDap !!! Years of experience in dropshipping & eCommerce" at bounding box center [812, 183] width 297 height 40
click at [850, 184] on p "We are DeoDap !!! Years of experience in dropshipping & eCommerce" at bounding box center [812, 183] width 297 height 40
click at [879, 207] on p "Have helped 11,000 + clients. Our Single Client Earns on Average 2-3Lakhs/Month" at bounding box center [812, 216] width 297 height 27
click at [886, 191] on p "We are DeoDap !!! Years of experience in dropshipping & eCommerce" at bounding box center [812, 183] width 297 height 40
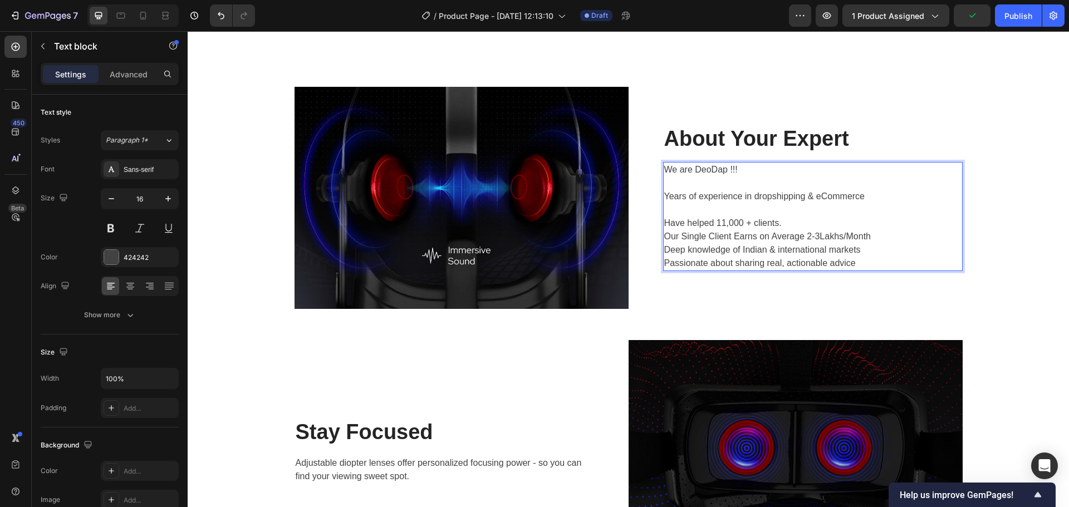
click at [818, 223] on p "Have helped 11,000 + clients. Our Single Client Earns on Average 2-3Lakhs/Month" at bounding box center [812, 230] width 297 height 27
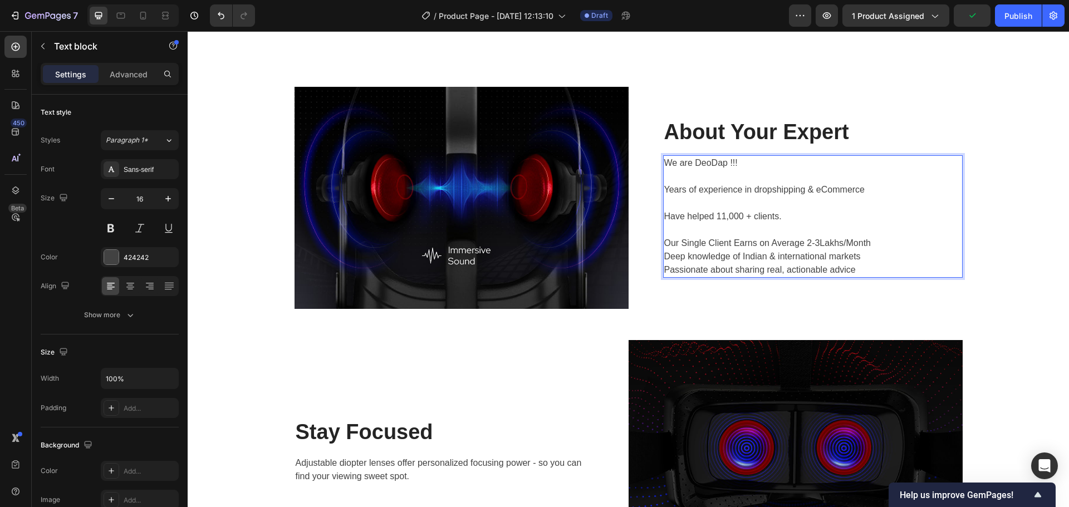
scroll to position [1619, 0]
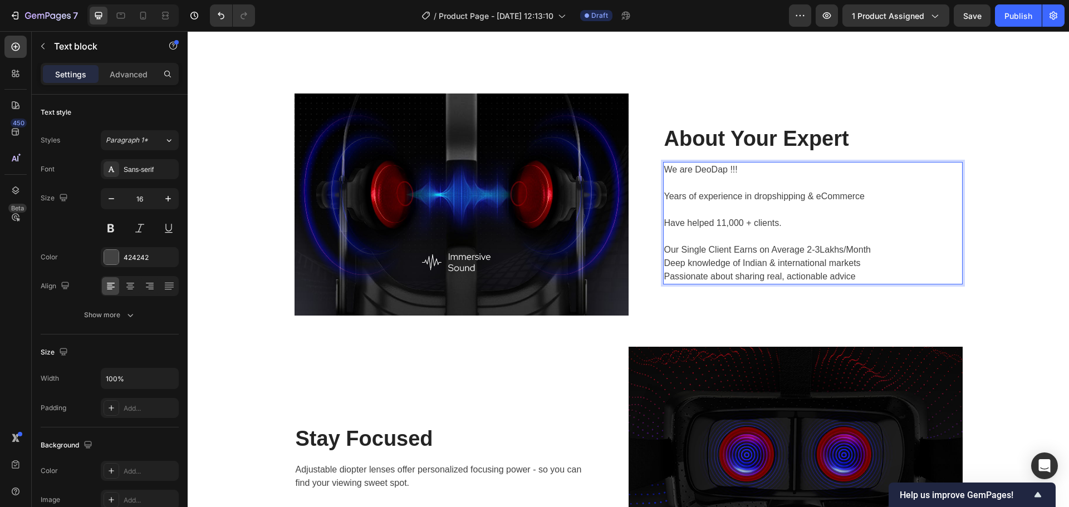
click at [897, 249] on p "Have helped 11,000 + clients. ⁠⁠⁠⁠⁠⁠⁠ Our Single Client Earns on Average 2-3Lak…" at bounding box center [812, 237] width 297 height 40
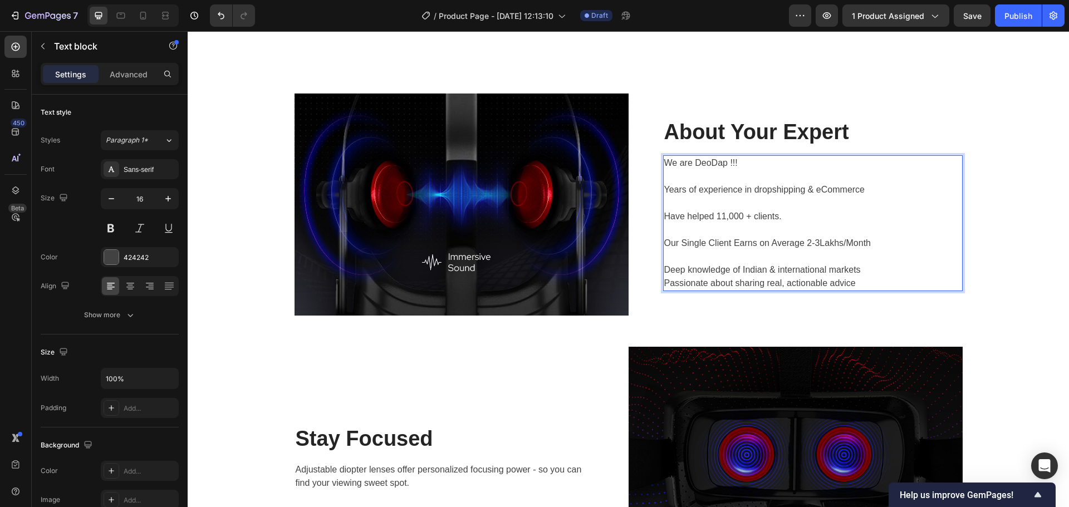
scroll to position [1613, 0]
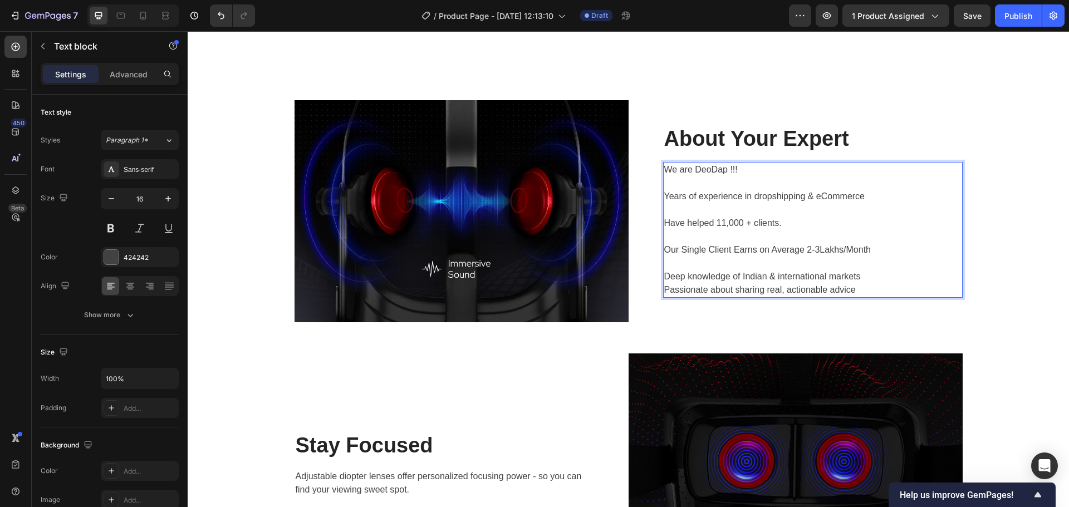
click at [883, 274] on p "Deep knowledge of Indian & international markets" at bounding box center [812, 276] width 297 height 13
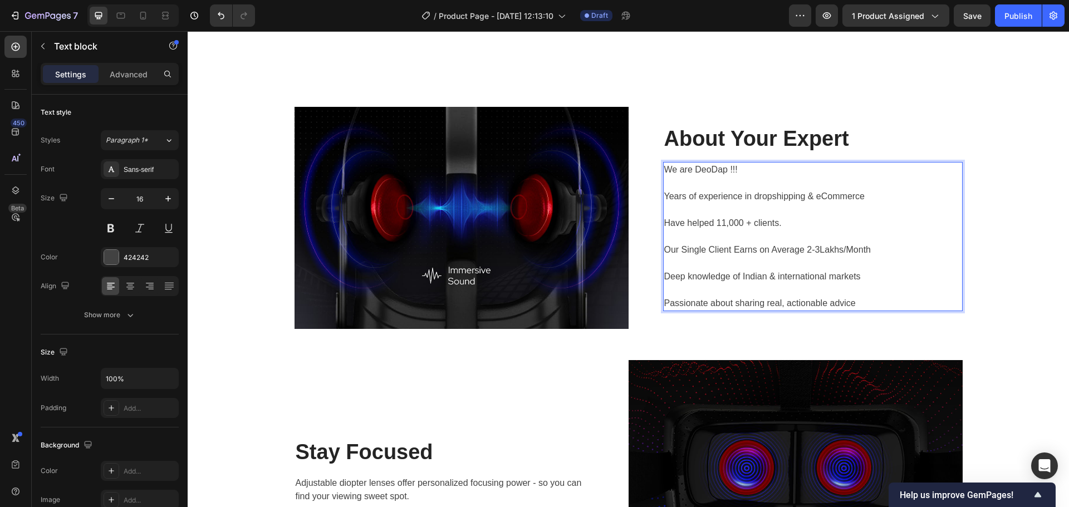
click at [664, 170] on p "We are DeoDap !!! Years of experience in dropshipping & eCommerce" at bounding box center [812, 189] width 297 height 53
click at [672, 171] on p "!!!We are DeoDap !!! Years of experience in dropshipping & eCommerce" at bounding box center [812, 189] width 297 height 53
click at [667, 168] on p "!!!We are DeoDap !!! Years of experience in dropshipping & eCommerce" at bounding box center [812, 189] width 297 height 53
click at [739, 170] on p "!!! We are DeoDap !!! Years of experience in dropshipping & eCommerce" at bounding box center [812, 189] width 297 height 53
drag, startPoint x: 772, startPoint y: 171, endPoint x: 661, endPoint y: 173, distance: 111.3
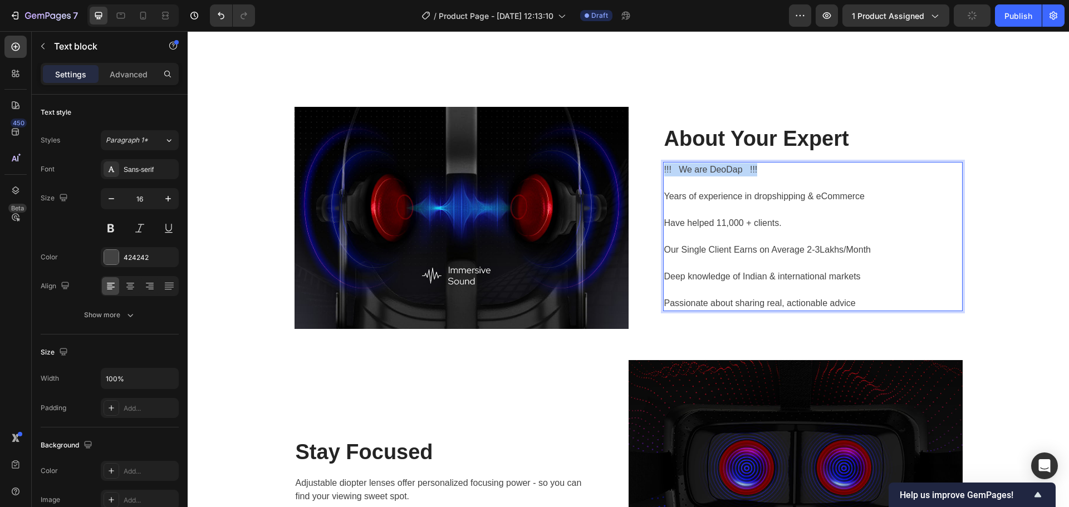
click at [664, 173] on p "!!! We are DeoDap !!! Years of experience in dropshipping & eCommerce" at bounding box center [812, 189] width 297 height 53
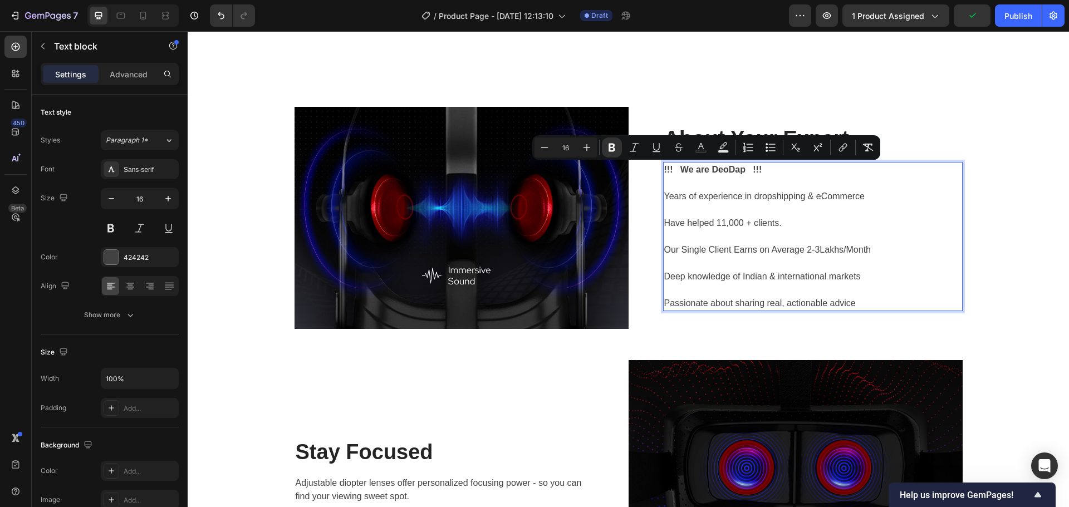
click at [816, 179] on p "!!! We are DeoDap !!! Years of experience in dropshipping & eCommerce" at bounding box center [812, 189] width 297 height 53
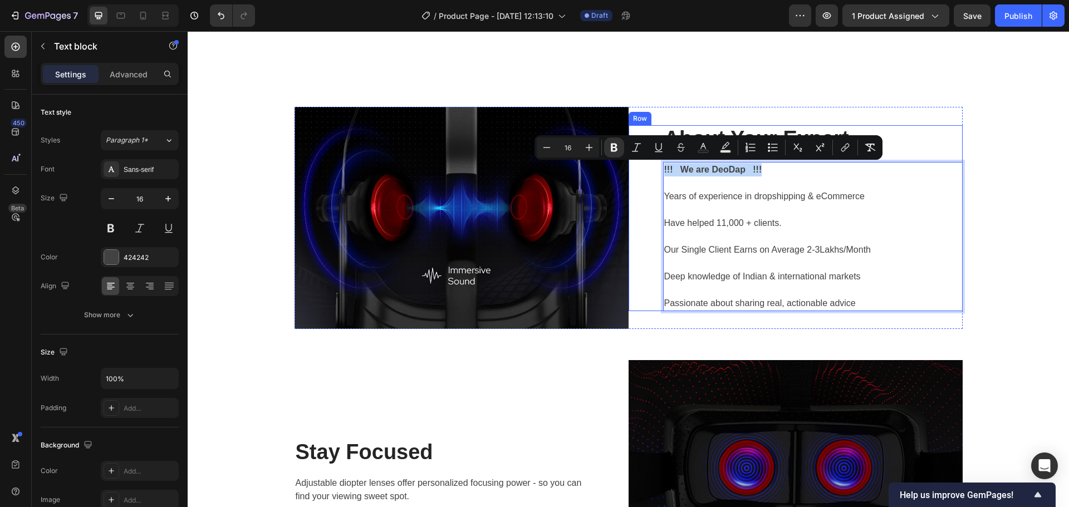
drag, startPoint x: 763, startPoint y: 166, endPoint x: 658, endPoint y: 169, distance: 104.7
click at [658, 169] on div "About Your Expert Heading !!! We are DeoDap !!! ⁠⁠⁠⁠⁠⁠⁠ Years of experience in …" at bounding box center [795, 218] width 334 height 186
click at [785, 168] on p "!!! We are DeoDap !!! Years of experience in dropshipping & eCommerce" at bounding box center [812, 189] width 297 height 53
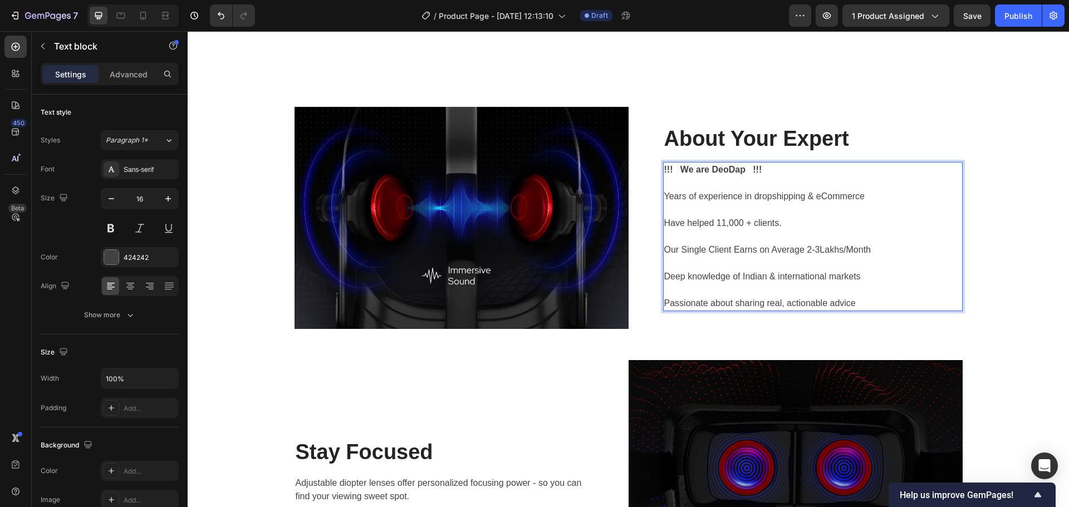
click at [755, 199] on p "!!! We are DeoDap !!! Years of experience in dropshipping & eCommerce" at bounding box center [812, 189] width 297 height 53
click at [854, 233] on p "Have helped 11,000 + clients. Our Single Client Earns on Average 2-3Lakhs/Month" at bounding box center [812, 243] width 297 height 53
click at [999, 259] on div "Image About Your Expert Heading !!! We are DeoDap !!! Years of experience in Dr…" at bounding box center [628, 471] width 865 height 729
